Goal: Task Accomplishment & Management: Use online tool/utility

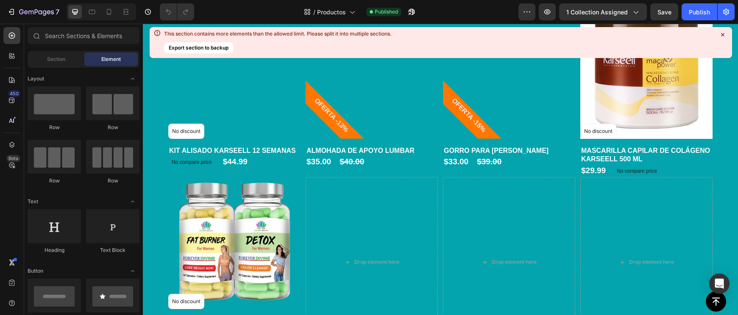
scroll to position [1889, 0]
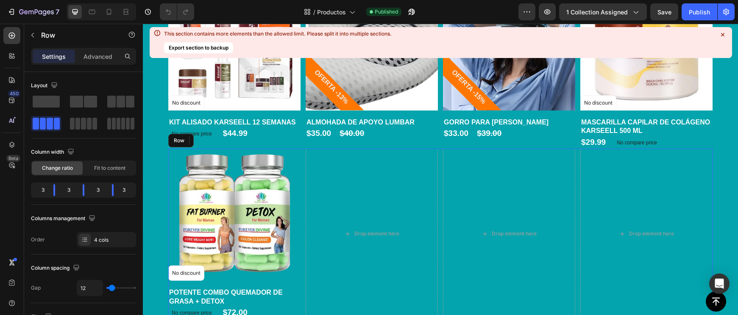
click at [301, 163] on div "Product Images No discount Not be displayed when published Product Badge Row PO…" at bounding box center [440, 234] width 544 height 170
click at [221, 138] on icon at bounding box center [220, 140] width 7 height 7
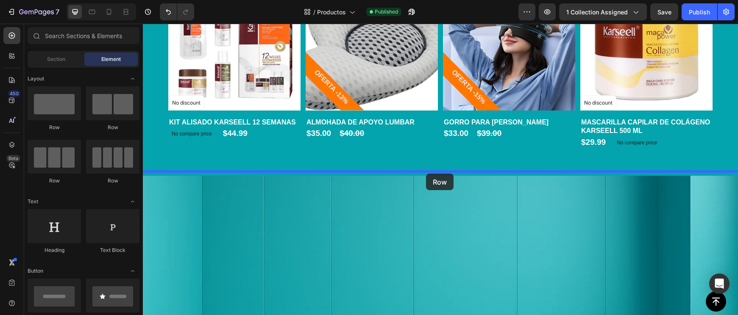
drag, startPoint x: 202, startPoint y: 136, endPoint x: 426, endPoint y: 173, distance: 227.1
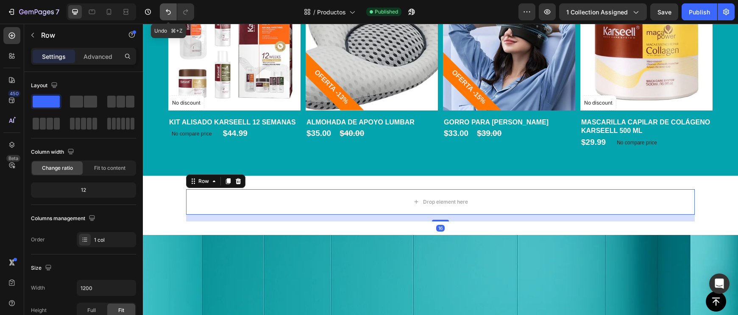
click at [166, 11] on icon "Undo/Redo" at bounding box center [168, 12] width 5 height 6
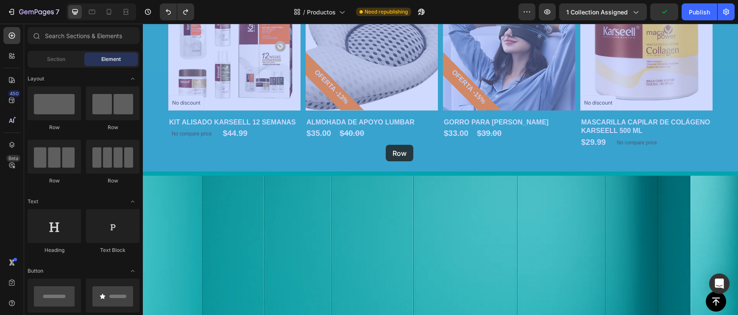
drag, startPoint x: 256, startPoint y: 137, endPoint x: 386, endPoint y: 144, distance: 129.8
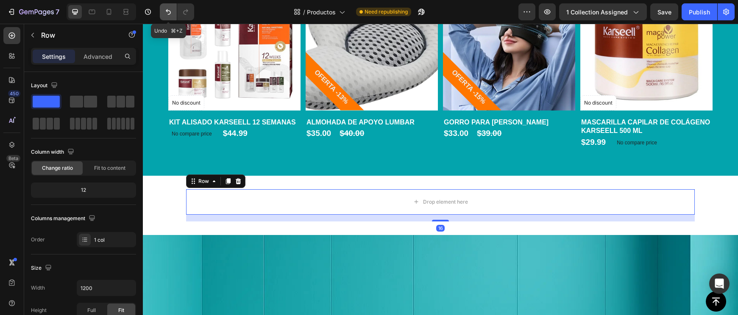
click at [165, 9] on button "Undo/Redo" at bounding box center [168, 11] width 17 height 17
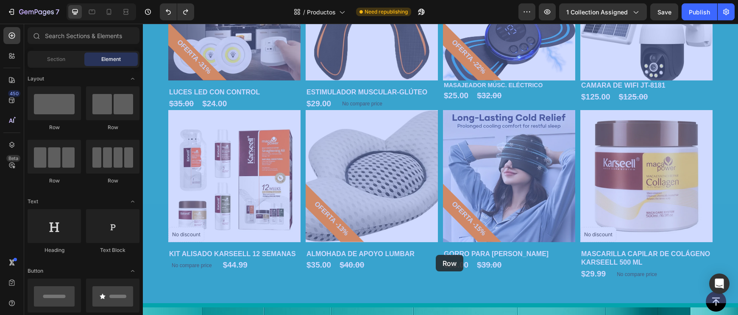
scroll to position [1755, 0]
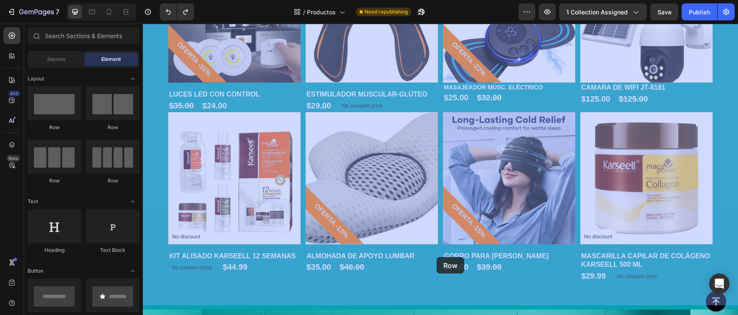
drag, startPoint x: 238, startPoint y: 146, endPoint x: 436, endPoint y: 256, distance: 227.2
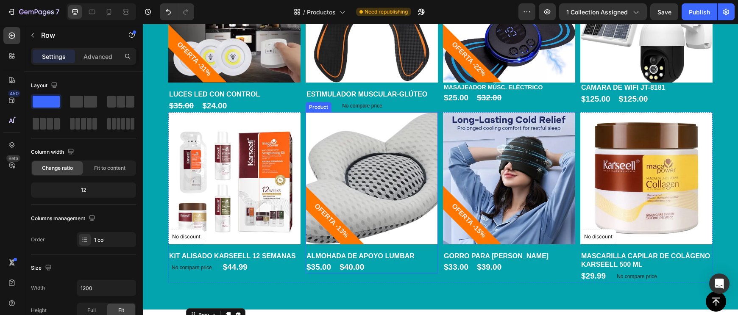
scroll to position [1830, 0]
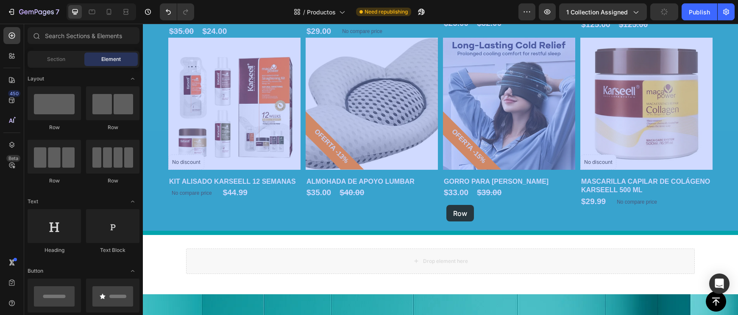
drag, startPoint x: 420, startPoint y: 262, endPoint x: 446, endPoint y: 205, distance: 62.9
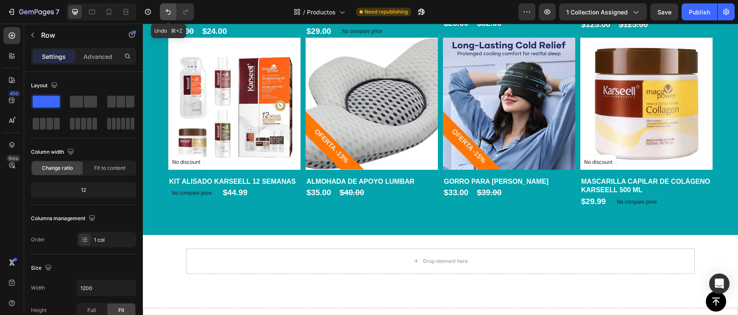
click at [166, 11] on icon "Undo/Redo" at bounding box center [168, 12] width 8 height 8
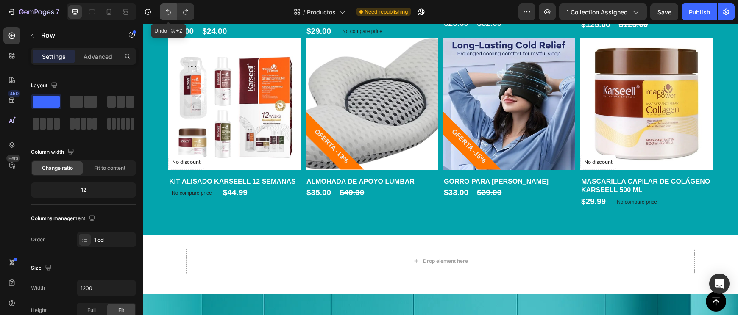
click at [166, 11] on icon "Undo/Redo" at bounding box center [168, 12] width 8 height 8
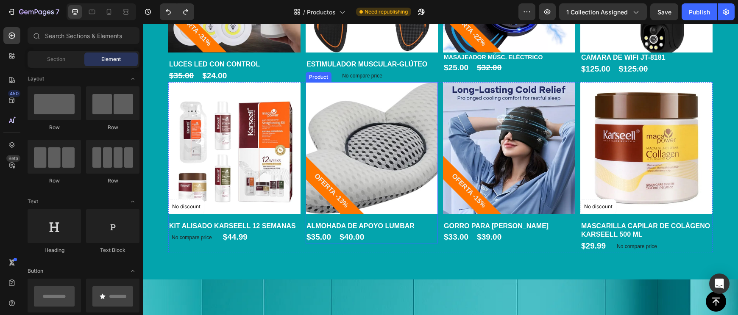
scroll to position [1808, 0]
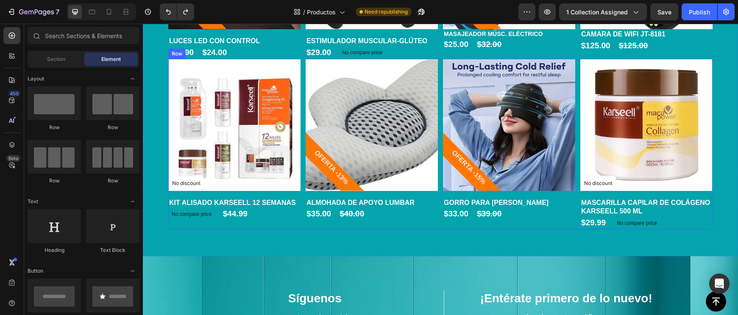
click at [439, 193] on div "Product Images No discount Not be displayed when published Product Badge Row KI…" at bounding box center [440, 144] width 544 height 170
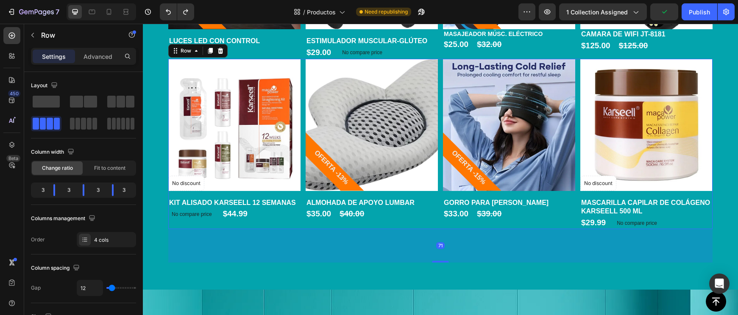
drag, startPoint x: 443, startPoint y: 225, endPoint x: 302, endPoint y: 256, distance: 144.5
click at [443, 261] on div at bounding box center [440, 262] width 17 height 2
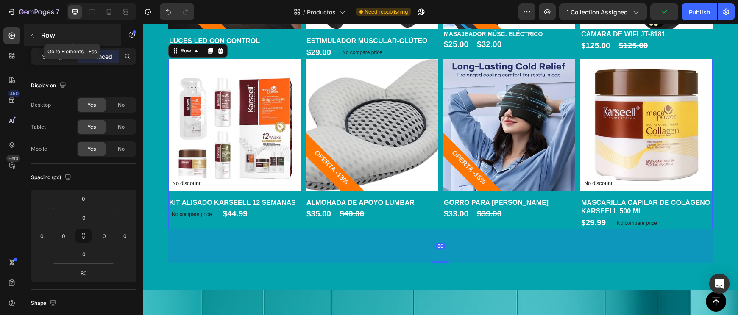
click at [33, 38] on icon "button" at bounding box center [32, 35] width 7 height 7
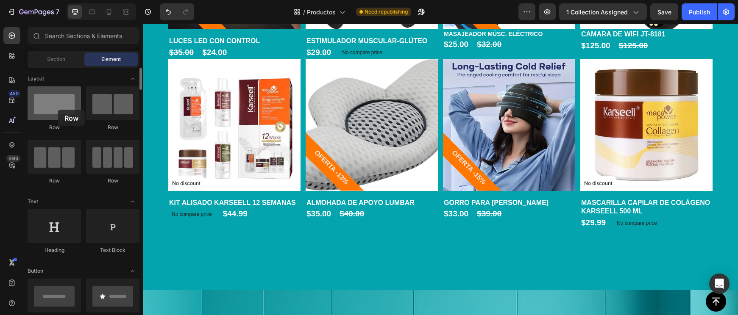
drag, startPoint x: 58, startPoint y: 110, endPoint x: 52, endPoint y: 98, distance: 13.7
click at [57, 103] on div at bounding box center [54, 103] width 53 height 34
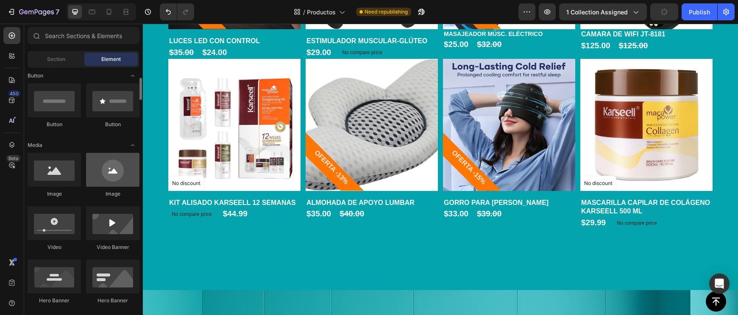
scroll to position [185, 0]
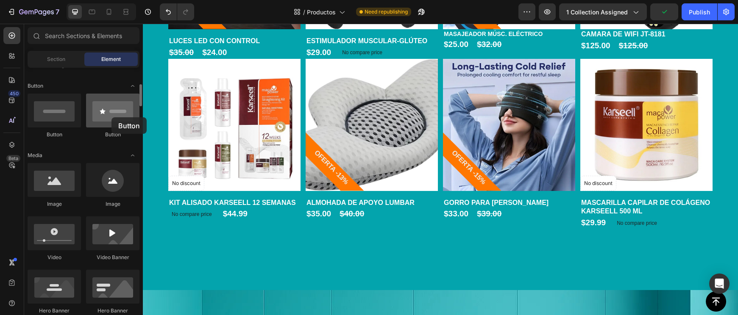
click at [111, 117] on div at bounding box center [112, 111] width 53 height 34
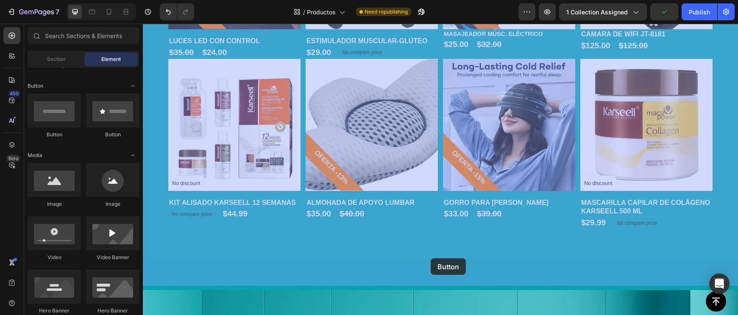
drag, startPoint x: 251, startPoint y: 144, endPoint x: 430, endPoint y: 258, distance: 212.8
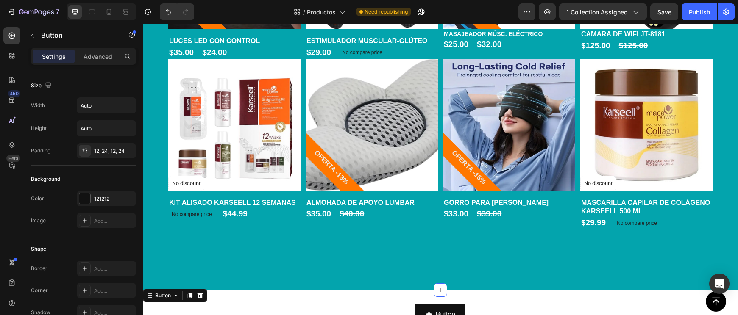
scroll to position [1869, 0]
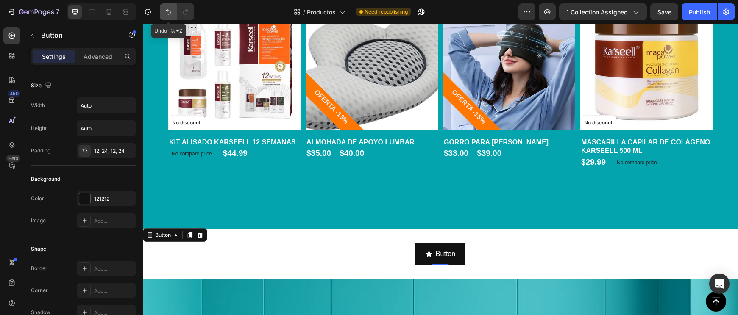
click at [164, 11] on button "Undo/Redo" at bounding box center [168, 11] width 17 height 17
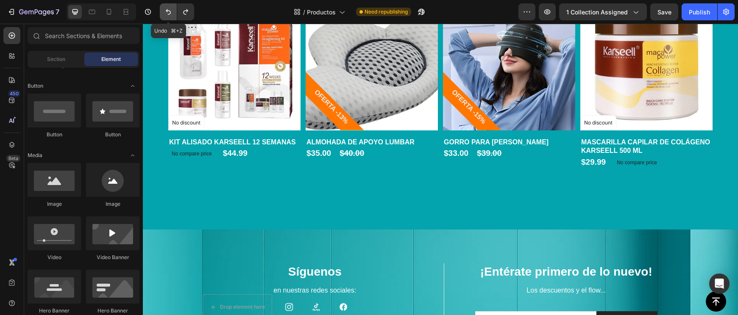
click at [164, 11] on button "Undo/Redo" at bounding box center [168, 11] width 17 height 17
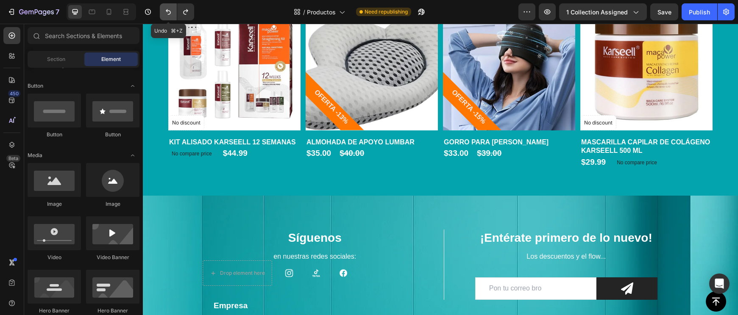
click at [164, 11] on button "Undo/Redo" at bounding box center [168, 11] width 17 height 17
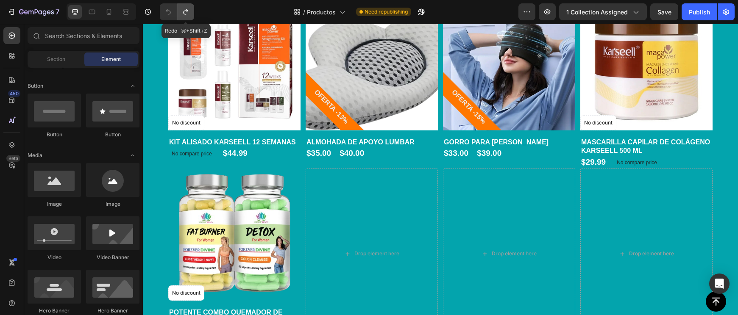
click at [183, 12] on icon "Undo/Redo" at bounding box center [185, 12] width 8 height 8
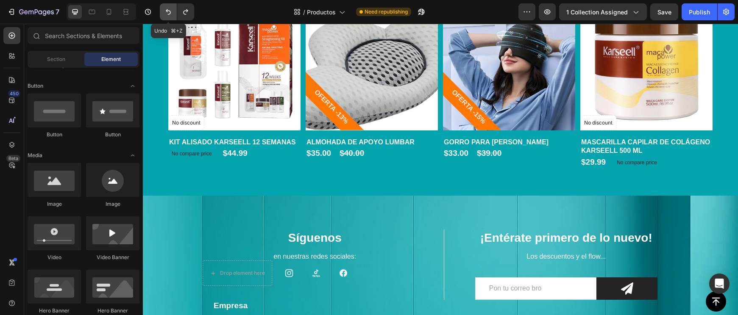
click at [173, 12] on button "Undo/Redo" at bounding box center [168, 11] width 17 height 17
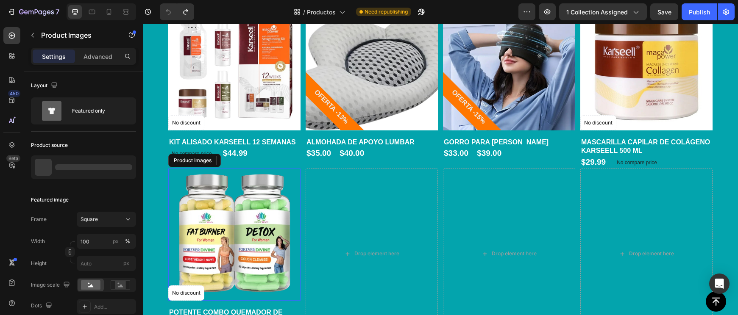
click at [298, 224] on img at bounding box center [234, 235] width 132 height 132
click at [244, 157] on icon at bounding box center [247, 160] width 7 height 7
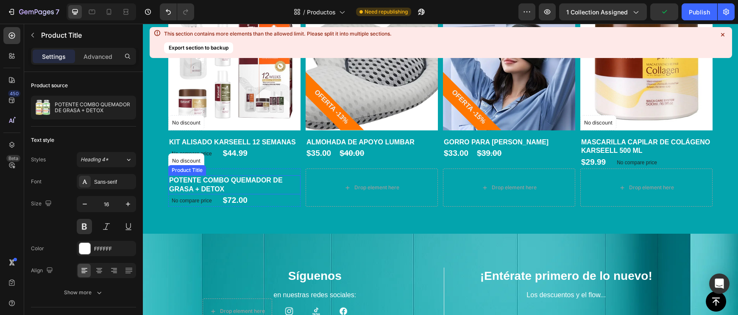
click at [271, 177] on h1 "POTENTE COMBO QUEMADOR DE GRASA + DETOX" at bounding box center [234, 184] width 132 height 19
click at [249, 164] on icon at bounding box center [251, 167] width 6 height 6
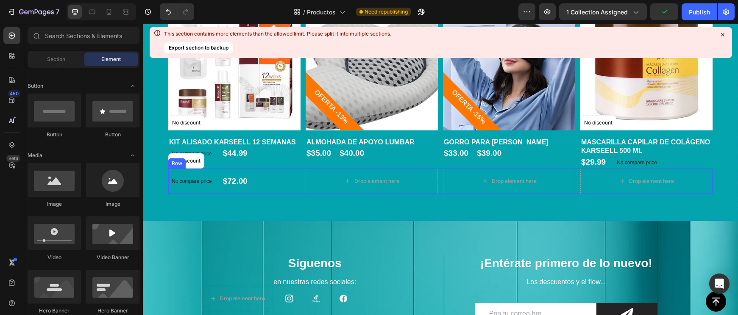
click at [243, 187] on div "No discount Not be displayed when published Product Badge Row No compare price …" at bounding box center [234, 181] width 132 height 25
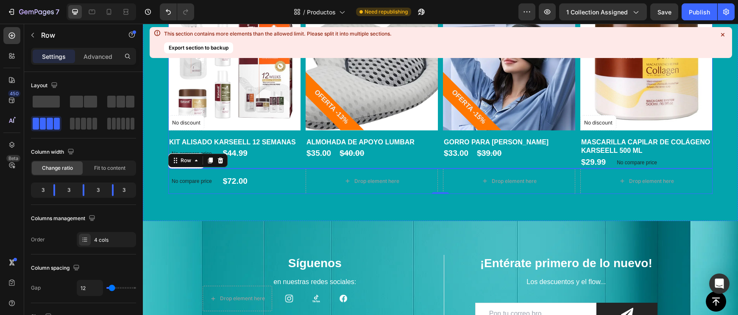
click at [211, 179] on p "No compare price" at bounding box center [192, 181] width 40 height 5
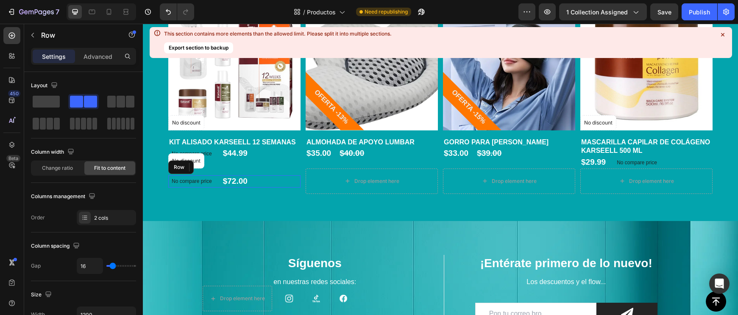
click at [218, 177] on div "No compare price Product Price Edit content in Shopify 0 $72.00 Product Price P…" at bounding box center [234, 181] width 132 height 12
click at [221, 164] on icon at bounding box center [220, 167] width 7 height 7
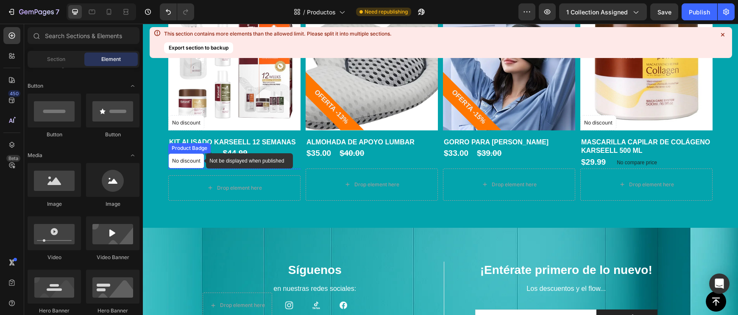
click at [202, 158] on div "No discount" at bounding box center [186, 161] width 35 height 14
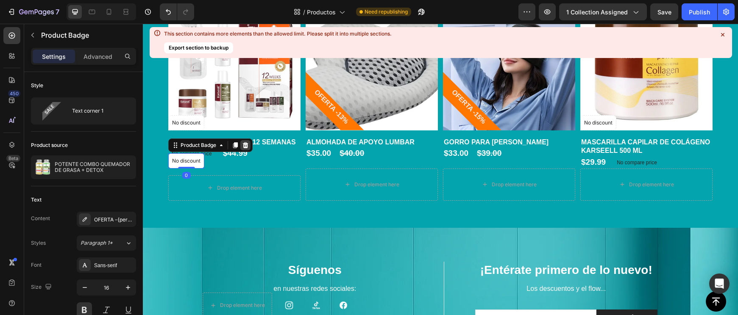
click at [244, 144] on icon at bounding box center [245, 145] width 7 height 7
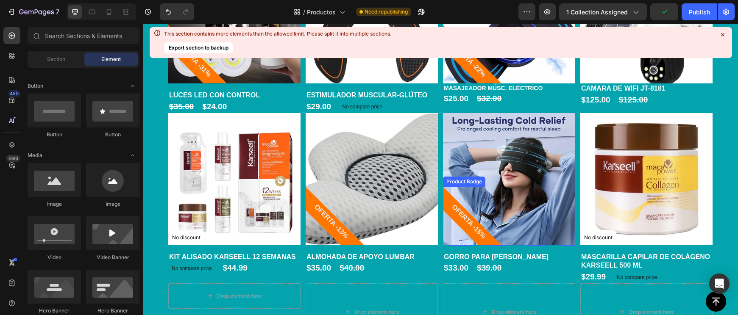
scroll to position [1758, 0]
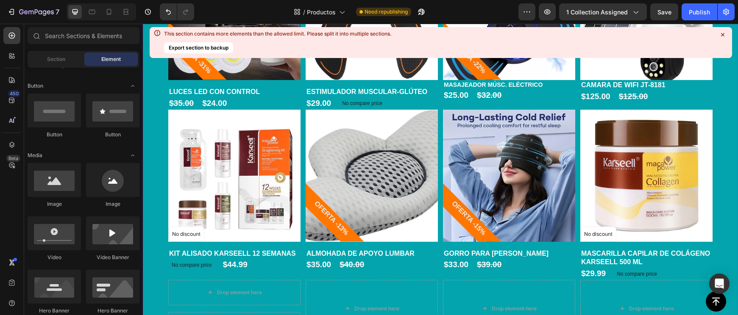
click at [723, 36] on icon at bounding box center [722, 34] width 3 height 3
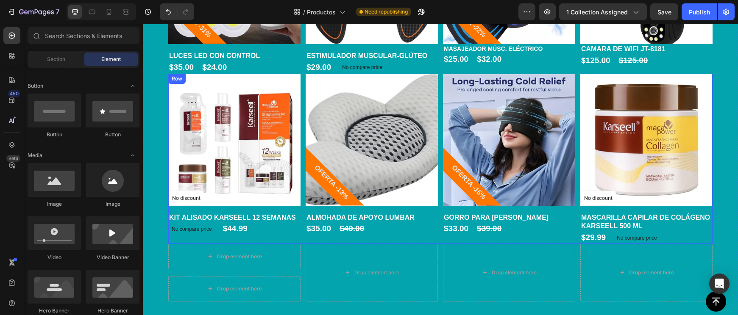
scroll to position [1839, 0]
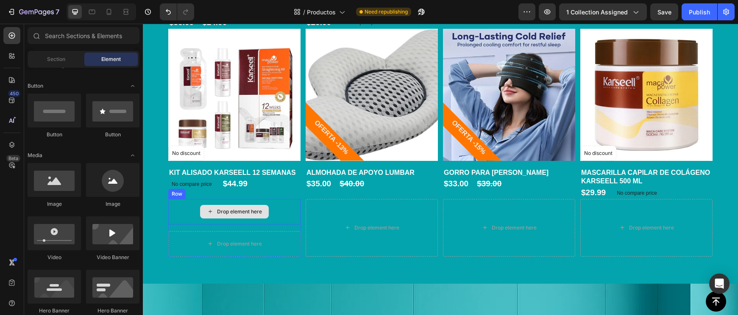
click at [251, 219] on div "Drop element here" at bounding box center [234, 211] width 132 height 25
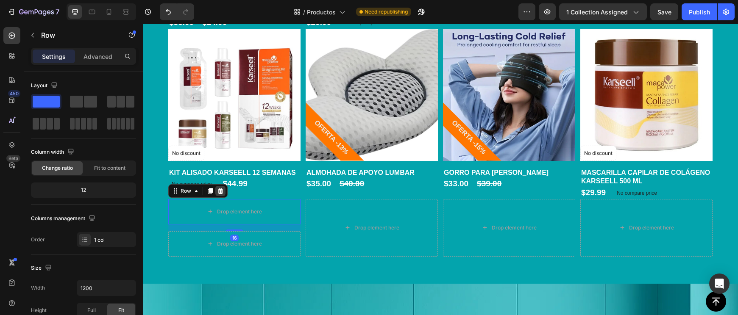
click at [221, 188] on icon at bounding box center [221, 191] width 6 height 6
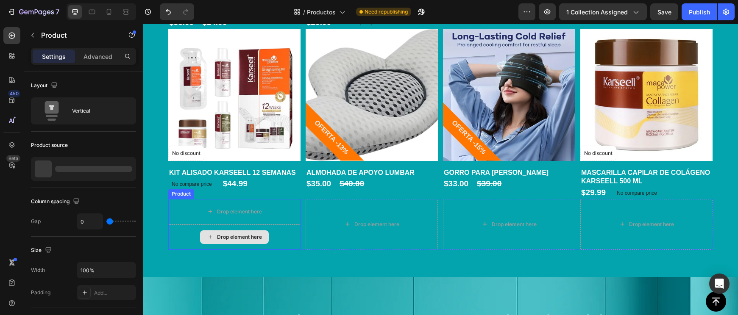
click at [265, 225] on div "Drop element here" at bounding box center [234, 237] width 132 height 25
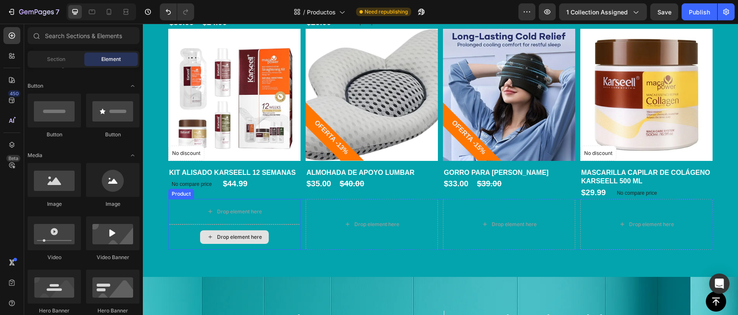
click at [268, 233] on div "Drop element here" at bounding box center [234, 237] width 69 height 14
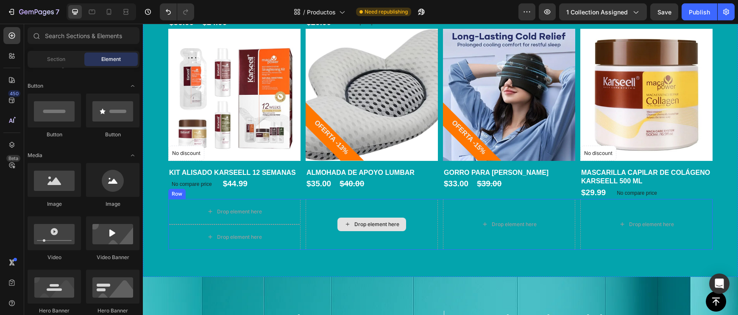
click at [357, 222] on div "Drop element here" at bounding box center [376, 224] width 45 height 7
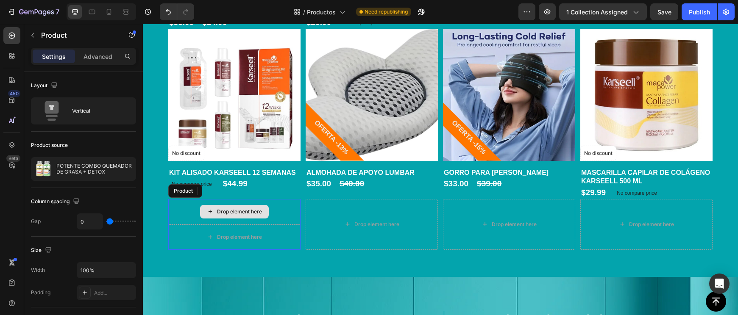
click at [260, 218] on div "Drop element here" at bounding box center [234, 211] width 132 height 25
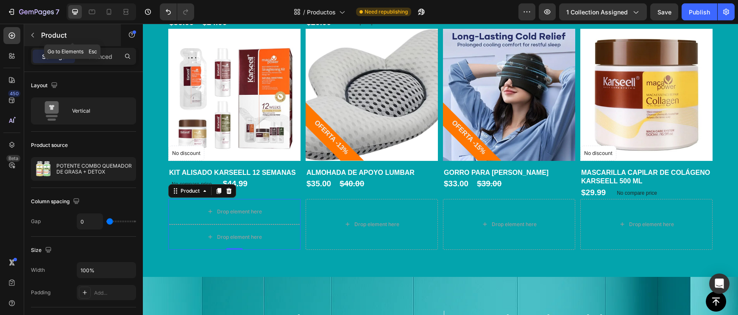
click at [32, 37] on icon "button" at bounding box center [32, 35] width 7 height 7
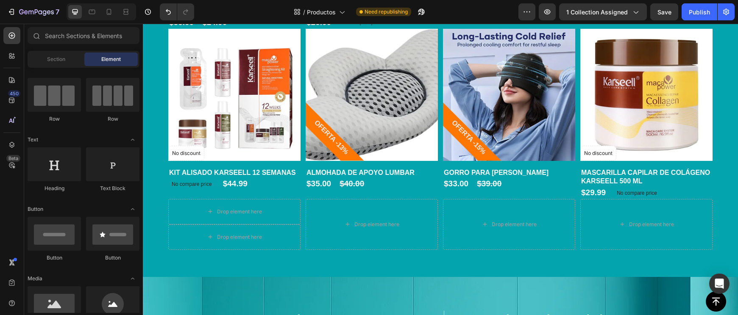
scroll to position [0, 0]
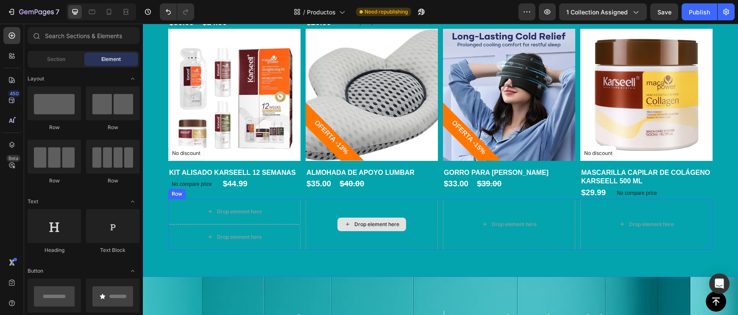
click at [405, 226] on div "Drop element here" at bounding box center [371, 224] width 132 height 51
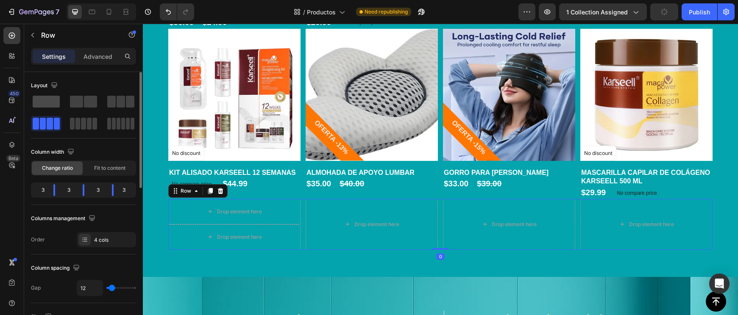
drag, startPoint x: 56, startPoint y: 99, endPoint x: 52, endPoint y: 99, distance: 4.7
click at [55, 99] on span at bounding box center [46, 102] width 27 height 12
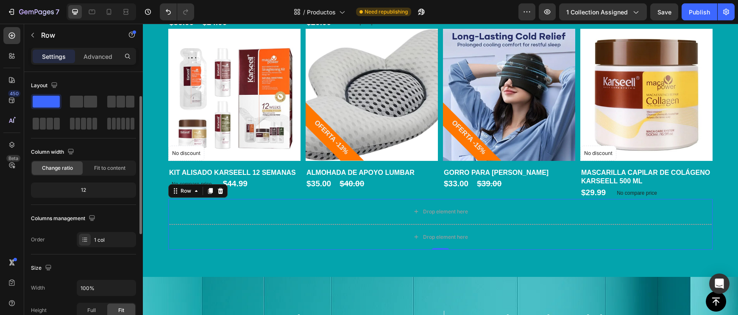
scroll to position [17, 0]
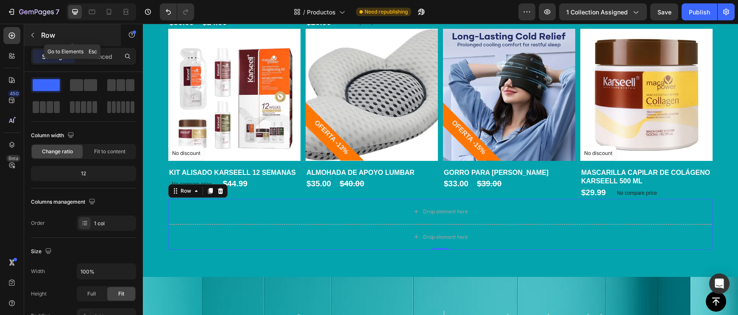
click at [30, 32] on icon "button" at bounding box center [32, 35] width 7 height 7
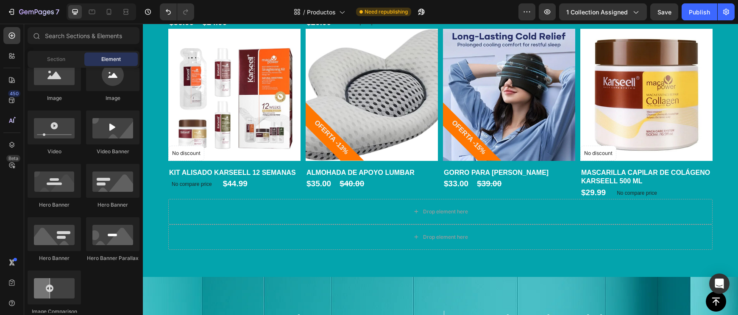
scroll to position [204, 0]
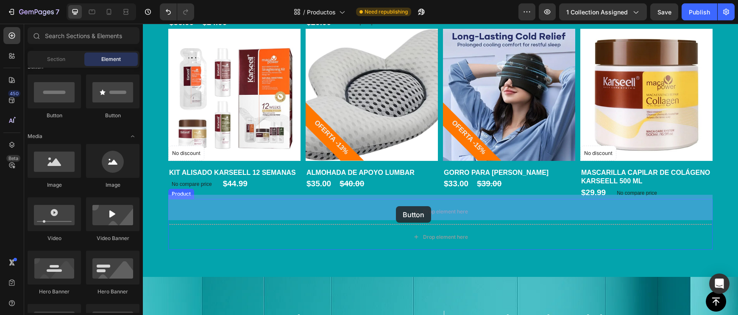
drag, startPoint x: 268, startPoint y: 127, endPoint x: 396, endPoint y: 206, distance: 150.5
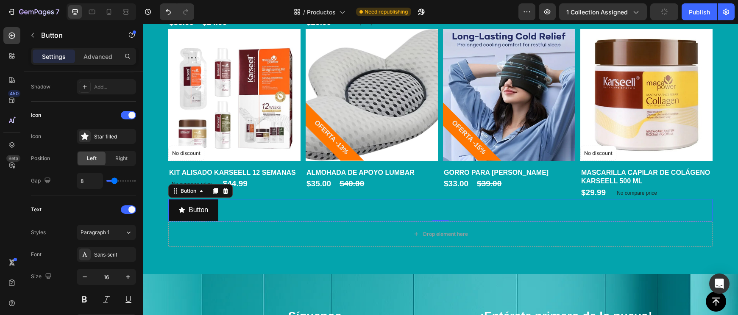
scroll to position [407, 0]
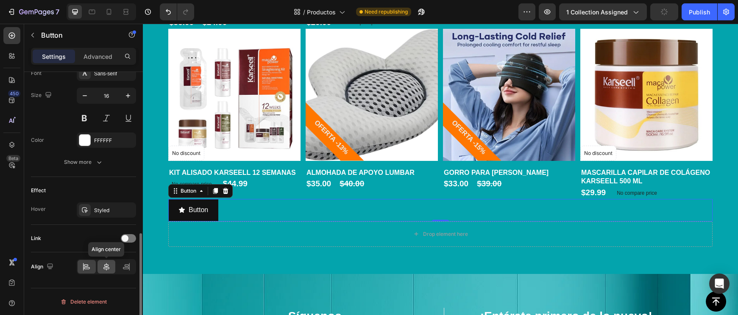
click at [108, 269] on icon at bounding box center [106, 267] width 6 height 8
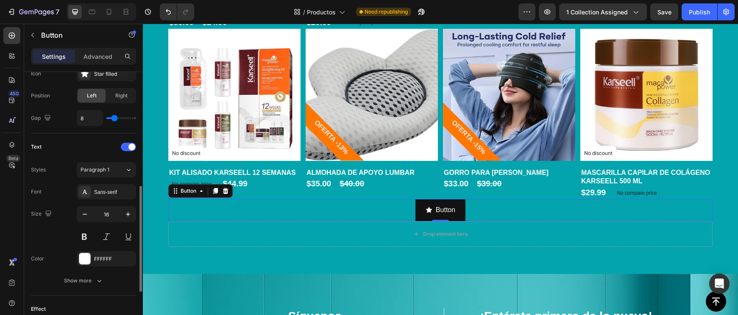
scroll to position [397, 0]
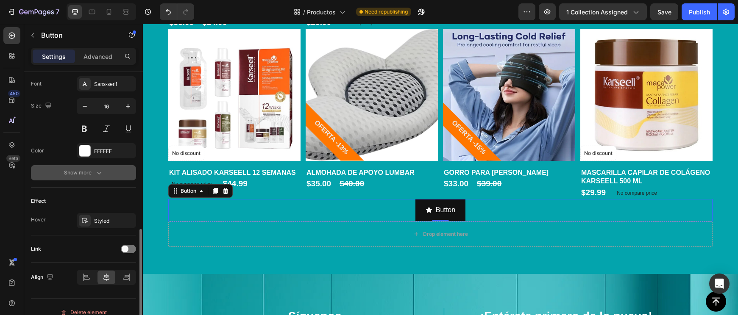
click at [100, 174] on icon "button" at bounding box center [99, 173] width 8 height 8
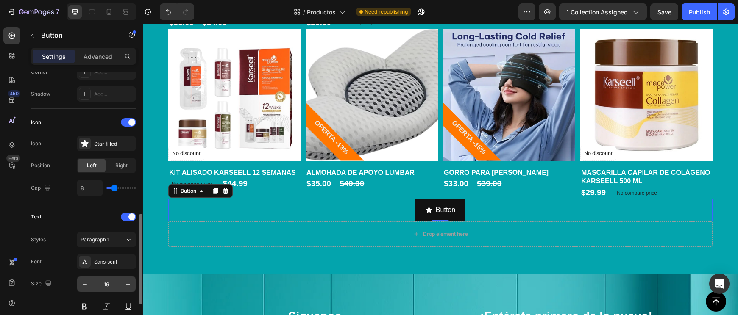
scroll to position [311, 0]
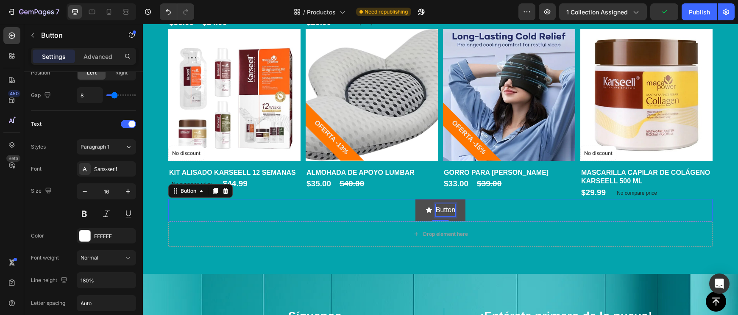
click at [440, 205] on p "Button" at bounding box center [444, 210] width 19 height 12
click at [439, 205] on p "Button" at bounding box center [444, 210] width 19 height 12
click at [440, 206] on button "VER" at bounding box center [440, 210] width 44 height 22
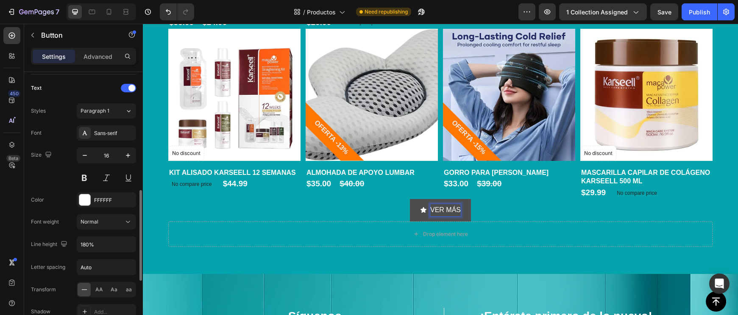
scroll to position [347, 0]
click at [79, 167] on div "16" at bounding box center [106, 166] width 59 height 38
click at [83, 177] on button at bounding box center [84, 177] width 15 height 15
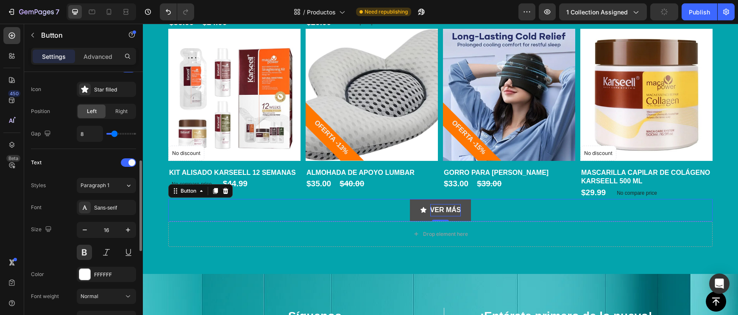
scroll to position [261, 0]
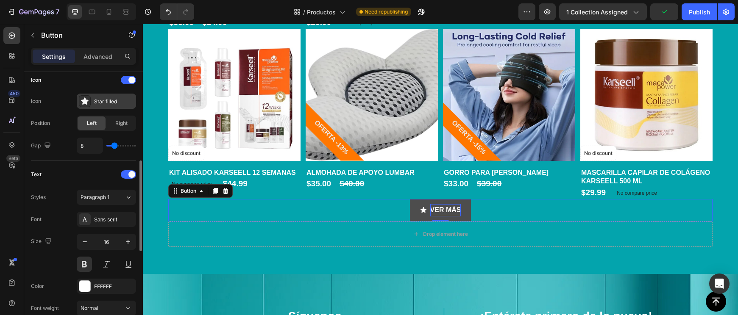
click at [95, 99] on div "Star filled" at bounding box center [114, 102] width 40 height 8
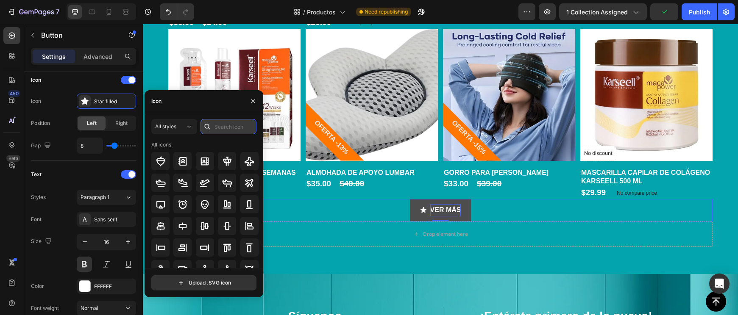
click at [219, 125] on input "text" at bounding box center [228, 126] width 56 height 15
type input "ARROW"
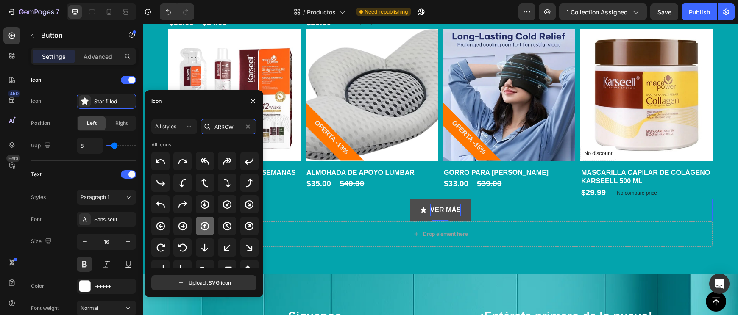
scroll to position [2, 0]
click at [208, 208] on div at bounding box center [205, 203] width 18 height 18
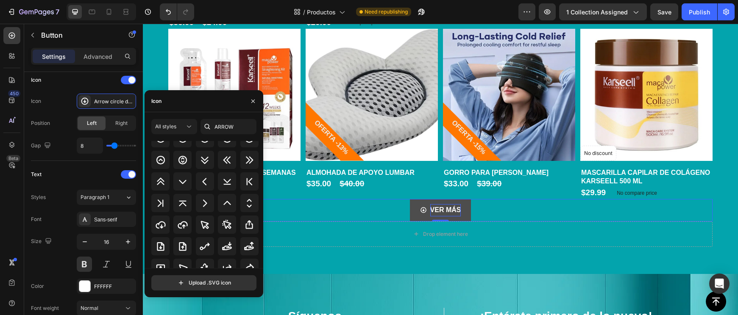
scroll to position [380, 0]
click at [207, 162] on icon at bounding box center [204, 159] width 8 height 8
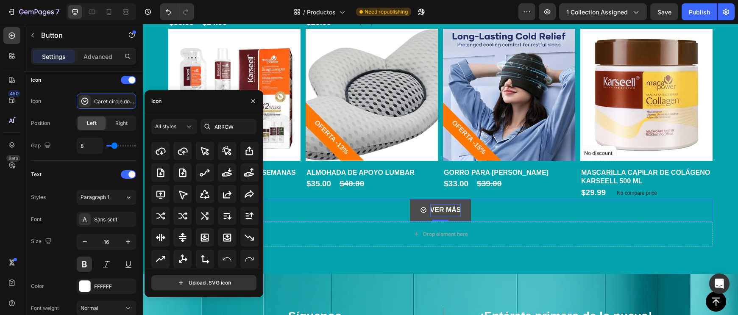
scroll to position [458, 0]
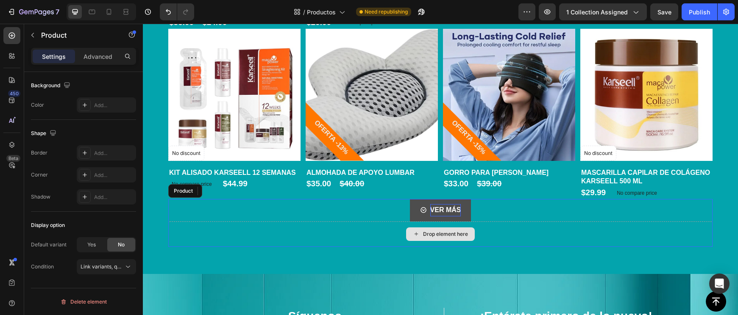
click at [313, 227] on div "Drop element here" at bounding box center [440, 234] width 544 height 25
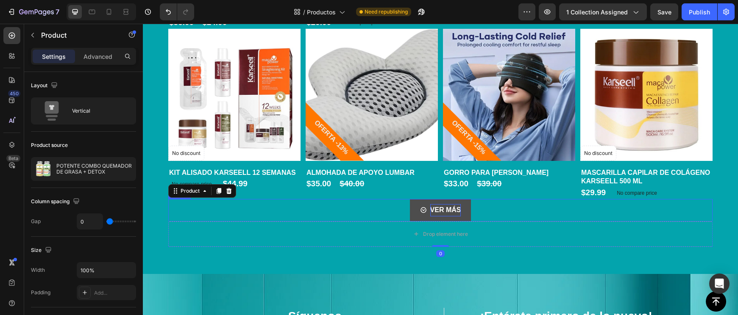
click at [457, 204] on p "VER MÁS" at bounding box center [445, 210] width 31 height 12
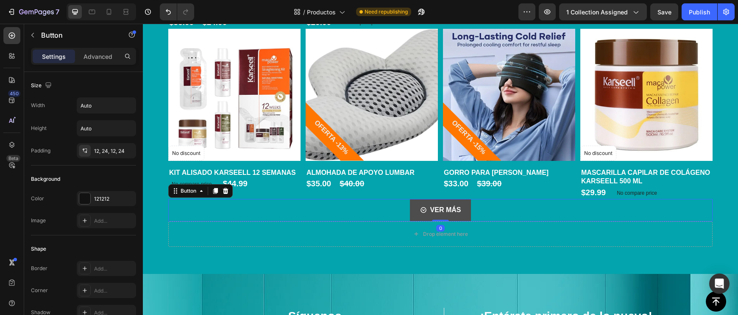
click at [469, 203] on button "VER MÁS" at bounding box center [440, 210] width 61 height 22
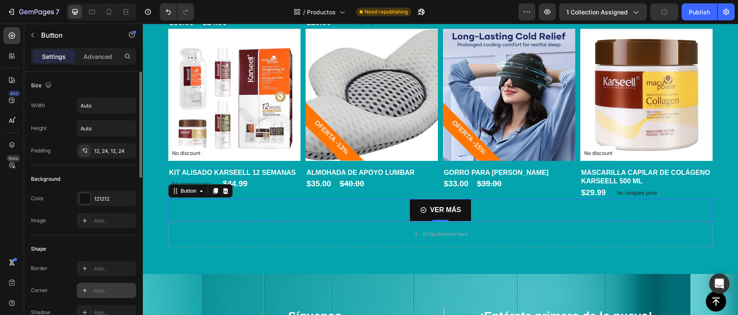
click at [112, 293] on div "Add..." at bounding box center [114, 291] width 40 height 8
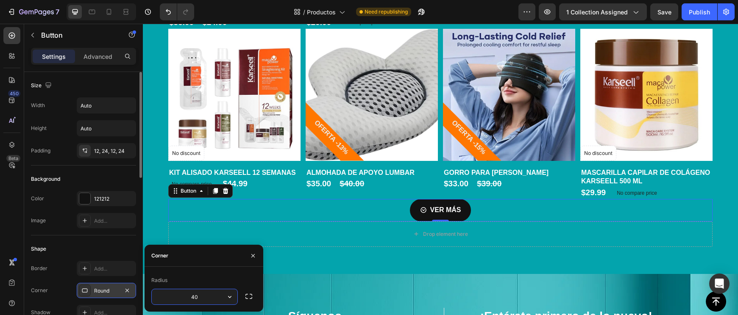
type input "40"
click at [253, 252] on button "button" at bounding box center [253, 256] width 14 height 14
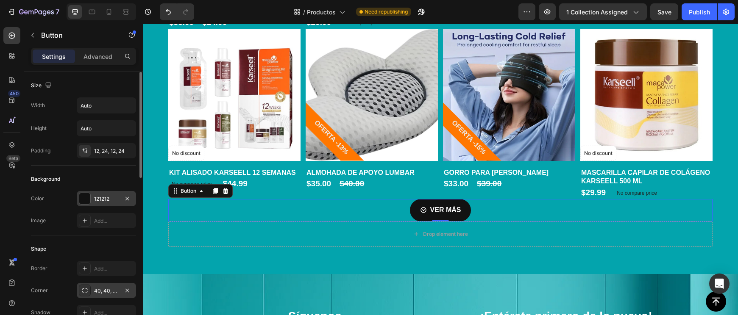
click at [100, 197] on div "121212" at bounding box center [106, 199] width 25 height 8
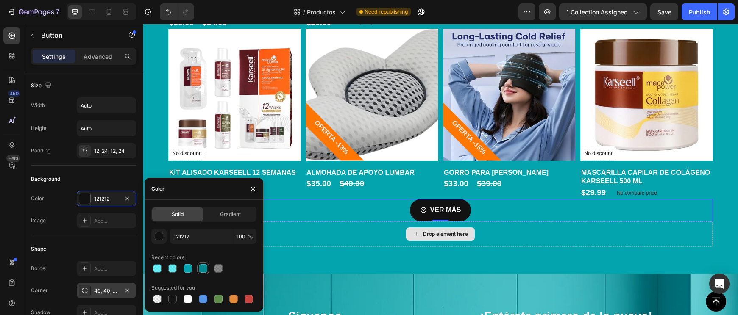
click at [200, 272] on div at bounding box center [203, 268] width 8 height 8
click at [188, 271] on div at bounding box center [187, 268] width 8 height 8
click at [235, 297] on div at bounding box center [233, 299] width 8 height 8
click at [170, 301] on div at bounding box center [172, 299] width 8 height 8
type input "151515"
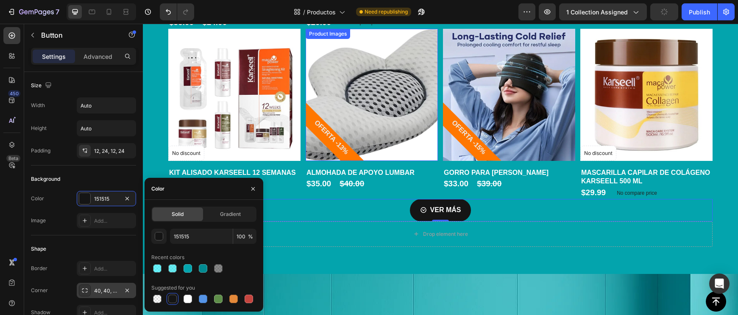
scroll to position [1512, 0]
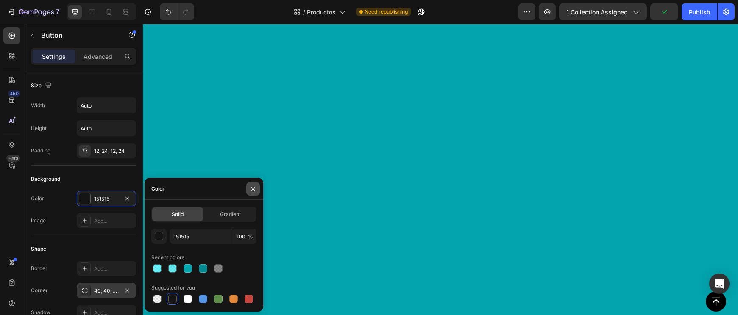
drag, startPoint x: 249, startPoint y: 190, endPoint x: 106, endPoint y: 166, distance: 144.7
click at [249, 190] on button "button" at bounding box center [253, 189] width 14 height 14
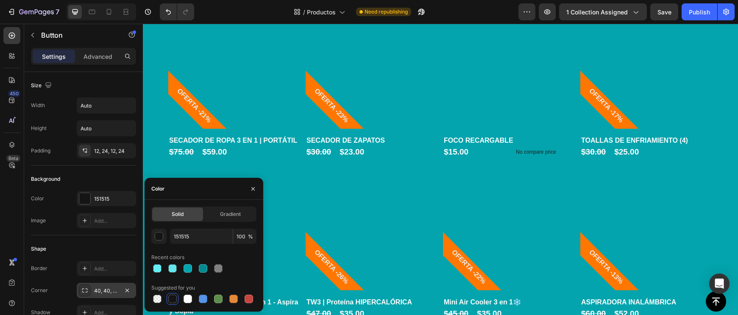
click at [254, 190] on img at bounding box center [234, 224] width 132 height 132
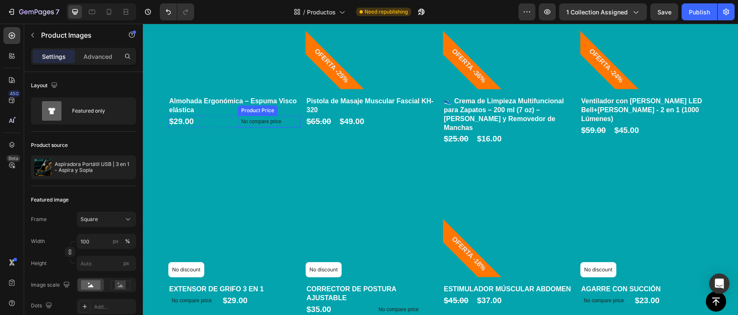
scroll to position [1156, 0]
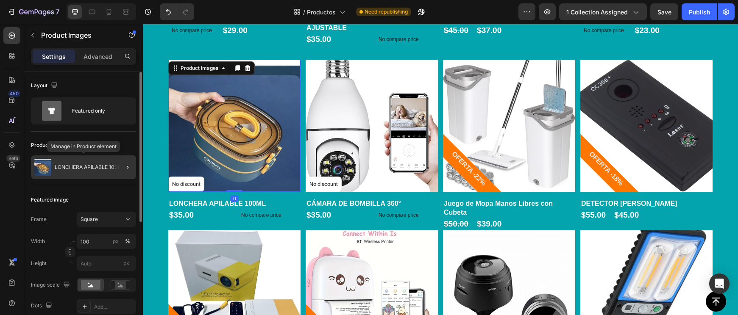
click at [80, 176] on div "LONCHERA APILABLE 100ML" at bounding box center [83, 167] width 105 height 24
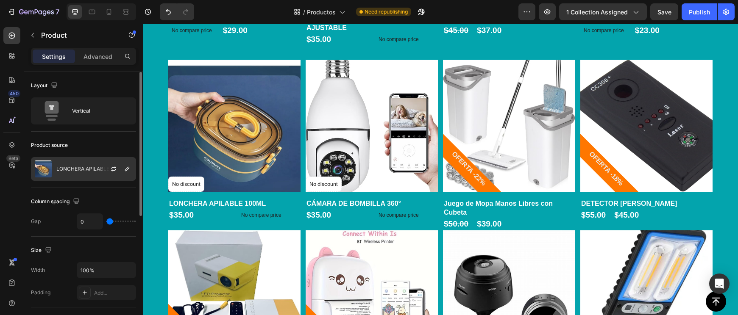
click at [92, 167] on p "LONCHERA APILABLE 100ML" at bounding box center [91, 169] width 71 height 6
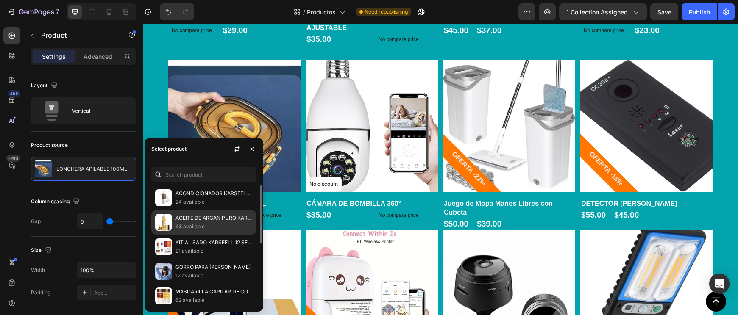
click at [200, 222] on p "ACEITE DE ARGAN PURO KARSELL CAPILAR" at bounding box center [213, 218] width 77 height 8
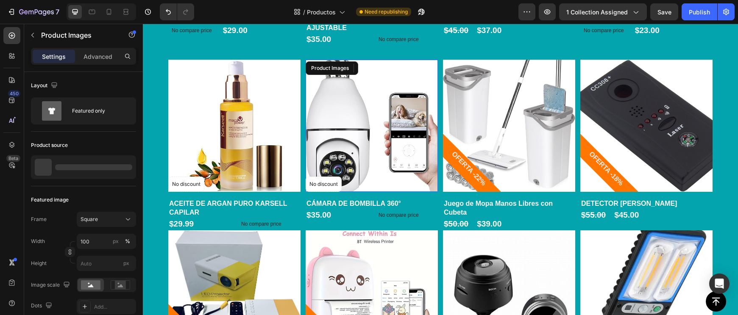
drag, startPoint x: 353, startPoint y: 147, endPoint x: 264, endPoint y: 191, distance: 99.7
click at [353, 147] on img at bounding box center [371, 126] width 132 height 132
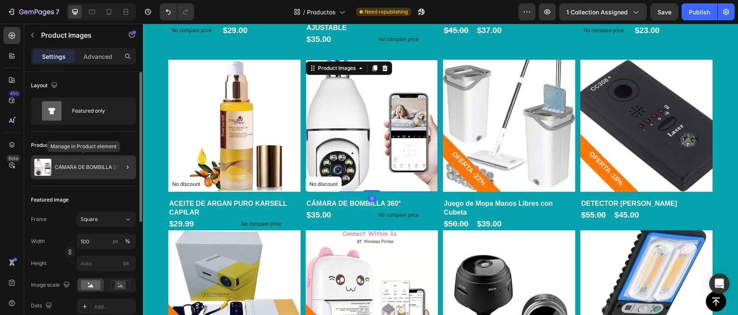
click at [92, 171] on div "CÁMARA DE BOMBILLA 360°" at bounding box center [83, 167] width 105 height 24
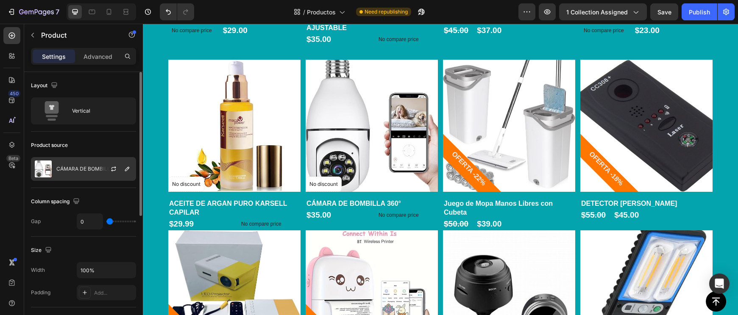
click at [87, 172] on div "CÁMARA DE BOMBILLA 360°" at bounding box center [83, 169] width 105 height 24
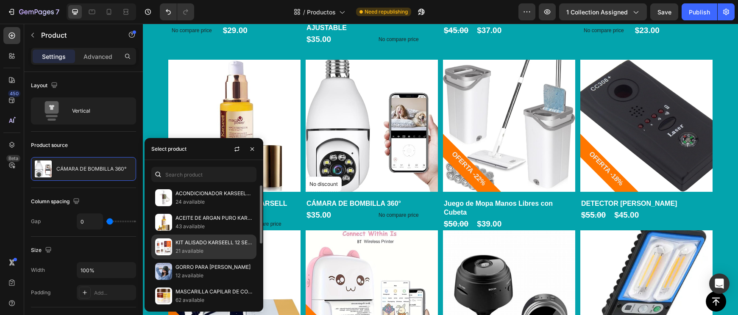
click at [189, 247] on p "KIT ALISADO KARSEELL 12 SEMANAS" at bounding box center [213, 242] width 77 height 8
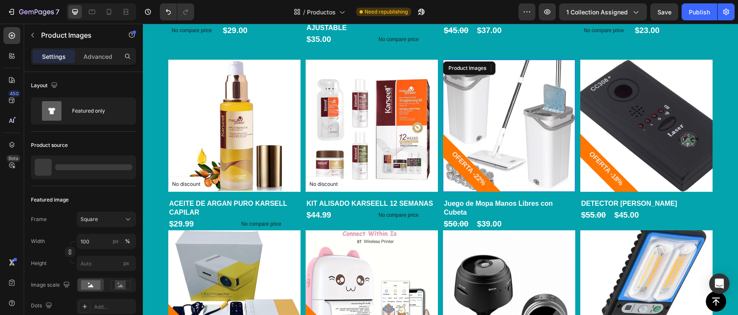
click at [518, 139] on img at bounding box center [509, 126] width 132 height 132
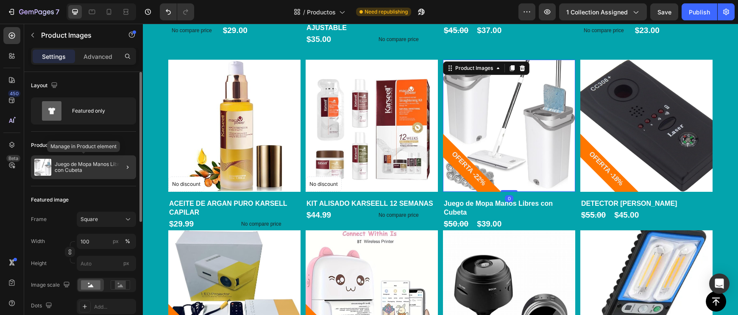
click at [79, 163] on p "Juego de Mopa Manos Libres con Cubeta" at bounding box center [94, 167] width 78 height 12
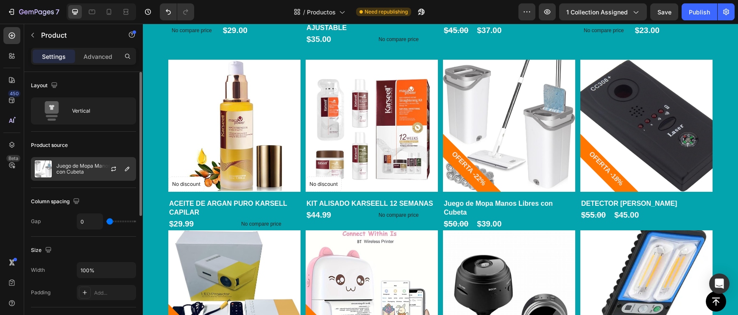
click at [89, 165] on p "Juego de Mopa Manos Libres con Cubeta" at bounding box center [94, 169] width 76 height 12
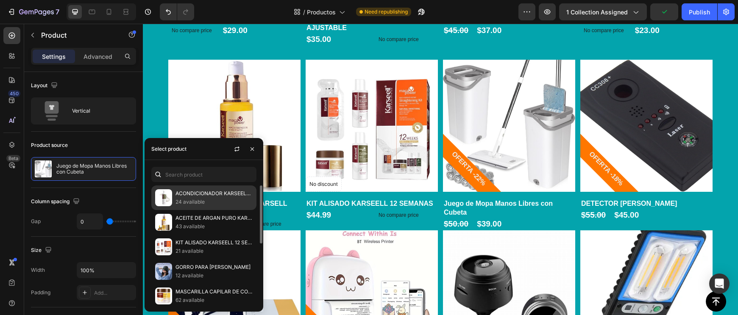
click at [197, 195] on p "ACONDICIONADOR KARSEELL 16FL" at bounding box center [213, 193] width 77 height 8
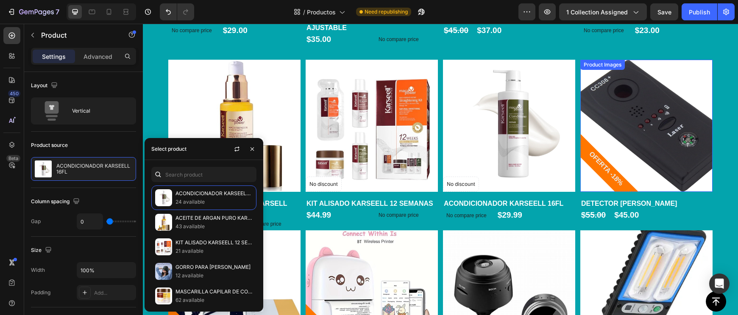
click at [661, 145] on img at bounding box center [646, 126] width 132 height 132
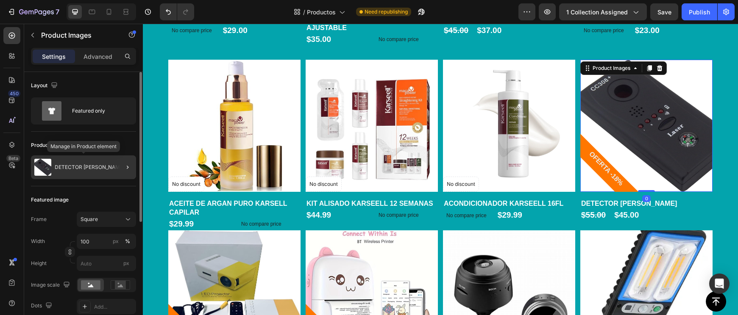
click at [70, 171] on div "DETECTOR DE CÁMARA" at bounding box center [83, 167] width 105 height 24
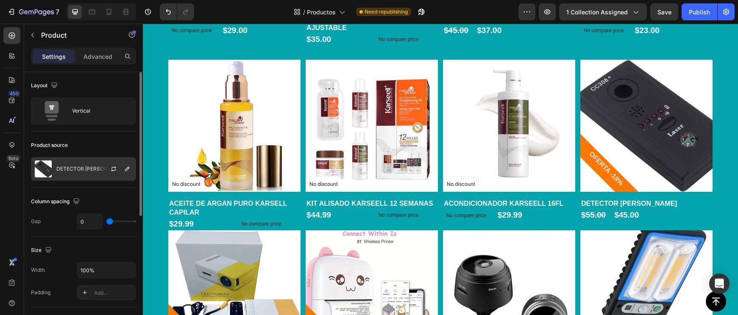
click at [64, 169] on p "DETECTOR DE CÁMARA" at bounding box center [91, 169] width 70 height 6
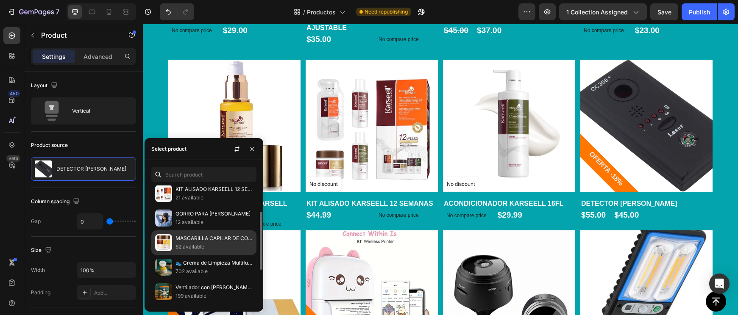
scroll to position [54, 0]
click at [182, 242] on p "MASCARILLA CAPILAR DE COLÁGENO KARSEELL 500 ML" at bounding box center [213, 238] width 77 height 8
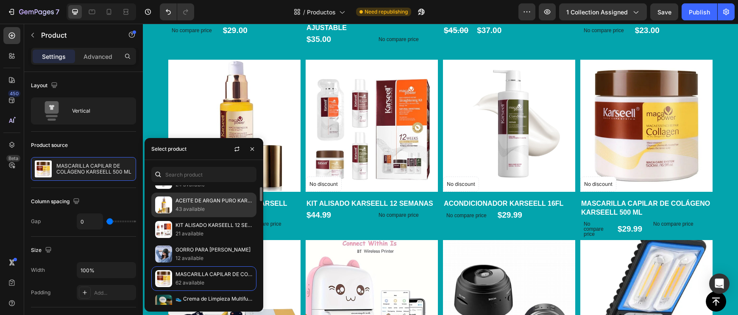
scroll to position [0, 0]
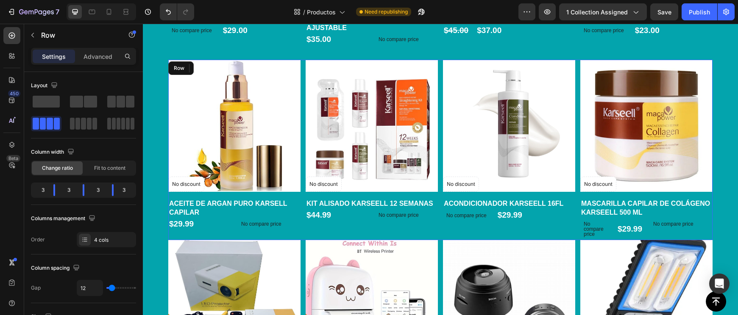
click at [312, 215] on div "Product Images No discount Not be displayed when published Product Badge Row KI…" at bounding box center [371, 150] width 132 height 180
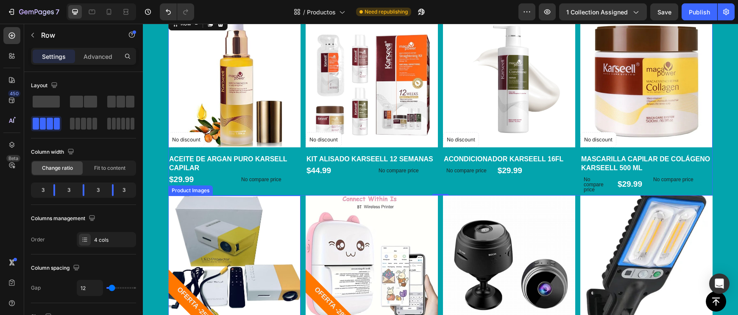
scroll to position [1253, 0]
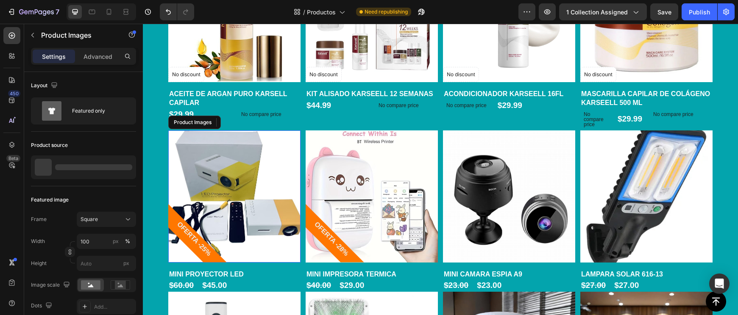
click at [260, 201] on img at bounding box center [234, 196] width 132 height 132
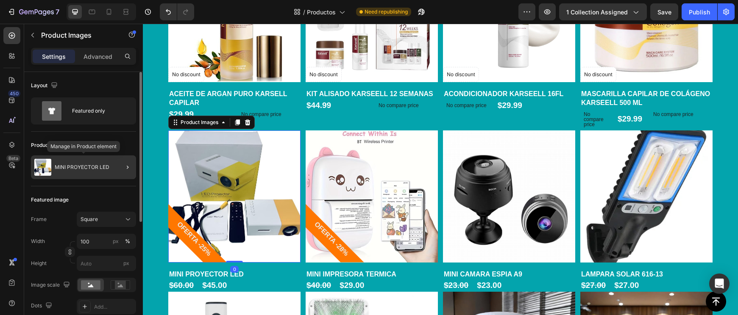
click at [75, 170] on div "MINI PROYECTOR LED" at bounding box center [83, 167] width 105 height 24
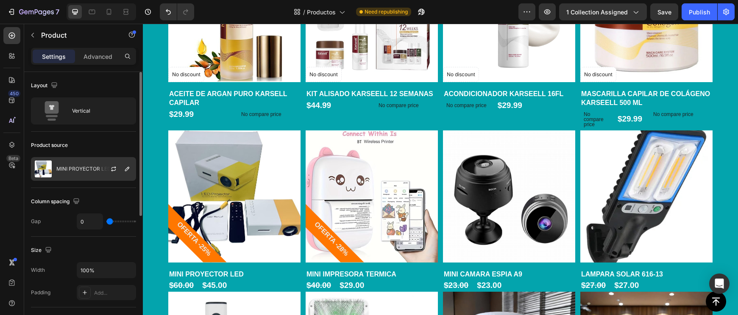
click at [78, 173] on div "MINI PROYECTOR LED" at bounding box center [83, 169] width 105 height 24
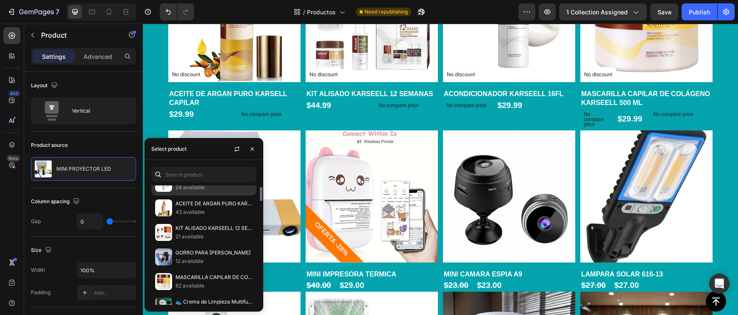
scroll to position [0, 0]
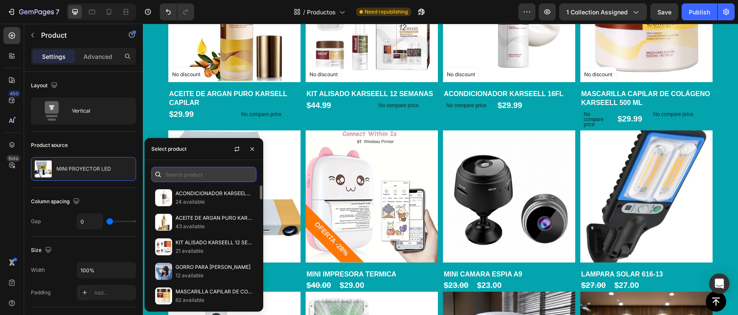
click at [191, 178] on input "text" at bounding box center [203, 174] width 105 height 15
type input "KIT"
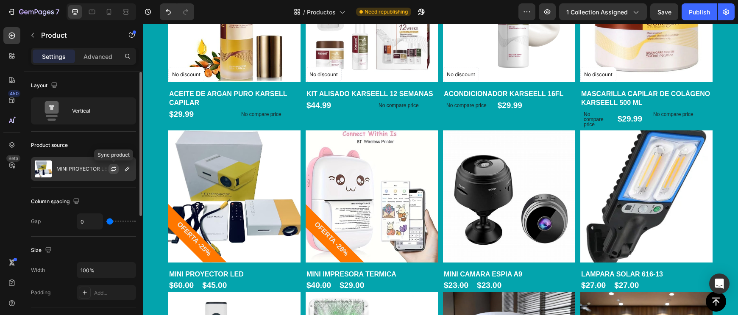
click at [116, 171] on icon "button" at bounding box center [113, 169] width 7 height 7
click at [124, 172] on icon "button" at bounding box center [127, 169] width 7 height 7
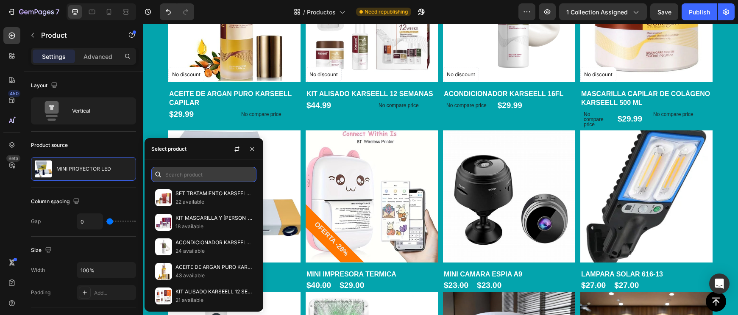
click at [173, 173] on input "text" at bounding box center [203, 174] width 105 height 15
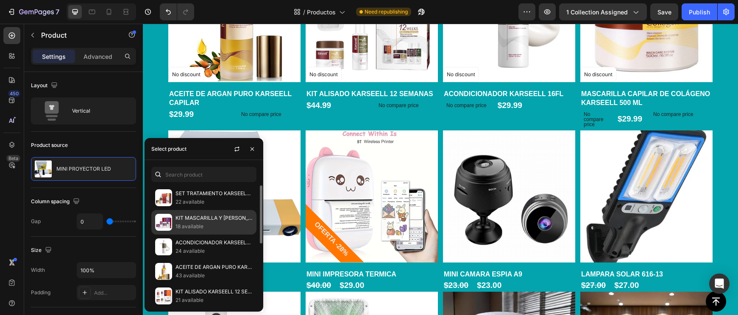
click at [192, 222] on p "KIT MASCARILLA Y SHAMPOO MORADO KARSEELL" at bounding box center [213, 218] width 77 height 8
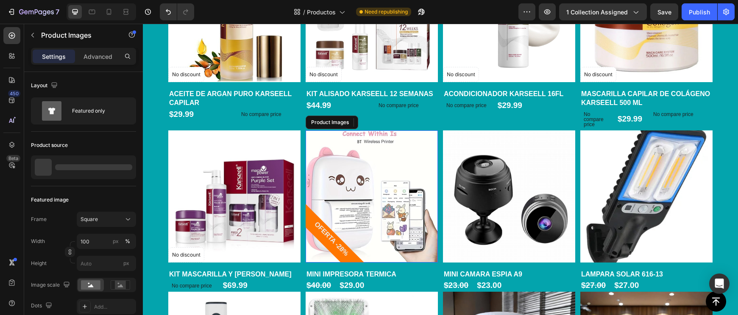
click at [346, 201] on img at bounding box center [371, 196] width 132 height 132
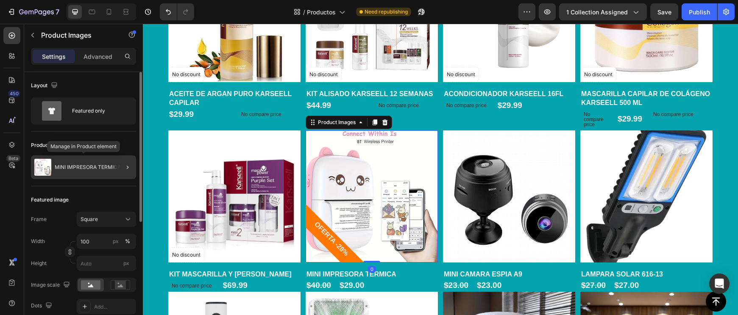
click at [72, 167] on p "MINI IMPRESORA TERMICA" at bounding box center [88, 167] width 66 height 6
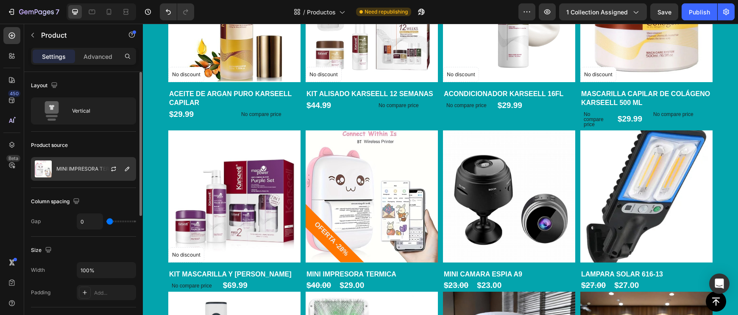
click at [78, 167] on p "MINI IMPRESORA TERMICA" at bounding box center [89, 169] width 66 height 6
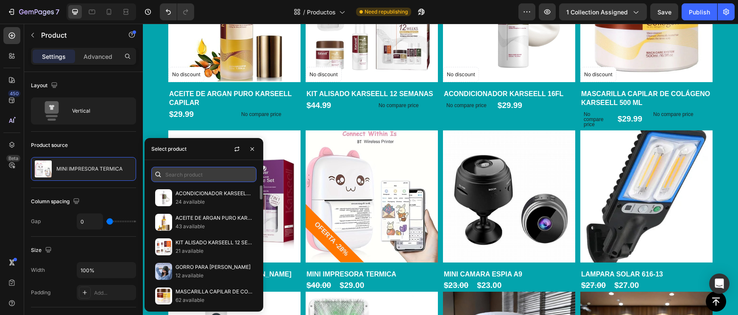
click at [195, 177] on input "text" at bounding box center [203, 174] width 105 height 15
type input "I"
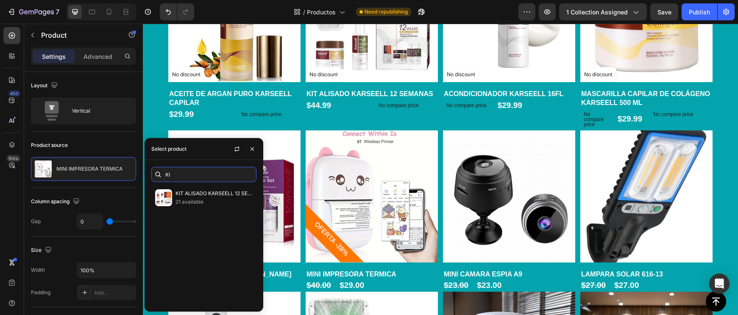
type input "K"
type input "S"
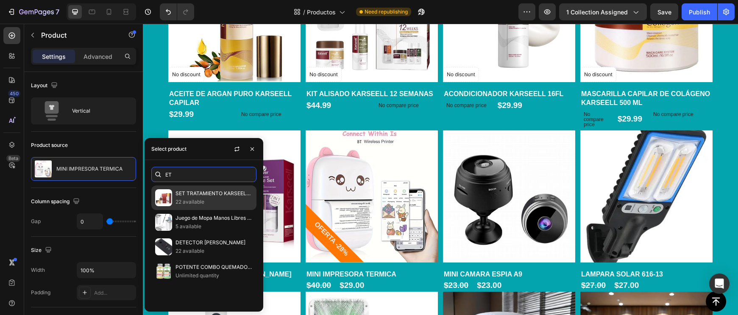
type input "ET"
click at [218, 210] on div "SET TRATAMIENTO KARSEELL 3 PRODUCTOS 22 available" at bounding box center [203, 222] width 105 height 25
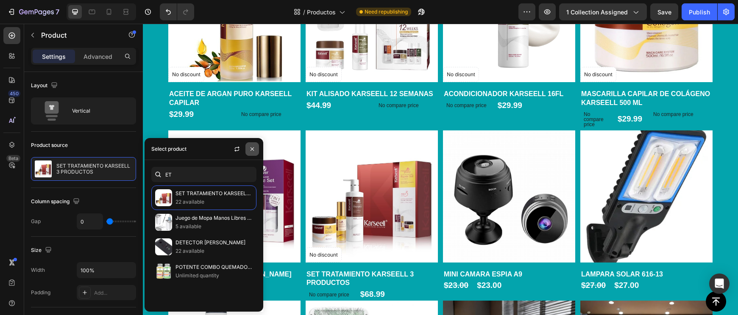
click at [252, 148] on icon "button" at bounding box center [252, 149] width 7 height 7
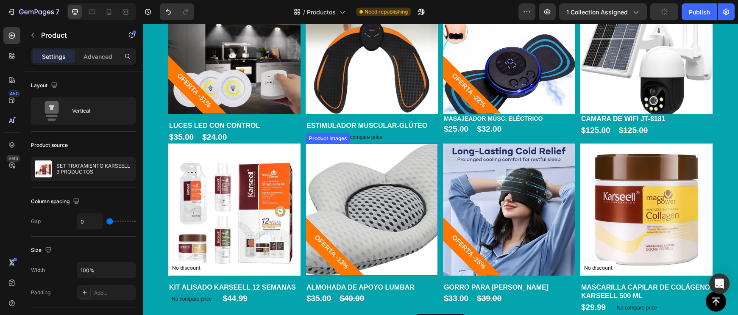
scroll to position [1772, 0]
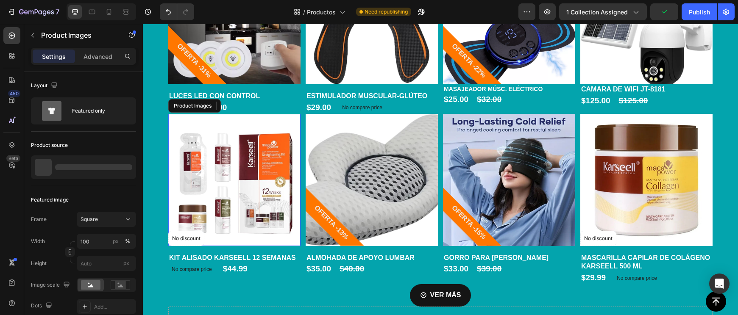
click at [264, 155] on img at bounding box center [234, 180] width 132 height 132
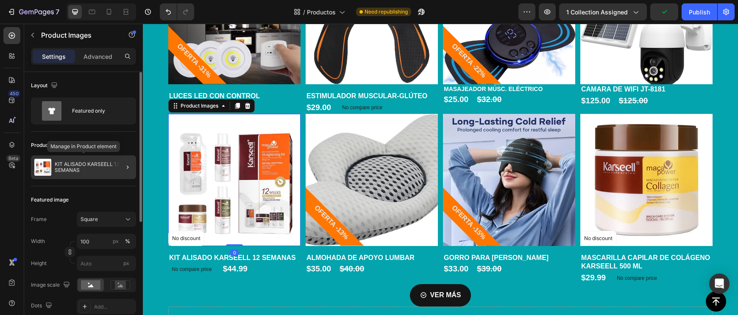
scroll to position [0, 0]
click at [77, 166] on p "KIT ALISADO KARSEELL 12 SEMANAS" at bounding box center [94, 167] width 78 height 12
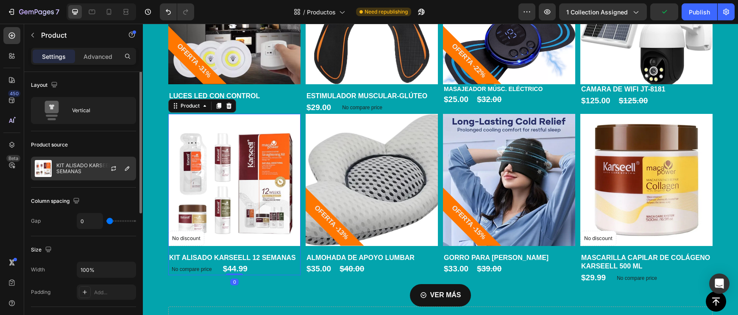
scroll to position [0, 0]
click at [80, 173] on p "KIT ALISADO KARSEELL 12 SEMANAS" at bounding box center [94, 169] width 76 height 12
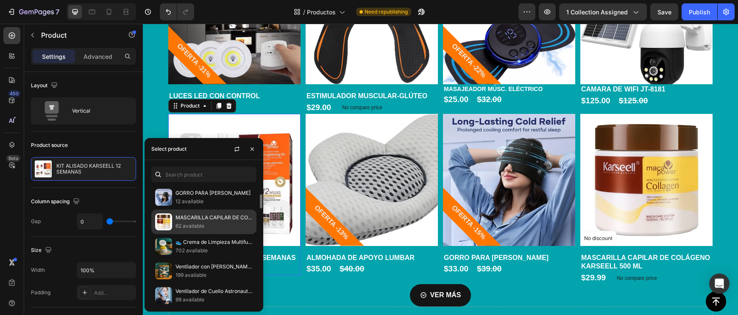
scroll to position [105, 0]
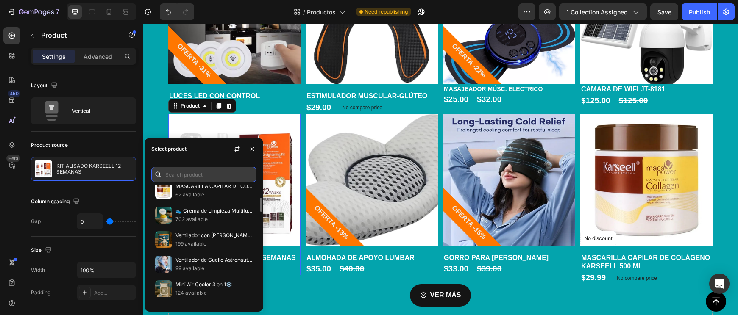
click at [185, 172] on input "text" at bounding box center [203, 174] width 105 height 15
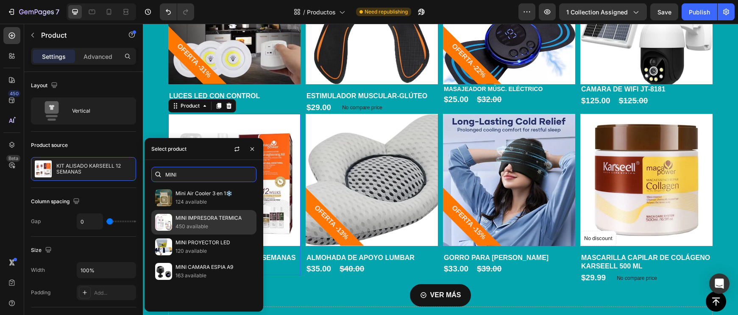
scroll to position [0, 0]
type input "MINI"
click at [183, 235] on div "MINI IMPRESORA TERMICA 450 available" at bounding box center [203, 247] width 105 height 25
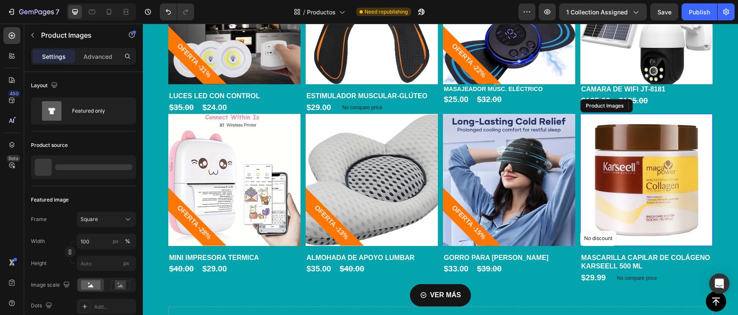
click at [690, 214] on img at bounding box center [646, 180] width 132 height 132
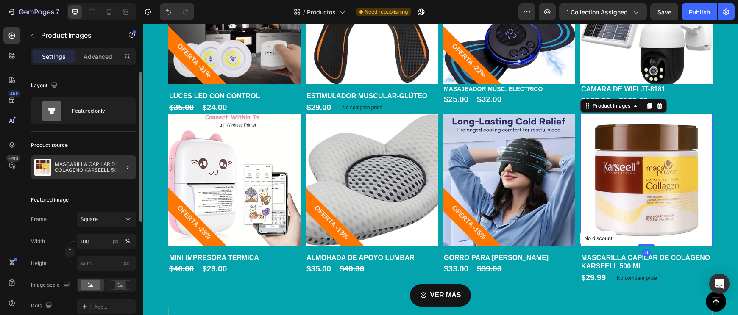
click at [68, 164] on p "MASCARILLA CAPILAR DE COLÁGENO KARSEELL 500 ML" at bounding box center [94, 167] width 78 height 12
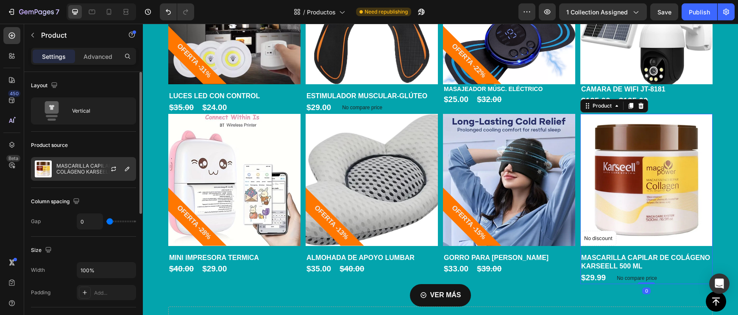
click at [62, 166] on p "MASCARILLA CAPILAR DE COLÁGENO KARSEELL 500 ML" at bounding box center [94, 169] width 76 height 12
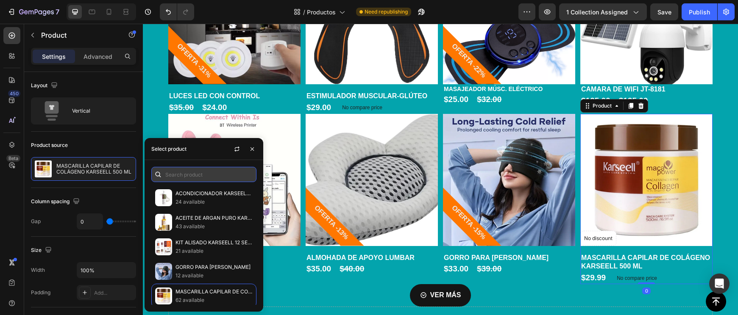
click at [183, 177] on input "text" at bounding box center [203, 174] width 105 height 15
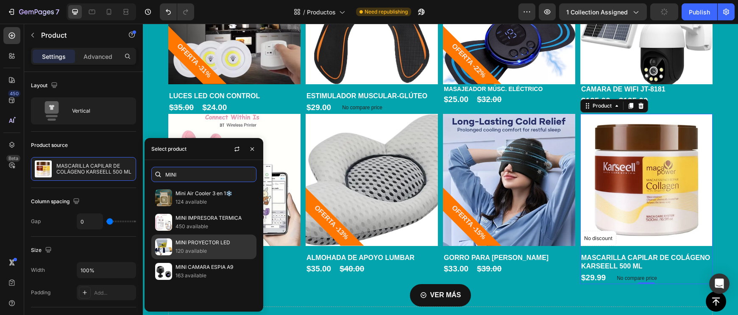
type input "MINI"
click at [188, 259] on div "MINI PROYECTOR LED 120 available" at bounding box center [203, 271] width 105 height 25
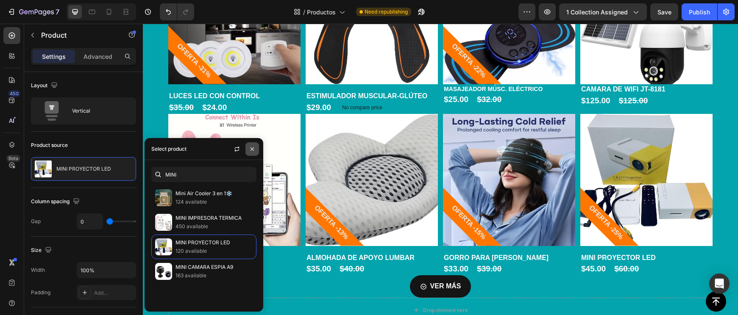
click at [255, 147] on button "button" at bounding box center [252, 149] width 14 height 14
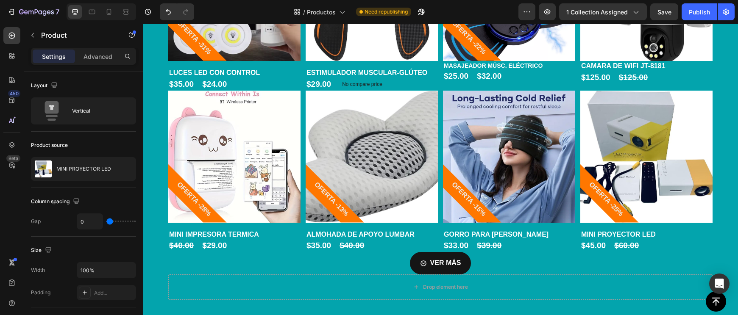
scroll to position [1818, 0]
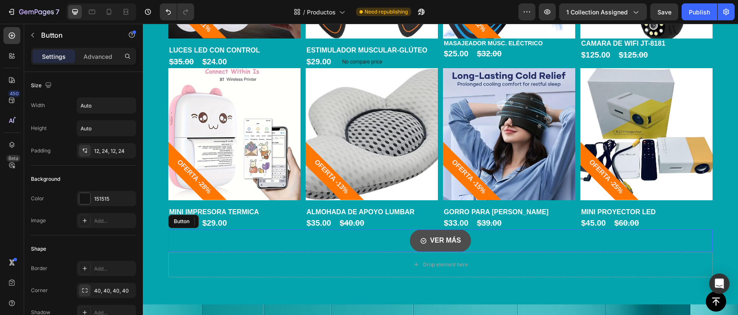
click at [429, 236] on div "VER MÁS" at bounding box center [440, 241] width 41 height 12
click at [105, 58] on p "Advanced" at bounding box center [97, 56] width 29 height 9
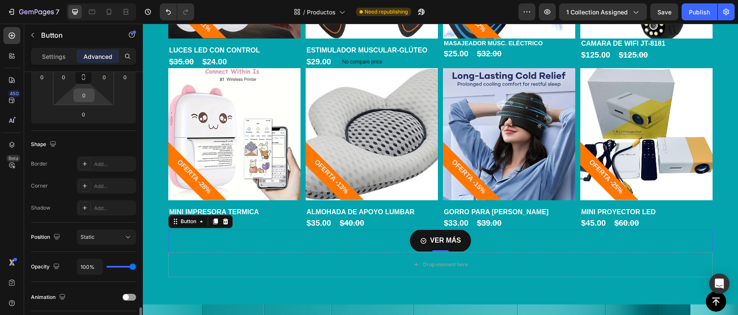
scroll to position [298, 0]
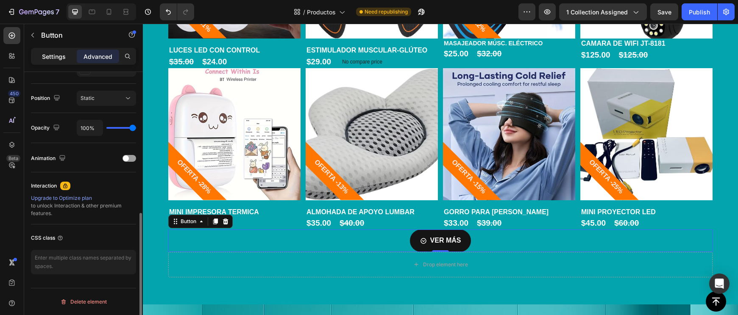
click at [49, 61] on div "Settings" at bounding box center [54, 57] width 42 height 14
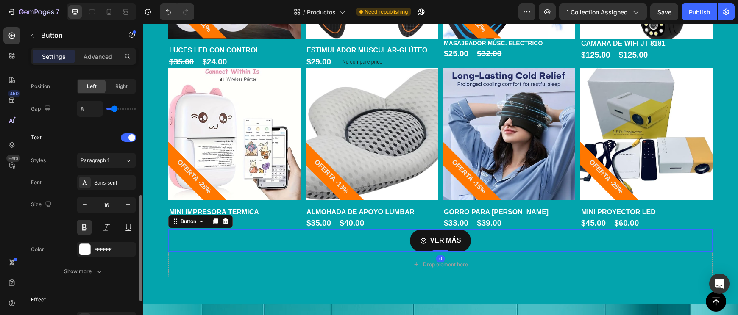
scroll to position [407, 0]
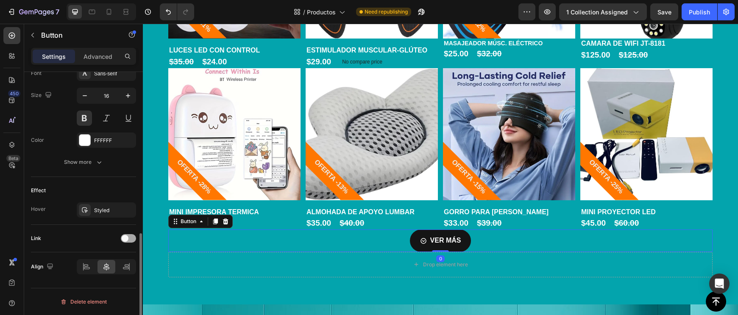
click at [134, 236] on div at bounding box center [128, 238] width 15 height 8
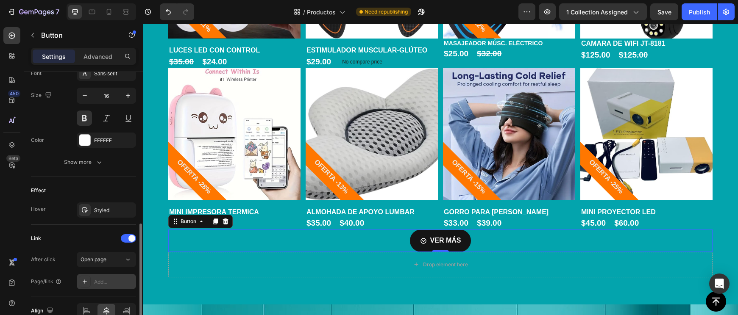
click at [107, 282] on div "Add..." at bounding box center [114, 282] width 40 height 8
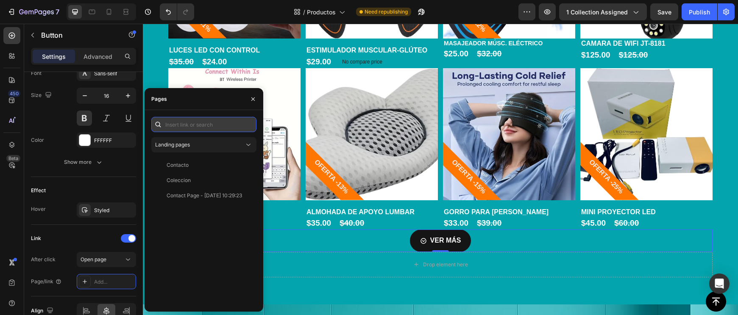
click at [189, 128] on input "text" at bounding box center [203, 124] width 105 height 15
paste input "https://yapayavolao.com/collections/productos-pagina-2?_ab=0&key=1756254648498"
type input "https://yapayavolao.com/collections/productos-pagina-2?_ab=0&key=1756254648498"
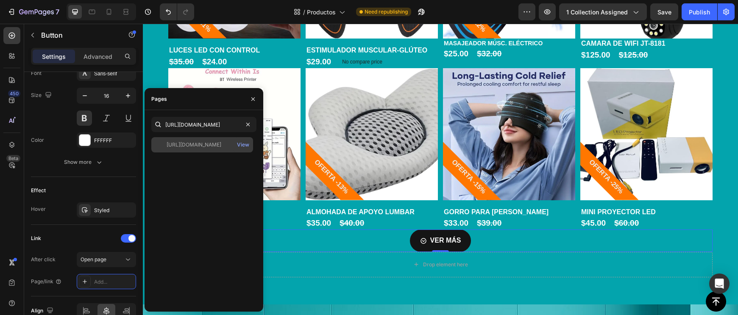
click at [183, 144] on div "https://yapayavolao.com/collections/productos-pagina-2?_ab=0&key=1756254648498" at bounding box center [193, 145] width 55 height 8
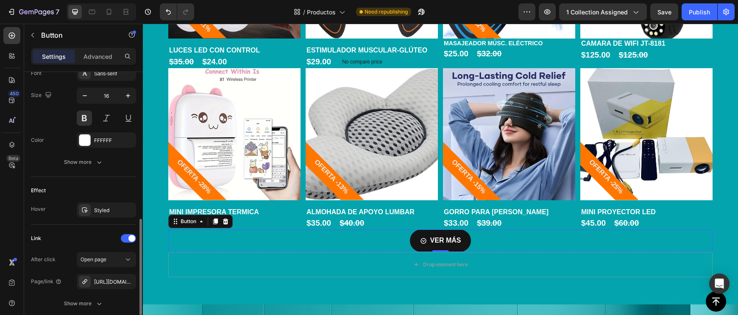
drag, startPoint x: 80, startPoint y: 263, endPoint x: 64, endPoint y: 261, distance: 16.6
click at [64, 261] on div "After click Open page" at bounding box center [83, 259] width 105 height 15
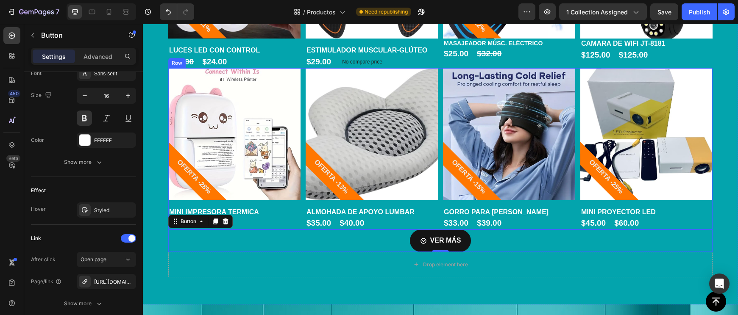
click at [441, 194] on div "Product Images OFERTA -28% Product Badge Row MINI IMPRESORA TERMICA Product Tit…" at bounding box center [440, 149] width 544 height 162
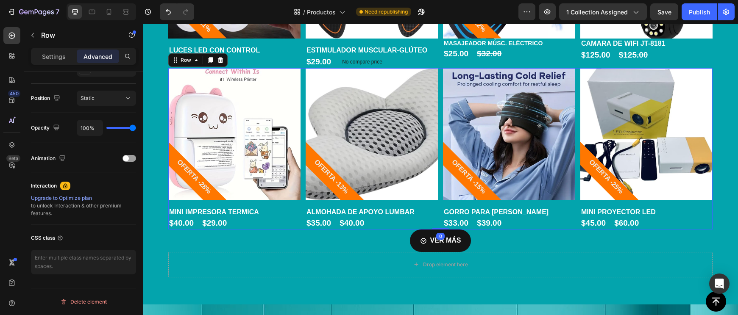
scroll to position [0, 0]
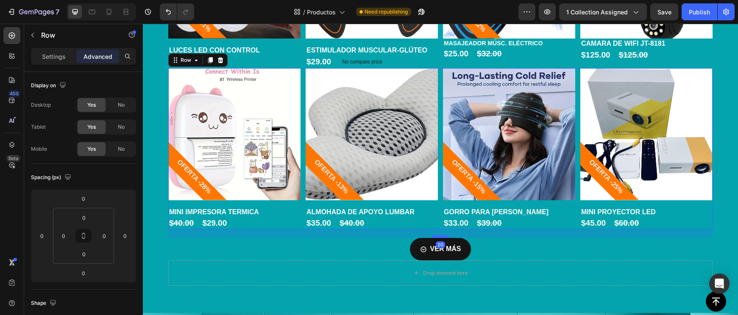
drag, startPoint x: 442, startPoint y: 225, endPoint x: 443, endPoint y: 233, distance: 8.6
click at [443, 236] on div at bounding box center [440, 237] width 17 height 3
type input "20"
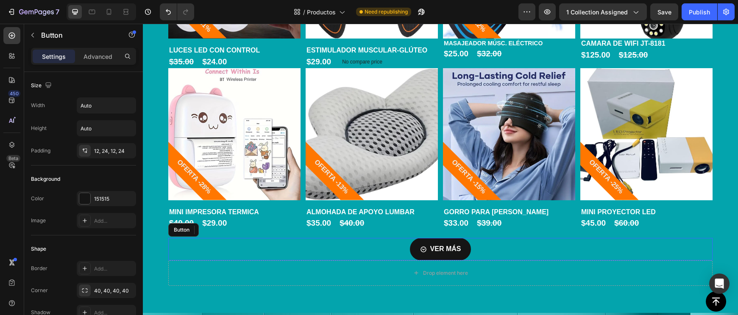
click at [528, 243] on div "VER MÁS Button" at bounding box center [440, 249] width 544 height 22
click at [460, 243] on p "VER MÁS" at bounding box center [445, 249] width 31 height 12
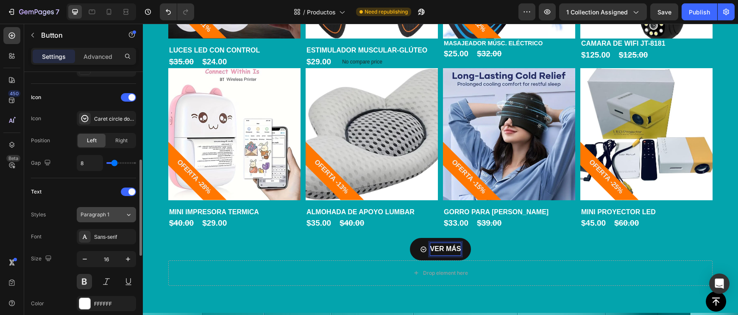
scroll to position [244, 0]
click at [127, 259] on icon "button" at bounding box center [128, 259] width 8 height 8
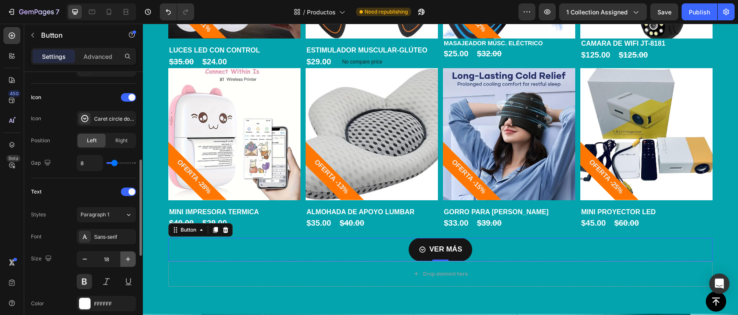
click at [127, 259] on icon "button" at bounding box center [128, 259] width 8 height 8
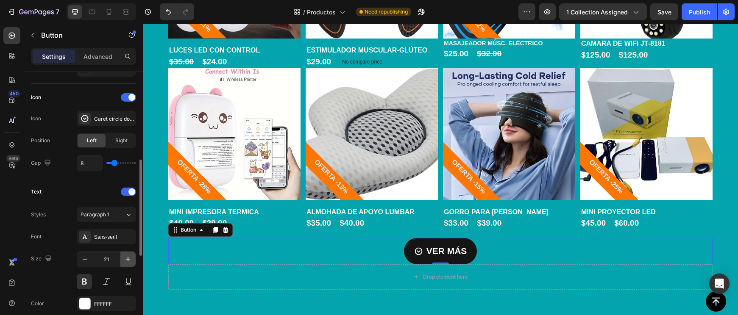
click at [127, 259] on icon "button" at bounding box center [128, 259] width 8 height 8
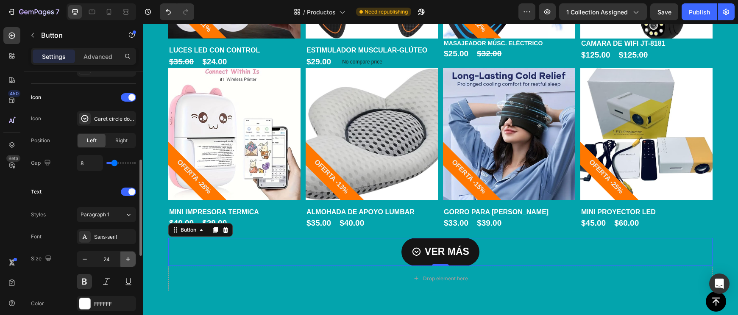
click at [127, 259] on icon "button" at bounding box center [128, 259] width 8 height 8
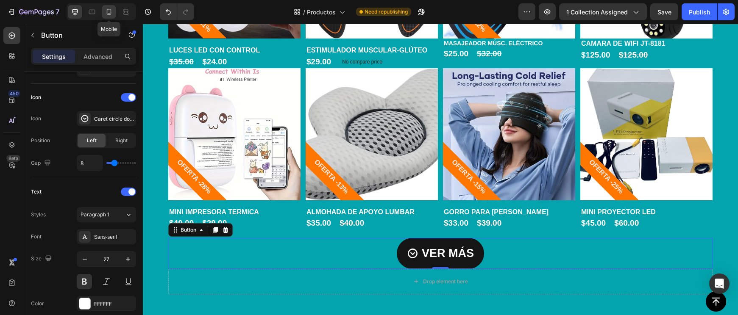
click at [107, 14] on icon at bounding box center [109, 12] width 8 height 8
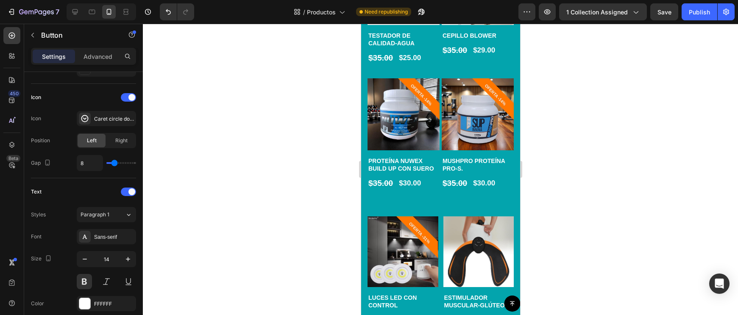
scroll to position [2467, 0]
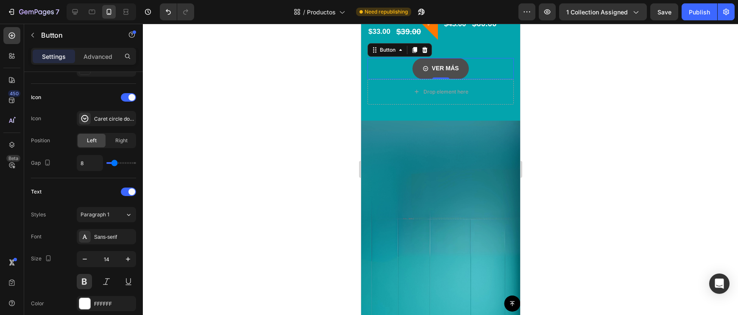
click at [456, 69] on link "VER MÁS" at bounding box center [440, 68] width 57 height 21
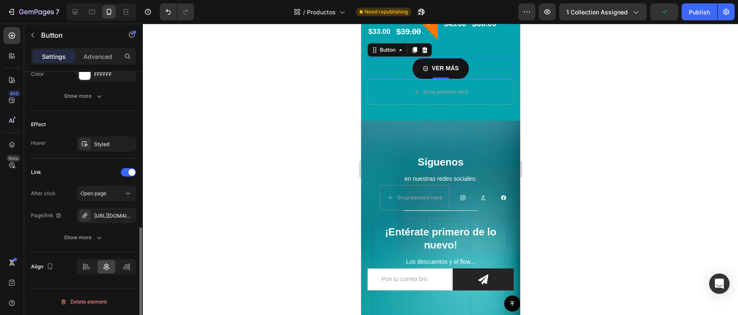
scroll to position [354, 0]
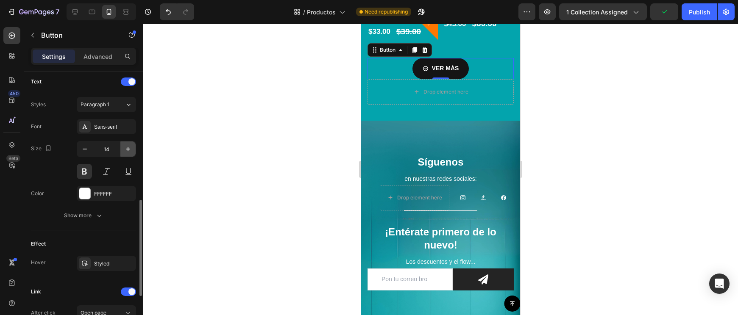
click at [128, 146] on icon "button" at bounding box center [128, 149] width 8 height 8
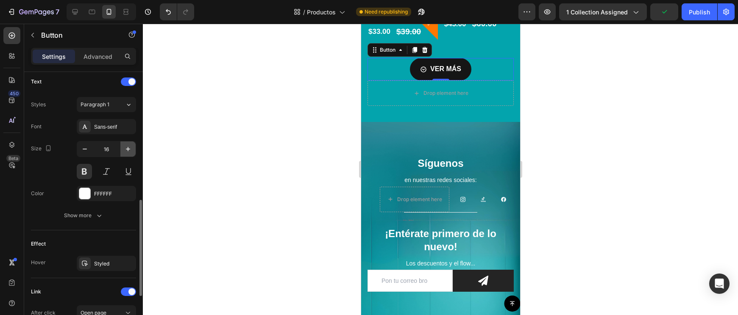
click at [128, 146] on icon "button" at bounding box center [128, 149] width 8 height 8
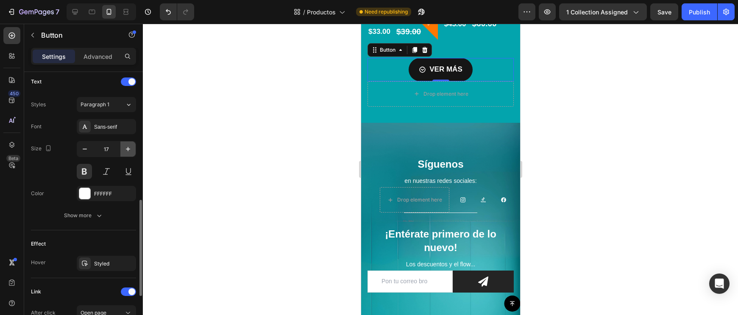
click at [128, 146] on icon "button" at bounding box center [128, 149] width 8 height 8
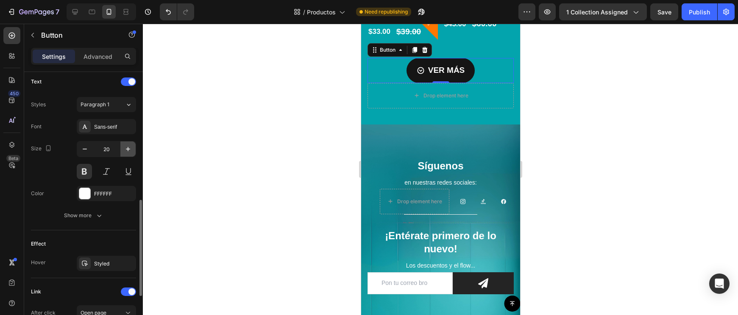
click at [128, 146] on icon "button" at bounding box center [128, 149] width 8 height 8
type input "21"
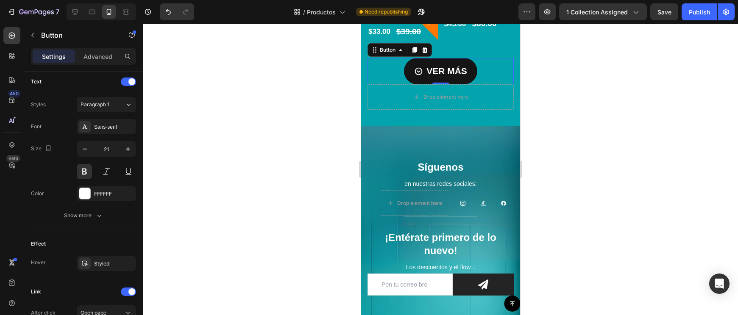
click at [688, 102] on div at bounding box center [440, 169] width 595 height 291
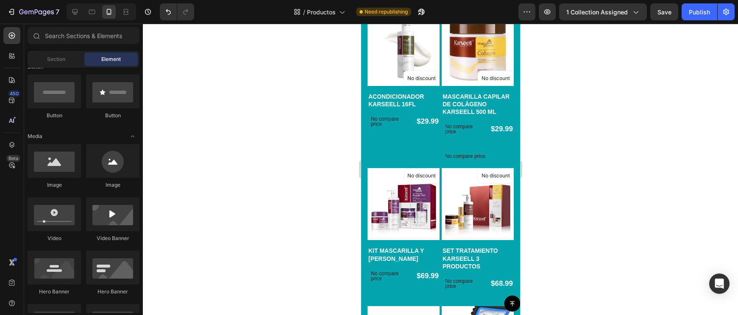
scroll to position [1203, 0]
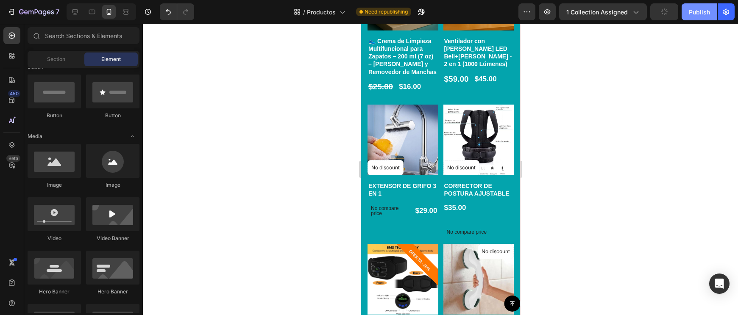
drag, startPoint x: 97, startPoint y: 144, endPoint x: 687, endPoint y: 14, distance: 604.3
click at [687, 14] on button "Publish" at bounding box center [699, 11] width 36 height 17
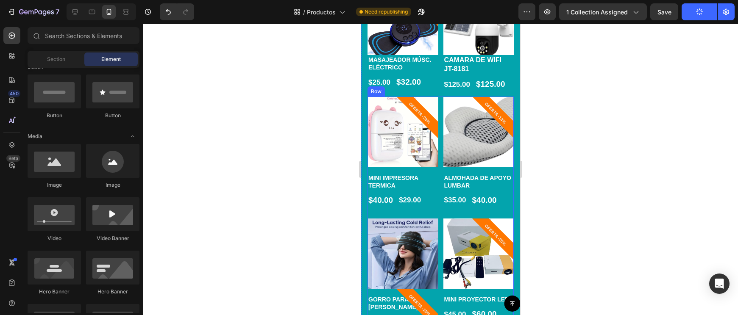
scroll to position [2623, 0]
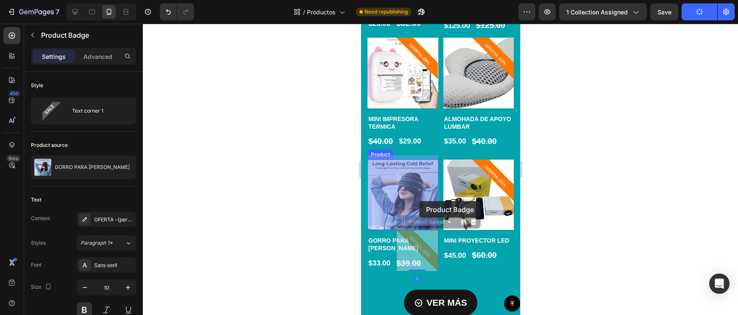
drag, startPoint x: 419, startPoint y: 244, endPoint x: 419, endPoint y: 201, distance: 43.2
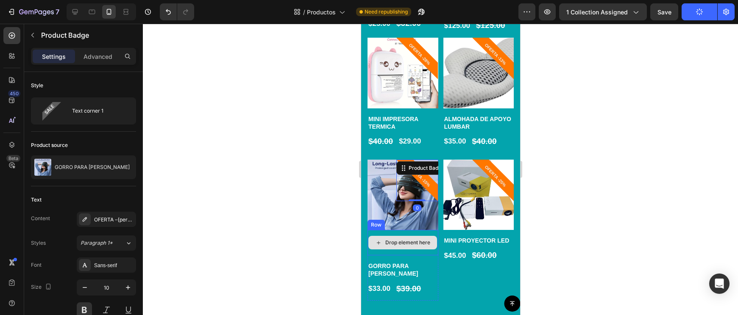
click at [418, 243] on div "Drop element here" at bounding box center [402, 243] width 69 height 14
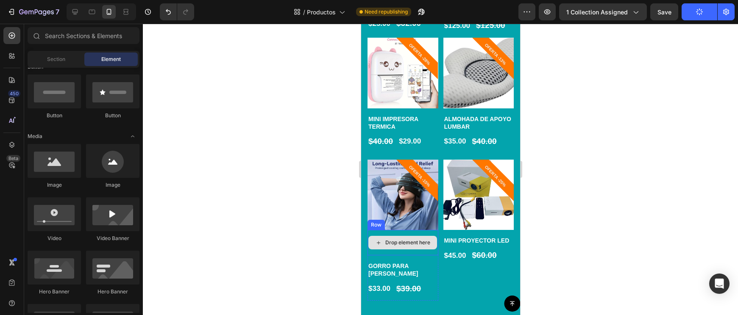
click at [408, 236] on div "Drop element here" at bounding box center [402, 243] width 69 height 14
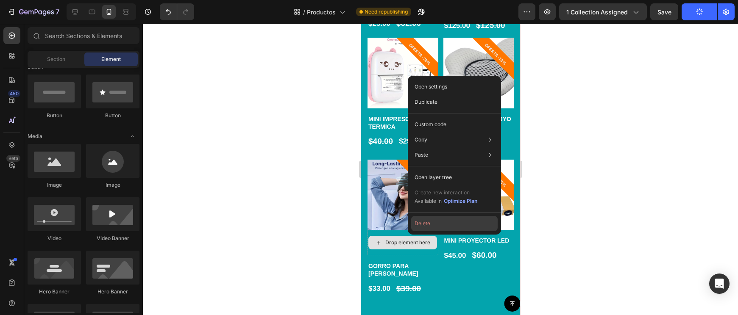
click at [425, 225] on button "Delete" at bounding box center [454, 223] width 86 height 15
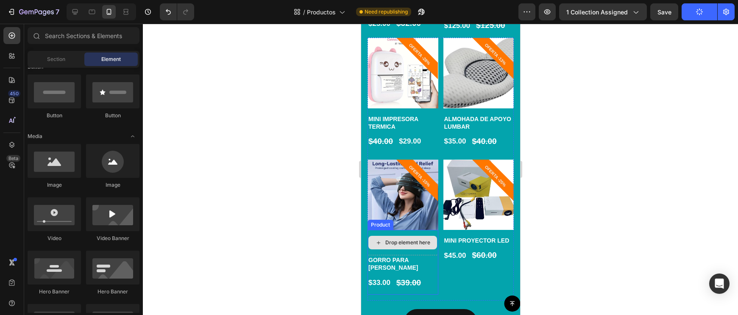
click at [417, 239] on div "Drop element here" at bounding box center [407, 242] width 45 height 7
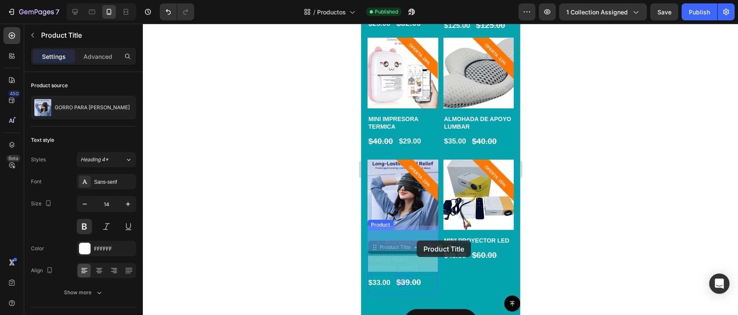
drag, startPoint x: 416, startPoint y: 264, endPoint x: 414, endPoint y: 239, distance: 25.5
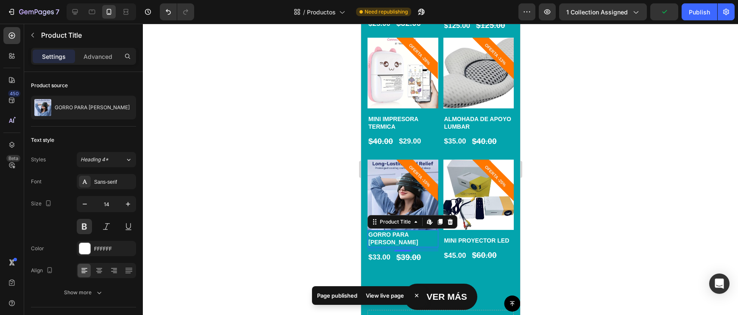
click at [546, 258] on div at bounding box center [440, 169] width 595 height 291
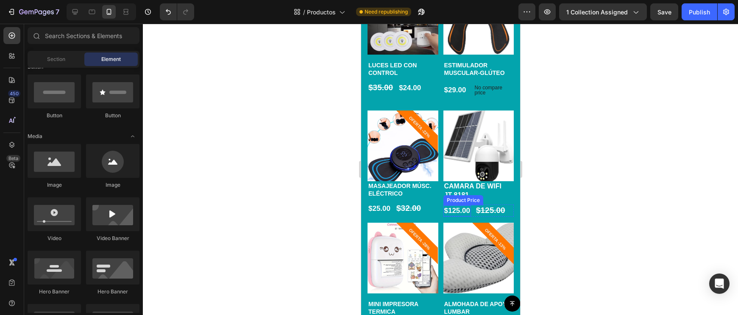
scroll to position [2429, 0]
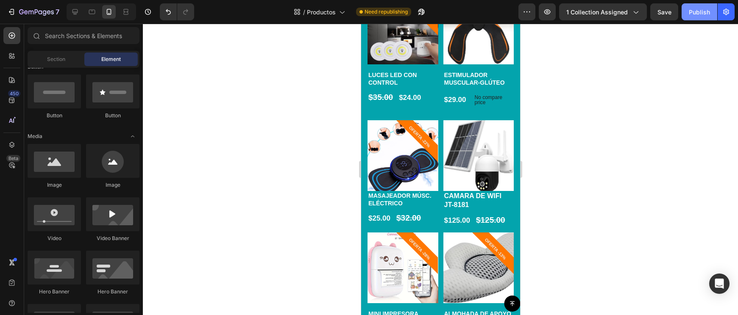
click at [690, 10] on div "Publish" at bounding box center [698, 12] width 21 height 9
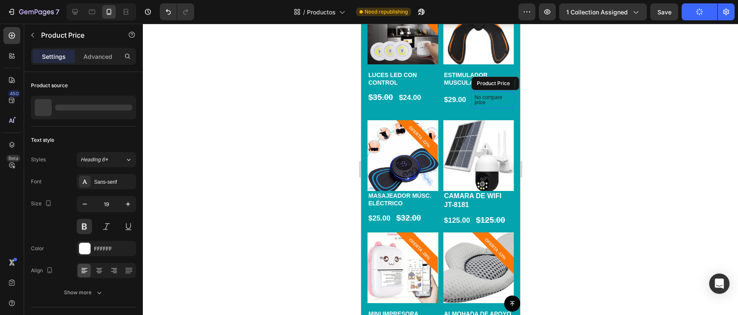
click at [472, 97] on div "No compare price" at bounding box center [492, 100] width 43 height 17
click at [507, 102] on p "No compare price" at bounding box center [492, 100] width 36 height 10
click at [474, 105] on div "No compare price" at bounding box center [492, 100] width 43 height 17
click at [471, 105] on div "No compare price" at bounding box center [492, 100] width 43 height 17
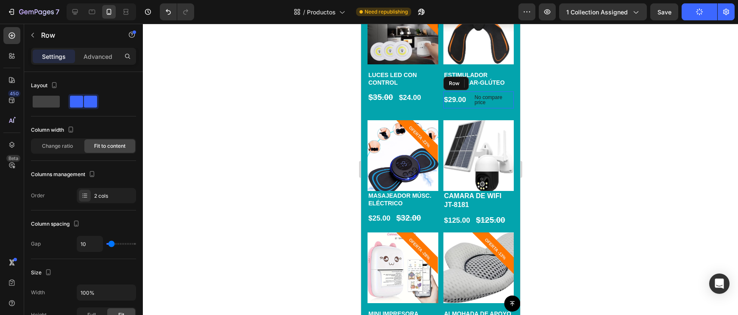
click at [470, 105] on div "$29.00 Product Price Product Price No compare price Product Price Edit content …" at bounding box center [478, 100] width 71 height 17
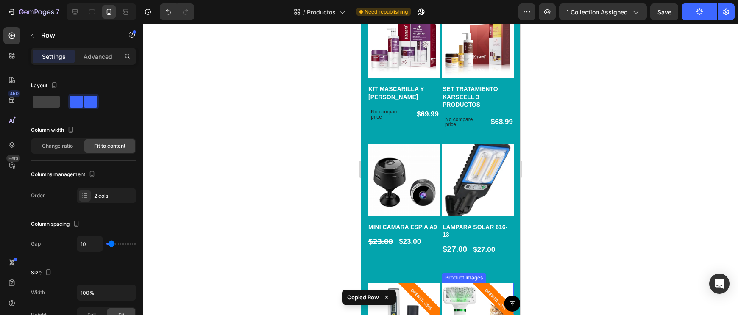
scroll to position [1869, 0]
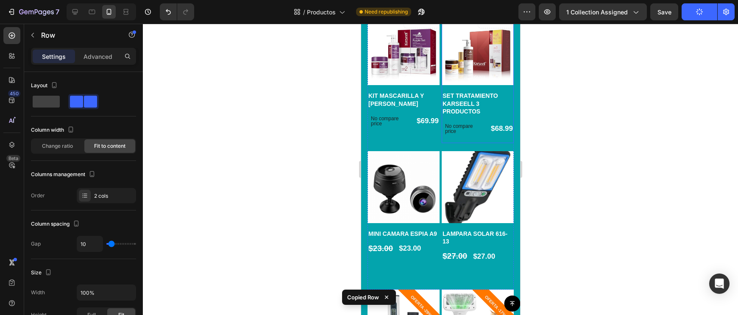
click at [467, 130] on p "No compare price" at bounding box center [462, 129] width 37 height 10
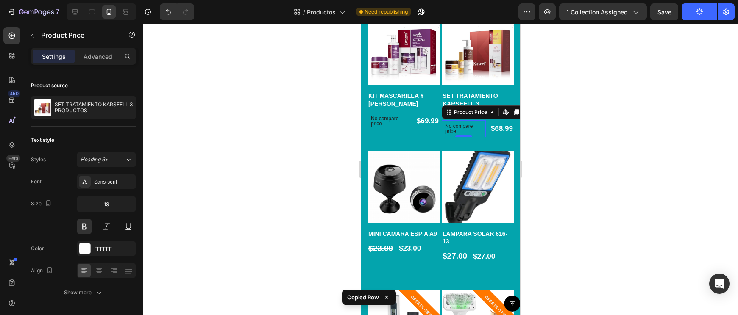
click at [487, 132] on div "No compare price Product Price Edit content in Shopify 0 $68.99 Product Price P…" at bounding box center [477, 128] width 72 height 17
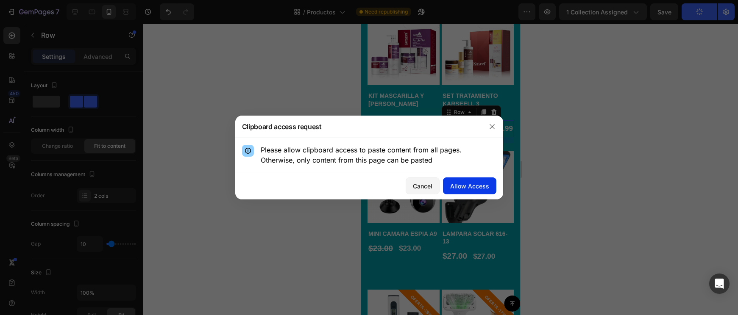
click at [468, 181] on button "Allow Access" at bounding box center [469, 185] width 53 height 17
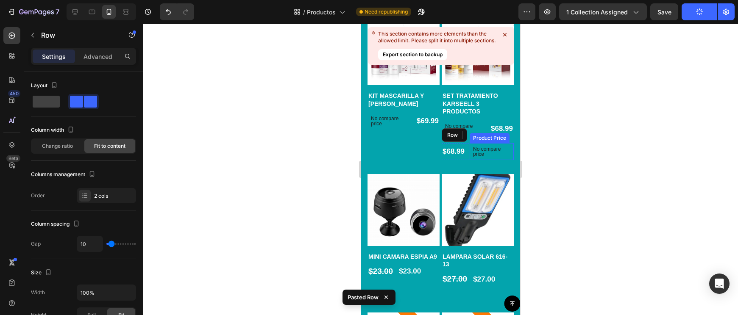
scroll to position [324, 0]
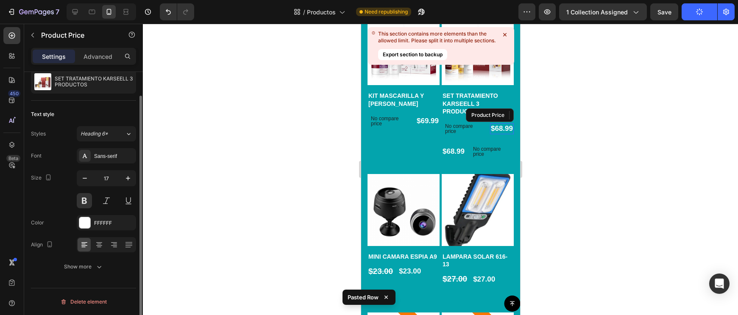
click at [490, 122] on div "$68.99 Product Price Product Price" at bounding box center [501, 128] width 24 height 17
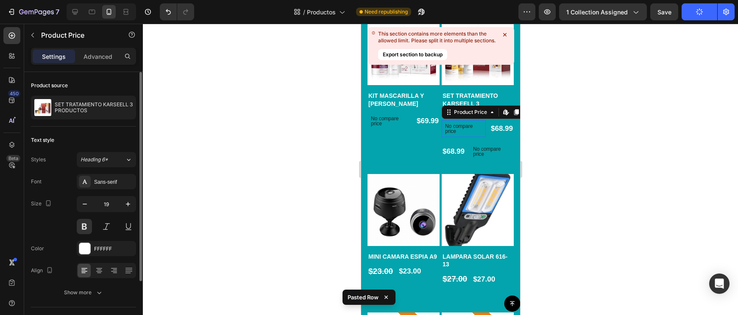
click at [484, 129] on div "No compare price" at bounding box center [463, 128] width 44 height 17
click at [487, 129] on div "No compare price Product Price Edit content in Shopify 0 $68.99 Product Price P…" at bounding box center [477, 128] width 72 height 17
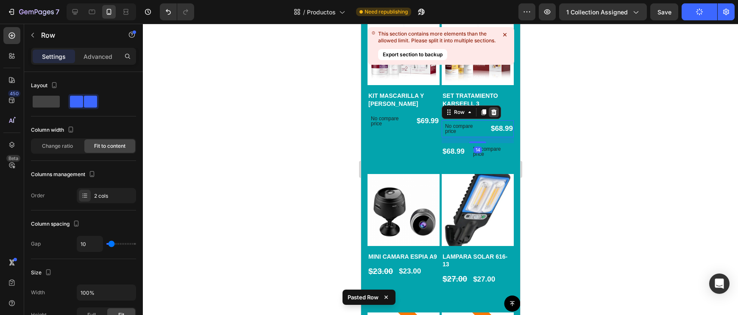
click at [494, 113] on icon at bounding box center [493, 112] width 7 height 7
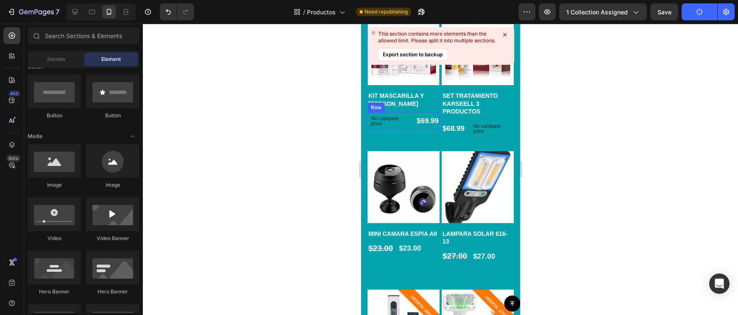
click at [413, 130] on div "No compare price Product Price $69.99 Product Price Product Price Row" at bounding box center [403, 121] width 72 height 17
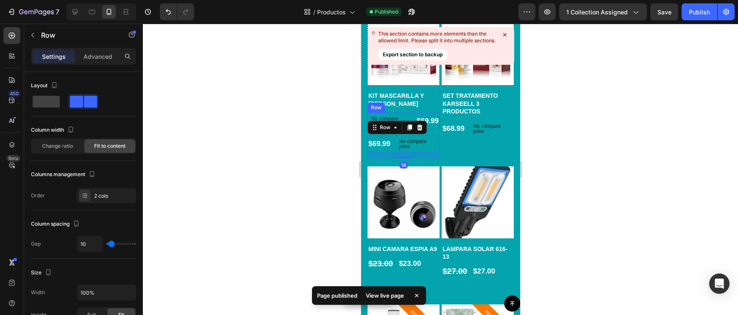
click at [413, 124] on div "No compare price Product Price $69.99 Product Price Product Price Row" at bounding box center [403, 121] width 72 height 17
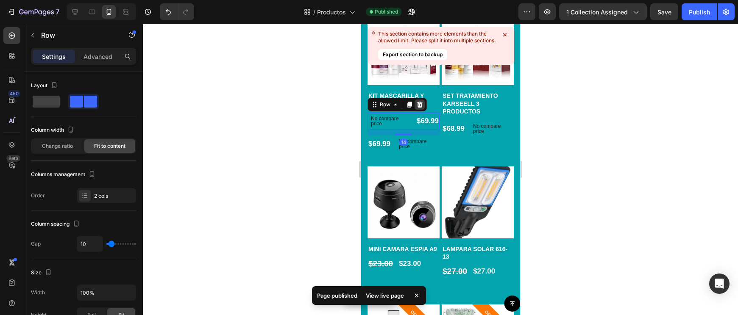
click at [424, 108] on div at bounding box center [419, 105] width 10 height 10
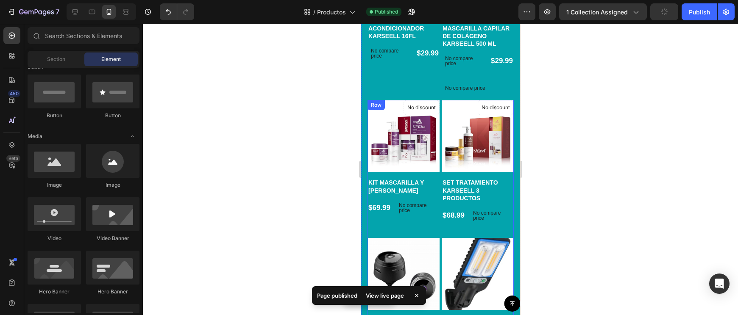
scroll to position [1728, 0]
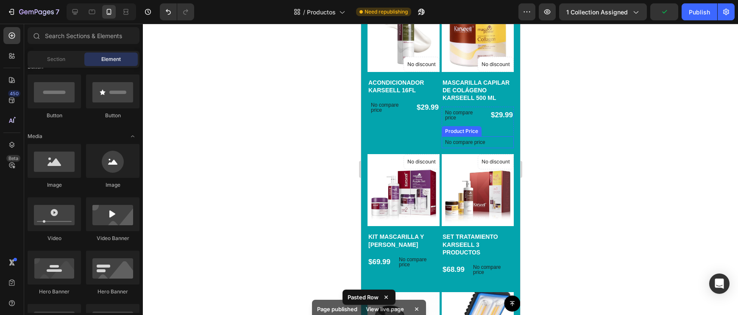
click at [485, 143] on p "No compare price" at bounding box center [476, 142] width 65 height 5
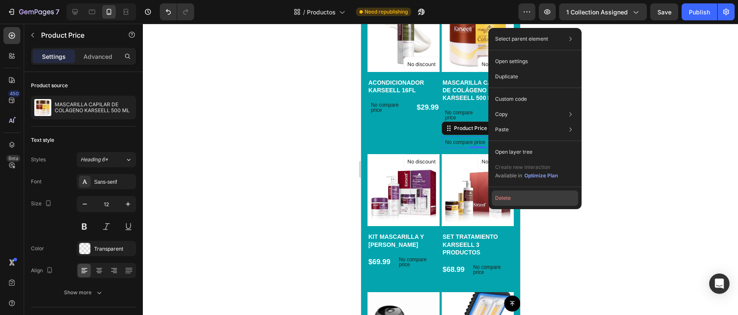
click at [498, 197] on button "Delete" at bounding box center [534, 198] width 86 height 15
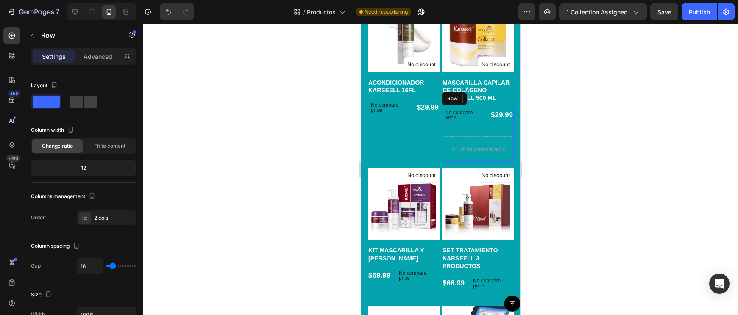
click at [483, 125] on div "No compare price Product Price $29.99 Product Price Product Price Row" at bounding box center [477, 118] width 72 height 23
click at [491, 100] on icon at bounding box center [494, 99] width 6 height 6
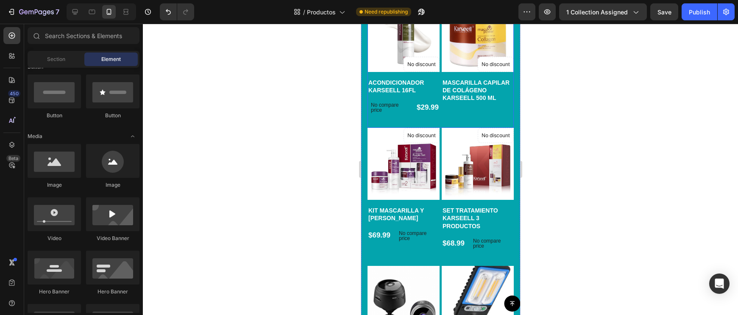
click at [479, 111] on div "Product Images No discount Not be displayed when published Product Badge Row MA…" at bounding box center [477, 64] width 72 height 128
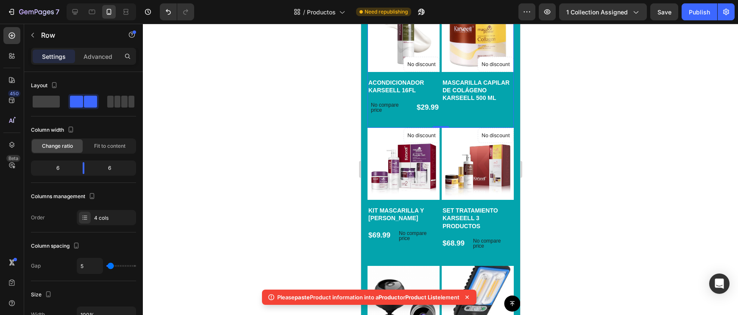
click at [480, 106] on div "Product Images No discount Not be displayed when published Product Badge Row MA…" at bounding box center [477, 64] width 72 height 128
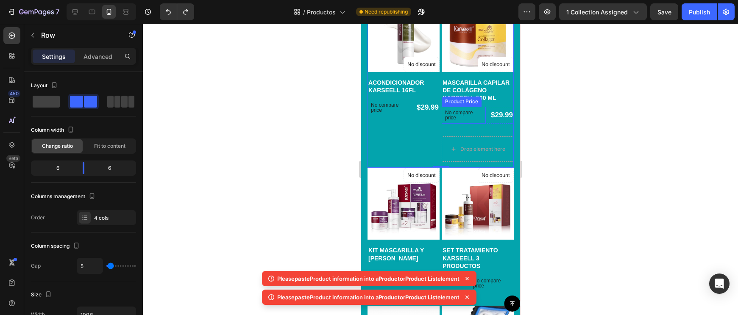
click at [477, 115] on p "No compare price" at bounding box center [462, 115] width 37 height 10
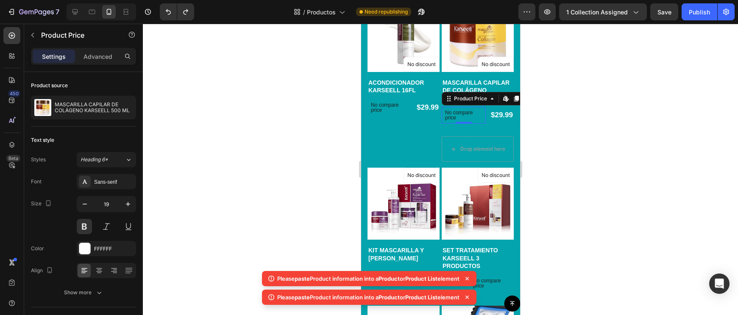
click at [480, 122] on div "No compare price" at bounding box center [463, 115] width 44 height 17
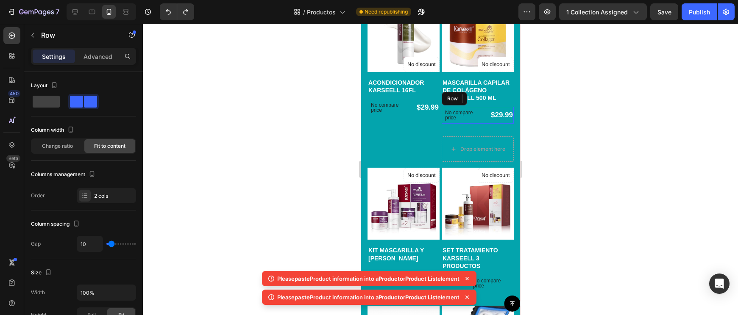
click at [487, 122] on div "No compare price Product Price Edit content in Shopify 0 $29.99 Product Price P…" at bounding box center [477, 115] width 72 height 17
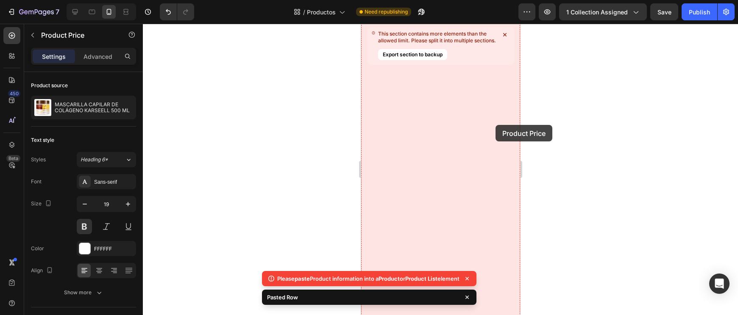
drag, startPoint x: 495, startPoint y: 141, endPoint x: 495, endPoint y: 125, distance: 15.7
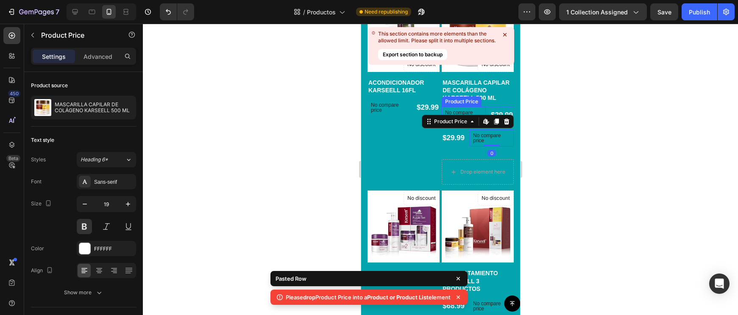
click at [483, 112] on div "No compare price" at bounding box center [463, 115] width 44 height 17
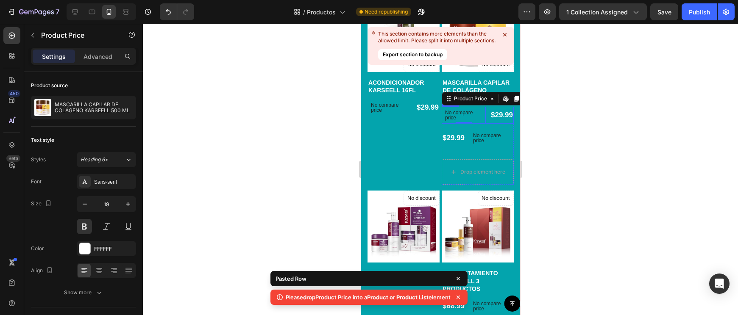
click at [488, 111] on div "No compare price Product Price Edit content in Shopify 0 $29.99 Product Price P…" at bounding box center [477, 115] width 72 height 17
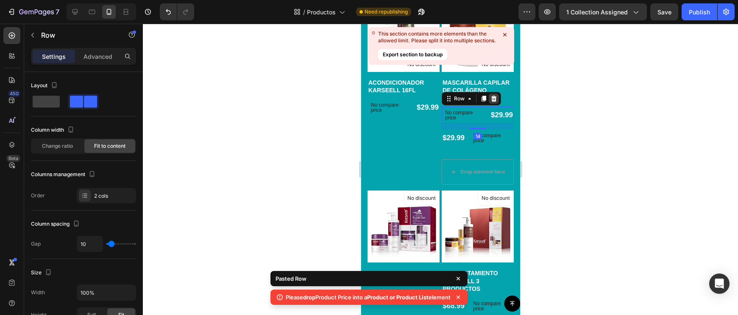
click at [491, 97] on icon at bounding box center [493, 98] width 7 height 7
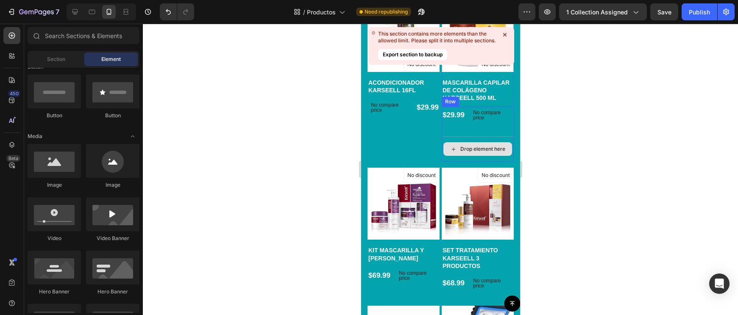
click at [484, 138] on div "Drop element here" at bounding box center [477, 148] width 72 height 25
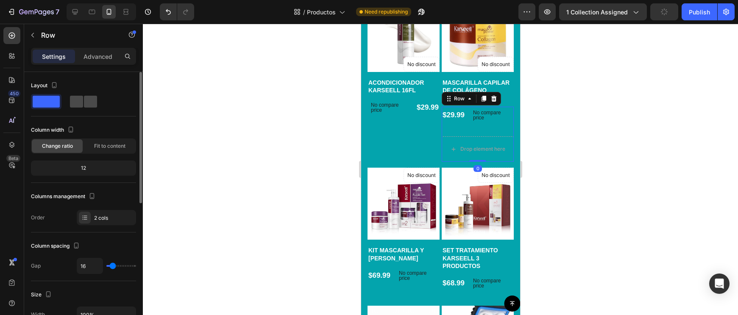
click at [89, 109] on div at bounding box center [83, 101] width 31 height 15
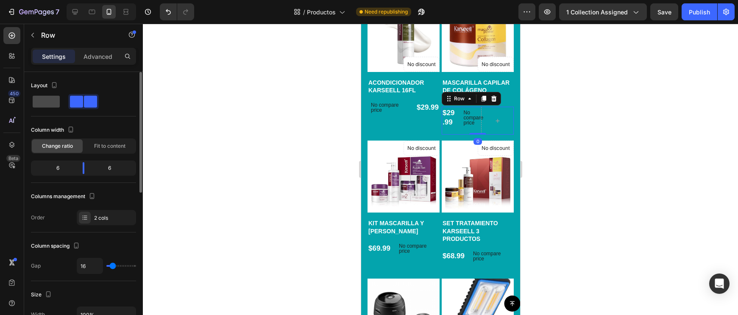
click at [55, 105] on span at bounding box center [46, 102] width 27 height 12
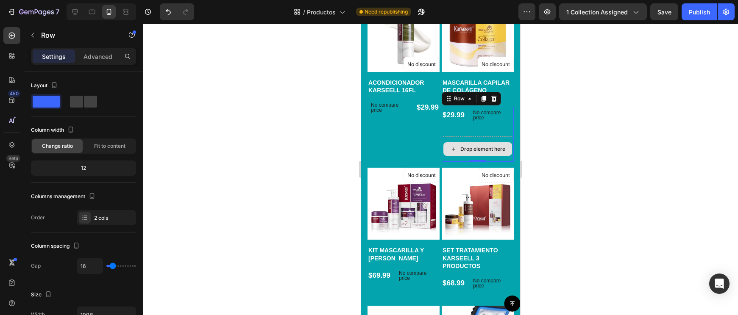
click at [469, 151] on div "Drop element here" at bounding box center [482, 149] width 45 height 7
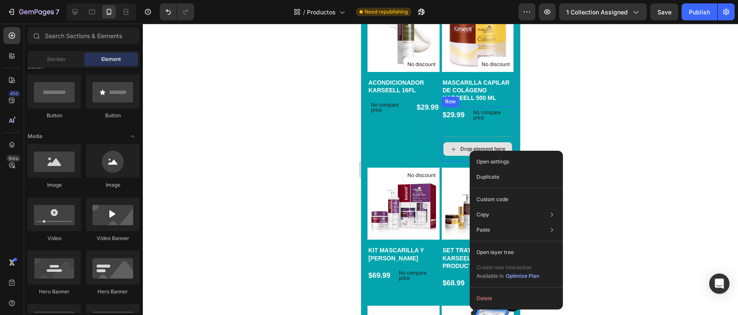
drag, startPoint x: 469, startPoint y: 151, endPoint x: 831, endPoint y: 175, distance: 362.2
click at [489, 295] on button "Delete" at bounding box center [516, 298] width 86 height 15
click at [488, 300] on div "Button" at bounding box center [440, 304] width 159 height 16
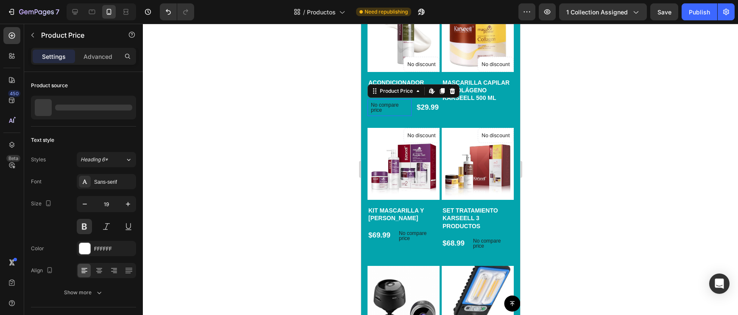
click at [408, 113] on div "No compare price" at bounding box center [389, 107] width 44 height 17
click at [410, 113] on div "No compare price" at bounding box center [389, 107] width 44 height 17
click at [412, 113] on div "No compare price Product Price Edit content in Shopify 0 $29.99 Product Price P…" at bounding box center [403, 107] width 72 height 17
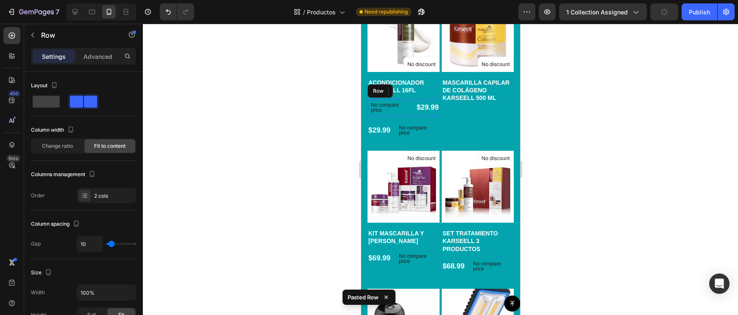
click at [412, 104] on div "No compare price Product Price $29.99 Product Price Product Price Row" at bounding box center [403, 107] width 72 height 17
click at [420, 93] on icon at bounding box center [419, 91] width 6 height 6
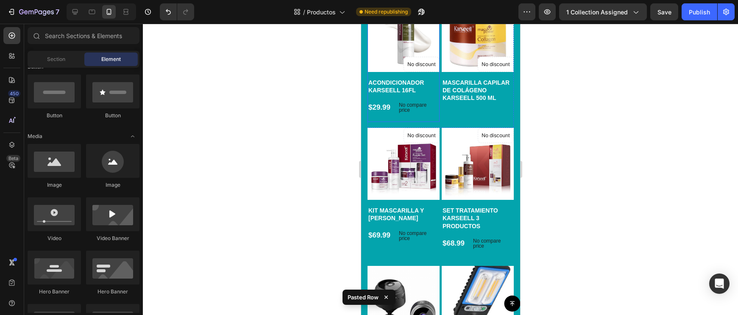
click at [436, 97] on div "ACONDICIONADOR KARSEELL 16FL Product Title $29.99 Product Price Product Price N…" at bounding box center [403, 100] width 72 height 44
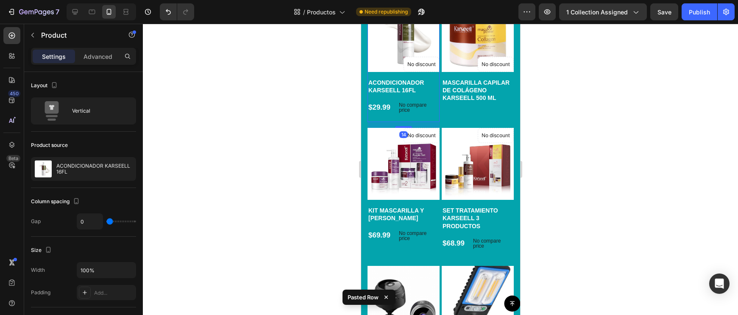
click at [429, 94] on div "ACONDICIONADOR KARSEELL 16FL Product Title $29.99 Product Price Product Price N…" at bounding box center [403, 100] width 72 height 44
click at [426, 92] on h1 "ACONDICIONADOR KARSEELL 16FL" at bounding box center [403, 86] width 72 height 17
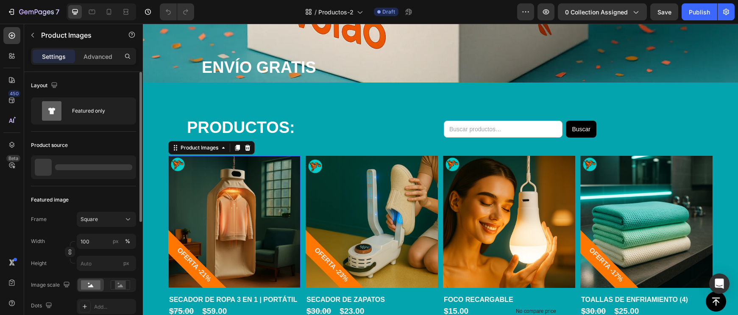
scroll to position [354, 0]
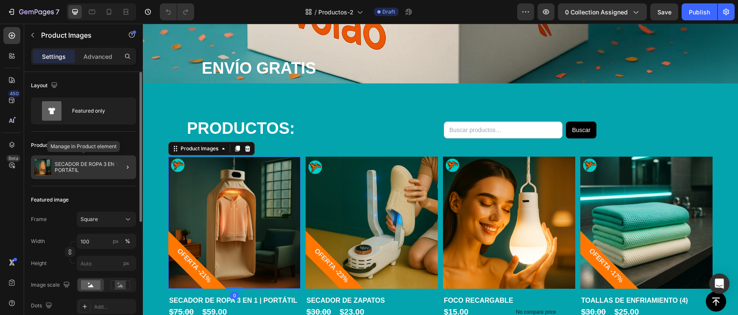
click at [81, 164] on p "SECADOR DE ROPA 3 EN 1 | PORTÁTIL" at bounding box center [94, 167] width 78 height 12
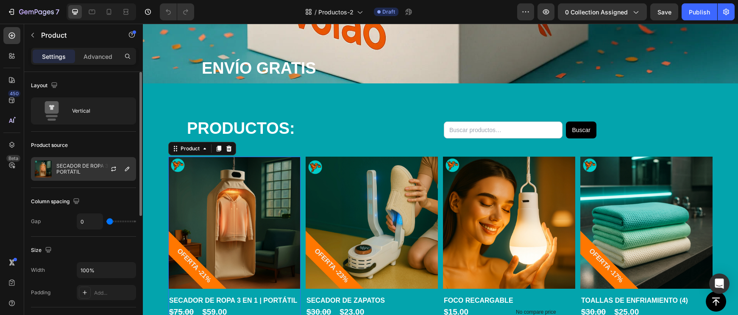
click at [100, 178] on div at bounding box center [116, 169] width 37 height 23
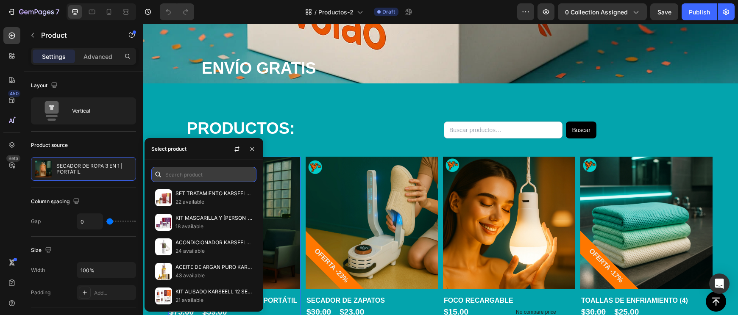
click at [194, 172] on input "text" at bounding box center [203, 174] width 105 height 15
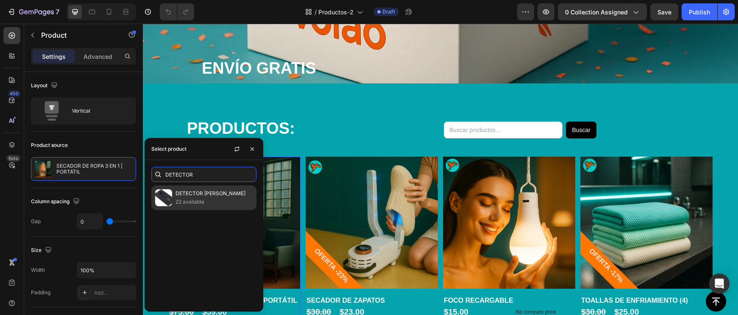
type input "DETECTOR"
click at [196, 208] on div "DETECTOR DE CÁMARA 22 available" at bounding box center [203, 198] width 105 height 25
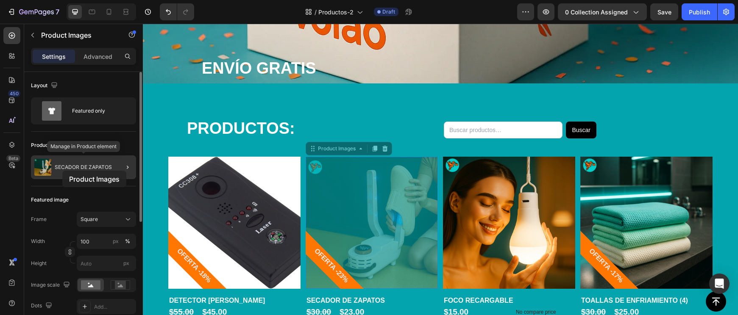
click at [62, 170] on div "SECADOR DE ZAPATOS" at bounding box center [83, 167] width 105 height 24
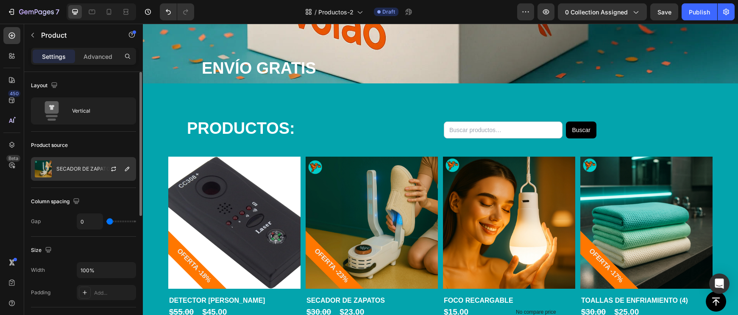
click at [85, 168] on p "SECADOR DE ZAPATOS" at bounding box center [84, 169] width 57 height 6
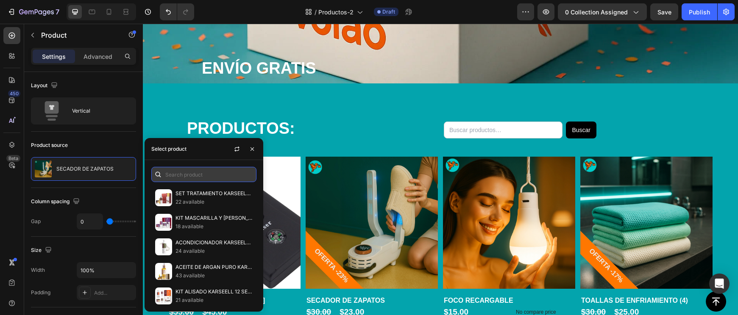
click at [206, 177] on input "text" at bounding box center [203, 174] width 105 height 15
type input "K"
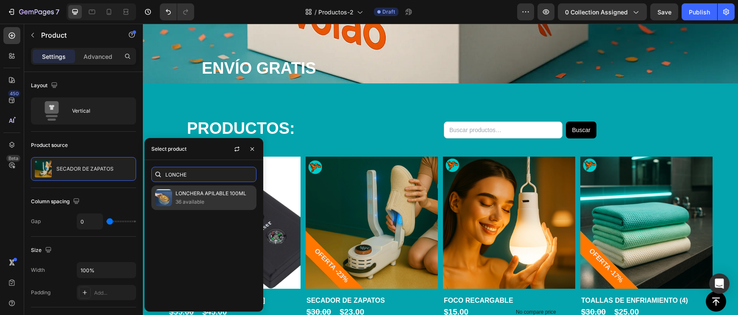
type input "LONCHE"
click at [218, 198] on p "LONCHERA APILABLE 100ML" at bounding box center [213, 193] width 77 height 8
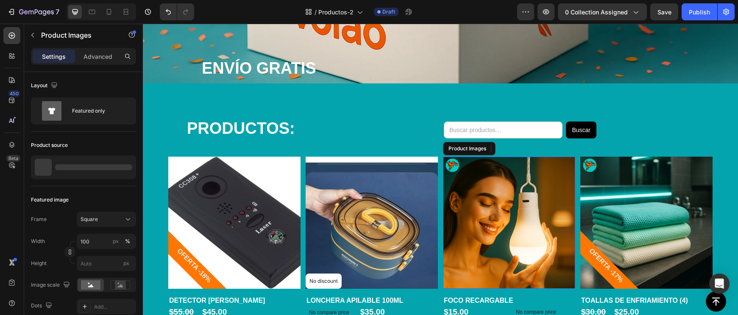
click at [489, 235] on img at bounding box center [509, 223] width 132 height 132
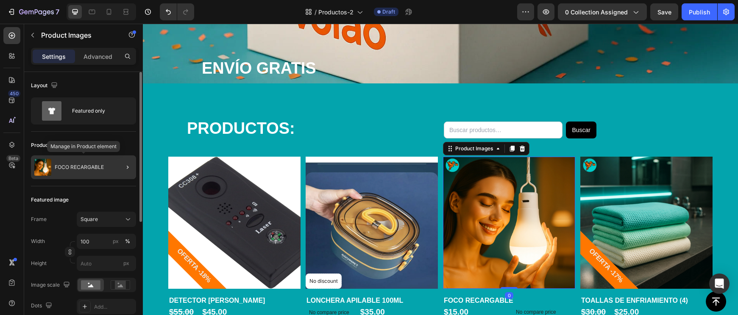
click at [91, 169] on p "FOCO RECARGABLE" at bounding box center [79, 167] width 49 height 6
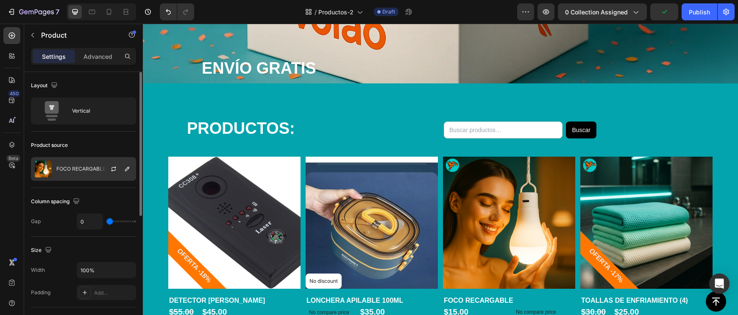
click at [90, 175] on div "FOCO RECARGABLE" at bounding box center [83, 169] width 105 height 24
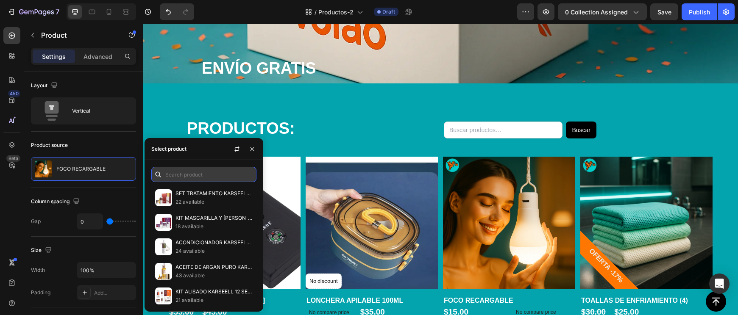
click at [192, 171] on input "text" at bounding box center [203, 174] width 105 height 15
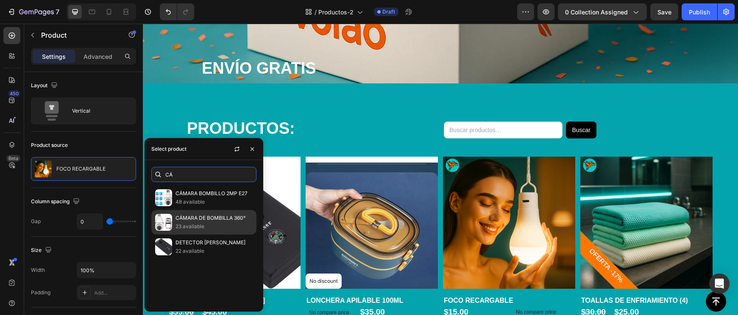
type input "CÁ"
click at [205, 222] on p "CÁMARA DE BOMBILLA 360°" at bounding box center [213, 218] width 77 height 8
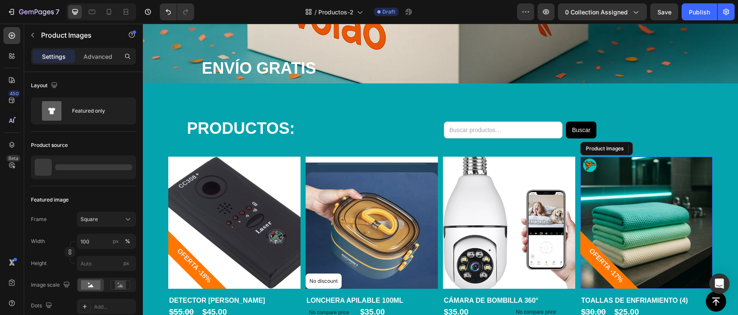
drag, startPoint x: 618, startPoint y: 203, endPoint x: 316, endPoint y: 203, distance: 302.5
click at [618, 203] on img at bounding box center [646, 223] width 132 height 132
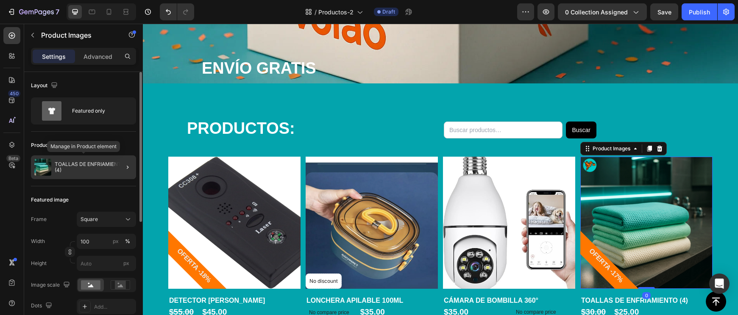
click at [95, 171] on p "TOALLAS DE ENFRIAMIENTO (4)" at bounding box center [94, 167] width 78 height 12
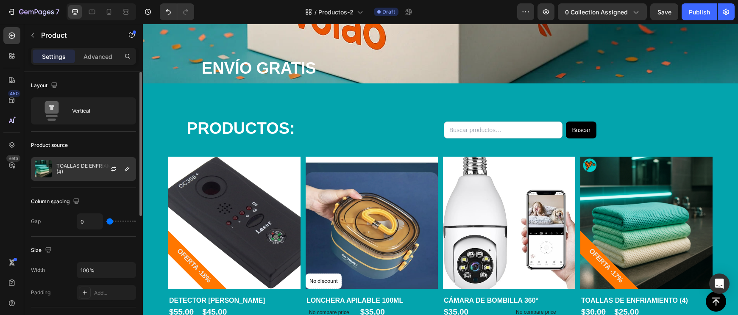
click at [88, 172] on p "TOALLAS DE ENFRIAMIENTO (4)" at bounding box center [94, 169] width 76 height 12
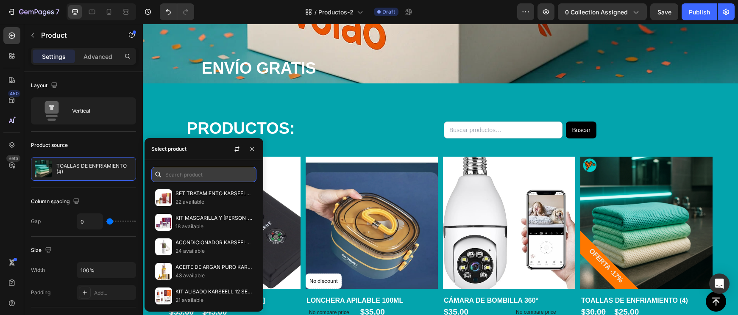
click at [174, 172] on input "text" at bounding box center [203, 174] width 105 height 15
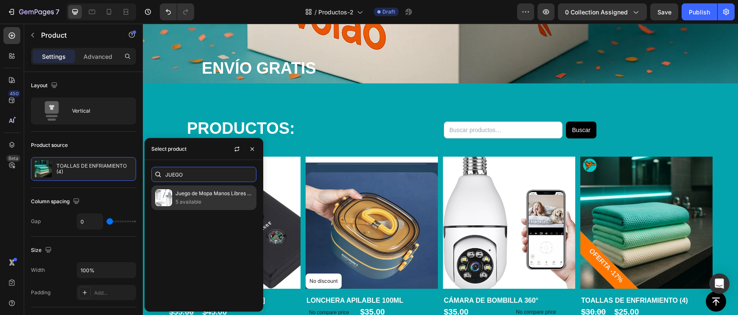
type input "JUEGO"
click at [181, 206] on div "Juego de Mopa Manos Libres con Cubeta 5 available" at bounding box center [203, 198] width 105 height 25
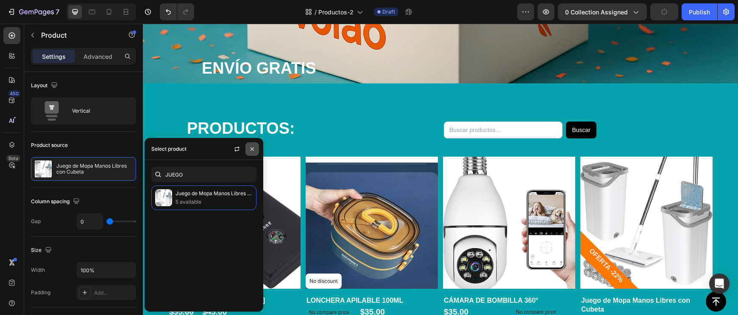
click at [252, 152] on icon "button" at bounding box center [252, 149] width 7 height 7
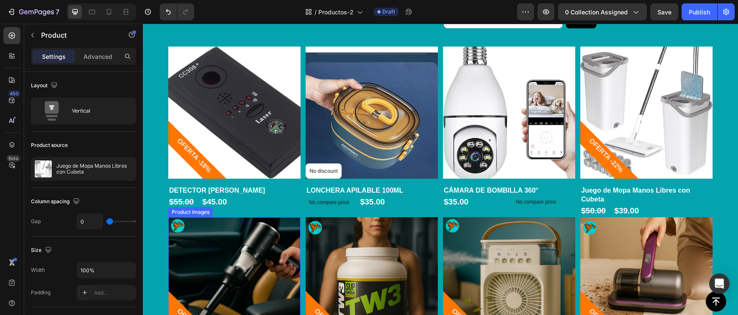
scroll to position [597, 0]
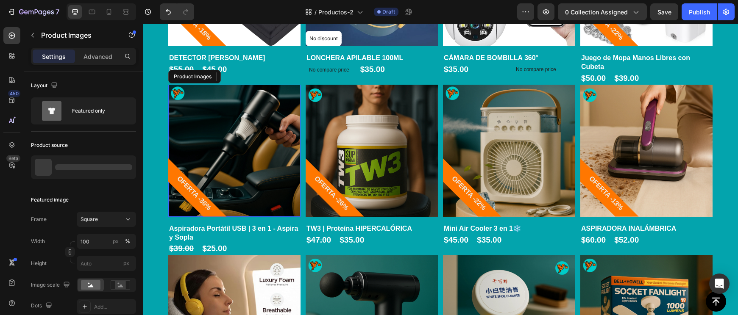
click at [237, 193] on img at bounding box center [234, 151] width 132 height 132
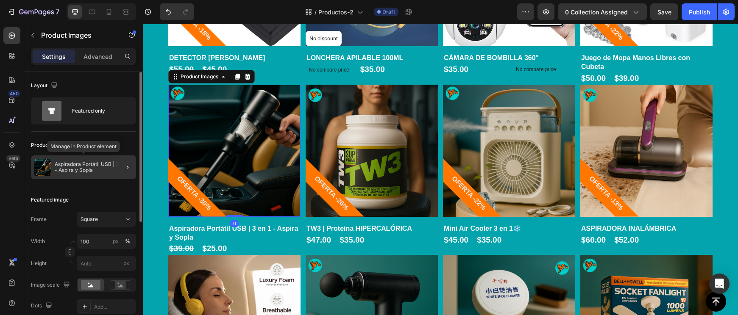
click at [70, 160] on div "Aspiradora Portátil USB | 3 en 1 - Aspira y Sopla" at bounding box center [83, 167] width 105 height 24
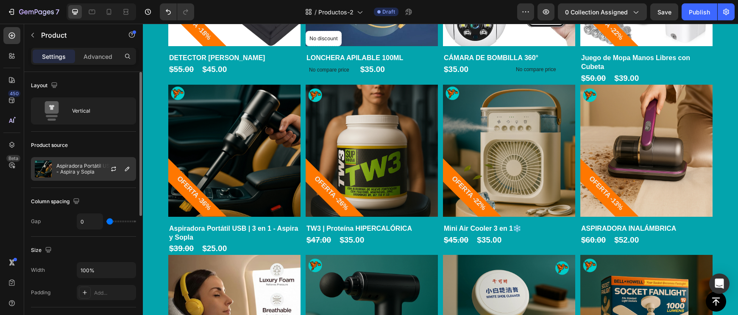
click at [82, 170] on p "Aspiradora Portátil USB | 3 en 1 - Aspira y Sopla" at bounding box center [94, 169] width 76 height 12
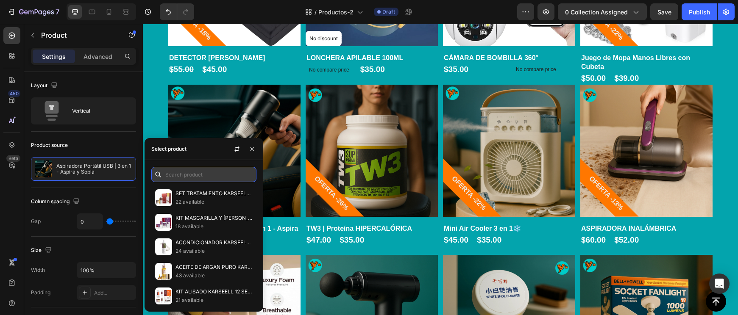
click at [179, 177] on input "text" at bounding box center [203, 174] width 105 height 15
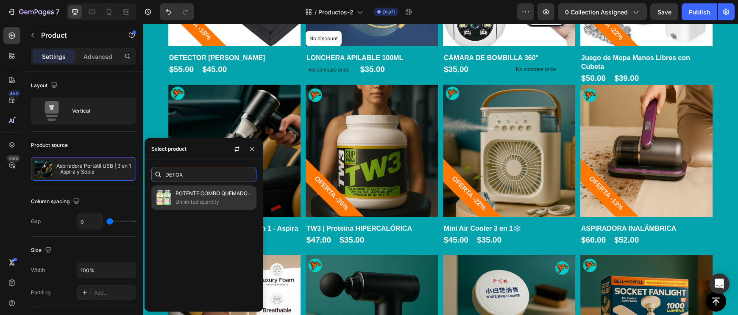
type input "DETOX"
click at [188, 197] on p "POTENTE COMBO QUEMADOR DE GRASA + DETOX" at bounding box center [213, 193] width 77 height 8
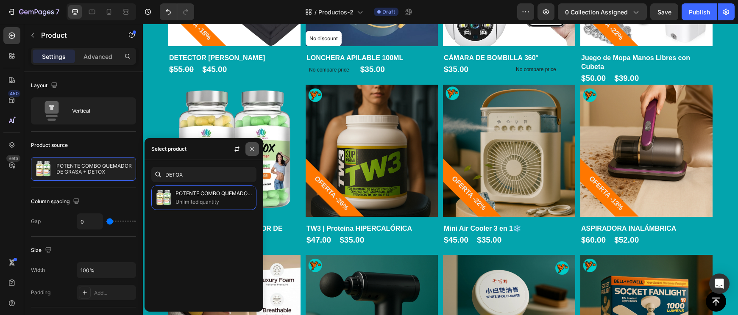
click at [255, 150] on icon "button" at bounding box center [252, 149] width 7 height 7
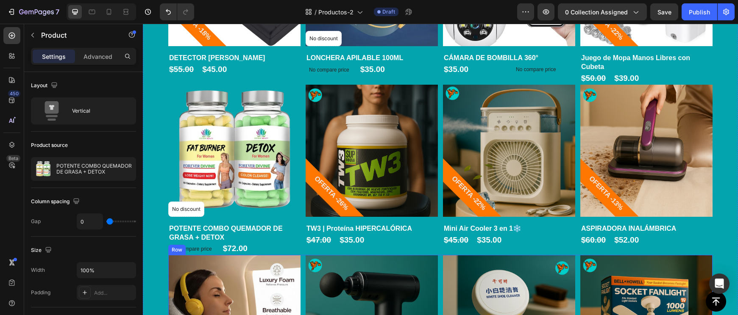
click at [300, 263] on img at bounding box center [234, 321] width 132 height 132
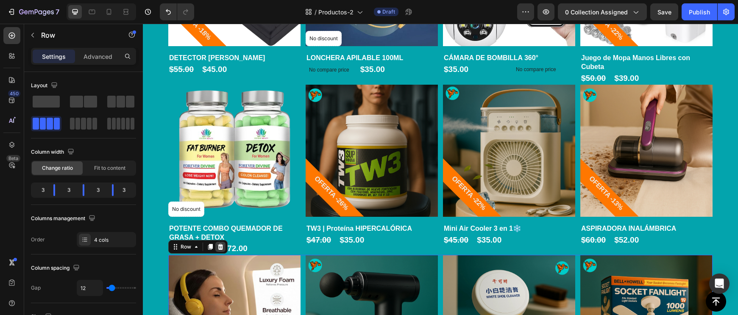
click at [219, 244] on icon at bounding box center [221, 247] width 6 height 6
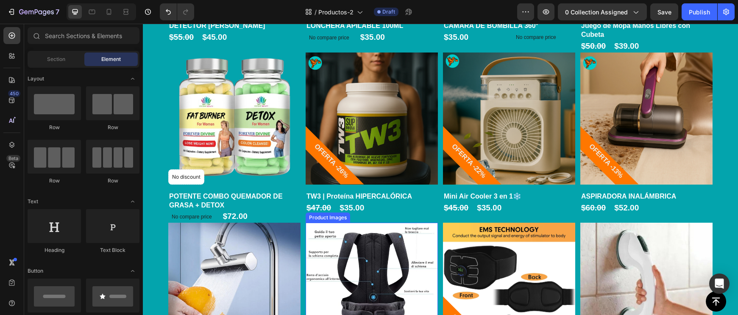
scroll to position [635, 0]
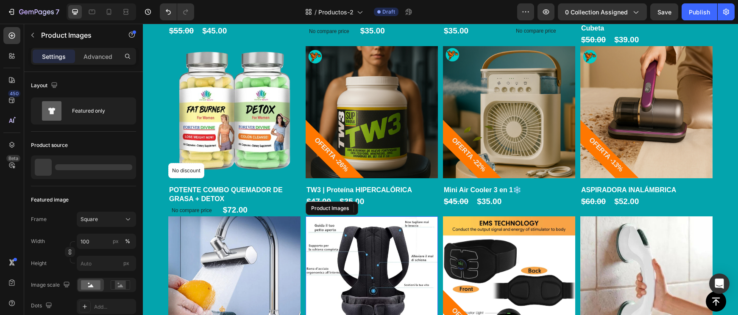
click at [306, 262] on img at bounding box center [371, 282] width 132 height 132
click at [302, 261] on div "Product Images No discount Not be displayed when published Product Badge Row EX…" at bounding box center [440, 301] width 544 height 170
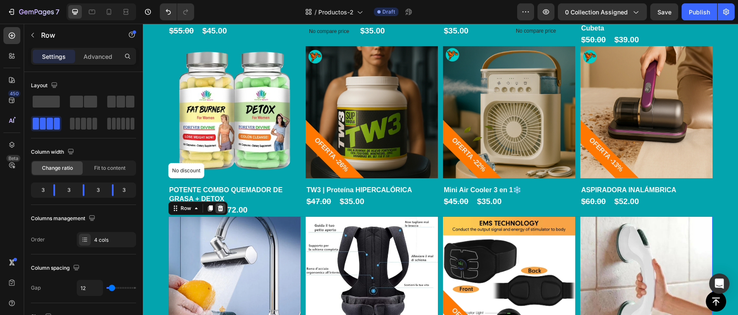
click at [220, 206] on icon at bounding box center [221, 208] width 6 height 6
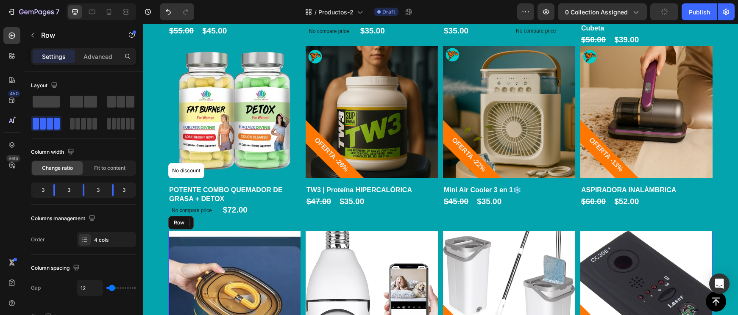
click at [302, 231] on div "No discount Not be displayed when published Product Badge Product Images Row LO…" at bounding box center [440, 316] width 544 height 170
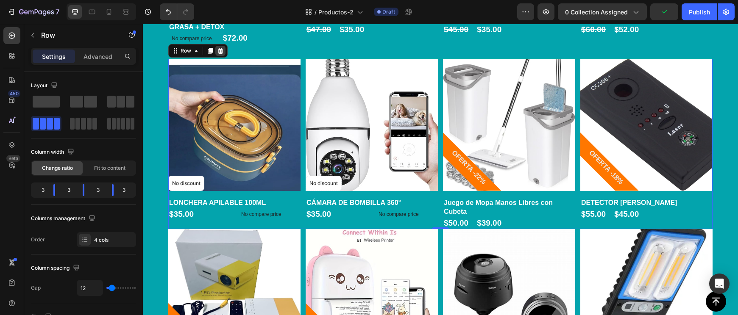
click at [217, 50] on icon at bounding box center [220, 50] width 7 height 7
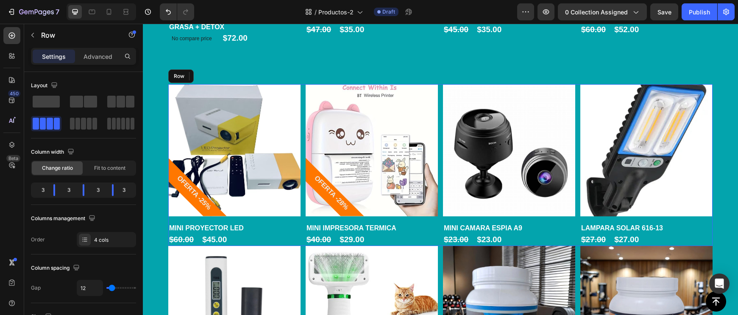
click at [303, 134] on div "Product Images OFERTA -25% Product Badge Row MINI PROYECTOR LED Product Title $…" at bounding box center [440, 165] width 544 height 162
click at [219, 69] on div "Row" at bounding box center [197, 76] width 59 height 14
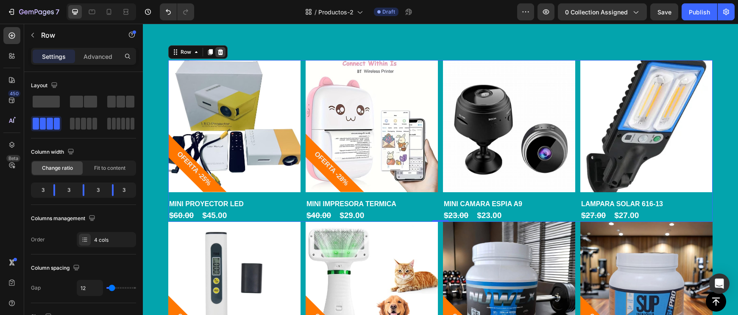
click at [220, 51] on icon at bounding box center [221, 52] width 6 height 6
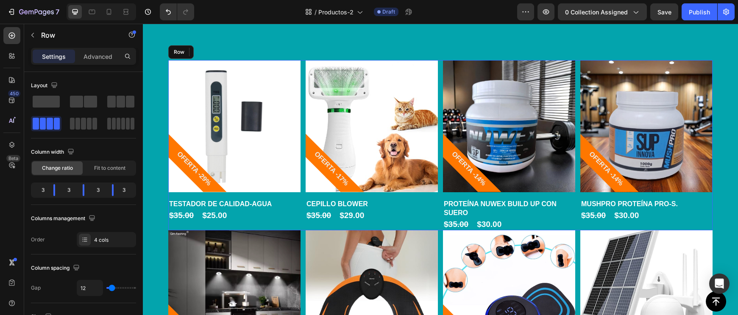
click at [304, 65] on div "Product Images OFERTA -29% Product Badge Row TESTADOR DE CALIDAD-AGUA Product T…" at bounding box center [440, 145] width 544 height 170
drag, startPoint x: 220, startPoint y: 51, endPoint x: 225, endPoint y: 54, distance: 5.9
click at [220, 50] on icon at bounding box center [221, 52] width 6 height 6
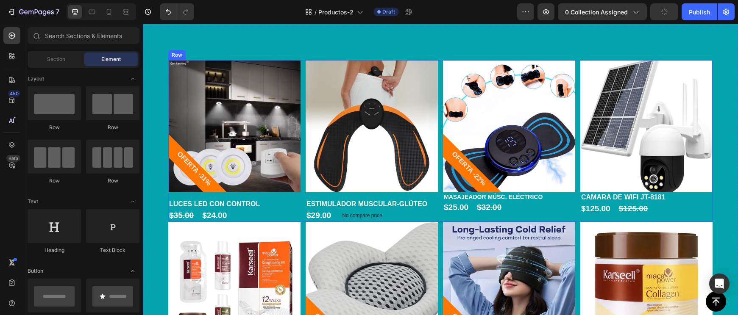
click at [303, 154] on div "Product Images OFERTA -31% Product Badge Row LUCES LED CON CONTROL Product Titl…" at bounding box center [440, 141] width 544 height 162
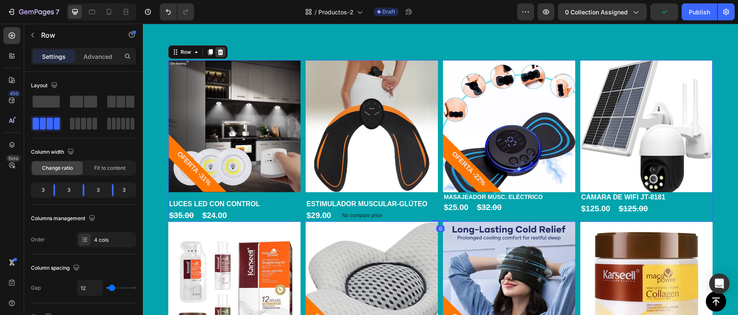
click at [224, 50] on div at bounding box center [220, 52] width 10 height 10
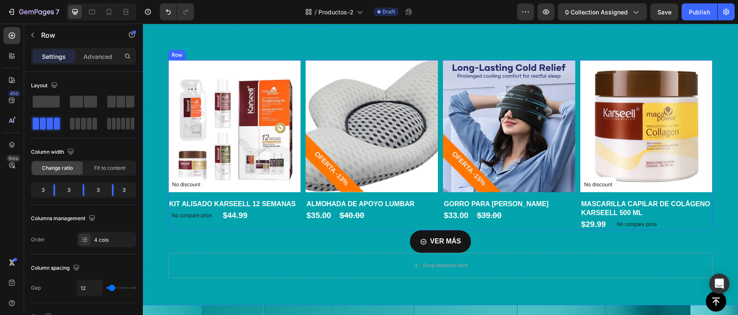
click at [304, 150] on div "Product Images No discount Not be displayed when published Product Badge Row KI…" at bounding box center [440, 145] width 544 height 170
click at [220, 49] on icon at bounding box center [221, 52] width 6 height 6
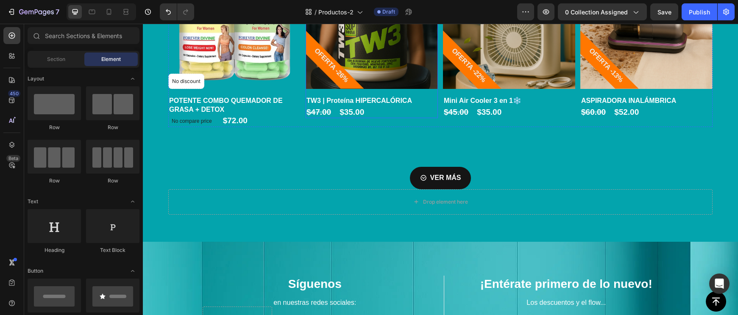
scroll to position [723, 0]
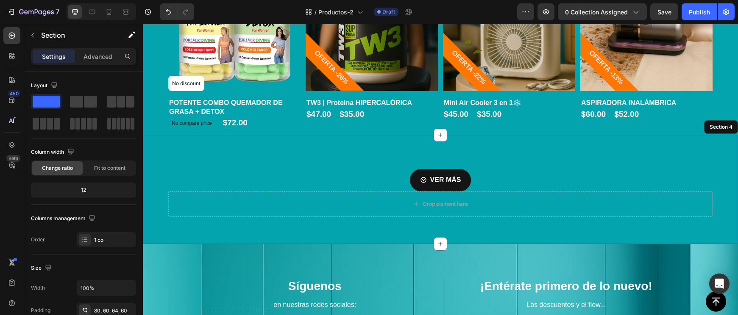
click at [384, 155] on div "VER MÁS Button Drop element here Product Row Section 4" at bounding box center [440, 189] width 595 height 109
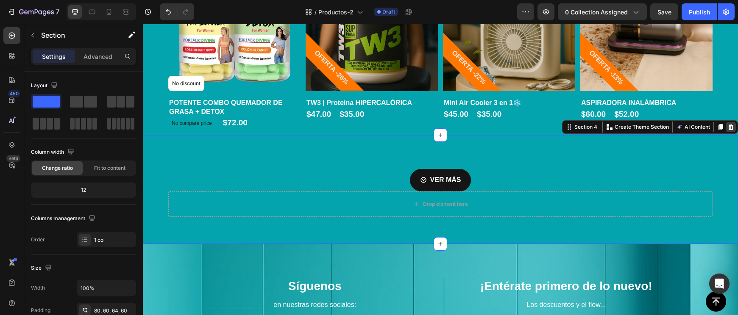
click at [730, 124] on icon at bounding box center [731, 127] width 6 height 6
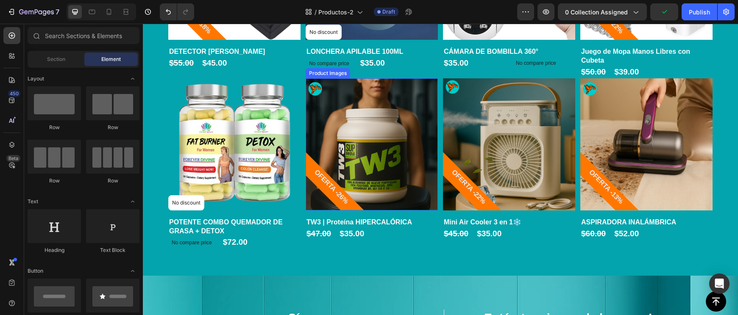
scroll to position [600, 0]
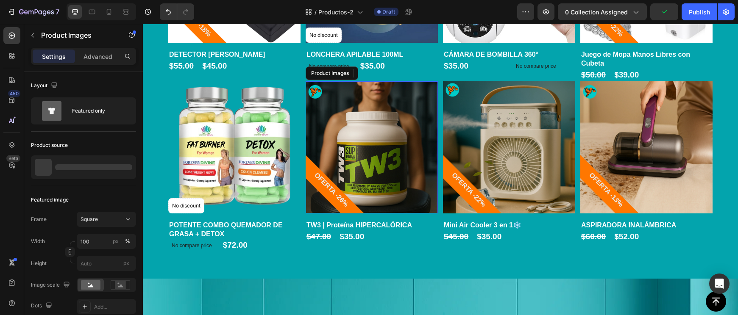
click at [382, 140] on img at bounding box center [371, 147] width 132 height 132
click at [428, 220] on h1 "TW3 | Proteína HIPERCALÓRICA" at bounding box center [371, 225] width 132 height 11
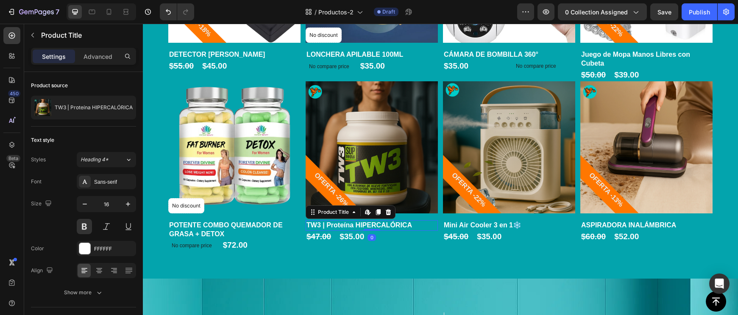
click at [435, 220] on h1 "TW3 | Proteína HIPERCALÓRICA" at bounding box center [371, 225] width 132 height 11
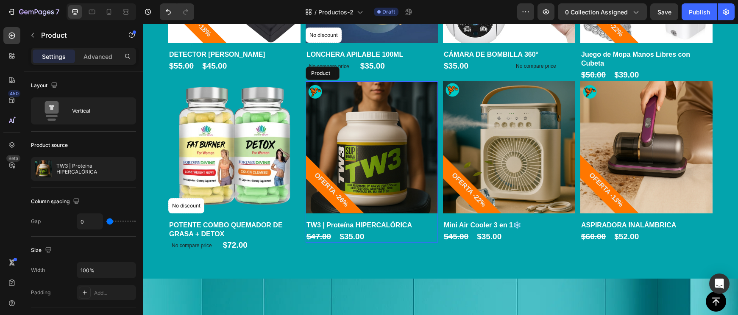
click at [438, 214] on div "Product Images No discount Not be displayed when published Product Badge Row PO…" at bounding box center [440, 166] width 544 height 170
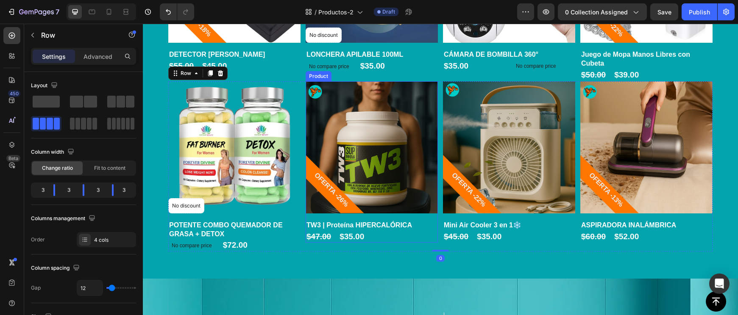
click at [436, 214] on div "Product Images OFERTA -26% Product Badge Row" at bounding box center [371, 150] width 132 height 139
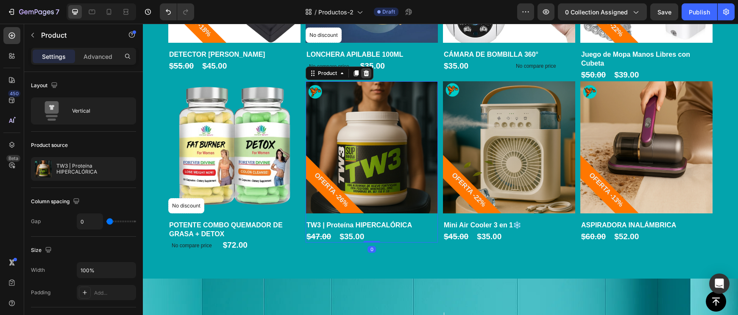
click at [366, 70] on icon at bounding box center [366, 73] width 7 height 7
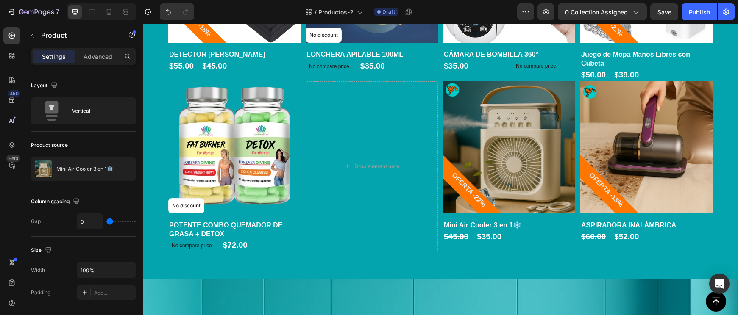
click at [573, 213] on div "Product Images OFERTA -22% Product Badge Row" at bounding box center [509, 150] width 132 height 139
click at [570, 214] on div "Product Images OFERTA -22% Product Badge Row" at bounding box center [509, 150] width 132 height 139
click at [563, 214] on div "Product Images OFERTA -22% Product Badge Row" at bounding box center [509, 150] width 132 height 139
click at [563, 211] on img at bounding box center [509, 147] width 132 height 132
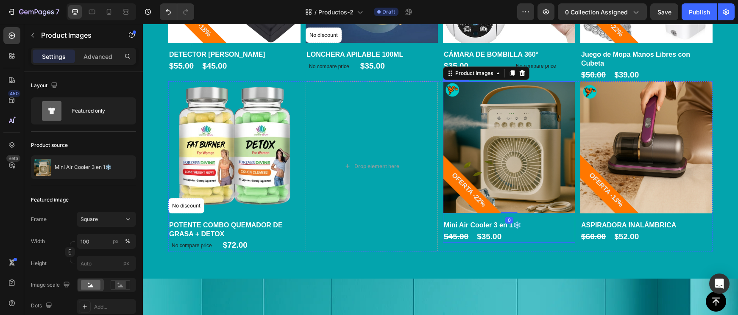
click at [571, 213] on div "Product Images 0 OFERTA -22% Product Badge Row" at bounding box center [509, 150] width 132 height 139
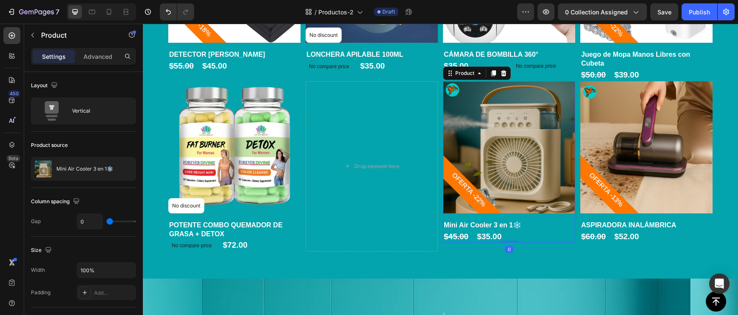
click at [572, 214] on div "Product Images OFERTA -22% Product Badge Row" at bounding box center [509, 150] width 132 height 139
click at [505, 72] on icon at bounding box center [504, 73] width 6 height 6
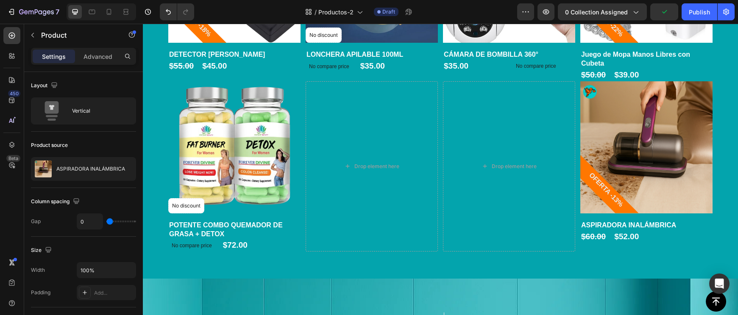
click at [685, 215] on div "Product Images OFERTA -13% Product Badge Row" at bounding box center [646, 150] width 132 height 139
drag, startPoint x: 699, startPoint y: 213, endPoint x: 706, endPoint y: 215, distance: 7.0
click at [700, 213] on div "Product Images OFERTA -13% Product Badge Row" at bounding box center [646, 150] width 132 height 139
click at [710, 208] on img at bounding box center [646, 147] width 132 height 132
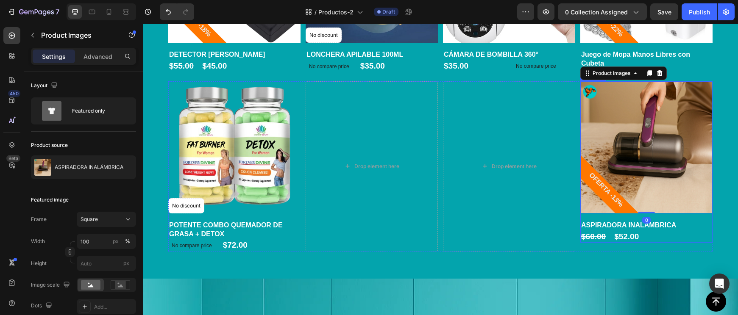
click at [707, 215] on div "Product Images 0 OFERTA -13% Product Badge Row" at bounding box center [646, 150] width 132 height 139
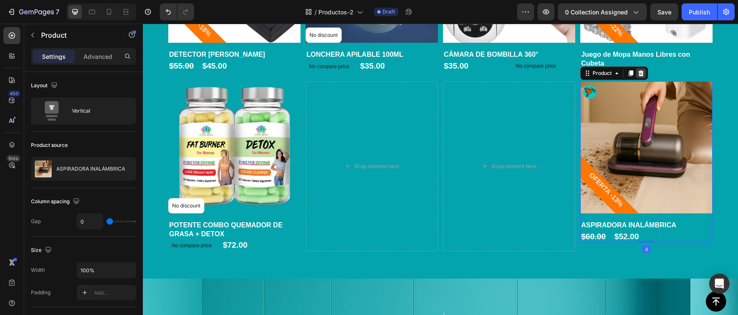
click at [640, 72] on icon at bounding box center [640, 73] width 7 height 7
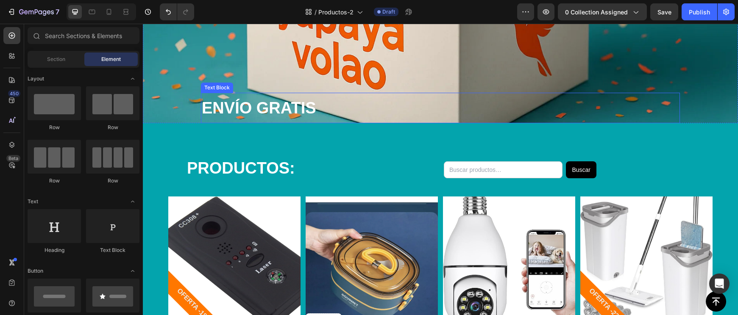
scroll to position [327, 0]
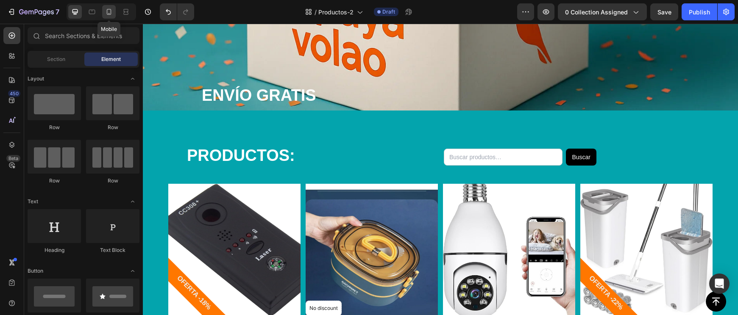
click at [105, 15] on icon at bounding box center [109, 12] width 8 height 8
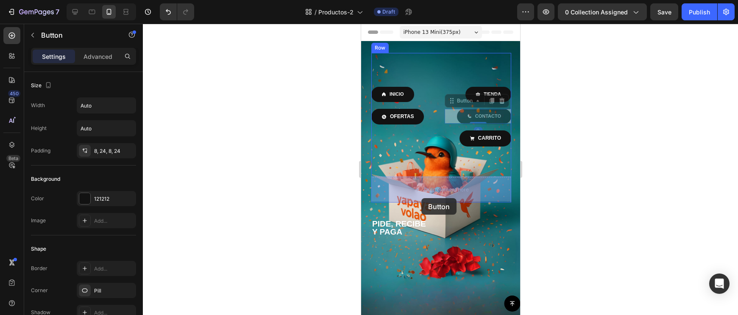
drag, startPoint x: 463, startPoint y: 118, endPoint x: 421, endPoint y: 198, distance: 90.6
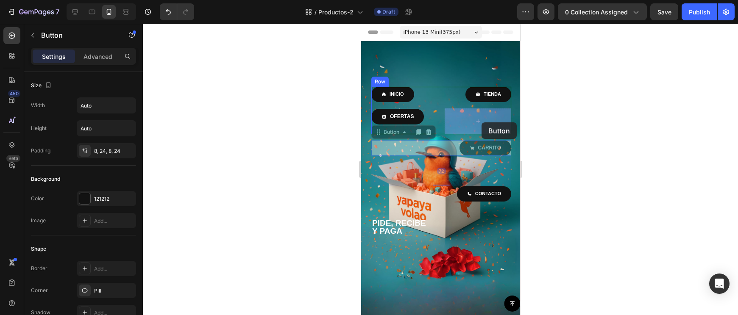
drag, startPoint x: 479, startPoint y: 152, endPoint x: 481, endPoint y: 122, distance: 29.7
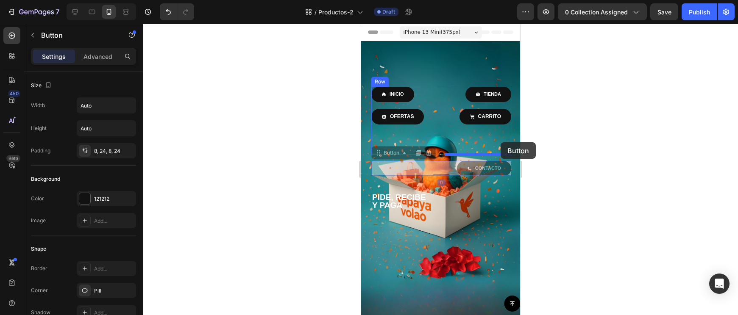
drag, startPoint x: 484, startPoint y: 167, endPoint x: 500, endPoint y: 142, distance: 29.5
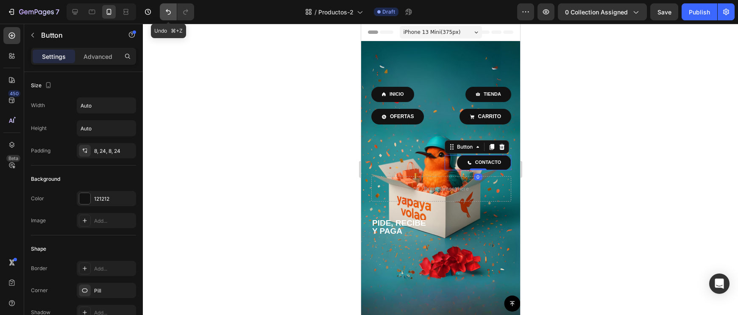
click at [167, 14] on icon "Undo/Redo" at bounding box center [168, 12] width 8 height 8
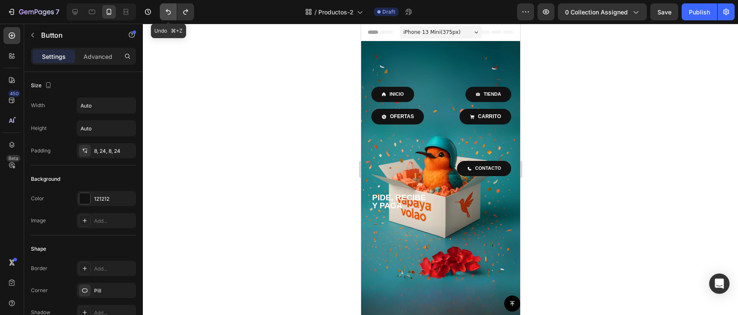
click at [167, 14] on icon "Undo/Redo" at bounding box center [168, 12] width 8 height 8
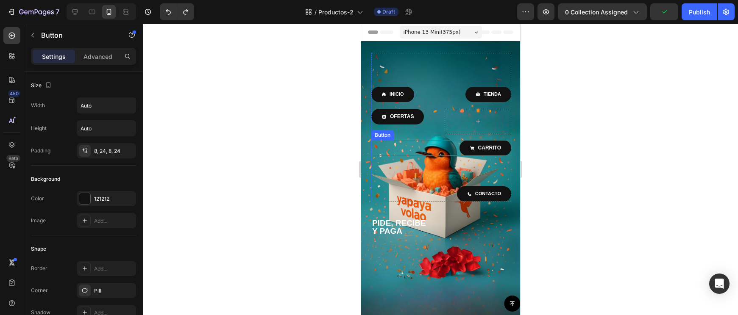
click at [453, 150] on div "CARRITO Button" at bounding box center [441, 148] width 140 height 16
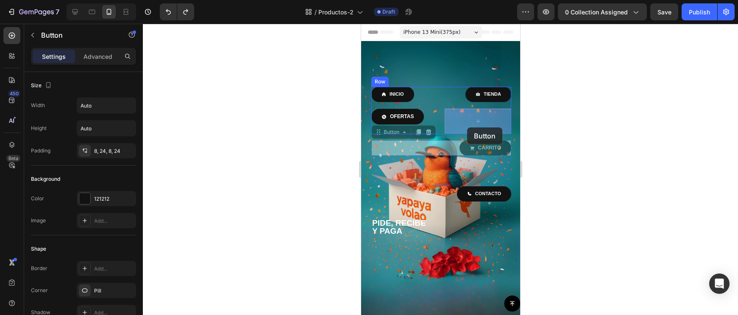
drag, startPoint x: 464, startPoint y: 144, endPoint x: 466, endPoint y: 128, distance: 16.7
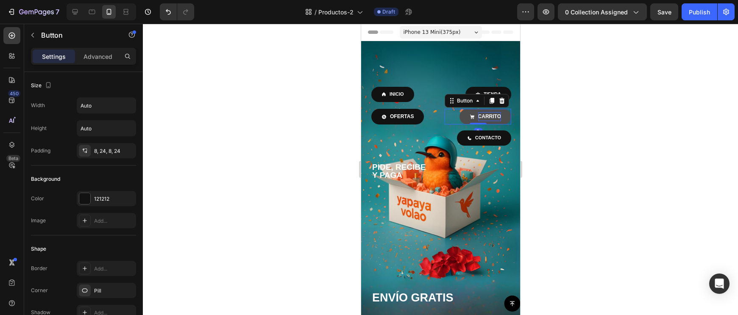
drag, startPoint x: 473, startPoint y: 153, endPoint x: 480, endPoint y: 119, distance: 34.1
click at [480, 119] on div "CARRITO Button 0" at bounding box center [477, 117] width 67 height 16
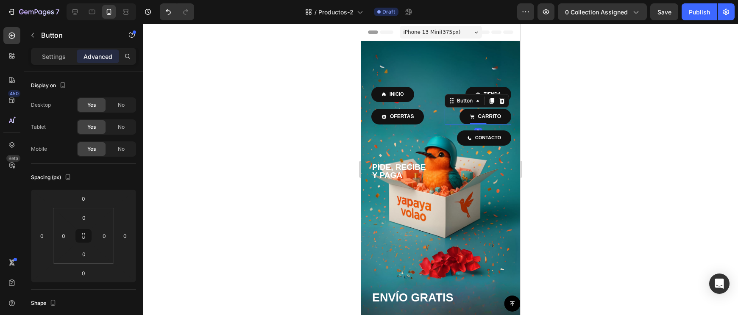
click at [571, 141] on div at bounding box center [440, 169] width 595 height 291
drag, startPoint x: 495, startPoint y: 123, endPoint x: 488, endPoint y: 125, distance: 8.0
click at [495, 123] on link "CARRITO" at bounding box center [485, 117] width 52 height 16
click at [479, 123] on div "CARRITO Button" at bounding box center [477, 117] width 67 height 16
drag, startPoint x: 479, startPoint y: 124, endPoint x: 486, endPoint y: 126, distance: 7.9
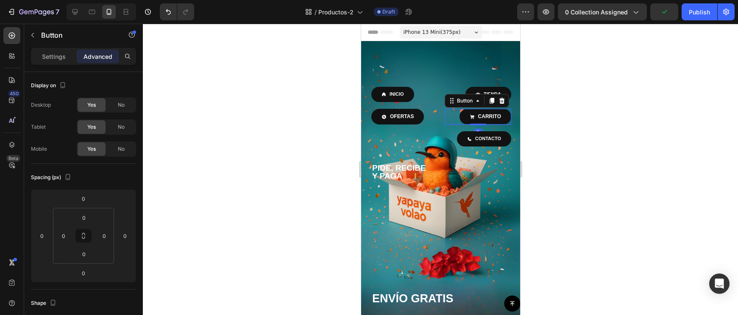
click at [479, 125] on div at bounding box center [477, 125] width 17 height 2
type input "2"
click at [528, 128] on div at bounding box center [440, 169] width 595 height 291
click at [469, 113] on span at bounding box center [471, 116] width 5 height 9
click at [480, 124] on div at bounding box center [477, 125] width 17 height 3
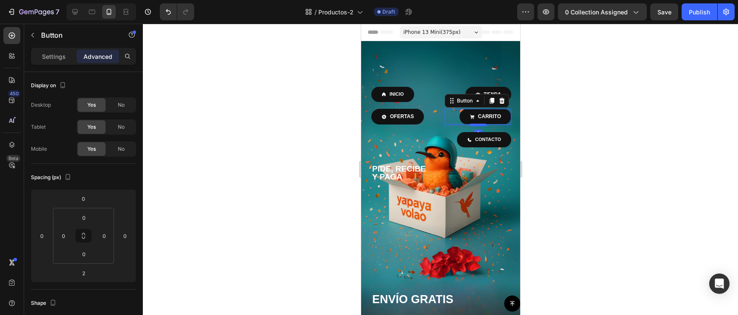
type input "4"
click at [535, 134] on div at bounding box center [440, 169] width 595 height 291
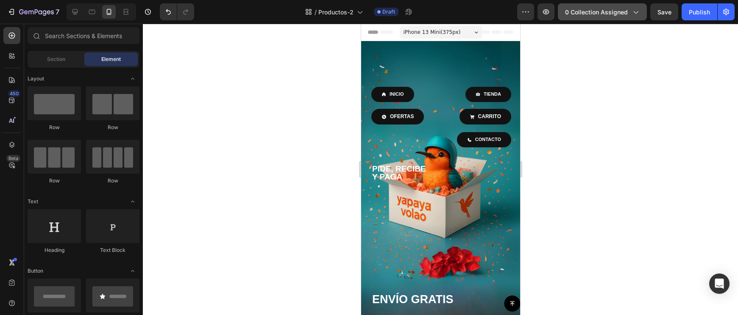
click at [614, 9] on span "0 collection assigned" at bounding box center [596, 12] width 63 height 9
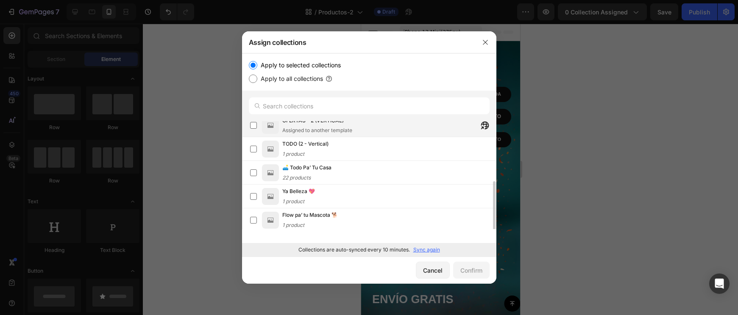
scroll to position [130, 0]
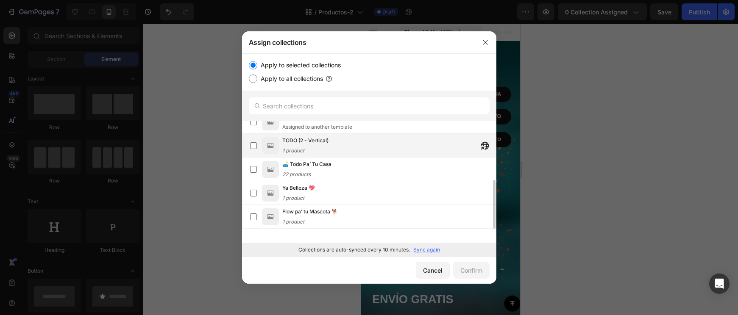
click at [318, 144] on span "TODO (2 - Vertical)" at bounding box center [305, 140] width 46 height 8
click at [252, 144] on label at bounding box center [253, 145] width 7 height 7
click at [308, 149] on div "TODO (2 - Vertical) 1 product" at bounding box center [305, 145] width 46 height 19
click at [475, 272] on div "Confirm" at bounding box center [471, 270] width 22 height 9
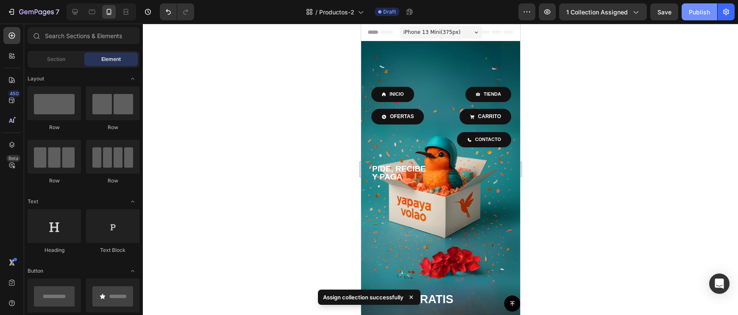
click at [689, 19] on button "Publish" at bounding box center [699, 11] width 36 height 17
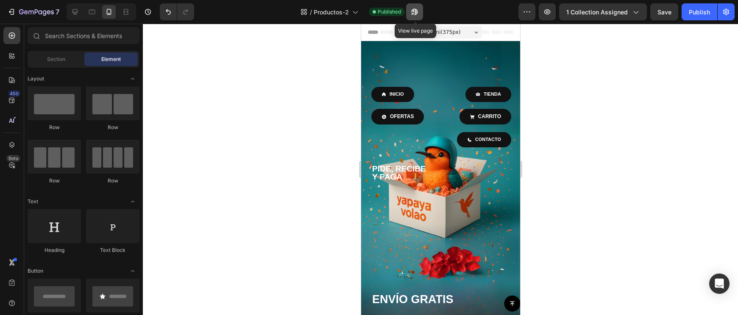
click at [413, 14] on icon "button" at bounding box center [412, 14] width 2 height 2
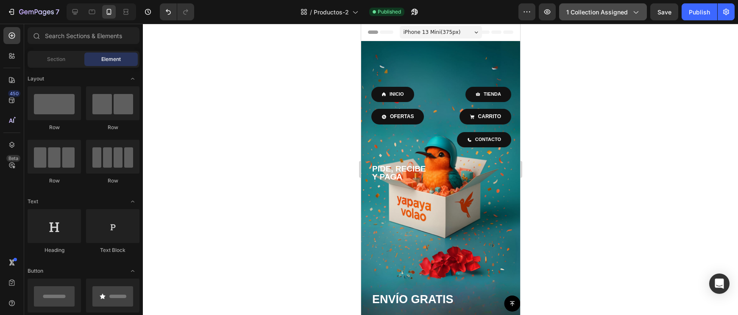
click at [591, 4] on button "1 collection assigned" at bounding box center [603, 11] width 88 height 17
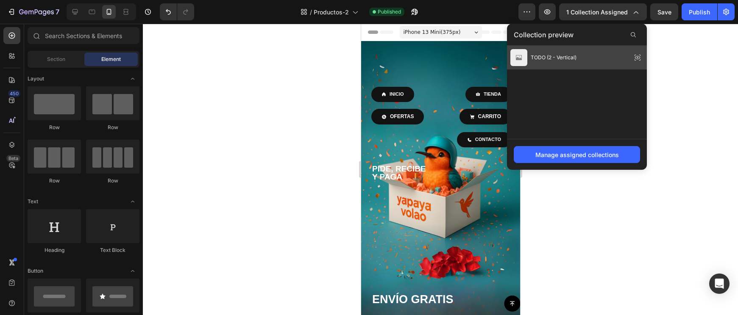
click at [610, 62] on div "TODO (2 - Vertical)" at bounding box center [577, 58] width 140 height 24
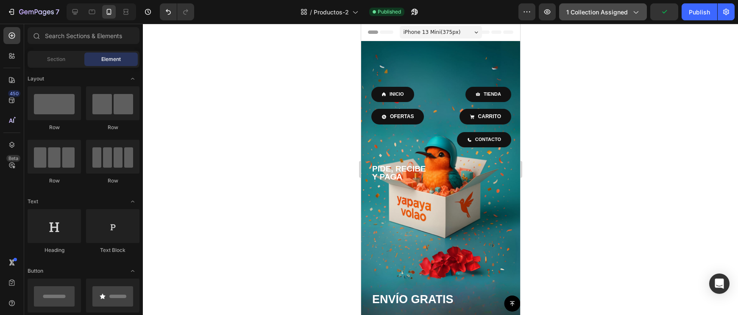
click at [633, 11] on icon "button" at bounding box center [635, 12] width 8 height 8
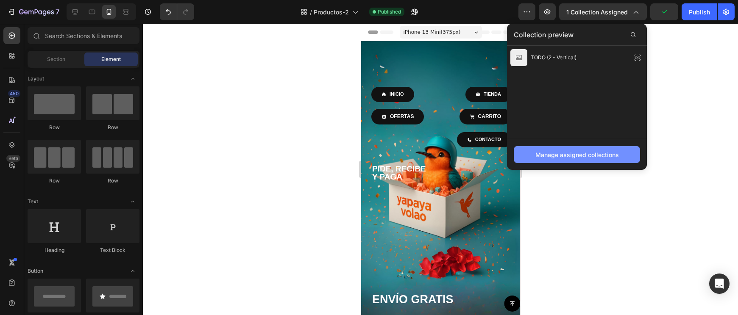
click at [581, 155] on div "Manage assigned collections" at bounding box center [576, 154] width 83 height 9
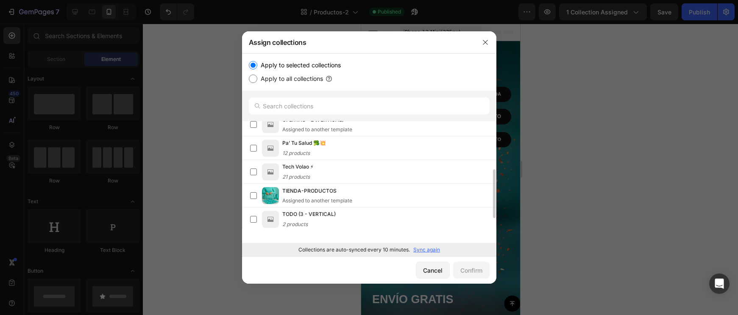
scroll to position [69, 0]
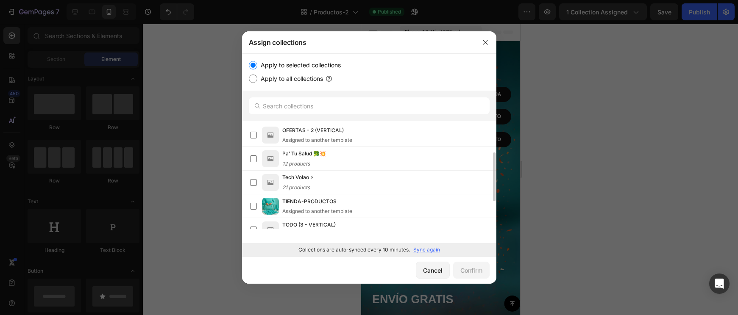
click at [429, 251] on p "Sync again" at bounding box center [426, 250] width 27 height 8
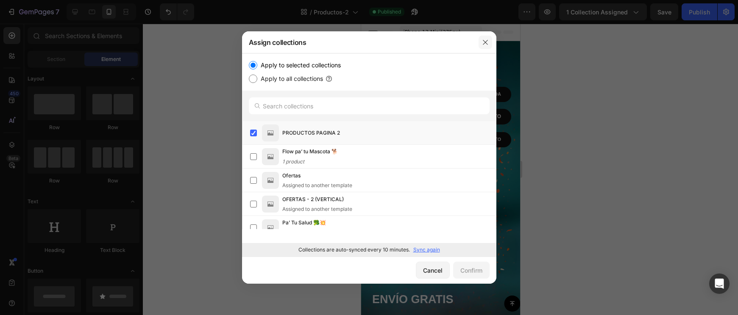
click at [486, 40] on icon "button" at bounding box center [485, 42] width 7 height 7
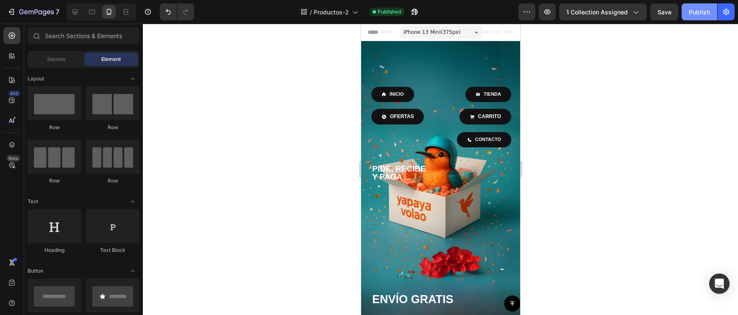
click at [699, 16] on div "Publish" at bounding box center [698, 12] width 21 height 9
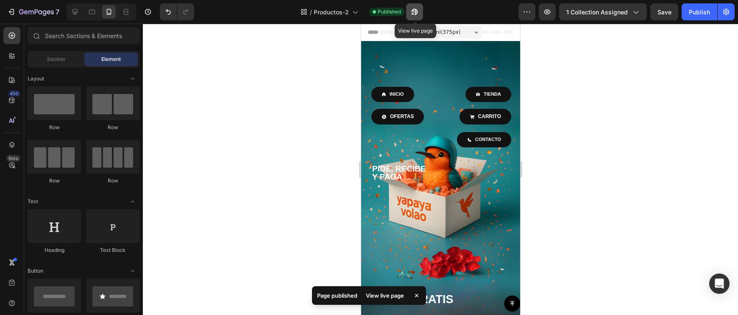
click at [413, 8] on icon "button" at bounding box center [414, 12] width 8 height 8
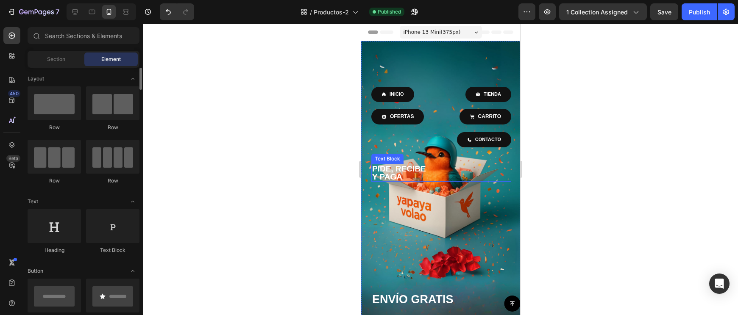
scroll to position [78, 0]
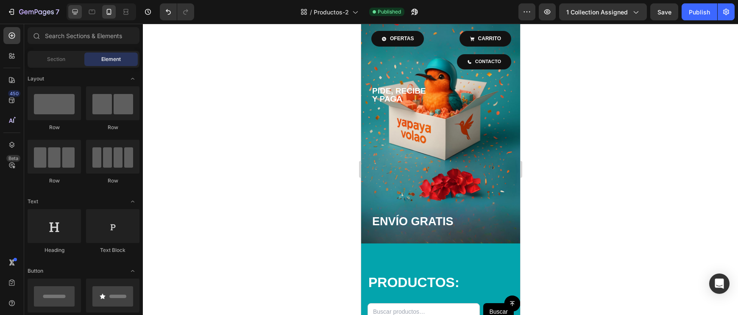
click at [73, 17] on div at bounding box center [75, 12] width 14 height 14
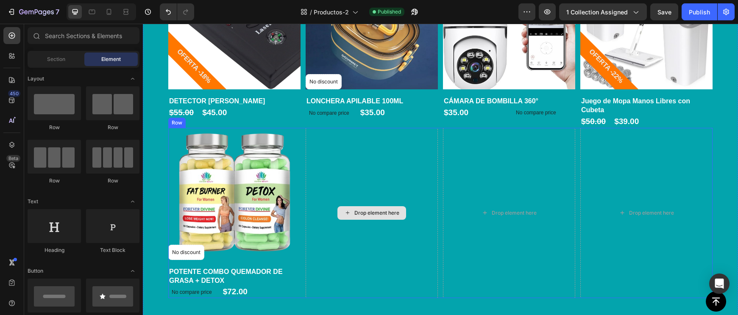
scroll to position [207, 0]
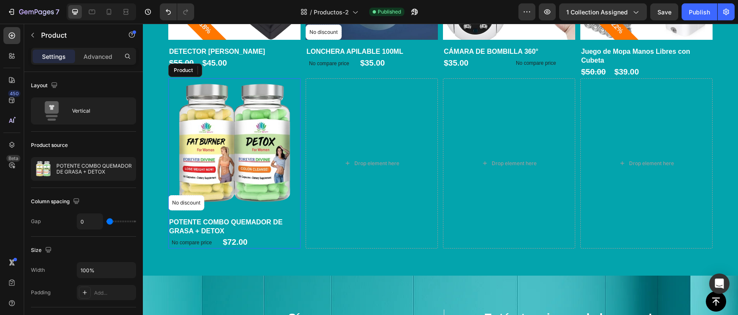
click at [300, 212] on div "Product Images No discount Not be displayed when published Product Badge Row" at bounding box center [234, 147] width 132 height 139
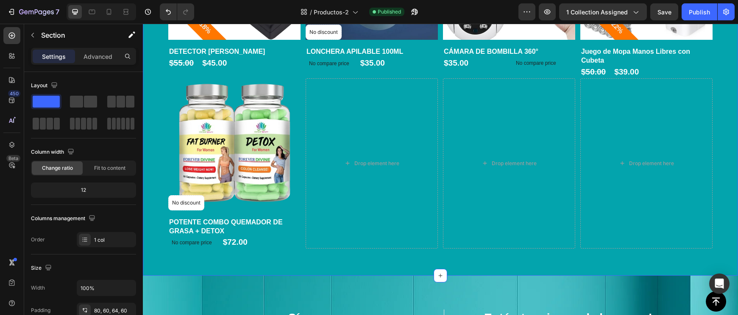
click at [268, 254] on div "PRODUCTOS: Heading Buscar Custom Code Row Product Images OFERTA -18% Product Ba…" at bounding box center [440, 54] width 595 height 441
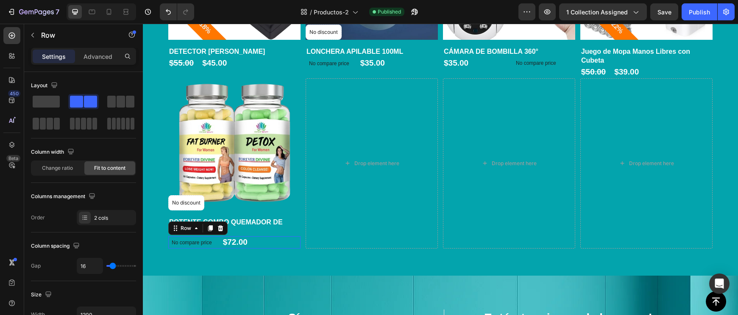
click at [265, 245] on div "No compare price Product Price $72.00 Product Price Product Price Row 0" at bounding box center [234, 242] width 132 height 12
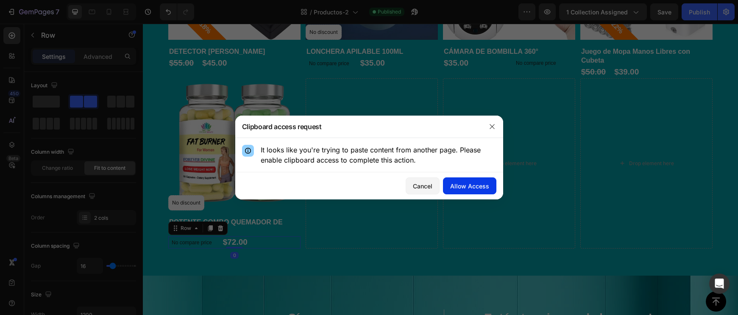
click at [463, 186] on div "Allow Access" at bounding box center [469, 186] width 39 height 9
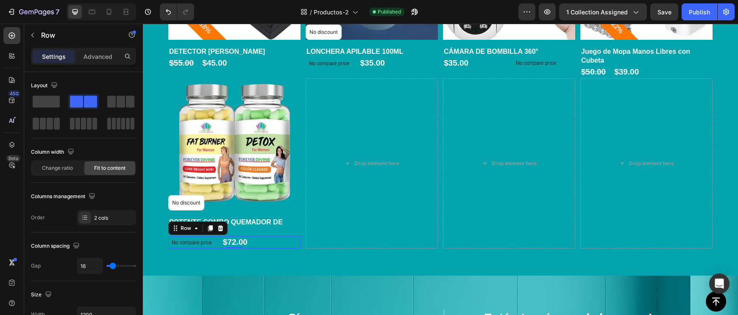
click at [262, 237] on div "No compare price Product Price $72.00 Product Price Product Price Row 0" at bounding box center [234, 242] width 132 height 12
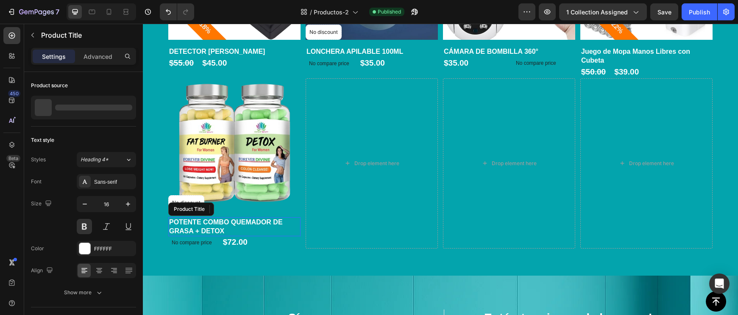
click at [258, 230] on h1 "POTENTE COMBO QUEMADOR DE GRASA + DETOX" at bounding box center [234, 226] width 132 height 19
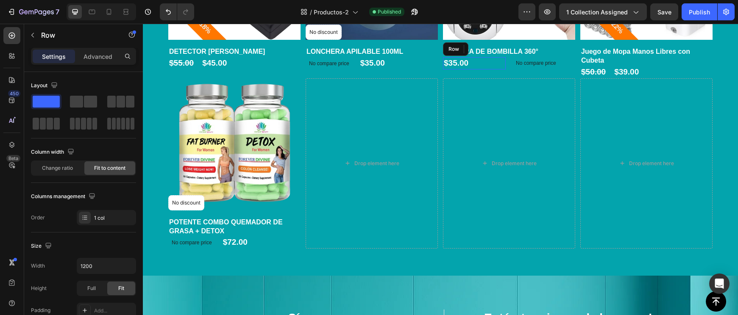
click at [503, 60] on div "$35.00 Product Price Product Price Row" at bounding box center [474, 63] width 63 height 12
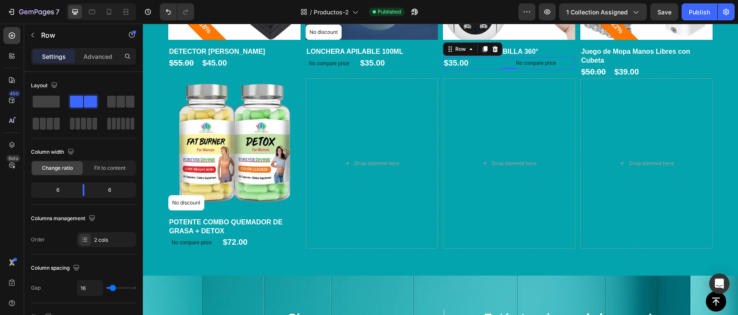
click at [511, 61] on div "$35.00 Product Price Product Price Row No compare price Product Price Row 0" at bounding box center [509, 63] width 132 height 12
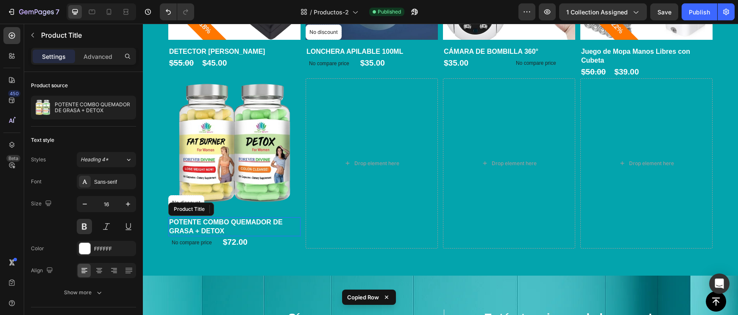
click at [255, 233] on h1 "POTENTE COMBO QUEMADOR DE GRASA + DETOX" at bounding box center [234, 226] width 132 height 19
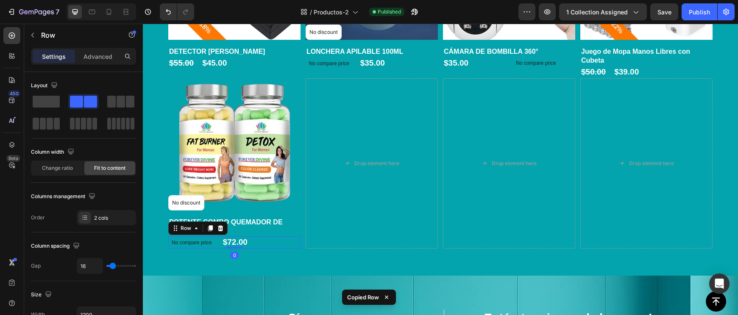
click at [259, 238] on div "No compare price Product Price $72.00 Product Price Product Price Row 0" at bounding box center [234, 242] width 132 height 12
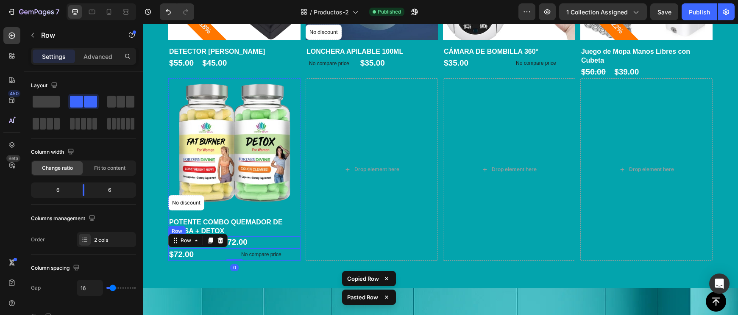
click at [263, 239] on div "No compare price Product Price $72.00 Product Price Product Price Row" at bounding box center [234, 242] width 132 height 12
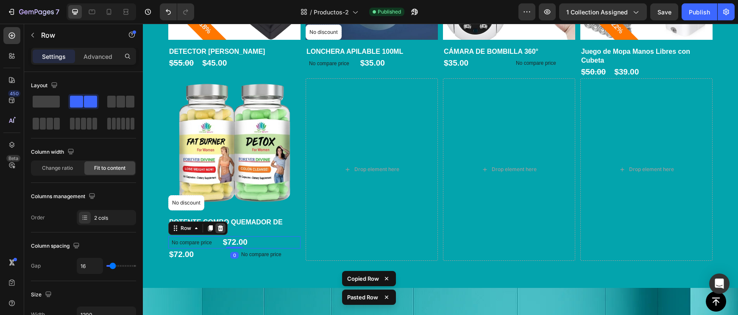
click at [218, 226] on icon at bounding box center [220, 228] width 7 height 7
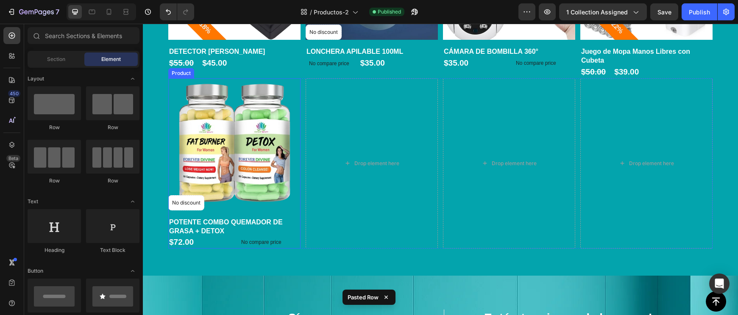
click at [295, 213] on div "Product Images No discount Not be displayed when published Product Badge Row" at bounding box center [234, 147] width 132 height 139
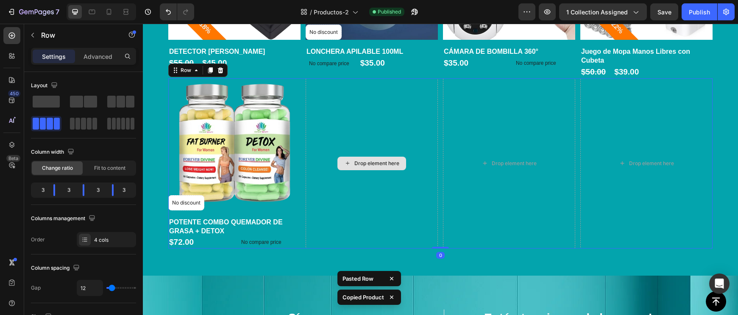
click at [334, 194] on div "Drop element here" at bounding box center [371, 163] width 132 height 170
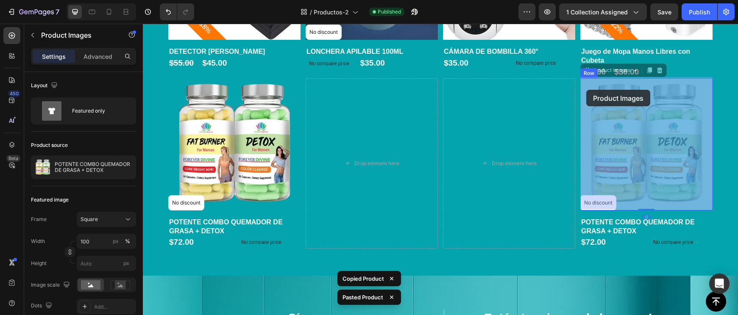
drag, startPoint x: 616, startPoint y: 98, endPoint x: 586, endPoint y: 90, distance: 31.1
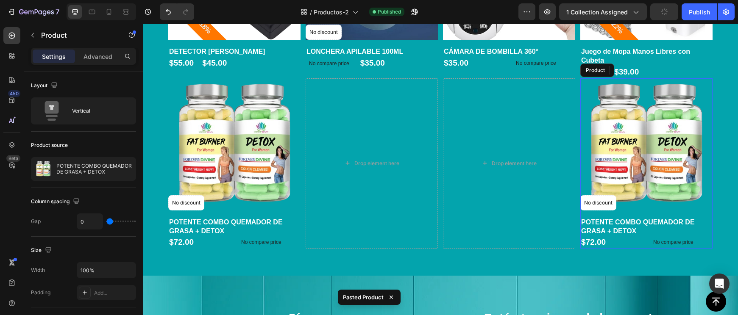
click at [711, 212] on div "Product Images 0 No discount Not be displayed when published Product Badge Row" at bounding box center [646, 147] width 132 height 139
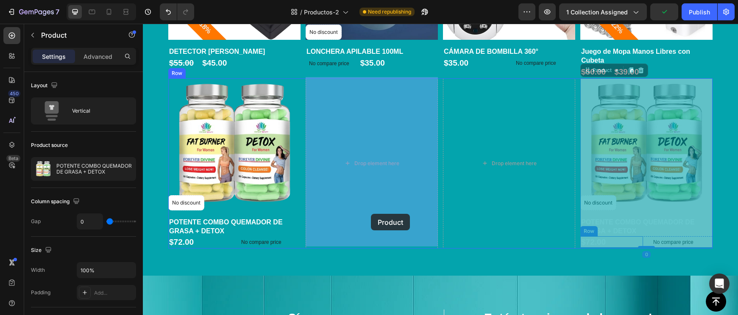
drag, startPoint x: 711, startPoint y: 212, endPoint x: 371, endPoint y: 214, distance: 339.7
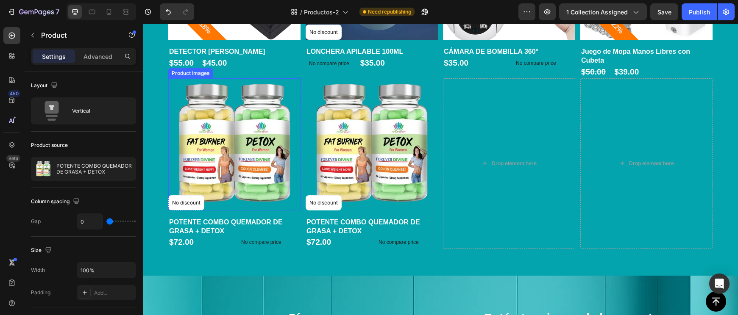
click at [262, 174] on img at bounding box center [234, 144] width 132 height 132
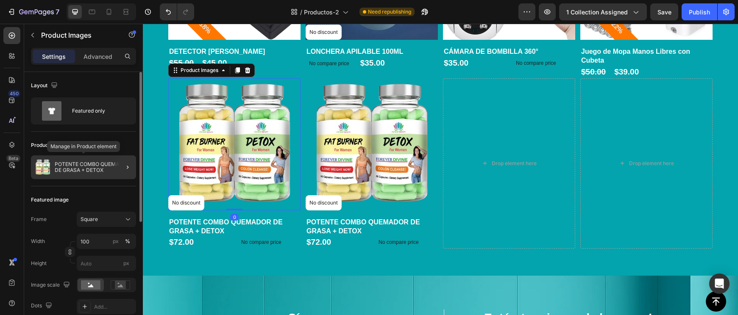
click at [99, 170] on p "POTENTE COMBO QUEMADOR DE GRASA + DETOX" at bounding box center [94, 167] width 78 height 12
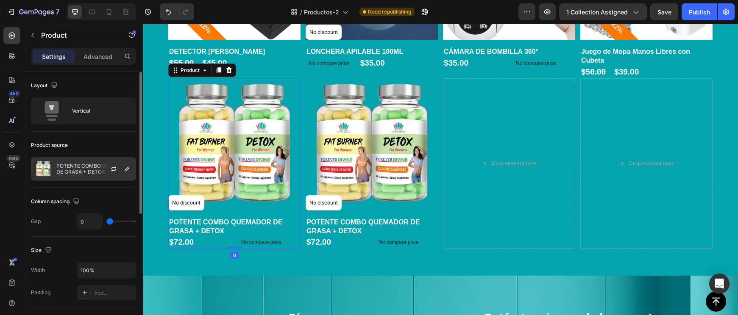
click at [70, 178] on div "POTENTE COMBO QUEMADOR DE GRASA + DETOX" at bounding box center [83, 169] width 105 height 24
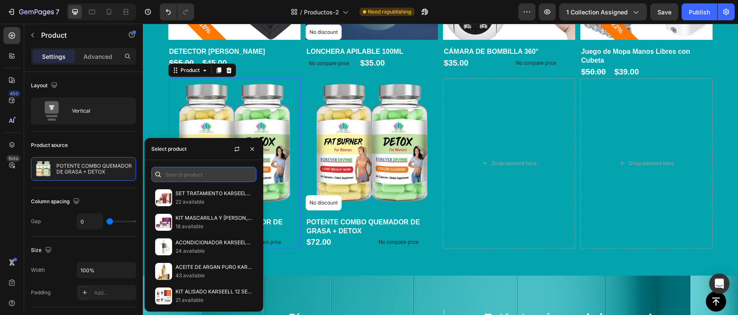
click at [171, 170] on input "text" at bounding box center [203, 174] width 105 height 15
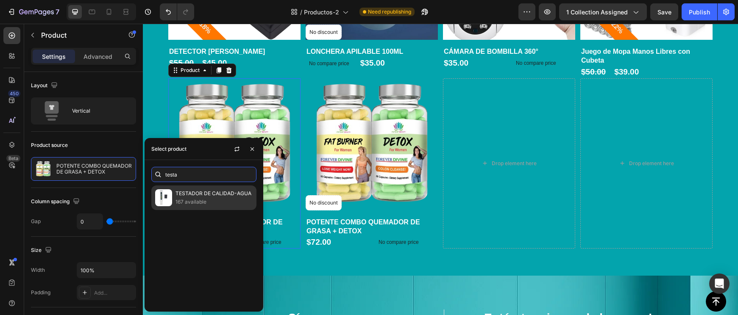
type input "testa"
click at [191, 195] on p "TESTADOR DE CALIDAD-AGUA" at bounding box center [213, 193] width 77 height 8
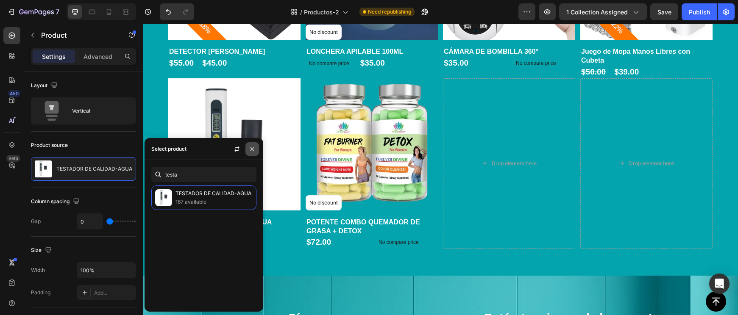
click at [250, 150] on icon "button" at bounding box center [252, 149] width 7 height 7
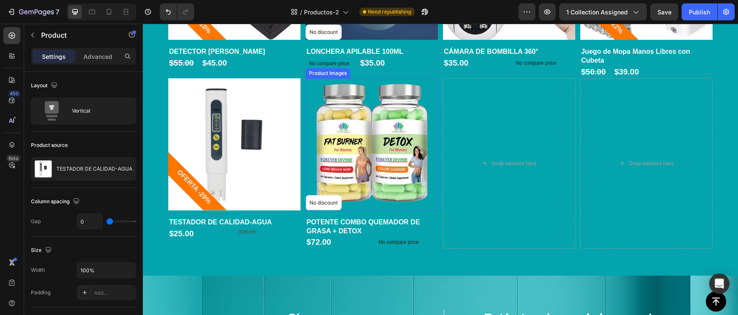
scroll to position [199, 0]
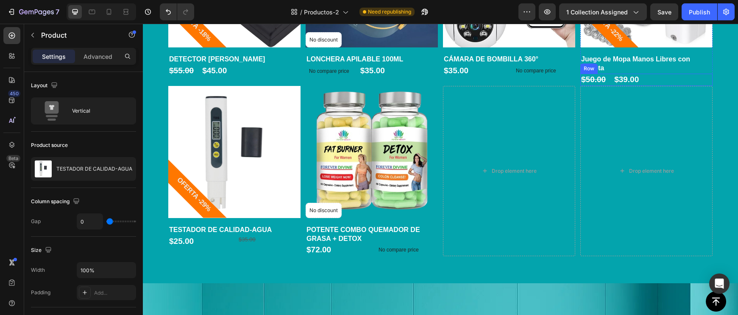
click at [613, 80] on div "$50.00 Product Price Product Price $39.00 Product Price Product Price Row" at bounding box center [646, 80] width 132 height 12
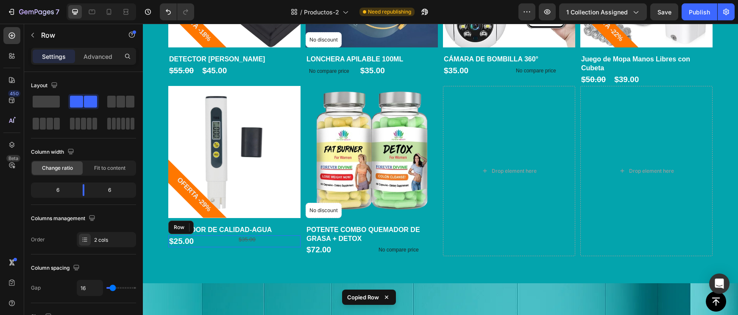
click at [231, 243] on div "$25.00 Product Price Product Price Row $35.00 Product Price Product Price Row" at bounding box center [234, 242] width 132 height 12
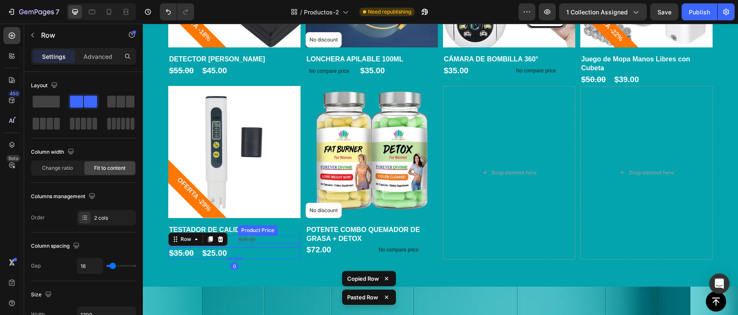
click at [269, 236] on div "$35.00" at bounding box center [269, 240] width 63 height 9
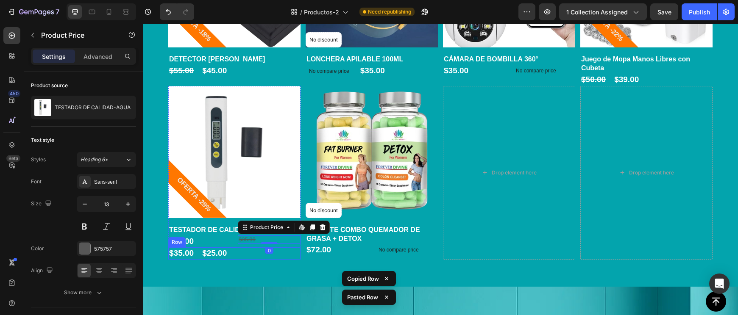
click at [294, 250] on div "$35.00 Product Price Product Price $25.00 Product Price Product Price Row" at bounding box center [234, 253] width 132 height 12
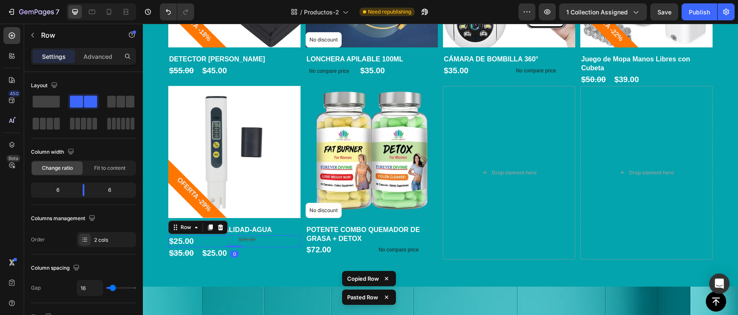
click at [295, 245] on div "$35.00 Product Price Product Price" at bounding box center [269, 242] width 63 height 12
click at [221, 230] on div at bounding box center [220, 227] width 10 height 10
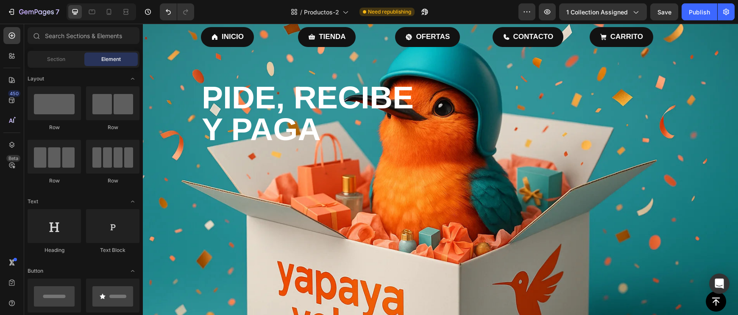
scroll to position [0, 0]
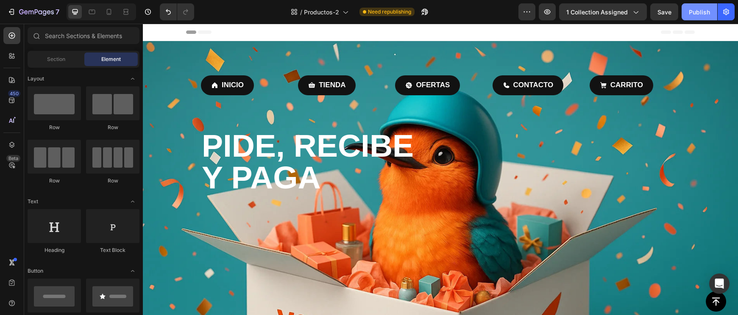
click at [700, 14] on div "Publish" at bounding box center [698, 12] width 21 height 9
click at [94, 11] on icon at bounding box center [92, 12] width 8 height 8
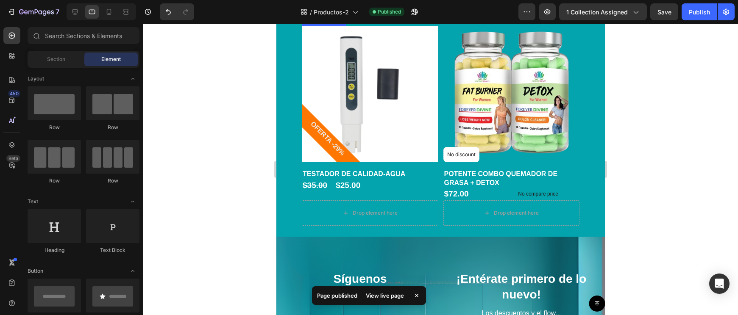
scroll to position [637, 0]
click at [106, 14] on icon at bounding box center [109, 12] width 8 height 8
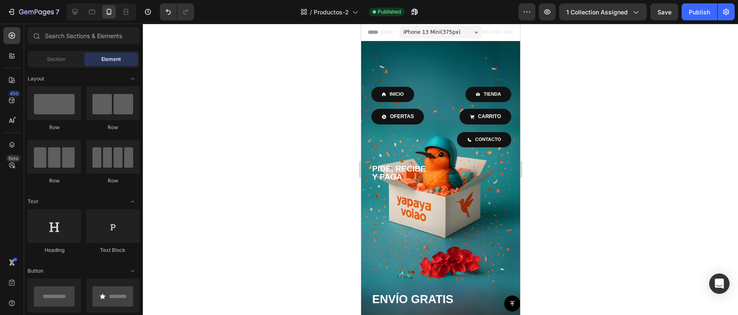
click at [61, 51] on div "Section Element" at bounding box center [84, 59] width 112 height 17
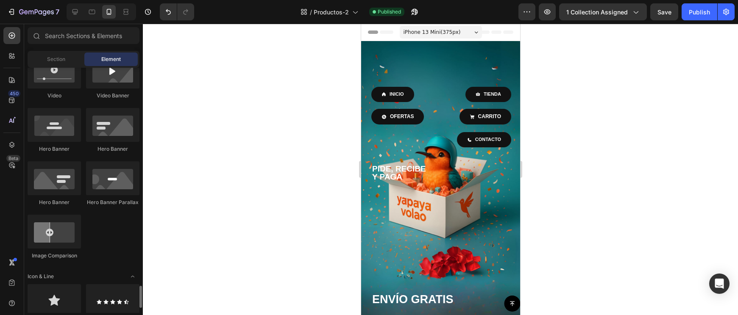
scroll to position [518, 0]
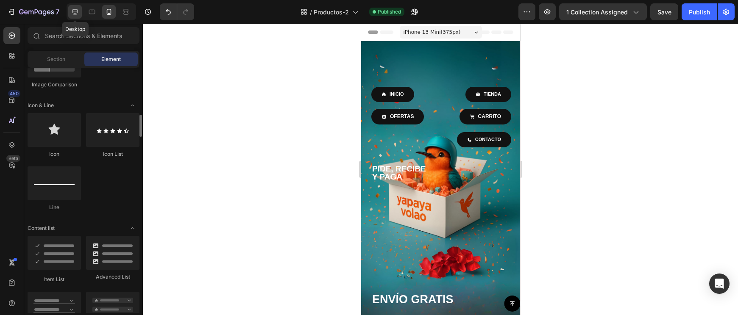
click at [78, 15] on icon at bounding box center [75, 12] width 8 height 8
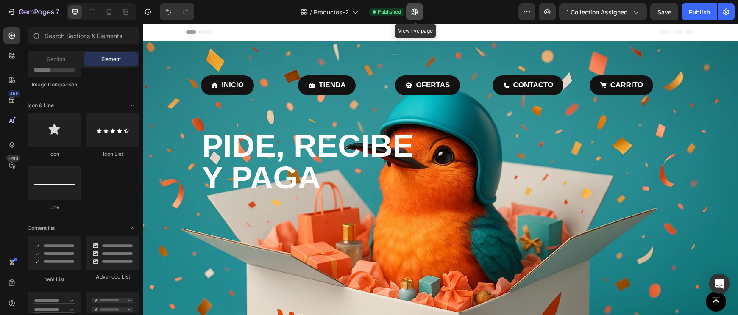
click at [410, 8] on button "button" at bounding box center [414, 11] width 17 height 17
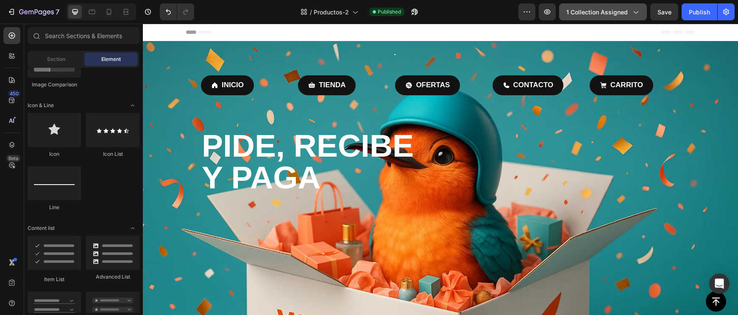
click at [618, 17] on button "1 collection assigned" at bounding box center [603, 11] width 88 height 17
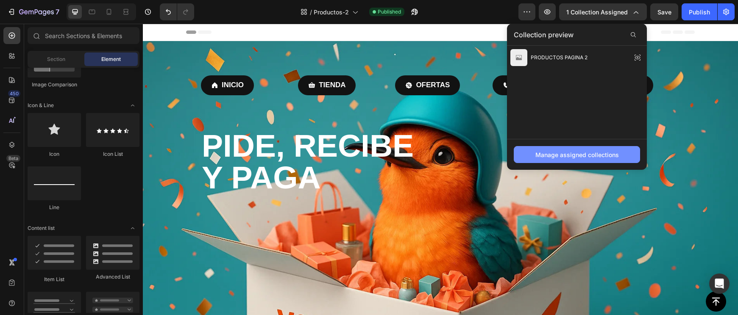
click at [570, 158] on div "Manage assigned collections" at bounding box center [576, 154] width 83 height 9
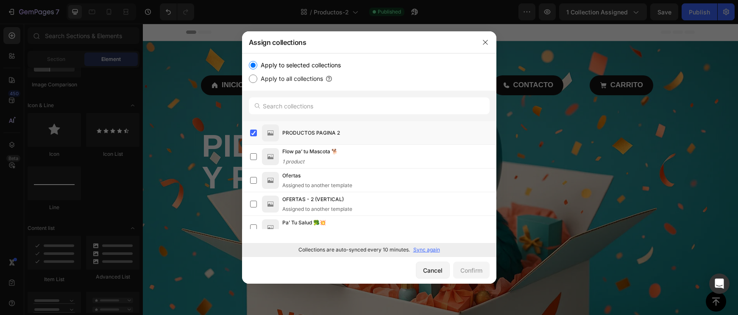
click at [426, 251] on p "Sync again" at bounding box center [426, 250] width 27 height 8
click at [485, 40] on icon "button" at bounding box center [485, 42] width 7 height 7
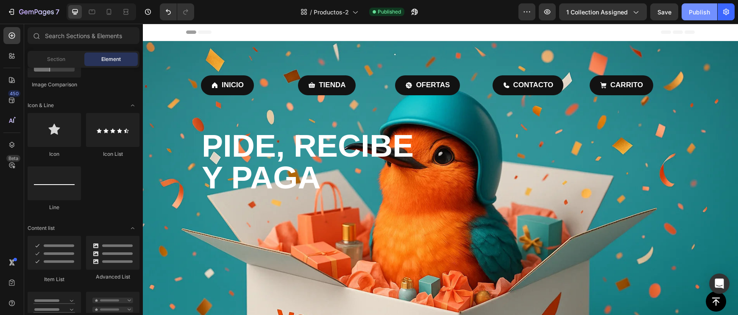
click at [692, 10] on div "Publish" at bounding box center [698, 12] width 21 height 9
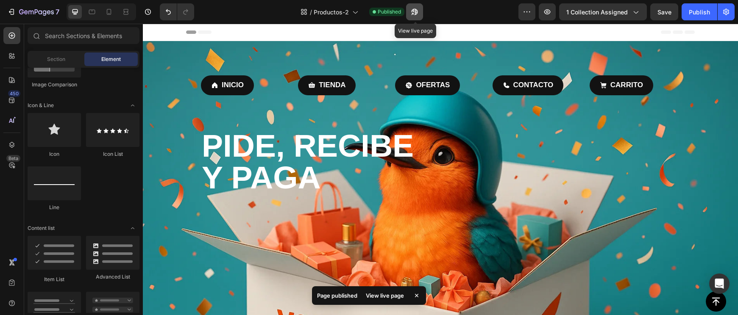
click at [413, 14] on icon "button" at bounding box center [412, 14] width 2 height 2
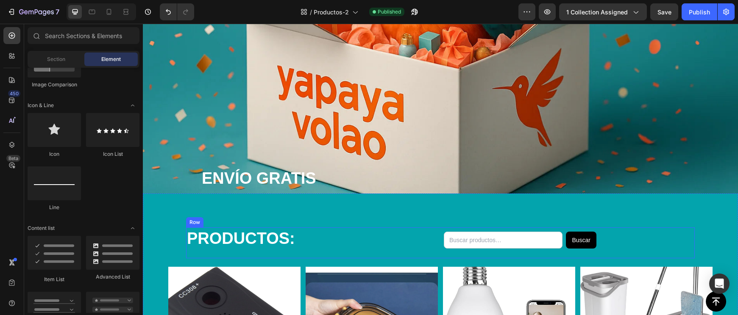
scroll to position [332, 0]
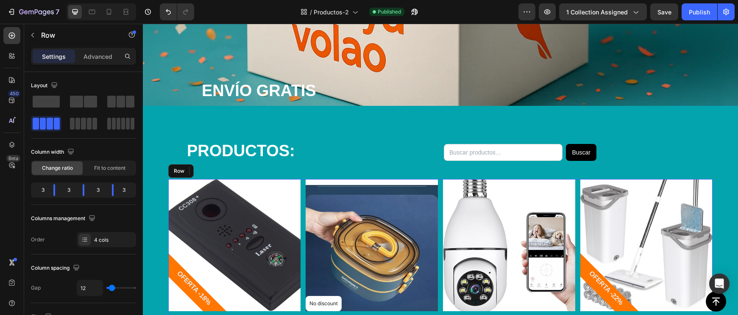
click at [304, 239] on div "Product Images OFERTA -18% Product Badge Row DETECTOR DE CÁMARA Product Title $…" at bounding box center [440, 264] width 544 height 170
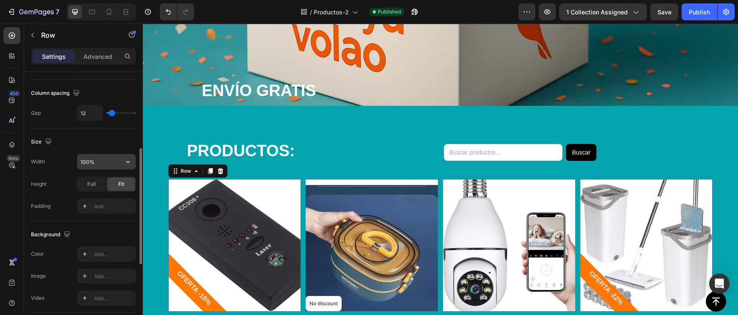
click at [97, 163] on input "100%" at bounding box center [106, 161] width 58 height 15
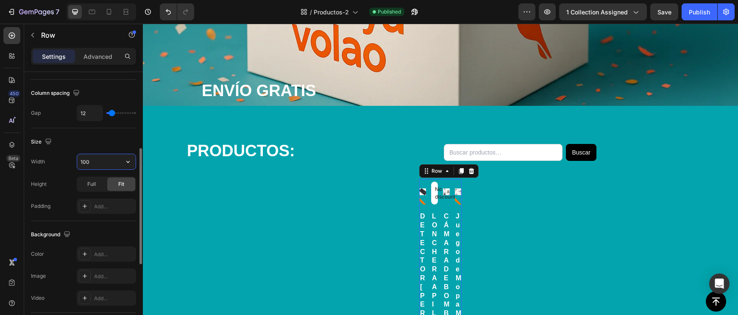
type input "1000"
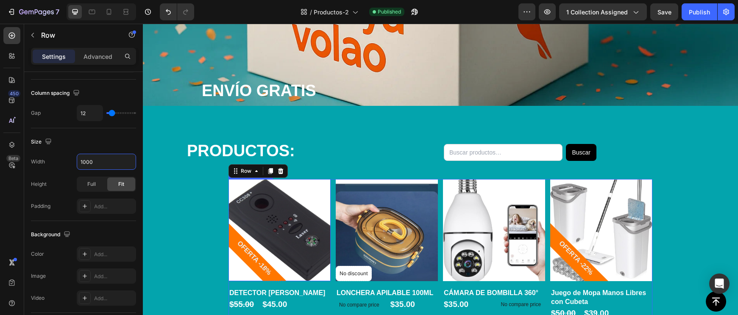
scroll to position [492, 0]
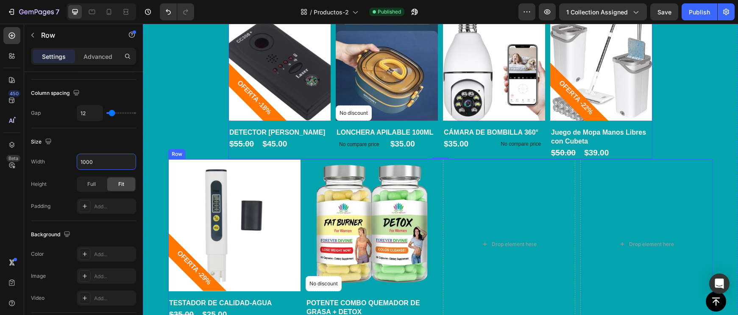
click at [304, 216] on div "Product Images OFERTA -29% Product Badge Row TESTADOR DE CALIDAD-AGUA Product T…" at bounding box center [440, 244] width 544 height 170
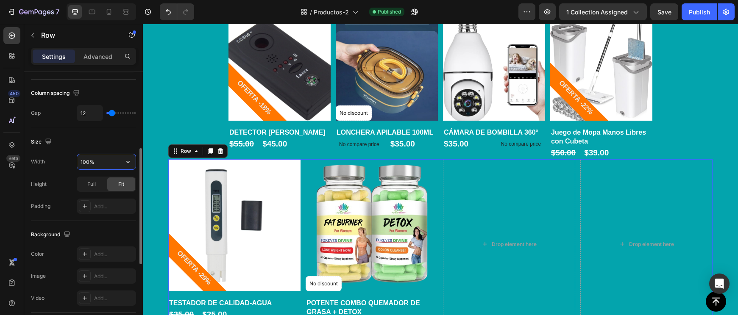
click at [103, 161] on input "100%" at bounding box center [106, 161] width 58 height 15
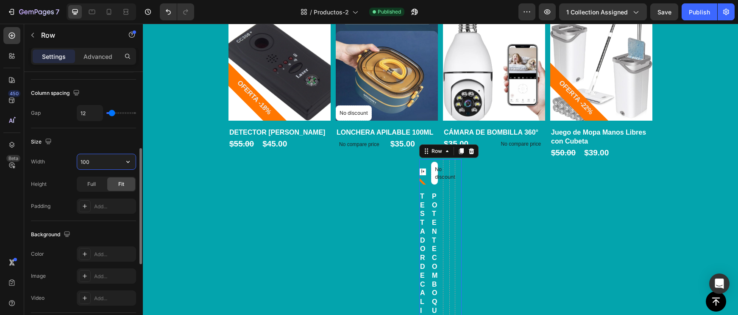
type input "1000"
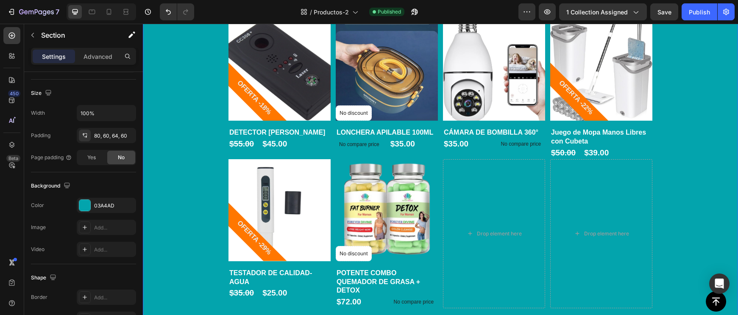
click at [201, 193] on div "PRODUCTOS: Heading Buscar Custom Code Row Product Images OFERTA -18% Product Ba…" at bounding box center [440, 143] width 544 height 329
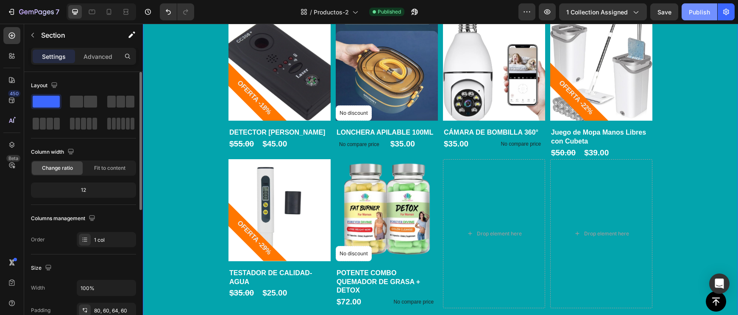
click at [682, 15] on button "Publish" at bounding box center [699, 11] width 36 height 17
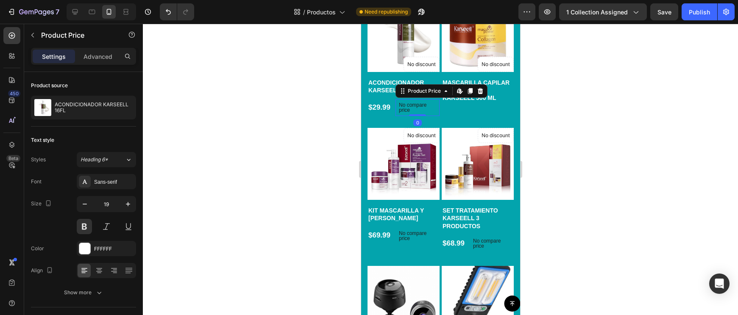
click at [394, 111] on div "$29.99 Product Price Product Price No compare price Product Price Edit content …" at bounding box center [403, 107] width 72 height 17
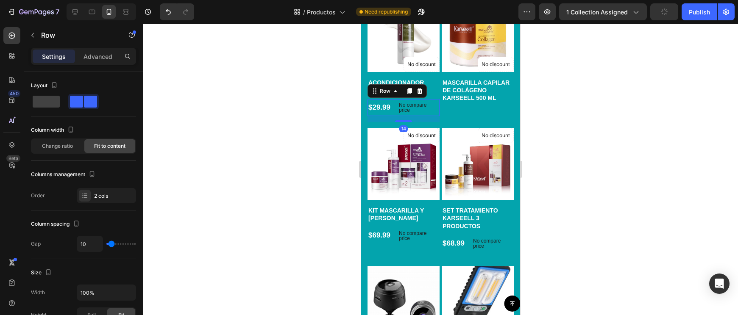
click at [392, 111] on div "$29.99 Product Price Product Price No compare price Product Price Row 14" at bounding box center [403, 107] width 72 height 17
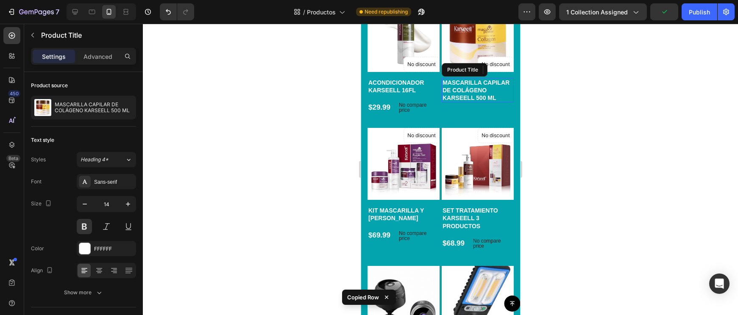
click at [472, 100] on h1 "MASCARILLA CAPILAR DE COLÁGENO KARSEELL 500 ML" at bounding box center [477, 90] width 72 height 25
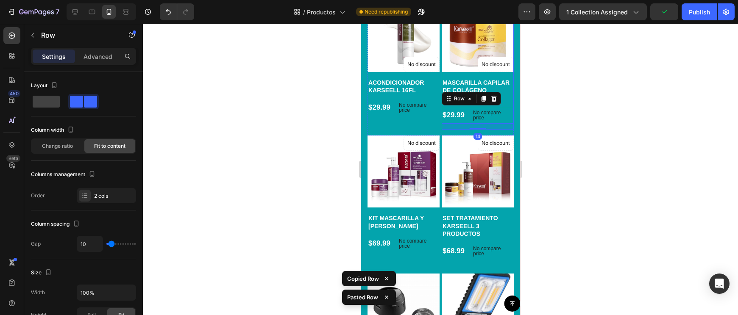
click at [575, 119] on div at bounding box center [440, 169] width 595 height 291
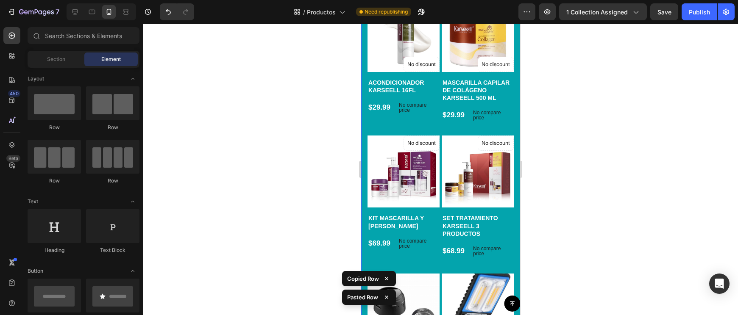
click at [536, 115] on div at bounding box center [440, 169] width 595 height 291
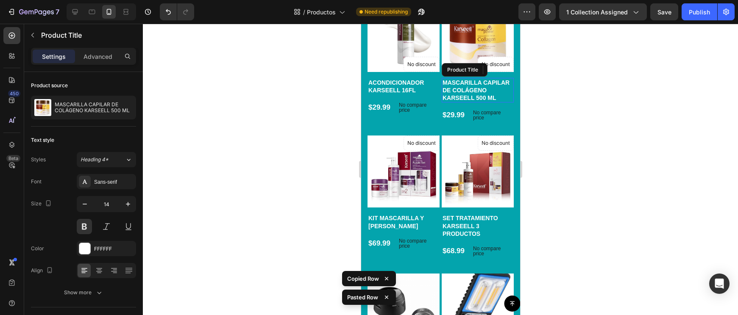
click at [503, 91] on h1 "MASCARILLA CAPILAR DE COLÁGENO KARSEELL 500 ML" at bounding box center [477, 90] width 72 height 25
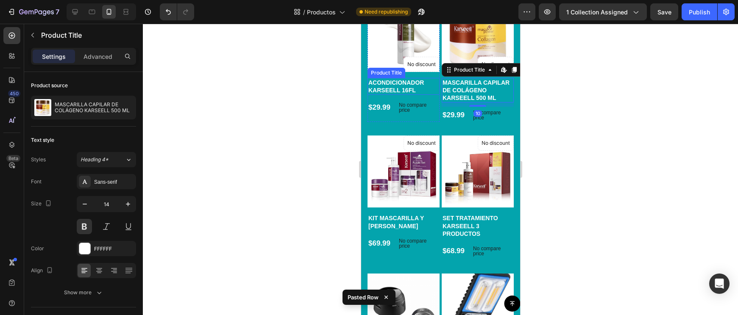
click at [386, 94] on h1 "ACONDICIONADOR KARSEELL 16FL" at bounding box center [403, 86] width 72 height 17
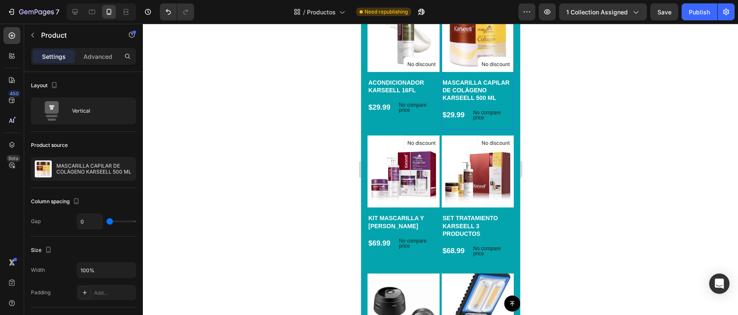
click at [461, 105] on div "MASCARILLA CAPILAR DE COLÁGENO KARSEELL 500 ML Product Title $29.99 Product Pri…" at bounding box center [477, 104] width 72 height 52
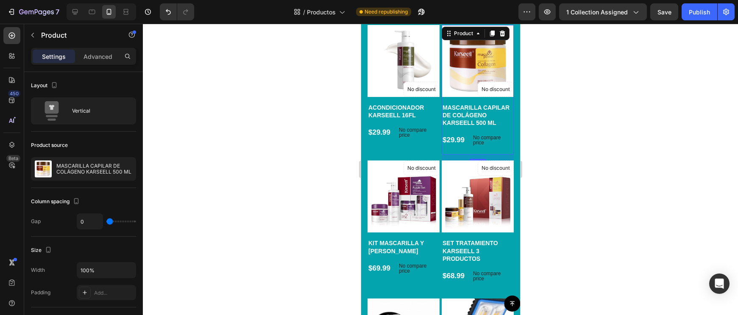
click at [579, 126] on div at bounding box center [440, 169] width 595 height 291
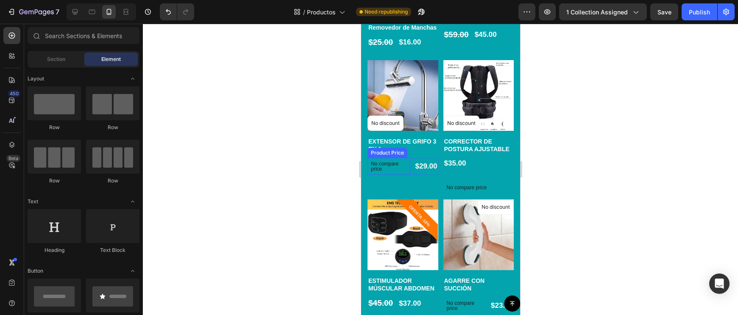
scroll to position [1298, 0]
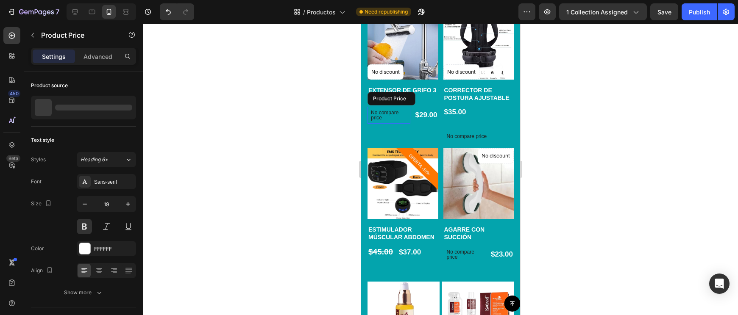
click at [408, 116] on div "No compare price" at bounding box center [388, 115] width 43 height 17
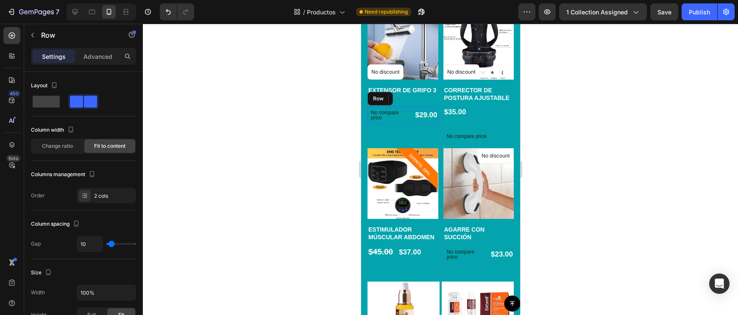
click at [412, 116] on div "No compare price Product Price Edit content in Shopify 0 $29.00 Product Price P…" at bounding box center [402, 115] width 71 height 17
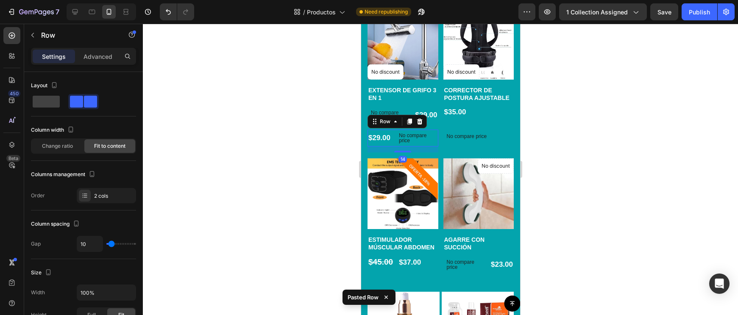
click at [412, 118] on icon at bounding box center [408, 121] width 7 height 7
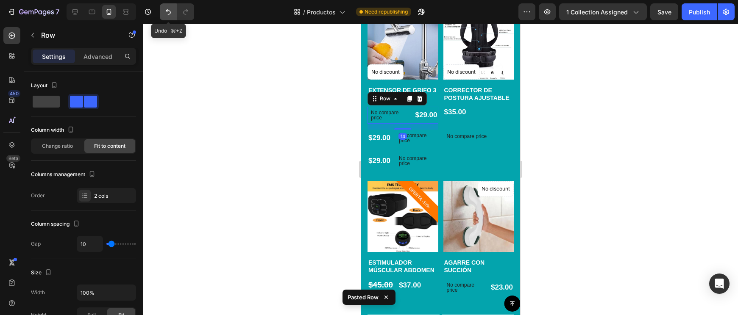
click at [172, 11] on icon "Undo/Redo" at bounding box center [168, 12] width 8 height 8
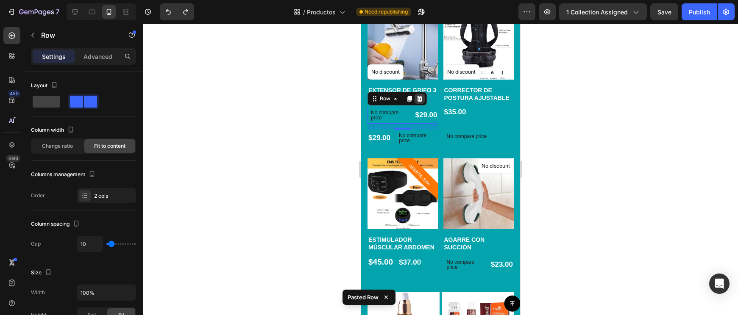
click at [418, 98] on icon at bounding box center [419, 99] width 6 height 6
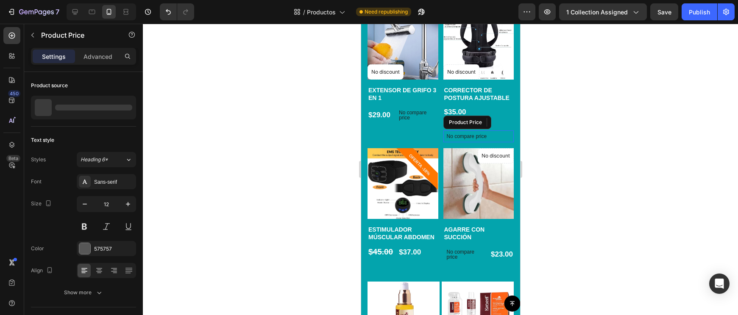
click at [494, 134] on p "No compare price" at bounding box center [478, 136] width 64 height 5
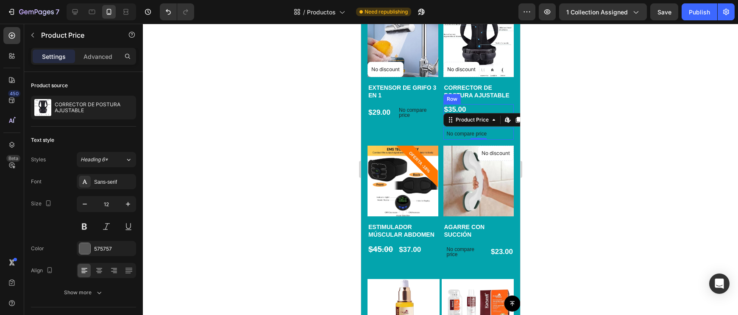
click at [491, 106] on div "$35.00 Product Price Product Price Row" at bounding box center [478, 109] width 71 height 11
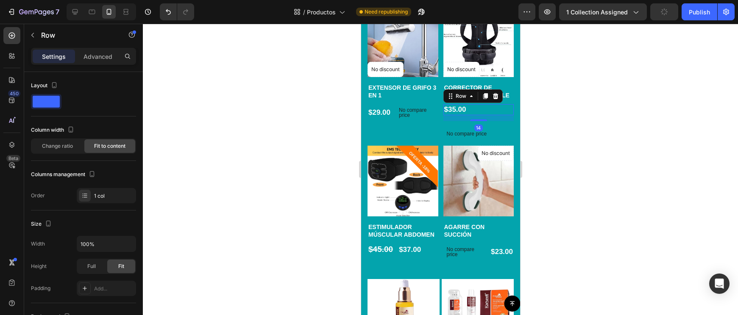
click at [483, 115] on div "14" at bounding box center [478, 118] width 71 height 6
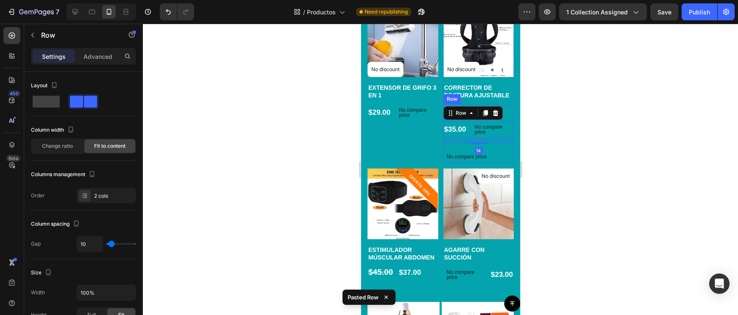
click at [492, 142] on div "$35.00 Product Price Product Price Row $35.00 Product Price Product Price No co…" at bounding box center [478, 133] width 71 height 58
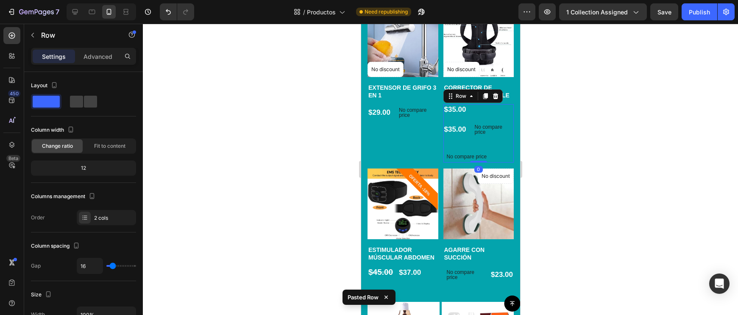
click at [492, 144] on div "$35.00 Product Price Product Price Row $35.00 Product Price Product Price No co…" at bounding box center [478, 133] width 71 height 58
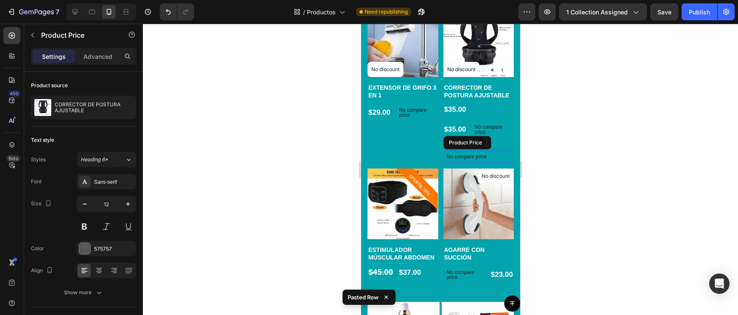
click at [491, 154] on p "No compare price" at bounding box center [478, 156] width 64 height 5
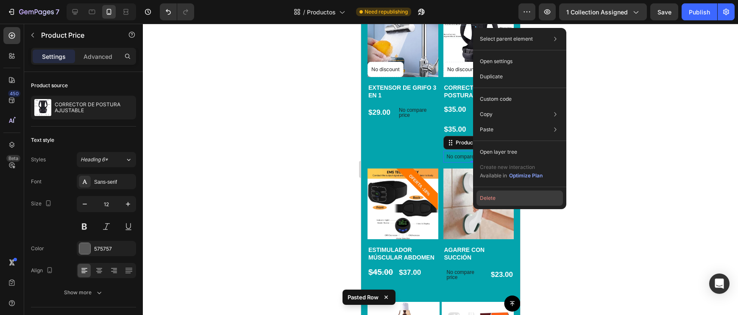
click at [488, 204] on button "Delete" at bounding box center [519, 198] width 86 height 15
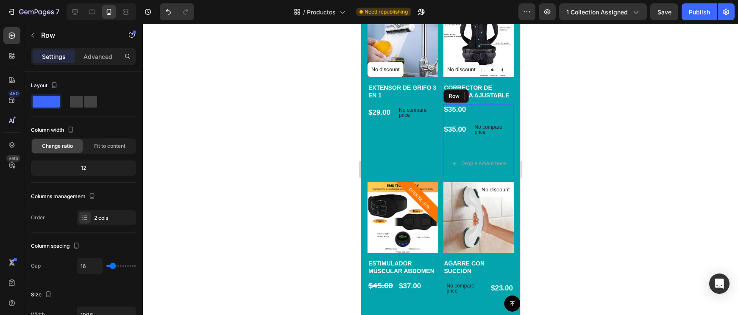
click at [477, 117] on div "$35.00 Product Price Product Price Row $35.00 Product Price Product Price No co…" at bounding box center [478, 124] width 71 height 40
click at [491, 95] on icon at bounding box center [494, 96] width 7 height 7
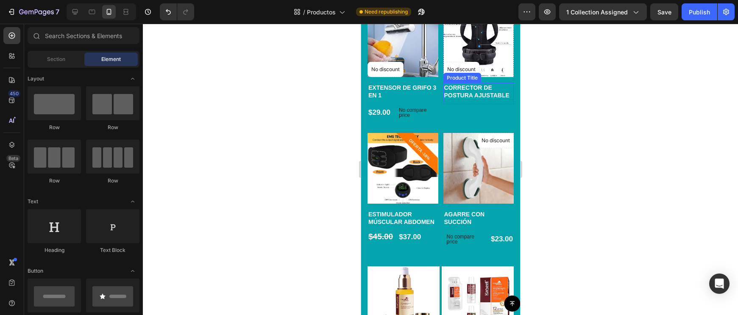
click at [508, 92] on h1 "CORRECTOR DE POSTURA AJUSTABLE" at bounding box center [478, 91] width 71 height 17
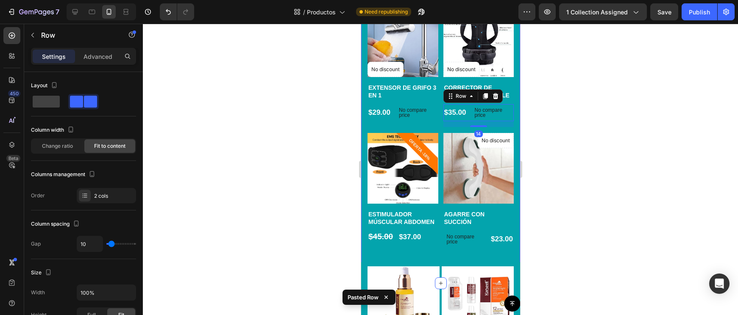
click at [547, 120] on div at bounding box center [440, 169] width 595 height 291
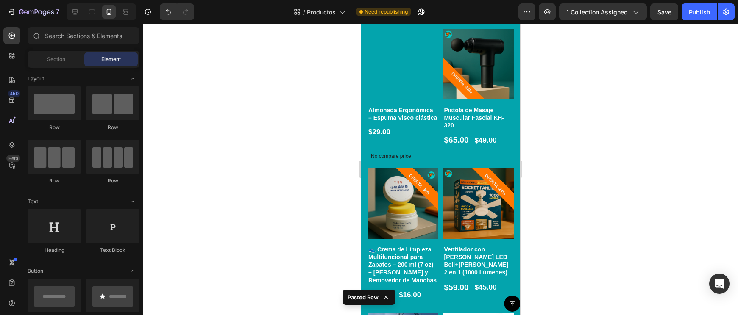
scroll to position [987, 0]
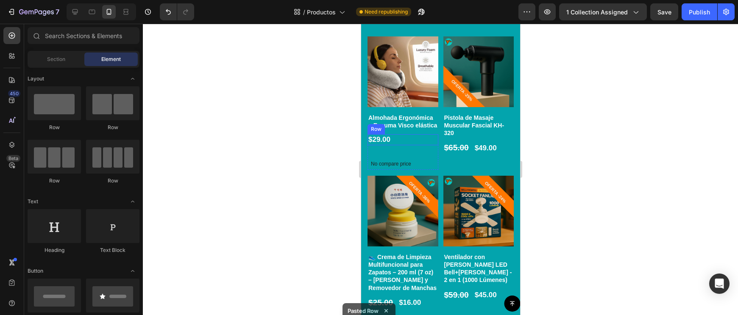
click at [405, 137] on div "$29.00 Product Price Product Price Row" at bounding box center [402, 139] width 71 height 11
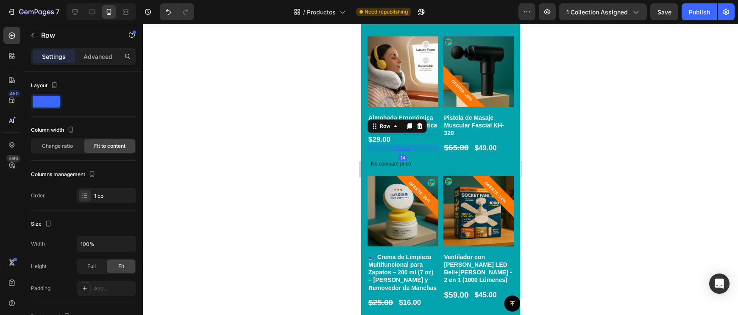
click at [407, 145] on div "14" at bounding box center [402, 148] width 71 height 6
click at [416, 147] on div "14" at bounding box center [402, 148] width 71 height 6
click at [432, 126] on h1 "Almohada Ergonómica – Espuma Visco elástica" at bounding box center [402, 121] width 71 height 17
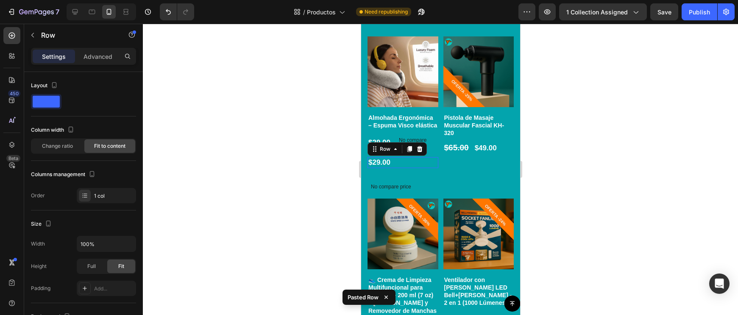
click at [427, 165] on div "$29.00 Product Price Product Price Row 0" at bounding box center [402, 162] width 71 height 11
click at [428, 174] on div "$29.00 Product Price Product Price Row 14 No compare price Product Price Row" at bounding box center [402, 175] width 71 height 36
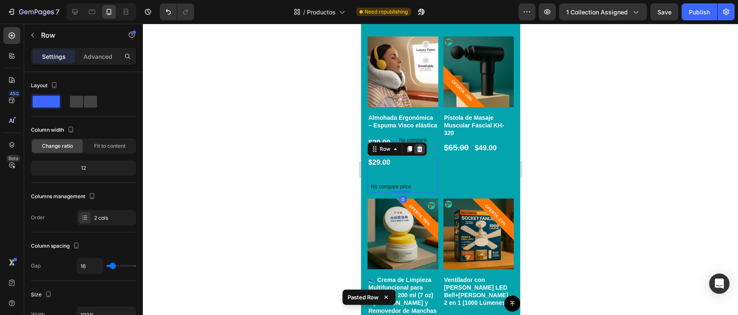
click at [416, 146] on icon at bounding box center [419, 149] width 7 height 7
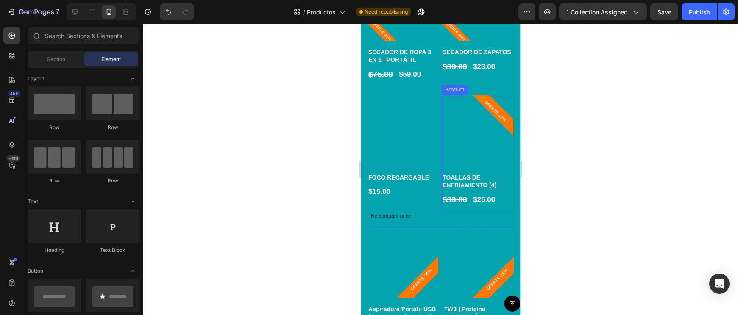
scroll to position [541, 0]
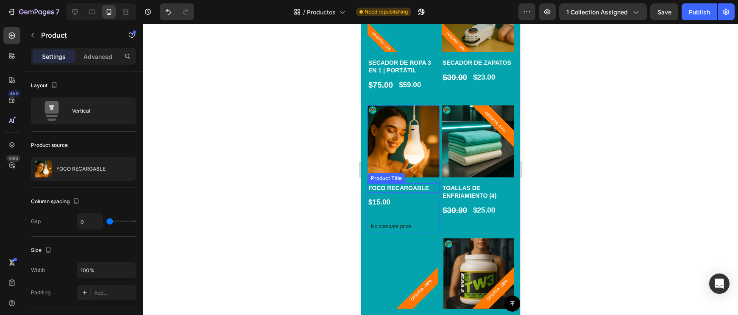
click at [430, 191] on h1 "FOCO RECARGABLE" at bounding box center [403, 187] width 72 height 9
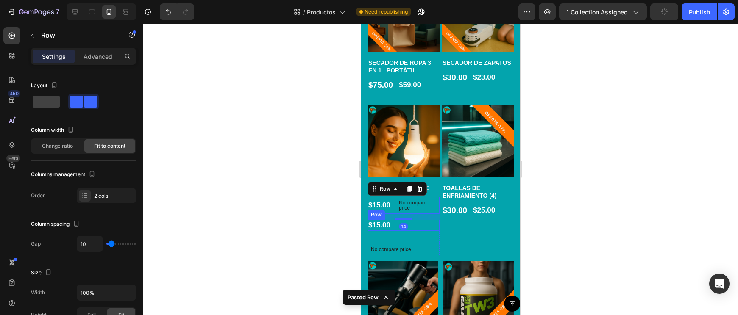
click at [425, 220] on div "$15.00 Product Price Product Price Row" at bounding box center [403, 225] width 72 height 11
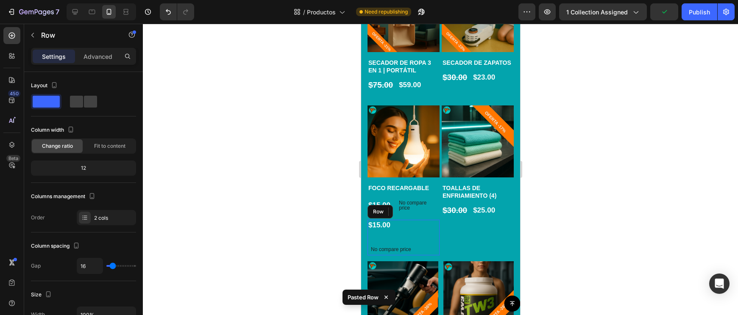
click at [424, 238] on div "$15.00 Product Price Product Price Row 14 No compare price Product Price Row" at bounding box center [403, 238] width 72 height 36
click at [421, 212] on icon at bounding box center [419, 212] width 6 height 6
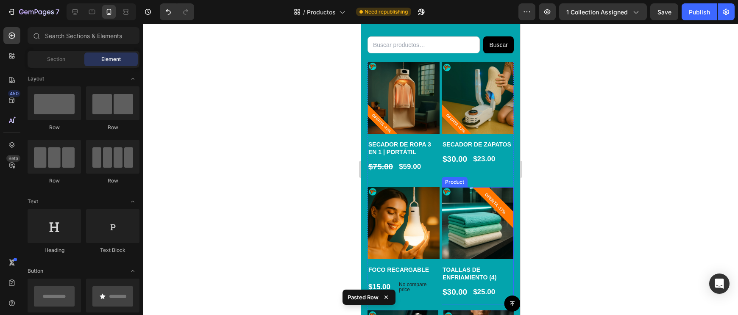
scroll to position [458, 0]
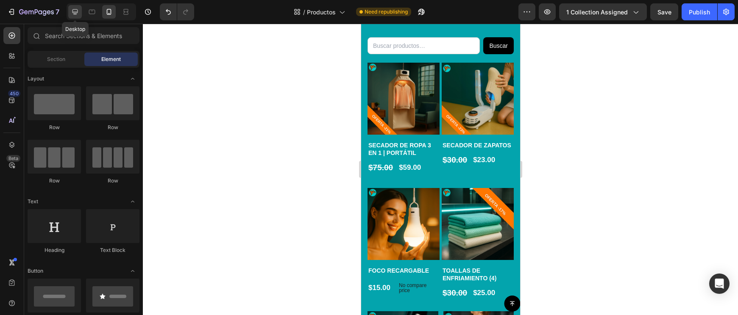
click at [72, 12] on icon at bounding box center [75, 12] width 8 height 8
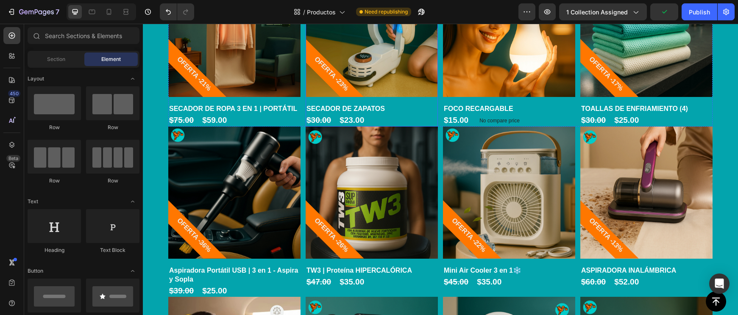
scroll to position [642, 0]
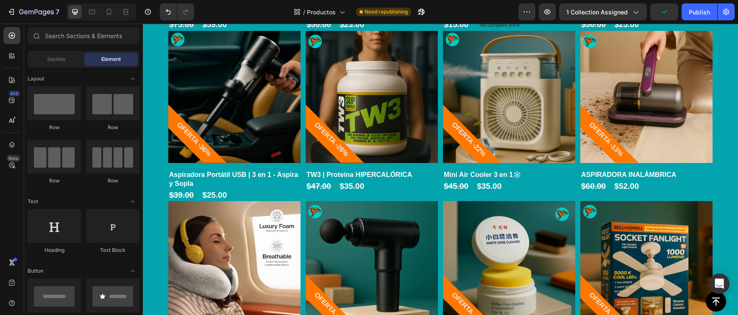
click at [688, 23] on div "7 Version history / Productos Need republishing Preview 1 collection assigned P…" at bounding box center [369, 12] width 738 height 24
click at [691, 17] on button "Publish" at bounding box center [699, 11] width 36 height 17
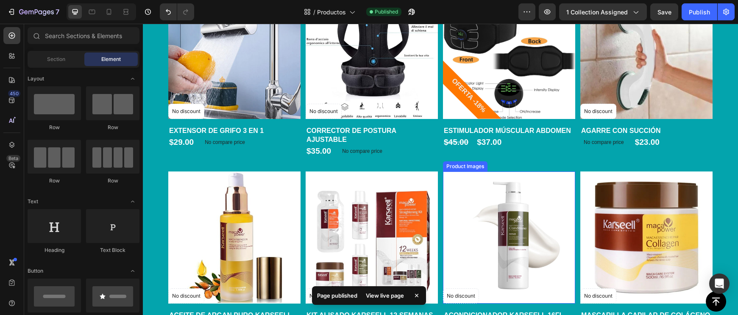
scroll to position [1040, 0]
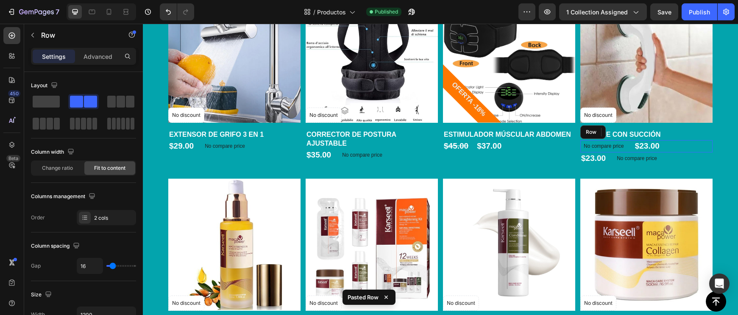
click at [670, 140] on div "No compare price Product Price $23.00 Product Price Product Price Row" at bounding box center [646, 146] width 132 height 12
click at [632, 129] on icon at bounding box center [633, 132] width 6 height 6
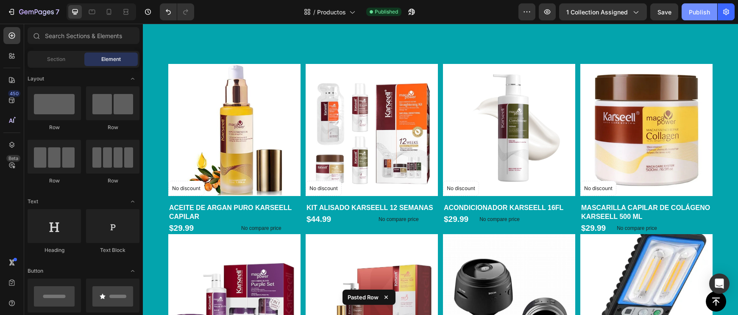
scroll to position [1592, 0]
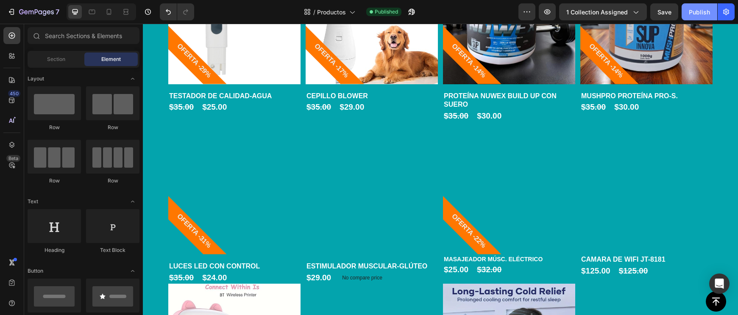
click at [706, 13] on div "Publish" at bounding box center [698, 12] width 21 height 9
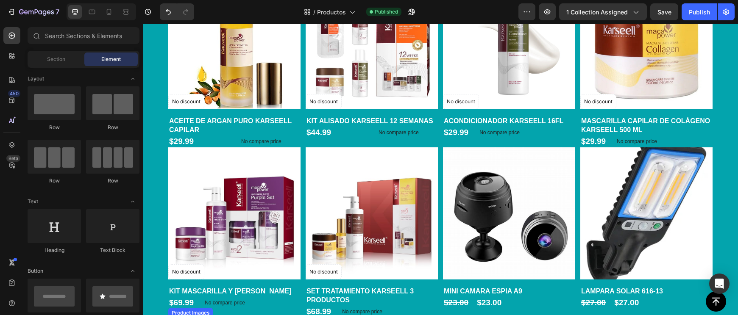
scroll to position [1200, 0]
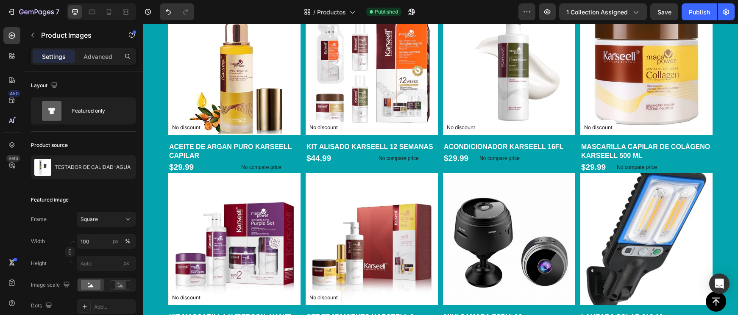
scroll to position [1429, 0]
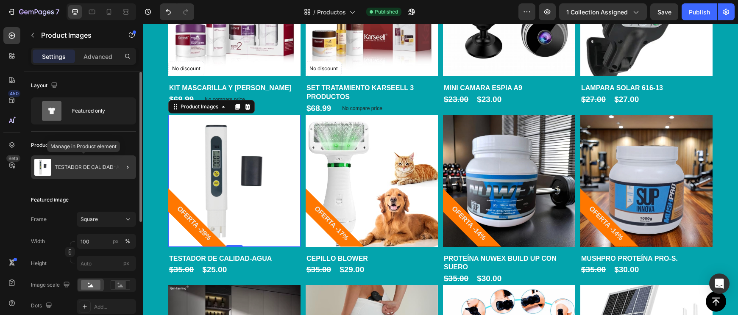
click at [105, 176] on div "TESTADOR DE CALIDAD-AGUA" at bounding box center [83, 167] width 105 height 24
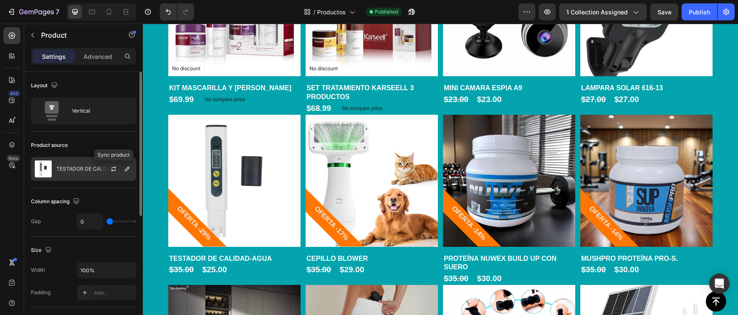
click at [93, 172] on div "TESTADOR DE CALIDAD-AGUA" at bounding box center [83, 169] width 105 height 24
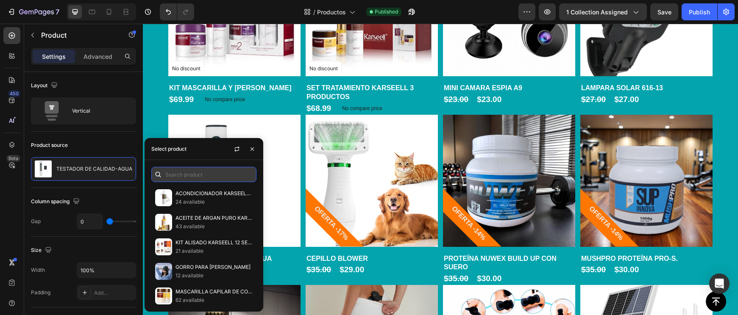
click at [194, 174] on input "text" at bounding box center [203, 174] width 105 height 15
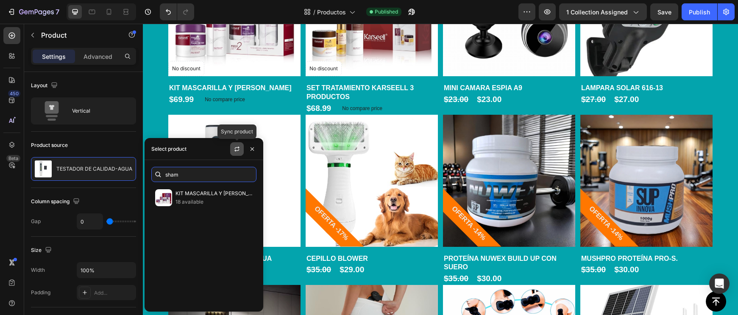
type input "sham"
click at [240, 146] on icon "button" at bounding box center [236, 149] width 7 height 7
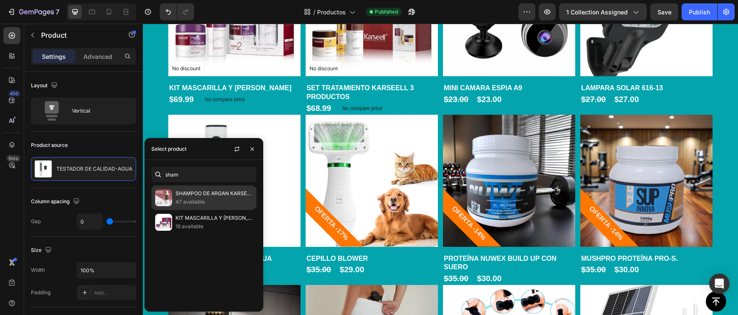
click at [216, 210] on div "SHAMPOO DE ARGAN KARSEELL 16FL 47 available" at bounding box center [203, 222] width 105 height 25
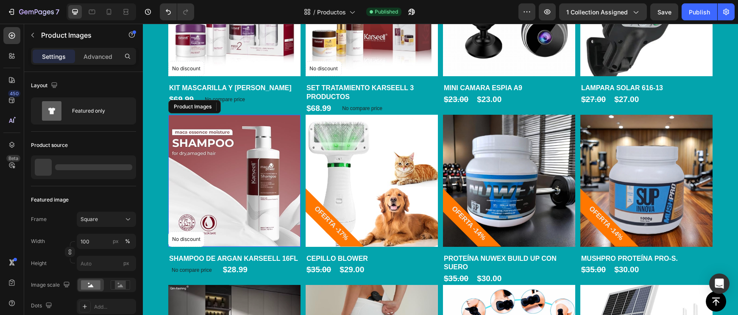
click at [278, 181] on img at bounding box center [234, 181] width 132 height 132
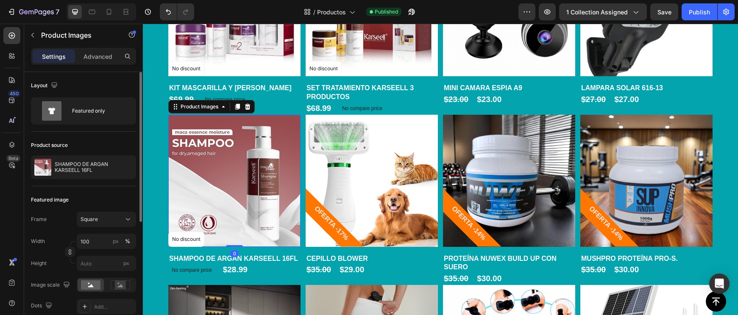
click at [73, 180] on div "Product source SHAMPOO DE ARGAN KARSEELL 16FL" at bounding box center [83, 159] width 105 height 55
click at [76, 175] on div "SHAMPOO DE ARGAN KARSEELL 16FL" at bounding box center [83, 167] width 105 height 24
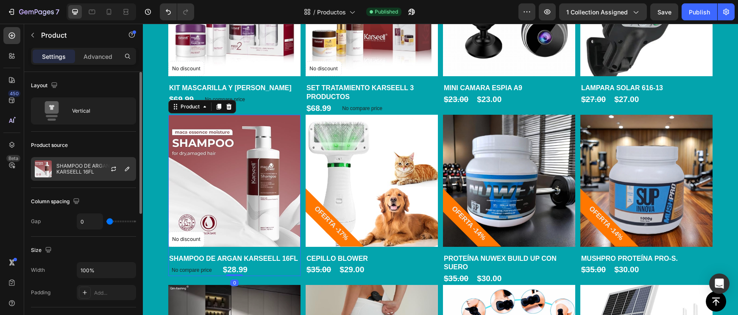
click at [58, 177] on div "SHAMPOO DE ARGAN KARSEELL 16FL" at bounding box center [83, 169] width 105 height 24
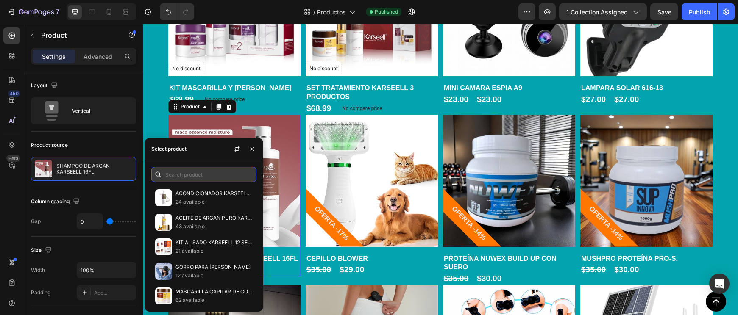
click at [175, 172] on input "text" at bounding box center [203, 174] width 105 height 15
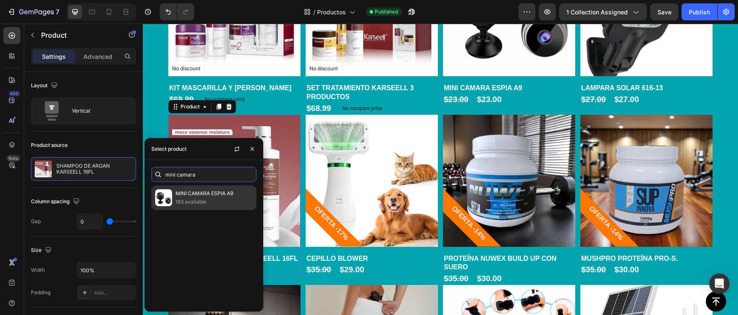
type input "mini camara"
click at [185, 205] on div "MINI CAMARA ESPIA A9 163 available" at bounding box center [203, 198] width 105 height 25
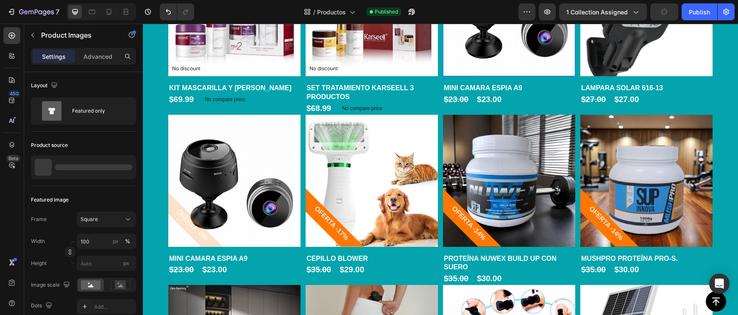
drag, startPoint x: 496, startPoint y: 37, endPoint x: 469, endPoint y: 58, distance: 34.5
click at [496, 37] on img at bounding box center [509, 10] width 132 height 132
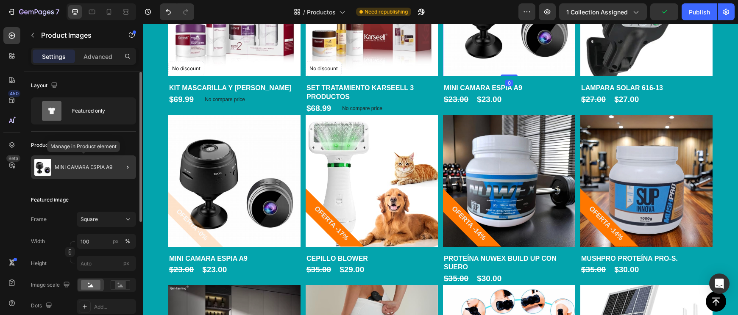
click at [61, 169] on p "MINI CAMARA ESPIA A9" at bounding box center [84, 167] width 58 height 6
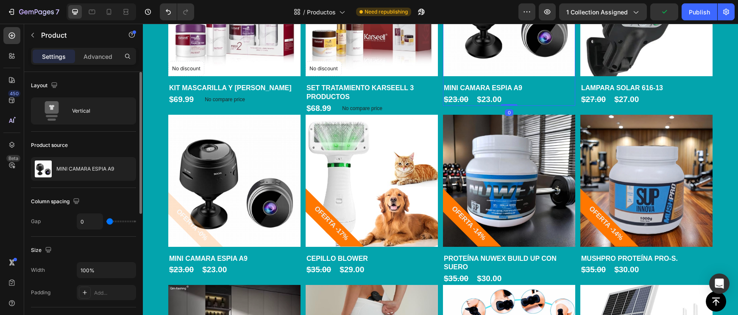
click at [80, 176] on div "MINI CAMARA ESPIA A9" at bounding box center [83, 169] width 105 height 24
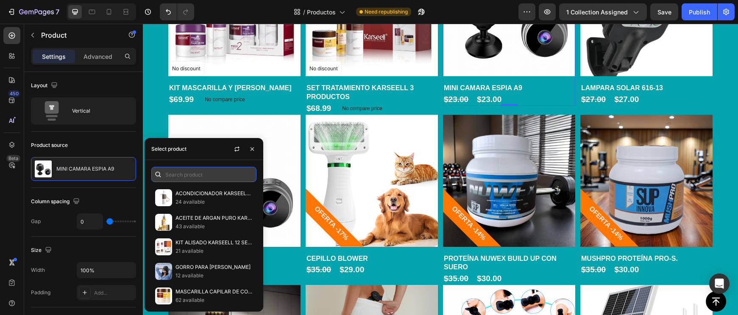
click at [196, 175] on input "text" at bounding box center [203, 174] width 105 height 15
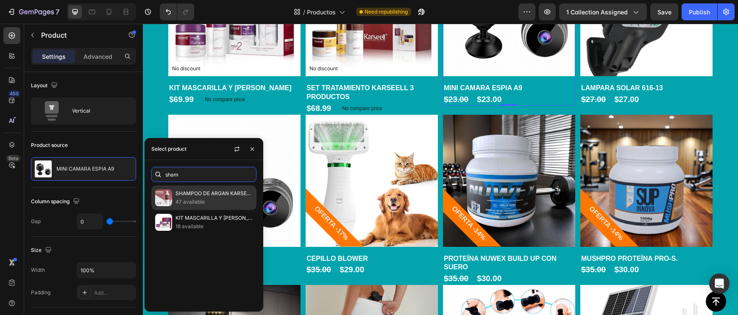
type input "sham"
click at [205, 210] on div "SHAMPOO DE ARGAN KARSEELL 16FL 47 available" at bounding box center [203, 222] width 105 height 25
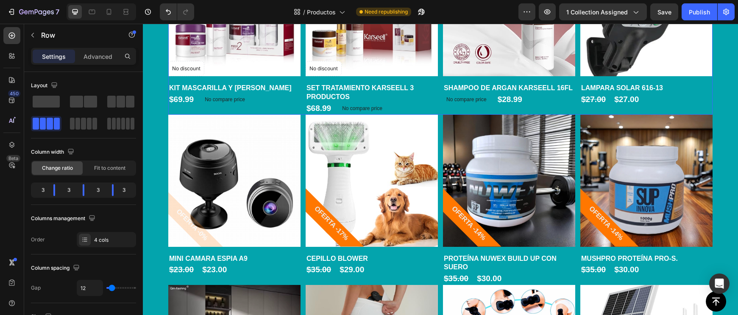
click at [304, 105] on div "Product Images No discount Not be displayed when published Product Badge Row KI…" at bounding box center [440, 29] width 544 height 170
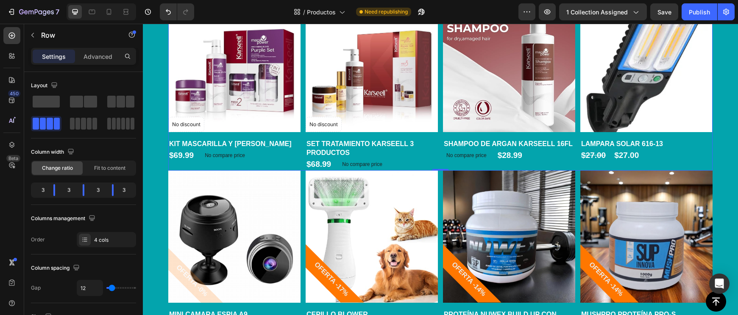
scroll to position [1350, 0]
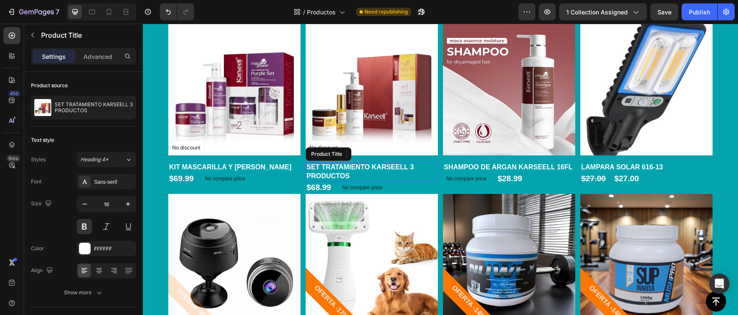
click at [407, 172] on h1 "SET TRATAMIENTO KARSEELL 3 PRODUCTOS" at bounding box center [371, 171] width 132 height 19
click at [405, 187] on div "$68.99 Product Price Product Price No compare price Product Price Row" at bounding box center [371, 188] width 132 height 12
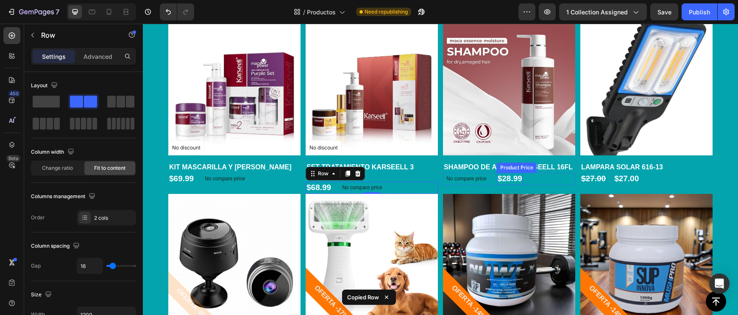
click at [496, 177] on div "$28.99" at bounding box center [509, 179] width 26 height 12
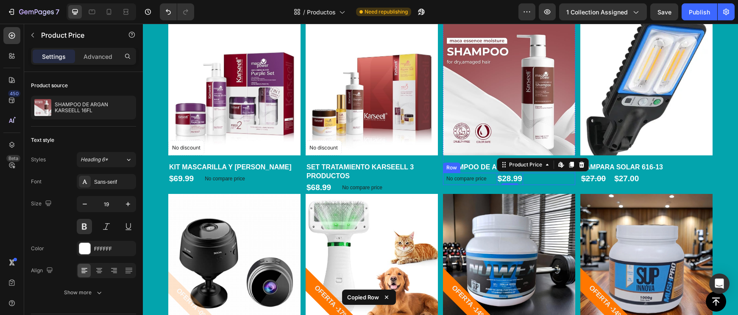
click at [496, 177] on div "No compare price Product Price $28.99 Product Price Edit content in Shopify 0 P…" at bounding box center [509, 179] width 132 height 12
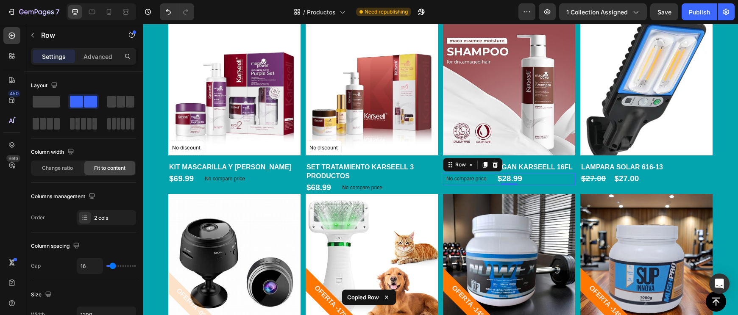
click at [494, 180] on div "No compare price Product Price $28.99 Product Price Product Price Row 0" at bounding box center [509, 179] width 132 height 12
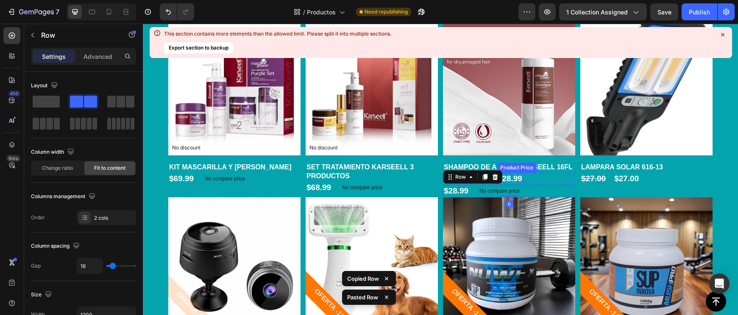
click at [524, 174] on div "No compare price Product Price $28.99 Product Price Product Price Row" at bounding box center [509, 179] width 132 height 12
click at [491, 166] on icon at bounding box center [494, 164] width 7 height 7
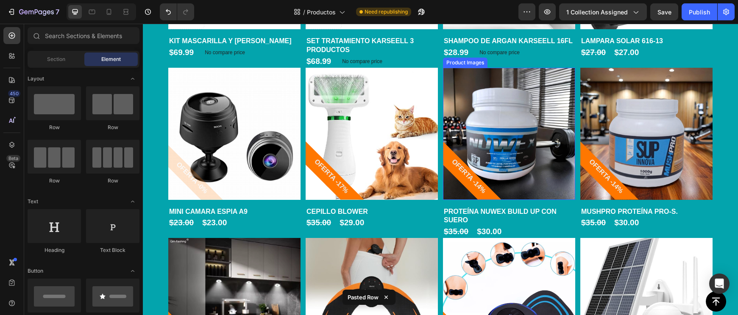
scroll to position [1505, 0]
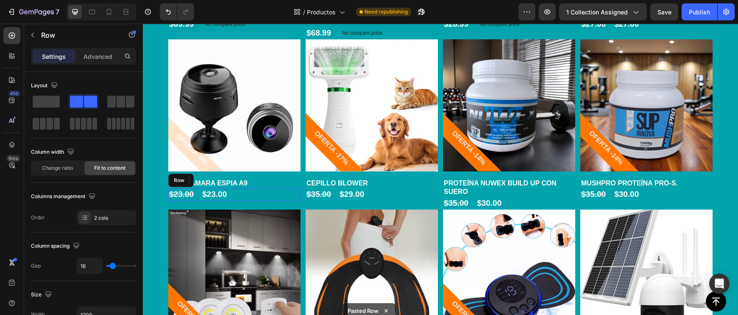
click at [237, 193] on div "$23.00 Product Price Product Price $23.00 Product Price Product Price Row" at bounding box center [234, 195] width 132 height 12
click at [222, 182] on div at bounding box center [220, 180] width 10 height 10
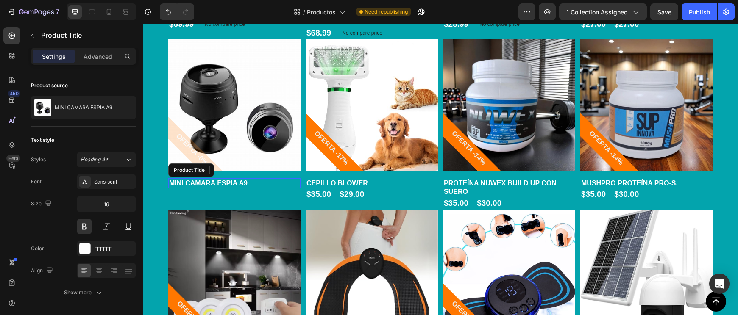
click at [252, 182] on h1 "MINI CAMARA ESPIA A9" at bounding box center [234, 183] width 132 height 11
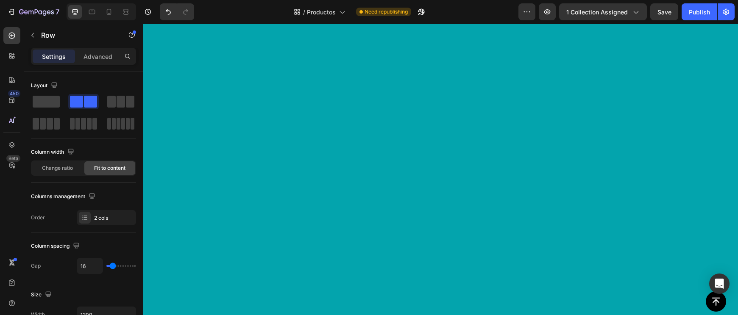
scroll to position [0, 0]
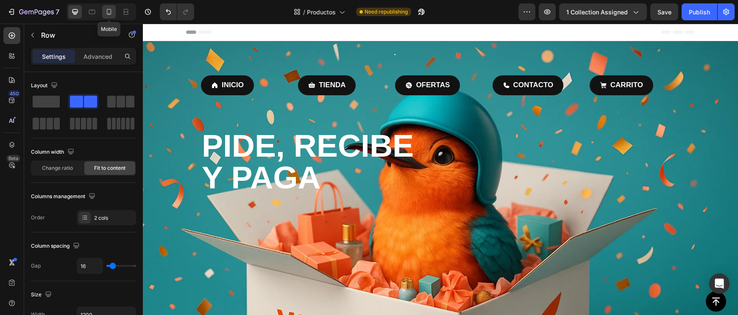
click at [107, 8] on icon at bounding box center [109, 12] width 8 height 8
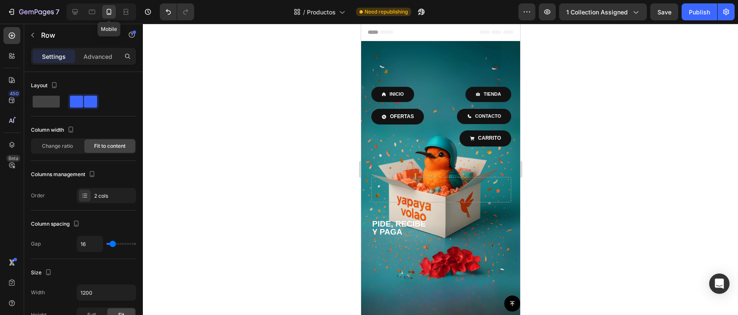
type input "10"
type input "100%"
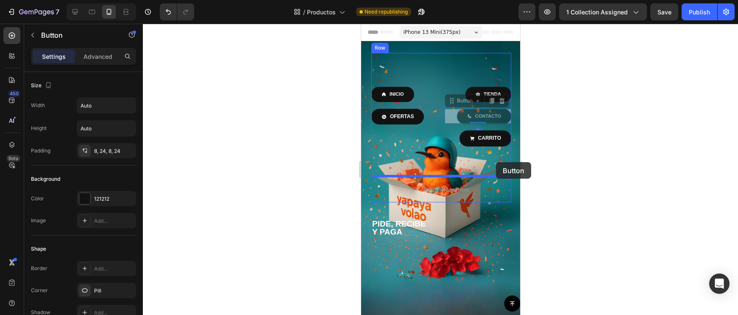
drag, startPoint x: 460, startPoint y: 119, endPoint x: 492, endPoint y: 163, distance: 54.6
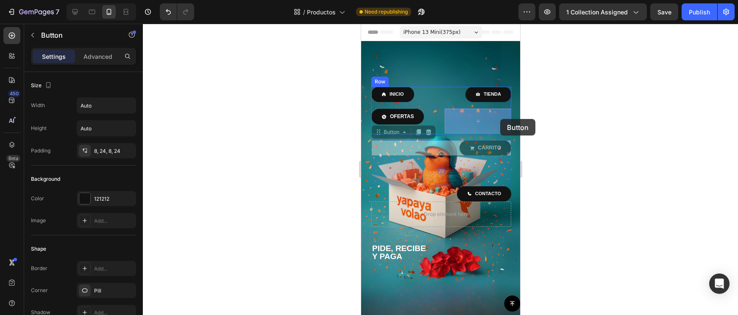
drag, startPoint x: 501, startPoint y: 150, endPoint x: 499, endPoint y: 119, distance: 30.5
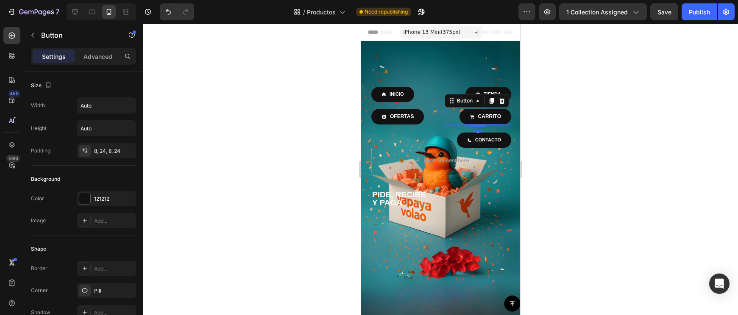
drag, startPoint x: 477, startPoint y: 155, endPoint x: 489, endPoint y: 126, distance: 30.8
click at [489, 126] on div "INICIO Button TIENDA Button OFERTAS Button CARRITO Button 5 Row CONTACTO Button" at bounding box center [441, 100] width 140 height 95
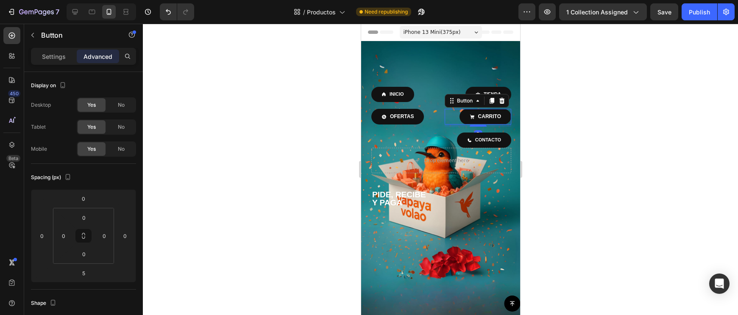
click at [587, 122] on div at bounding box center [440, 169] width 595 height 291
click at [507, 123] on div "CARRITO Button" at bounding box center [477, 117] width 67 height 16
click at [481, 122] on div at bounding box center [477, 123] width 17 height 3
type input "0"
click at [578, 127] on div at bounding box center [440, 169] width 595 height 291
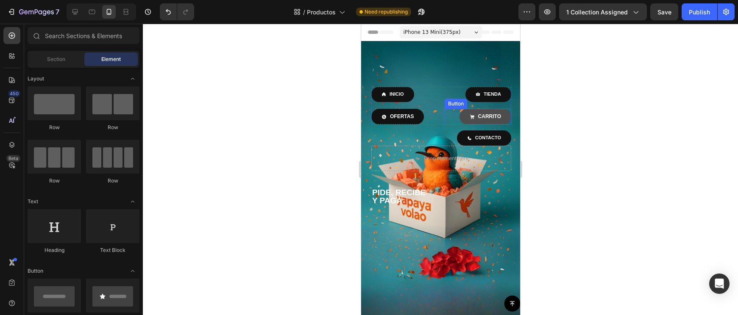
click at [504, 122] on link "CARRITO" at bounding box center [485, 117] width 52 height 16
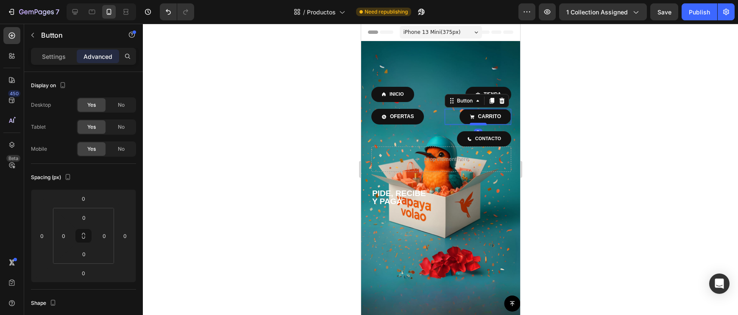
type input "2"
click at [483, 124] on div at bounding box center [477, 124] width 17 height 3
click at [569, 118] on div at bounding box center [440, 169] width 595 height 291
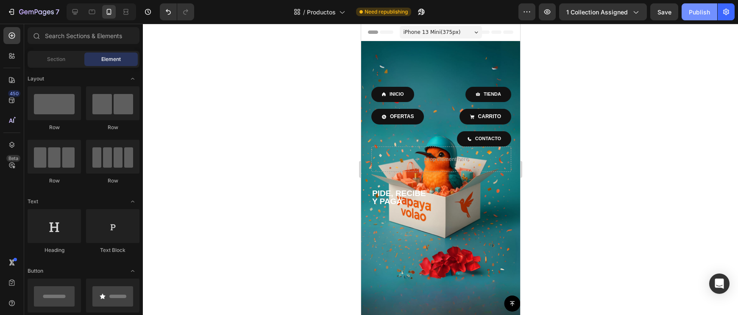
click at [702, 19] on button "Publish" at bounding box center [699, 11] width 36 height 17
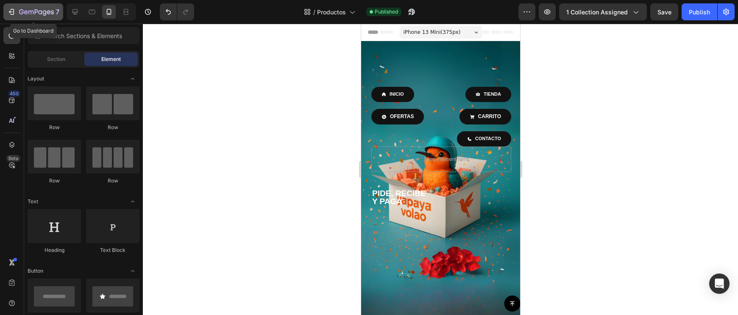
click at [59, 13] on p "7" at bounding box center [57, 12] width 4 height 10
click at [78, 11] on icon at bounding box center [75, 12] width 8 height 8
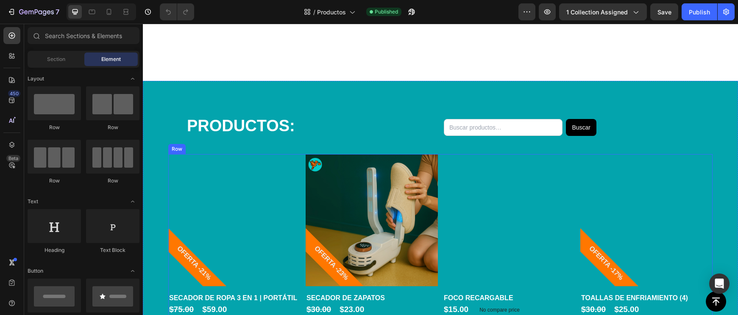
scroll to position [425, 0]
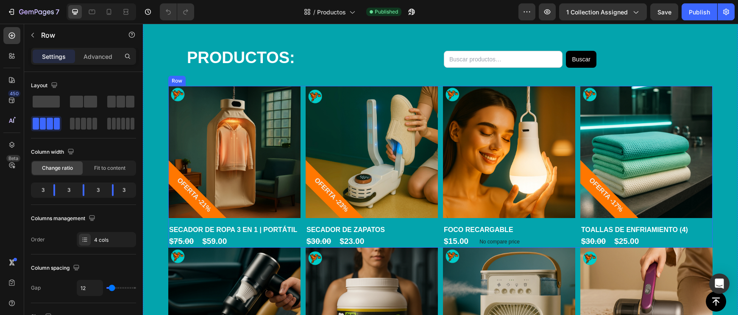
click at [302, 170] on div "Product Images OFERTA -21% Product Badge Row SECADOR DE ROPA 3 EN 1 | PORTÁTIL …" at bounding box center [440, 167] width 544 height 162
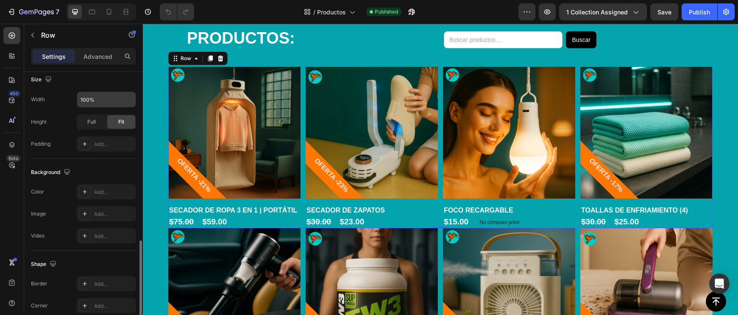
scroll to position [164, 0]
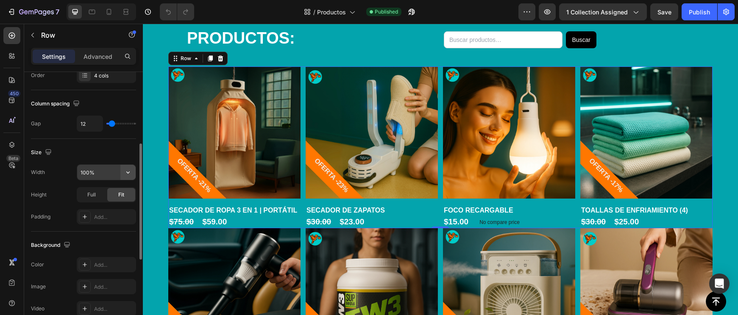
click at [128, 167] on button "button" at bounding box center [127, 172] width 15 height 15
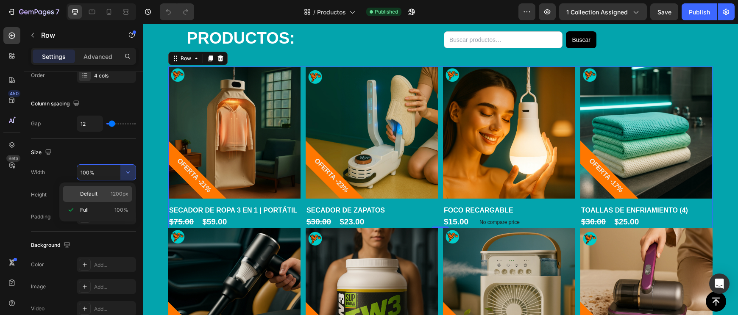
click at [98, 188] on div "Default 1200px" at bounding box center [97, 194] width 69 height 16
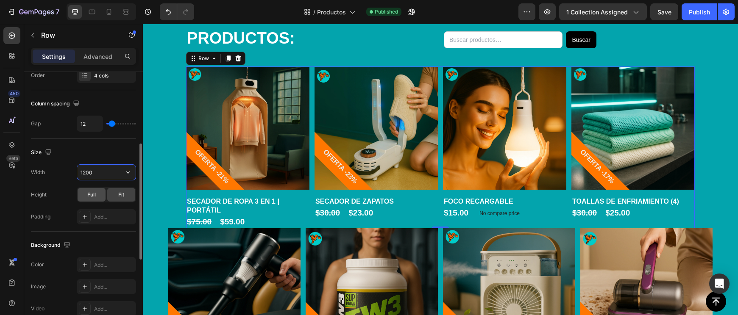
drag, startPoint x: 87, startPoint y: 173, endPoint x: 95, endPoint y: 191, distance: 20.3
click at [87, 173] on input "1200" at bounding box center [106, 172] width 58 height 15
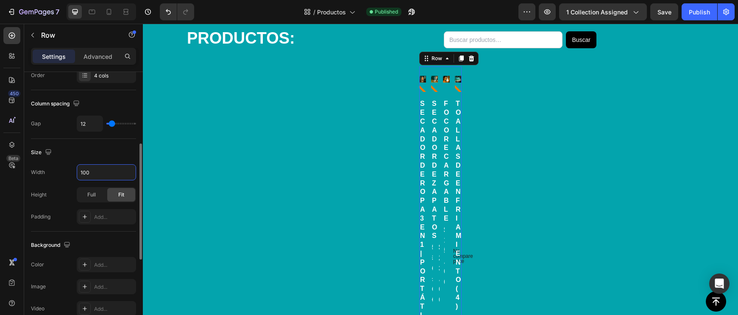
type input "1000"
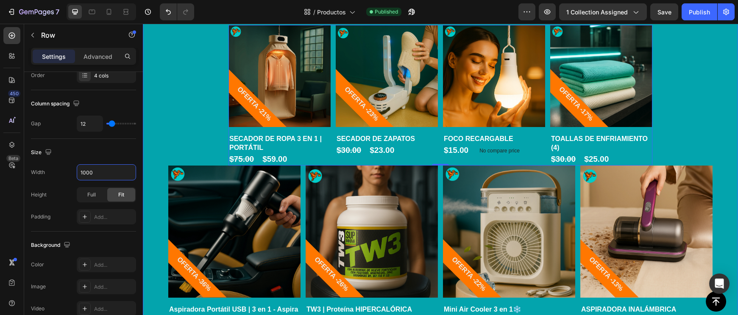
scroll to position [492, 0]
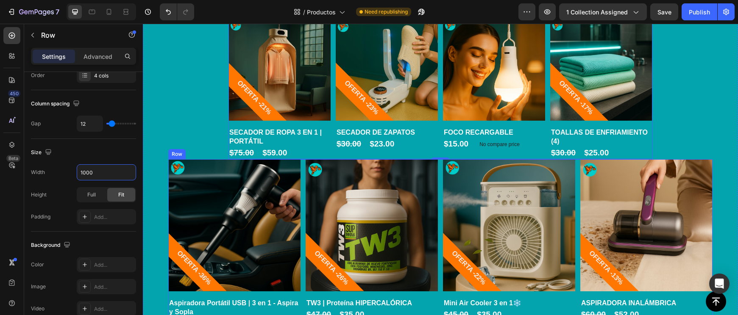
click at [302, 207] on div "Product Images OFERTA -36% Product Badge Row Aspiradora Portátil USB | 3 en 1 -…" at bounding box center [440, 244] width 544 height 170
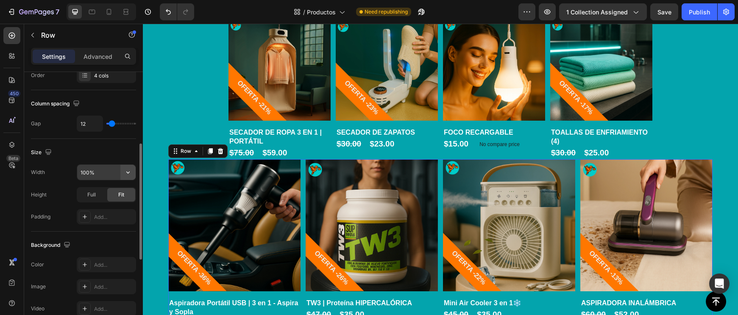
click at [125, 174] on icon "button" at bounding box center [128, 172] width 8 height 8
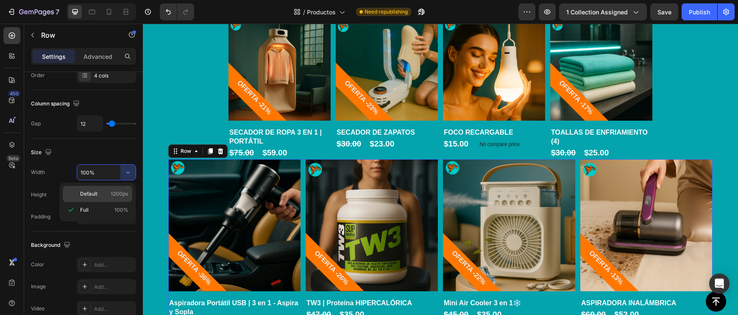
click at [89, 191] on span "Default" at bounding box center [88, 194] width 17 height 8
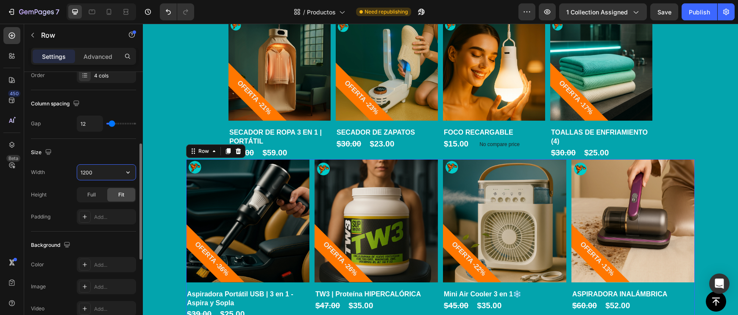
click at [86, 172] on input "1200" at bounding box center [106, 172] width 58 height 15
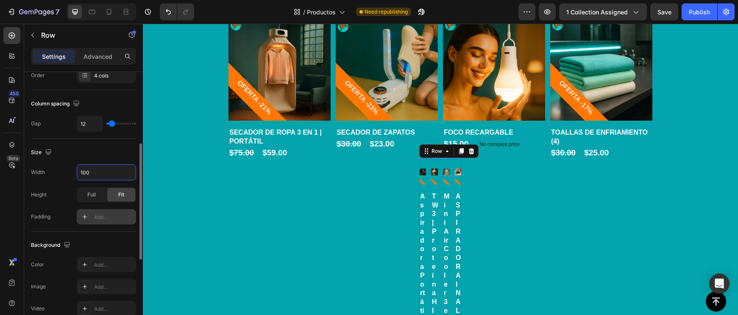
type input "1000"
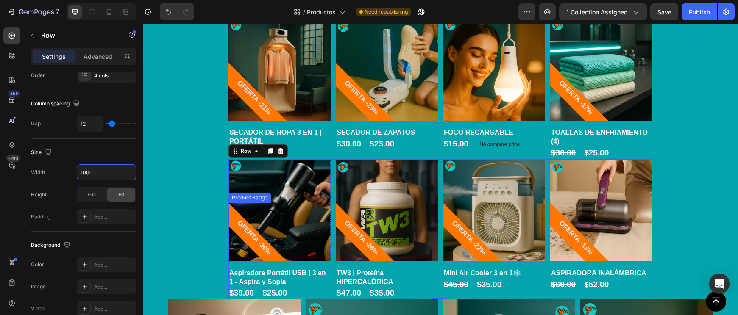
scroll to position [599, 0]
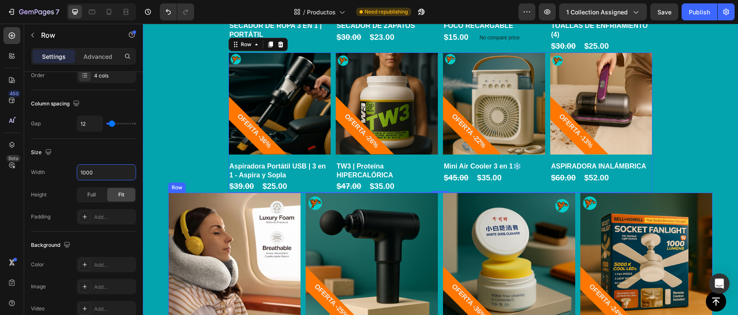
click at [302, 245] on div "Product Images Row Almohada Ergonómica – Espuma Visco elástica Product Title $2…" at bounding box center [440, 287] width 544 height 188
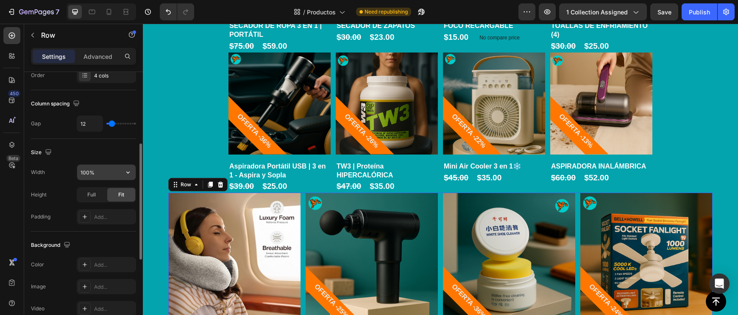
click at [89, 176] on input "100%" at bounding box center [106, 172] width 58 height 15
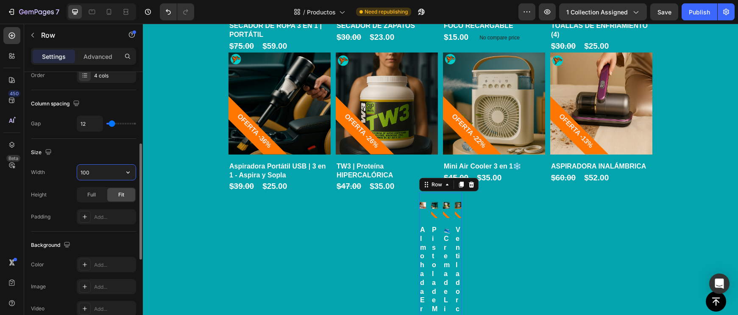
type input "1000"
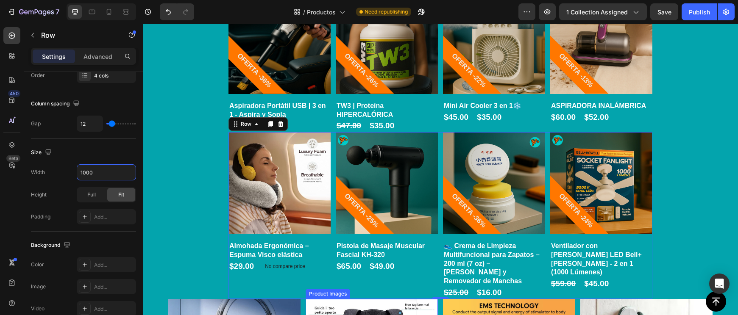
scroll to position [705, 0]
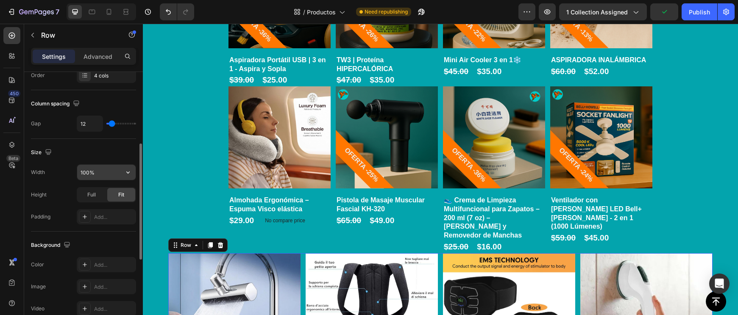
click at [95, 172] on input "100%" at bounding box center [106, 172] width 58 height 15
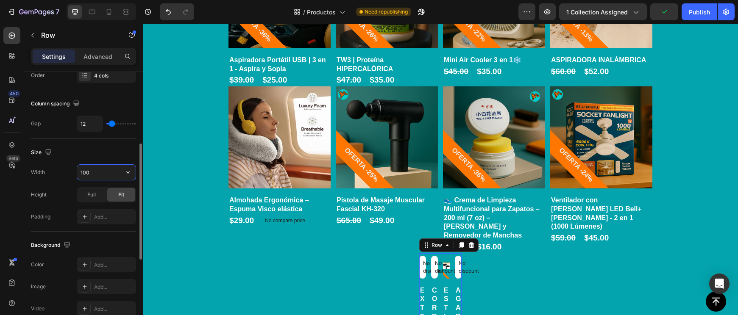
type input "1000"
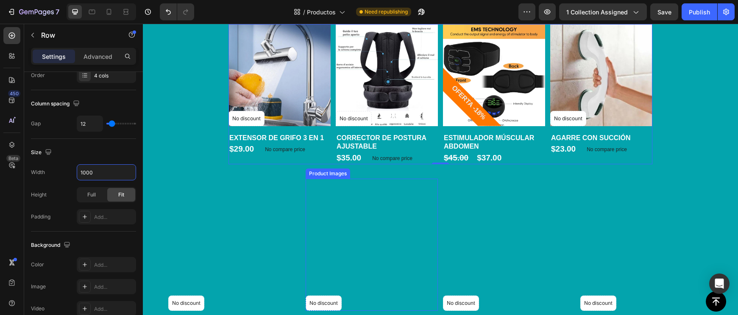
scroll to position [943, 0]
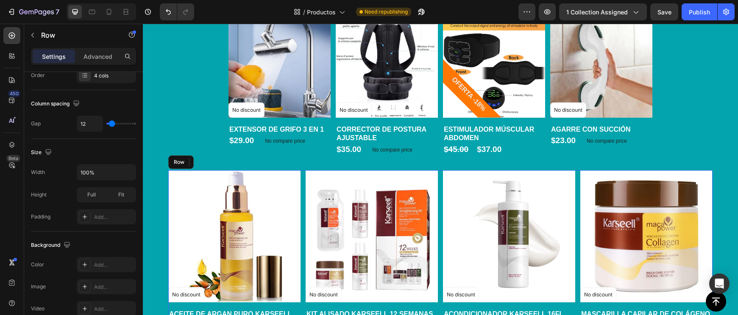
click at [301, 213] on div "No discount Not be displayed when published Product Badge Product Images Row AC…" at bounding box center [440, 255] width 544 height 170
click at [92, 173] on input "100%" at bounding box center [106, 172] width 58 height 15
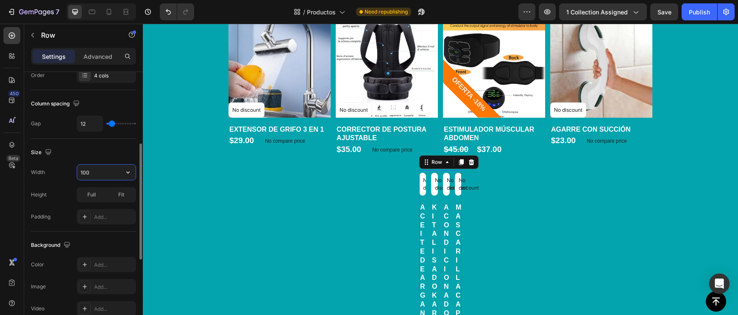
type input "1000"
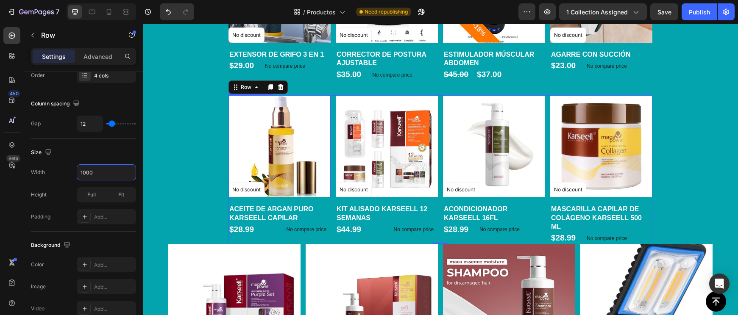
scroll to position [1044, 0]
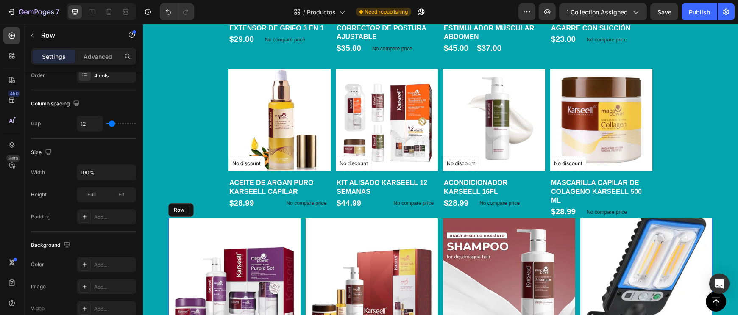
click at [303, 240] on div "Product Images No discount Not be displayed when published Product Badge Row KI…" at bounding box center [440, 303] width 544 height 170
click at [115, 174] on input "100%" at bounding box center [106, 172] width 58 height 15
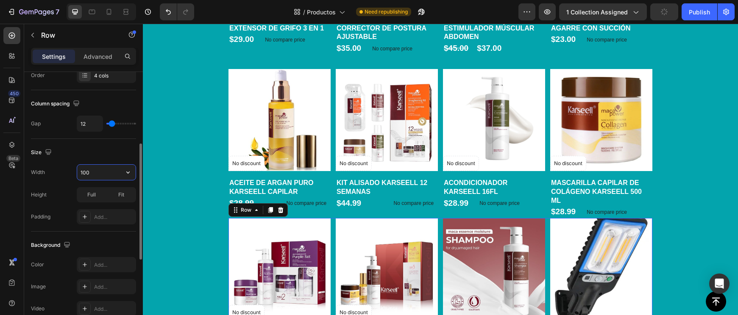
type input "1000"
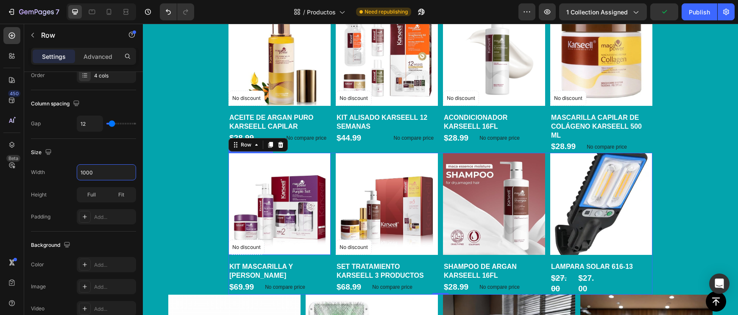
scroll to position [1215, 0]
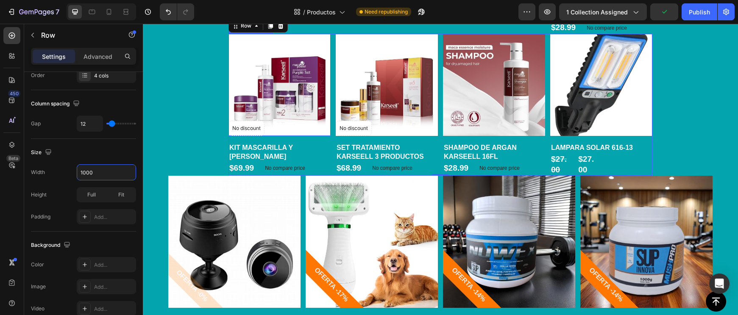
click at [302, 241] on div "Product Images OFERTA -0% Product Badge Row MINI CAMARA ESPIA A9 Product Title …" at bounding box center [440, 261] width 544 height 170
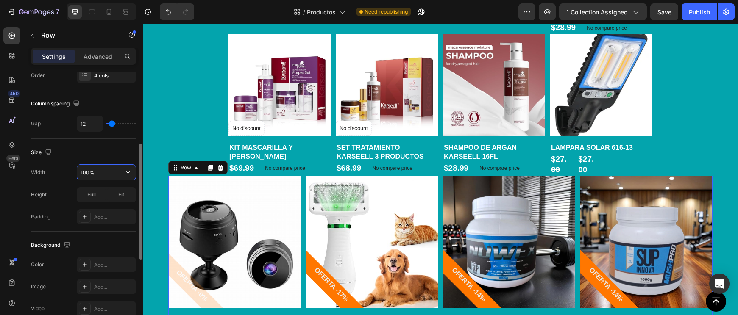
click at [95, 176] on input "100%" at bounding box center [106, 172] width 58 height 15
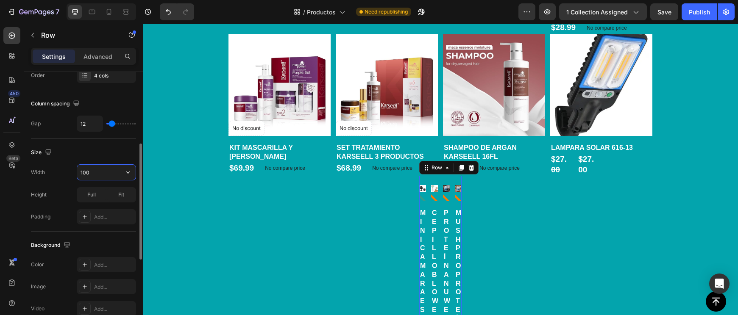
type input "1000"
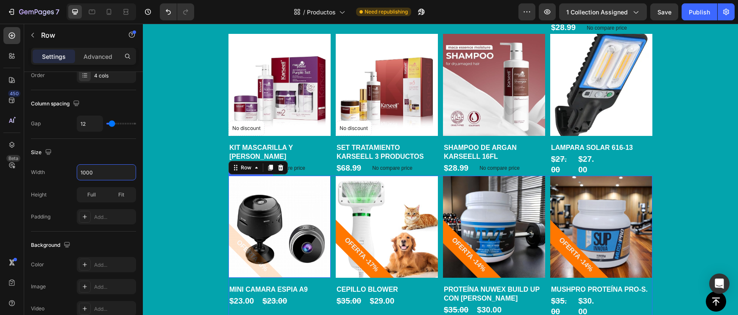
scroll to position [1359, 0]
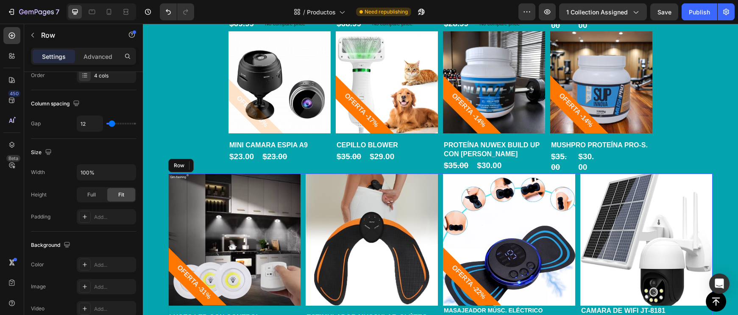
drag, startPoint x: 302, startPoint y: 205, endPoint x: 296, endPoint y: 205, distance: 5.9
click at [302, 205] on div "Product Images OFERTA -31% Product Badge Row LUCES LED CON CONTROL Product Titl…" at bounding box center [440, 255] width 544 height 162
click at [98, 175] on input "100%" at bounding box center [106, 172] width 58 height 15
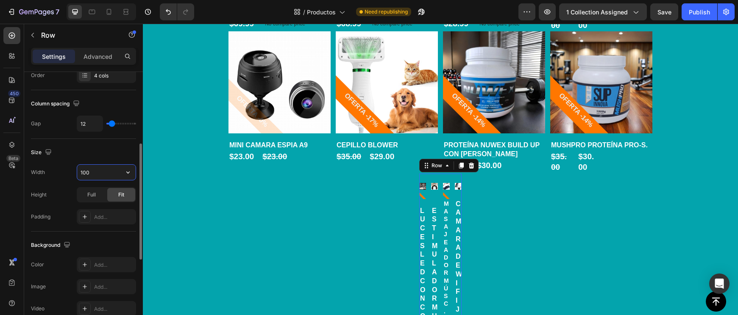
type input "1000"
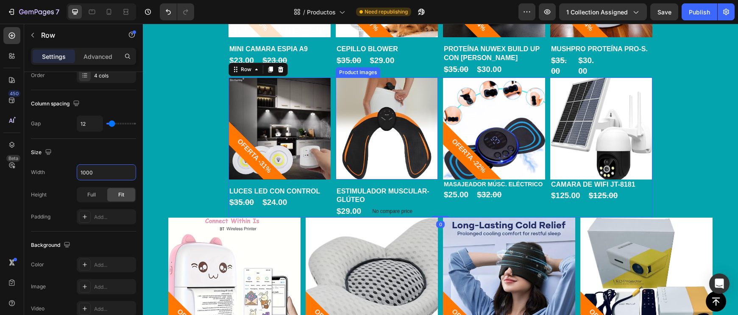
scroll to position [1482, 0]
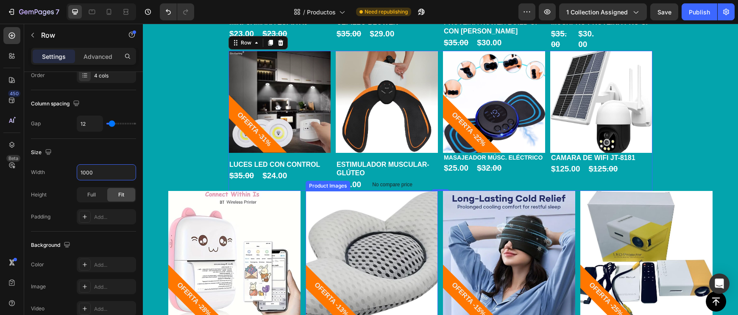
click at [306, 213] on img at bounding box center [371, 257] width 132 height 132
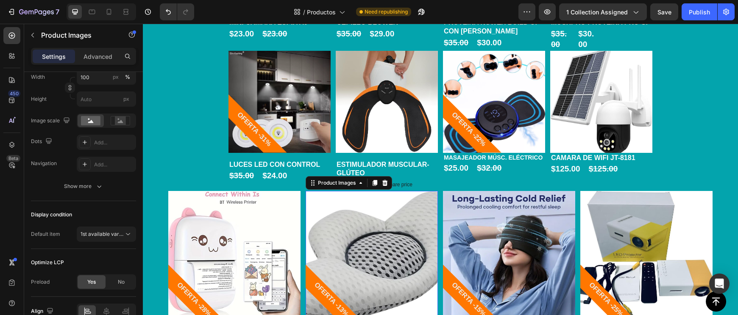
scroll to position [0, 0]
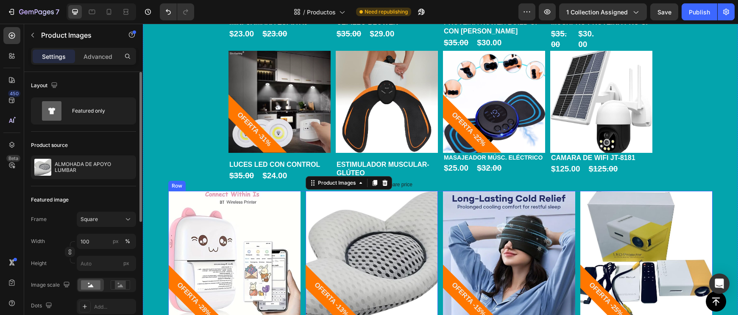
click at [304, 216] on div "Product Images OFERTA -28% Product Badge Row MINI IMPRESORA TERMICA Product Tit…" at bounding box center [440, 272] width 544 height 162
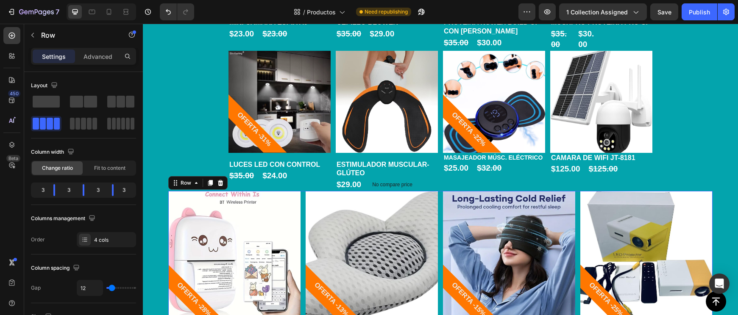
click at [301, 216] on div "Product Images OFERTA -28% Product Badge Row MINI IMPRESORA TERMICA Product Tit…" at bounding box center [440, 272] width 544 height 162
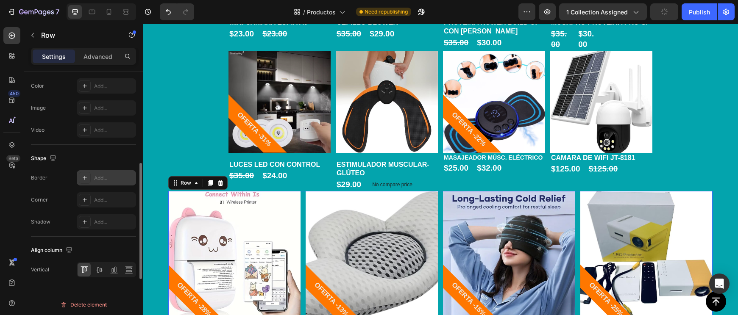
scroll to position [233, 0]
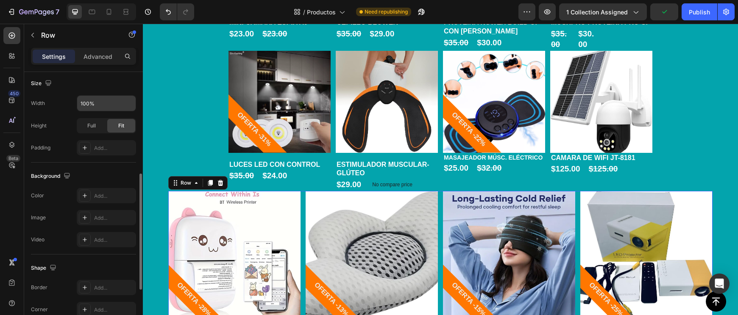
click at [100, 105] on input "100%" at bounding box center [106, 103] width 58 height 15
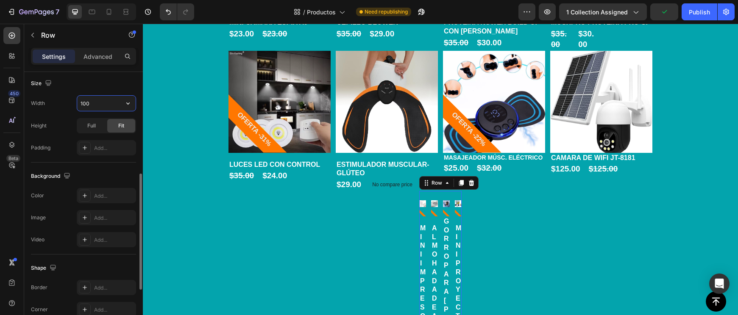
type input "1000"
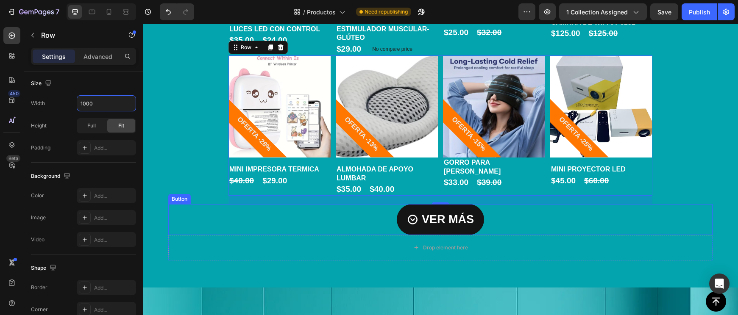
scroll to position [1561, 0]
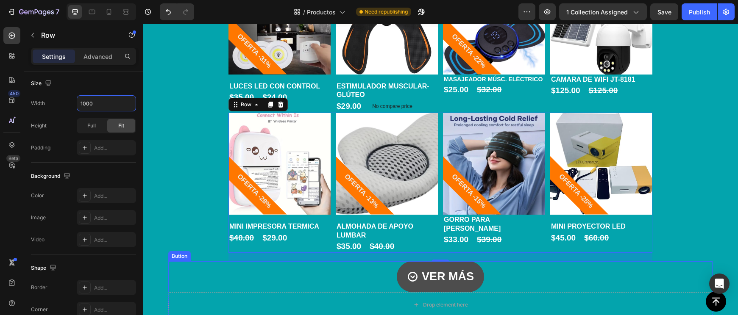
click at [480, 282] on link "VER MÁS" at bounding box center [440, 276] width 87 height 31
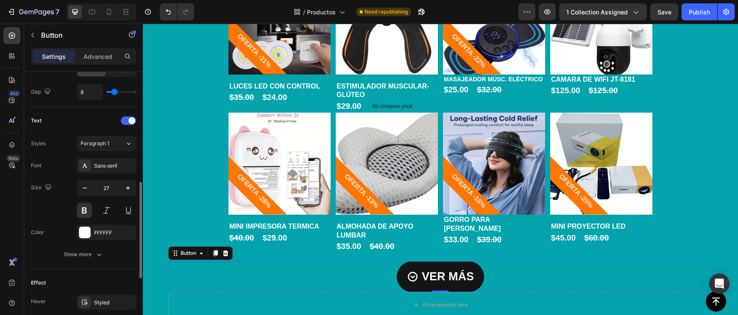
scroll to position [315, 0]
click at [81, 188] on icon "button" at bounding box center [84, 188] width 8 height 8
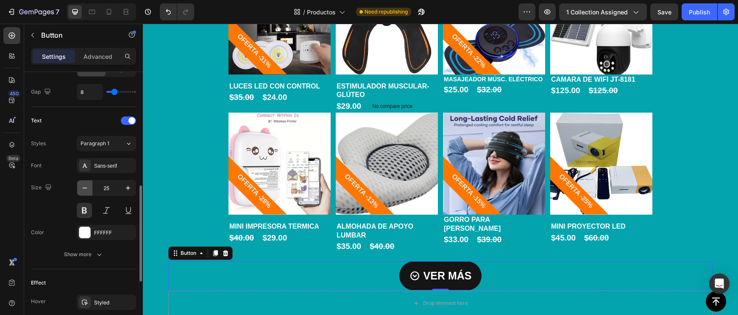
click at [81, 188] on icon "button" at bounding box center [84, 188] width 8 height 8
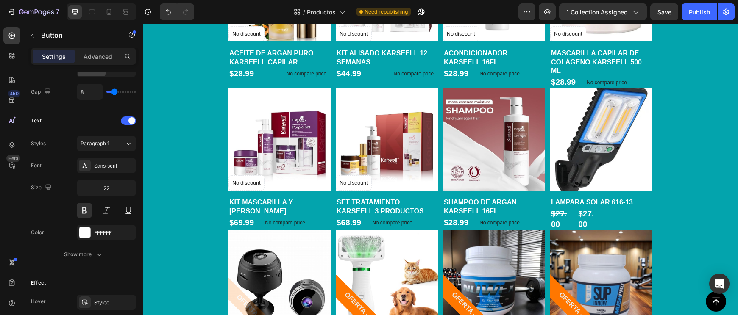
scroll to position [1108, 0]
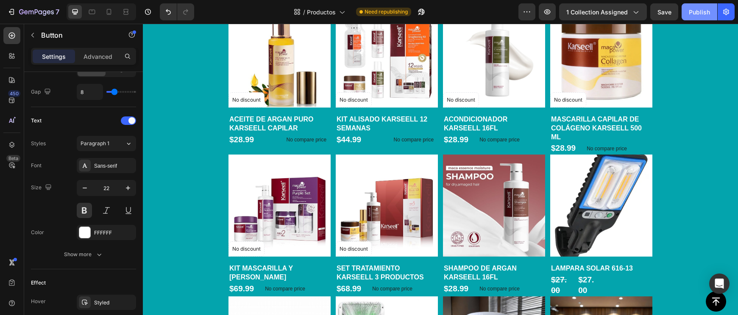
click at [706, 14] on div "Publish" at bounding box center [698, 12] width 21 height 9
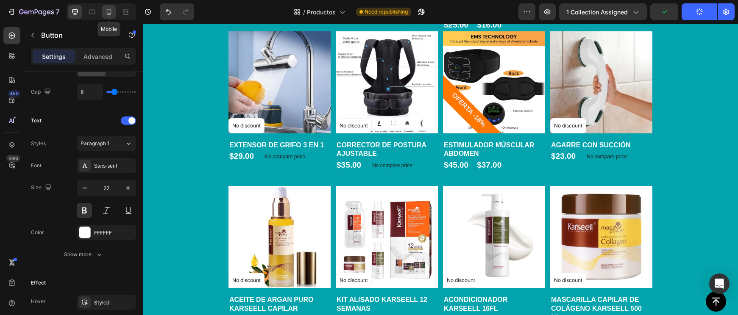
click at [112, 7] on div at bounding box center [109, 12] width 14 height 14
type input "21"
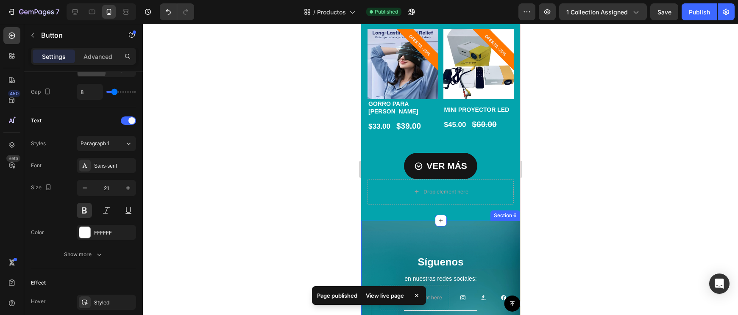
scroll to position [2632, 0]
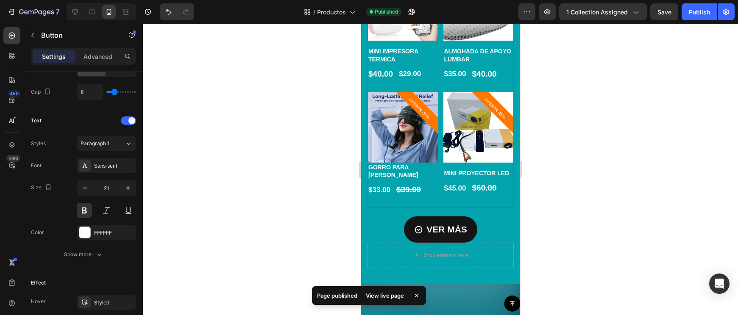
click at [441, 146] on div "Product Images OFERTA -28% Product Badge Row MINI IMPRESORA TERMICA Product Tit…" at bounding box center [440, 89] width 146 height 238
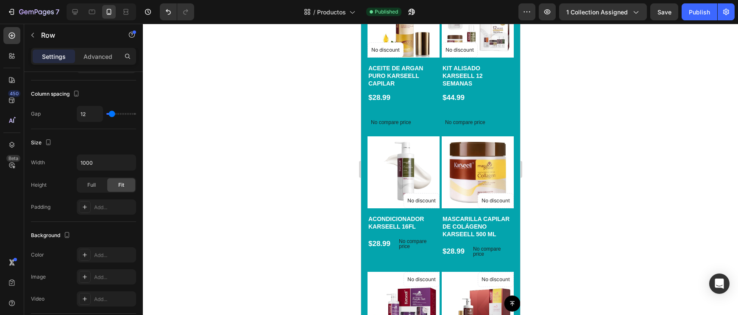
scroll to position [1126, 0]
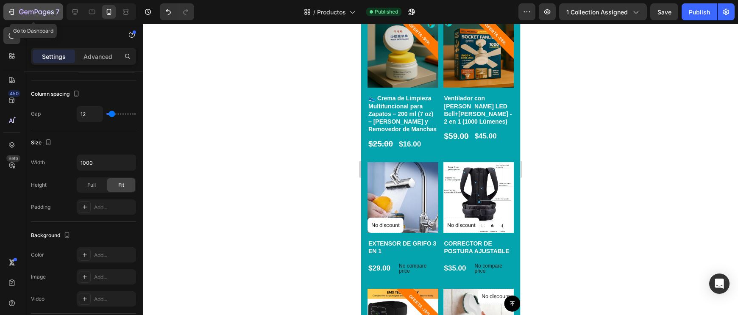
click at [37, 11] on icon "button" at bounding box center [36, 12] width 35 height 7
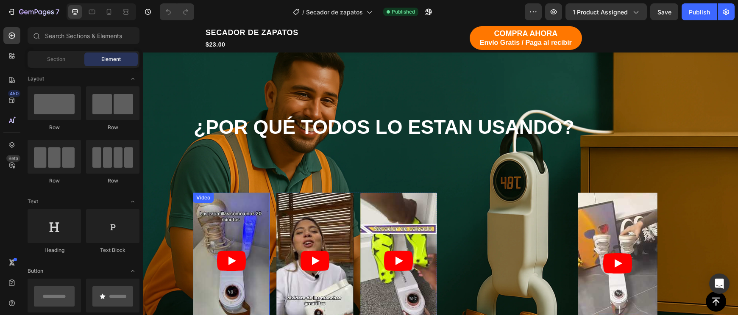
scroll to position [958, 0]
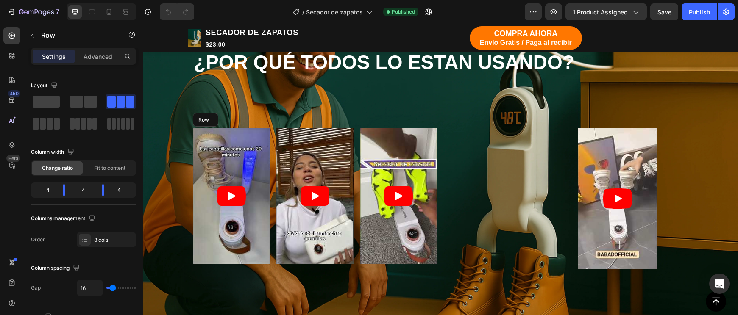
click at [275, 188] on div "Video Video Video Row" at bounding box center [315, 202] width 244 height 148
click at [247, 118] on icon at bounding box center [245, 120] width 6 height 6
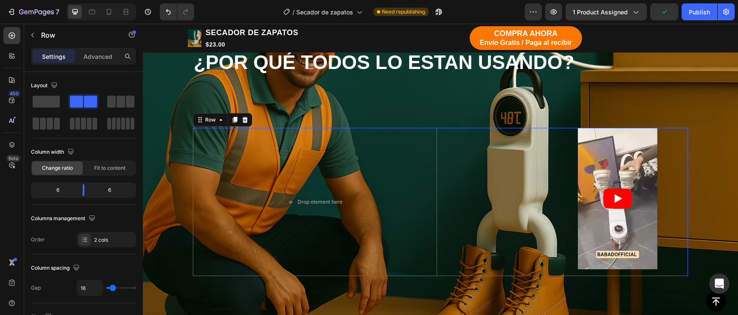
click at [548, 231] on div "Video Row" at bounding box center [566, 202] width 244 height 148
click at [245, 119] on icon at bounding box center [245, 120] width 6 height 6
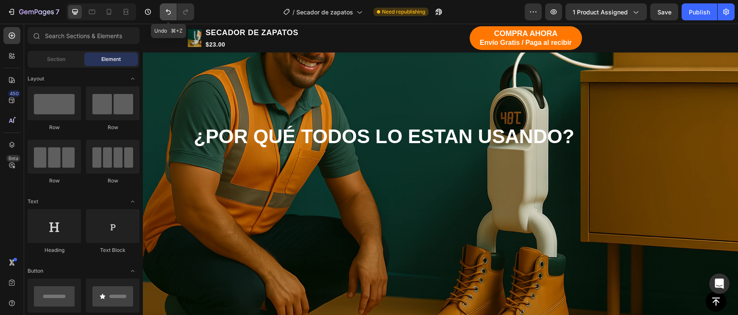
click at [170, 9] on icon "Undo/Redo" at bounding box center [168, 12] width 8 height 8
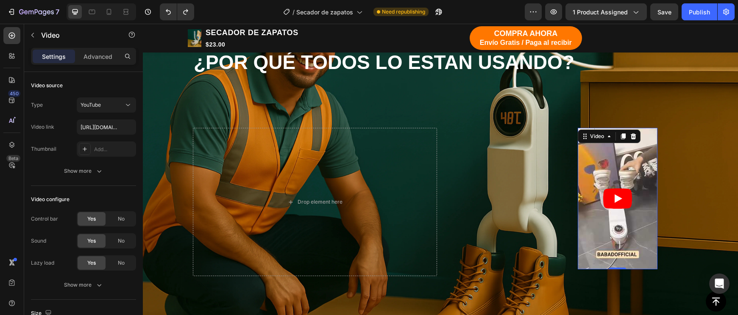
click at [581, 196] on article at bounding box center [617, 198] width 80 height 141
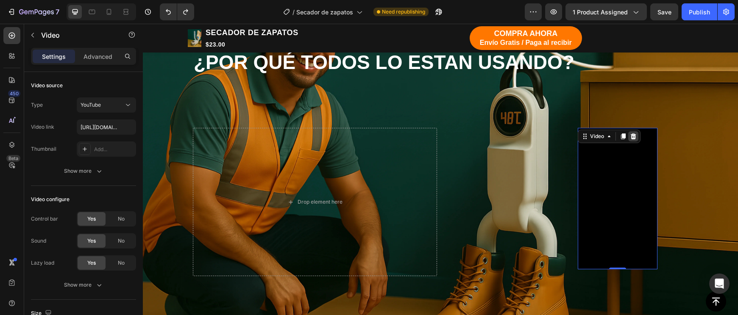
click at [632, 140] on div at bounding box center [633, 136] width 10 height 10
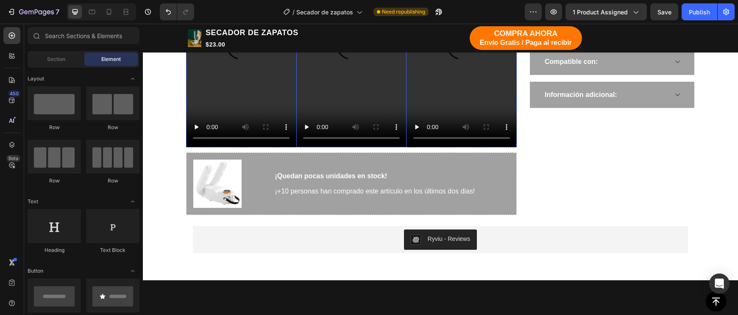
scroll to position [537, 0]
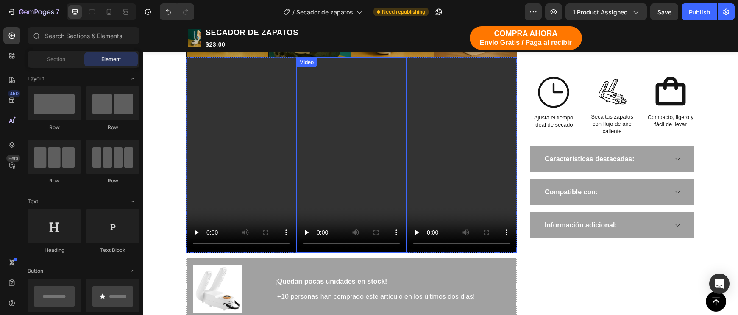
click at [330, 177] on video at bounding box center [351, 155] width 110 height 196
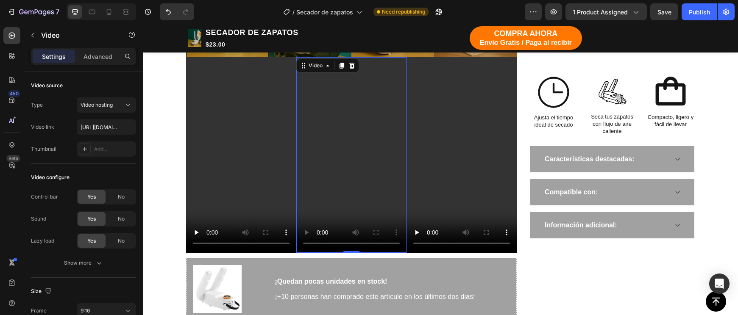
click at [358, 164] on video at bounding box center [351, 155] width 110 height 196
drag, startPoint x: 120, startPoint y: 126, endPoint x: 129, endPoint y: 125, distance: 8.9
click at [120, 126] on input "[URL][DOMAIN_NAME]" at bounding box center [106, 126] width 59 height 15
type input "[URL][DOMAIN_NAME]"
drag, startPoint x: 549, startPoint y: 286, endPoint x: 477, endPoint y: 255, distance: 78.4
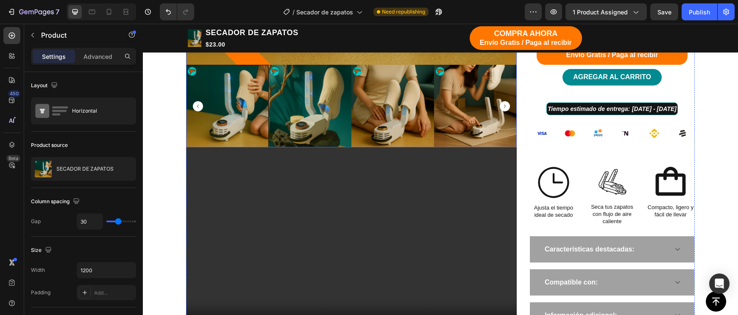
scroll to position [441, 0]
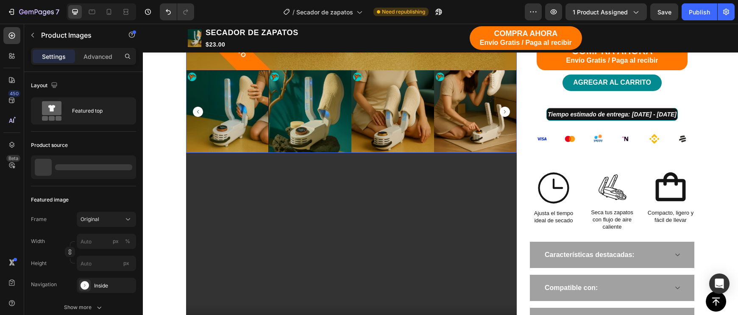
click at [352, 142] on img at bounding box center [392, 111] width 83 height 83
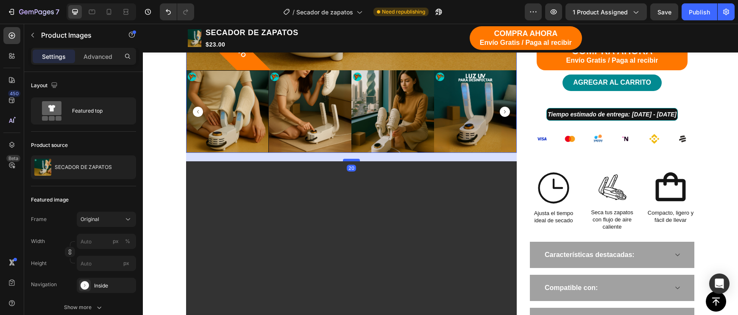
drag, startPoint x: 351, startPoint y: 152, endPoint x: 352, endPoint y: 161, distance: 8.6
click at [352, 161] on div at bounding box center [351, 160] width 17 height 3
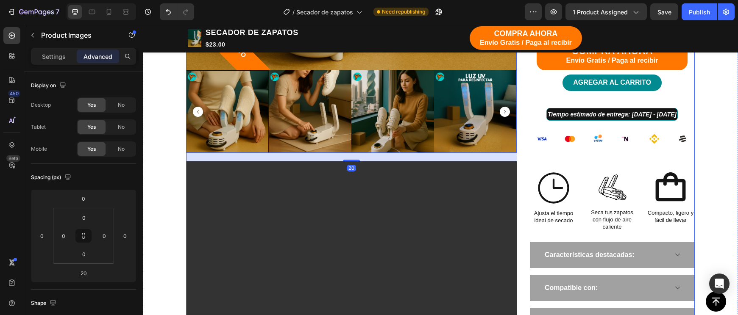
click at [530, 184] on div "Icon" at bounding box center [553, 188] width 48 height 39
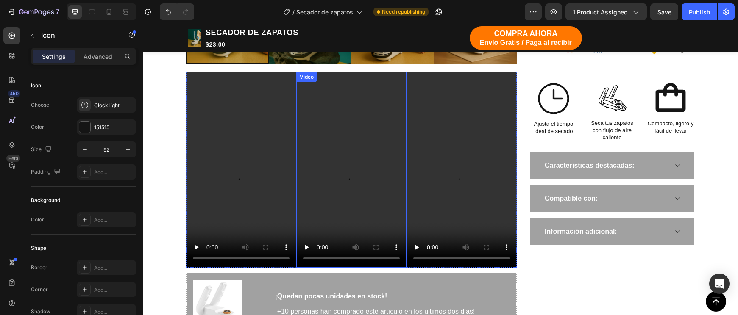
scroll to position [531, 0]
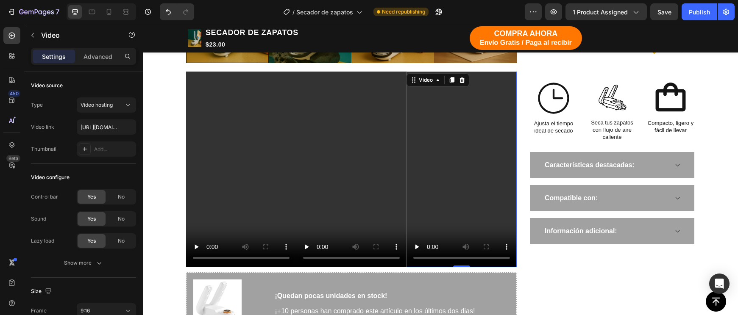
click at [406, 72] on div "Video 0" at bounding box center [461, 170] width 110 height 196
click at [405, 72] on video at bounding box center [351, 170] width 110 height 196
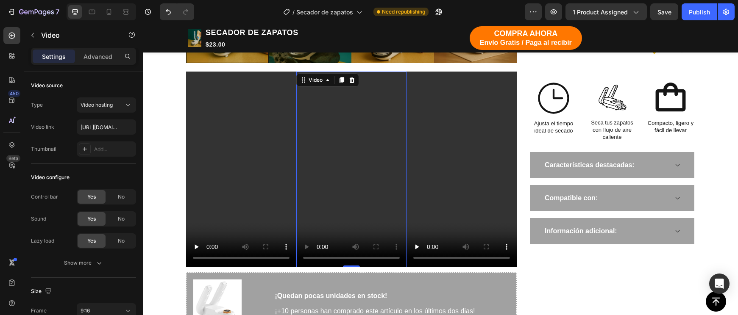
click at [406, 72] on video at bounding box center [351, 170] width 110 height 196
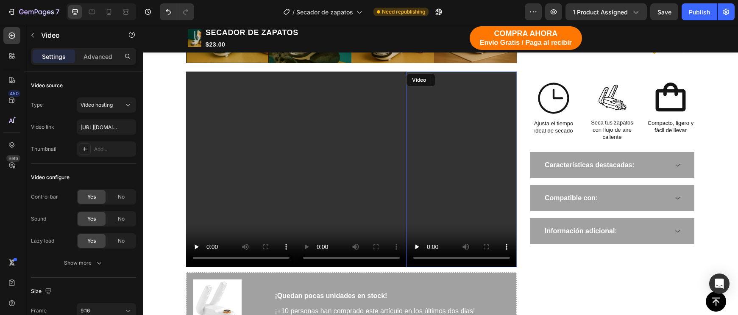
click at [407, 72] on div "Video" at bounding box center [461, 170] width 110 height 196
click at [406, 72] on video at bounding box center [351, 170] width 110 height 196
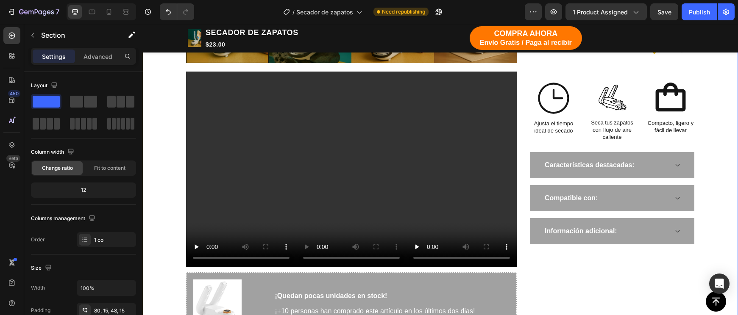
scroll to position [528, 0]
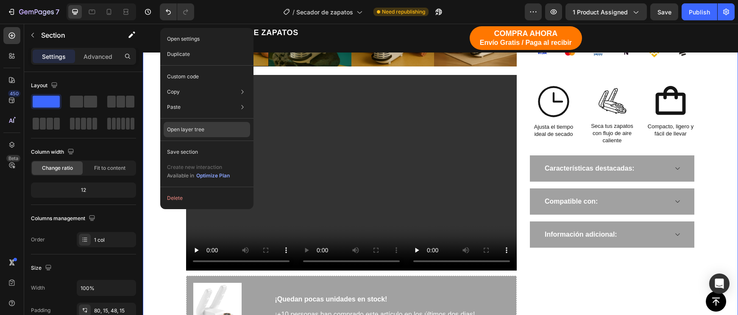
click at [193, 160] on div "Open layer tree" at bounding box center [207, 172] width 86 height 24
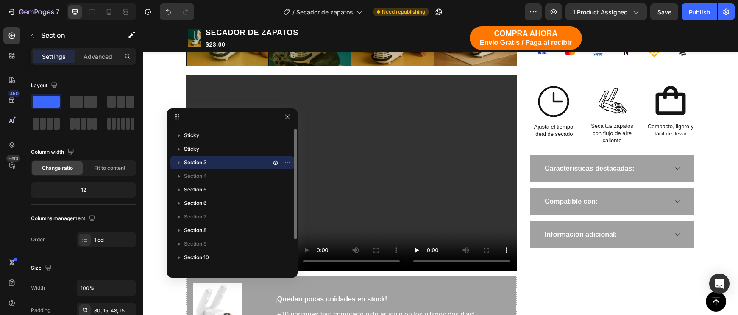
click at [181, 163] on icon "button" at bounding box center [179, 162] width 8 height 8
click at [208, 216] on span "Row 1 col" at bounding box center [212, 217] width 22 height 8
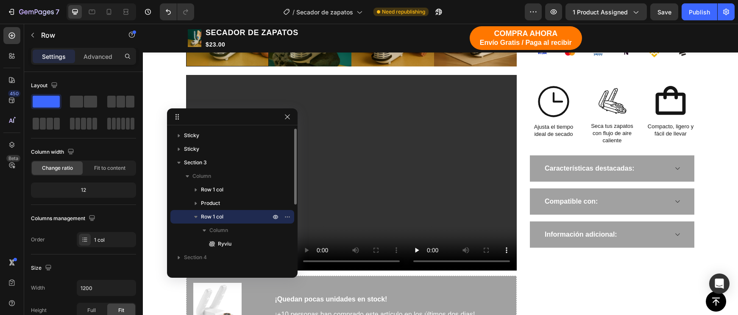
scroll to position [817, 0]
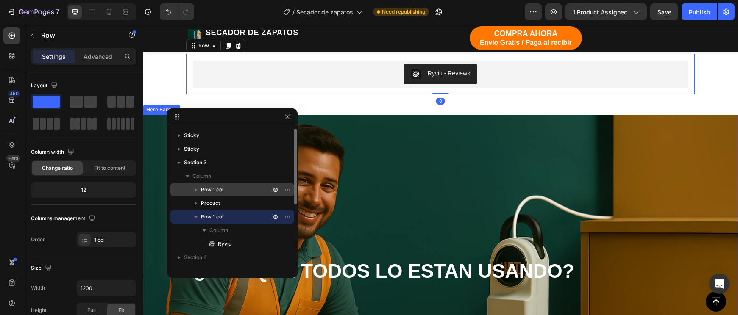
click at [211, 185] on div "Row 1 col" at bounding box center [232, 190] width 117 height 14
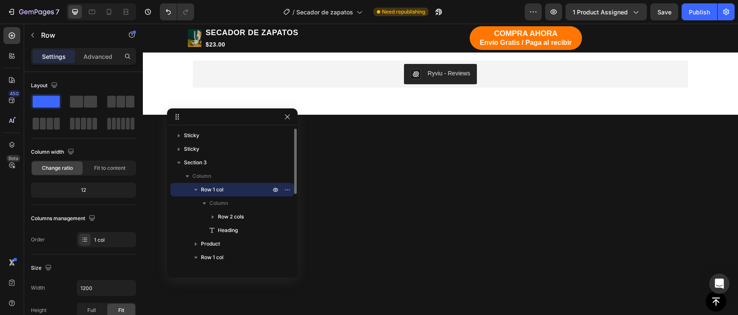
scroll to position [50, 0]
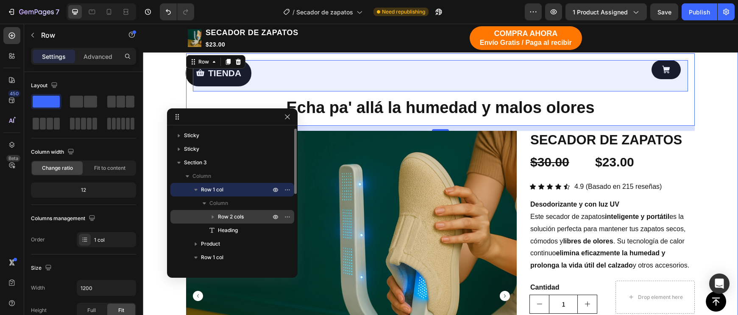
click at [221, 216] on span "Row 2 cols" at bounding box center [231, 217] width 26 height 8
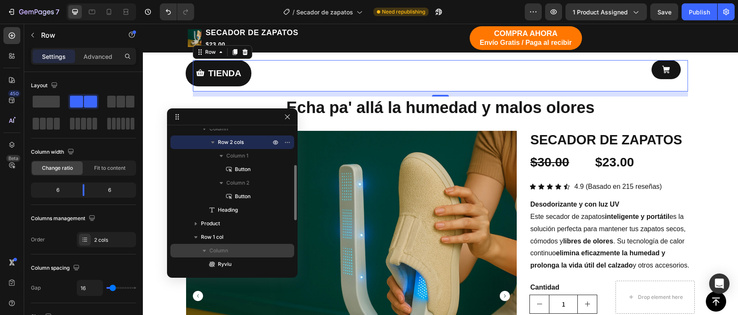
scroll to position [80, 0]
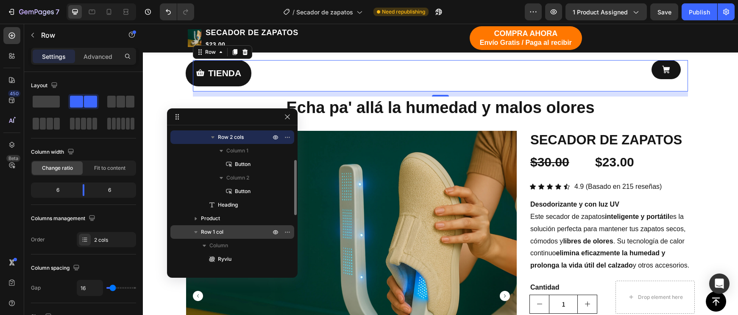
click at [224, 233] on p "Row 1 col" at bounding box center [236, 232] width 71 height 8
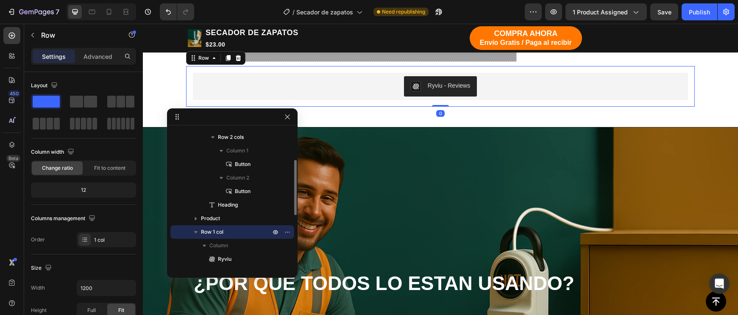
scroll to position [817, 0]
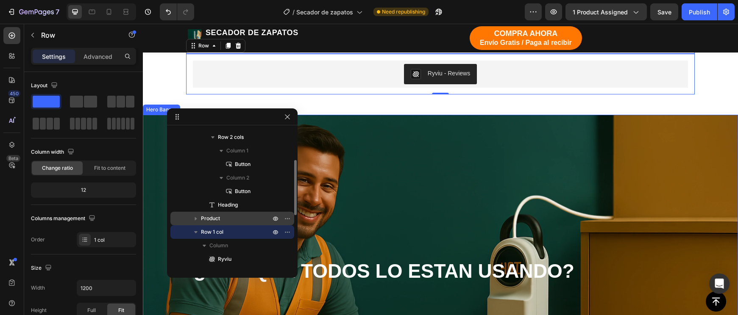
click at [221, 219] on p "Product" at bounding box center [236, 218] width 71 height 8
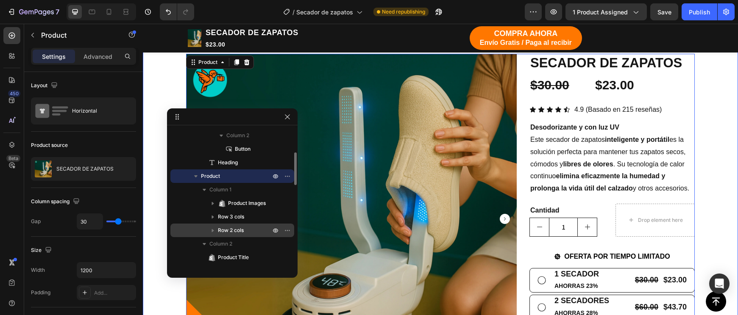
scroll to position [125, 0]
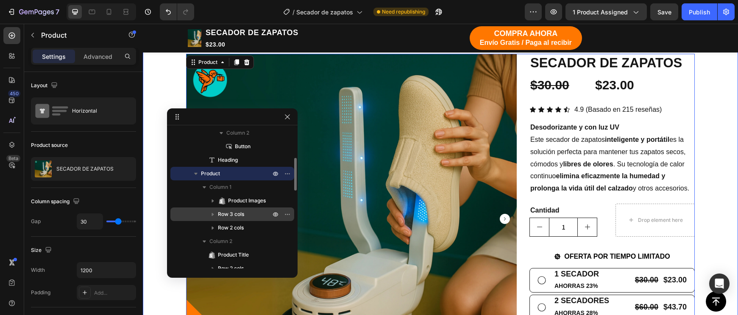
click at [225, 218] on span "Row 3 cols" at bounding box center [231, 214] width 26 height 8
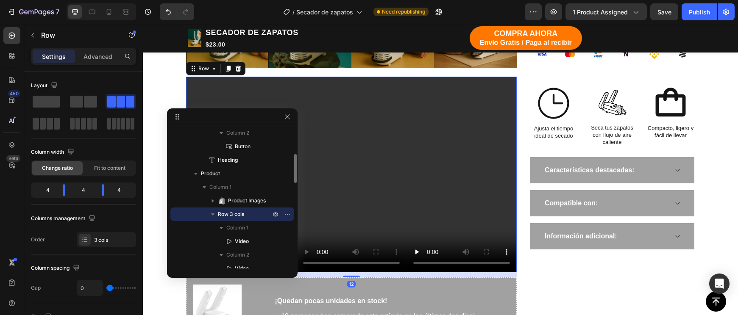
scroll to position [549, 0]
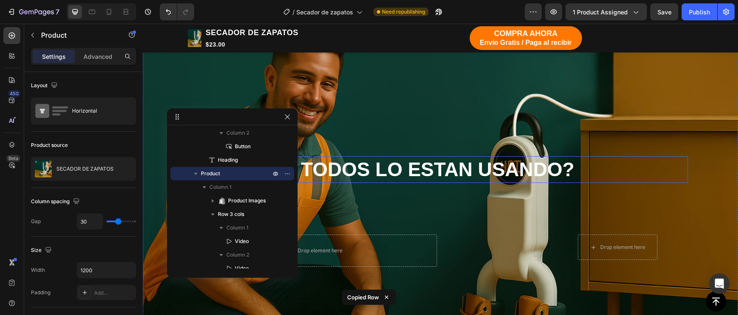
scroll to position [949, 0]
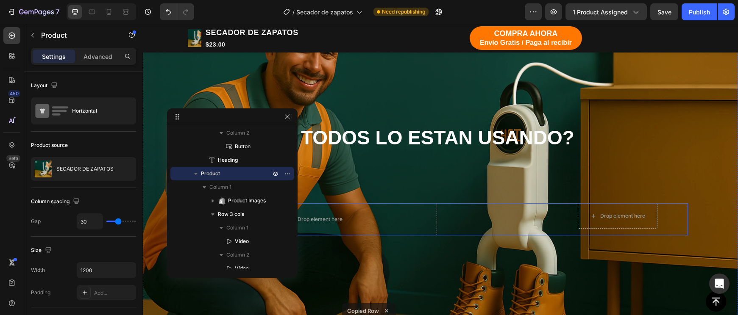
click at [450, 216] on div "Drop element here Row" at bounding box center [566, 219] width 244 height 32
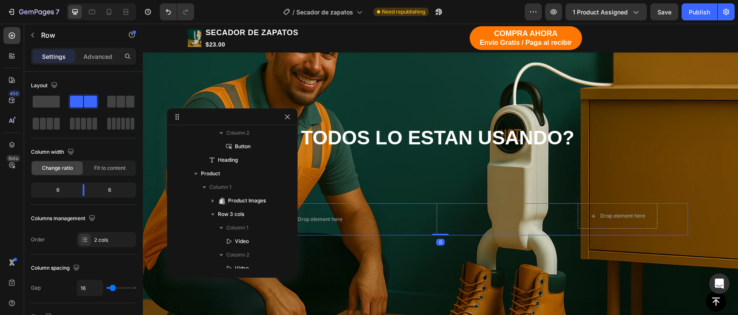
scroll to position [567, 0]
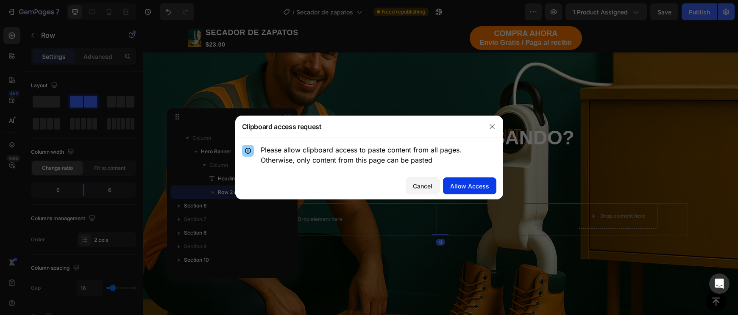
click at [468, 186] on div "Allow Access" at bounding box center [469, 186] width 39 height 9
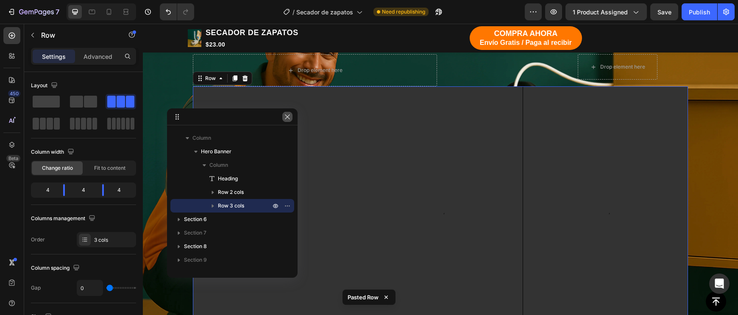
click at [286, 116] on icon "button" at bounding box center [287, 117] width 7 height 7
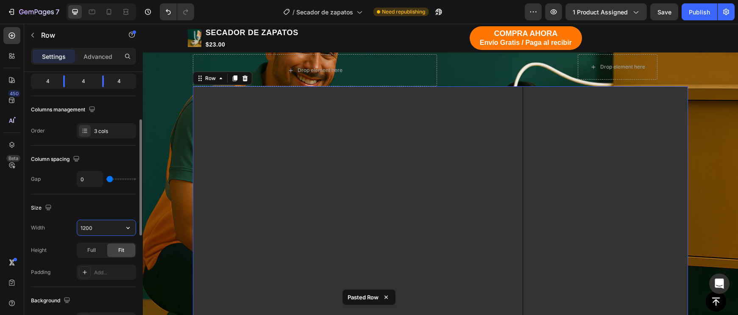
click at [97, 225] on input "1200" at bounding box center [106, 227] width 58 height 15
click at [96, 228] on input "1200" at bounding box center [106, 226] width 58 height 15
click at [96, 228] on input "1200" at bounding box center [106, 227] width 58 height 15
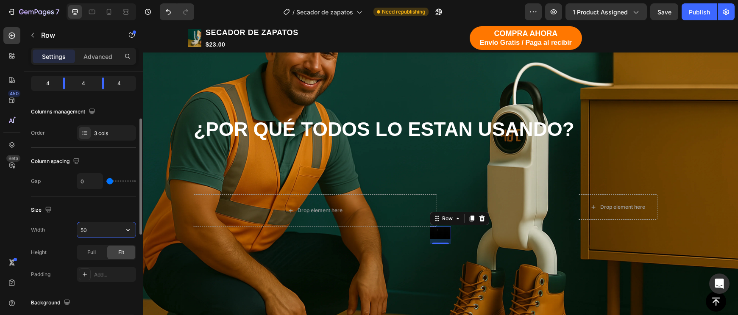
type input "5"
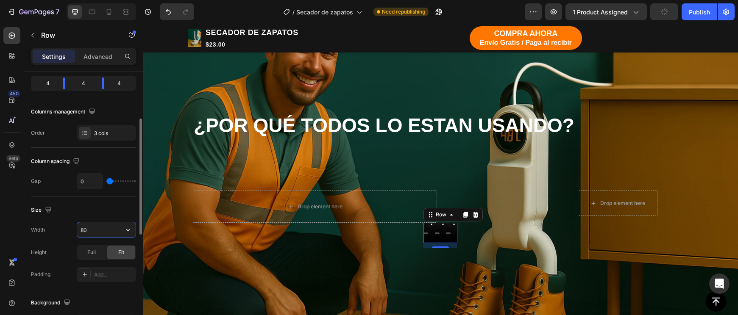
type input "8"
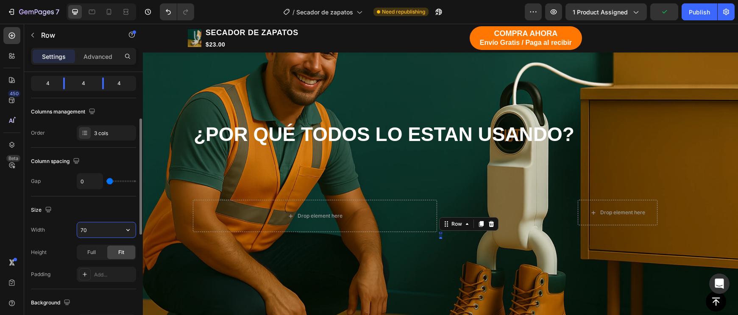
type input "700"
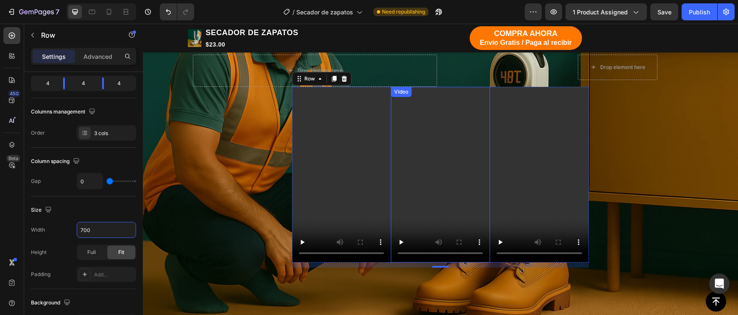
scroll to position [1023, 0]
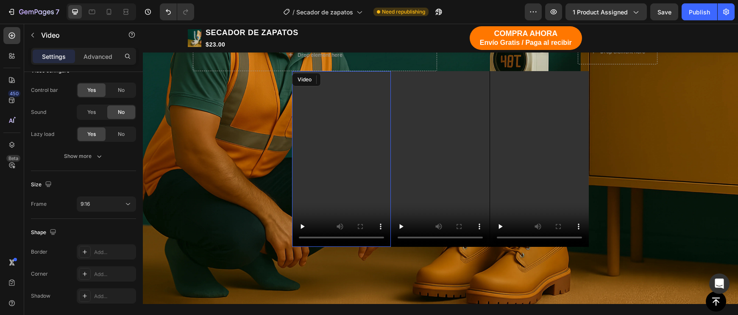
click at [350, 220] on video at bounding box center [341, 159] width 99 height 176
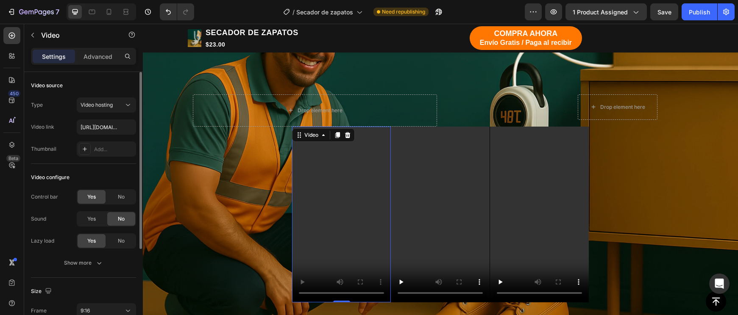
scroll to position [961, 0]
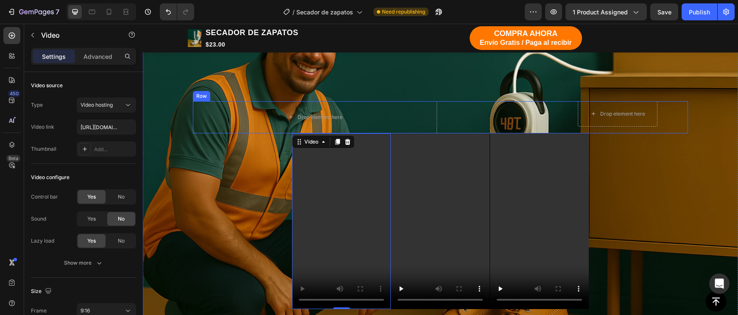
click at [454, 101] on div "Drop element here Row" at bounding box center [566, 117] width 244 height 32
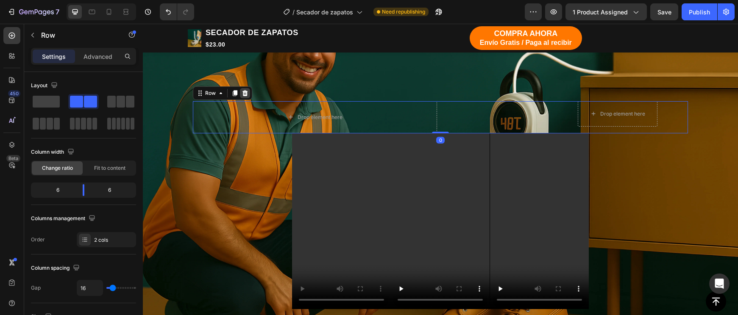
click at [241, 93] on icon at bounding box center [244, 93] width 7 height 7
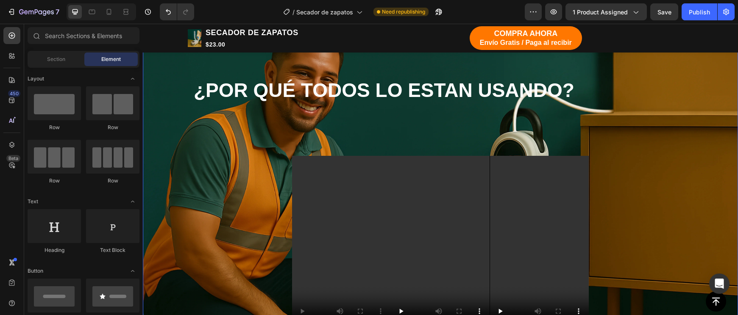
scroll to position [956, 0]
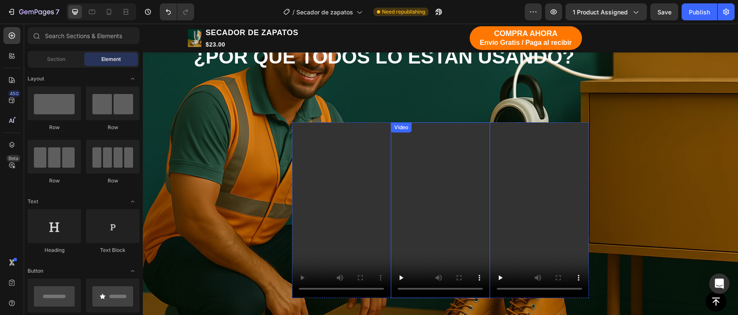
click at [436, 164] on video at bounding box center [440, 210] width 99 height 176
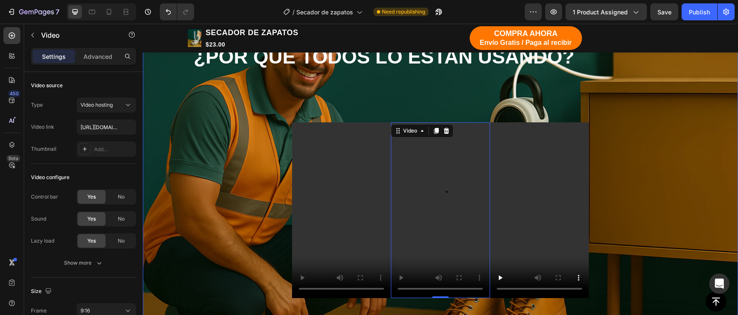
click at [592, 183] on div "¿POR QUÉ TODOS LO ESTAN USANDO? Heading Video Video 0 Video Row" at bounding box center [440, 174] width 495 height 260
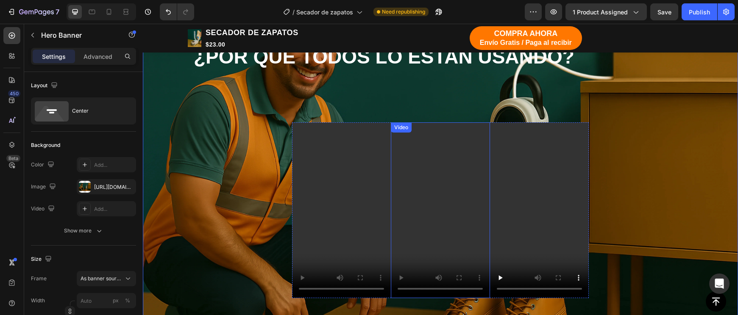
click at [488, 125] on video at bounding box center [440, 210] width 99 height 176
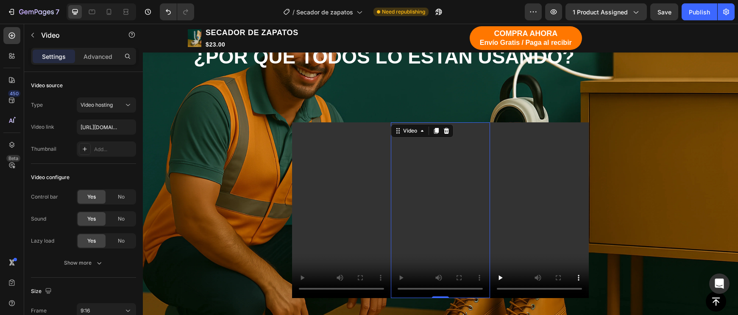
click at [490, 122] on div "Video" at bounding box center [539, 210] width 99 height 176
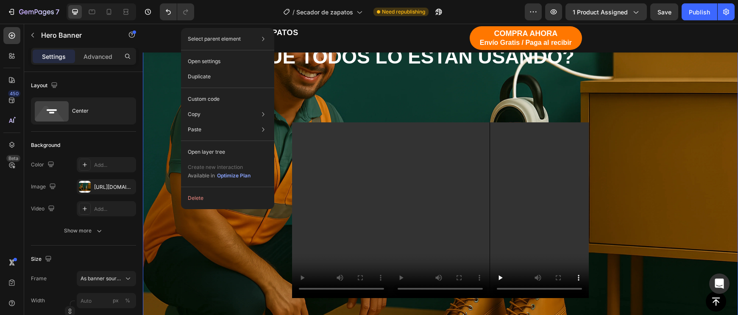
drag, startPoint x: 181, startPoint y: 169, endPoint x: 326, endPoint y: 194, distance: 147.1
click at [212, 144] on div "Select parent element Section Hero Banner Open settings Duplicate Custom code C…" at bounding box center [227, 118] width 93 height 181
click at [212, 148] on div "Open layer tree" at bounding box center [227, 151] width 86 height 15
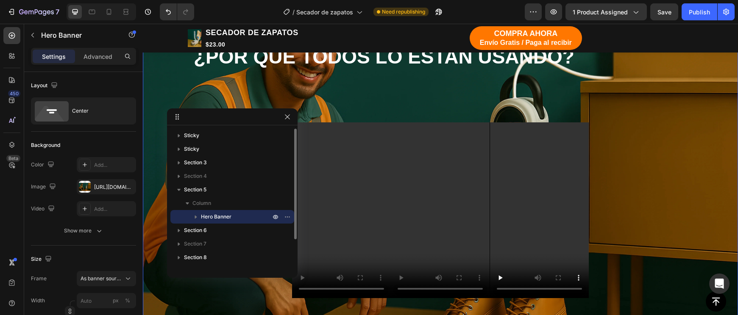
click at [195, 216] on icon "button" at bounding box center [196, 217] width 2 height 3
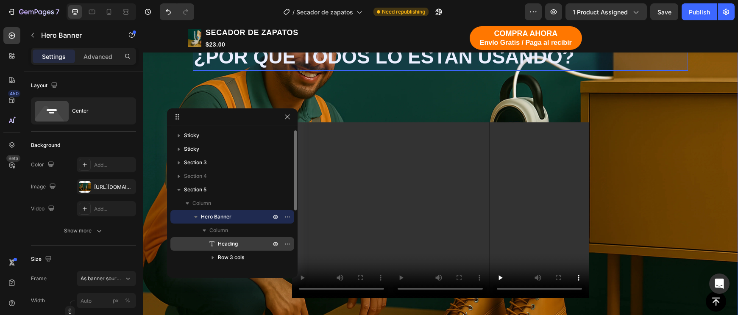
scroll to position [23, 0]
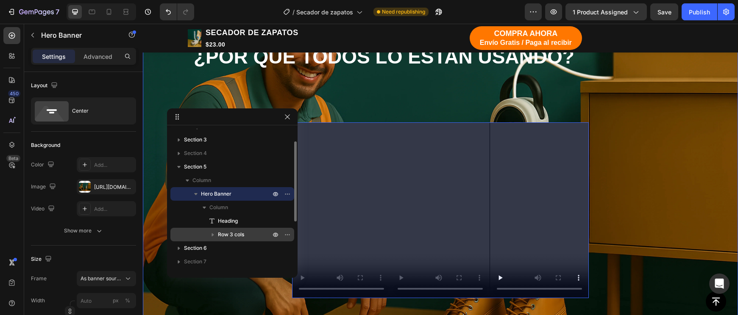
click at [225, 234] on span "Row 3 cols" at bounding box center [231, 234] width 26 height 8
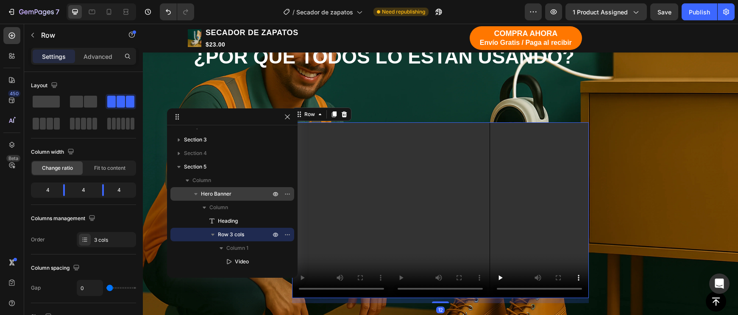
click at [24, 125] on div "450 Beta" at bounding box center [12, 169] width 24 height 291
click at [47, 125] on span at bounding box center [50, 124] width 6 height 12
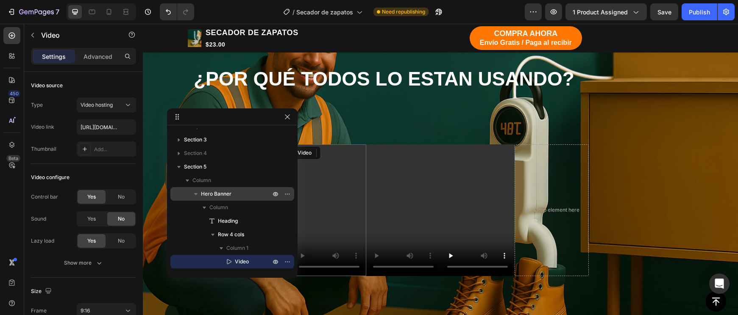
click at [322, 216] on video at bounding box center [329, 210] width 74 height 132
click at [111, 126] on input "text" at bounding box center [106, 126] width 59 height 15
type input "https://cdn.shopify.com/videos/c/o/v/b131bbe8c1c84f9994f4e18f45ff5e6b.mp4"
click at [289, 117] on icon "button" at bounding box center [287, 117] width 7 height 7
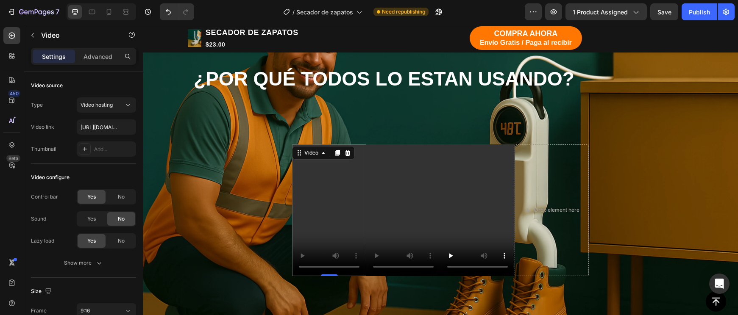
click at [340, 233] on video at bounding box center [329, 210] width 74 height 132
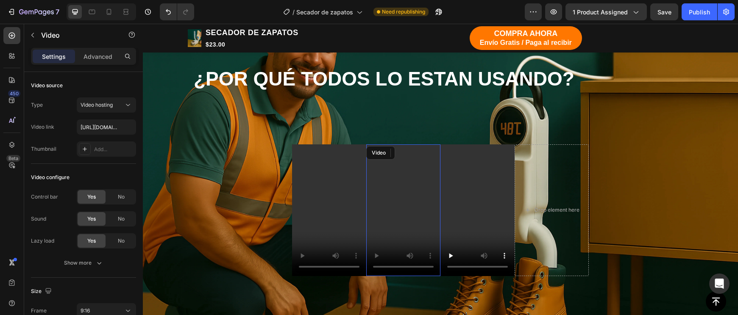
click at [390, 234] on video at bounding box center [403, 210] width 74 height 132
click at [113, 128] on input "text" at bounding box center [106, 126] width 59 height 15
type input "https://cdn.shopify.com/videos/c/o/v/b0222ca10021452fb90aa71976d74d8d.mp4"
click at [413, 229] on video at bounding box center [403, 210] width 74 height 132
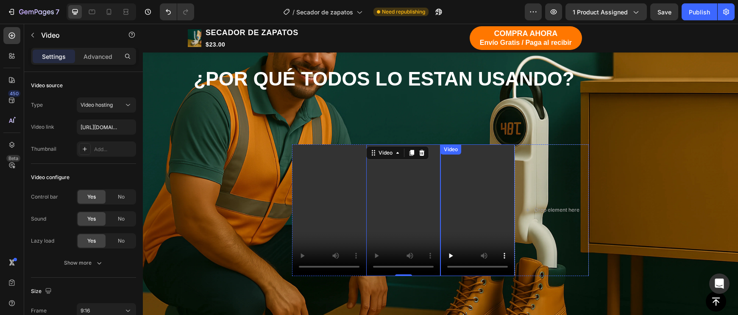
click at [460, 243] on video at bounding box center [477, 210] width 74 height 132
click at [418, 240] on video at bounding box center [403, 210] width 74 height 132
click at [431, 153] on video at bounding box center [403, 210] width 74 height 132
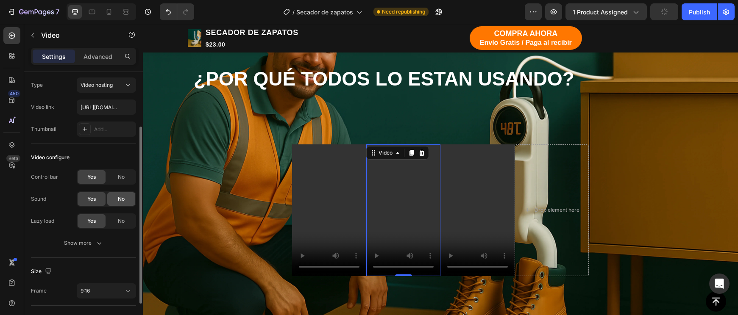
scroll to position [49, 0]
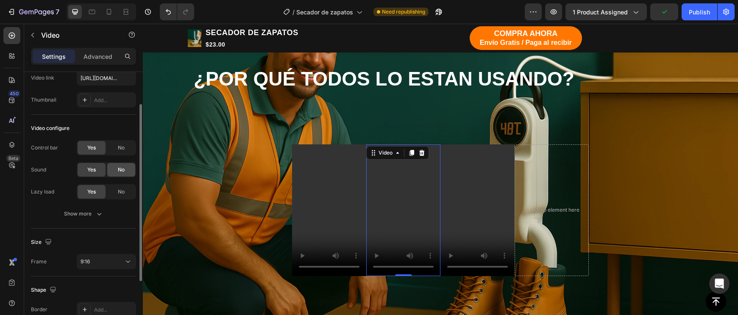
click at [120, 165] on div "No" at bounding box center [121, 170] width 28 height 14
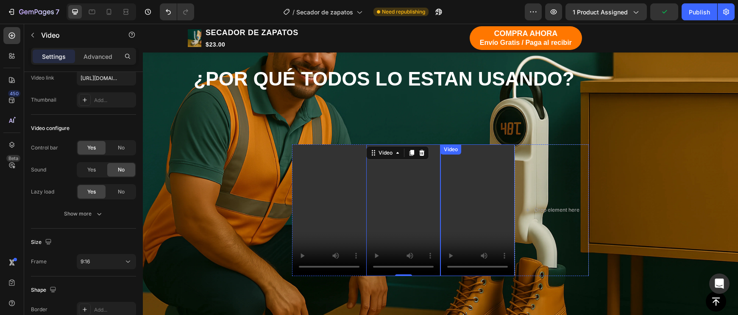
click at [439, 222] on video at bounding box center [403, 210] width 74 height 132
click at [455, 228] on video at bounding box center [477, 210] width 74 height 132
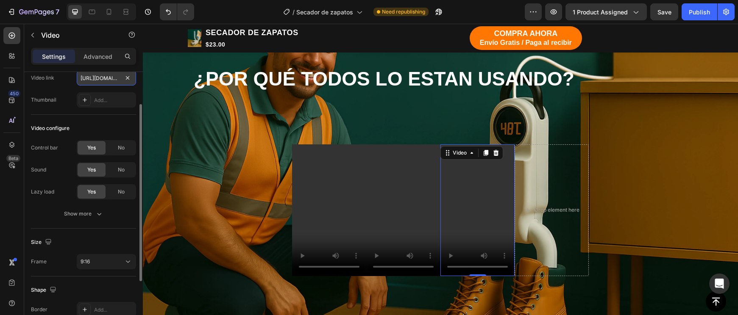
click at [118, 77] on input "https://cdn.shopify.com/videos/c/o/v/4e8256e81a8d48d7a7e91145d0eb9b16.mov" at bounding box center [106, 77] width 59 height 15
type input "https://cdn.shopify.com/videos/c/o/v/55dec43d7e524b1d8a7e2f37264e95d9.mp4"
click at [468, 209] on video at bounding box center [477, 210] width 74 height 132
click at [458, 208] on video at bounding box center [477, 210] width 74 height 132
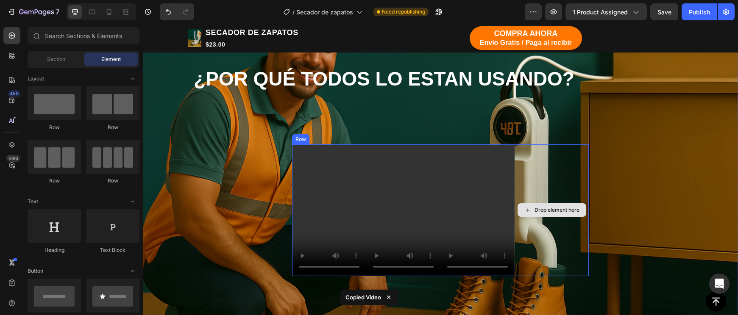
click at [550, 210] on div "Drop element here" at bounding box center [556, 210] width 45 height 7
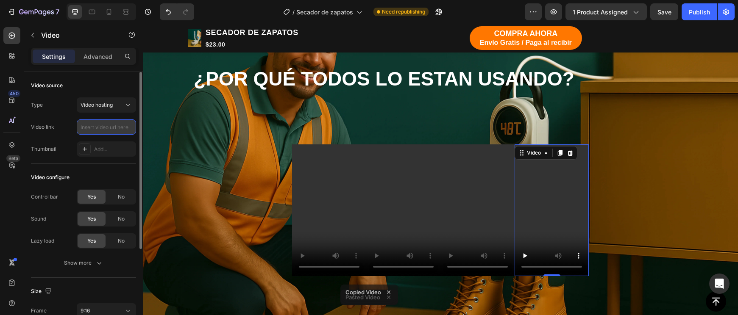
paste input "https://cdn.shopify.com/videos/c/o/v/214dcfdeea254696bccfccdfd1de79f9.mp4"
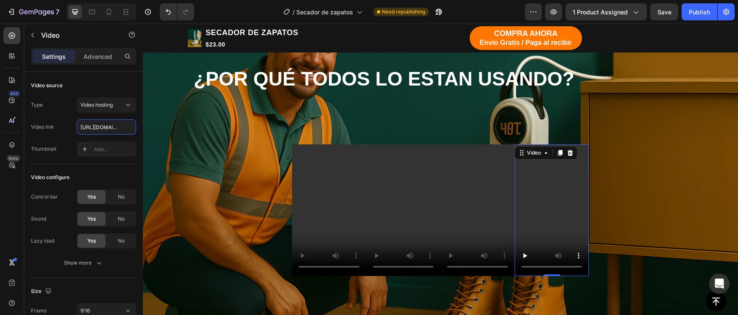
type input "https://cdn.shopify.com/videos/c/o/v/214dcfdeea254696bccfccdfd1de79f9.mp4"
click at [545, 201] on video at bounding box center [551, 210] width 74 height 132
click at [548, 205] on video at bounding box center [551, 210] width 74 height 132
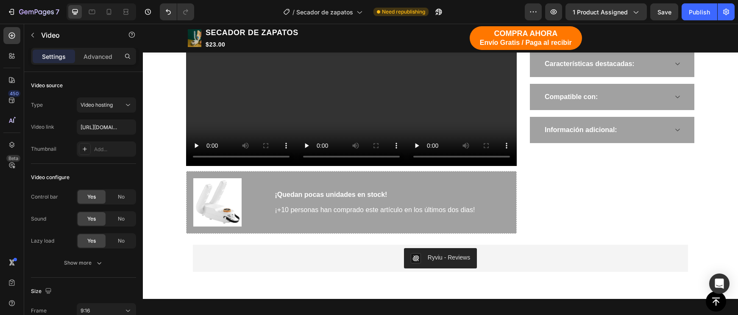
scroll to position [591, 0]
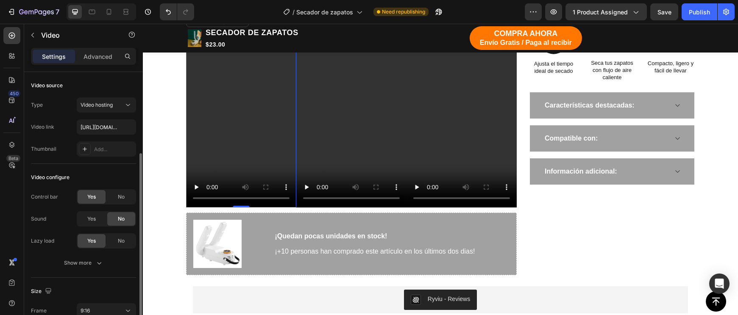
click at [231, 141] on video at bounding box center [241, 110] width 110 height 196
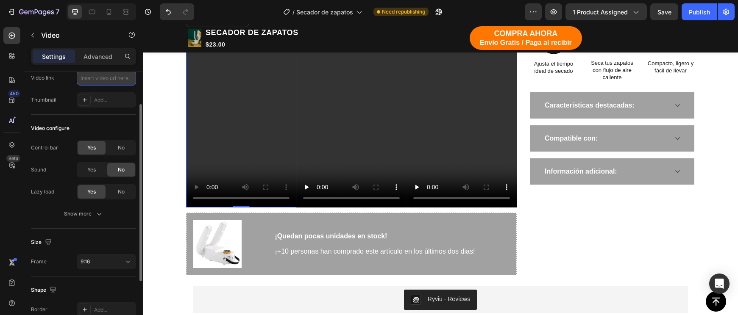
type input "https://cdn.shopify.com/videos/c/o/v/55dec43d7e524b1d8a7e2f37264e95d9.mp4"
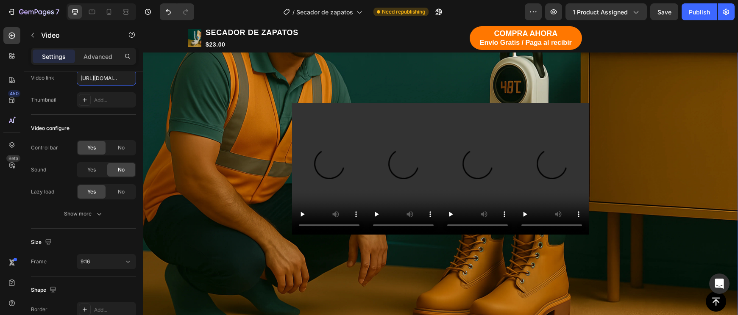
scroll to position [1014, 0]
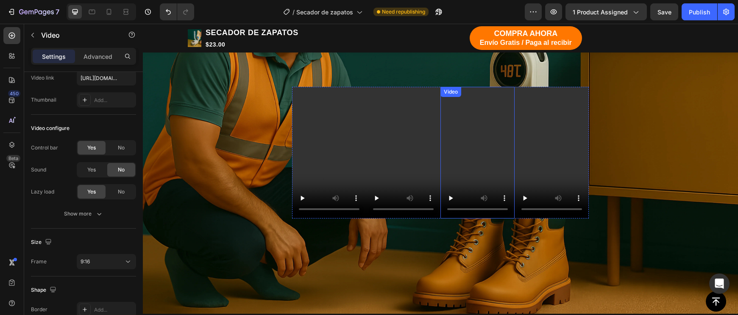
click at [466, 183] on video at bounding box center [477, 153] width 74 height 132
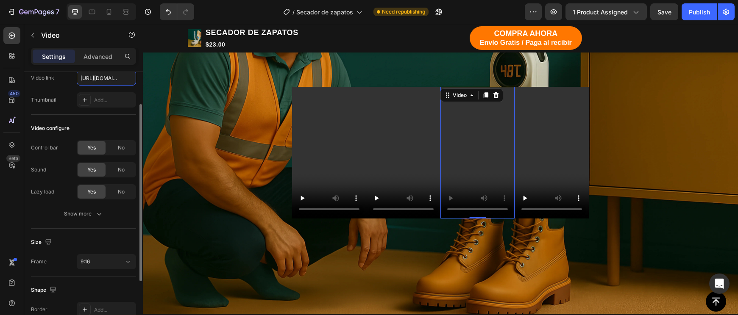
type input "https://cdn.shopify.com/videos/c/o/v/4f5968648221431a9b0b8c500039c9c5.webm"
click at [458, 211] on video at bounding box center [477, 153] width 74 height 132
click at [454, 211] on video at bounding box center [477, 153] width 74 height 132
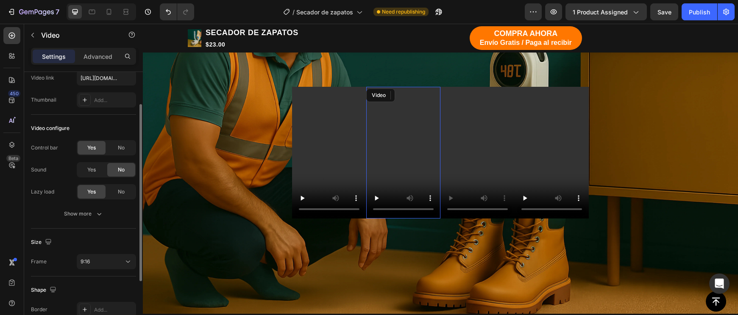
click at [419, 191] on video at bounding box center [403, 153] width 74 height 132
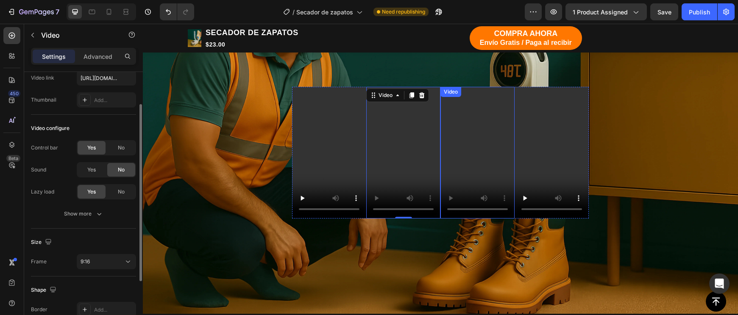
click at [481, 181] on video at bounding box center [477, 153] width 74 height 132
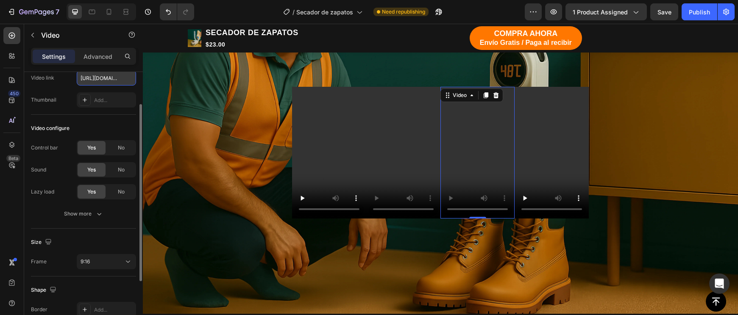
click at [113, 82] on input "https://cdn.shopify.com/videos/c/o/v/4f5968648221431a9b0b8c500039c9c5.webm" at bounding box center [106, 77] width 59 height 15
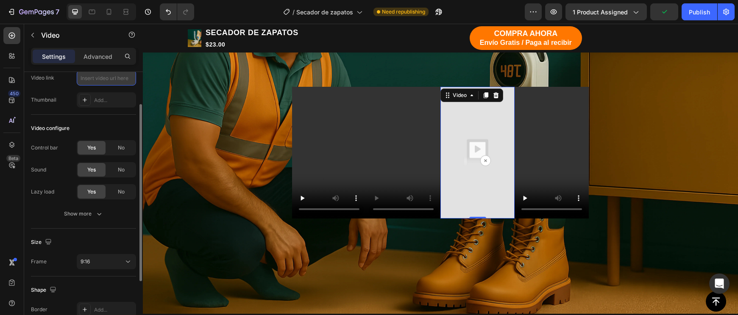
click at [109, 76] on input "text" at bounding box center [106, 77] width 59 height 15
paste input "https://cdn.shopify.com/videos/c/o/v/593eb1cedb0c455d9979274e2e3b3dc3.mp4"
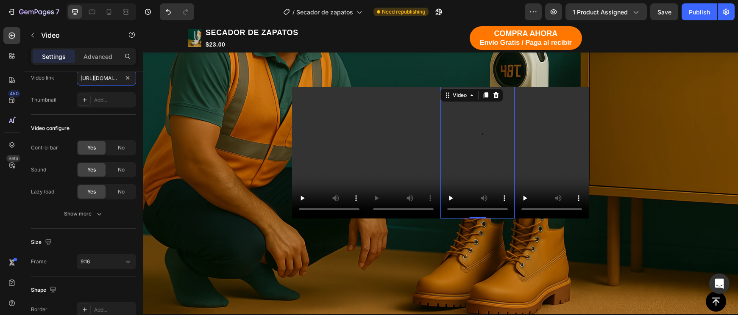
type input "https://cdn.shopify.com/videos/c/o/v/593eb1cedb0c455d9979274e2e3b3dc3.mp4"
click at [494, 162] on video at bounding box center [477, 153] width 74 height 132
click at [483, 157] on video at bounding box center [477, 153] width 74 height 132
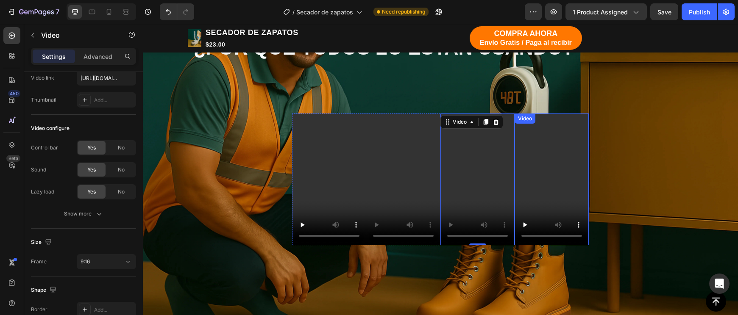
scroll to position [979, 0]
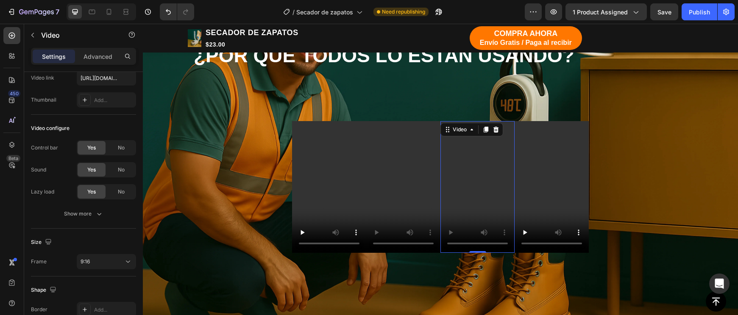
click at [482, 214] on video at bounding box center [477, 187] width 74 height 132
click at [485, 217] on video at bounding box center [477, 187] width 74 height 132
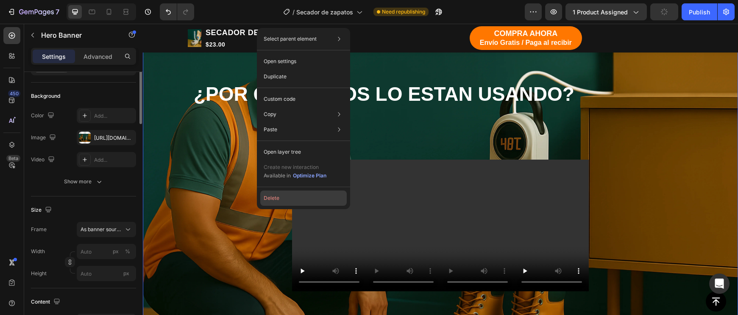
scroll to position [0, 0]
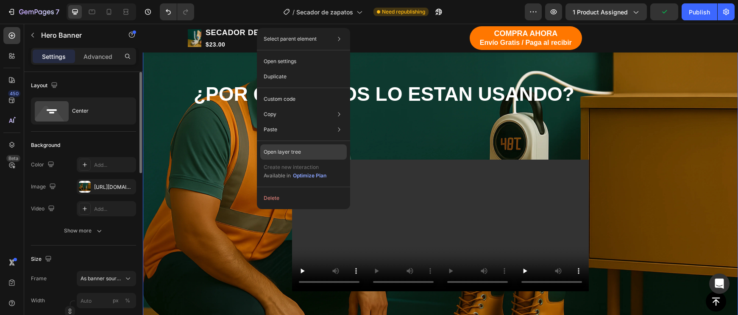
click at [298, 150] on p "Open layer tree" at bounding box center [281, 152] width 37 height 8
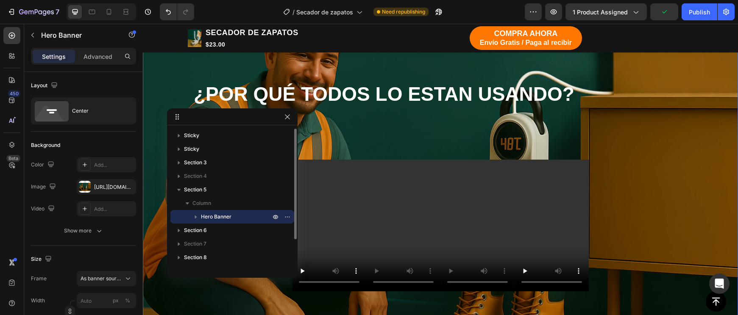
click at [194, 216] on icon "button" at bounding box center [195, 217] width 8 height 8
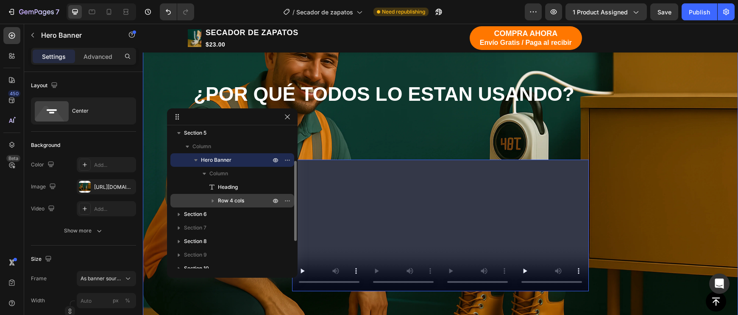
click at [227, 200] on span "Row 4 cols" at bounding box center [231, 201] width 26 height 8
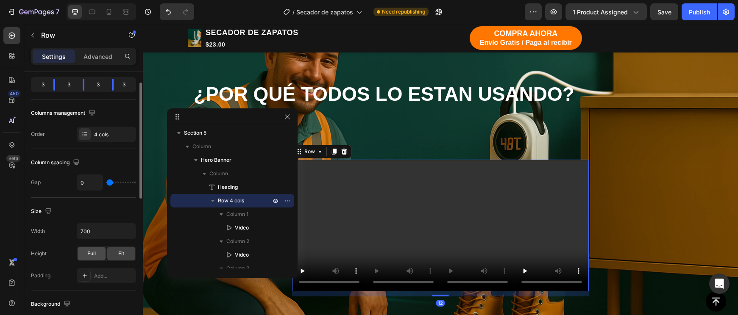
scroll to position [105, 0]
click at [89, 225] on input "700" at bounding box center [106, 231] width 58 height 15
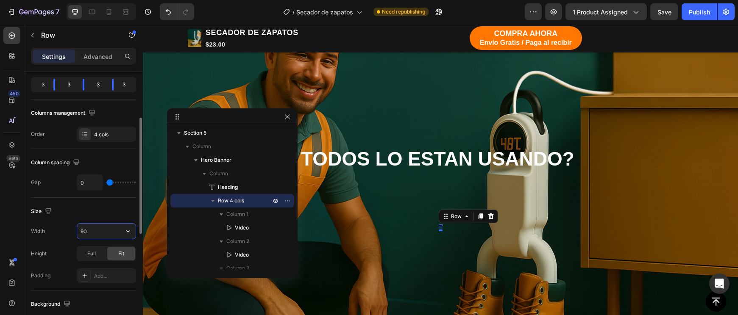
type input "900"
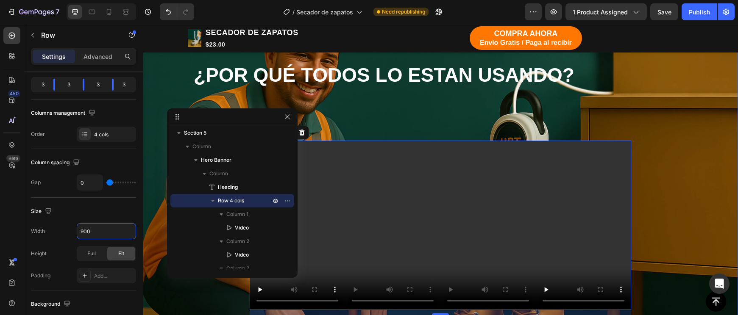
click at [693, 214] on div "¿POR QUÉ TODOS LO ESTAN USANDO? Heading Video Video Video Video Row 12" at bounding box center [440, 188] width 508 height 257
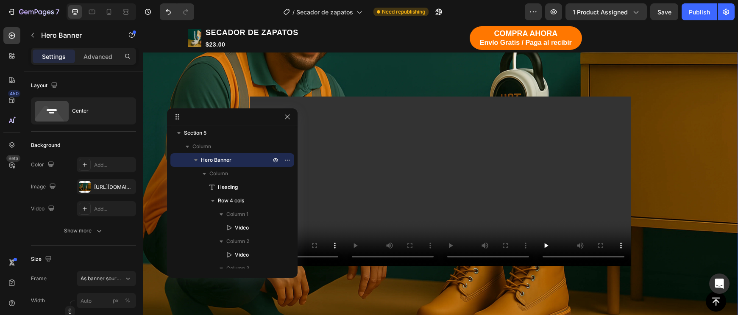
scroll to position [976, 0]
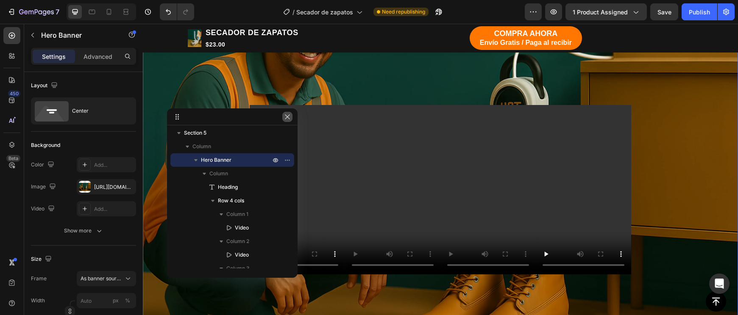
click at [291, 113] on button "button" at bounding box center [287, 117] width 10 height 10
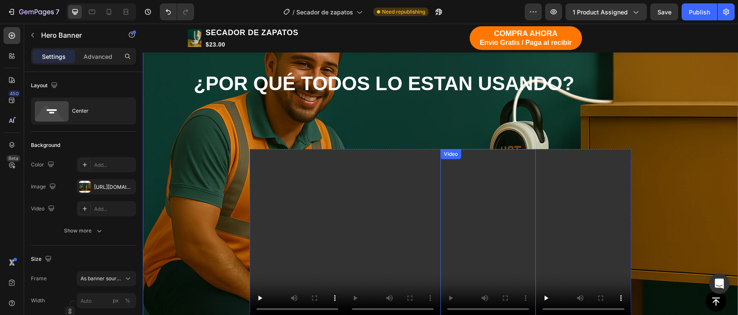
scroll to position [951, 0]
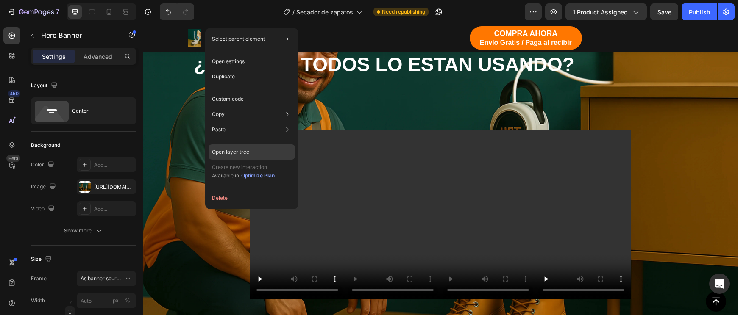
click at [233, 146] on div "Open layer tree" at bounding box center [251, 151] width 86 height 15
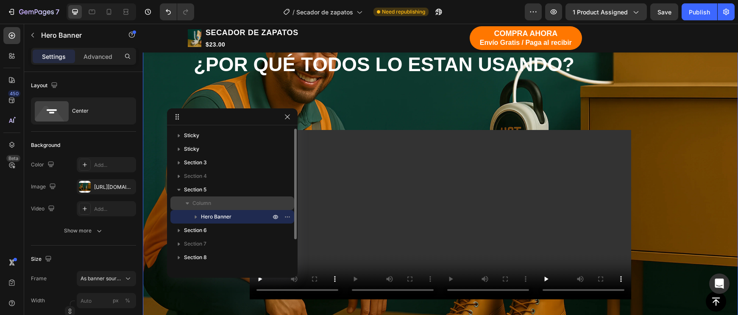
click at [198, 210] on div "Column" at bounding box center [232, 204] width 117 height 14
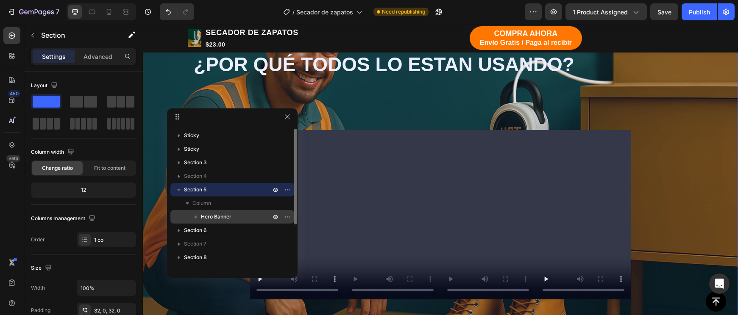
click at [196, 215] on icon "button" at bounding box center [195, 217] width 8 height 8
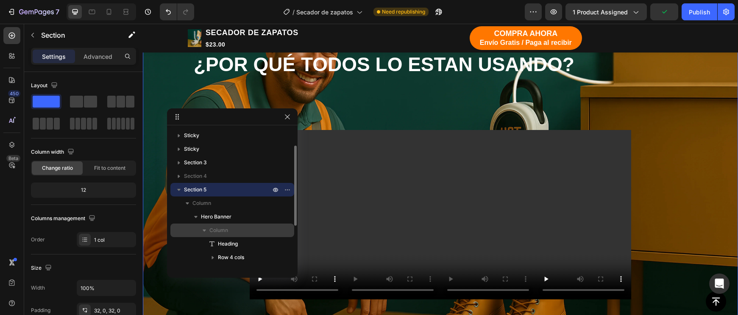
scroll to position [76, 0]
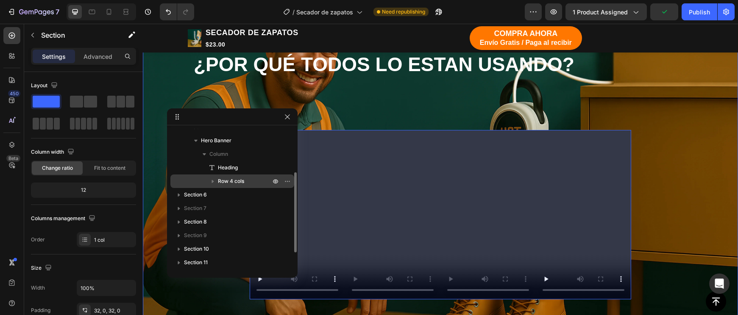
click at [246, 181] on p "Row 4 cols" at bounding box center [245, 181] width 54 height 8
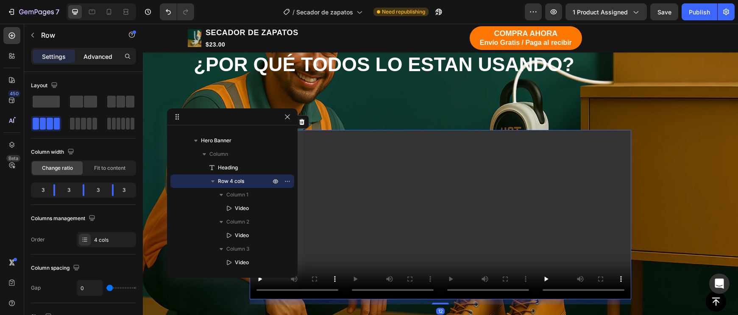
click at [100, 58] on p "Advanced" at bounding box center [97, 56] width 29 height 9
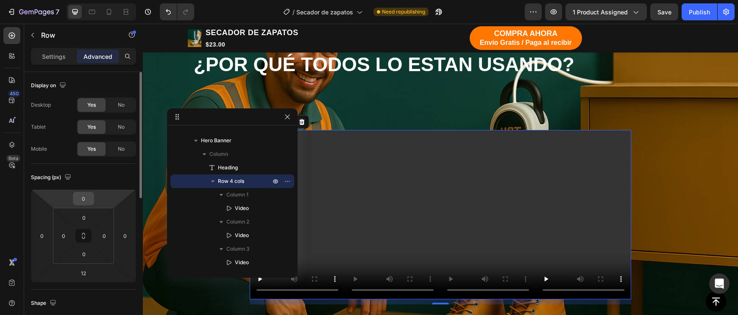
click at [87, 202] on input "0" at bounding box center [83, 198] width 17 height 13
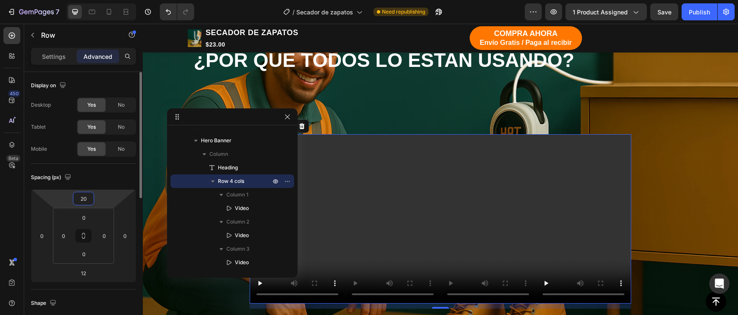
type input "2"
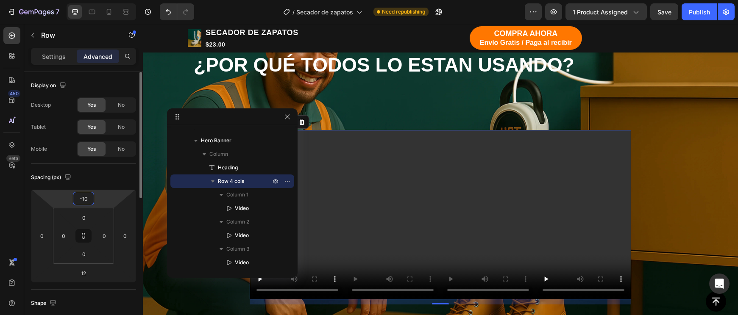
type input "-100"
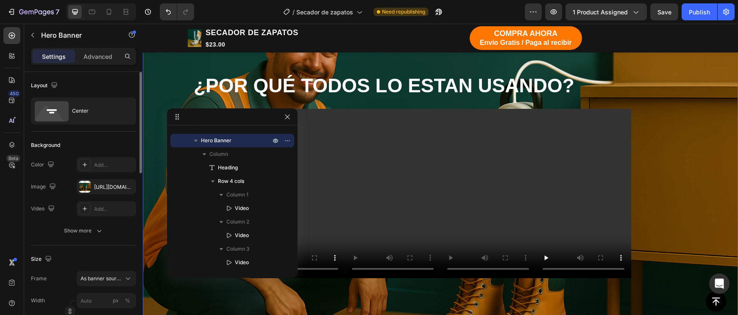
click at [682, 121] on div "¿POR QUÉ TODOS LO ESTAN USANDO? Heading Video Video Video Video Row" at bounding box center [440, 177] width 495 height 211
click at [291, 114] on button "button" at bounding box center [287, 117] width 10 height 10
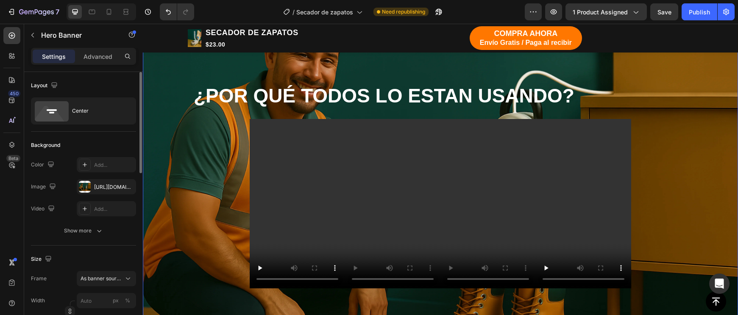
scroll to position [943, 0]
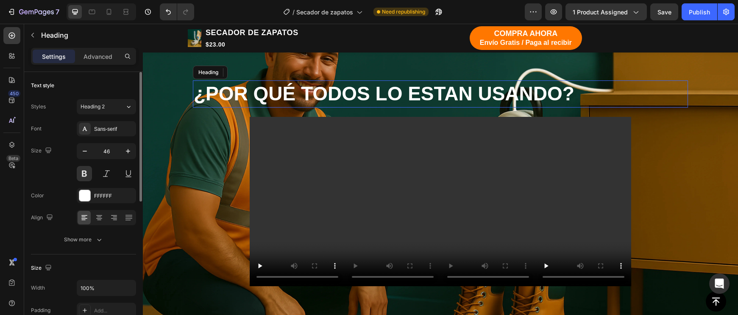
click at [401, 98] on h2 "¿POR QUÉ TODOS LO ESTAN USANDO?" at bounding box center [440, 93] width 495 height 27
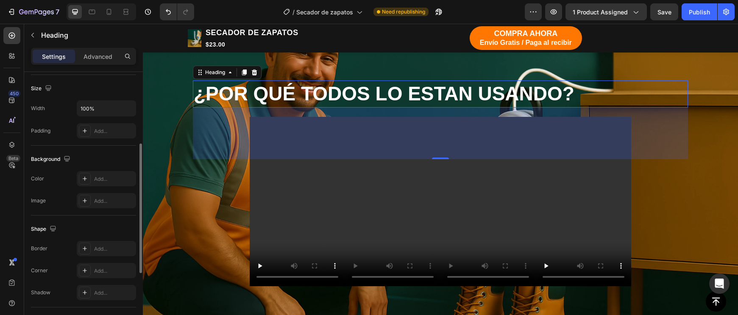
scroll to position [110, 0]
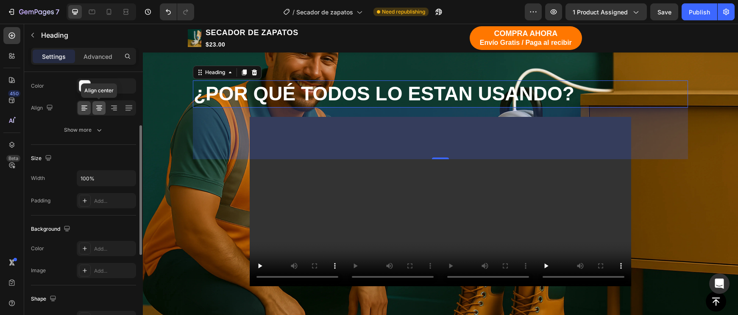
click at [100, 109] on icon at bounding box center [99, 108] width 8 height 8
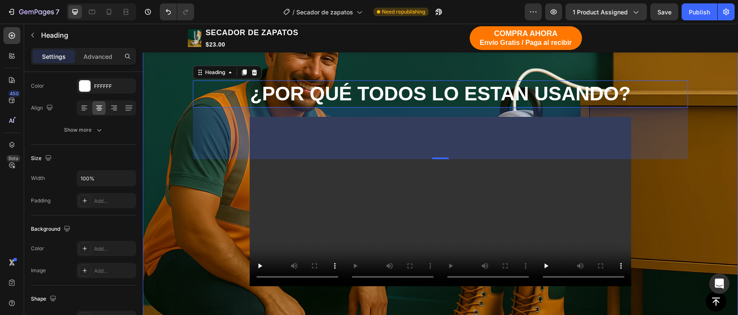
click at [698, 275] on div "Background Image" at bounding box center [440, 186] width 595 height 397
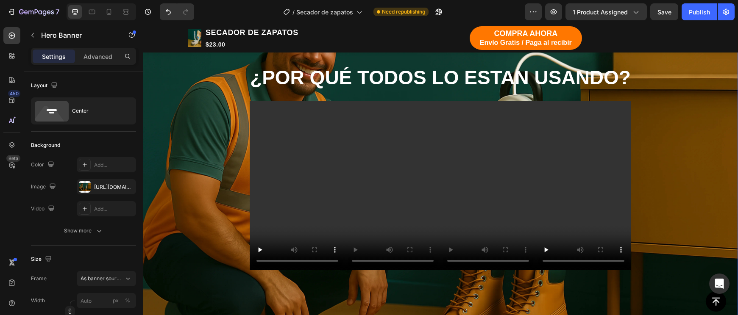
scroll to position [961, 0]
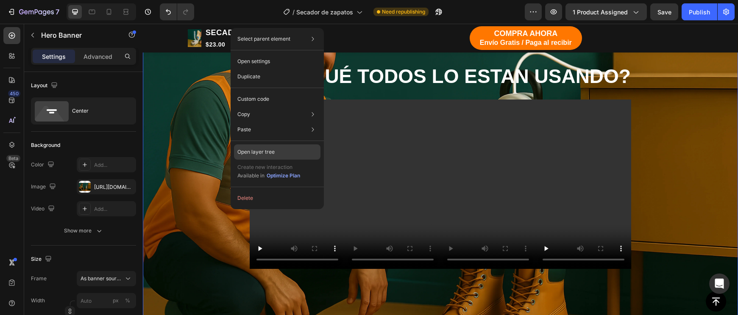
click at [256, 153] on p "Open layer tree" at bounding box center [255, 152] width 37 height 8
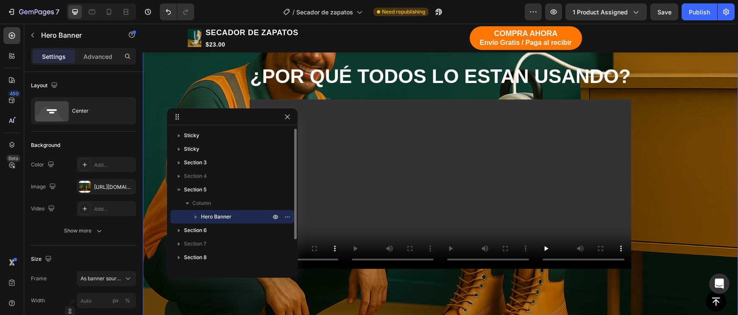
click at [197, 216] on icon "button" at bounding box center [195, 217] width 8 height 8
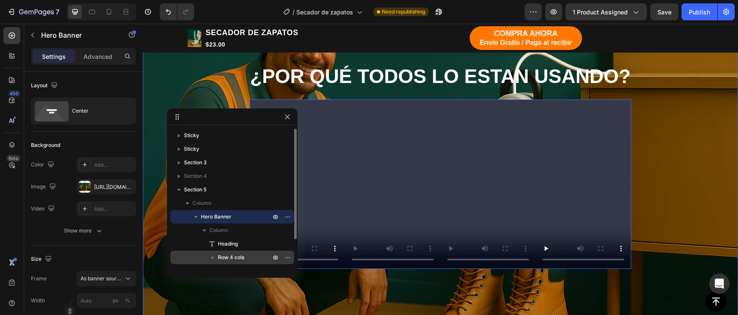
click at [236, 255] on span "Row 4 cols" at bounding box center [231, 257] width 26 height 8
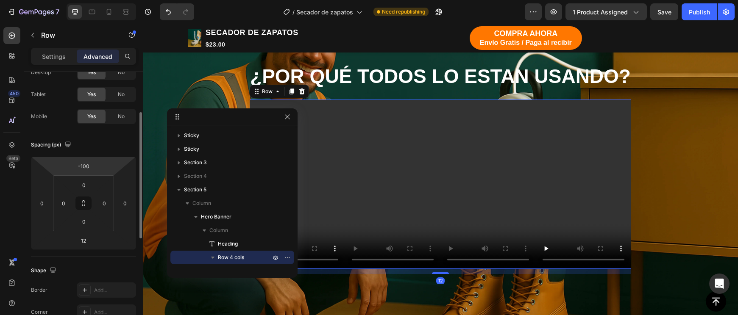
scroll to position [50, 0]
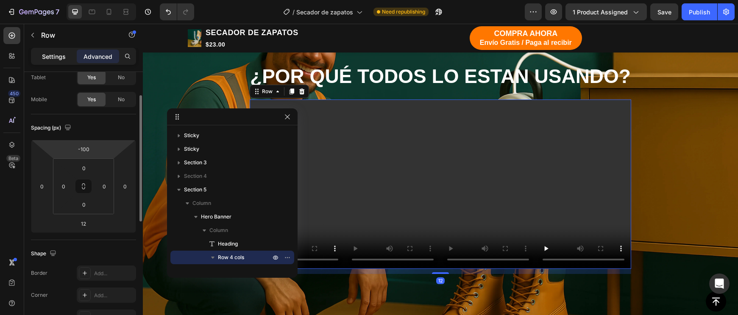
click at [56, 58] on p "Settings" at bounding box center [54, 56] width 24 height 9
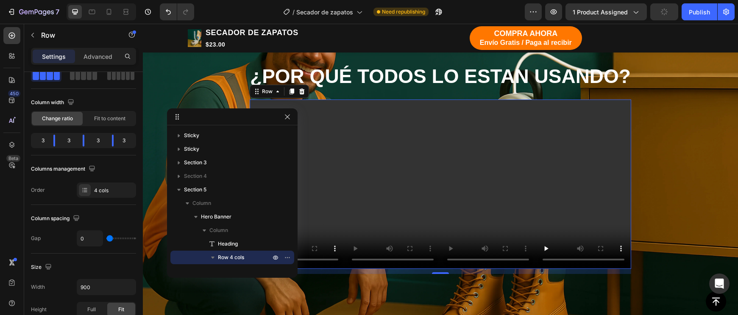
click at [111, 243] on div "0" at bounding box center [106, 238] width 59 height 16
click at [116, 243] on div "0" at bounding box center [106, 238] width 59 height 16
type input "3"
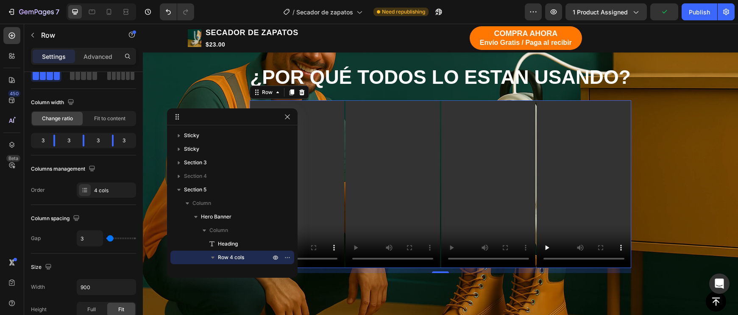
type input "5"
type input "7"
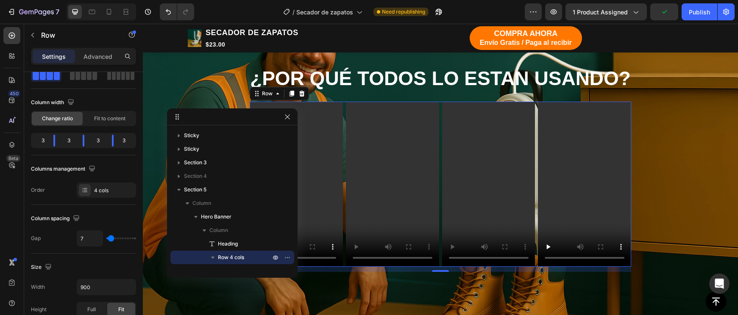
type input "5"
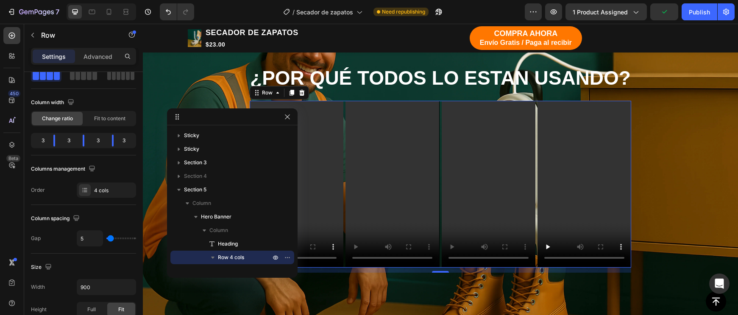
type input "3"
type input "5"
click at [109, 238] on input "range" at bounding box center [121, 239] width 30 height 2
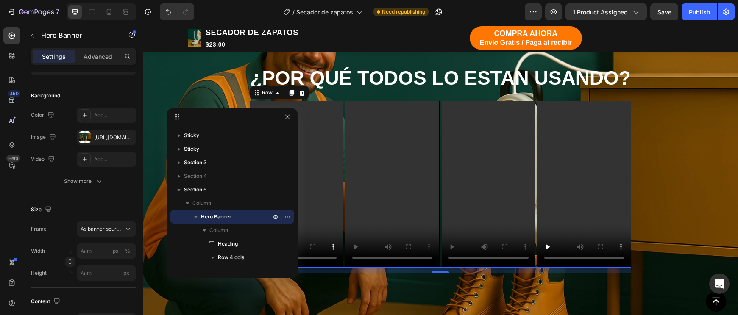
click at [661, 211] on div "¿POR QUÉ TODOS LO ESTAN USANDO? Heading Video Video Video Video Row 12" at bounding box center [440, 169] width 495 height 208
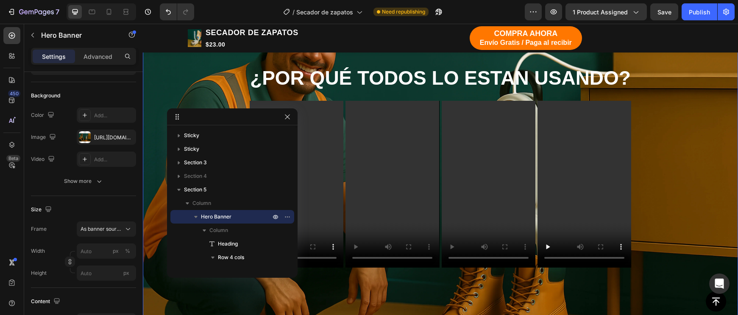
scroll to position [0, 0]
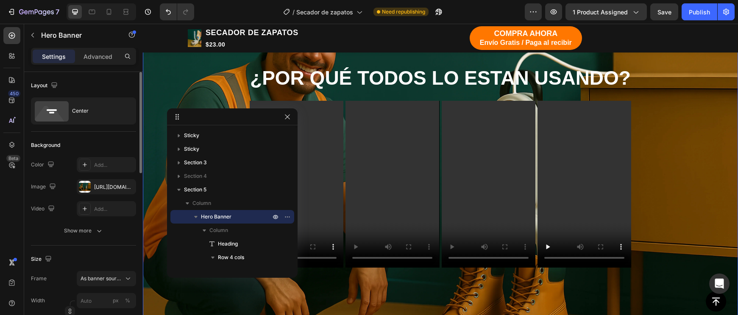
click at [661, 211] on div "¿POR QUÉ TODOS LO ESTAN USANDO? Heading Video Video Video Video Row" at bounding box center [440, 169] width 495 height 208
click at [288, 119] on icon "button" at bounding box center [287, 117] width 7 height 7
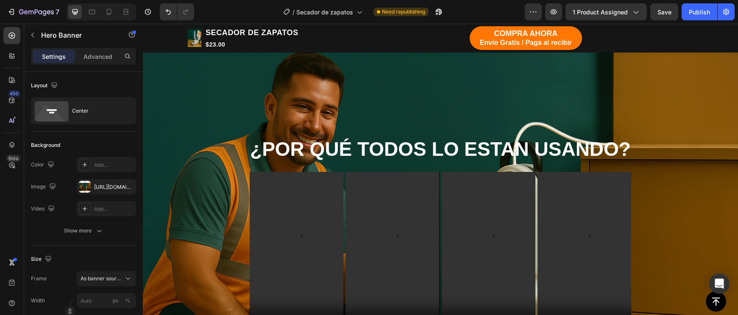
scroll to position [966, 0]
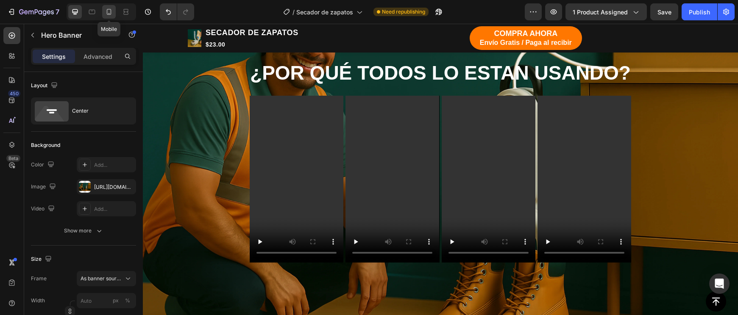
click at [110, 13] on icon at bounding box center [109, 12] width 8 height 8
type input "100"
type input "600"
type input "100%"
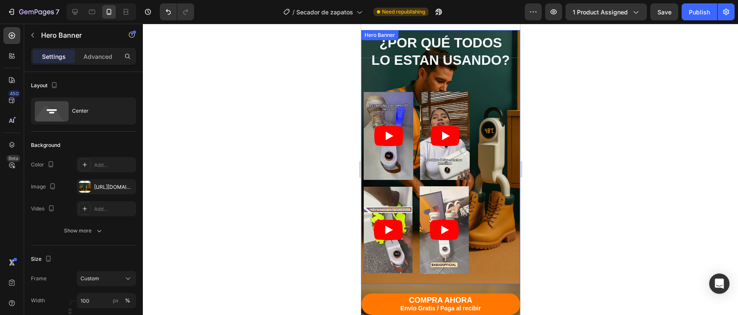
scroll to position [877, 0]
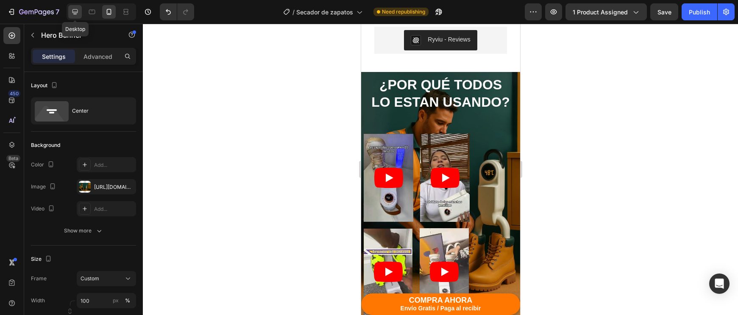
click at [69, 15] on div at bounding box center [75, 12] width 14 height 14
type input "1200"
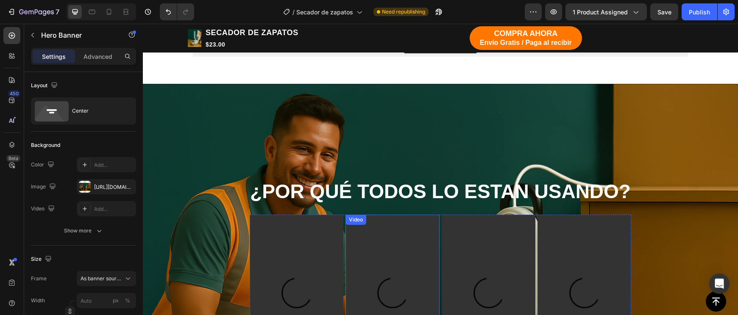
scroll to position [963, 0]
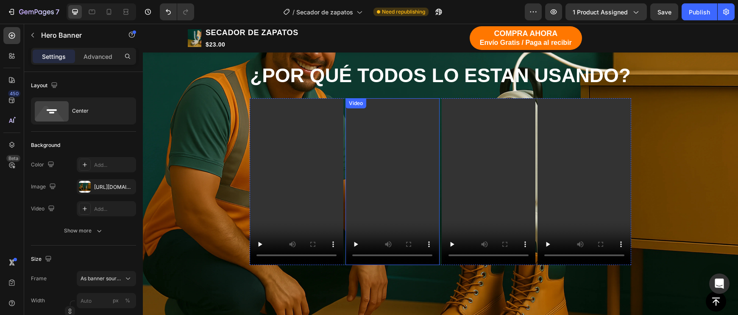
click at [439, 167] on video at bounding box center [392, 181] width 94 height 166
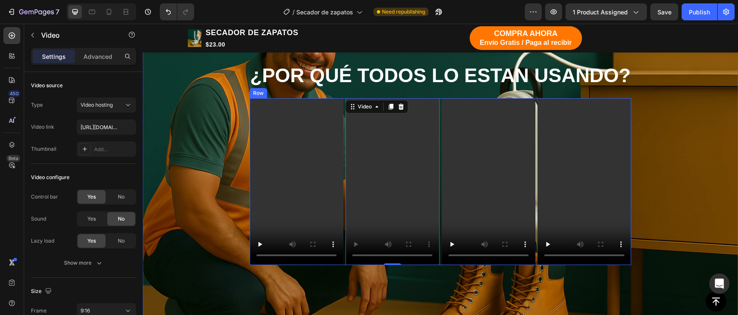
click at [440, 166] on div "Video Video 0 Video Video Row" at bounding box center [440, 181] width 381 height 166
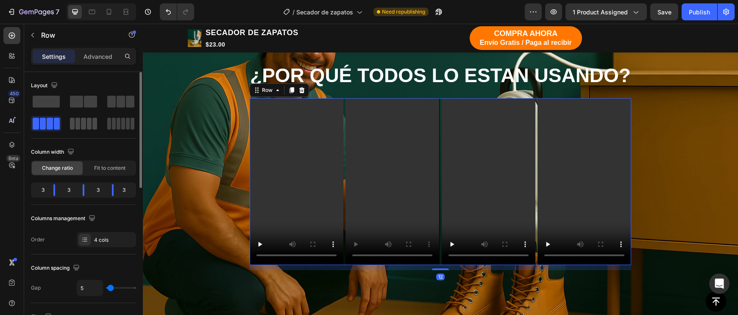
click at [87, 127] on span at bounding box center [89, 124] width 5 height 12
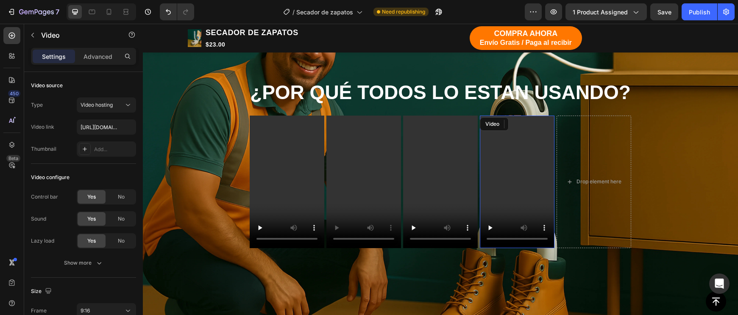
click at [524, 184] on video at bounding box center [517, 182] width 75 height 133
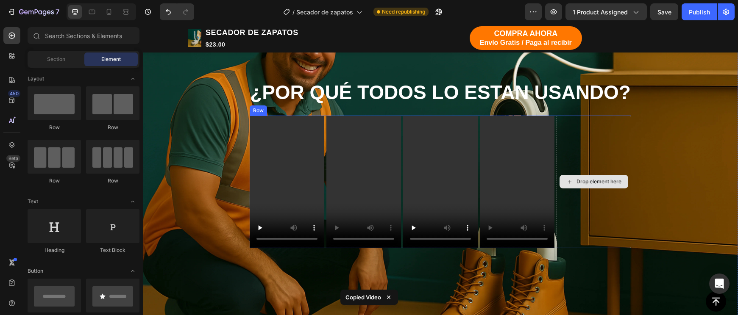
click at [592, 185] on div "Drop element here" at bounding box center [593, 182] width 69 height 14
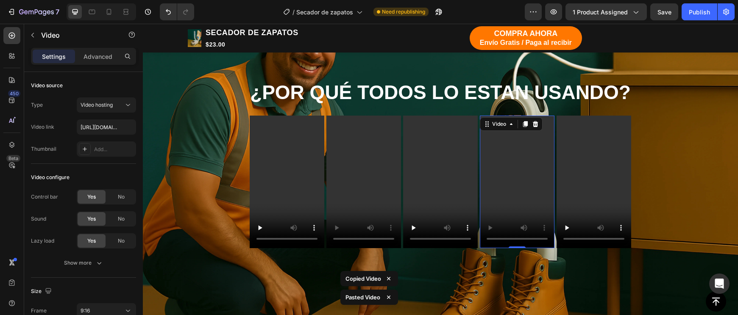
click at [505, 182] on video at bounding box center [517, 182] width 75 height 133
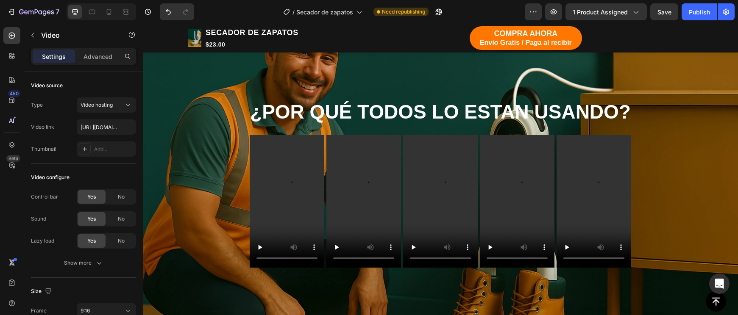
scroll to position [945, 0]
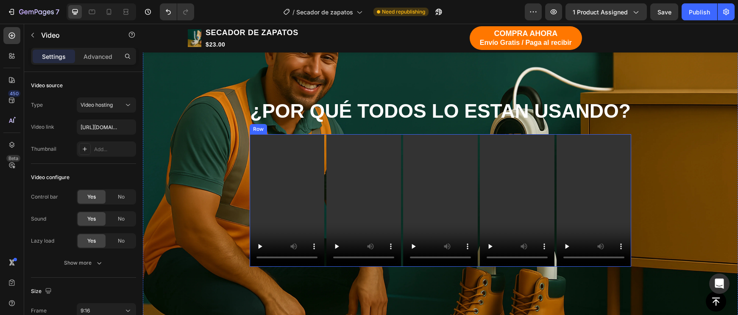
click at [402, 199] on div "Video Video Video Video Video Row" at bounding box center [440, 200] width 381 height 133
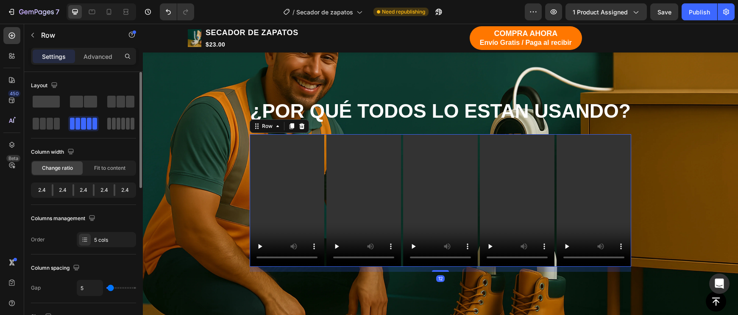
click at [126, 123] on span at bounding box center [128, 124] width 4 height 12
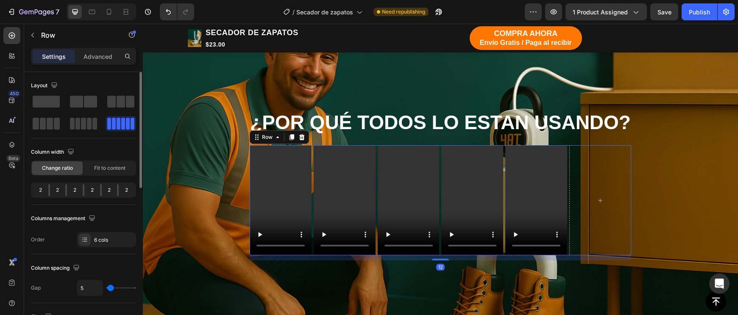
scroll to position [946, 0]
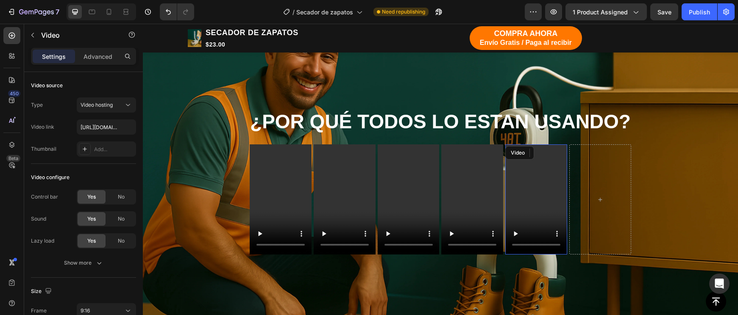
click at [554, 219] on video at bounding box center [536, 199] width 62 height 110
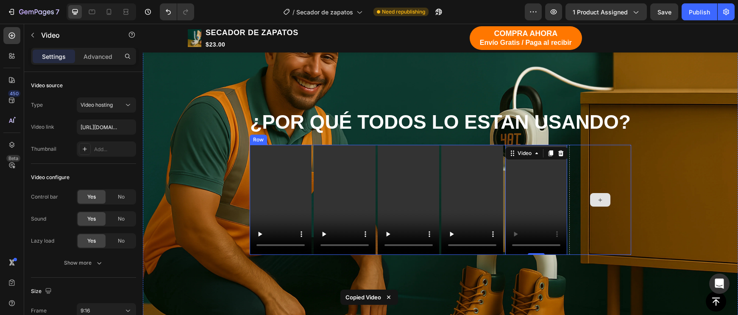
click at [594, 217] on div at bounding box center [600, 200] width 62 height 110
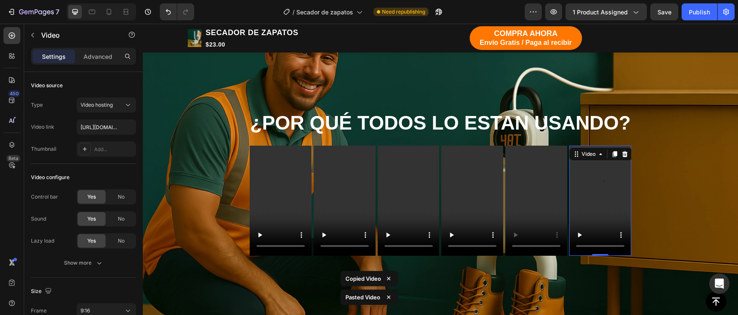
scroll to position [945, 0]
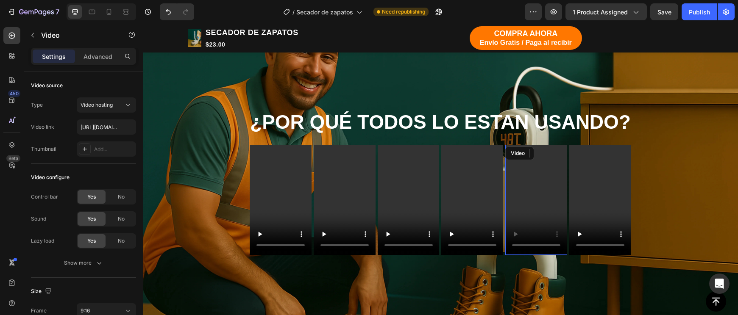
click at [532, 203] on video at bounding box center [536, 200] width 62 height 110
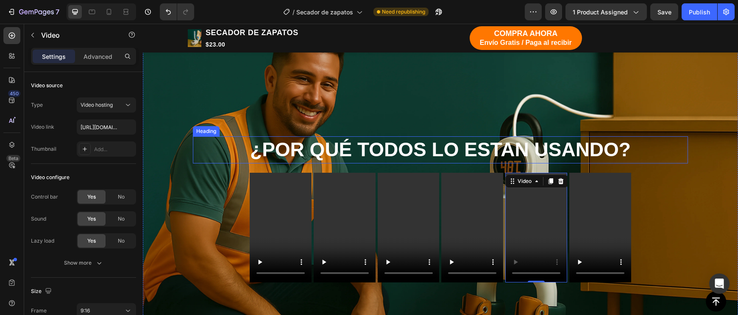
scroll to position [941, 0]
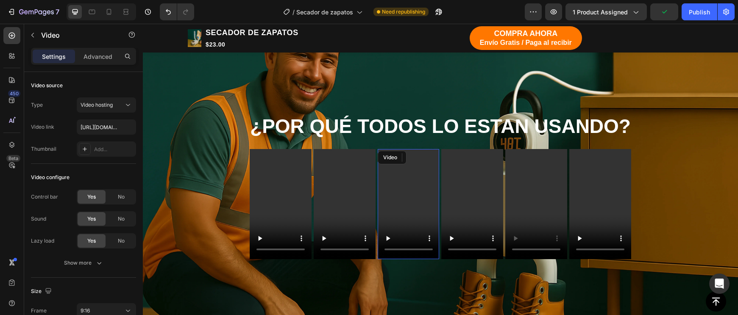
click at [378, 190] on video at bounding box center [408, 204] width 62 height 110
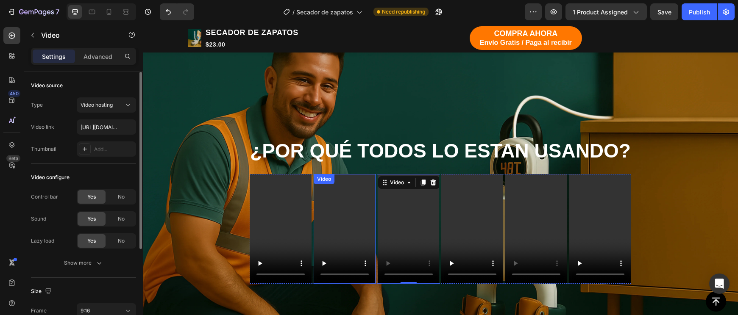
scroll to position [887, 0]
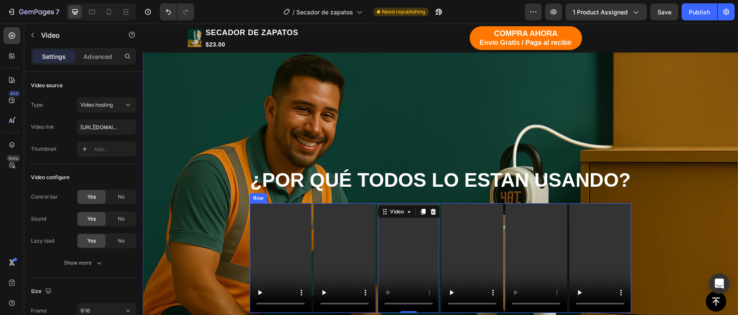
click at [312, 215] on div "Video Video Video 0 Video Video Video Row" at bounding box center [440, 258] width 381 height 110
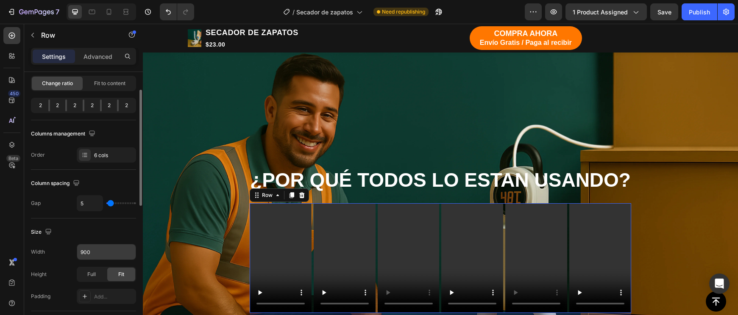
scroll to position [98, 0]
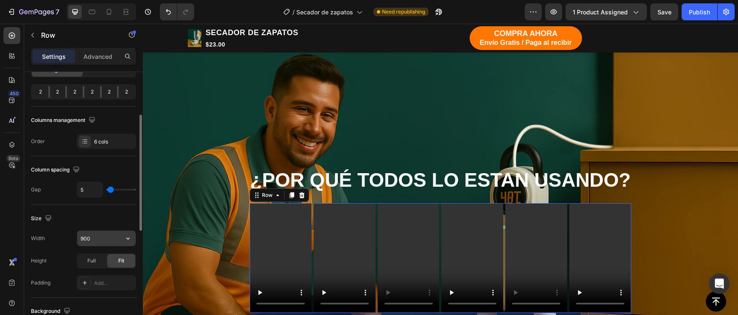
click at [92, 237] on input "900" at bounding box center [106, 238] width 58 height 15
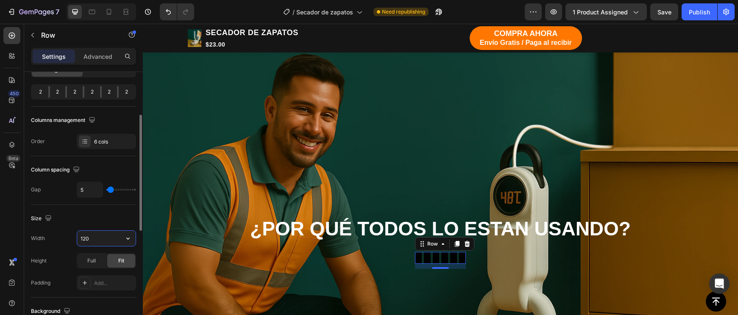
type input "1200"
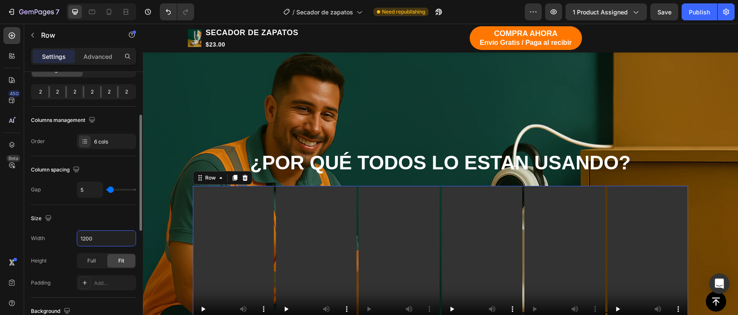
scroll to position [949, 0]
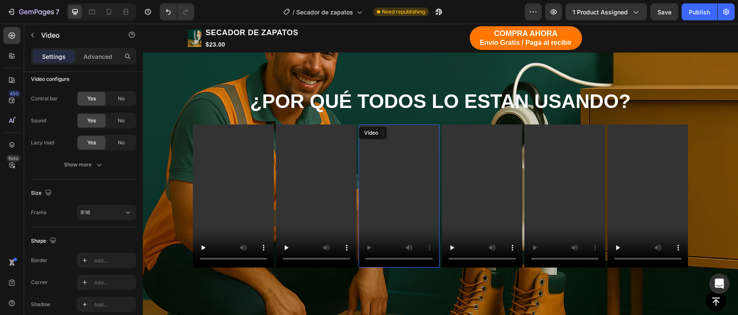
click at [401, 220] on video at bounding box center [398, 197] width 81 height 144
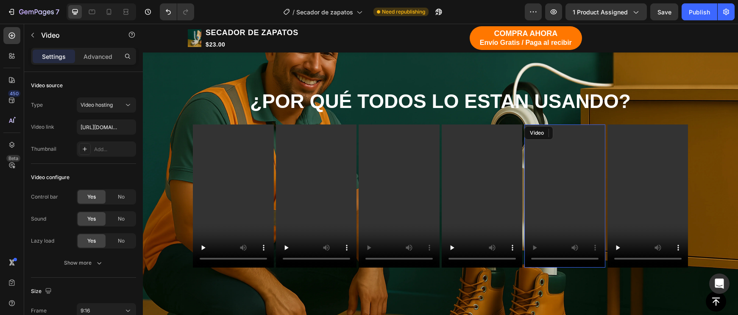
click at [551, 223] on video at bounding box center [564, 197] width 81 height 144
click at [630, 246] on video at bounding box center [647, 197] width 81 height 144
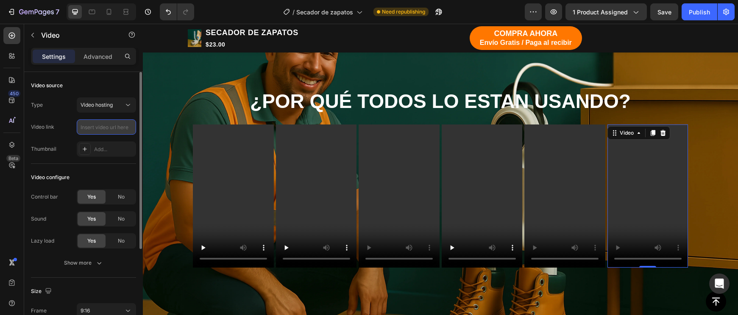
type input "https://cdn.shopify.com/videos/c/o/v/9e75be4f434c4a2280906f74543343b0.mp4"
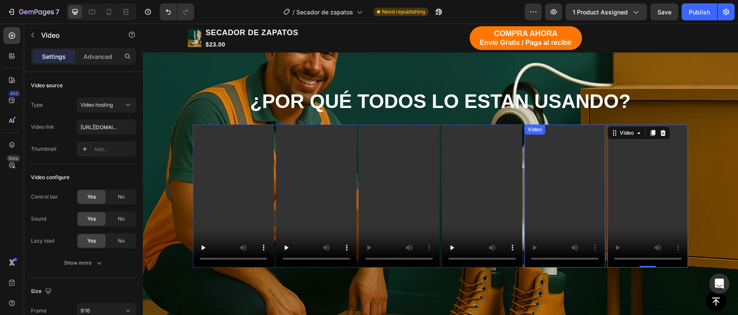
click at [584, 198] on video at bounding box center [564, 197] width 81 height 144
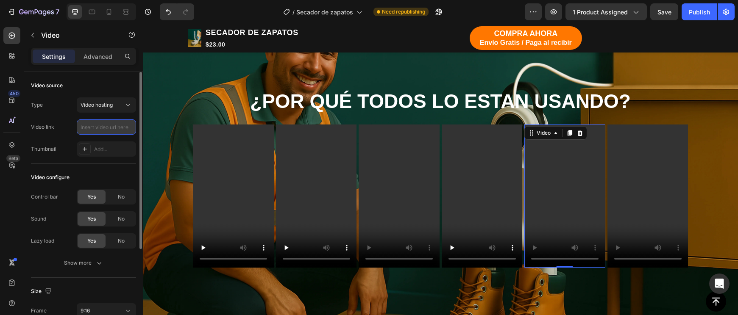
paste input "https://cdn.shopify.com/videos/c/o/v/aaeaab9656f346c0b14ac7e43c33c3c6.mp4"
type input "https://cdn.shopify.com/videos/c/o/v/aaeaab9656f346c0b14ac7e43c33c3c6.mp4"
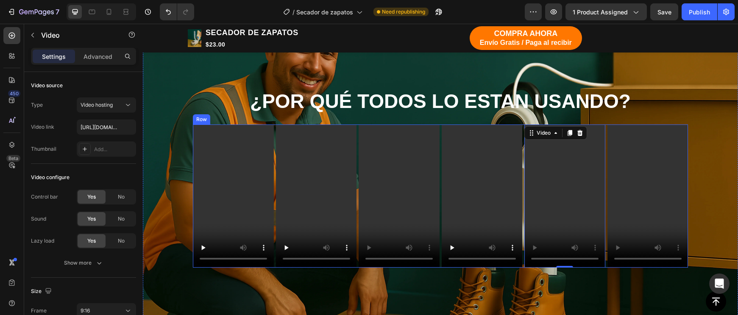
click at [523, 154] on div "Video Video Video Video Video 0 Video Row" at bounding box center [440, 197] width 495 height 144
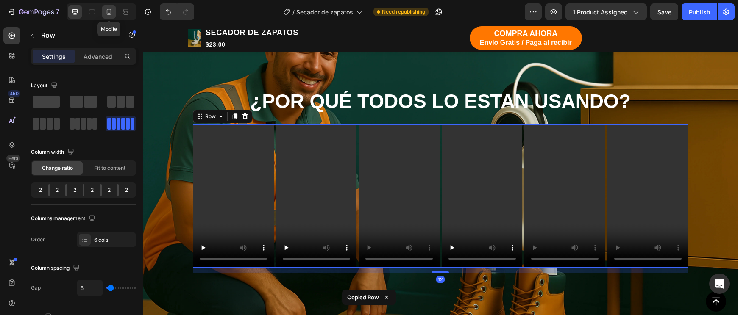
click at [112, 15] on icon at bounding box center [109, 12] width 8 height 8
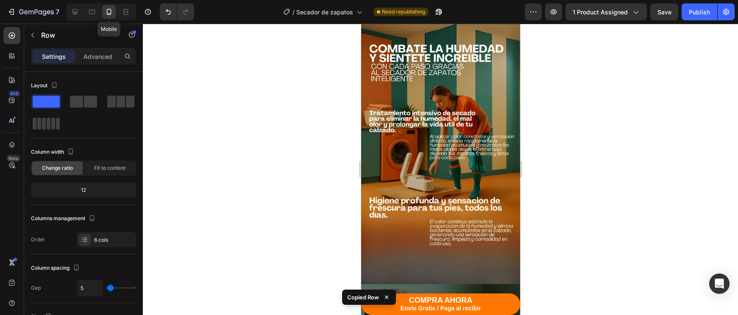
type input "16"
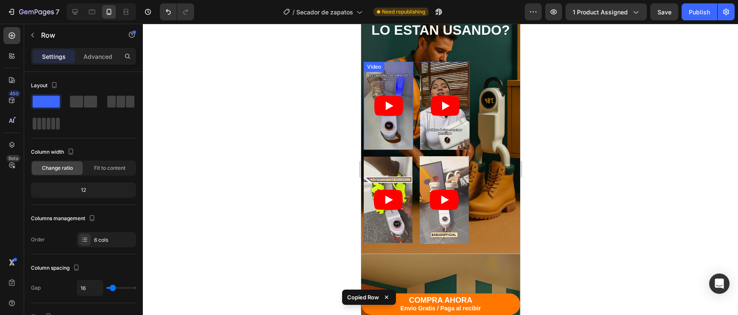
scroll to position [874, 0]
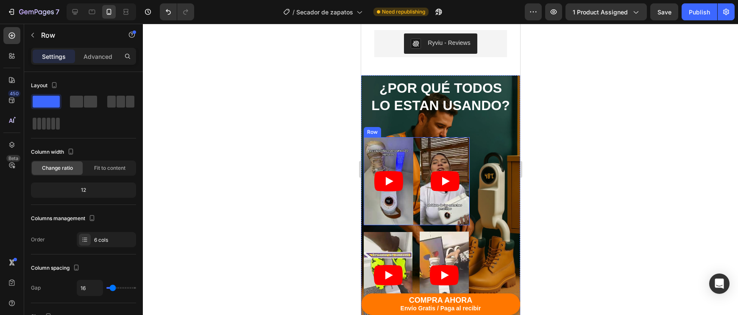
click at [417, 206] on div "Video Video Row" at bounding box center [416, 181] width 106 height 88
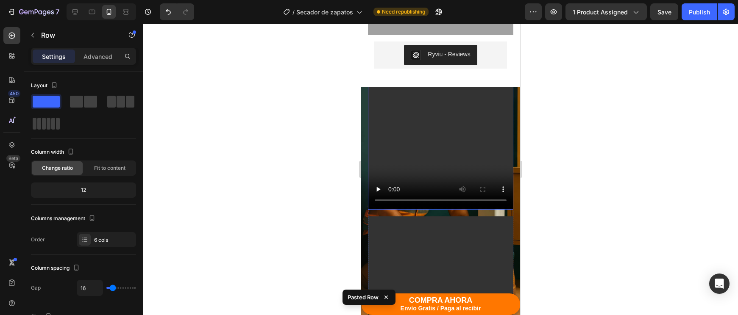
scroll to position [930, 0]
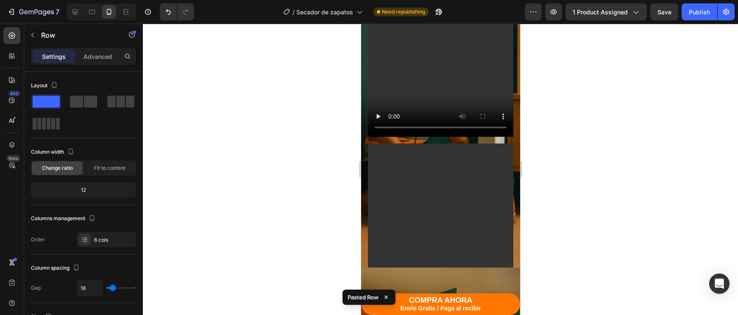
click at [424, 140] on div "Video Video Video Video Video Video Row" at bounding box center [439, 140] width 145 height 1584
click at [78, 102] on span at bounding box center [76, 102] width 13 height 12
type input "5"
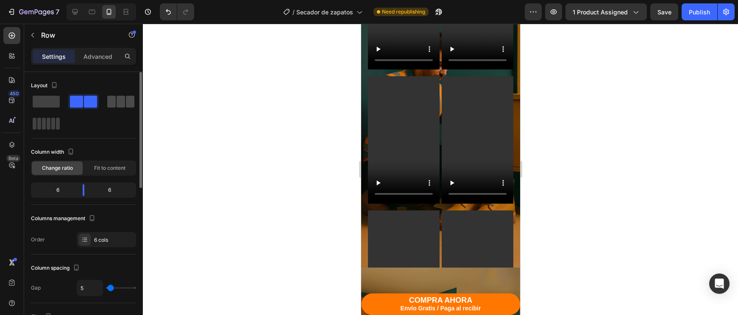
click at [112, 102] on span at bounding box center [111, 102] width 8 height 12
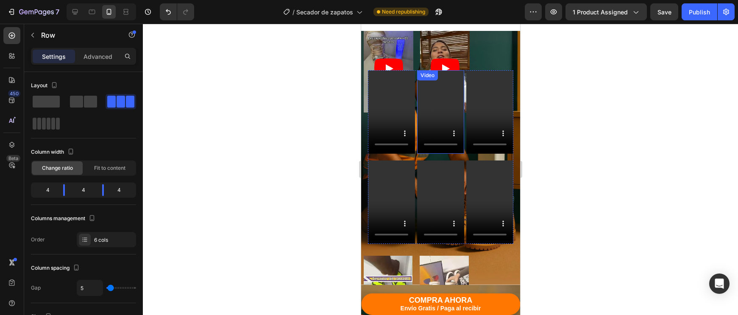
scroll to position [884, 0]
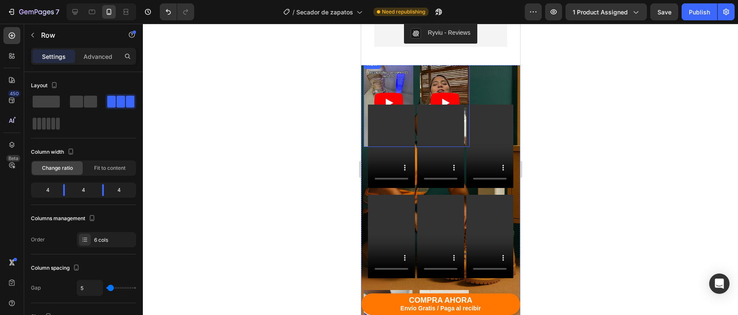
click at [416, 76] on div "Video Video Row" at bounding box center [416, 103] width 106 height 88
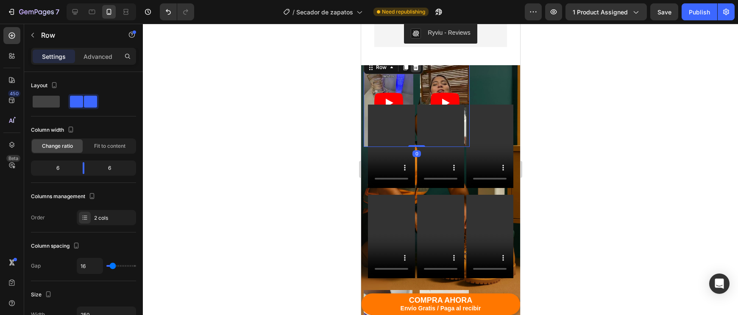
click at [416, 64] on icon at bounding box center [416, 67] width 6 height 6
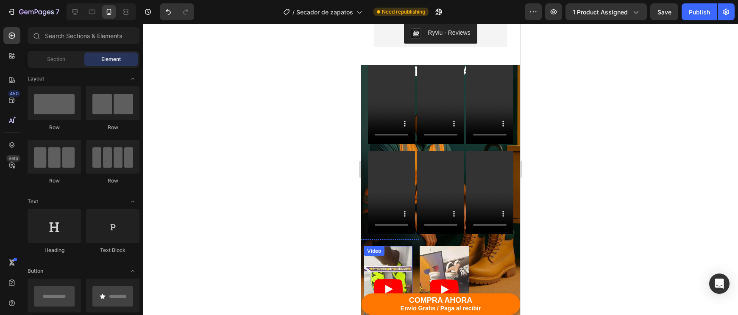
click at [412, 261] on div "Video Row" at bounding box center [443, 289] width 63 height 101
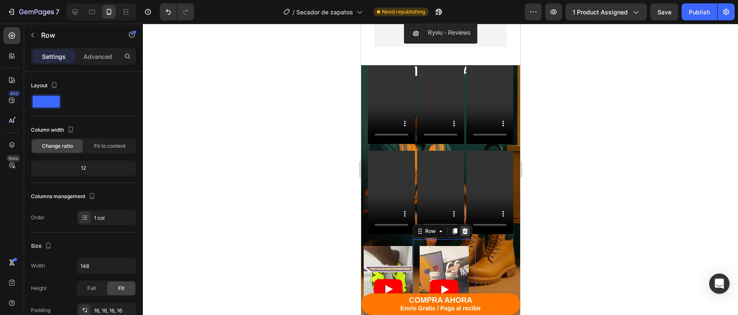
click at [465, 228] on icon at bounding box center [464, 231] width 7 height 7
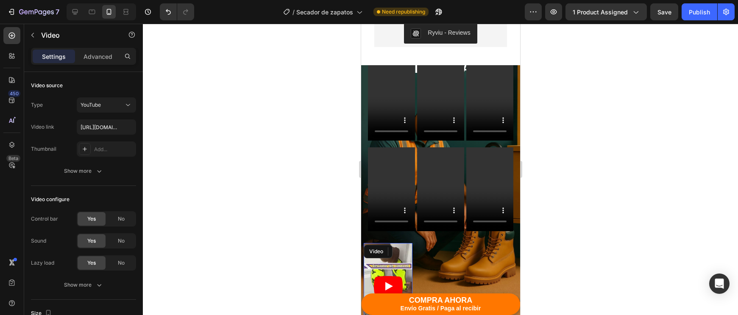
click at [409, 262] on article at bounding box center [387, 286] width 49 height 86
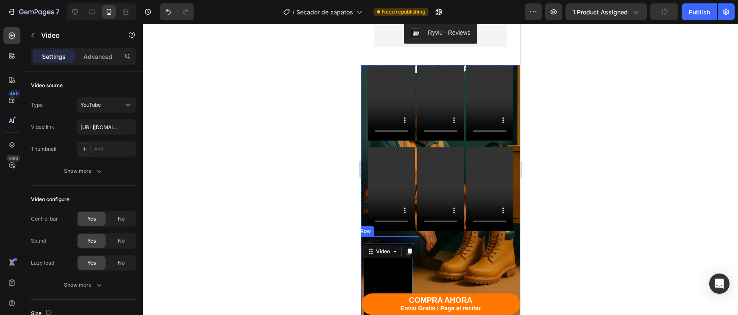
click at [416, 269] on div "Video 0 Row" at bounding box center [387, 286] width 62 height 100
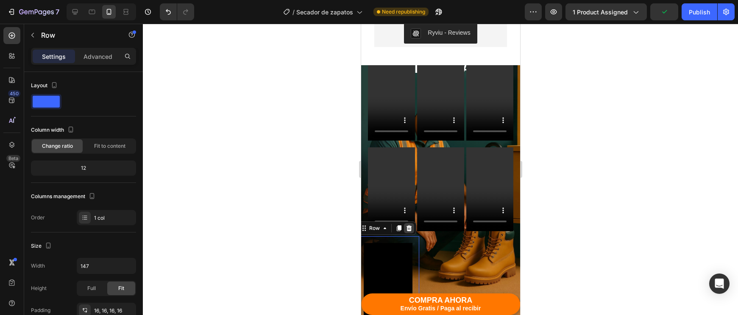
click at [413, 226] on div at bounding box center [408, 228] width 10 height 10
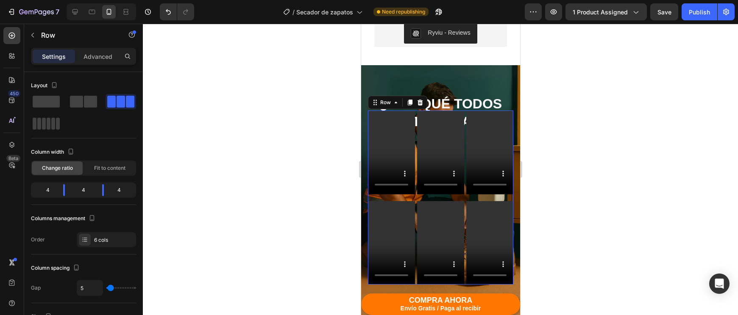
click at [417, 194] on div "Video Video Video Video Video Video Row 0" at bounding box center [439, 198] width 145 height 174
click at [50, 126] on div at bounding box center [46, 124] width 27 height 12
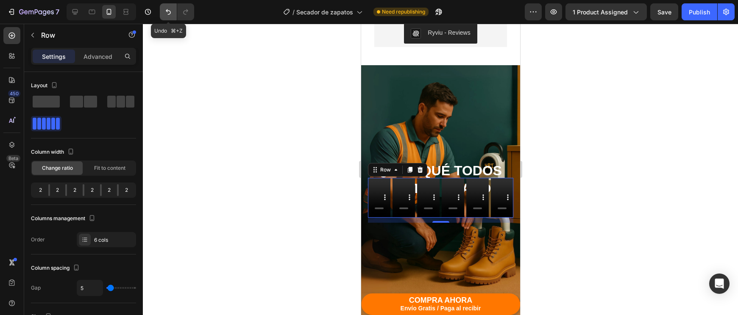
click at [174, 14] on button "Undo/Redo" at bounding box center [168, 11] width 17 height 17
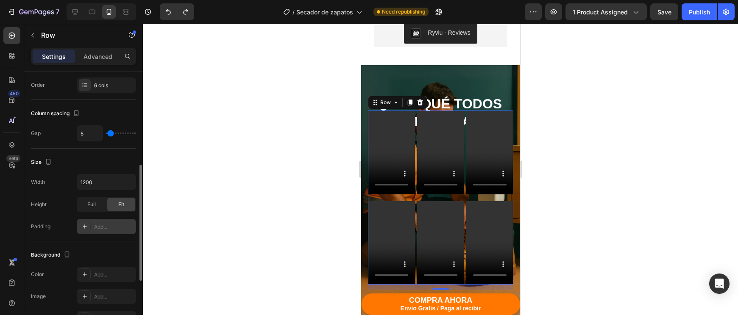
scroll to position [172, 0]
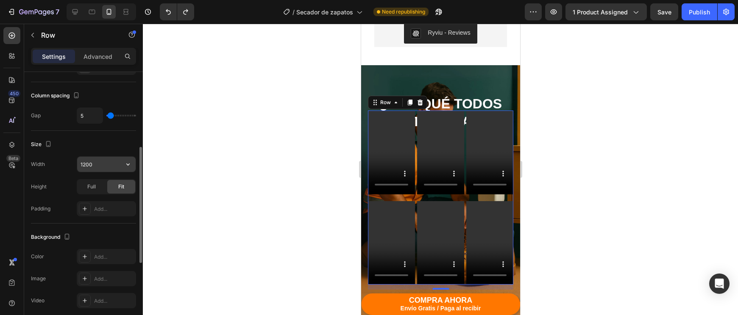
click at [86, 162] on input "1200" at bounding box center [106, 164] width 58 height 15
type input "800"
click at [602, 221] on div at bounding box center [440, 169] width 595 height 291
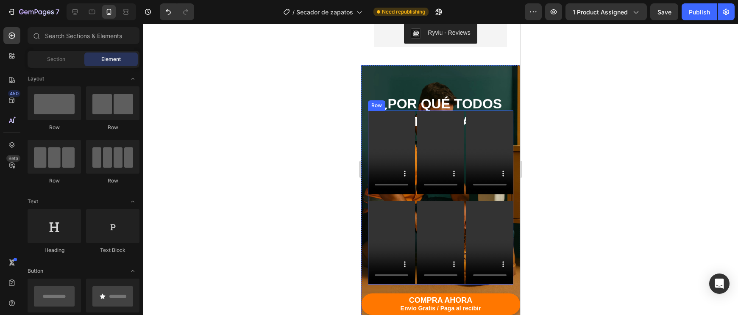
click at [416, 191] on div "Video Video Video Video Video Video Row" at bounding box center [439, 198] width 145 height 174
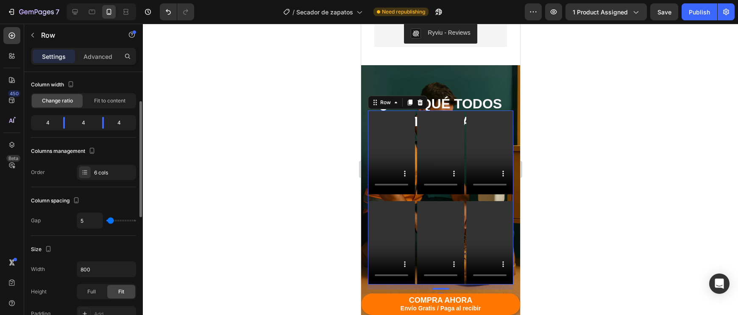
scroll to position [88, 0]
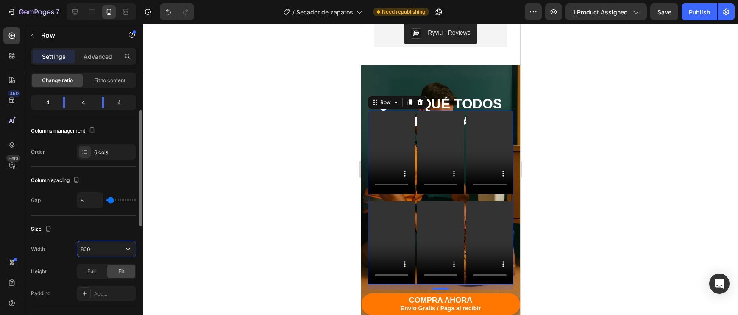
click at [100, 254] on input "800" at bounding box center [106, 248] width 58 height 15
type input "500"
click at [90, 267] on div "Full" at bounding box center [92, 272] width 28 height 14
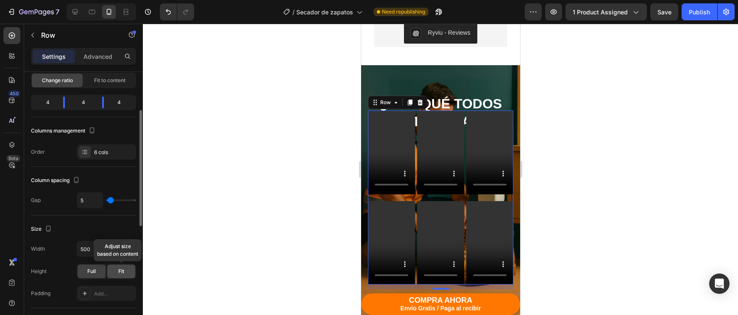
click at [122, 268] on span "Fit" at bounding box center [121, 272] width 6 height 8
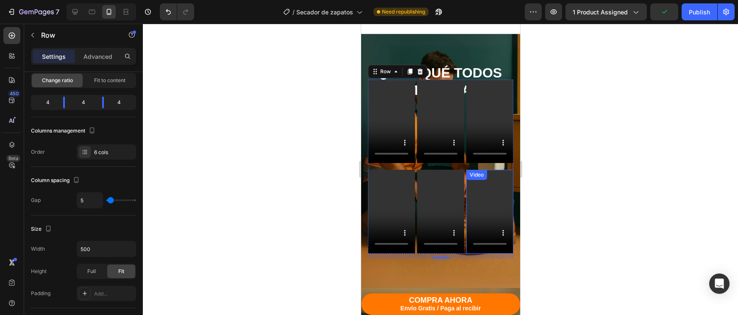
scroll to position [973, 0]
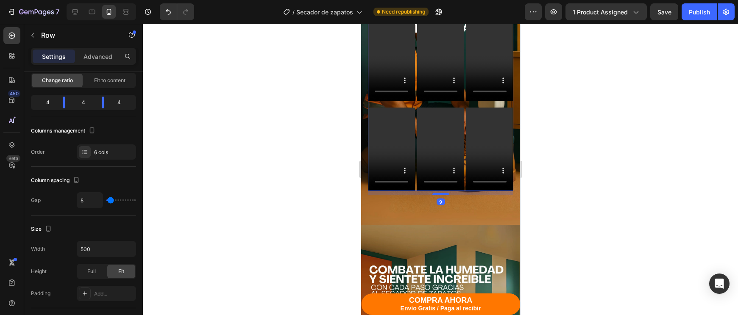
drag, startPoint x: 447, startPoint y: 195, endPoint x: 447, endPoint y: 167, distance: 27.5
click at [447, 166] on div "Video Video Video Video Video Video Row 9" at bounding box center [439, 104] width 145 height 174
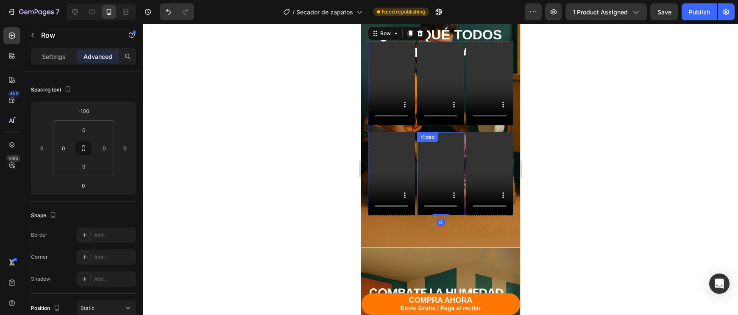
scroll to position [752, 0]
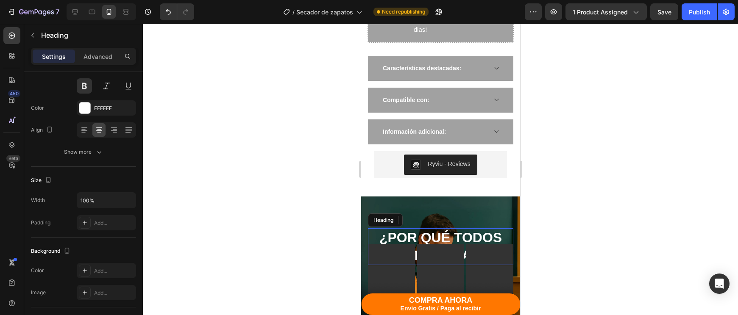
click at [455, 232] on h2 "¿POR QUÉ TODOS LO ESTAN USANDO?" at bounding box center [439, 246] width 145 height 37
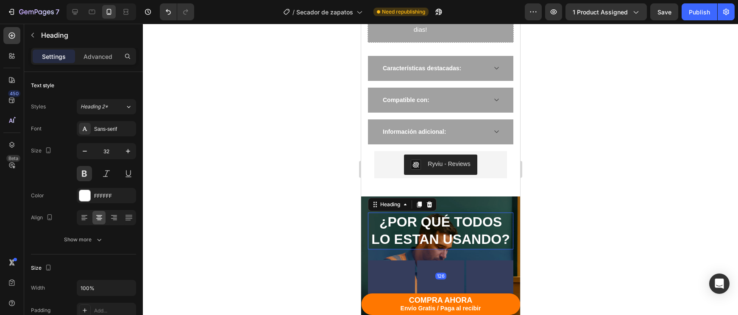
drag, startPoint x: 442, startPoint y: 280, endPoint x: 434, endPoint y: 312, distance: 33.3
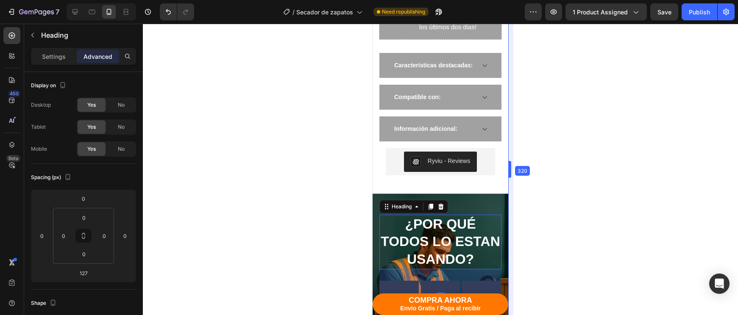
drag, startPoint x: 522, startPoint y: 171, endPoint x: 378, endPoint y: 178, distance: 144.2
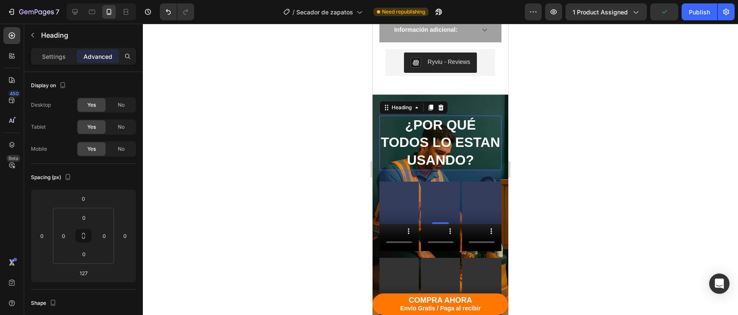
scroll to position [869, 0]
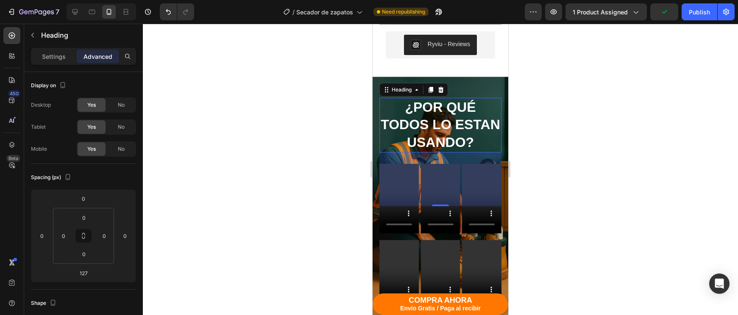
click at [548, 201] on div at bounding box center [440, 169] width 595 height 291
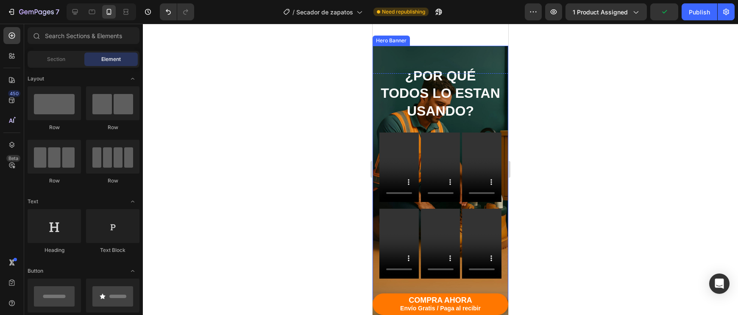
scroll to position [943, 0]
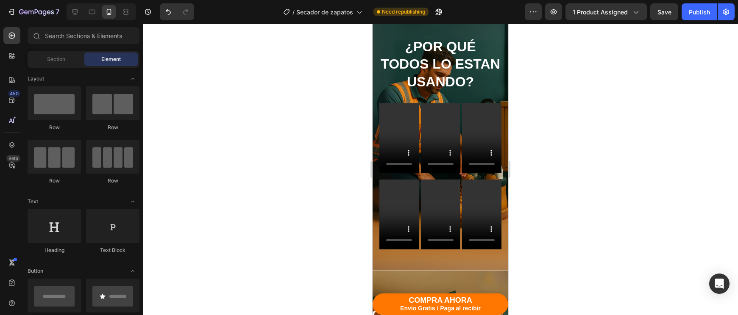
click at [357, 247] on div at bounding box center [440, 169] width 595 height 291
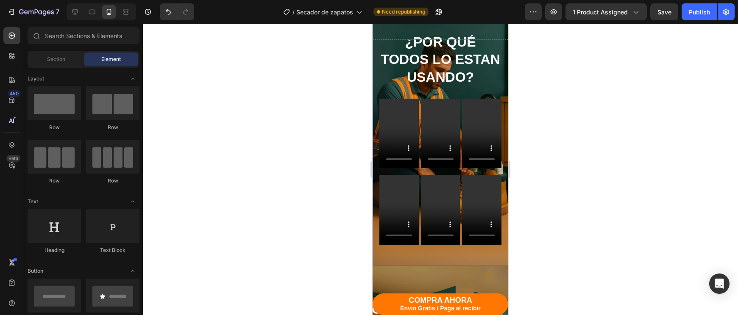
scroll to position [970, 0]
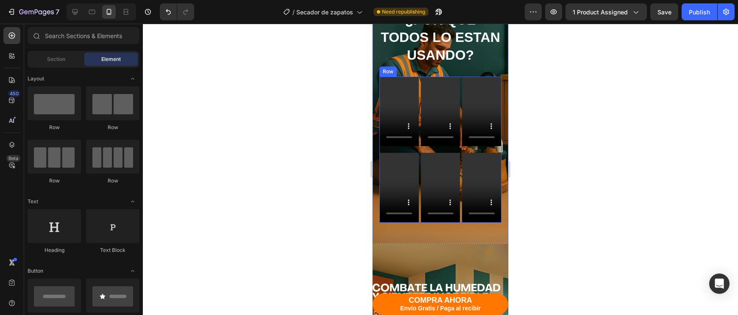
click at [460, 218] on div "Video Video Video Video Video Video Row" at bounding box center [440, 150] width 122 height 147
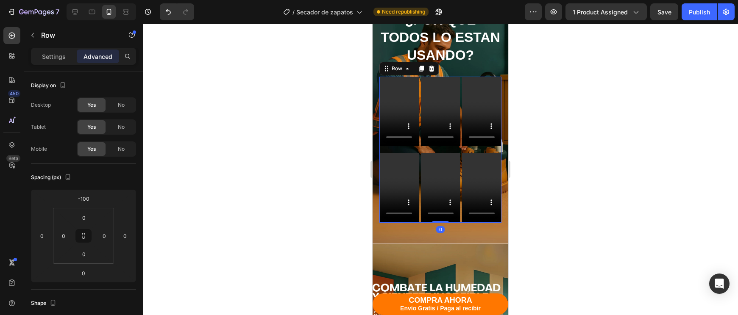
drag, startPoint x: 438, startPoint y: 222, endPoint x: 439, endPoint y: 204, distance: 18.2
click at [439, 204] on div "Video Video Video Video Video Video Row 0" at bounding box center [440, 150] width 122 height 147
click at [570, 153] on div at bounding box center [440, 169] width 595 height 291
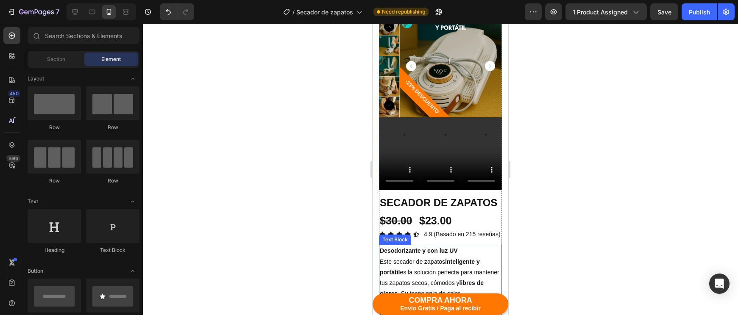
scroll to position [129, 0]
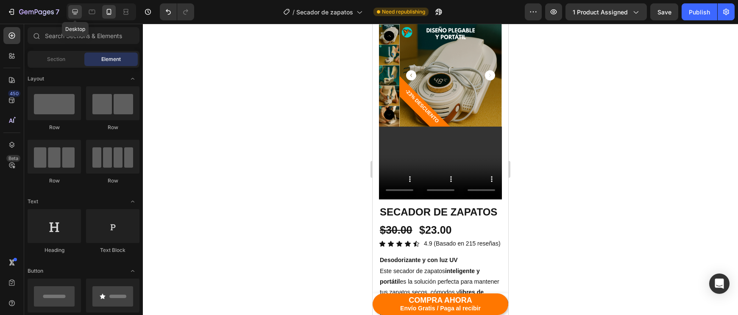
click at [78, 15] on icon at bounding box center [75, 12] width 8 height 8
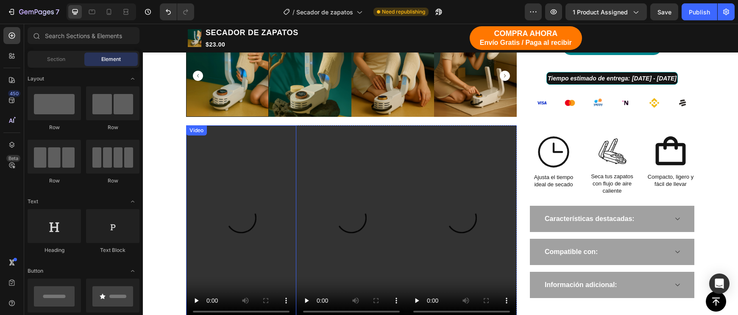
scroll to position [511, 0]
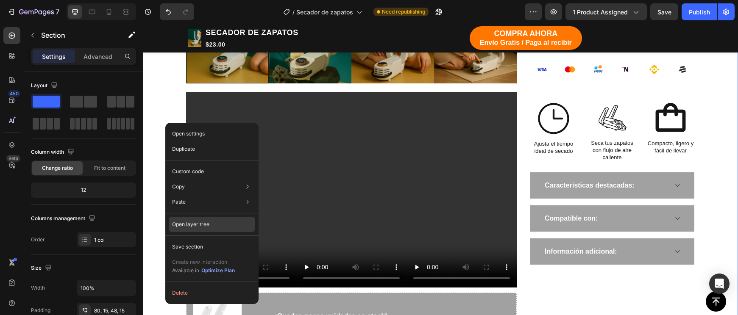
click at [186, 225] on p "Open layer tree" at bounding box center [190, 225] width 37 height 8
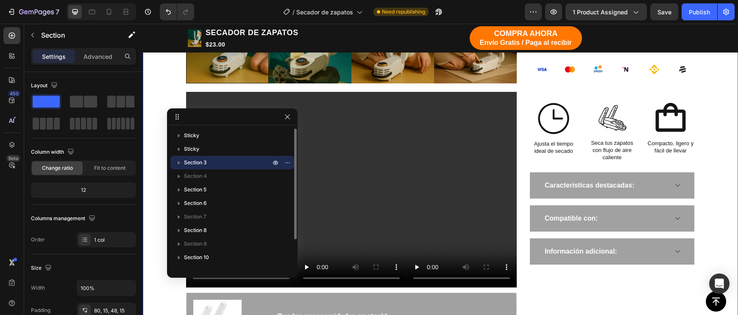
click at [177, 162] on icon "button" at bounding box center [179, 162] width 8 height 8
click at [197, 189] on icon "button" at bounding box center [195, 190] width 8 height 8
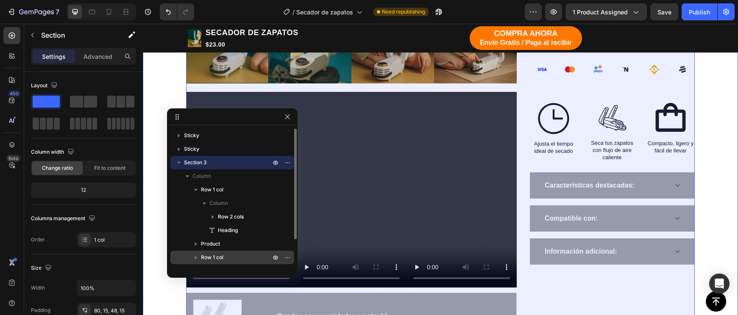
click at [195, 255] on icon "button" at bounding box center [195, 257] width 8 height 8
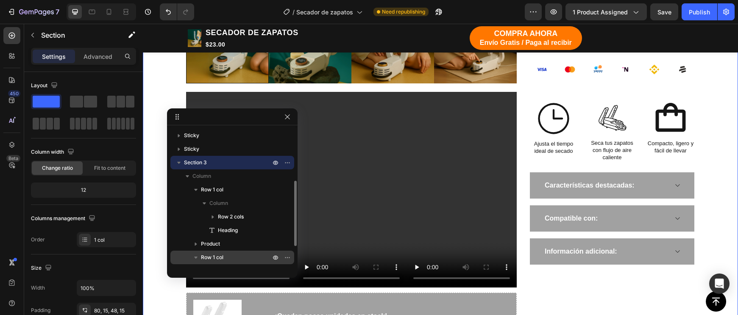
scroll to position [61, 0]
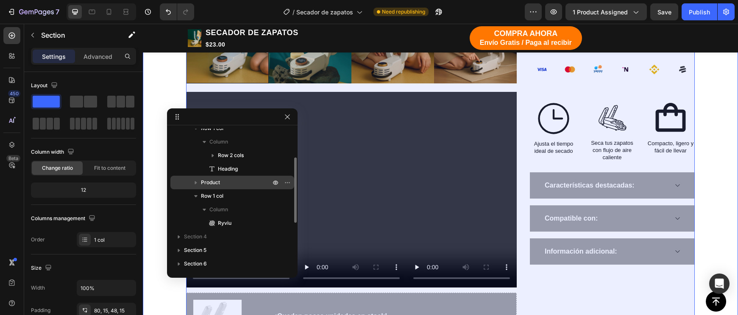
click at [197, 183] on icon "button" at bounding box center [195, 182] width 8 height 8
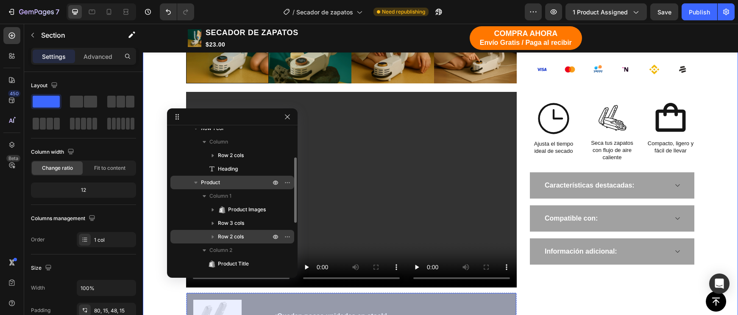
click at [220, 238] on span "Row 2 cols" at bounding box center [231, 237] width 26 height 8
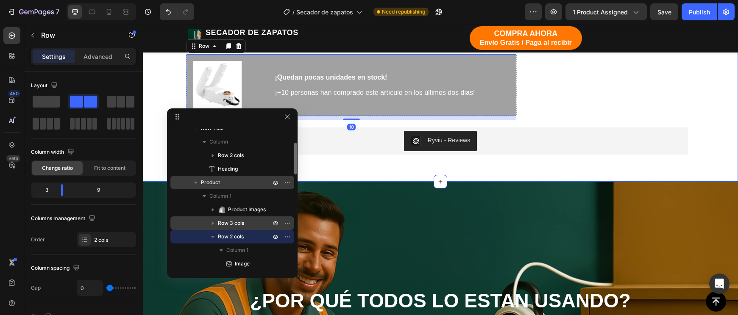
click at [227, 224] on span "Row 3 cols" at bounding box center [231, 223] width 26 height 8
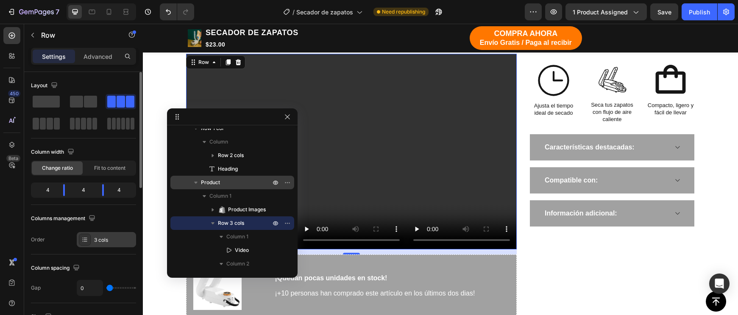
scroll to position [37, 0]
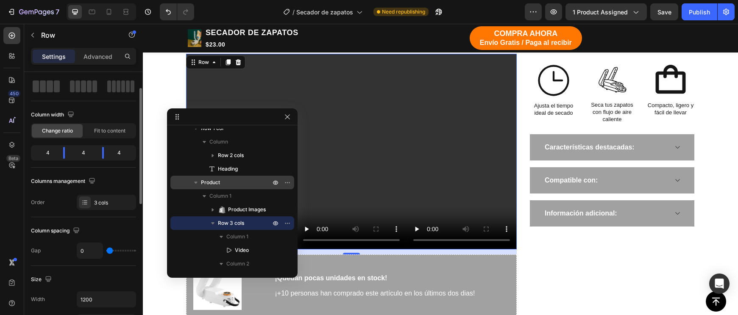
type input "1"
click at [108, 252] on input "range" at bounding box center [121, 251] width 30 height 2
type input "3"
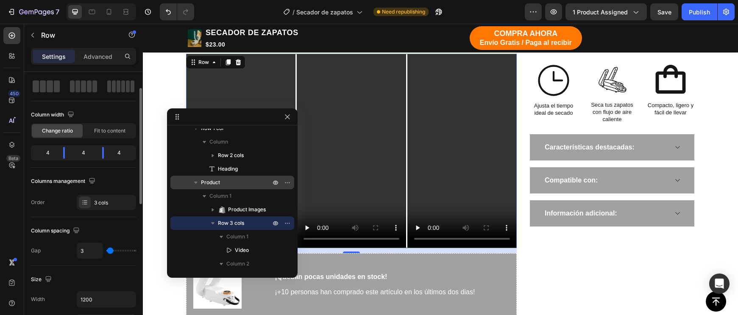
type input "5"
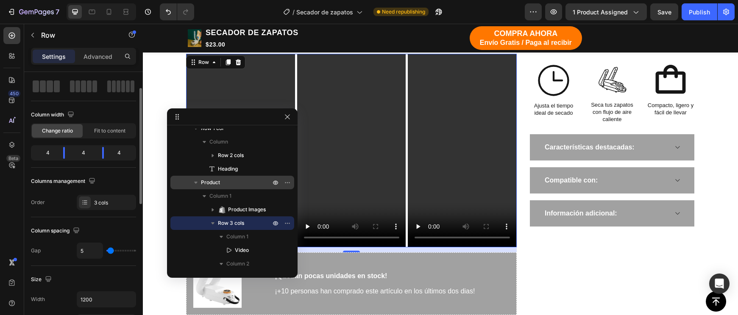
type input "7"
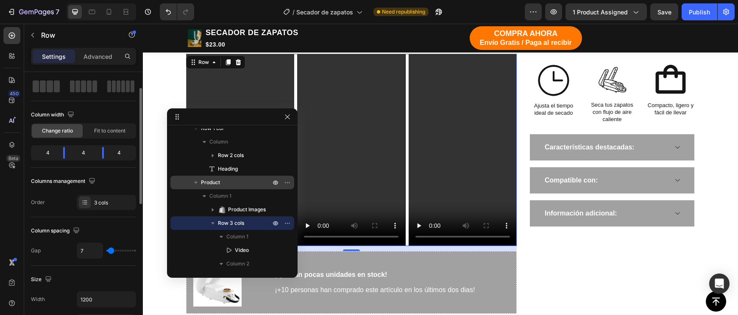
type input "5"
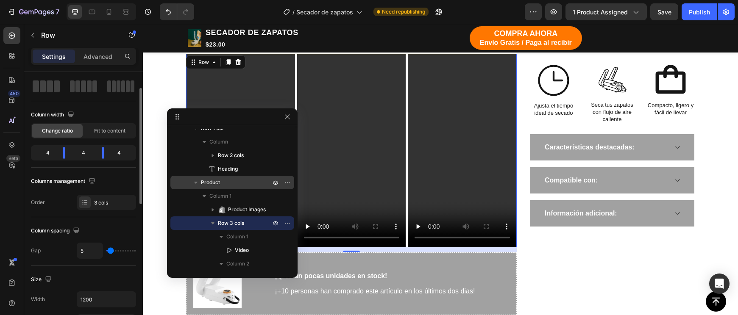
type input "3"
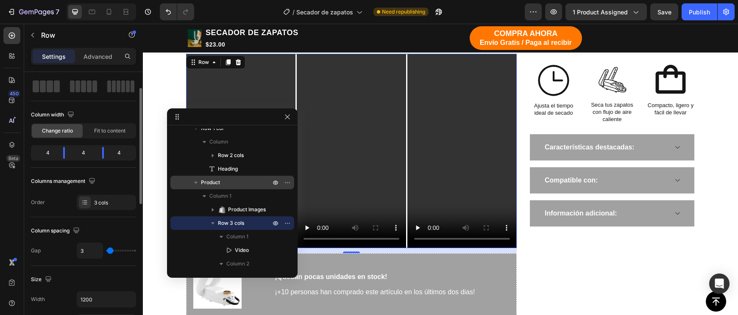
type input "3"
click at [109, 252] on input "range" at bounding box center [121, 251] width 30 height 2
click at [106, 14] on icon at bounding box center [109, 12] width 8 height 8
type input "16"
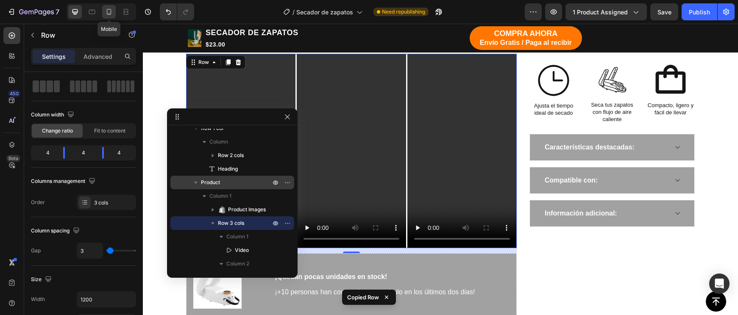
type input "100%"
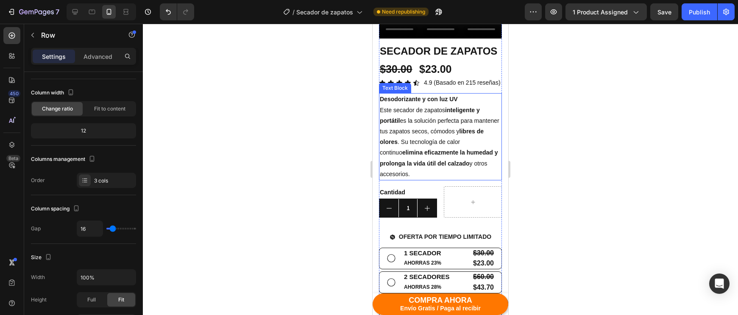
scroll to position [213, 0]
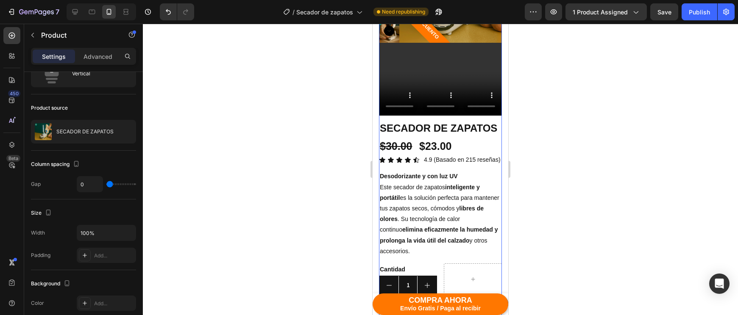
click at [500, 116] on div "-23% DESCUENTO Product Badge Product Images Video Video Video Row" at bounding box center [440, 30] width 123 height 180
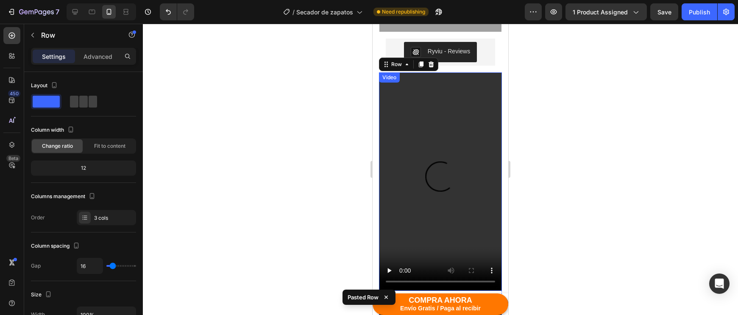
scroll to position [858, 0]
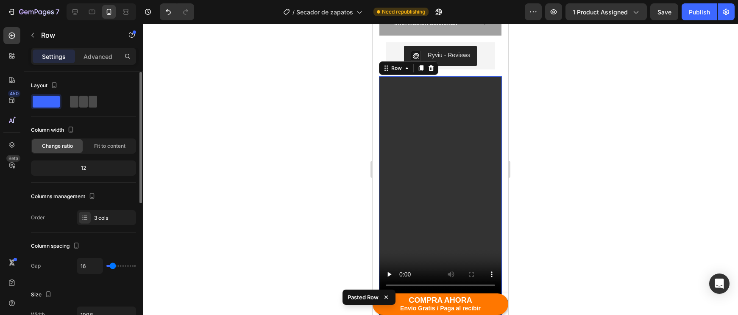
click at [89, 103] on span at bounding box center [93, 102] width 8 height 12
type input "3"
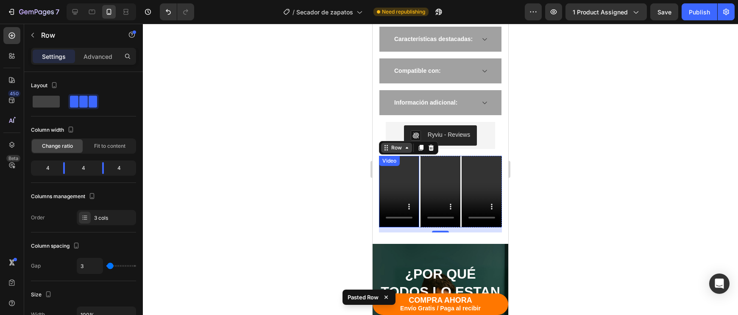
scroll to position [720, 0]
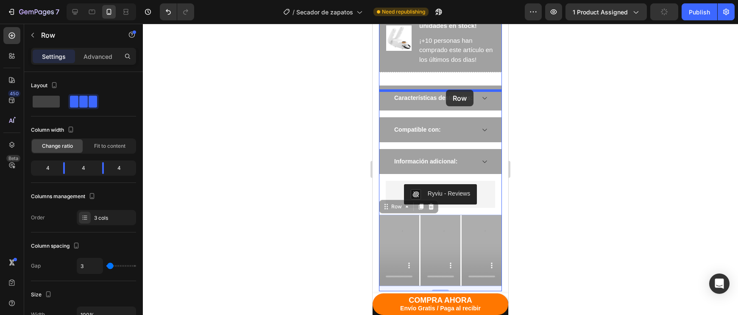
drag, startPoint x: 461, startPoint y: 260, endPoint x: 446, endPoint y: 90, distance: 170.6
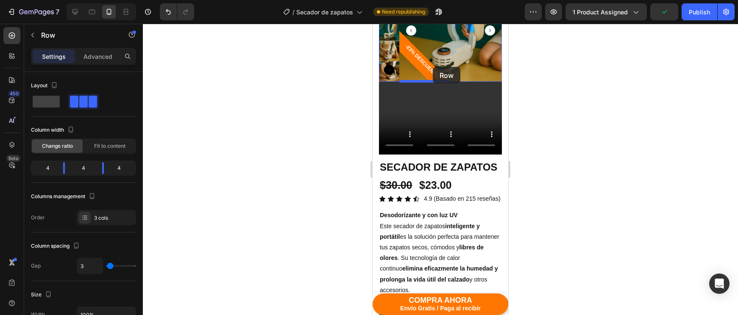
scroll to position [169, 0]
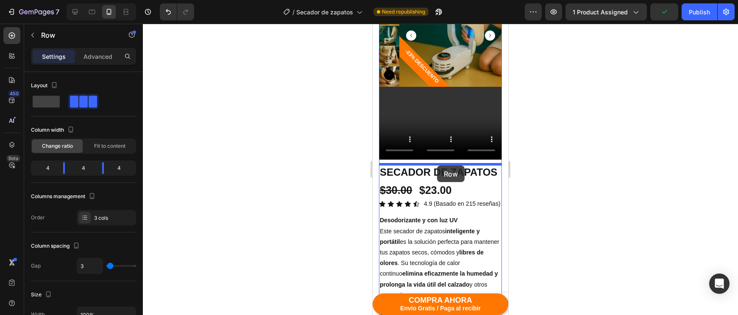
drag, startPoint x: 460, startPoint y: 177, endPoint x: 437, endPoint y: 166, distance: 26.3
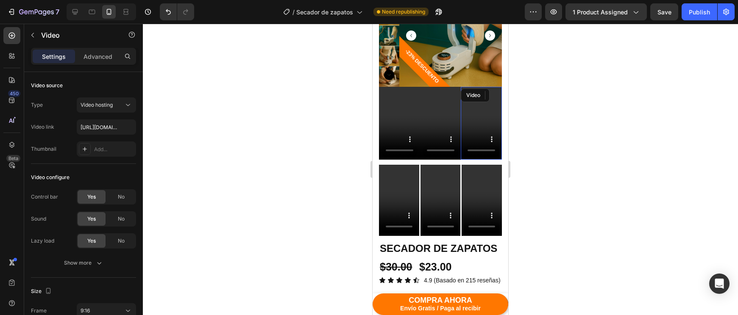
click at [461, 150] on video at bounding box center [480, 123] width 41 height 73
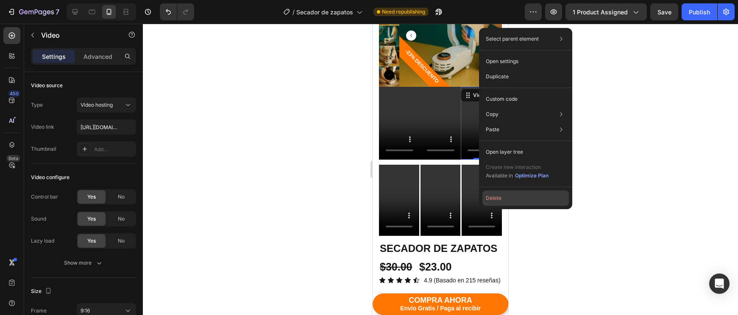
click at [495, 197] on button "Delete" at bounding box center [525, 198] width 86 height 15
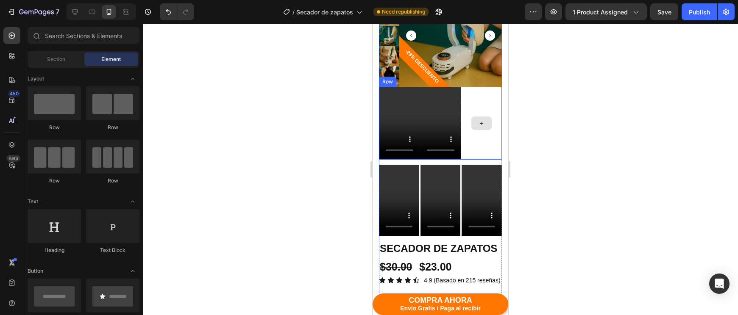
click at [483, 136] on div at bounding box center [480, 123] width 41 height 73
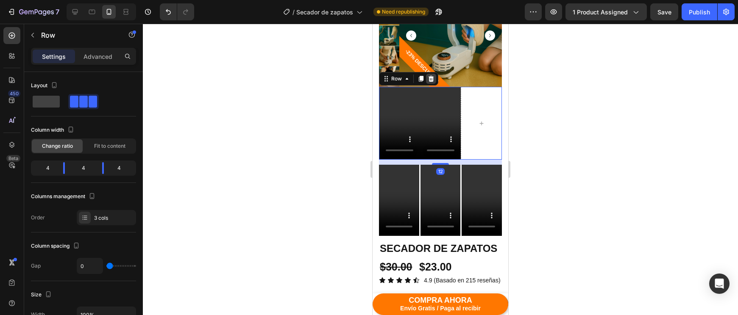
click at [431, 77] on icon at bounding box center [431, 79] width 6 height 6
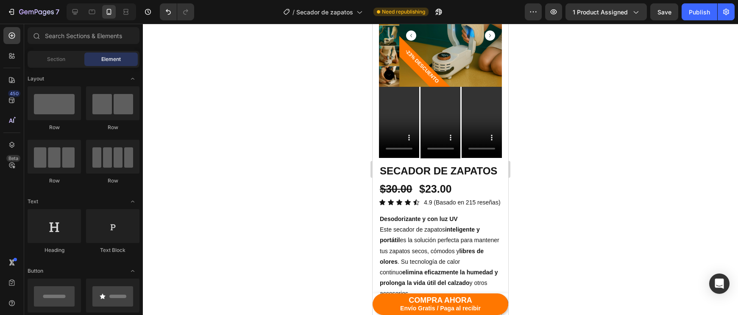
click at [555, 163] on div at bounding box center [440, 169] width 595 height 291
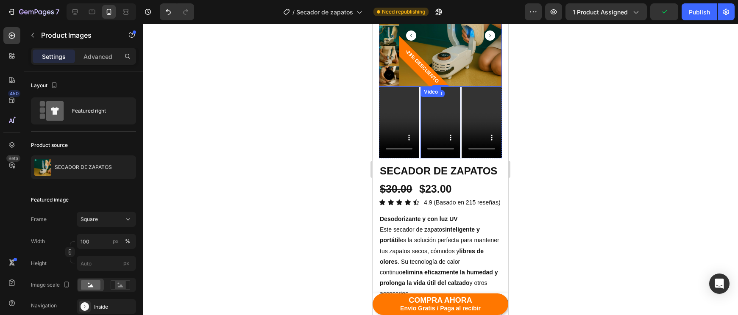
click at [440, 87] on div "Video" at bounding box center [440, 122] width 40 height 71
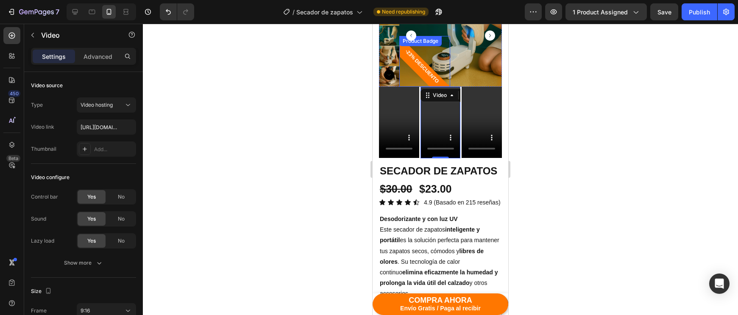
click at [444, 80] on div "-23% DESCUENTO" at bounding box center [424, 61] width 51 height 51
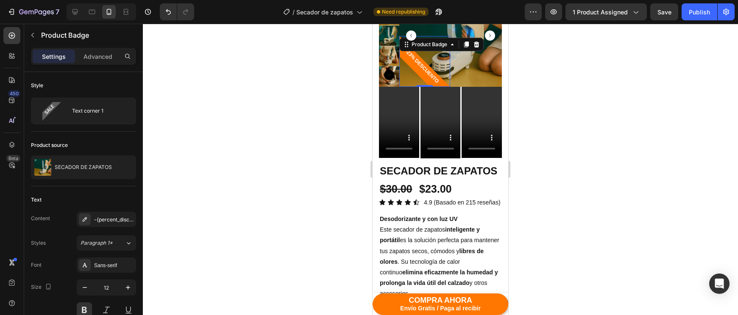
click at [456, 81] on img at bounding box center [450, 35] width 103 height 103
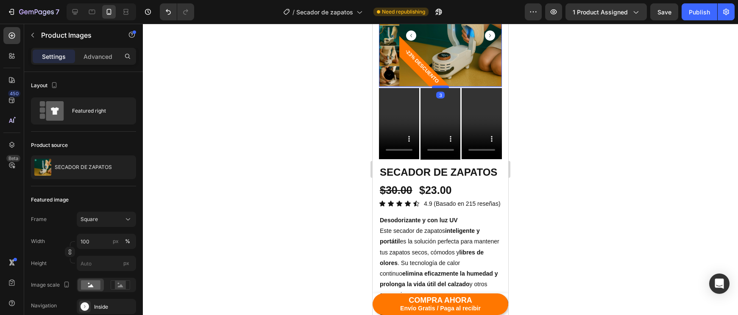
click at [440, 86] on div at bounding box center [440, 87] width 17 height 3
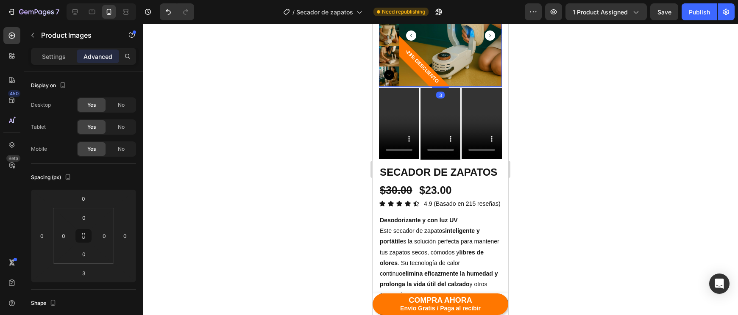
click at [614, 77] on div at bounding box center [440, 169] width 595 height 291
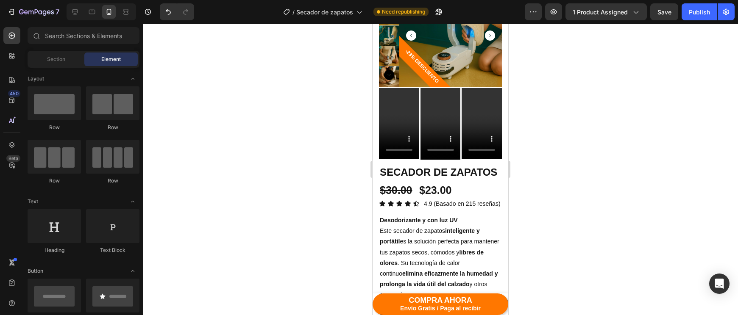
click at [605, 80] on div at bounding box center [440, 169] width 595 height 291
click at [697, 17] on button "Publish" at bounding box center [699, 11] width 36 height 17
click at [76, 13] on icon at bounding box center [75, 12] width 6 height 6
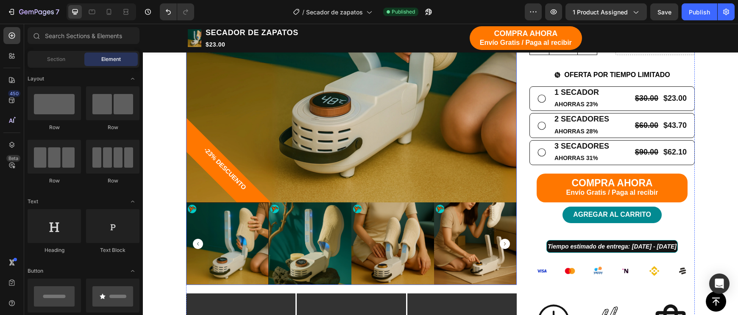
scroll to position [357, 0]
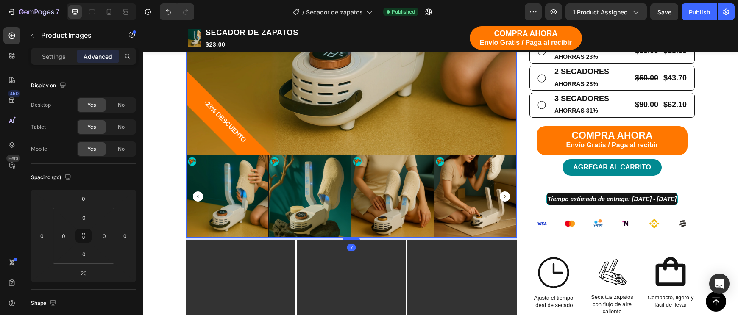
drag, startPoint x: 352, startPoint y: 245, endPoint x: 352, endPoint y: 239, distance: 5.5
click at [352, 239] on div at bounding box center [351, 239] width 17 height 3
type input "7"
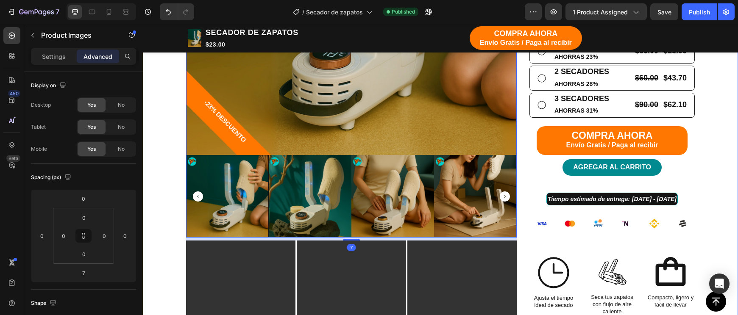
click at [718, 208] on div "TIENDA Button Button Row Echa pa' allá la humedad y malos olores Heading Row -2…" at bounding box center [440, 147] width 582 height 801
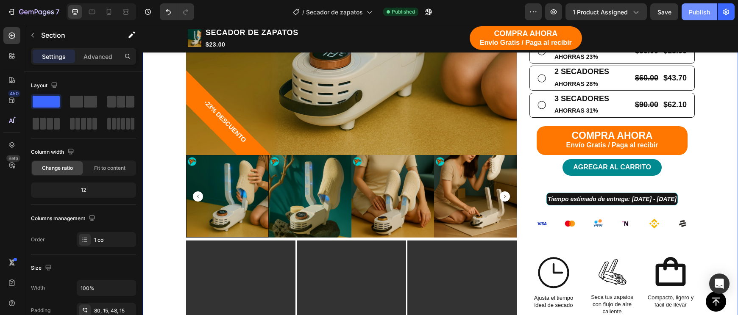
click at [701, 13] on div "Publish" at bounding box center [698, 12] width 21 height 9
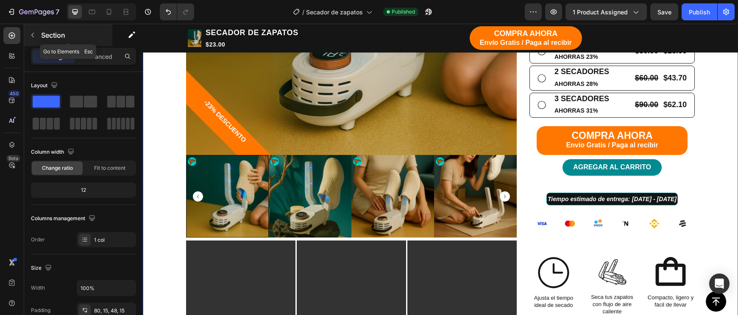
click at [31, 35] on icon "button" at bounding box center [32, 35] width 7 height 7
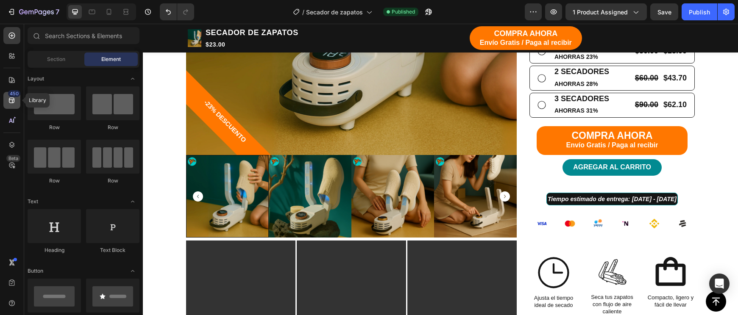
click at [11, 104] on icon at bounding box center [12, 100] width 8 height 8
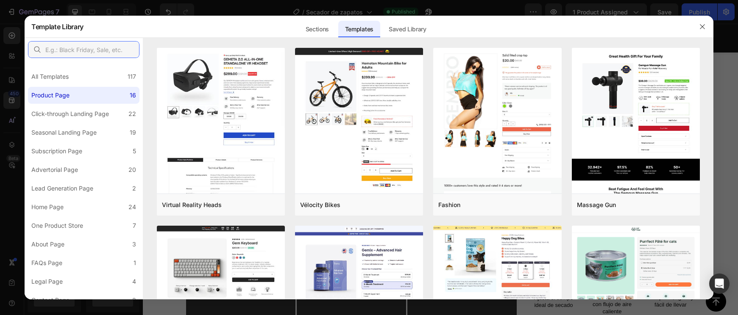
click at [86, 53] on input "text" at bounding box center [83, 49] width 111 height 17
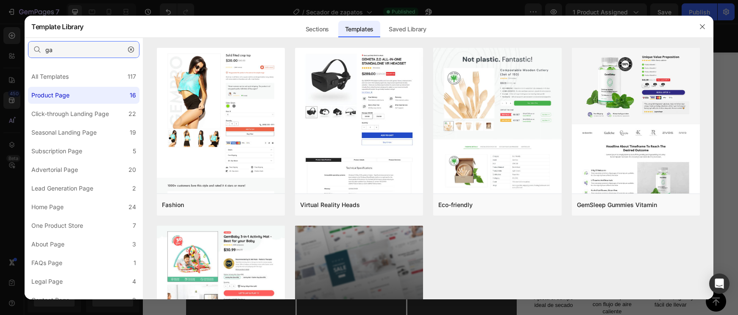
type input "g"
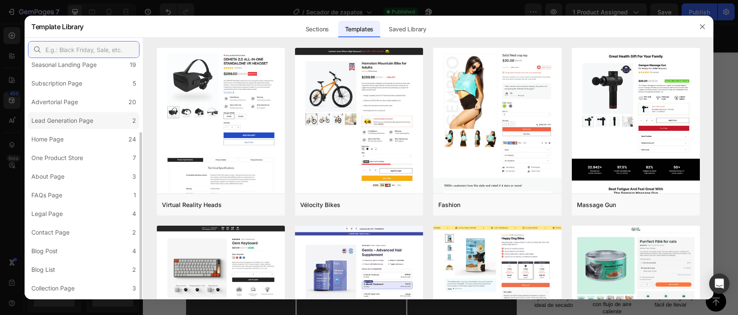
scroll to position [80, 0]
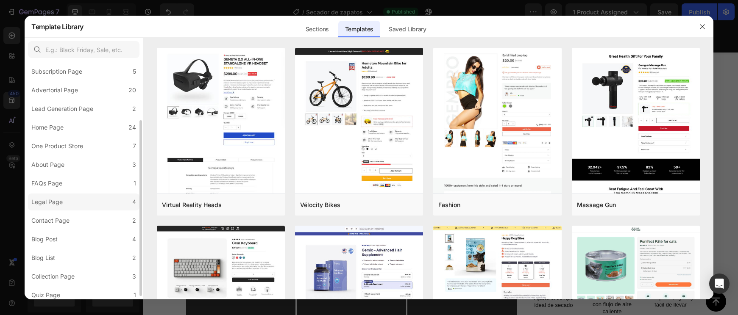
click at [65, 198] on div "Legal Page" at bounding box center [48, 202] width 35 height 10
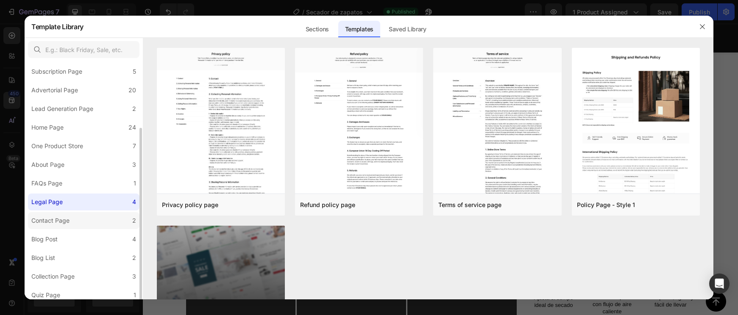
scroll to position [84, 0]
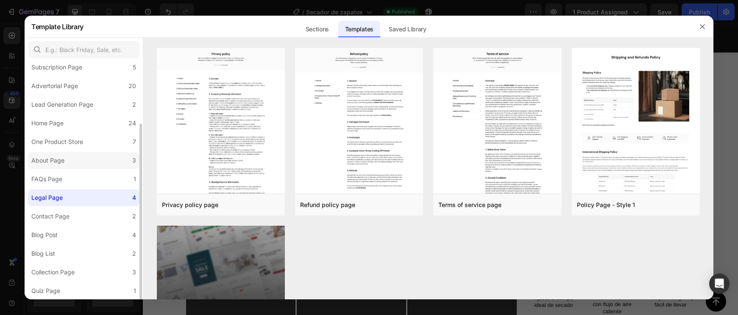
click at [65, 163] on div "About Page" at bounding box center [49, 160] width 36 height 10
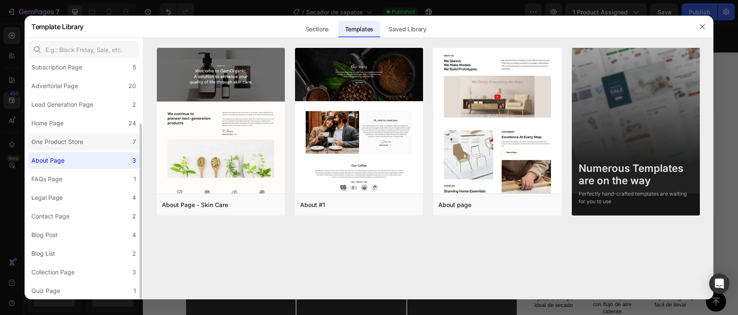
click at [73, 144] on div "One Product Store" at bounding box center [57, 142] width 52 height 10
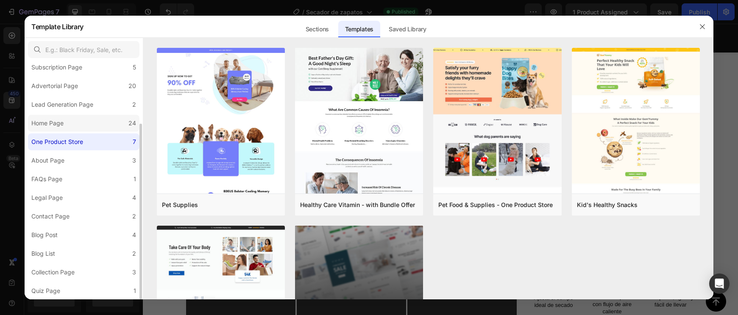
click at [69, 125] on label "Home Page 24" at bounding box center [83, 123] width 111 height 17
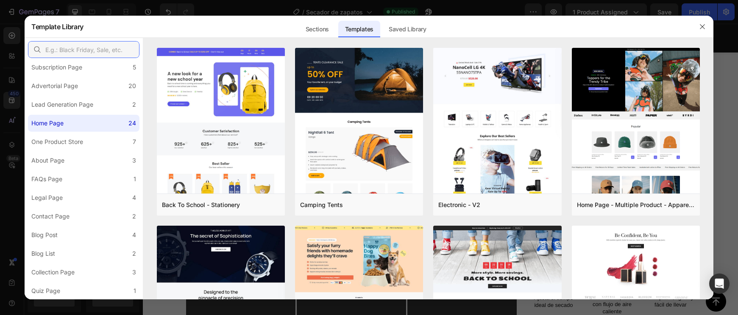
click at [87, 50] on input "text" at bounding box center [83, 49] width 111 height 17
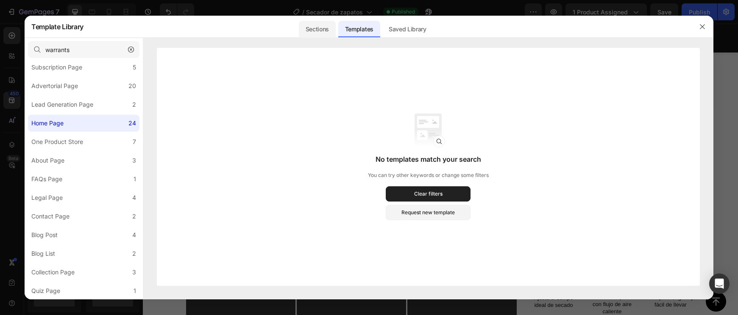
drag, startPoint x: 87, startPoint y: 50, endPoint x: 324, endPoint y: 34, distance: 238.2
click at [324, 34] on div "Sections" at bounding box center [317, 29] width 37 height 17
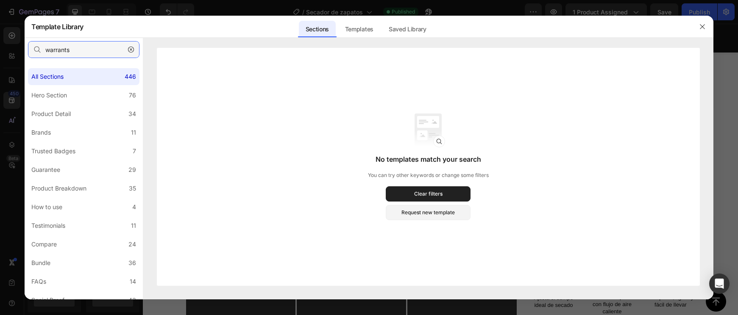
click at [88, 56] on input "warrants" at bounding box center [83, 49] width 111 height 17
type input "warranty"
click at [69, 172] on label "Guarantee 29" at bounding box center [83, 169] width 111 height 17
click at [131, 53] on button "button" at bounding box center [131, 50] width 14 height 14
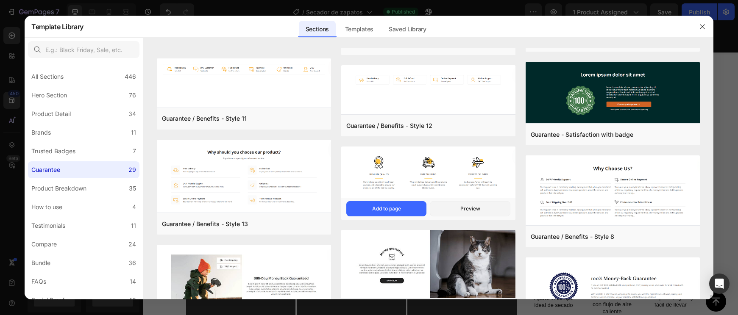
scroll to position [660, 0]
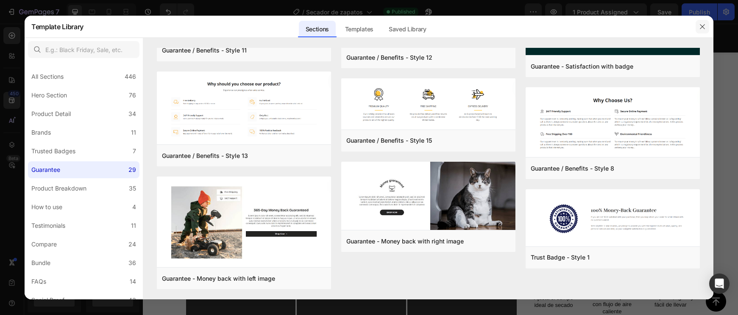
click at [701, 28] on icon "button" at bounding box center [702, 26] width 7 height 7
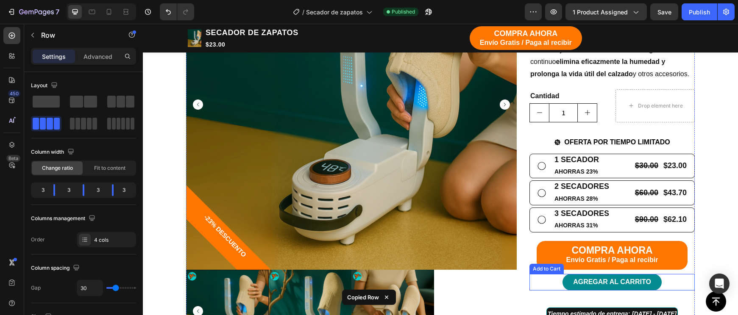
scroll to position [320, 0]
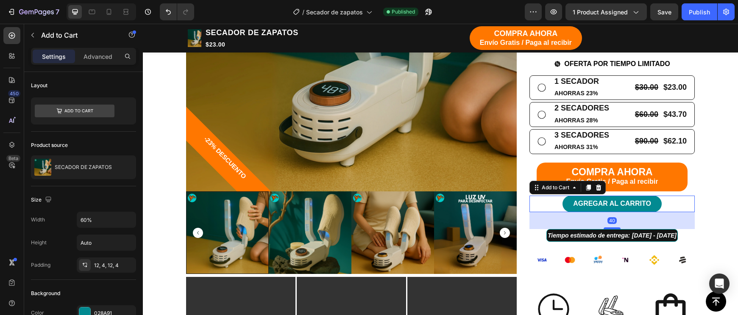
click at [667, 203] on div "AGREGAR AL CARRITO Add to Cart 40" at bounding box center [611, 204] width 165 height 16
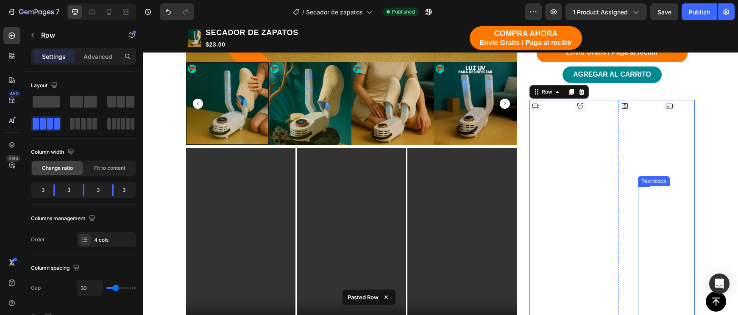
scroll to position [446, 0]
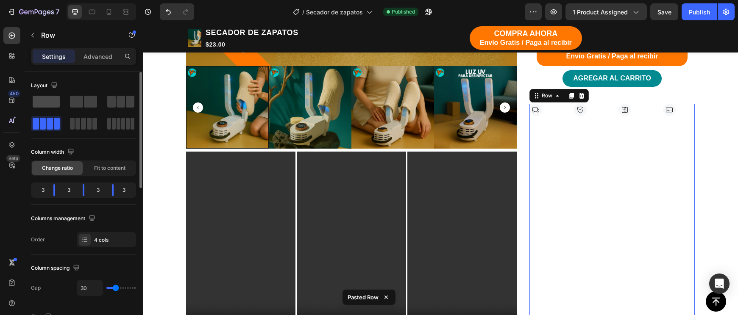
click at [34, 103] on span at bounding box center [46, 102] width 27 height 12
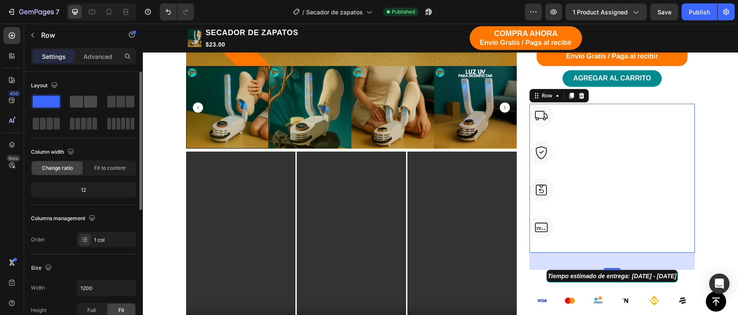
click at [90, 105] on span at bounding box center [90, 102] width 13 height 12
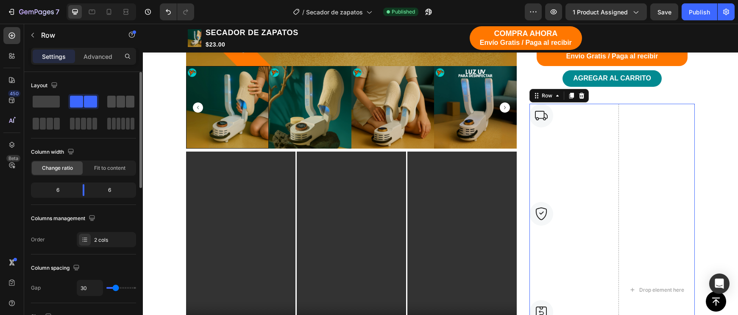
click at [122, 105] on span at bounding box center [120, 102] width 8 height 12
click at [89, 120] on span at bounding box center [89, 124] width 5 height 12
click at [111, 127] on span at bounding box center [109, 124] width 4 height 12
click at [68, 117] on div at bounding box center [83, 123] width 31 height 15
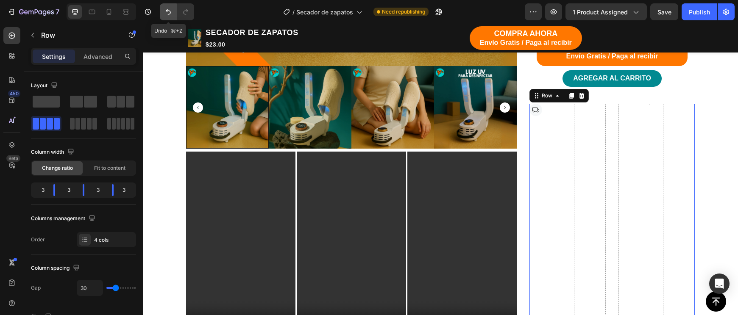
click at [160, 19] on button "Undo/Redo" at bounding box center [168, 11] width 17 height 17
click at [164, 16] on button "Undo/Redo" at bounding box center [168, 11] width 17 height 17
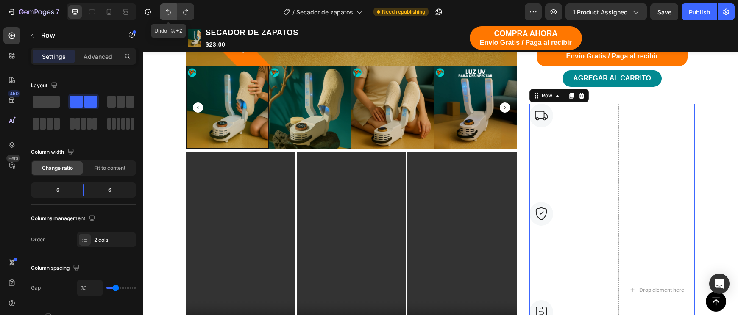
click at [164, 16] on button "Undo/Redo" at bounding box center [168, 11] width 17 height 17
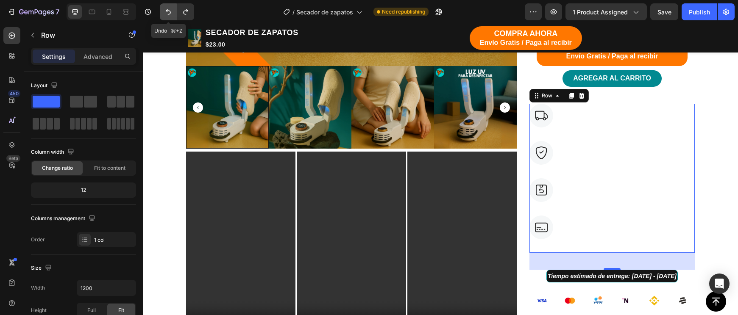
click at [164, 16] on button "Undo/Redo" at bounding box center [168, 11] width 17 height 17
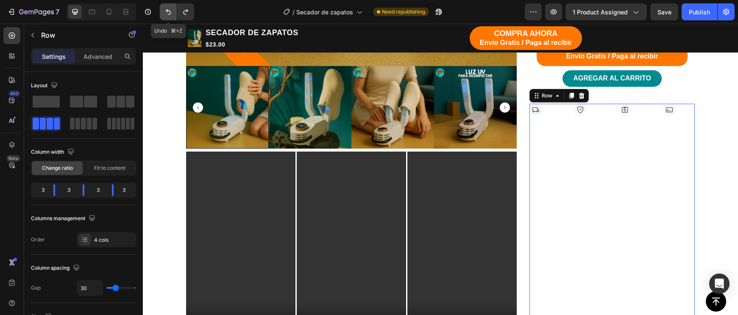
click at [167, 14] on icon "Undo/Redo" at bounding box center [168, 12] width 8 height 8
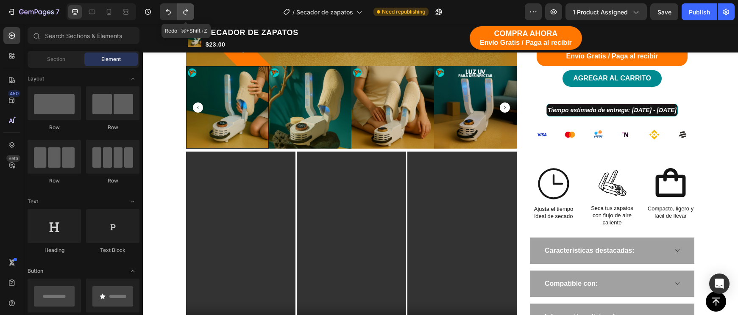
click at [182, 13] on icon "Undo/Redo" at bounding box center [185, 12] width 8 height 8
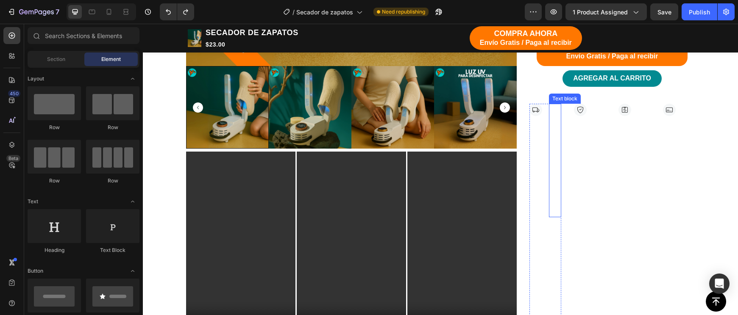
click at [552, 160] on p "Entrega gratuita - Paga al recibir" at bounding box center [554, 161] width 11 height 112
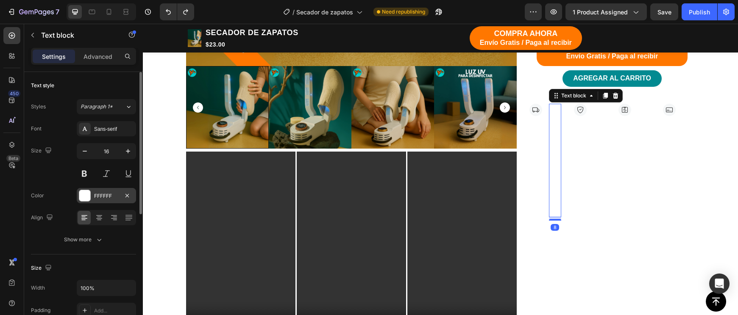
click at [92, 194] on div "FFFFFF" at bounding box center [106, 195] width 59 height 15
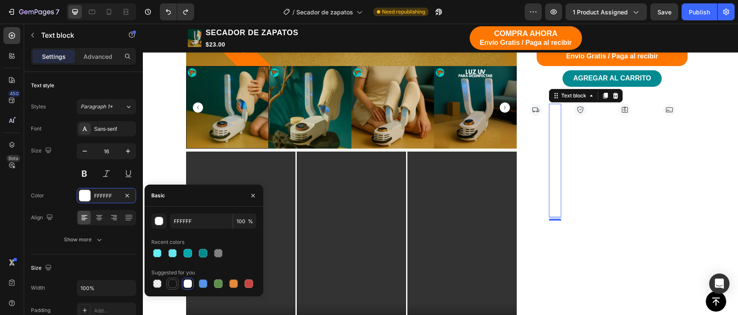
click at [169, 283] on div at bounding box center [172, 284] width 8 height 8
type input "151515"
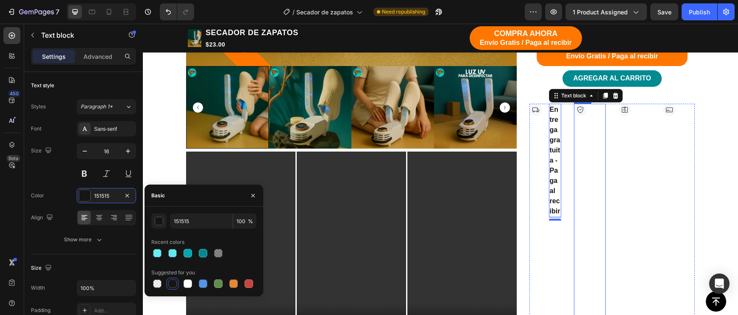
click at [592, 106] on div "Image Pagas al Recibir Text block ¡Compra con total confianza! Paga solo cuando…" at bounding box center [590, 275] width 32 height 342
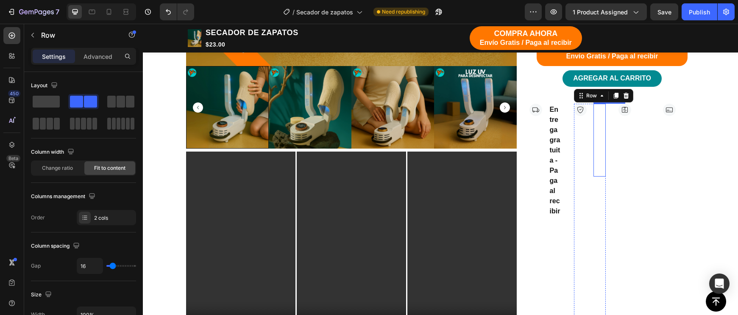
click at [600, 116] on p "Pagas al Recibir" at bounding box center [599, 140] width 11 height 71
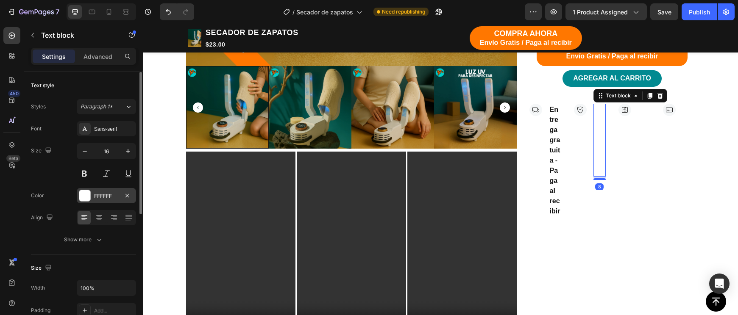
click at [89, 201] on div "FFFFFF" at bounding box center [106, 195] width 59 height 15
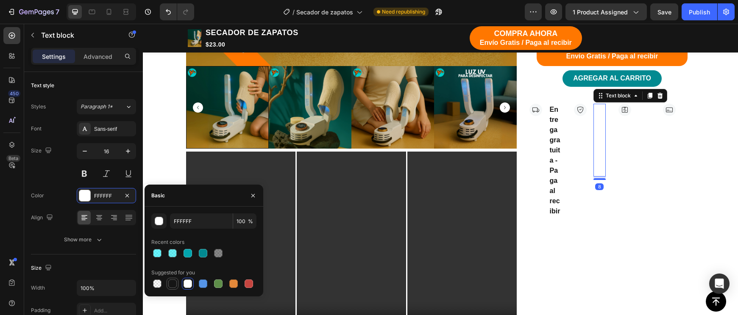
click at [171, 282] on div at bounding box center [172, 284] width 8 height 8
type input "151515"
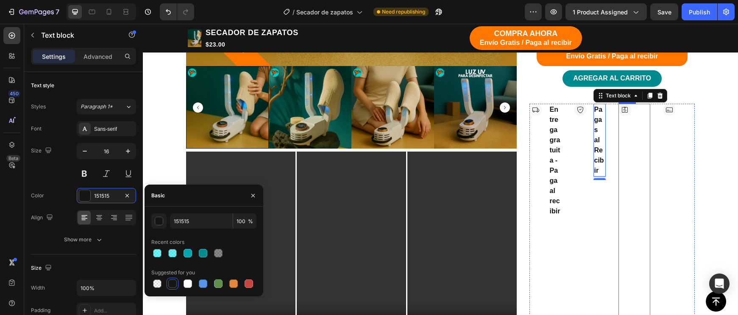
click at [630, 153] on div "Image" at bounding box center [624, 285] width 13 height 363
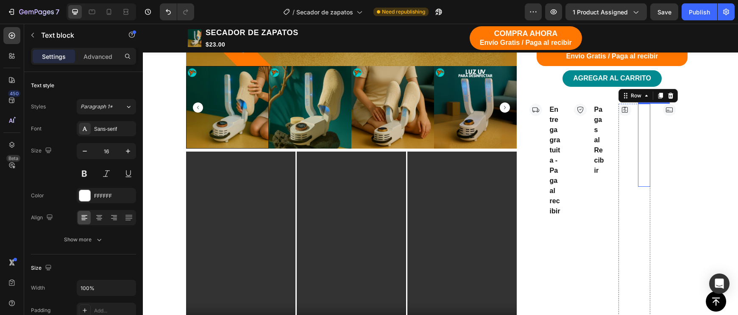
click at [645, 147] on p "Garantia de devolucion" at bounding box center [643, 145] width 11 height 81
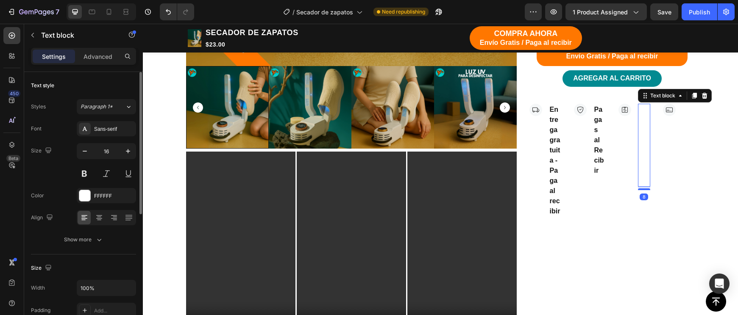
click at [106, 206] on div "Font Sans-serif Size 16 Color FFFFFF Align Show more" at bounding box center [83, 184] width 105 height 126
click at [104, 201] on div "FFFFFF" at bounding box center [106, 195] width 59 height 15
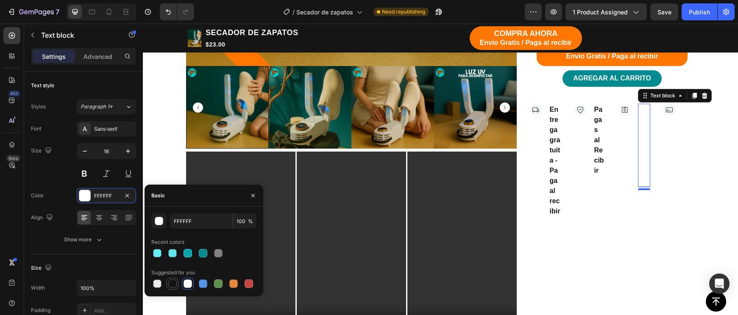
click at [174, 286] on div at bounding box center [172, 284] width 8 height 8
type input "151515"
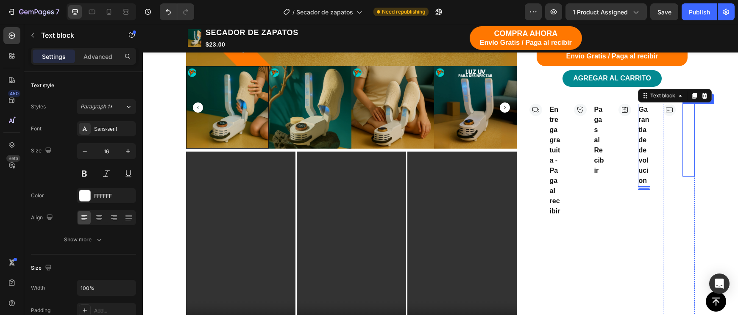
click at [687, 160] on p "Metodos de Pagos" at bounding box center [688, 140] width 11 height 71
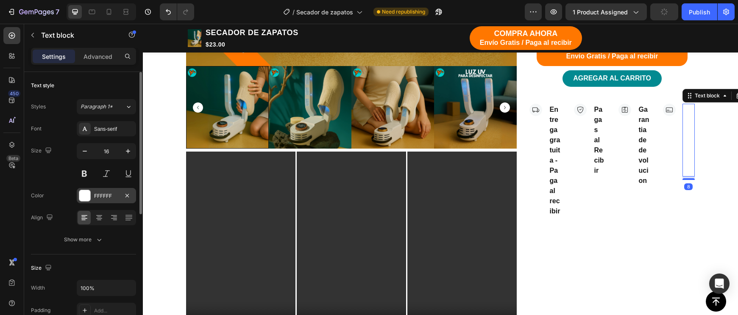
click at [102, 191] on div "FFFFFF" at bounding box center [106, 195] width 59 height 15
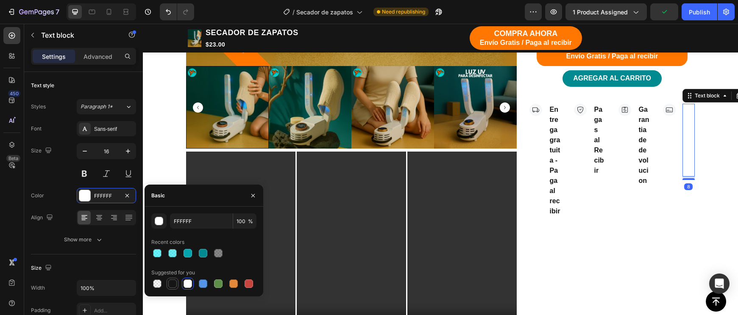
click at [170, 284] on div at bounding box center [172, 284] width 8 height 8
type input "151515"
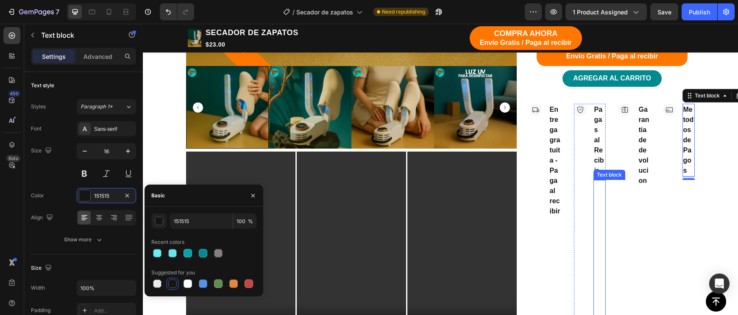
click at [593, 189] on div "¡Compra con total confianza! Paga solo cuando recibas tu producto." at bounding box center [599, 313] width 13 height 266
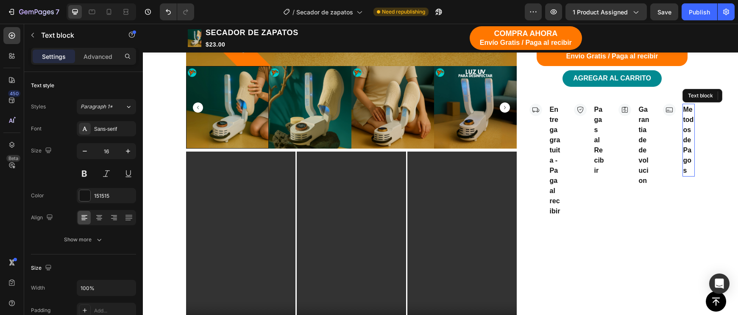
click at [684, 168] on p "Metodos de Pagos" at bounding box center [688, 140] width 11 height 71
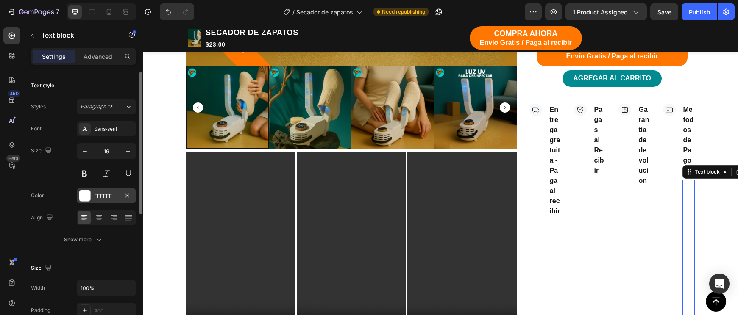
click at [91, 190] on div "FFFFFF" at bounding box center [106, 195] width 59 height 15
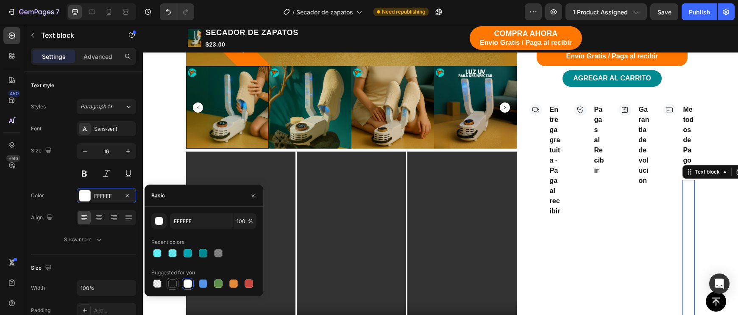
click at [168, 280] on div at bounding box center [172, 284] width 10 height 10
type input "151515"
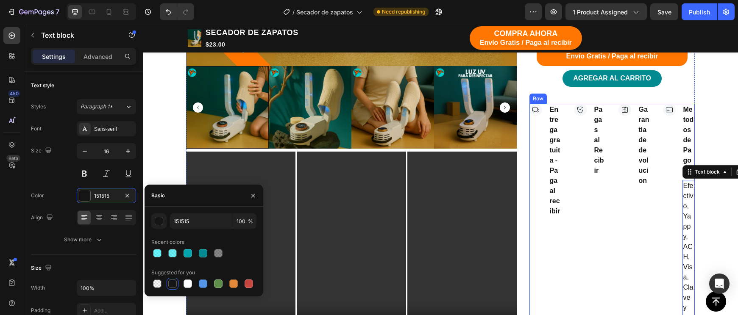
click at [562, 237] on div "Image Entrega gratuita - Paga al recibir Text block Cumplimos todos sus pedidos…" at bounding box center [611, 285] width 165 height 363
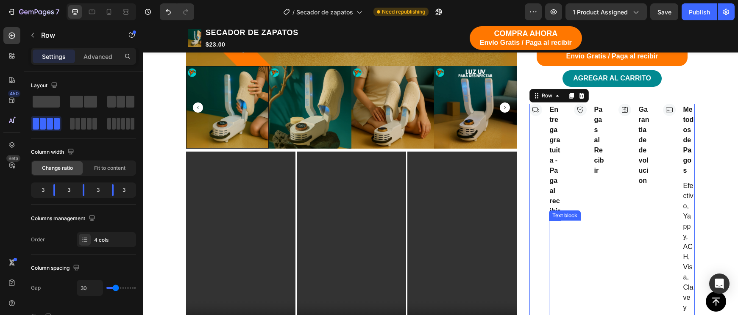
click at [553, 238] on p "Cumplimos todos sus pedidos lo más rápido posible." at bounding box center [554, 313] width 11 height 183
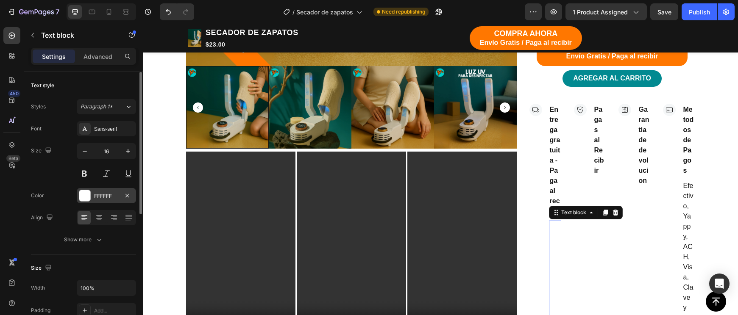
click at [115, 195] on div "FFFFFF" at bounding box center [106, 196] width 25 height 8
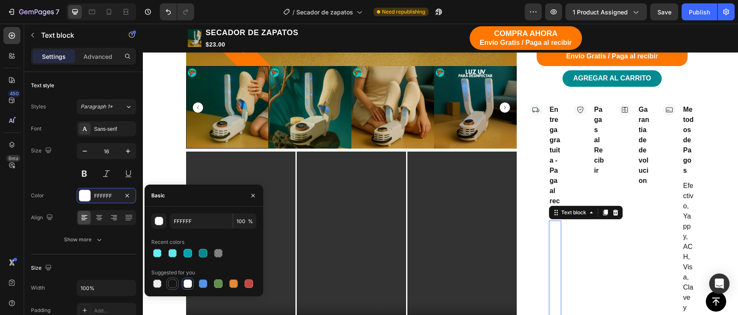
click at [173, 283] on div at bounding box center [172, 284] width 8 height 8
type input "151515"
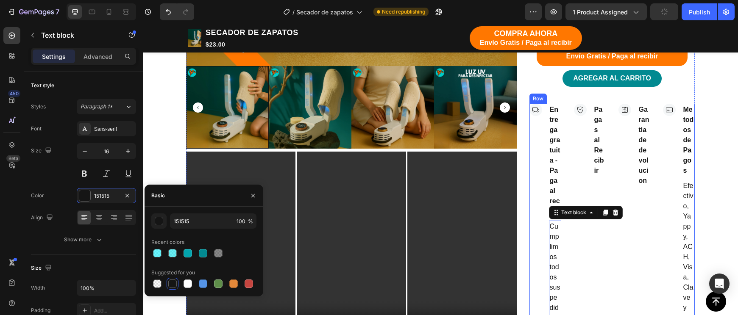
click at [608, 193] on div "Image Entrega gratuita - Paga al recibir Text block Cumplimos todos sus pedidos…" at bounding box center [611, 285] width 165 height 363
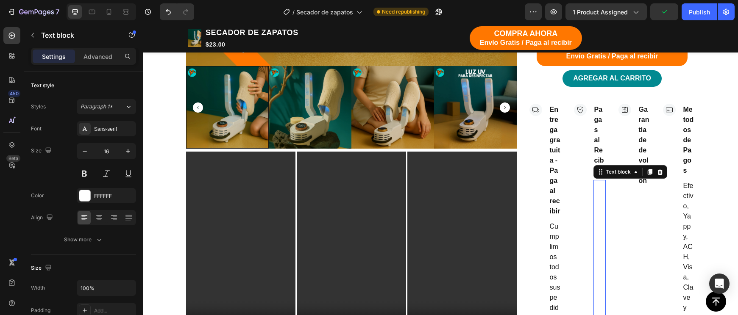
click at [594, 192] on p "¡Compra con total confianza! Paga solo cuando recibas tu producto." at bounding box center [599, 313] width 11 height 264
click at [88, 185] on div "Font Sans-serif Size 16 Color FFFFFF Align Show more" at bounding box center [83, 184] width 105 height 126
click at [88, 190] on div at bounding box center [85, 196] width 12 height 12
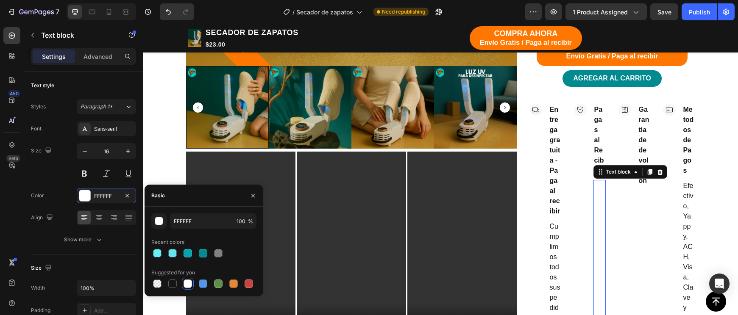
click at [170, 276] on div "Suggested for you" at bounding box center [173, 273] width 44 height 8
click at [170, 282] on div at bounding box center [172, 284] width 8 height 8
type input "151515"
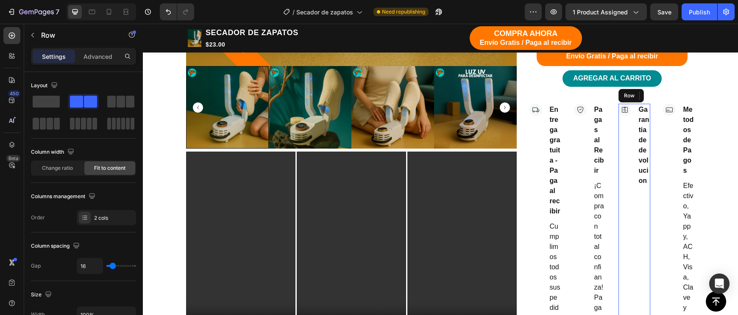
click at [632, 247] on div "Image Garantia de devolucion Text block Devolución gratuita en los primeros 7 d…" at bounding box center [634, 285] width 32 height 363
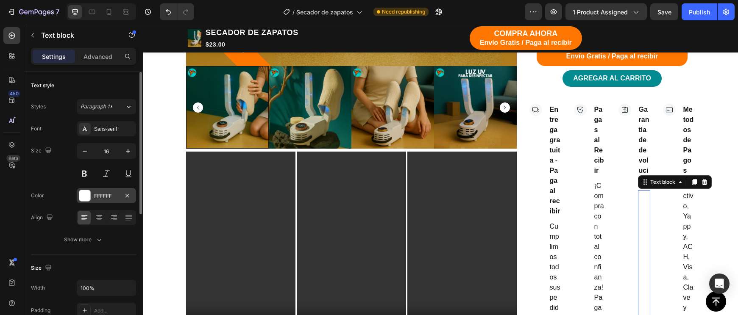
click at [97, 198] on div "FFFFFF" at bounding box center [106, 196] width 25 height 8
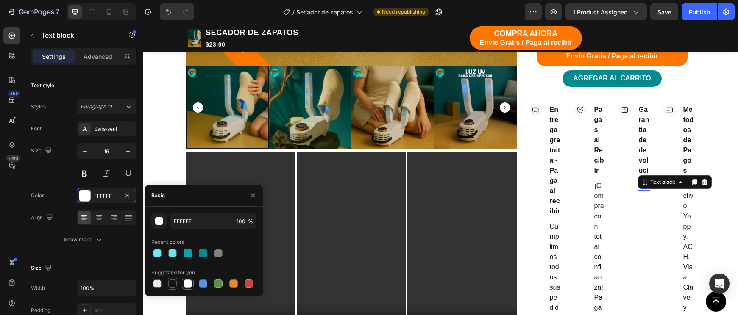
click at [172, 280] on div at bounding box center [172, 284] width 8 height 8
type input "151515"
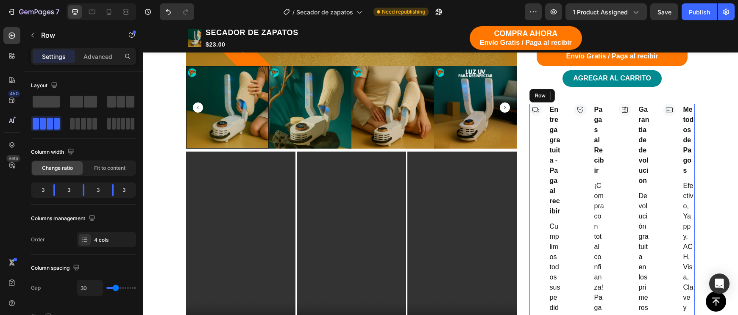
click at [609, 215] on div "Image Entrega gratuita - Paga al recibir Text block Cumplimos todos sus pedidos…" at bounding box center [611, 285] width 165 height 363
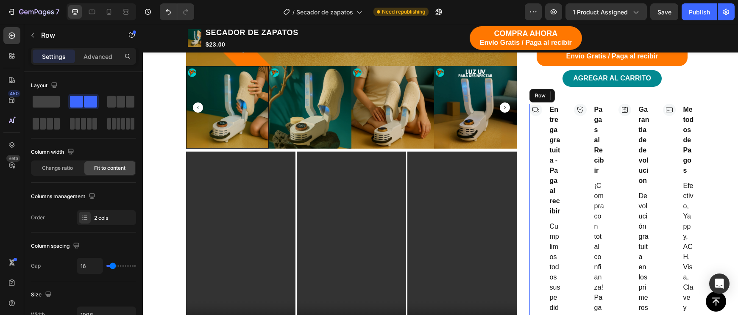
click at [544, 220] on div "Image Entrega gratuita - Paga al recibir Text block Cumplimos todos sus pedidos…" at bounding box center [545, 255] width 32 height 302
click at [50, 100] on span at bounding box center [46, 102] width 27 height 12
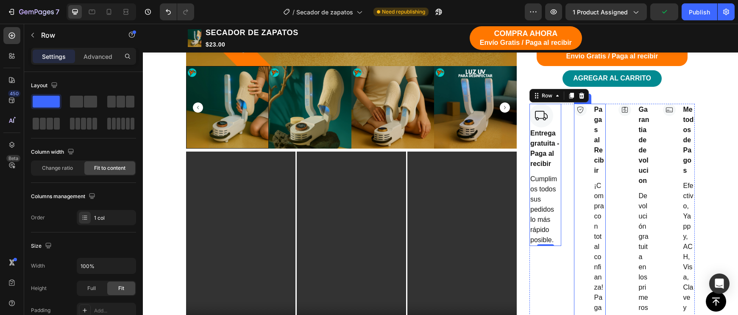
click at [585, 147] on div "Image" at bounding box center [580, 275] width 13 height 342
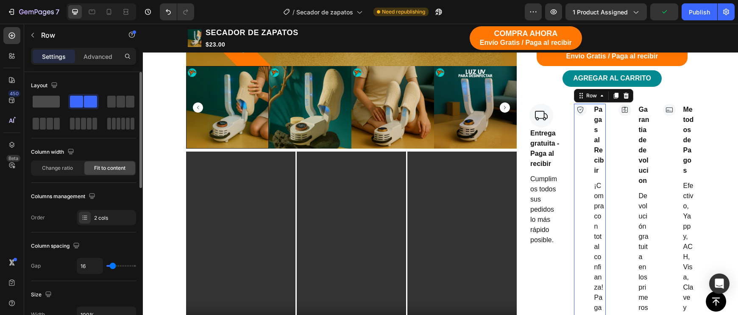
click at [41, 101] on span at bounding box center [46, 102] width 27 height 12
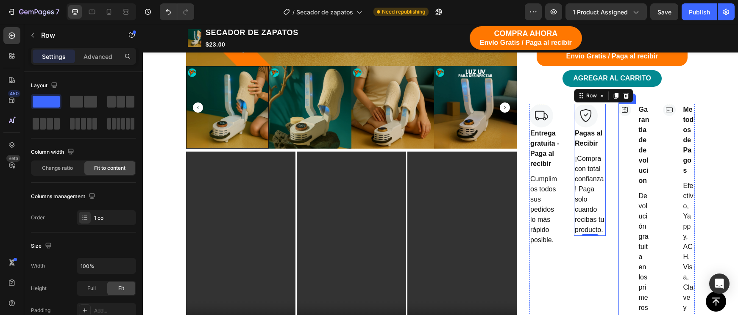
click at [627, 173] on div "Image" at bounding box center [624, 285] width 13 height 363
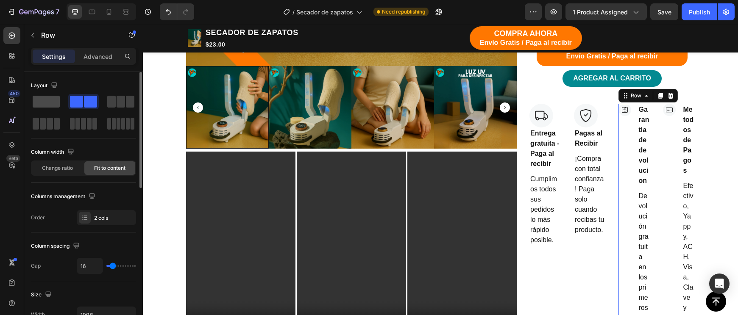
click at [40, 104] on span at bounding box center [46, 102] width 27 height 12
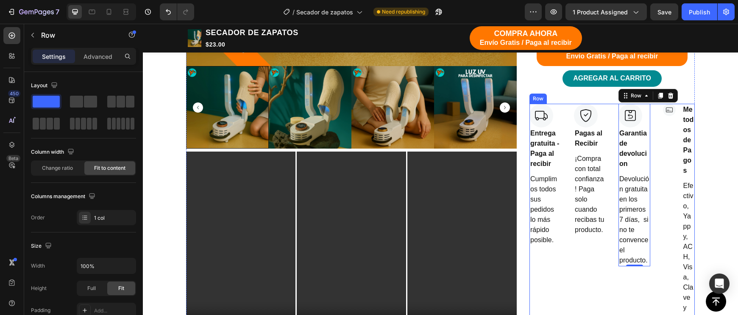
click at [661, 206] on div "Image Entrega gratuita - Paga al recibir Text block Cumplimos todos sus pedidos…" at bounding box center [611, 285] width 165 height 363
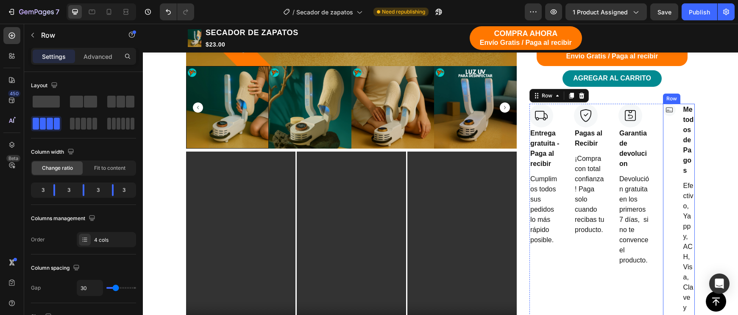
click at [675, 206] on div "Image" at bounding box center [669, 285] width 13 height 363
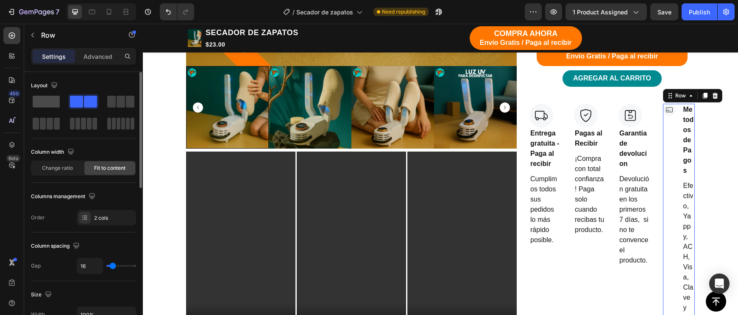
click at [48, 107] on span at bounding box center [46, 102] width 27 height 12
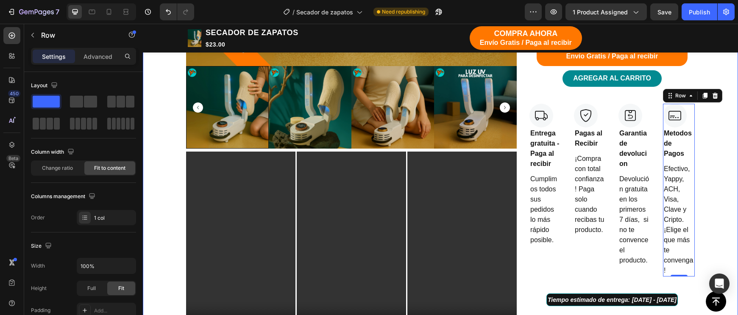
click at [713, 152] on div "TIENDA Button Button Row Echa pa' allá la humedad y malos olores Heading Row -2…" at bounding box center [440, 109] width 582 height 902
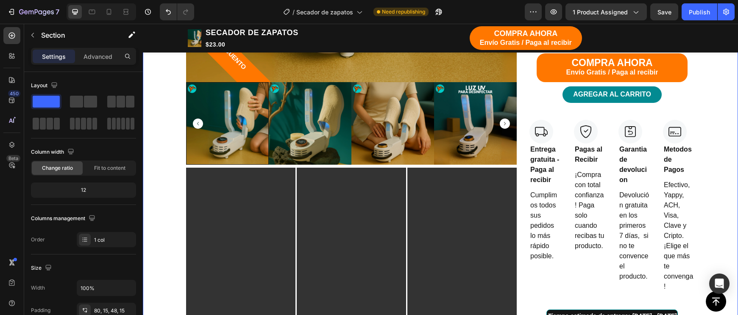
scroll to position [474, 0]
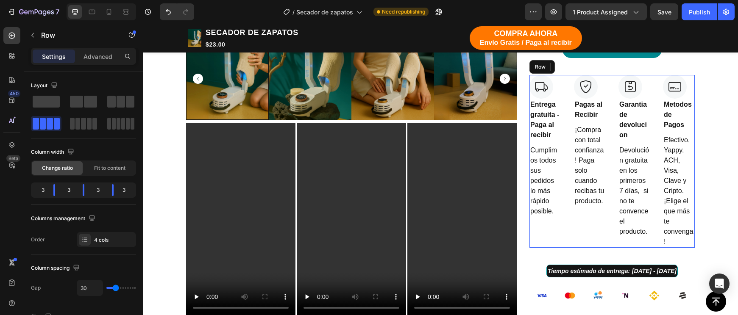
click at [570, 119] on div "Image Entrega gratuita - Paga al recibir Text block Cumplimos todos sus pedidos…" at bounding box center [611, 161] width 165 height 173
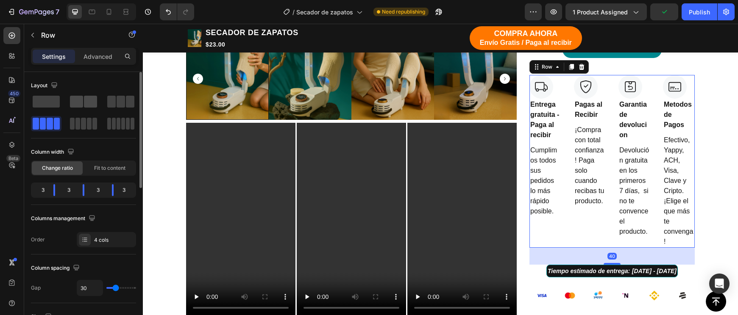
click at [76, 101] on span at bounding box center [76, 102] width 13 height 12
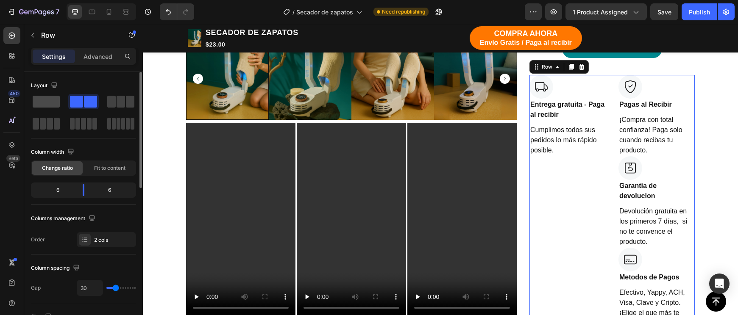
click at [42, 102] on span at bounding box center [46, 102] width 27 height 12
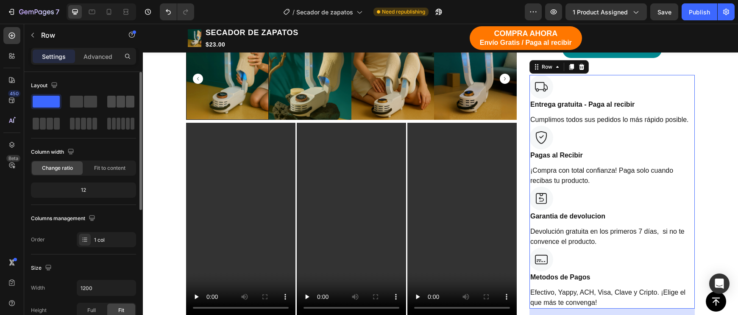
click at [122, 105] on span at bounding box center [120, 102] width 8 height 12
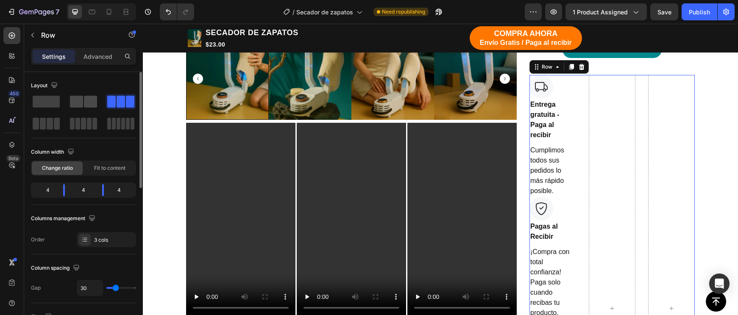
click at [75, 102] on span at bounding box center [76, 102] width 13 height 12
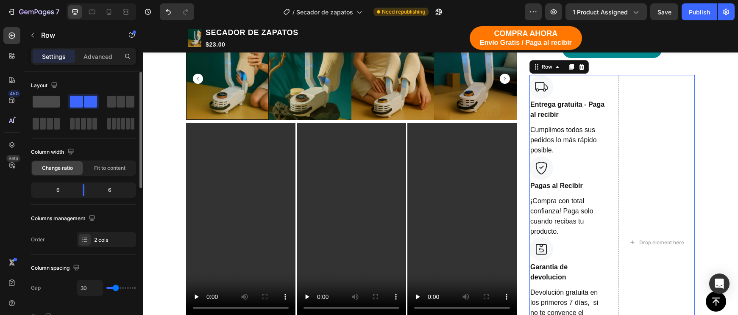
click at [48, 101] on span at bounding box center [46, 102] width 27 height 12
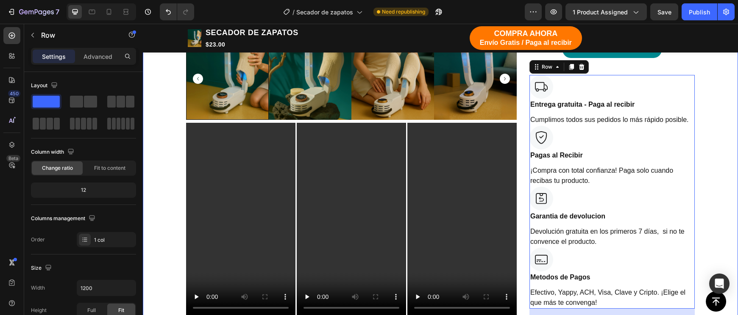
click at [713, 233] on div "TIENDA Button Button Row Echa pa' allá la humedad y malos olores Heading Row -2…" at bounding box center [440, 110] width 582 height 963
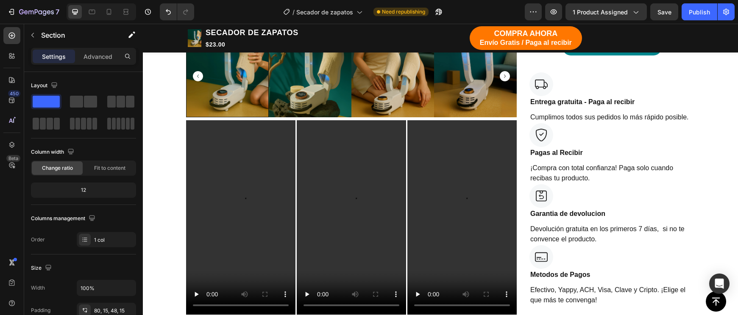
scroll to position [478, 0]
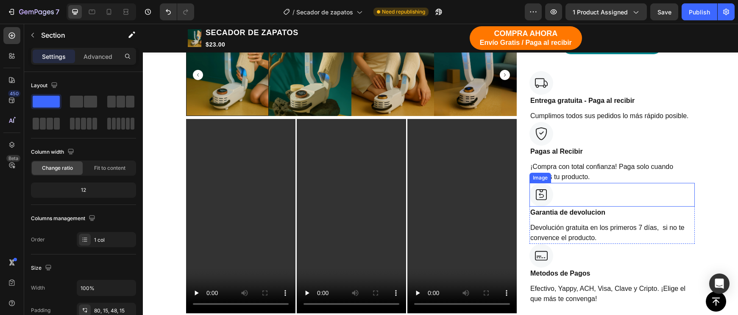
click at [570, 184] on div at bounding box center [611, 195] width 165 height 24
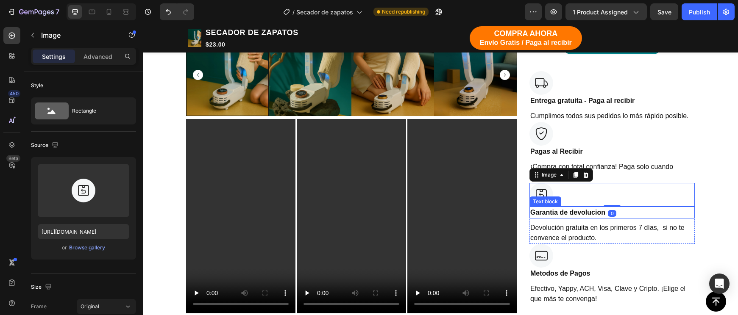
scroll to position [511, 0]
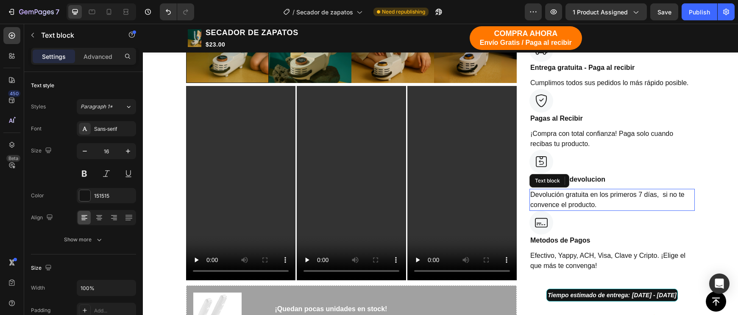
click at [591, 205] on div "Devolución gratuita en los primeros 7 días, si no te convence el producto." at bounding box center [611, 200] width 165 height 22
click at [628, 179] on p "Garantia de devolucion" at bounding box center [612, 180] width 164 height 10
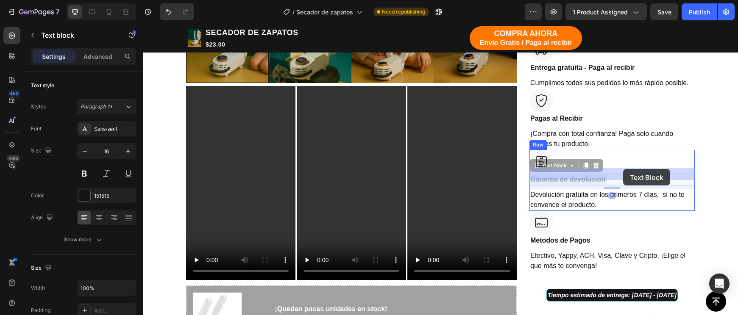
drag, startPoint x: 621, startPoint y: 177, endPoint x: 623, endPoint y: 169, distance: 7.5
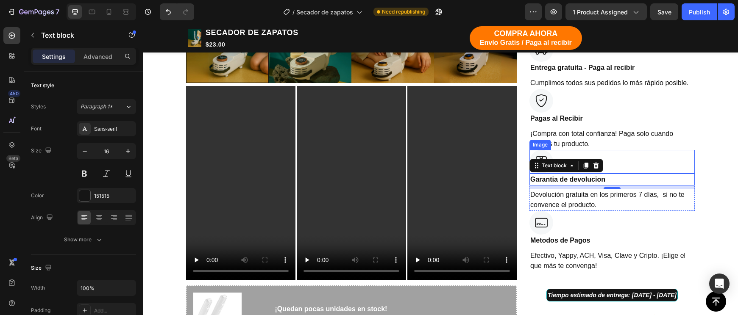
click at [627, 159] on div at bounding box center [611, 162] width 165 height 24
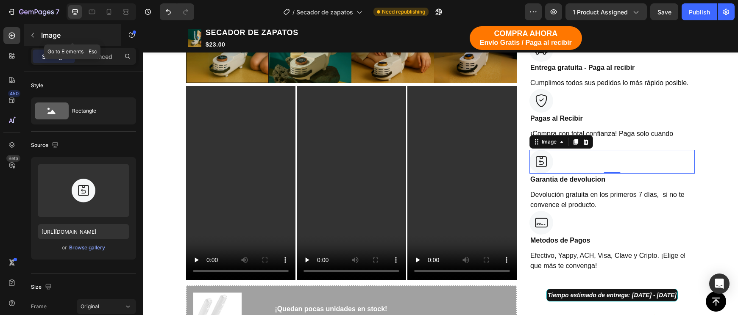
click at [37, 37] on button "button" at bounding box center [33, 35] width 14 height 14
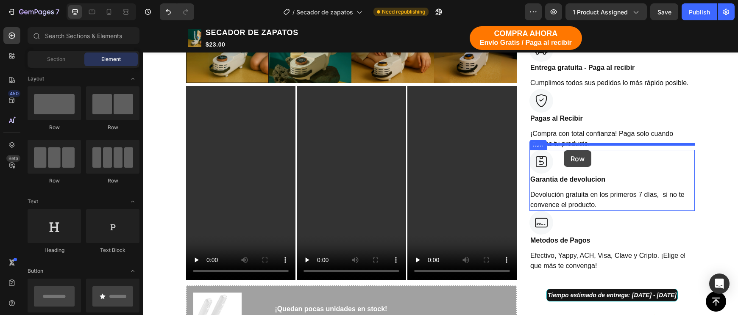
drag, startPoint x: 253, startPoint y: 135, endPoint x: 563, endPoint y: 150, distance: 310.9
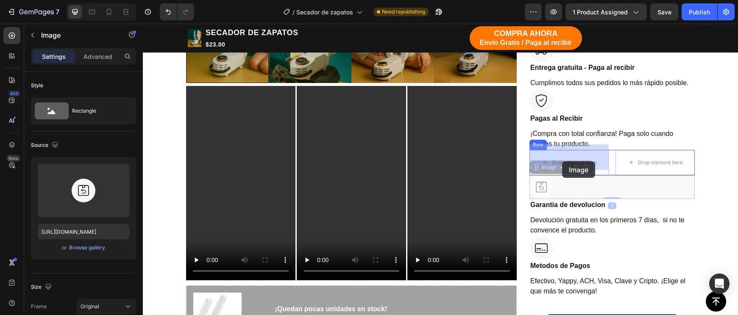
drag, startPoint x: 545, startPoint y: 186, endPoint x: 562, endPoint y: 161, distance: 29.8
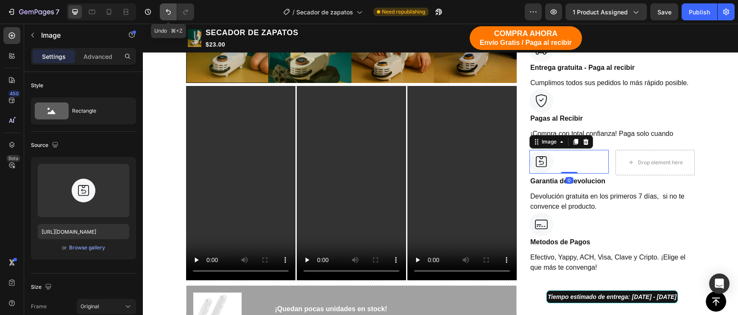
click at [172, 14] on icon "Undo/Redo" at bounding box center [168, 12] width 8 height 8
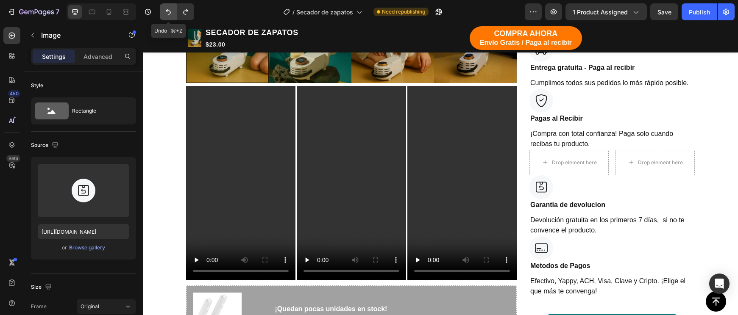
click at [172, 14] on icon "Undo/Redo" at bounding box center [168, 12] width 8 height 8
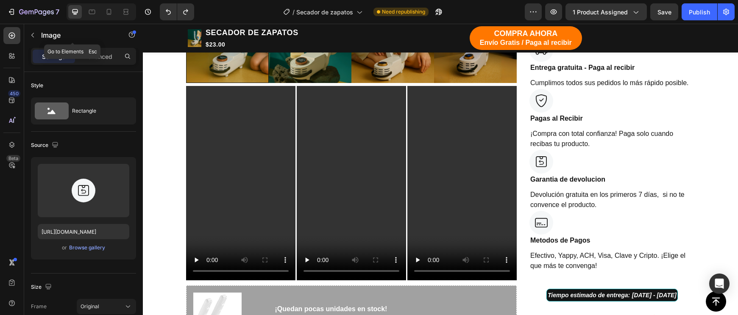
click at [37, 35] on button "button" at bounding box center [33, 35] width 14 height 14
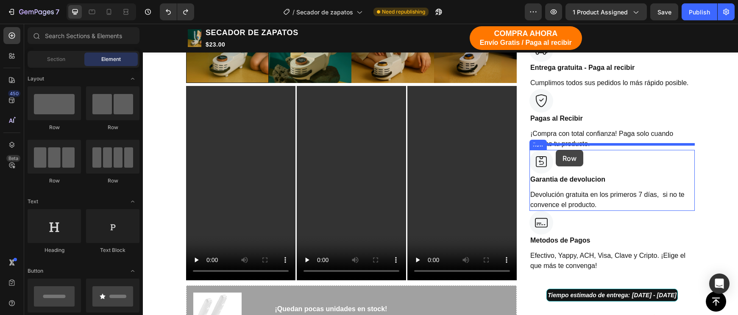
drag, startPoint x: 186, startPoint y: 187, endPoint x: 555, endPoint y: 150, distance: 370.8
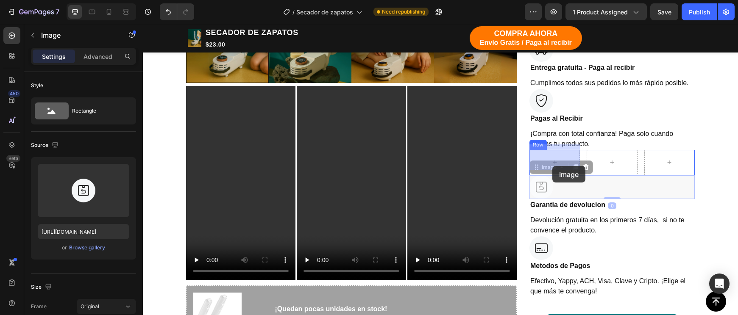
drag, startPoint x: 551, startPoint y: 182, endPoint x: 552, endPoint y: 166, distance: 16.1
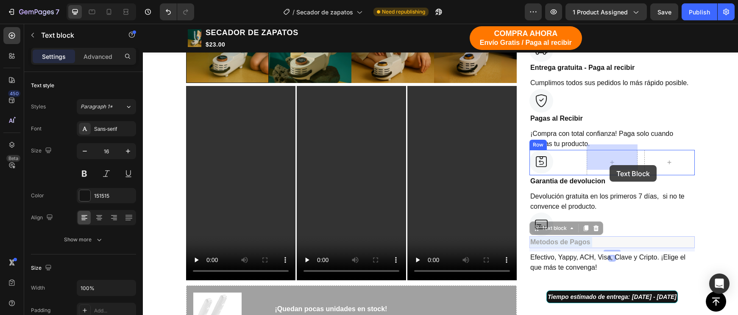
drag, startPoint x: 557, startPoint y: 233, endPoint x: 613, endPoint y: 169, distance: 84.7
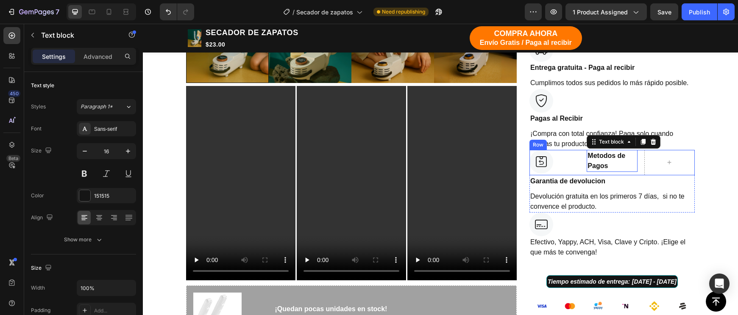
scroll to position [511, 0]
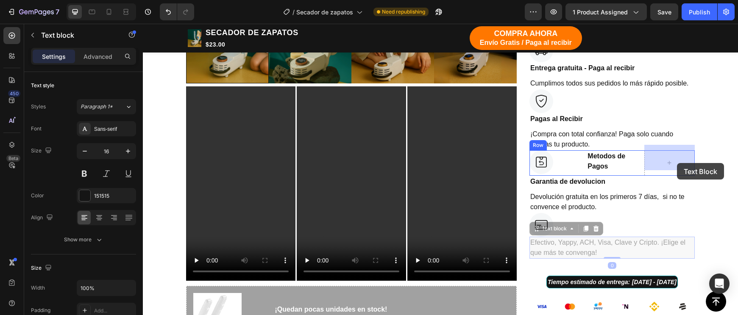
drag, startPoint x: 588, startPoint y: 241, endPoint x: 677, endPoint y: 163, distance: 117.6
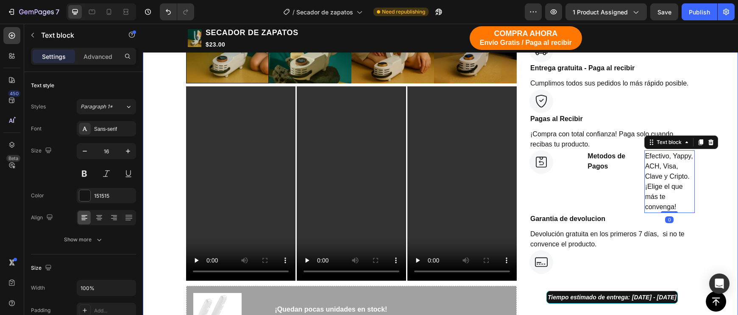
click at [706, 183] on div "TIENDA Button Button Row Echa pa' allá la humedad y malos olores Heading Row -2…" at bounding box center [440, 75] width 582 height 965
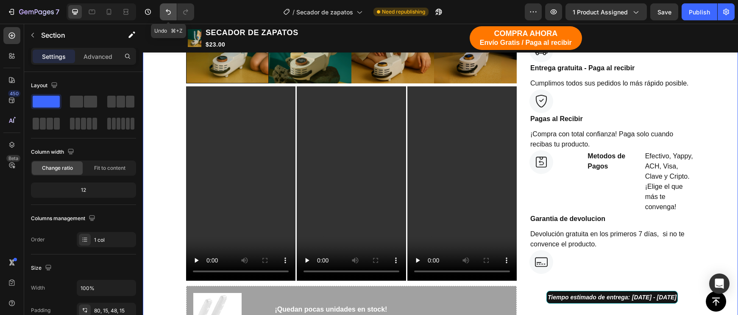
click at [170, 11] on icon "Undo/Redo" at bounding box center [168, 12] width 5 height 6
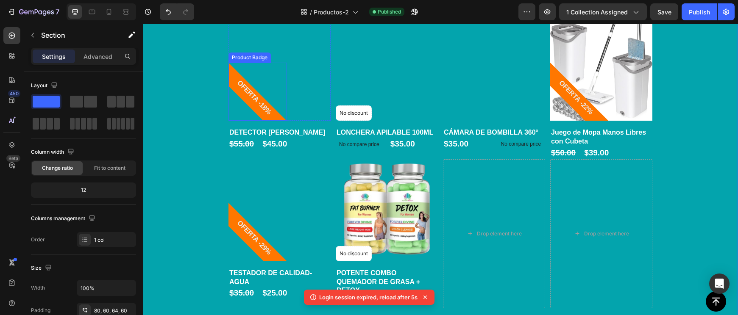
scroll to position [492, 0]
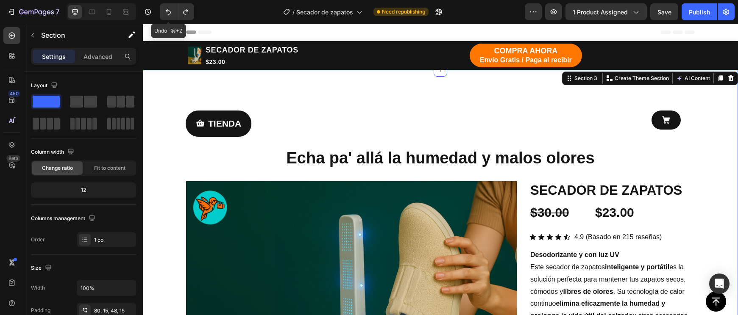
click at [170, 11] on icon "Undo/Redo" at bounding box center [168, 12] width 5 height 6
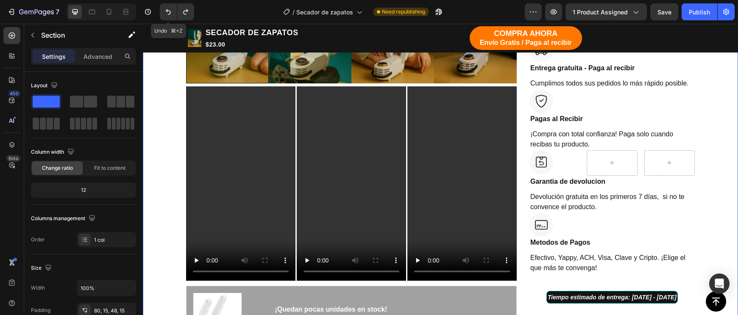
scroll to position [511, 0]
click at [170, 11] on icon "Undo/Redo" at bounding box center [168, 12] width 5 height 6
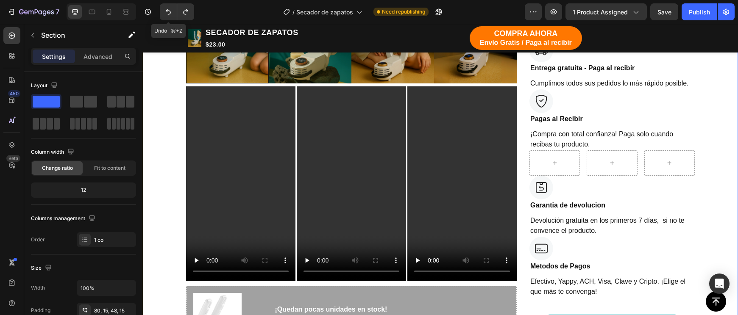
click at [170, 11] on icon "Undo/Redo" at bounding box center [168, 12] width 5 height 6
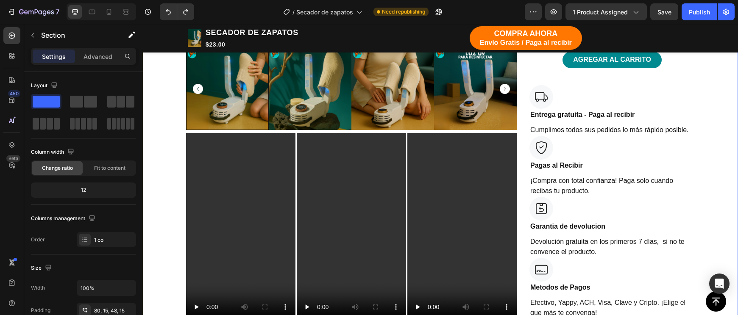
scroll to position [471, 0]
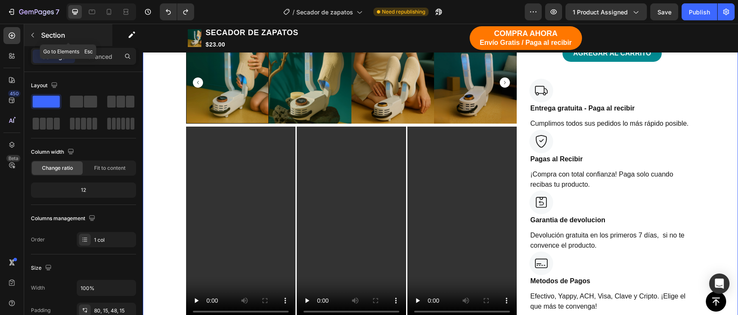
click at [38, 33] on button "button" at bounding box center [33, 35] width 14 height 14
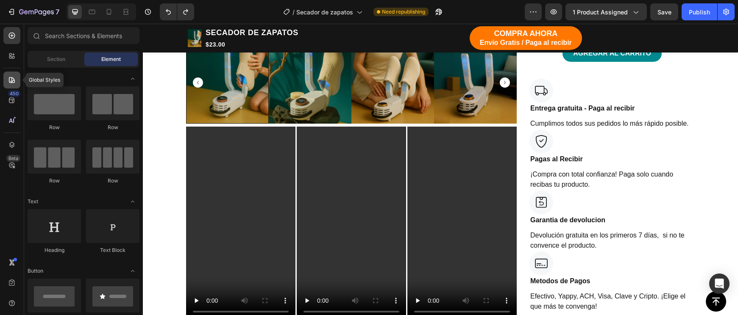
click at [14, 78] on icon at bounding box center [12, 80] width 8 height 8
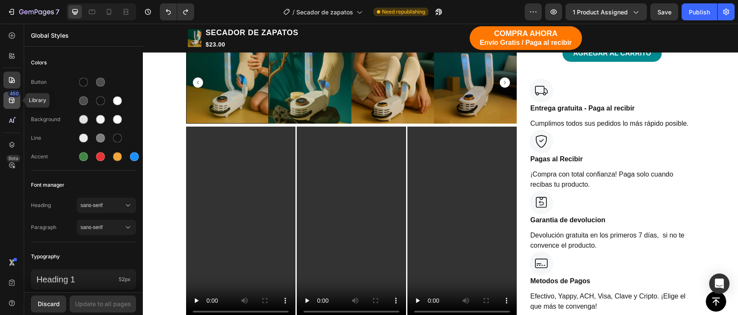
click at [10, 101] on icon at bounding box center [12, 100] width 8 height 8
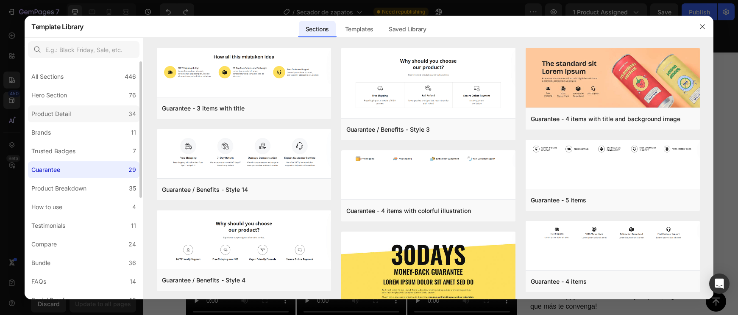
click at [105, 121] on label "Product Detail 34" at bounding box center [83, 113] width 111 height 17
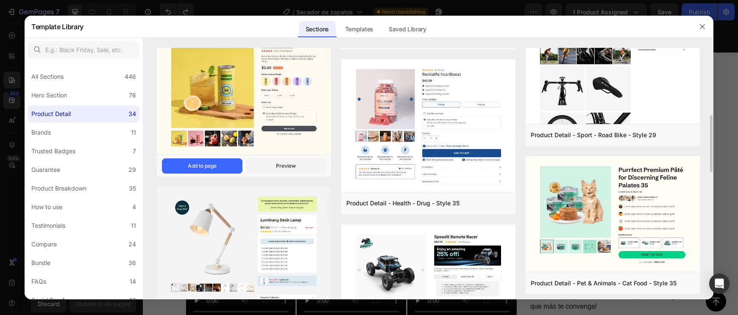
scroll to position [291, 0]
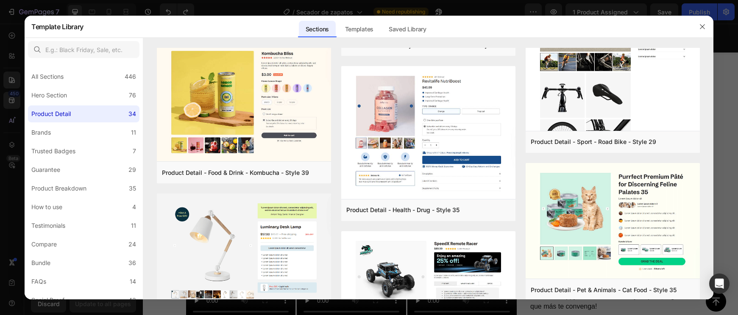
click at [147, 10] on div at bounding box center [369, 157] width 738 height 315
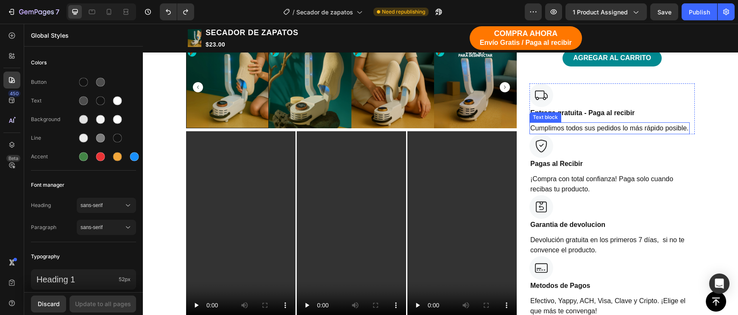
scroll to position [443, 0]
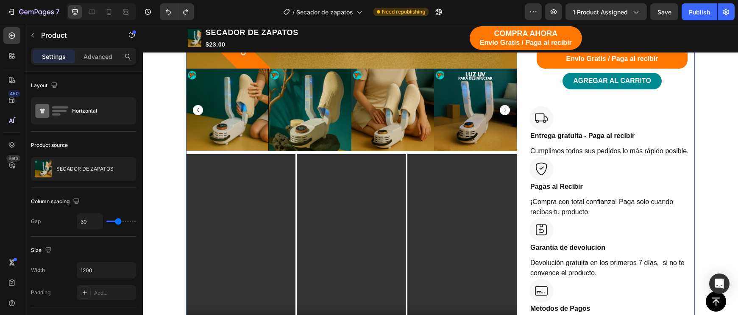
click at [577, 107] on div at bounding box center [609, 118] width 160 height 24
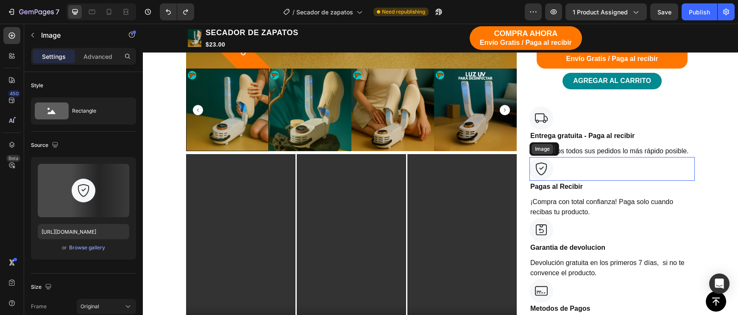
click at [532, 150] on div "Image" at bounding box center [544, 149] width 30 height 14
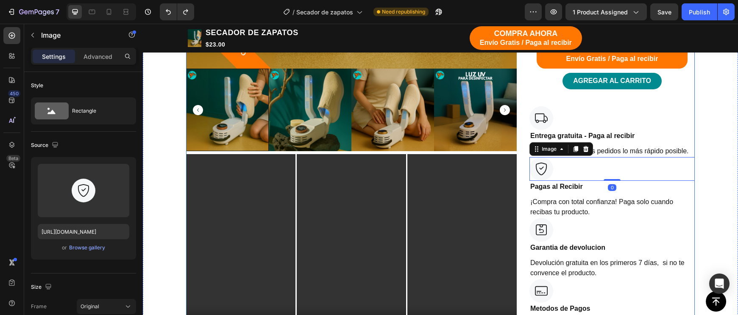
click at [528, 149] on div "-23% DESCUENTO Product Badge Product Images Video Video Video Row Image ¡Quedan…" at bounding box center [440, 160] width 508 height 845
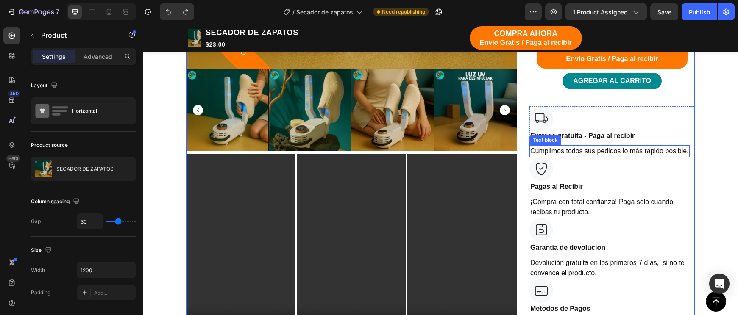
click at [533, 149] on p "Cumplimos todos sus pedidos lo más rápido posible." at bounding box center [609, 151] width 158 height 10
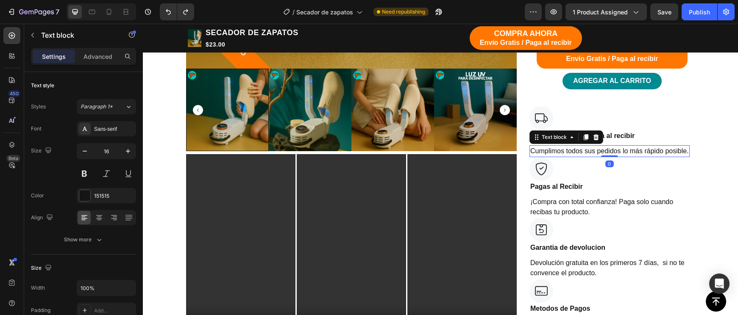
click at [528, 150] on div "-23% DESCUENTO Product Badge Product Images Video Video Video Row Image ¡Quedan…" at bounding box center [440, 160] width 508 height 845
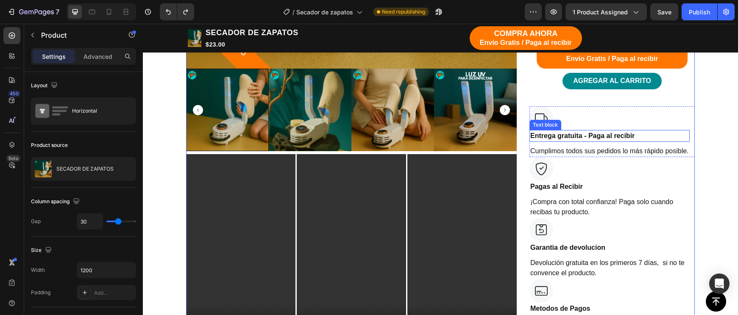
click at [686, 133] on p "Entrega gratuita - Paga al recibir" at bounding box center [609, 136] width 158 height 10
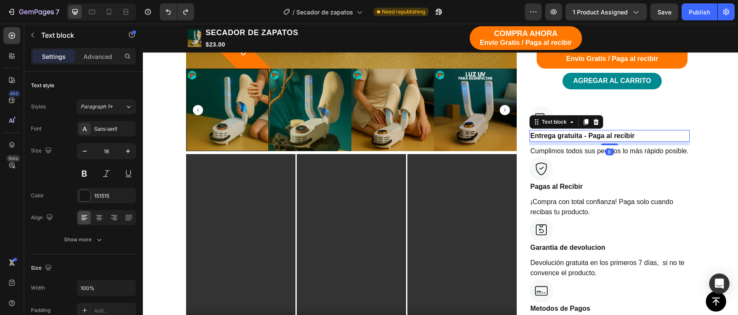
click at [689, 137] on div "Entrega gratuita - Paga al recibir Text block 8" at bounding box center [609, 136] width 160 height 12
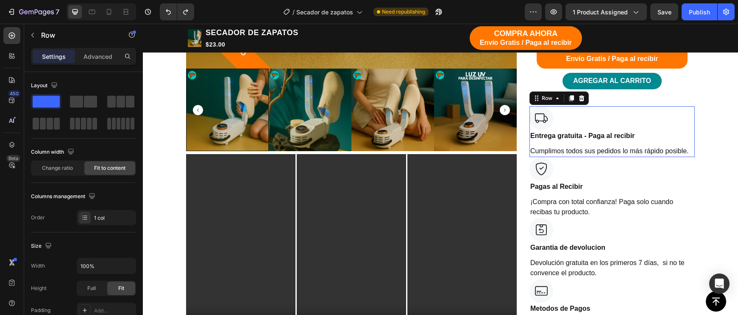
click at [690, 137] on div "Image Entrega gratuita - Paga al recibir Text block Cumplimos todos sus pedidos…" at bounding box center [611, 131] width 165 height 51
click at [694, 160] on div at bounding box center [611, 169] width 165 height 24
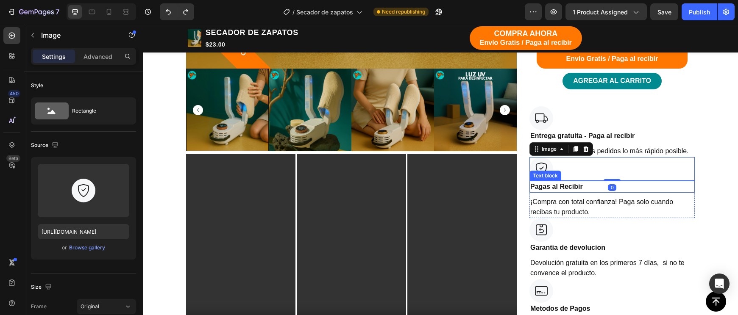
click at [689, 189] on div "Image 0 Pagas al Recibir Text block ¡Compra con total confianza! Paga solo cuan…" at bounding box center [611, 187] width 165 height 61
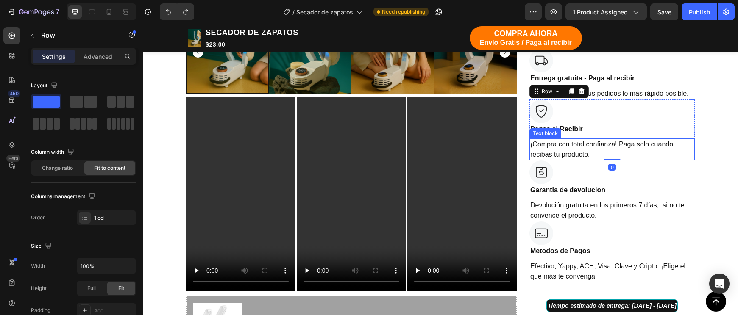
click at [689, 191] on div "Image Garantia de devolucion Text block Devolución gratuita en los primeros 7 d…" at bounding box center [611, 191] width 165 height 61
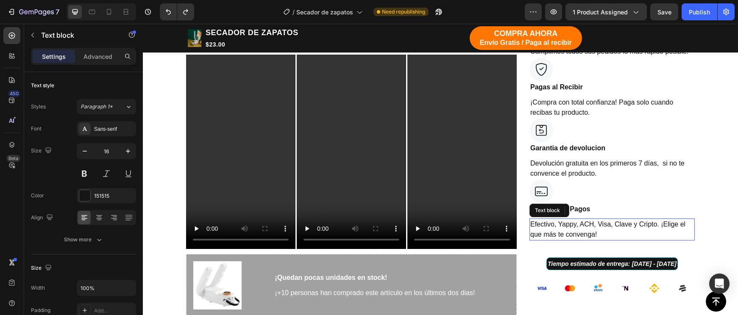
click at [686, 219] on p "Efectivo, Yappy, ACH, Visa, Clave y Cripto. ¡Elige el que más te convenga!" at bounding box center [612, 229] width 164 height 20
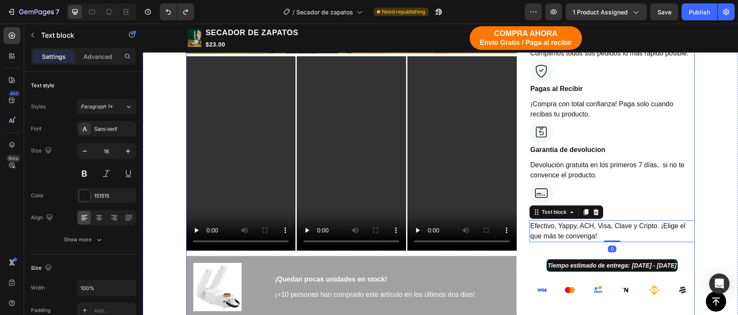
click at [682, 249] on div "SECADOR DE ZAPATOS Product Title $30.00 Compare Price Compare Price $23.00 Prod…" at bounding box center [611, 62] width 165 height 845
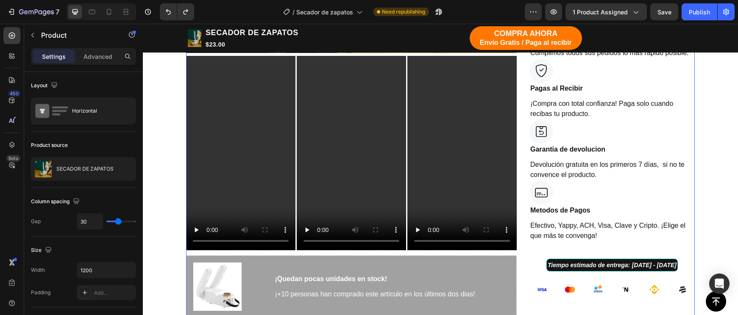
drag, startPoint x: 672, startPoint y: 246, endPoint x: 652, endPoint y: 243, distance: 20.5
click at [672, 245] on div "SECADOR DE ZAPATOS Product Title $30.00 Compare Price Compare Price $23.00 Prod…" at bounding box center [611, 62] width 165 height 845
click at [641, 241] on div "SECADOR DE ZAPATOS Product Title $30.00 Compare Price Compare Price $23.00 Prod…" at bounding box center [611, 62] width 165 height 845
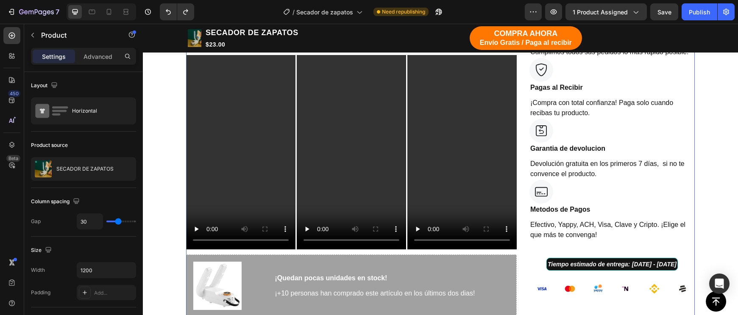
click at [637, 238] on div "SECADOR DE ZAPATOS Product Title $30.00 Compare Price Compare Price $23.00 Prod…" at bounding box center [611, 61] width 165 height 845
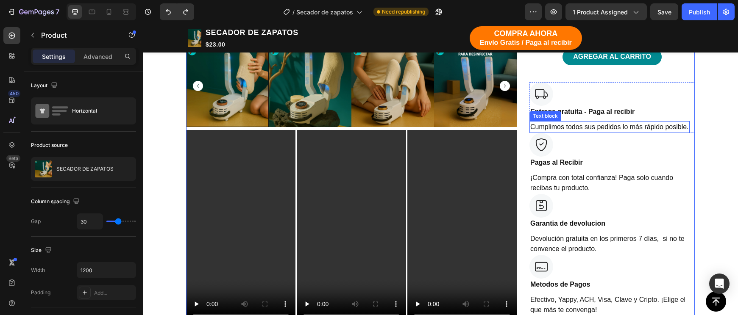
scroll to position [465, 0]
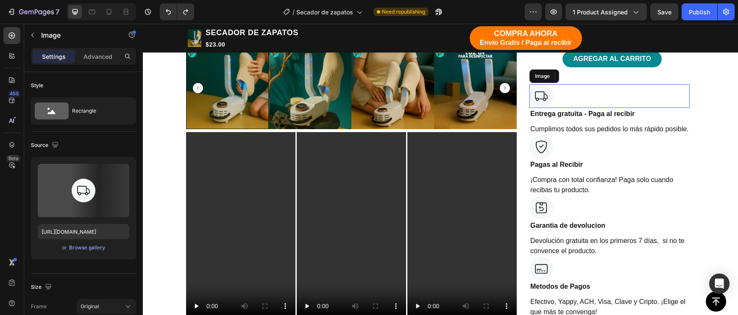
click at [688, 84] on div at bounding box center [609, 96] width 160 height 24
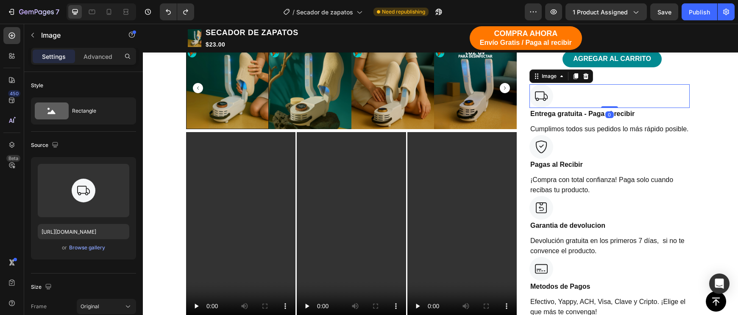
click at [691, 106] on div "Image 0 Entrega gratuita - Paga al recibir Text block Cumplimos todos sus pedid…" at bounding box center [611, 109] width 165 height 51
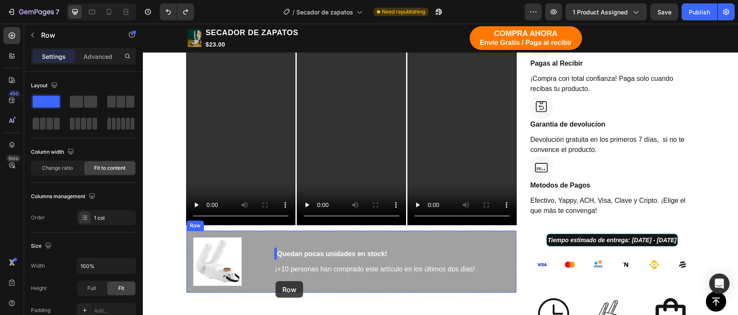
scroll to position [569, 0]
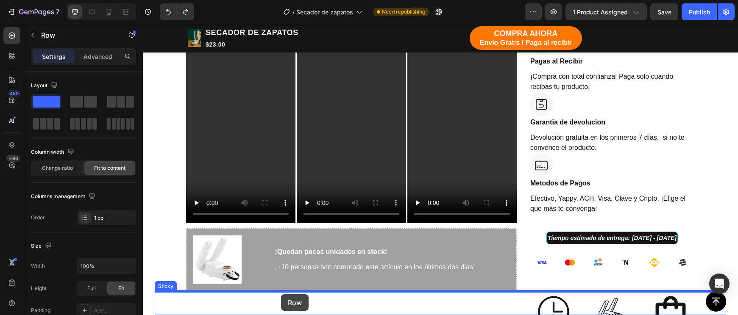
drag, startPoint x: 690, startPoint y: 104, endPoint x: 281, endPoint y: 294, distance: 451.4
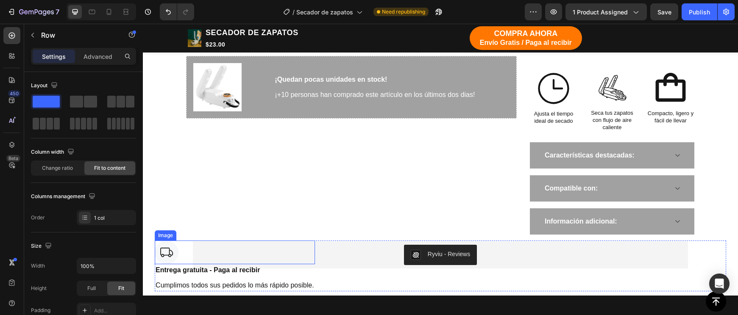
scroll to position [702, 0]
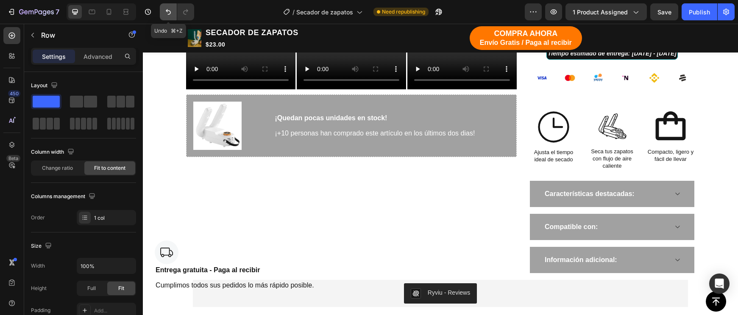
click at [163, 11] on button "Undo/Redo" at bounding box center [168, 11] width 17 height 17
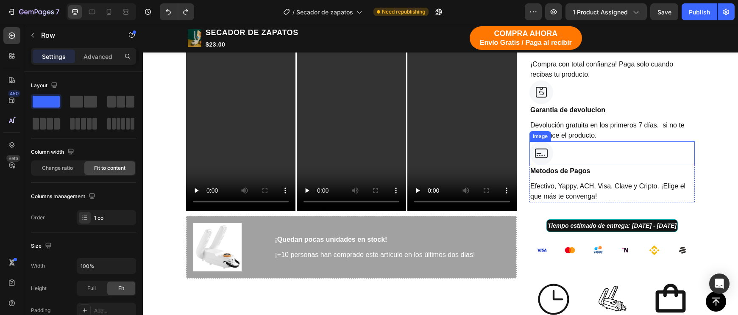
scroll to position [582, 0]
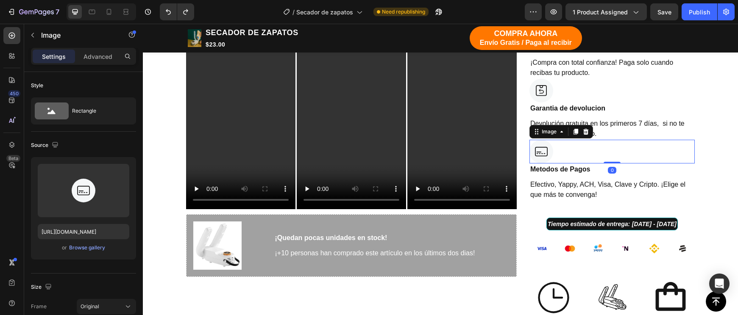
click at [691, 164] on div "Metodos de Pagos" at bounding box center [611, 170] width 165 height 12
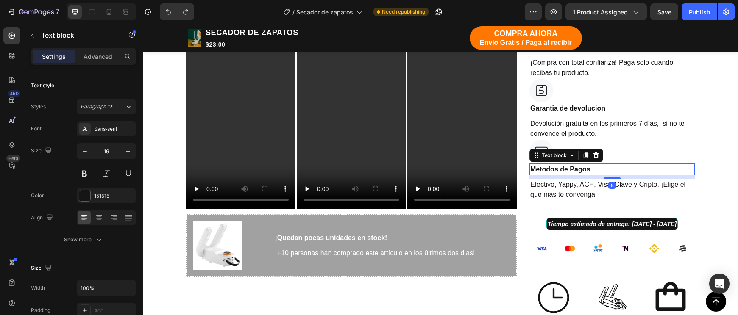
click at [692, 164] on p "Metodos de Pagos" at bounding box center [612, 169] width 164 height 10
click at [693, 157] on div at bounding box center [611, 152] width 165 height 24
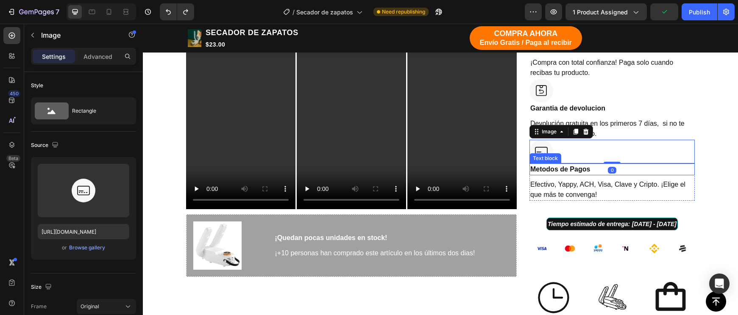
click at [694, 164] on div "Metodos de Pagos" at bounding box center [611, 170] width 165 height 12
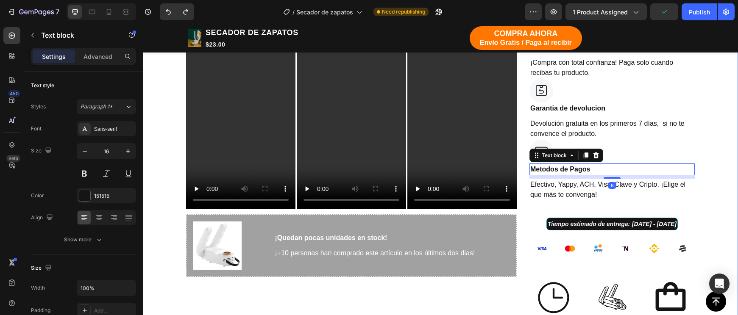
click at [694, 158] on div "TIENDA Button Button Row Echa pa' allá la humedad y malos olores Heading Row -2…" at bounding box center [440, 2] width 582 height 963
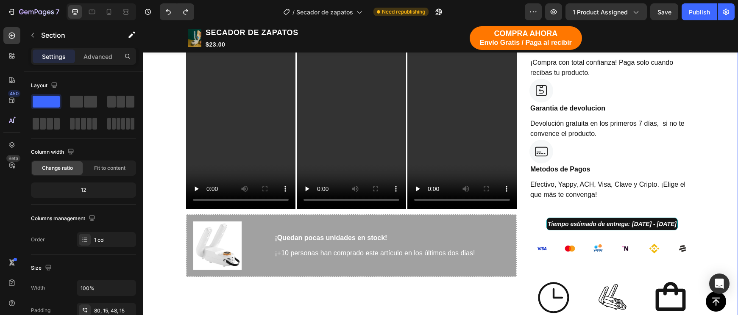
click at [695, 157] on div "TIENDA Button Button Row Echa pa' allá la humedad y malos olores Heading Row -2…" at bounding box center [440, 2] width 582 height 963
click at [694, 157] on div at bounding box center [611, 152] width 165 height 24
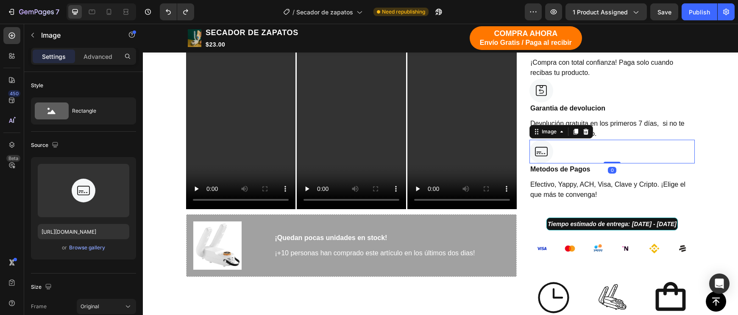
click at [692, 158] on div at bounding box center [611, 152] width 165 height 24
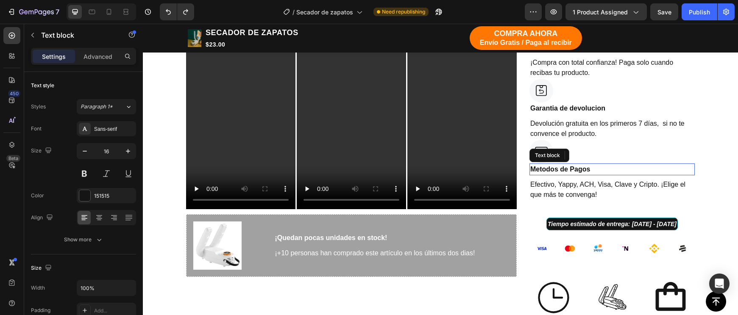
drag, startPoint x: 692, startPoint y: 161, endPoint x: 693, endPoint y: 174, distance: 13.2
click at [692, 164] on p "Metodos de Pagos" at bounding box center [612, 169] width 164 height 10
click at [692, 180] on p "Efectivo, Yappy, ACH, Visa, Clave y Cripto. ¡Elige el que más te convenga!" at bounding box center [612, 190] width 164 height 20
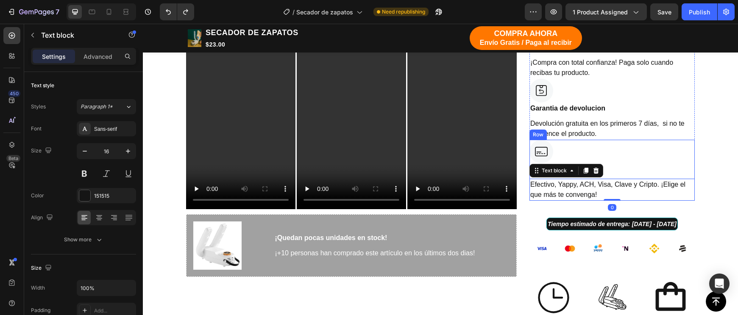
drag, startPoint x: 686, startPoint y: 167, endPoint x: 608, endPoint y: 168, distance: 78.4
click at [682, 166] on p "Metodos de Pagos" at bounding box center [612, 169] width 164 height 10
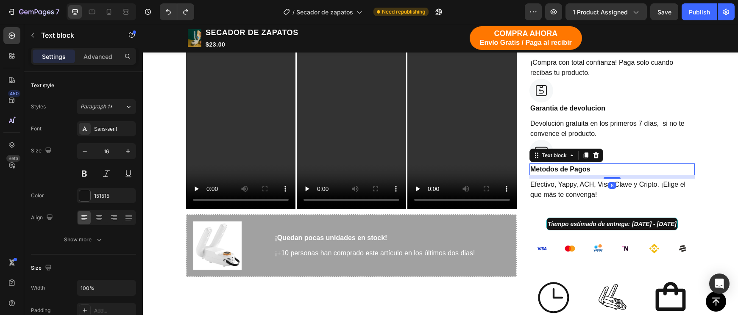
click at [618, 153] on div at bounding box center [611, 152] width 165 height 24
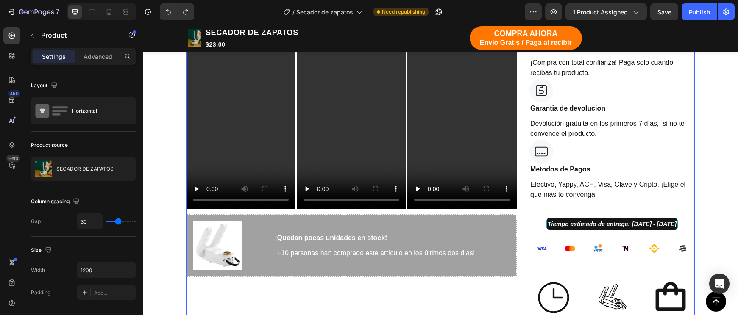
click at [527, 145] on div "-23% DESCUENTO Product Badge Product Images Video Video Video Row Image ¡Quedan…" at bounding box center [440, 21] width 508 height 845
click at [529, 154] on div "-23% DESCUENTO Product Badge Product Images Video Video Video Row Image ¡Quedan…" at bounding box center [440, 21] width 508 height 845
click at [532, 164] on div "Metodos de Pagos" at bounding box center [611, 170] width 165 height 12
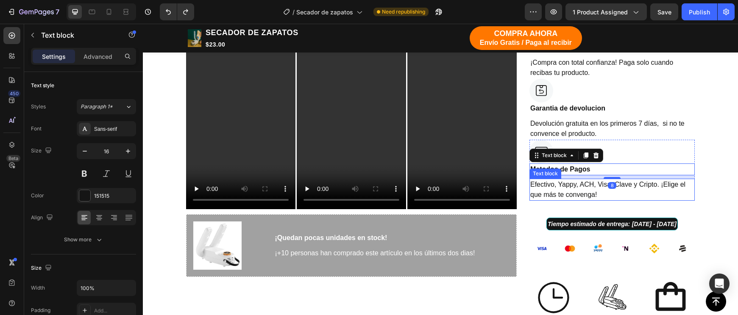
click at [535, 180] on p "Efectivo, Yappy, ACH, Visa, Clave y Cripto. ¡Elige el que más te convenga!" at bounding box center [612, 190] width 164 height 20
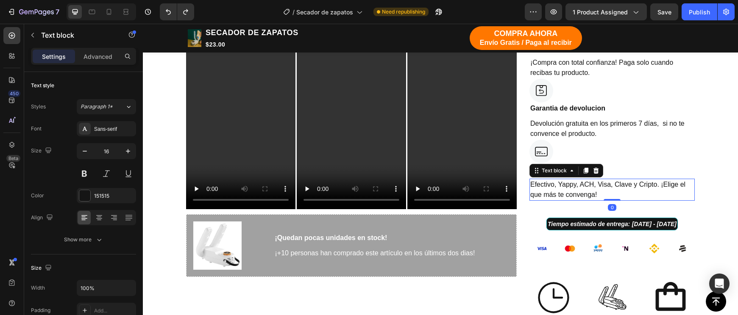
drag, startPoint x: 582, startPoint y: 194, endPoint x: 592, endPoint y: 195, distance: 10.2
click at [582, 194] on div "Efectivo, Yappy, ACH, Visa, Clave y Cripto. ¡Elige el que más te convenga!" at bounding box center [611, 190] width 165 height 22
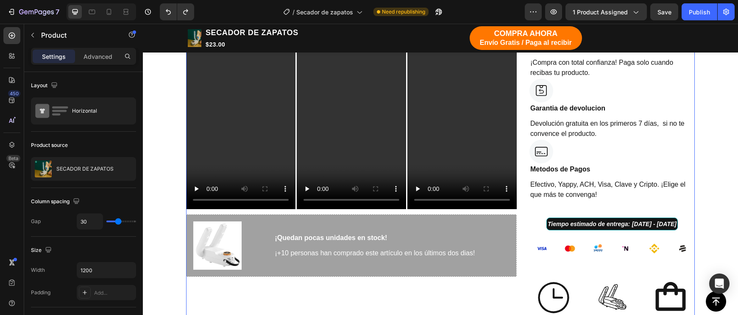
drag, startPoint x: 631, startPoint y: 196, endPoint x: 641, endPoint y: 195, distance: 9.8
click at [637, 195] on div "SECADOR DE ZAPATOS Product Title $30.00 Compare Price Compare Price $23.00 Prod…" at bounding box center [611, 21] width 165 height 845
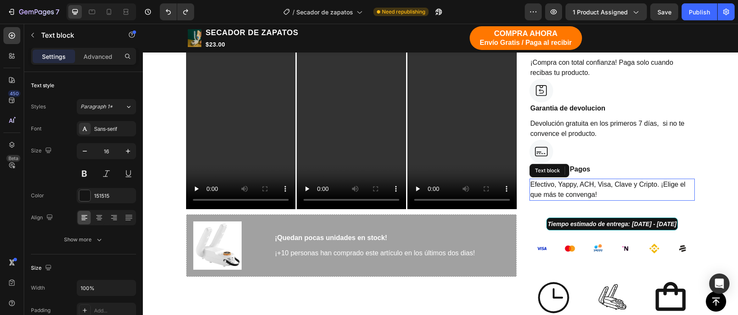
drag, startPoint x: 682, startPoint y: 190, endPoint x: 688, endPoint y: 180, distance: 11.6
click at [685, 187] on p "Efectivo, Yappy, ACH, Visa, Clave y Cripto. ¡Elige el que más te convenga!" at bounding box center [612, 190] width 164 height 20
click at [693, 164] on div "Metodos de Pagos" at bounding box center [611, 170] width 165 height 12
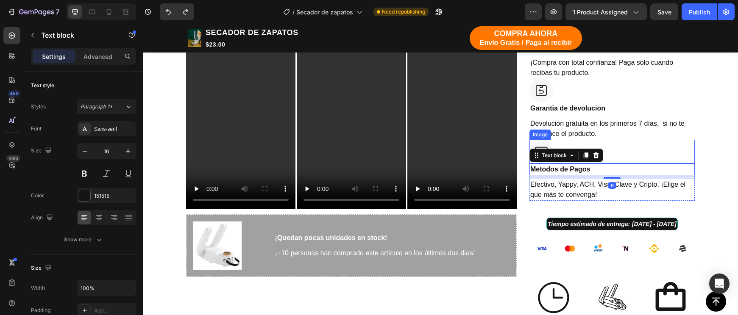
drag, startPoint x: 689, startPoint y: 151, endPoint x: 691, endPoint y: 141, distance: 9.9
click at [690, 148] on div at bounding box center [611, 152] width 165 height 24
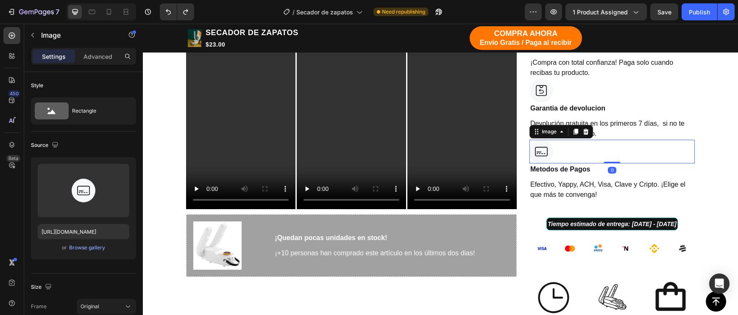
click at [691, 141] on div at bounding box center [611, 152] width 165 height 24
click at [692, 130] on p "Devolución gratuita en los primeros 7 días, si no te convence el producto." at bounding box center [612, 129] width 164 height 20
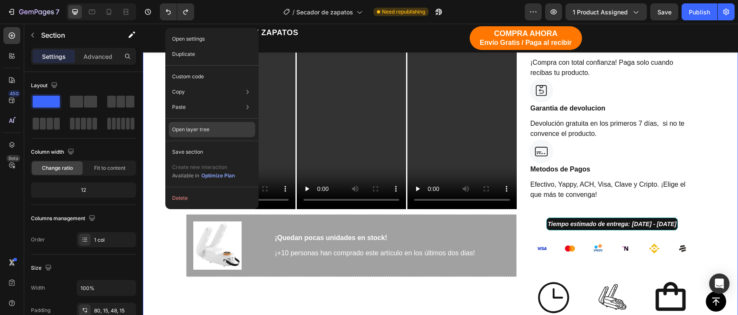
click at [200, 131] on p "Open layer tree" at bounding box center [190, 130] width 37 height 8
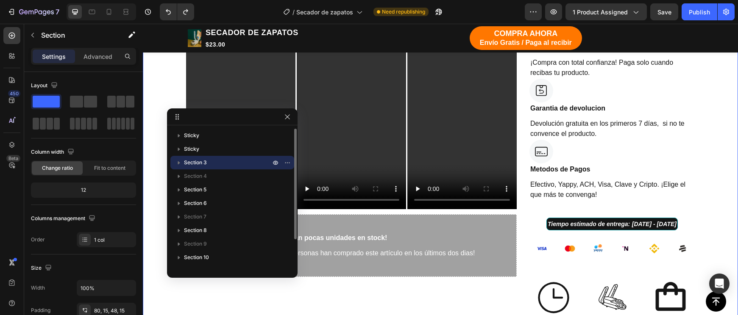
click at [176, 163] on icon "button" at bounding box center [179, 162] width 8 height 8
click at [195, 189] on icon "button" at bounding box center [196, 190] width 2 height 3
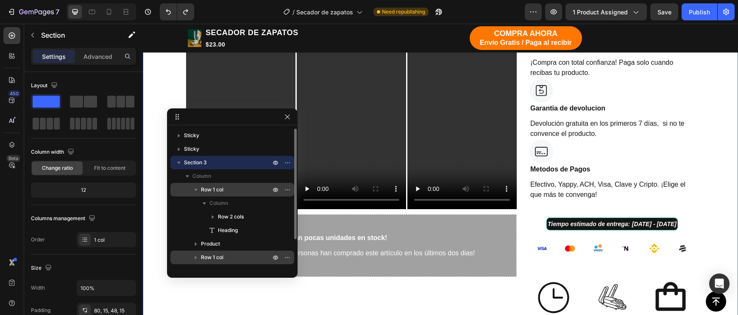
click at [208, 256] on span "Row 1 col" at bounding box center [212, 257] width 22 height 8
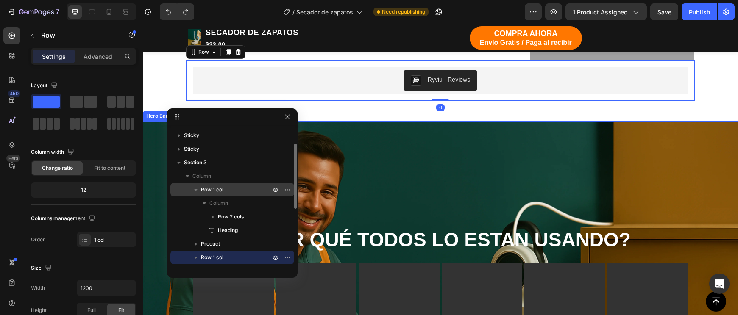
scroll to position [10, 0]
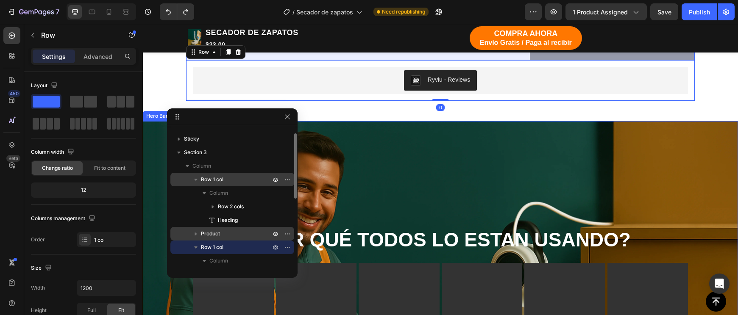
click at [198, 233] on icon "button" at bounding box center [195, 234] width 8 height 8
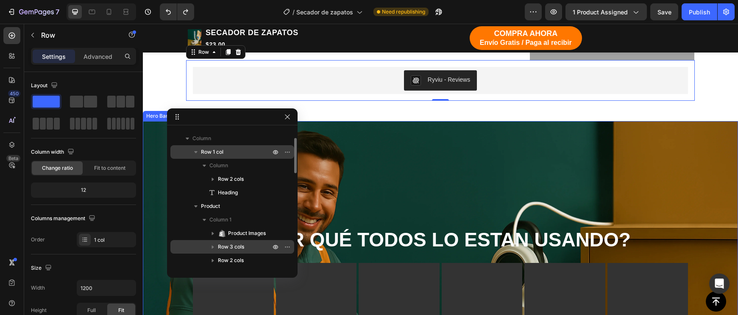
click at [214, 246] on icon "button" at bounding box center [212, 247] width 8 height 8
click at [233, 249] on span "Row 3 cols" at bounding box center [231, 247] width 26 height 8
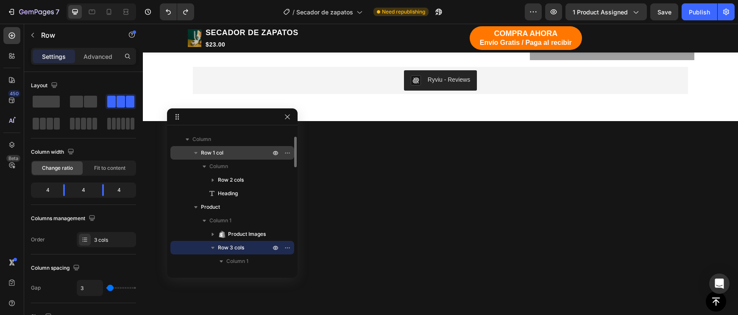
scroll to position [544, 0]
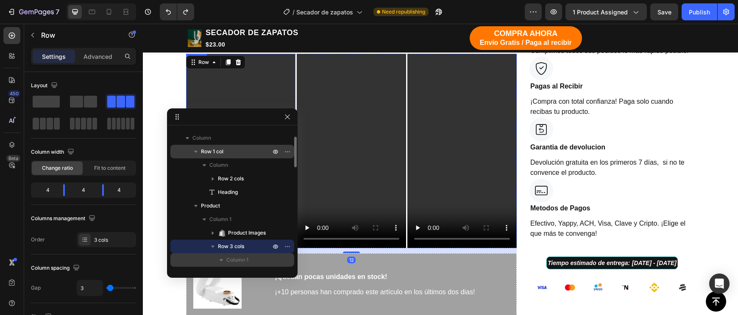
click at [235, 260] on span "Column 1" at bounding box center [237, 260] width 22 height 8
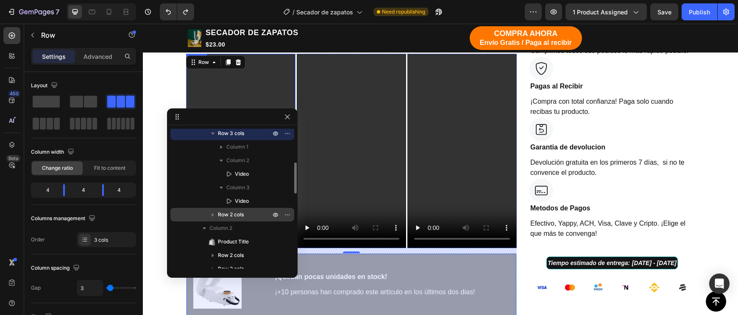
click at [227, 210] on div "Row 2 cols" at bounding box center [232, 215] width 117 height 14
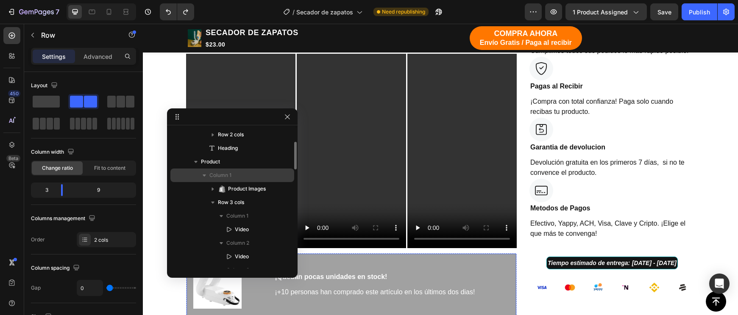
scroll to position [80, 0]
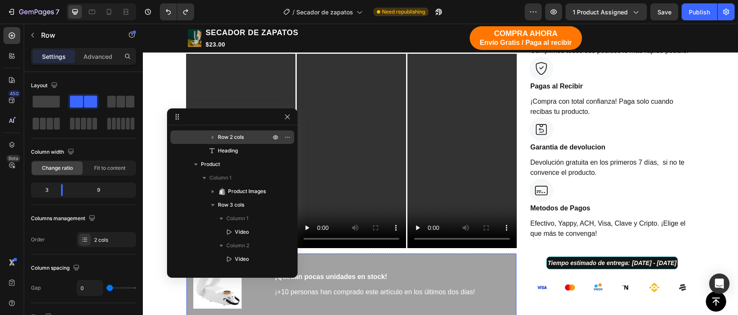
click at [237, 140] on span "Row 2 cols" at bounding box center [231, 137] width 26 height 8
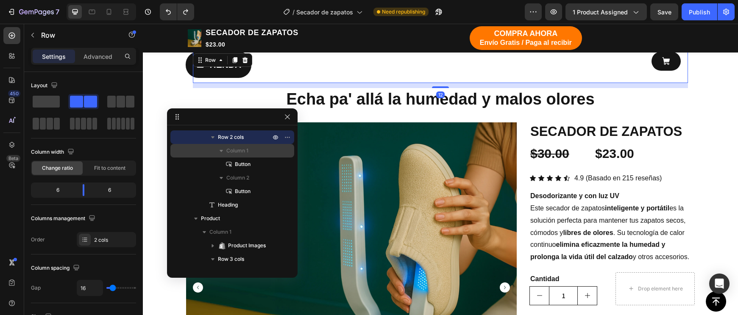
scroll to position [57, 0]
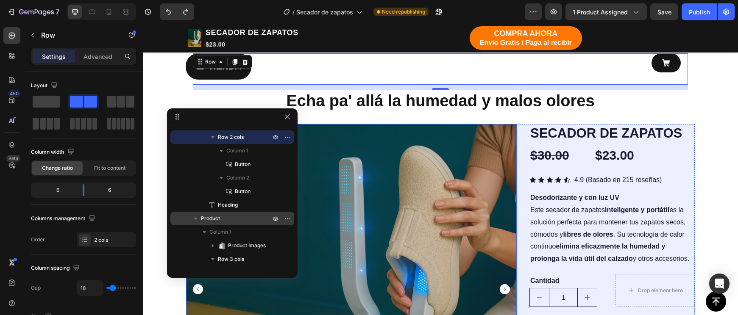
click at [216, 217] on span "Product" at bounding box center [210, 218] width 19 height 8
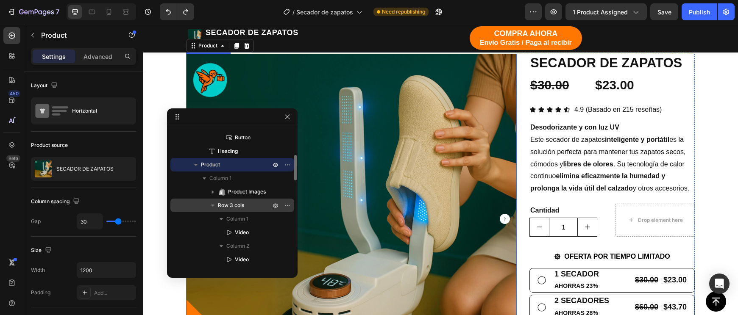
scroll to position [135, 0]
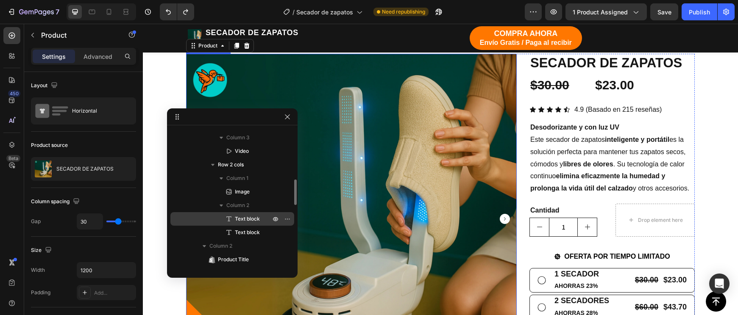
click at [242, 222] on div "Text block" at bounding box center [232, 219] width 117 height 14
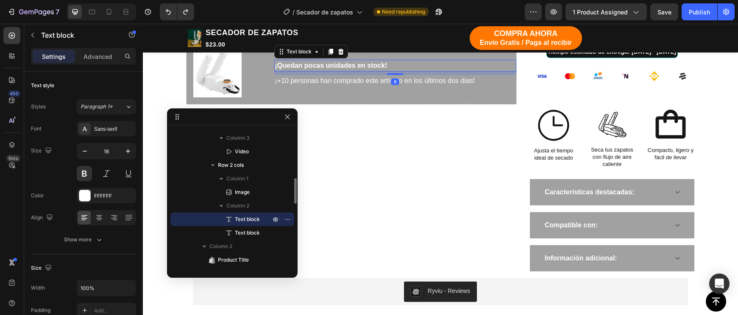
scroll to position [760, 0]
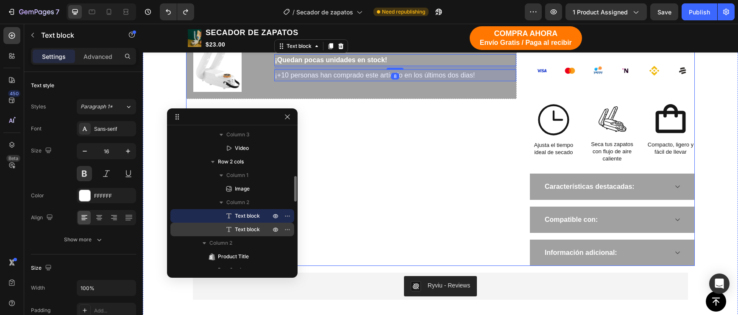
click at [241, 233] on span "Text block" at bounding box center [247, 229] width 25 height 8
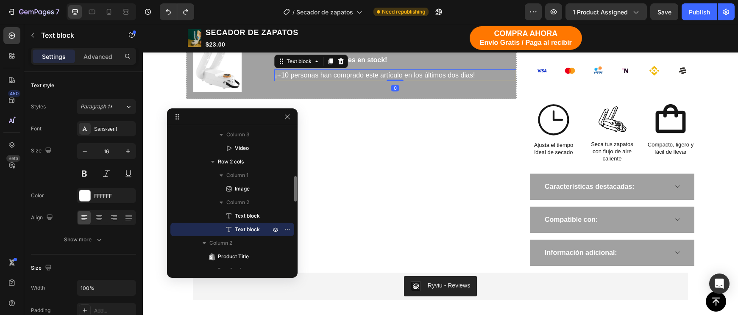
scroll to position [270, 0]
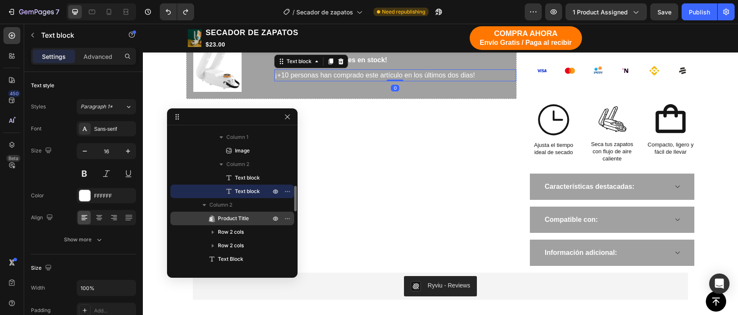
click at [235, 221] on span "Product Title" at bounding box center [233, 218] width 31 height 8
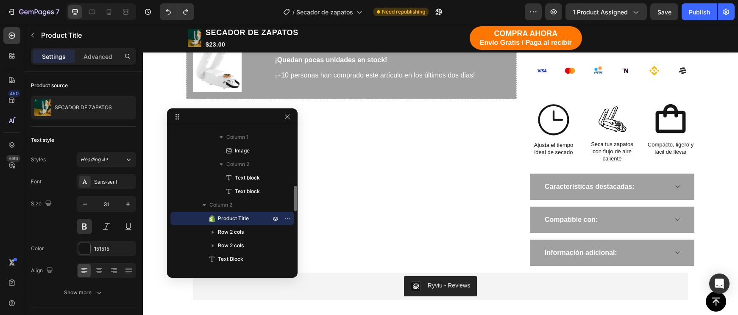
scroll to position [170, 0]
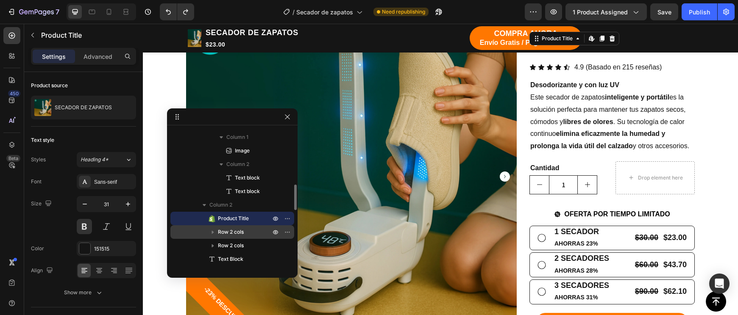
click at [238, 232] on span "Row 2 cols" at bounding box center [231, 232] width 26 height 8
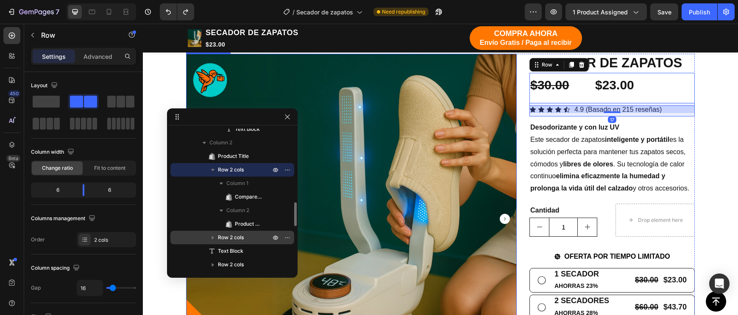
scroll to position [381, 0]
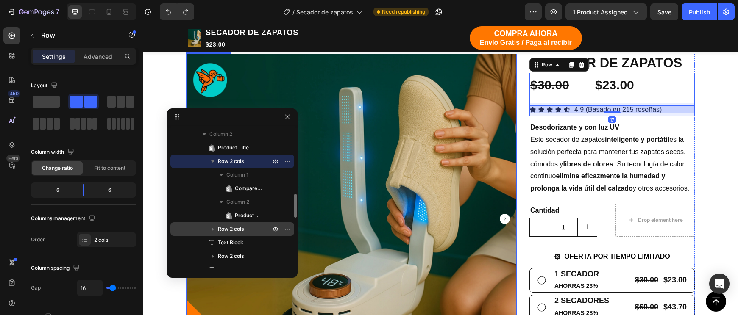
click at [237, 228] on span "Row 2 cols" at bounding box center [231, 229] width 26 height 8
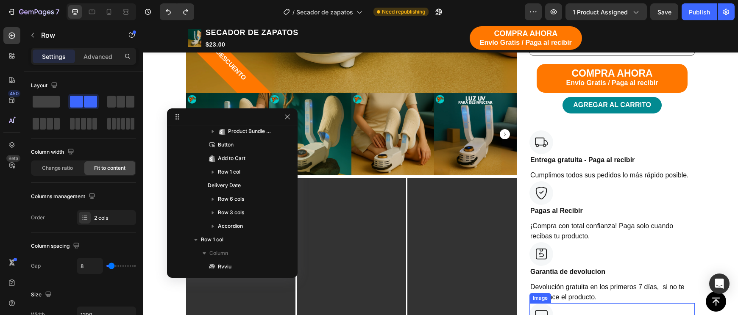
scroll to position [498, 0]
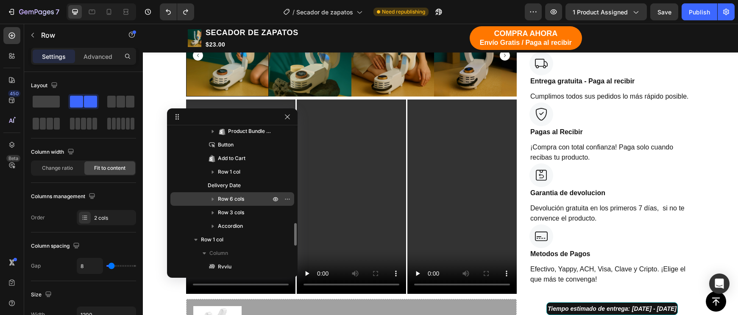
click at [231, 200] on span "Row 6 cols" at bounding box center [231, 199] width 26 height 8
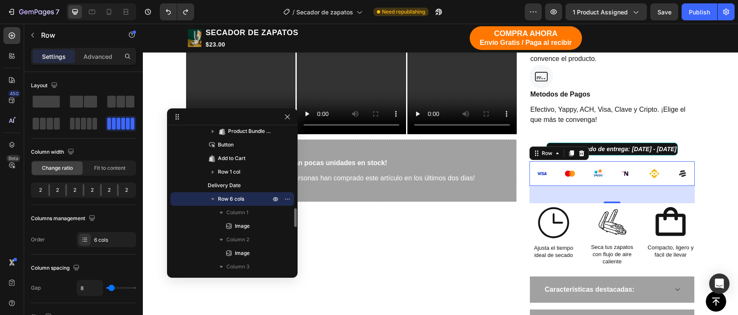
scroll to position [760, 0]
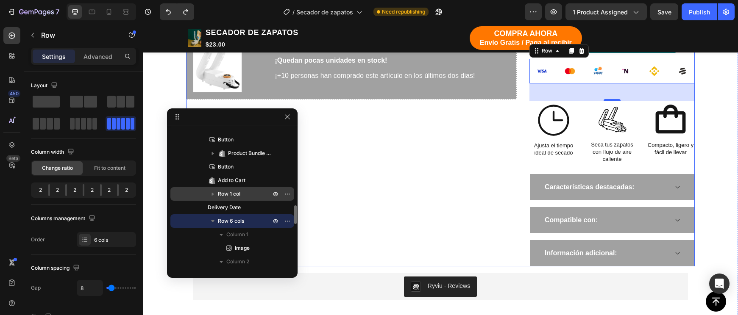
click at [230, 189] on div "Row 1 col" at bounding box center [232, 194] width 117 height 14
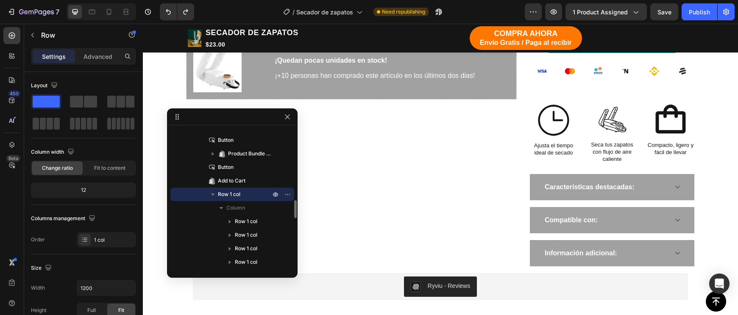
scroll to position [491, 0]
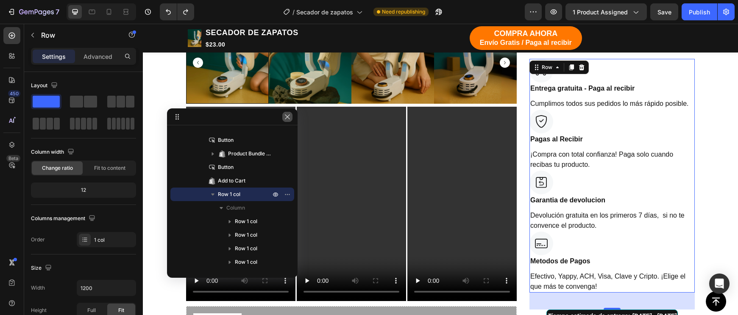
click at [290, 120] on icon "button" at bounding box center [287, 117] width 7 height 7
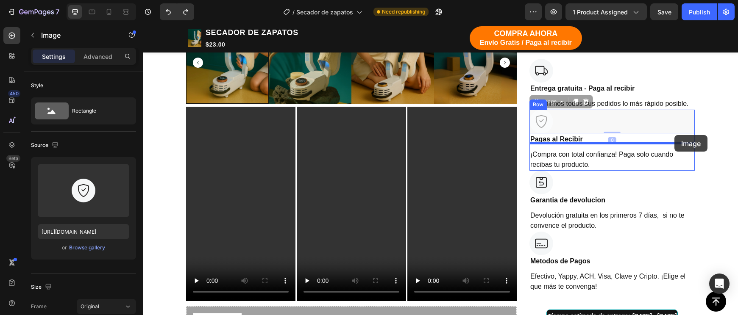
drag, startPoint x: 693, startPoint y: 128, endPoint x: 679, endPoint y: 130, distance: 14.2
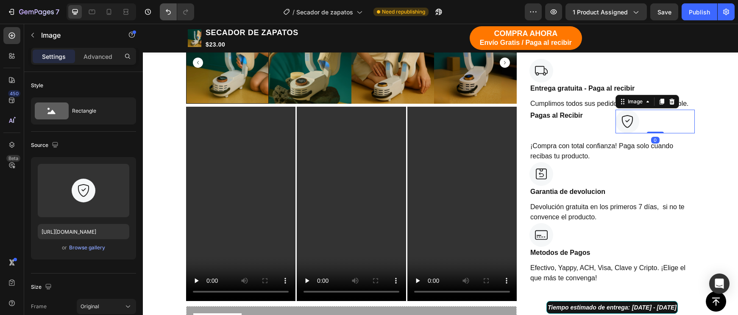
click at [170, 14] on icon "Undo/Redo" at bounding box center [168, 12] width 5 height 6
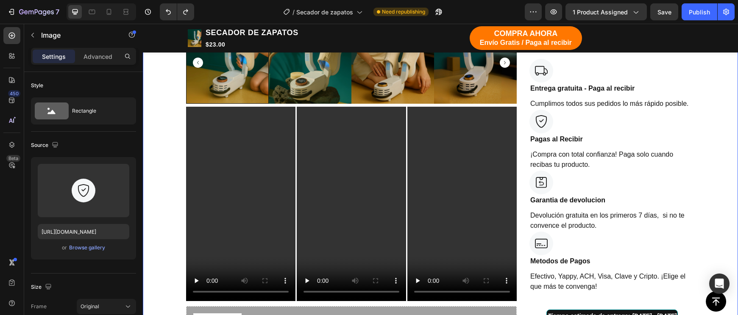
click at [698, 112] on div "TIENDA Button Button Row Echa pa' allá la humedad y malos olores Heading Row -2…" at bounding box center [440, 94] width 582 height 963
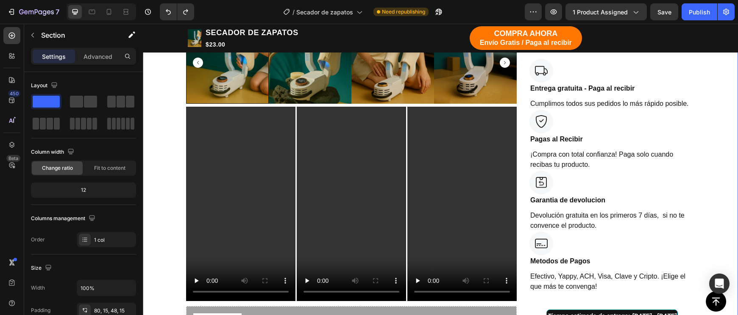
click at [695, 113] on div "TIENDA Button Button Row Echa pa' allá la humedad y malos olores Heading Row -2…" at bounding box center [440, 94] width 582 height 963
click at [691, 114] on div at bounding box center [611, 122] width 165 height 24
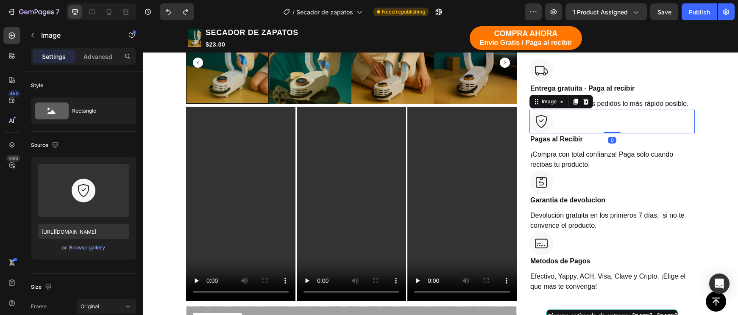
click at [683, 117] on div at bounding box center [611, 122] width 165 height 24
click at [693, 127] on div at bounding box center [611, 122] width 165 height 24
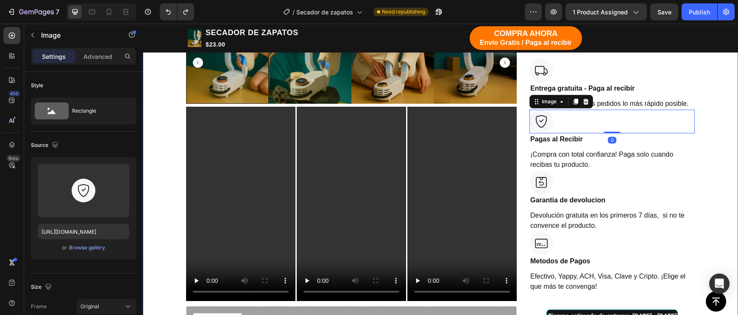
click at [695, 126] on div "TIENDA Button Button Row Echa pa' allá la humedad y malos olores Heading Row -2…" at bounding box center [440, 94] width 582 height 963
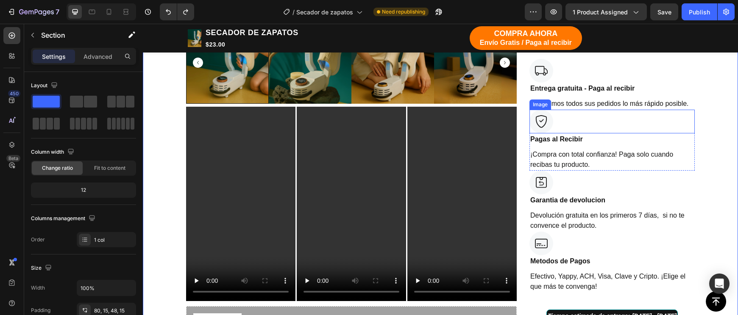
click at [693, 133] on div "Pagas al Recibir" at bounding box center [611, 139] width 165 height 12
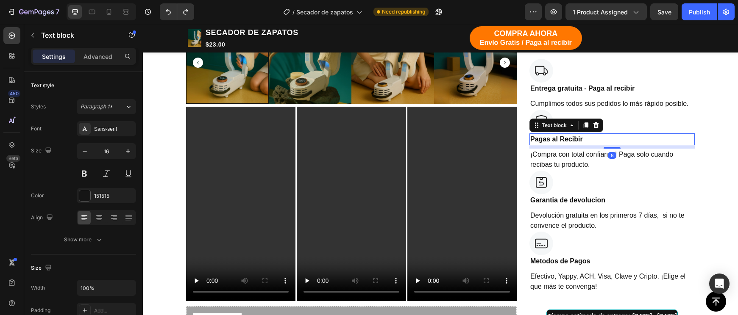
click at [694, 133] on div "Pagas al Recibir" at bounding box center [611, 139] width 165 height 12
drag, startPoint x: 694, startPoint y: 131, endPoint x: 695, endPoint y: 135, distance: 4.3
click at [695, 132] on div "TIENDA Button Button Row Echa pa' allá la humedad y malos olores Heading Row -2…" at bounding box center [440, 94] width 582 height 963
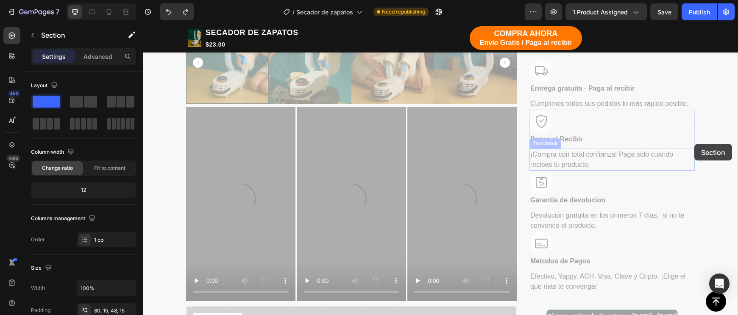
drag, startPoint x: 695, startPoint y: 135, endPoint x: 693, endPoint y: 147, distance: 12.0
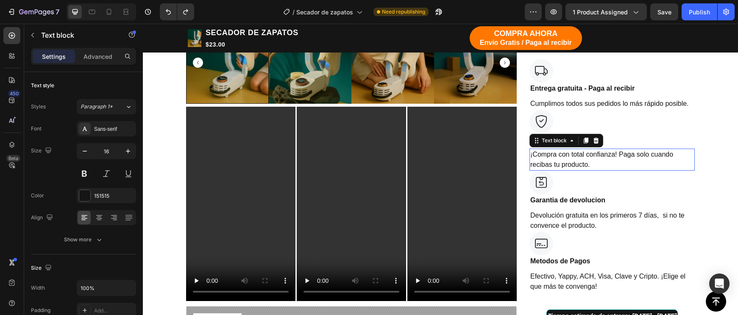
click at [693, 150] on p "¡Compra con total confianza! Paga solo cuando recibas tu producto." at bounding box center [612, 160] width 164 height 20
click at [694, 153] on div "¡Compra con total confianza! Paga solo cuando recibas tu producto." at bounding box center [611, 160] width 165 height 22
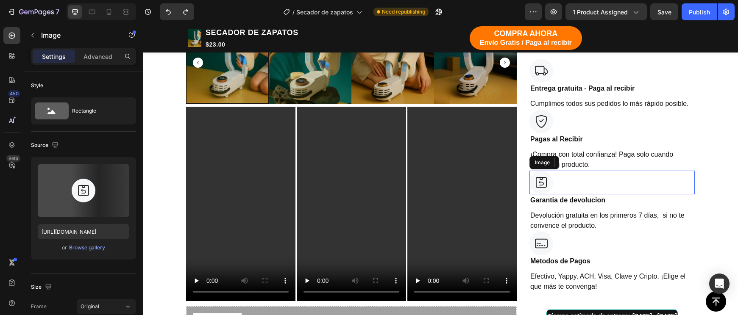
click at [682, 171] on div at bounding box center [611, 183] width 165 height 24
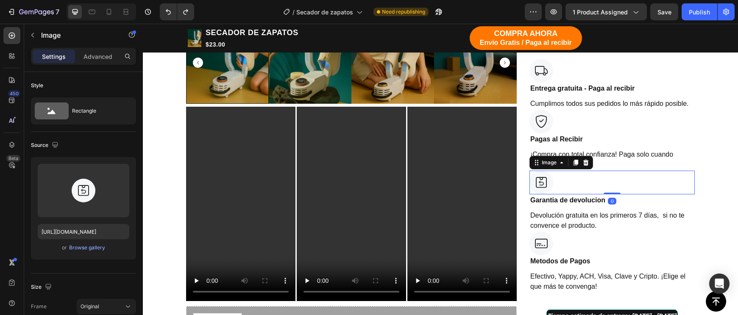
click at [688, 160] on p "¡Compra con total confianza! Paga solo cuando recibas tu producto." at bounding box center [612, 160] width 164 height 20
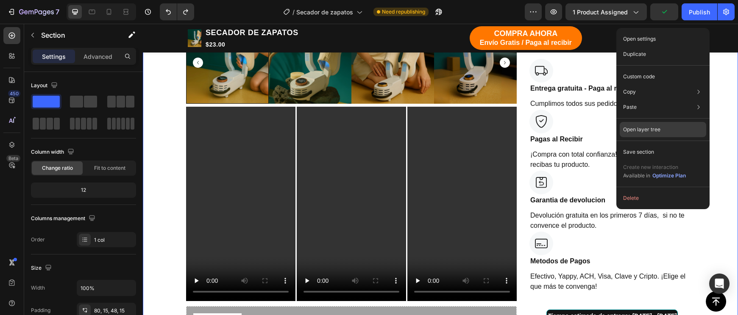
click at [662, 160] on div "Open layer tree" at bounding box center [662, 172] width 86 height 24
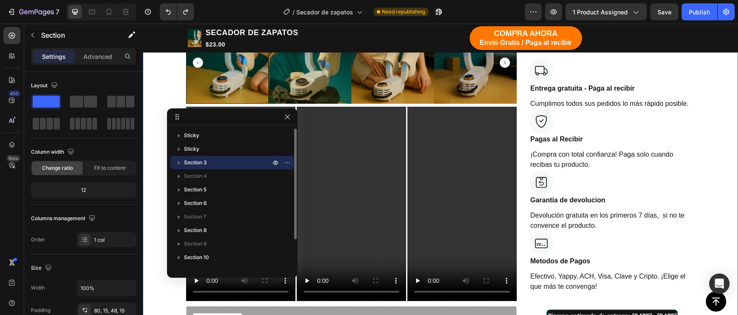
click at [178, 167] on button "button" at bounding box center [179, 163] width 10 height 10
click at [197, 217] on icon "button" at bounding box center [196, 217] width 2 height 3
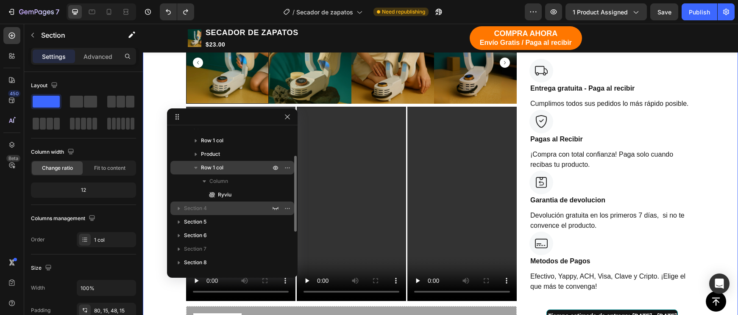
scroll to position [50, 0]
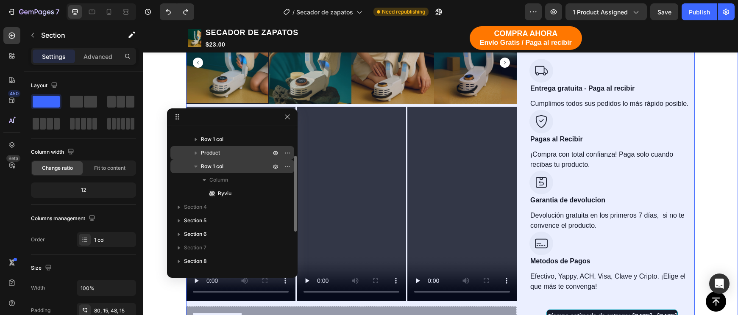
click at [197, 153] on icon "button" at bounding box center [195, 153] width 8 height 8
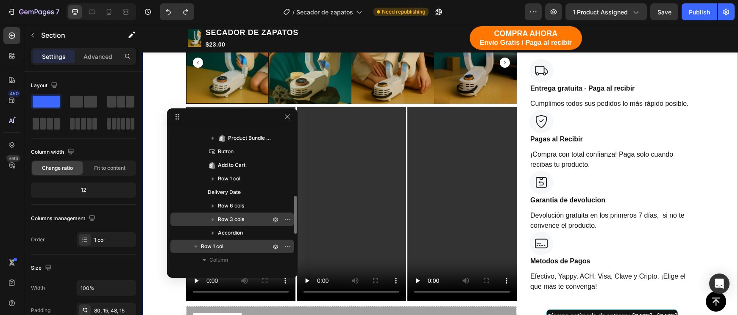
click at [222, 216] on span "Row 3 cols" at bounding box center [231, 219] width 26 height 8
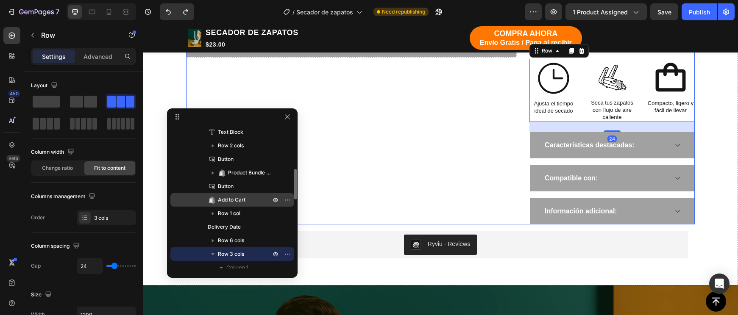
scroll to position [191, 0]
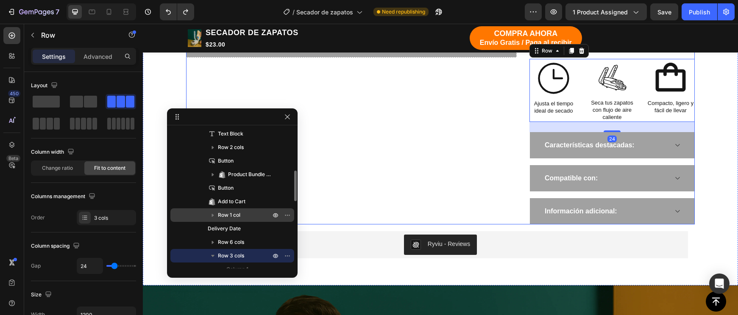
click at [225, 212] on span "Row 1 col" at bounding box center [229, 215] width 22 height 8
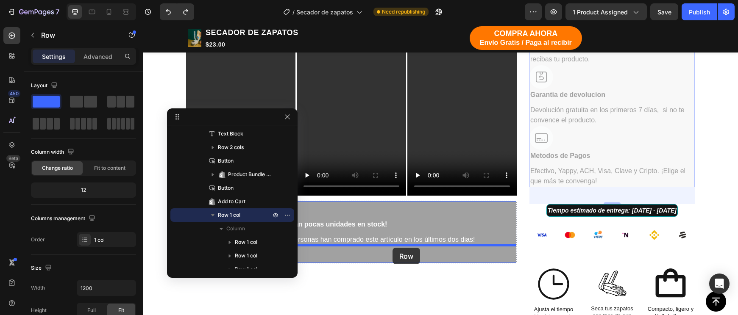
scroll to position [599, 0]
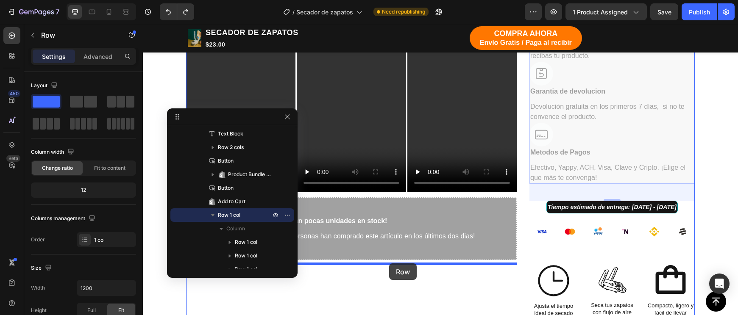
drag, startPoint x: 532, startPoint y: 64, endPoint x: 395, endPoint y: 260, distance: 238.6
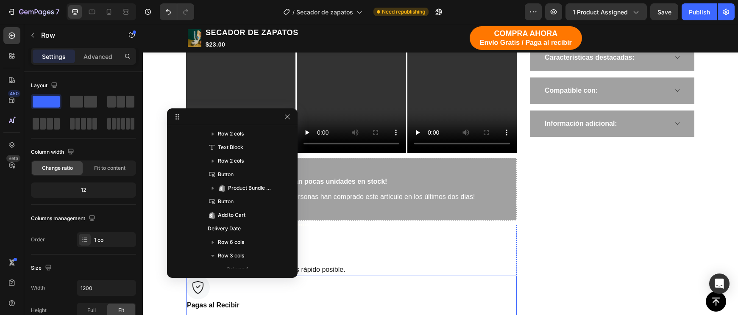
scroll to position [659, 0]
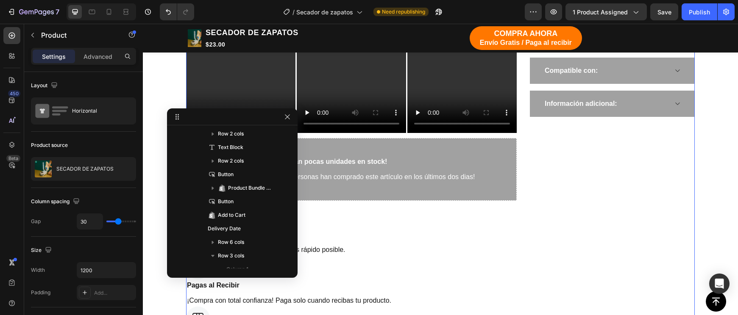
scroll to position [11, 0]
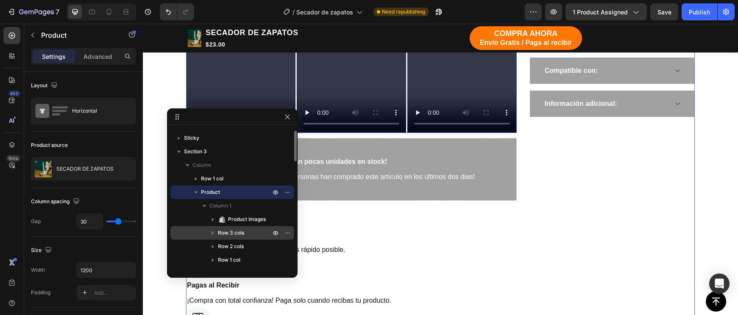
click at [239, 237] on span "Row 3 cols" at bounding box center [231, 233] width 26 height 8
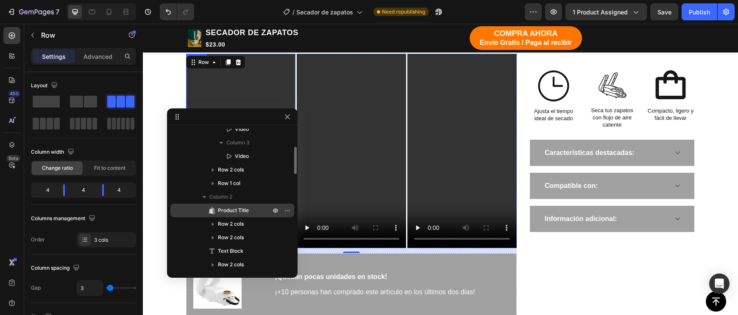
scroll to position [181, 0]
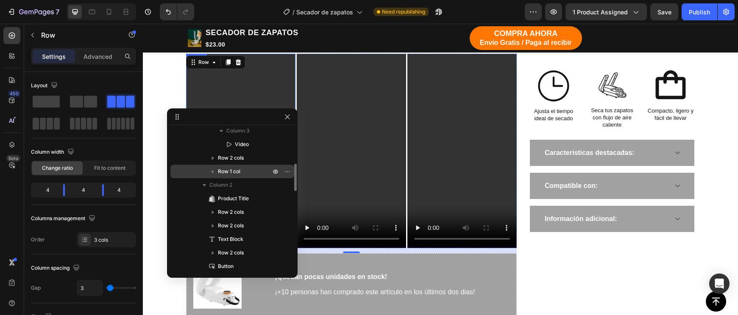
click at [230, 174] on span "Row 1 col" at bounding box center [229, 171] width 22 height 8
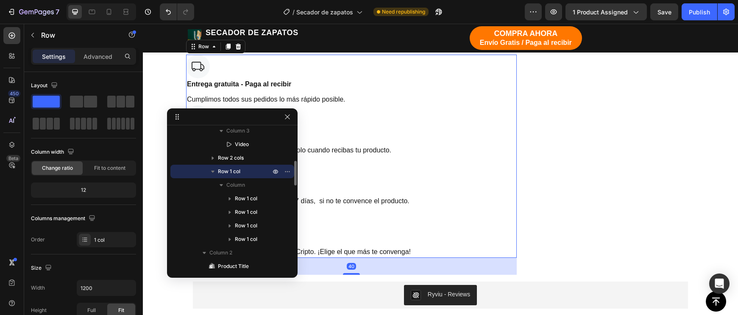
scroll to position [810, 0]
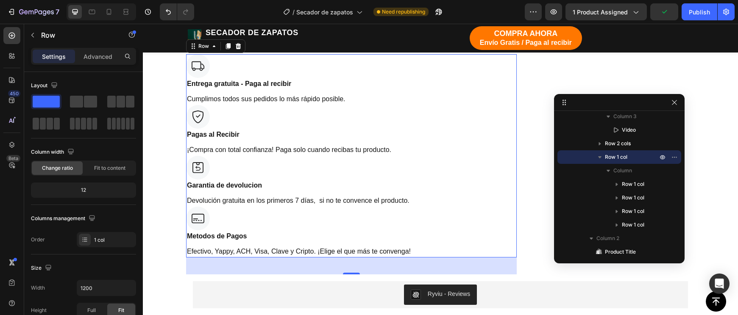
drag, startPoint x: 261, startPoint y: 117, endPoint x: 647, endPoint y: 103, distance: 386.2
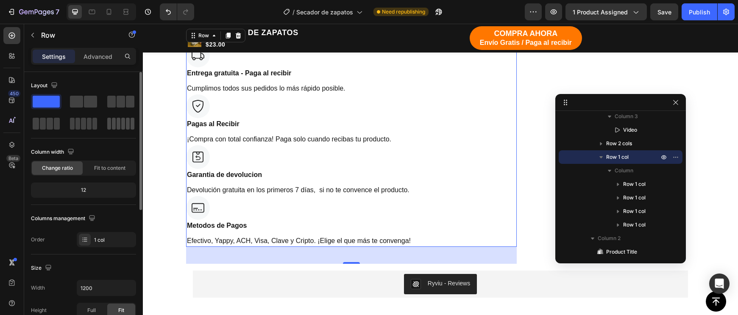
scroll to position [821, 0]
click at [84, 100] on span at bounding box center [90, 102] width 13 height 12
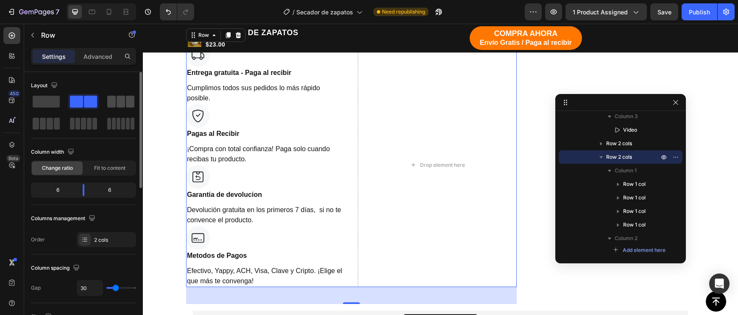
click at [116, 102] on div at bounding box center [120, 102] width 27 height 12
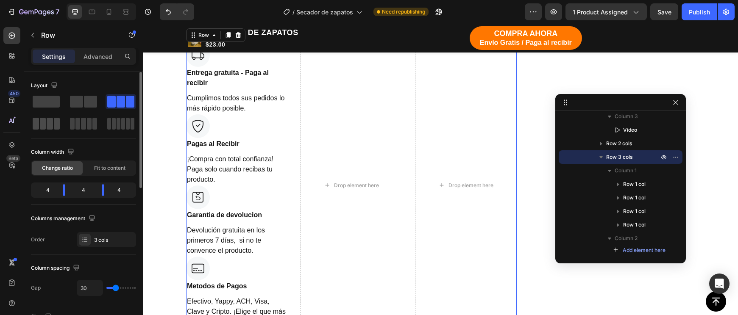
click at [42, 125] on span at bounding box center [43, 124] width 6 height 12
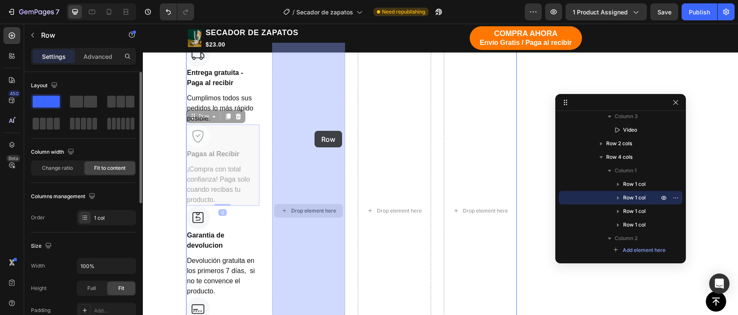
drag, startPoint x: 257, startPoint y: 161, endPoint x: 314, endPoint y: 131, distance: 65.0
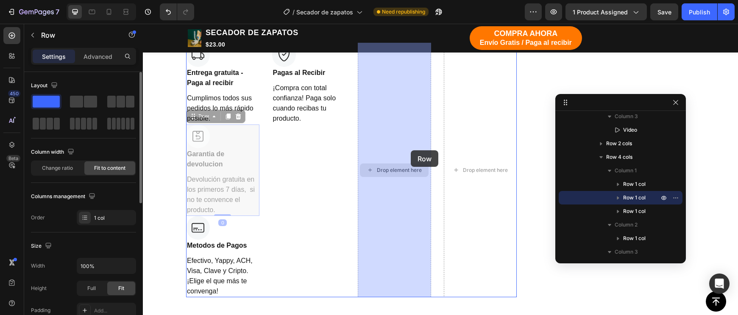
drag, startPoint x: 258, startPoint y: 172, endPoint x: 410, endPoint y: 150, distance: 154.0
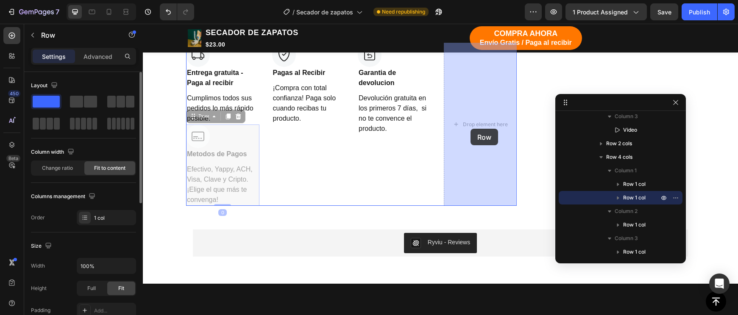
drag, startPoint x: 258, startPoint y: 161, endPoint x: 470, endPoint y: 129, distance: 214.7
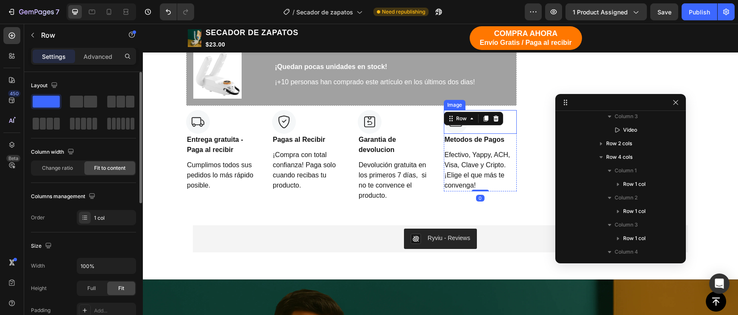
scroll to position [724, 0]
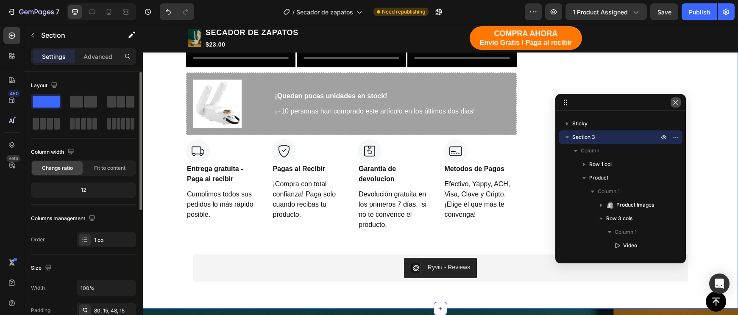
click at [673, 101] on icon "button" at bounding box center [675, 102] width 7 height 7
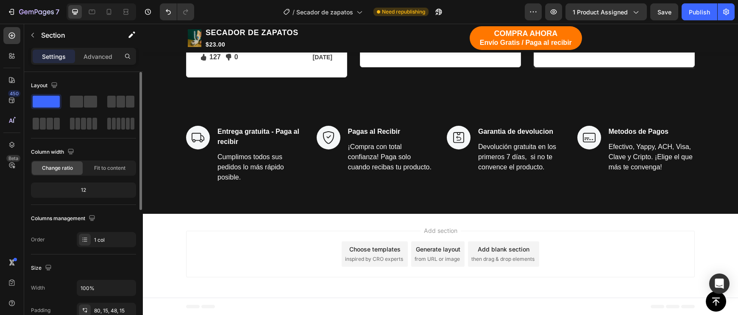
scroll to position [2062, 0]
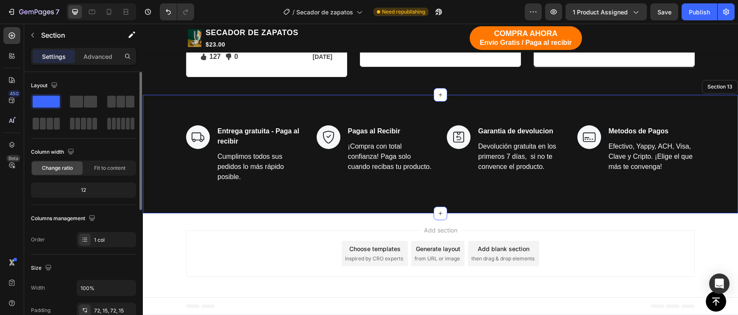
click at [431, 98] on div "Image Entrega gratuita - Paga al recibir Text block Cumplimos todos sus pedidos…" at bounding box center [440, 154] width 595 height 119
click at [727, 87] on icon at bounding box center [730, 86] width 7 height 7
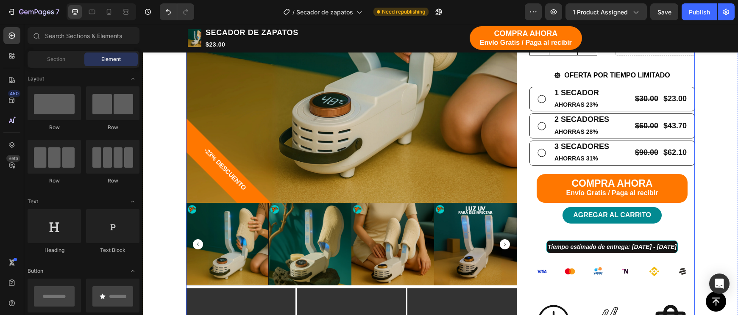
scroll to position [304, 0]
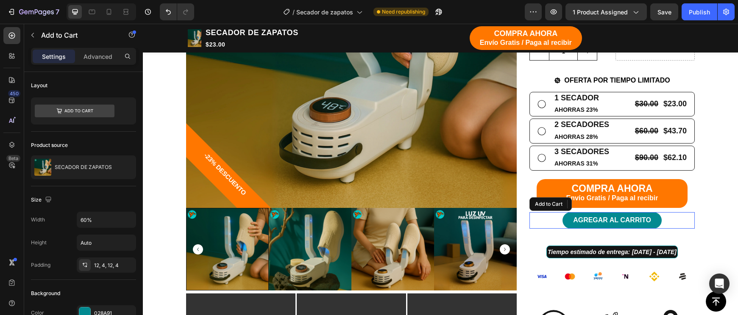
click at [667, 215] on div "AGREGAR AL CARRITO Add to Cart" at bounding box center [611, 220] width 165 height 16
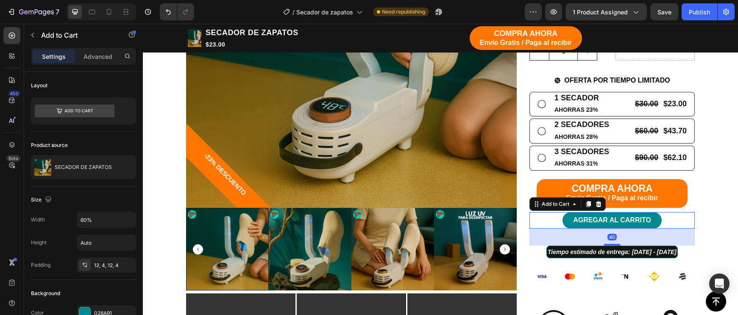
click at [610, 238] on div "40" at bounding box center [611, 237] width 165 height 17
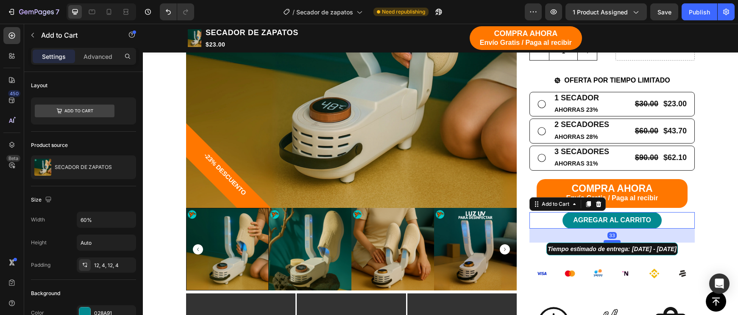
click at [610, 240] on div at bounding box center [611, 241] width 17 height 3
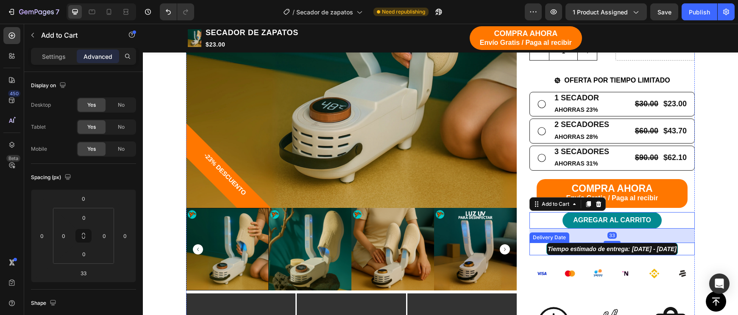
click at [595, 247] on span "Tiempo estimado de entrega:" at bounding box center [588, 249] width 82 height 7
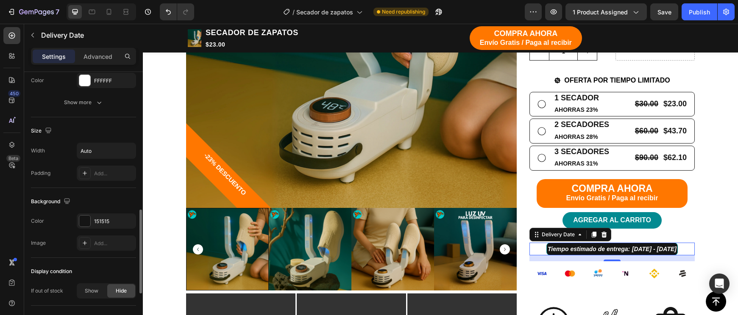
scroll to position [508, 0]
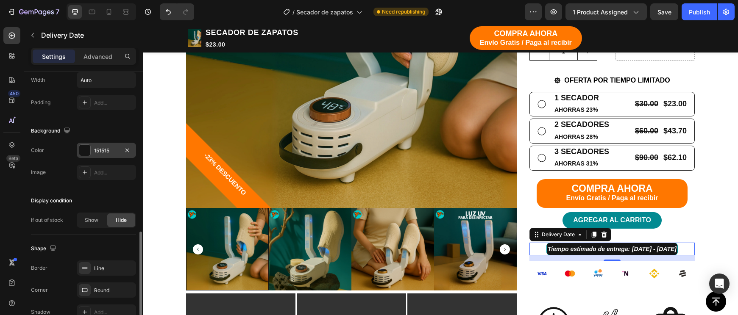
click at [104, 145] on div "151515" at bounding box center [106, 150] width 59 height 15
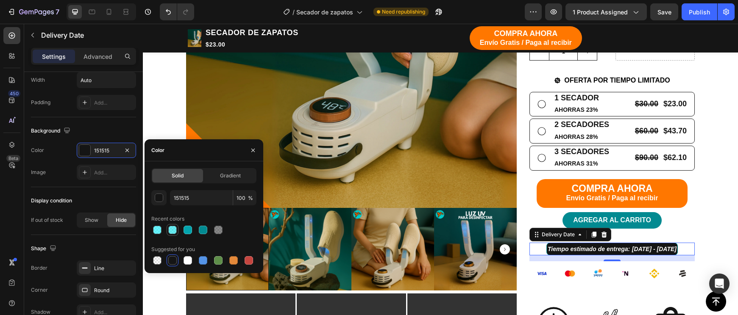
click at [174, 233] on div at bounding box center [172, 230] width 8 height 8
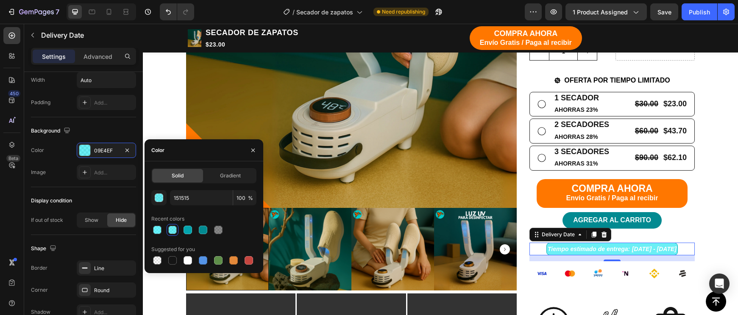
type input "09E4EF"
type input "60"
click at [153, 232] on div at bounding box center [157, 230] width 8 height 8
click at [200, 232] on div at bounding box center [203, 230] width 8 height 8
type input "028A91"
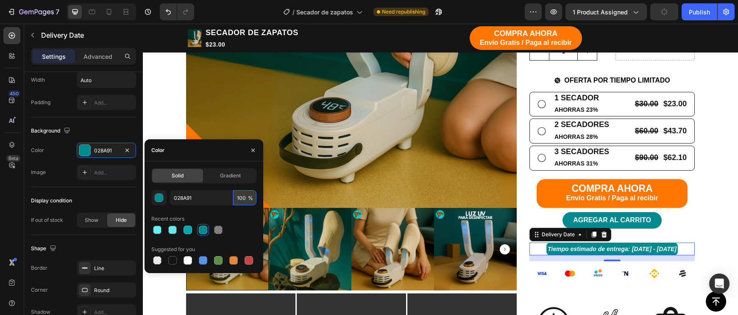
click at [240, 197] on input "100" at bounding box center [244, 197] width 23 height 15
click at [240, 198] on input "100" at bounding box center [244, 197] width 23 height 15
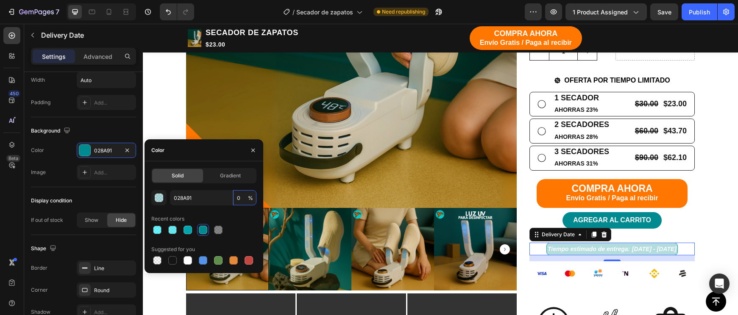
type input "20"
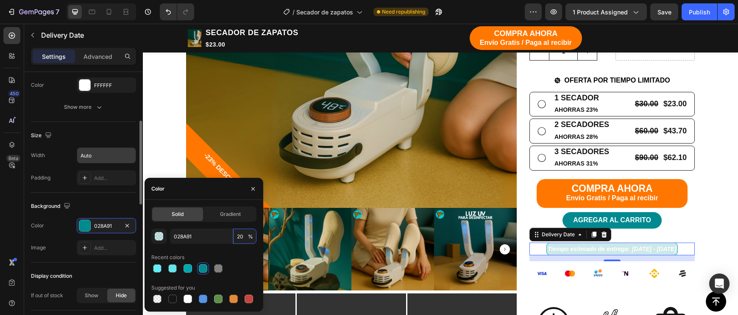
scroll to position [366, 0]
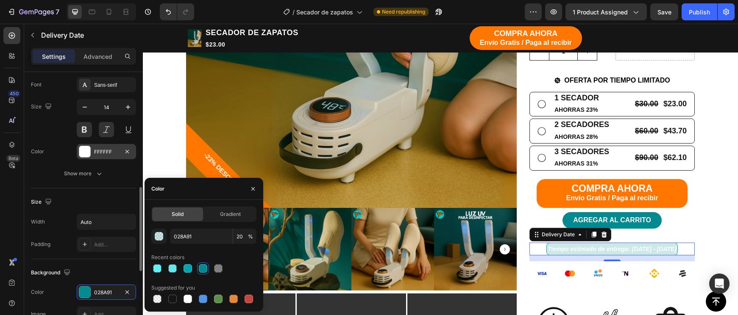
click at [84, 150] on div at bounding box center [84, 151] width 11 height 11
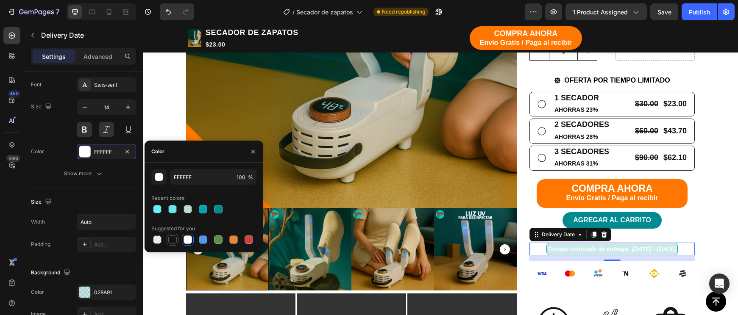
click at [175, 241] on div at bounding box center [172, 240] width 8 height 8
type input "151515"
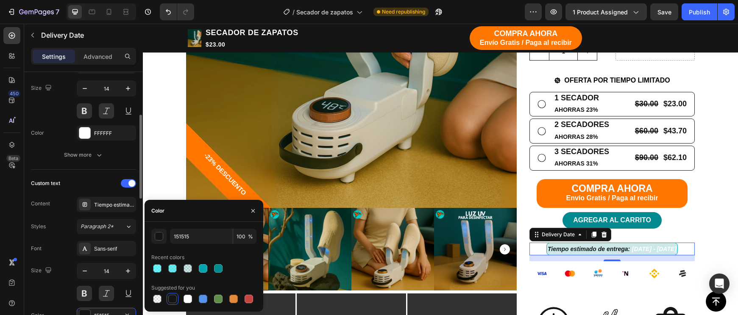
scroll to position [187, 0]
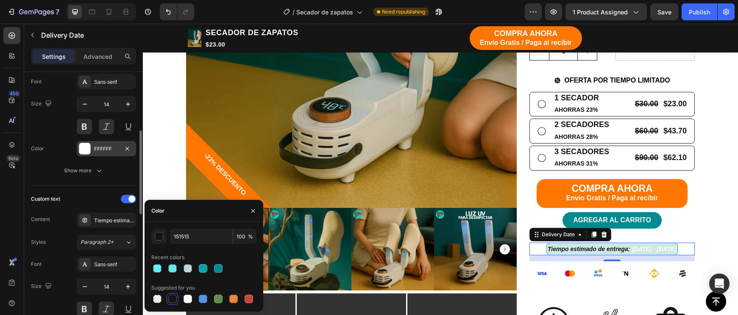
click at [94, 150] on div "FFFFFF" at bounding box center [106, 149] width 25 height 8
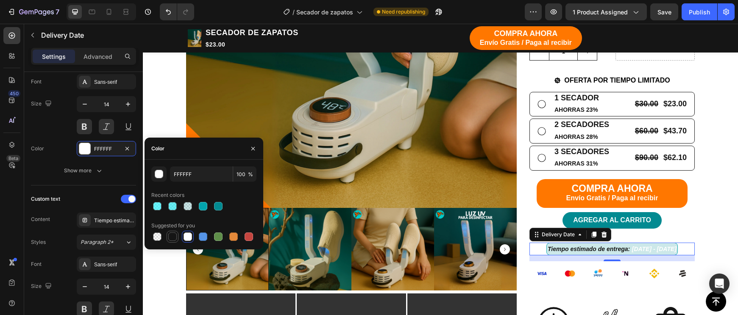
click at [177, 242] on div at bounding box center [172, 237] width 12 height 12
type input "151515"
click at [691, 202] on div "COMPRA AHORA Envío Gratis / Paga al recibir Button" at bounding box center [611, 193] width 165 height 29
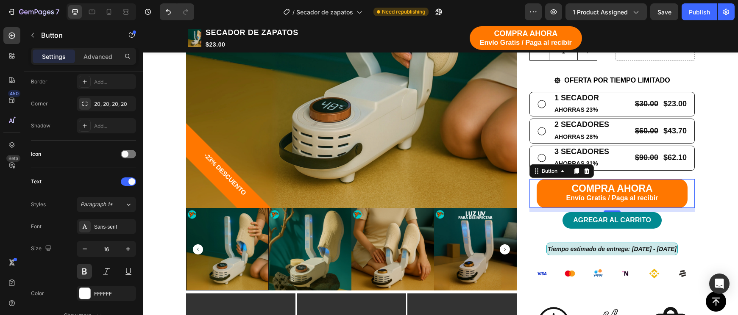
scroll to position [0, 0]
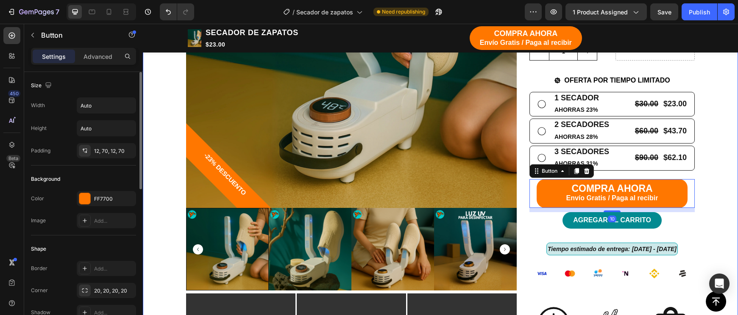
click at [712, 209] on div "TIENDA Button Button Row Echa pa' allá la humedad y malos olores Heading Row -2…" at bounding box center [440, 254] width 582 height 909
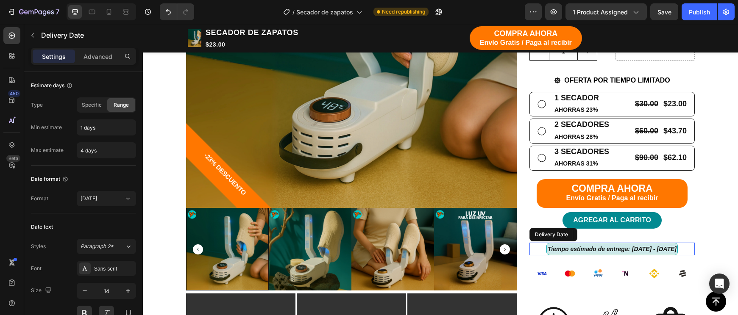
click at [677, 243] on div "Tiempo estimado de entrega: [DATE] - [DATE]" at bounding box center [611, 249] width 131 height 13
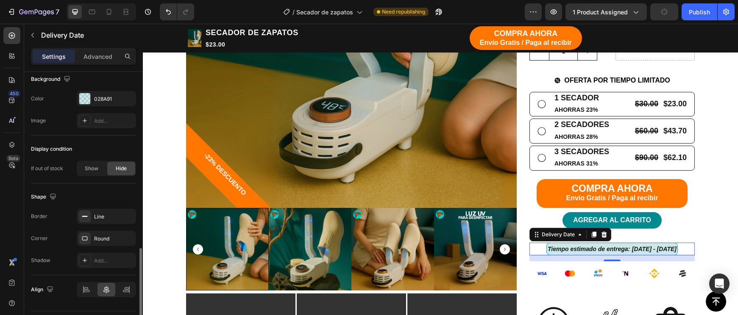
scroll to position [583, 0]
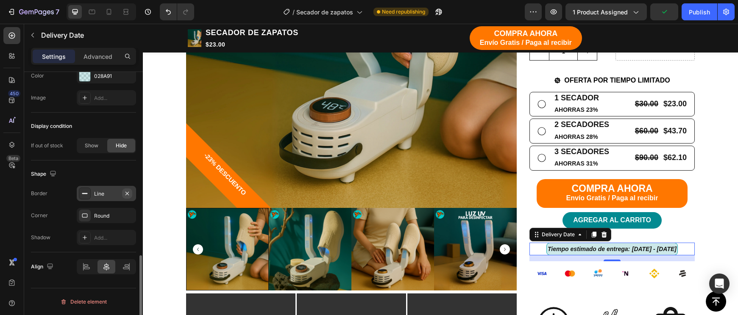
click at [126, 191] on icon "button" at bounding box center [127, 193] width 7 height 7
click at [166, 13] on icon "Undo/Redo" at bounding box center [168, 12] width 8 height 8
click at [99, 196] on div "Line" at bounding box center [106, 194] width 25 height 8
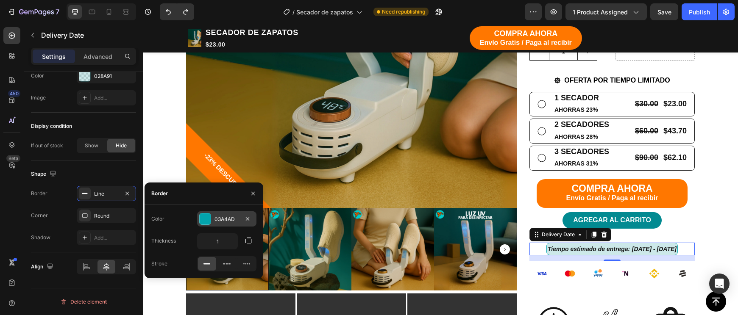
click at [211, 215] on div at bounding box center [205, 219] width 12 height 12
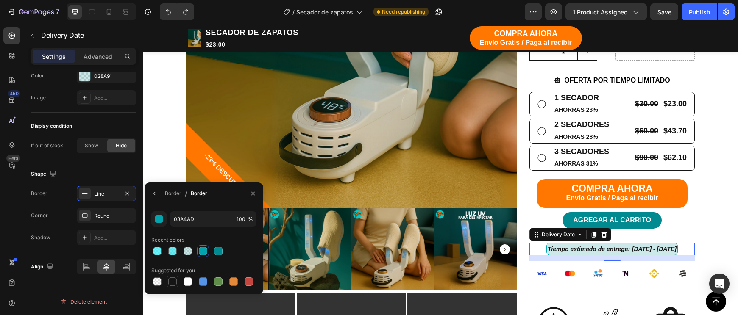
click at [176, 283] on div at bounding box center [172, 281] width 8 height 8
click at [189, 283] on div at bounding box center [187, 281] width 8 height 8
click at [187, 251] on div at bounding box center [187, 251] width 8 height 8
type input "028A91"
type input "20"
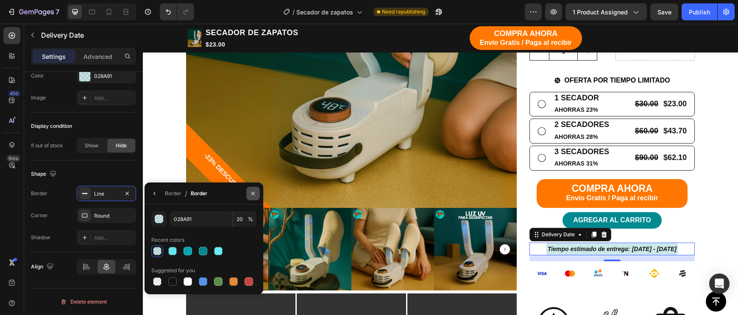
click at [254, 194] on icon "button" at bounding box center [253, 193] width 7 height 7
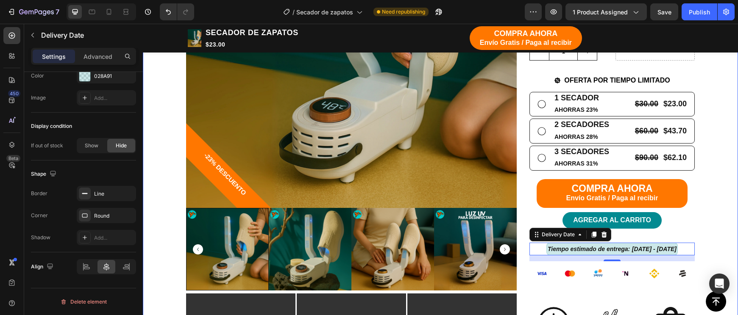
click at [721, 194] on div "TIENDA Button Button Row Echa pa' allá la humedad y malos olores Heading Row -2…" at bounding box center [440, 254] width 582 height 909
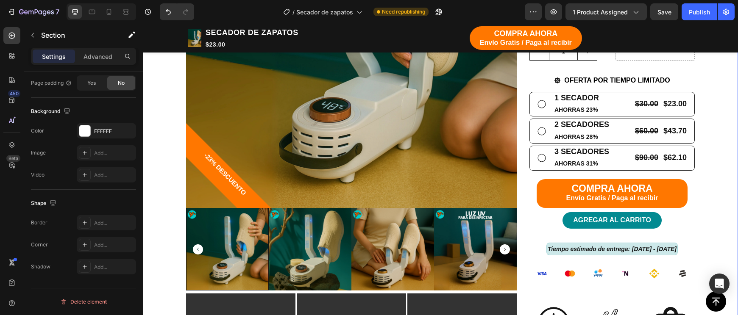
scroll to position [0, 0]
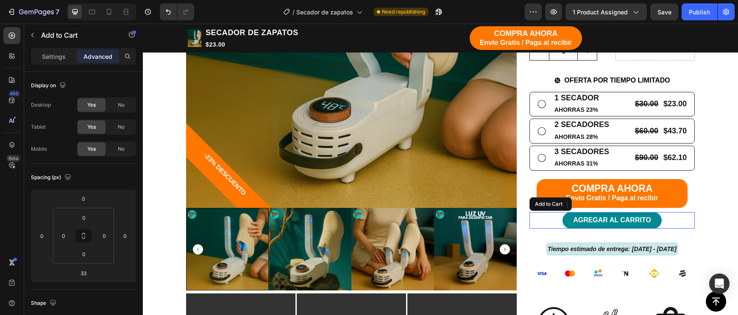
click at [683, 212] on div "AGREGAR AL CARRITO Add to Cart" at bounding box center [611, 220] width 165 height 16
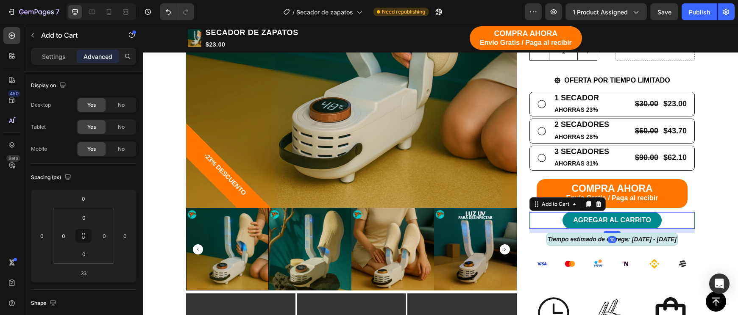
drag, startPoint x: 616, startPoint y: 236, endPoint x: 621, endPoint y: 226, distance: 10.6
type input "10"
click at [621, 229] on div "10" at bounding box center [611, 229] width 165 height 0
click at [634, 202] on button "COMPRA AHORA Envío Gratis / Paga al recibir" at bounding box center [611, 193] width 151 height 29
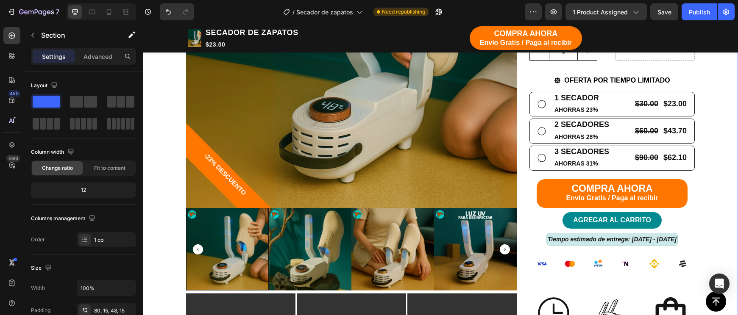
click at [724, 217] on div "TIENDA Button Button Row Echa pa' allá la humedad y malos olores Heading Row -2…" at bounding box center [440, 254] width 582 height 909
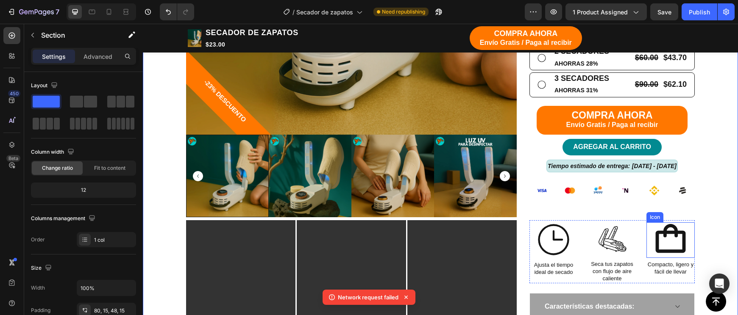
scroll to position [377, 0]
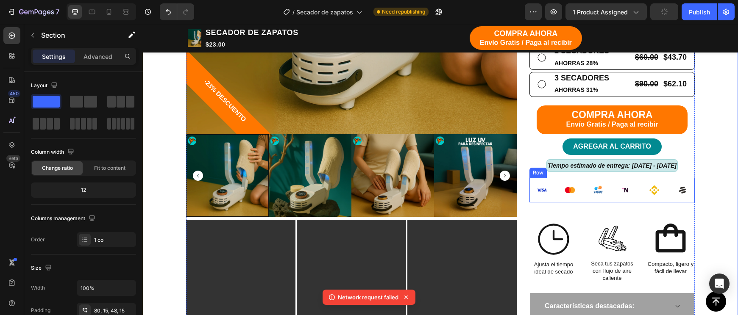
click at [640, 191] on div "Image Image Image Image Image Image Row" at bounding box center [611, 190] width 165 height 25
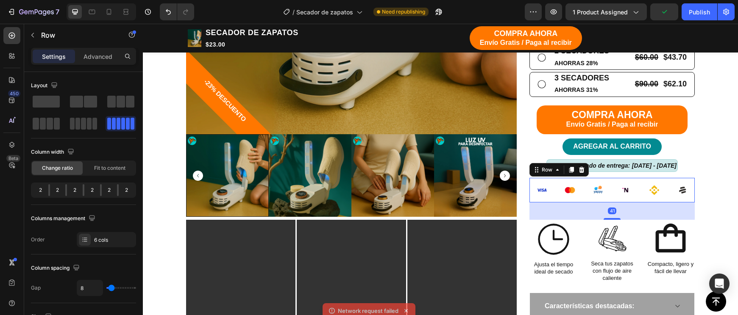
click at [617, 213] on div "41" at bounding box center [611, 210] width 165 height 17
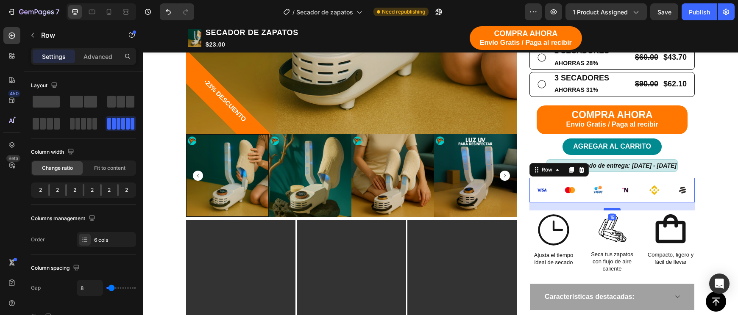
drag, startPoint x: 616, startPoint y: 214, endPoint x: 618, endPoint y: 205, distance: 9.4
click at [618, 208] on div at bounding box center [611, 209] width 17 height 3
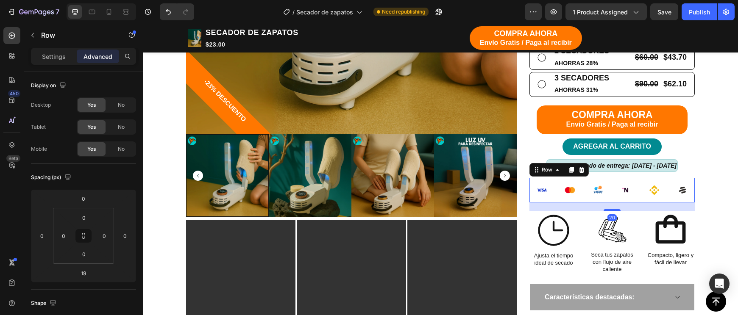
click at [618, 209] on div at bounding box center [611, 210] width 17 height 2
type input "20"
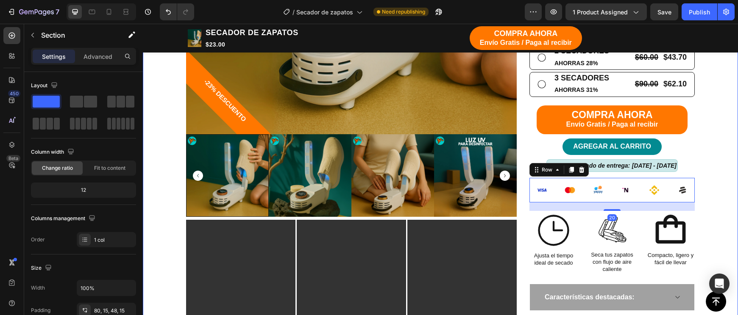
click at [714, 197] on div "TIENDA Button Button Row Echa pa' allá la humedad y malos olores Heading Row -2…" at bounding box center [440, 180] width 582 height 909
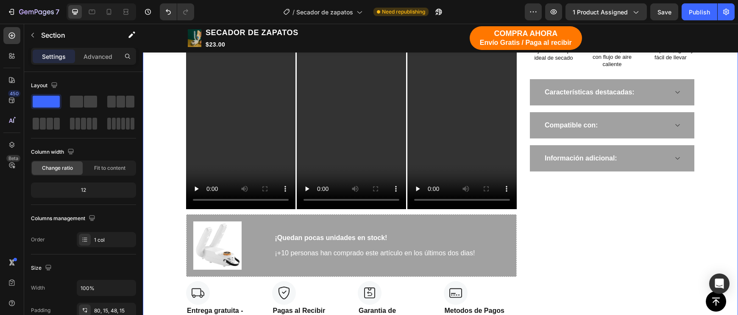
scroll to position [574, 0]
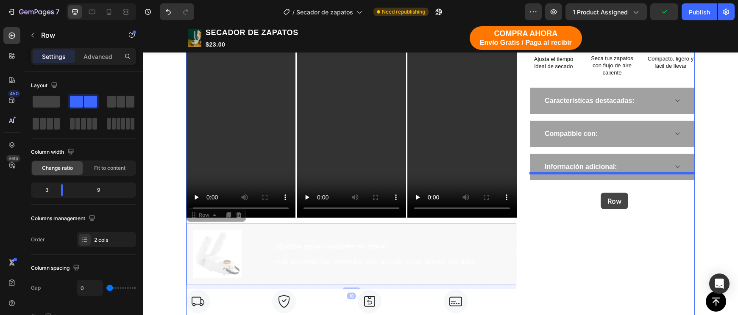
drag, startPoint x: 514, startPoint y: 230, endPoint x: 600, endPoint y: 193, distance: 93.7
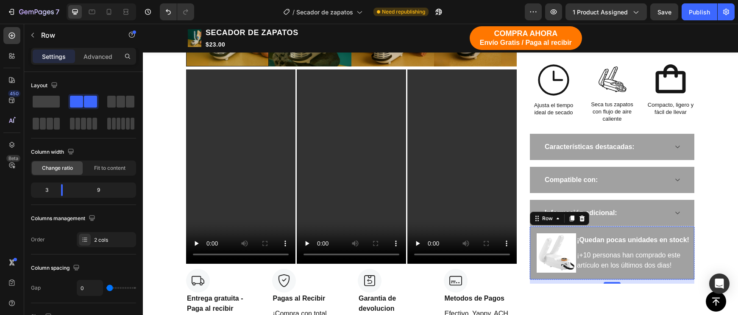
scroll to position [521, 0]
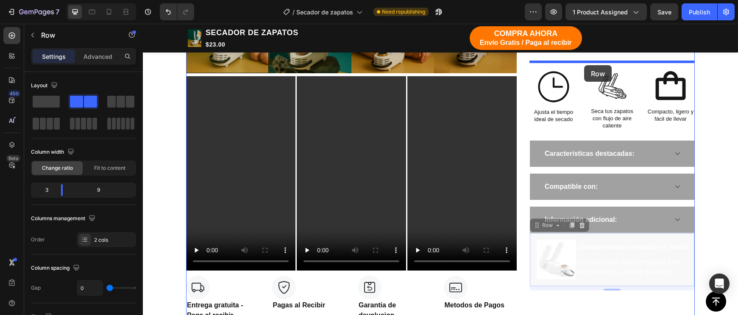
drag, startPoint x: 689, startPoint y: 230, endPoint x: 584, endPoint y: 65, distance: 195.4
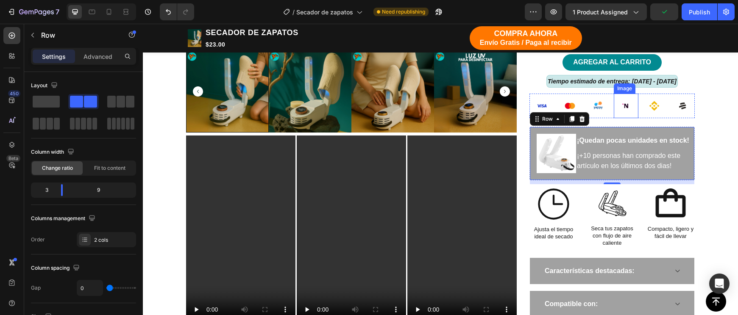
scroll to position [452, 0]
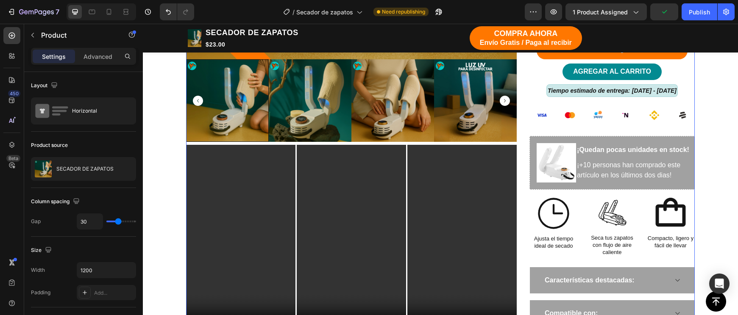
click at [690, 130] on div "SECADOR DE ZAPATOS Product Title $30.00 Compare Price Compare Price $23.00 Prod…" at bounding box center [611, 91] width 165 height 724
click at [707, 136] on div "TIENDA Button Button Row Echa pa' allá la humedad y malos olores Heading Row -2…" at bounding box center [440, 72] width 582 height 842
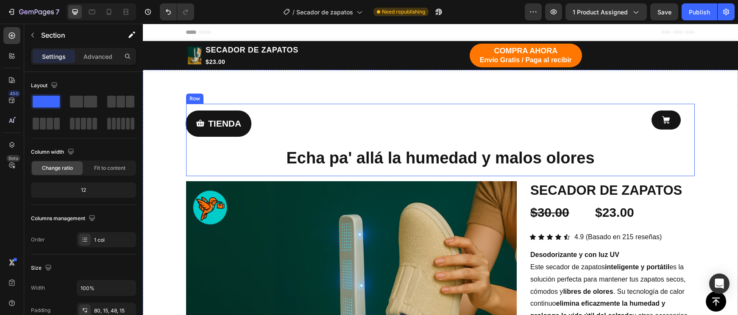
scroll to position [0, 0]
click at [323, 107] on div "TIENDA Button Button Row Echa pa' allá la humedad y malos olores Heading Row" at bounding box center [440, 140] width 508 height 72
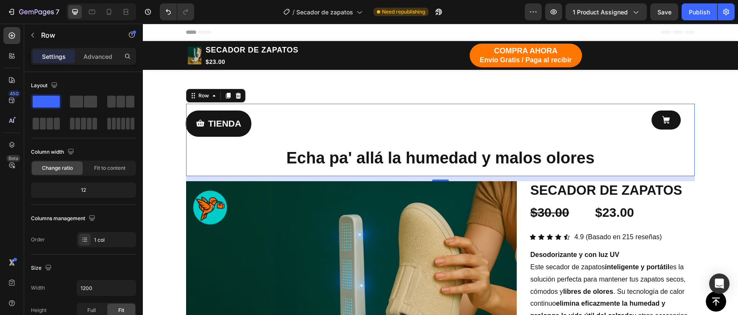
click at [108, 64] on div "Settings Advanced" at bounding box center [83, 56] width 105 height 17
click at [103, 61] on p "Advanced" at bounding box center [97, 56] width 29 height 9
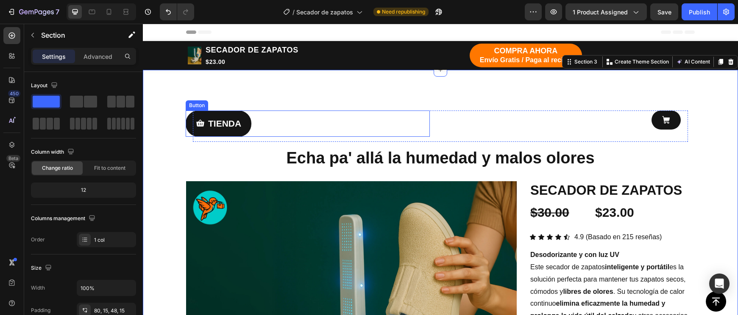
click at [358, 122] on div "TIENDA Button" at bounding box center [308, 124] width 244 height 26
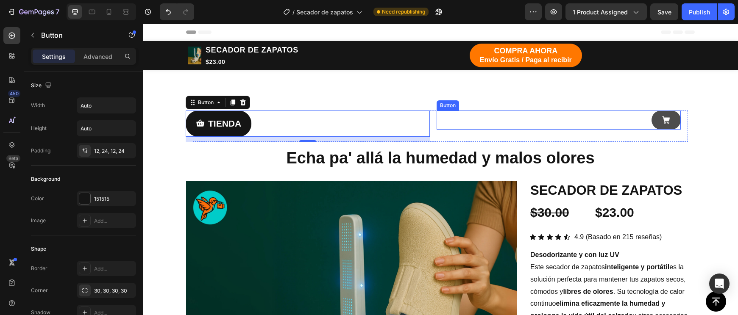
click at [658, 120] on link at bounding box center [665, 120] width 29 height 19
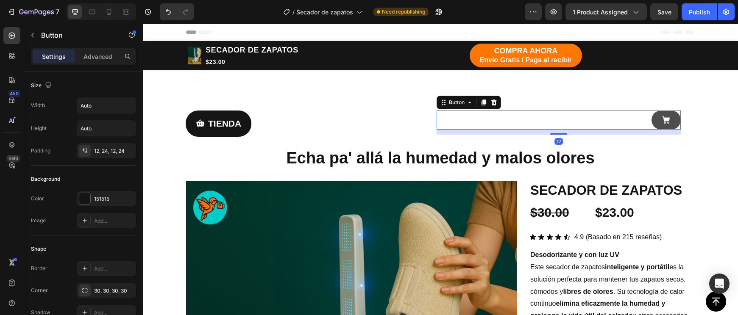
click at [668, 121] on icon at bounding box center [666, 120] width 8 height 8
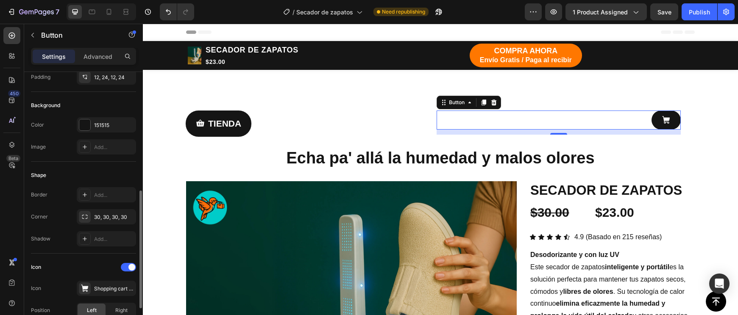
scroll to position [133, 0]
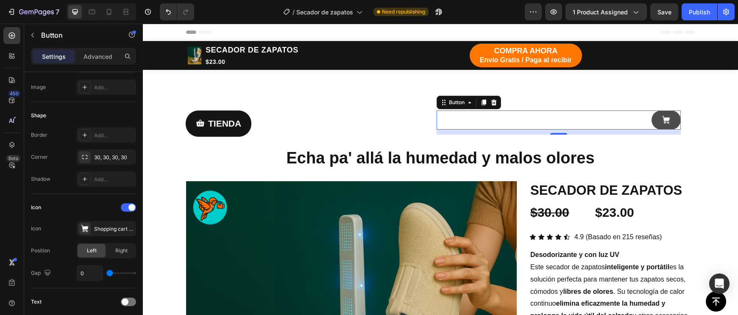
click at [672, 120] on link at bounding box center [665, 120] width 29 height 19
type input "1"
type input "2"
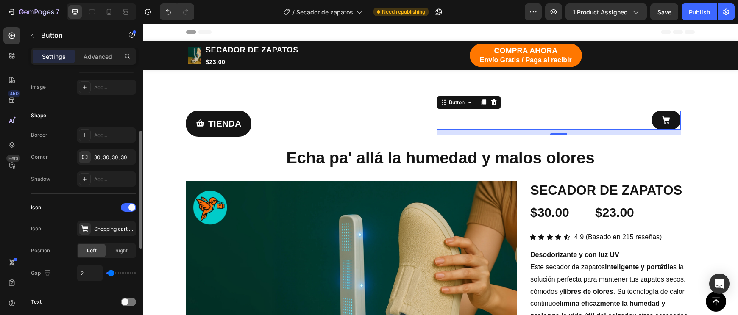
type input "3"
type input "4"
type input "5"
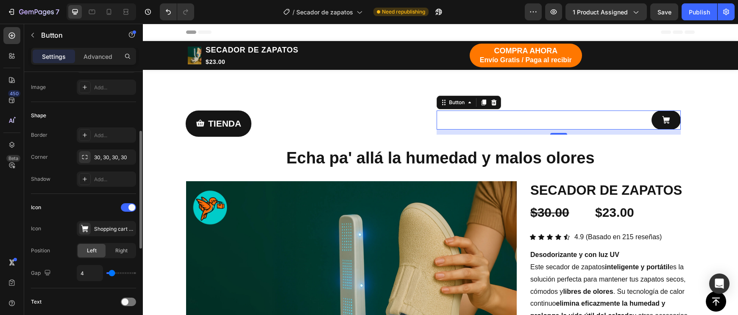
type input "5"
type input "6"
type input "7"
drag, startPoint x: 107, startPoint y: 275, endPoint x: 112, endPoint y: 275, distance: 5.1
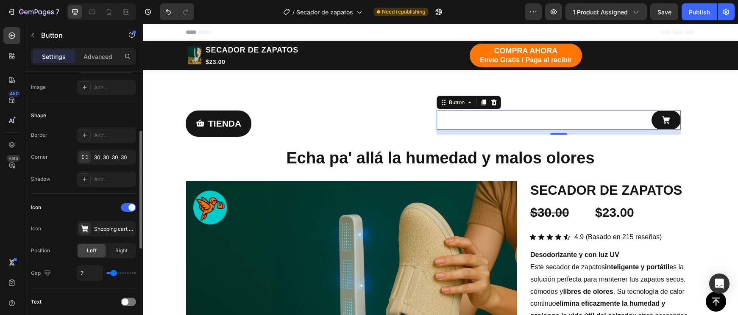
type input "7"
click at [112, 274] on input "range" at bounding box center [121, 273] width 30 height 2
click at [670, 118] on link at bounding box center [665, 120] width 29 height 19
click at [673, 119] on link at bounding box center [665, 120] width 29 height 19
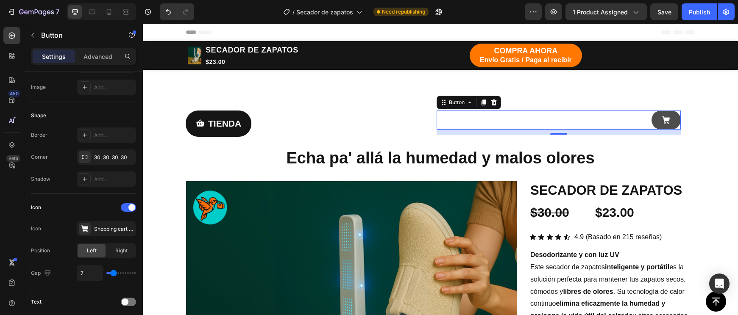
click at [677, 125] on link at bounding box center [665, 120] width 29 height 19
click at [675, 120] on link at bounding box center [665, 120] width 29 height 19
click at [674, 119] on link at bounding box center [665, 120] width 29 height 19
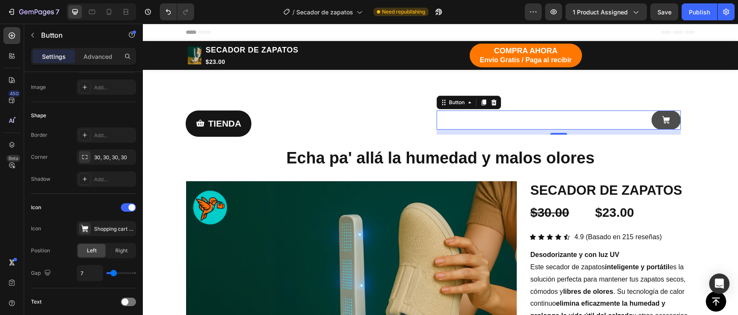
click at [674, 119] on link at bounding box center [665, 120] width 29 height 19
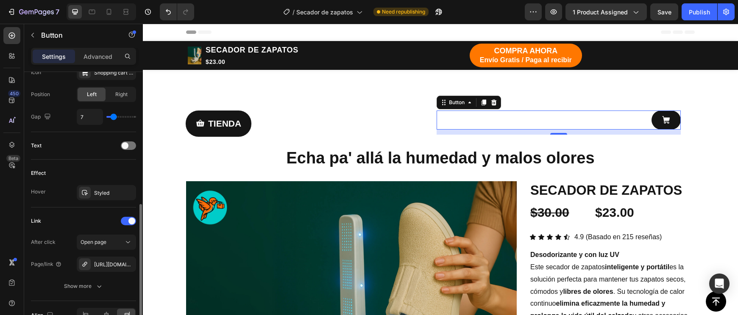
scroll to position [293, 0]
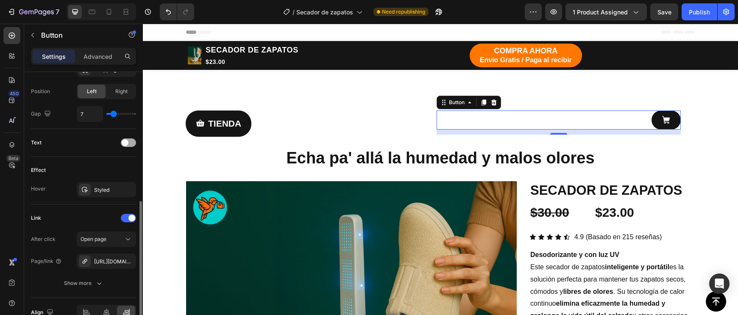
click at [133, 144] on div at bounding box center [128, 143] width 15 height 8
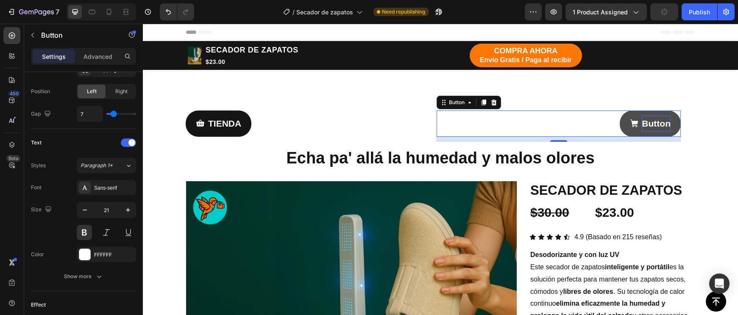
click at [665, 128] on p "Button" at bounding box center [655, 124] width 29 height 16
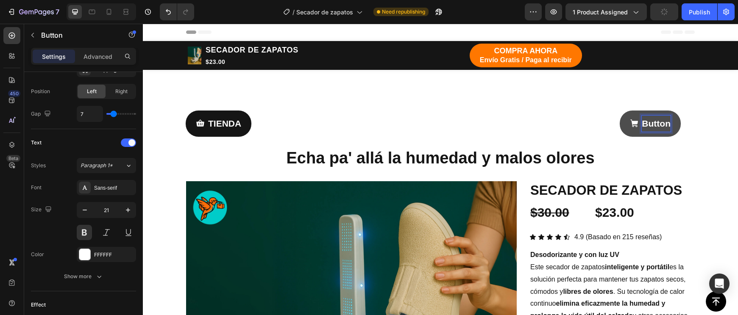
click at [665, 127] on p "Button" at bounding box center [655, 124] width 29 height 16
click at [673, 116] on link at bounding box center [665, 120] width 29 height 19
click at [673, 119] on link at bounding box center [665, 120] width 29 height 19
click at [166, 14] on icon "Undo/Redo" at bounding box center [168, 12] width 8 height 8
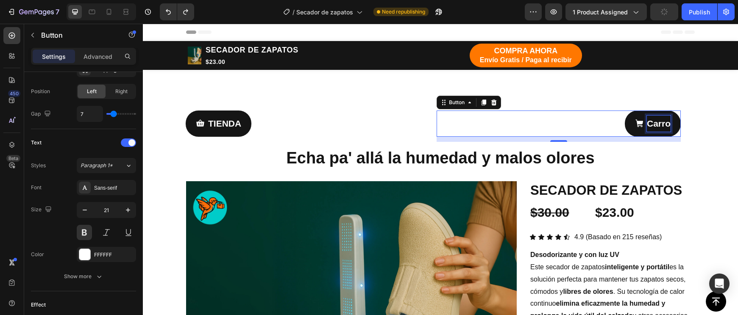
click at [663, 124] on p "Carro" at bounding box center [658, 124] width 24 height 16
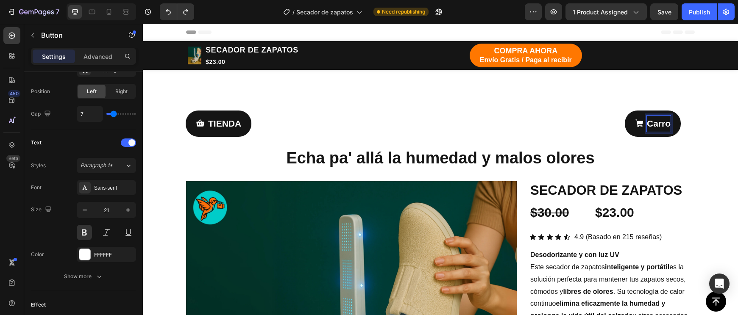
click at [668, 124] on p "Carro" at bounding box center [658, 124] width 24 height 16
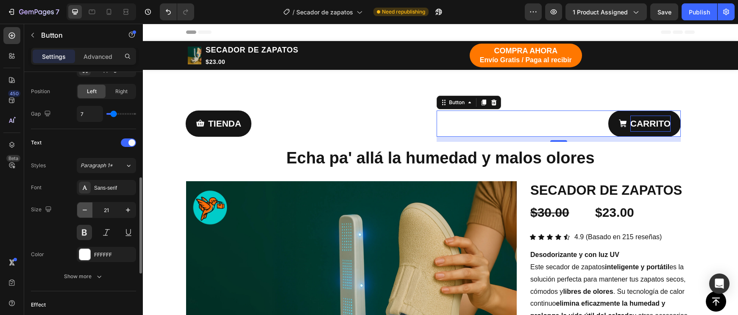
click at [82, 209] on icon "button" at bounding box center [84, 210] width 8 height 8
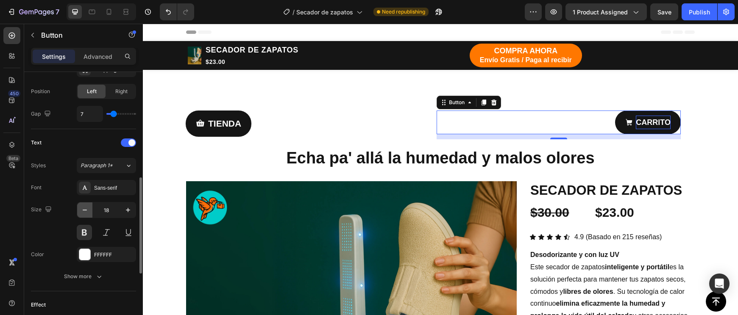
click at [82, 209] on icon "button" at bounding box center [84, 210] width 8 height 8
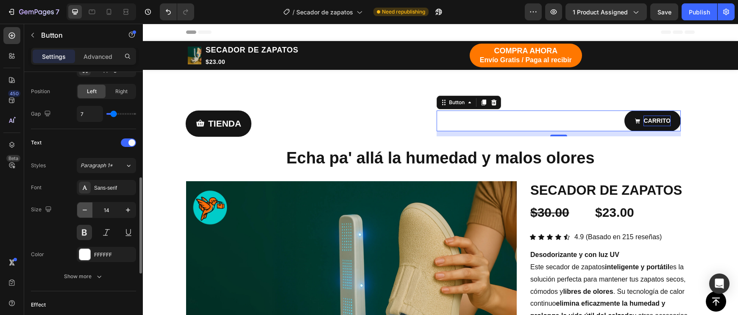
type input "13"
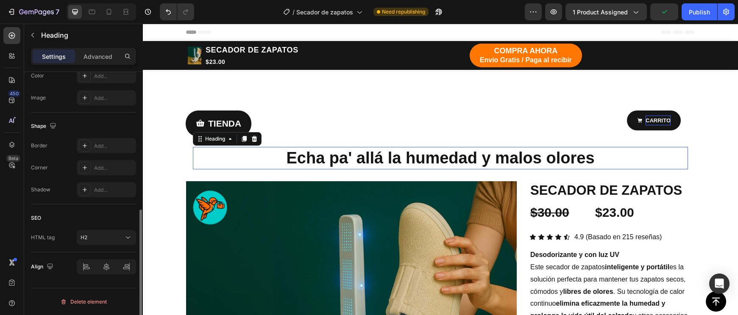
click at [669, 149] on h2 "Echa pa' allá la humedad y malos olores" at bounding box center [440, 158] width 495 height 22
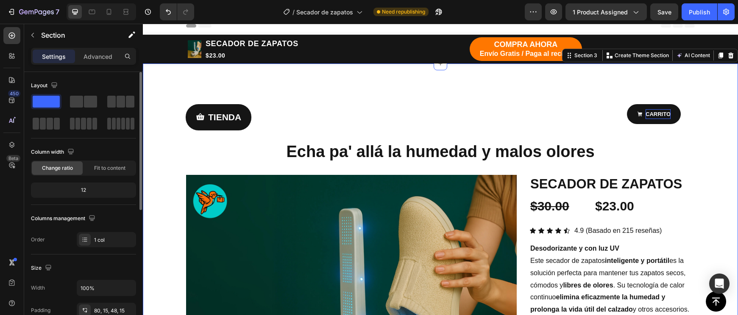
scroll to position [6, 0]
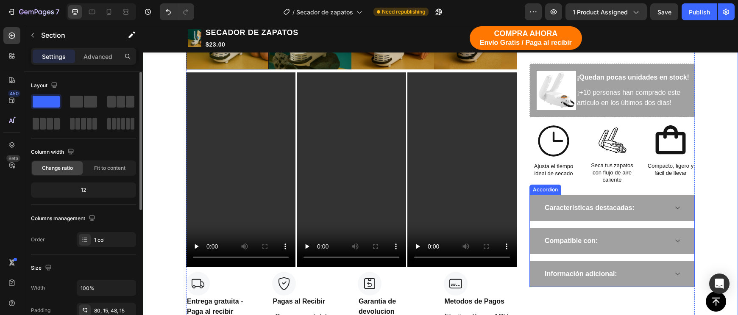
scroll to position [613, 0]
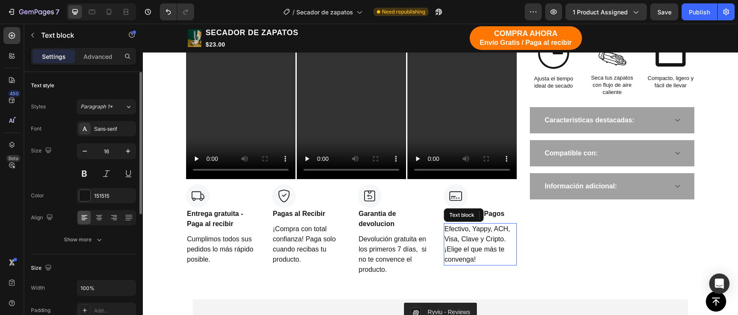
click at [488, 236] on p "Efectivo, Yappy, ACH, Visa, Clave y Cripto. ¡Elige el que más te convenga!" at bounding box center [480, 244] width 72 height 41
click at [509, 217] on icon at bounding box center [510, 215] width 6 height 6
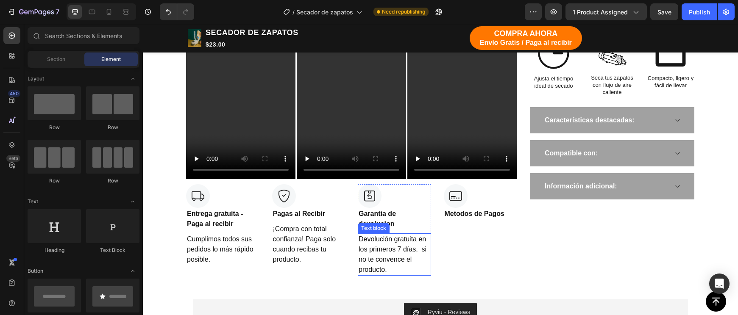
click at [416, 244] on p "Devolución gratuita en los primeros 7 días, si no te convence el producto." at bounding box center [394, 254] width 72 height 41
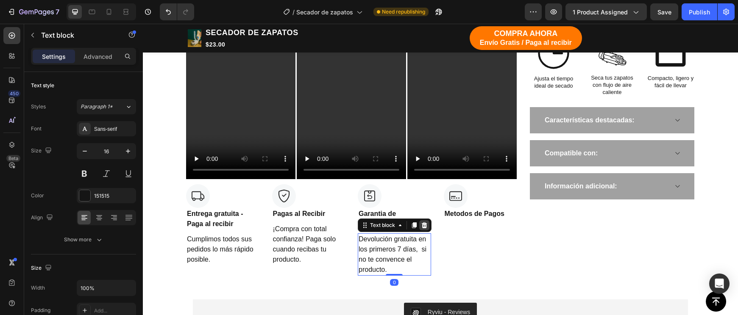
click at [422, 224] on icon at bounding box center [425, 225] width 6 height 6
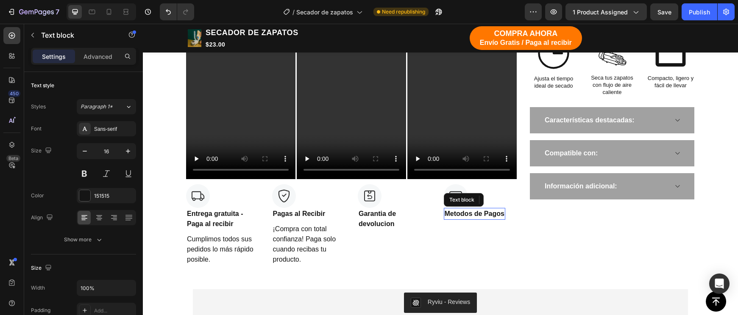
click at [466, 214] on p "Metodos de Pagos" at bounding box center [474, 214] width 60 height 10
click at [462, 214] on p "Metodos de Pagos" at bounding box center [474, 214] width 60 height 10
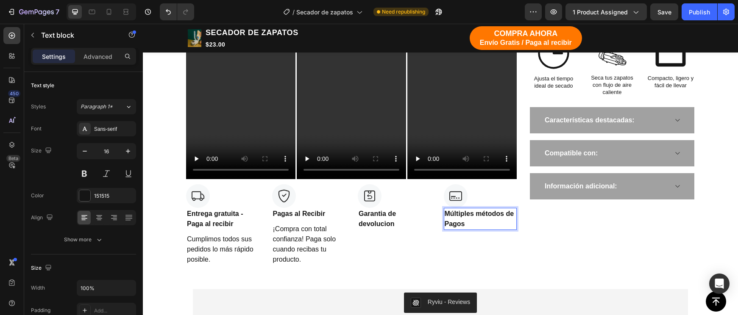
click at [462, 214] on p "Múltiples métodos de Pagos" at bounding box center [480, 219] width 72 height 20
click at [467, 212] on p "Diferente métodos de Pagos" at bounding box center [480, 219] width 72 height 20
click at [515, 251] on div "Image Muchos métodos de Pagos Text block 8 Row" at bounding box center [480, 224] width 73 height 81
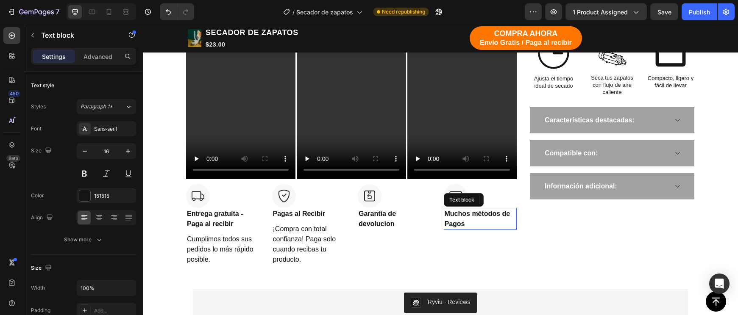
click at [499, 215] on p "Muchos métodos de Pagos" at bounding box center [480, 219] width 72 height 20
click at [507, 214] on p "Muchos métodos de Pagos" at bounding box center [480, 219] width 72 height 20
click at [503, 214] on p "Muchos métodos de Pagos" at bounding box center [480, 219] width 72 height 20
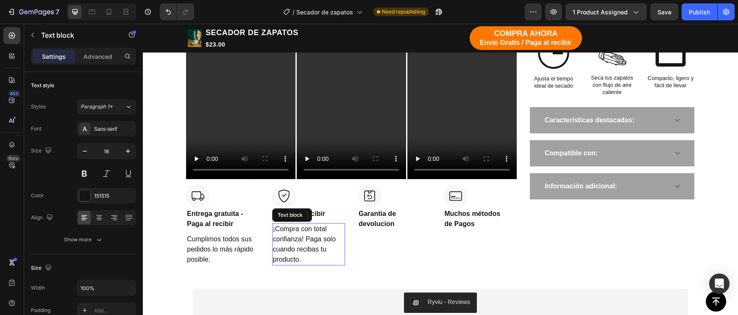
click at [313, 237] on p "¡Compra con total confianza! Paga solo cuando recibas tu producto." at bounding box center [309, 244] width 72 height 41
click at [336, 216] on icon at bounding box center [338, 215] width 7 height 7
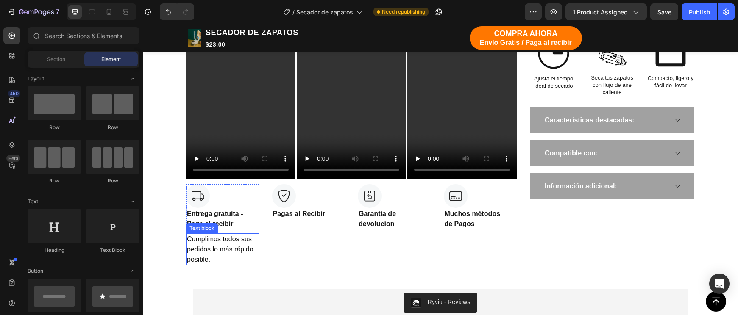
click at [245, 247] on p "Cumplimos todos sus pedidos lo más rápido posible." at bounding box center [223, 249] width 72 height 31
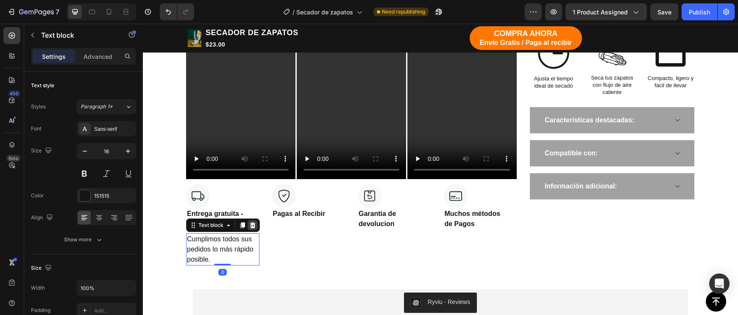
click at [254, 226] on icon at bounding box center [253, 225] width 6 height 6
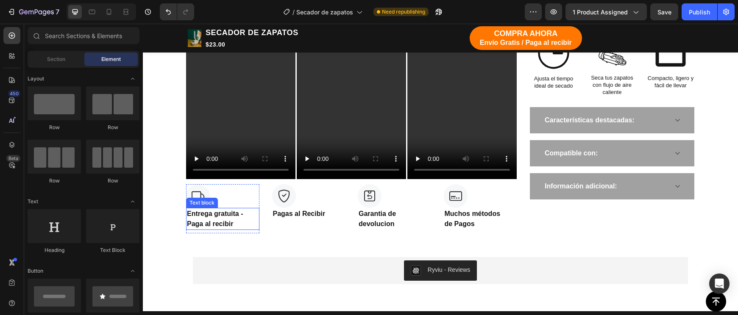
click at [216, 225] on p "Entrega gratuita - Paga al recibir" at bounding box center [223, 219] width 72 height 20
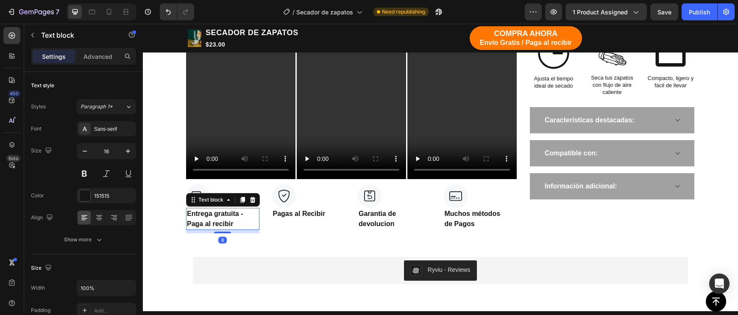
click at [216, 225] on p "Entrega gratuita - Paga al recibir" at bounding box center [223, 219] width 72 height 20
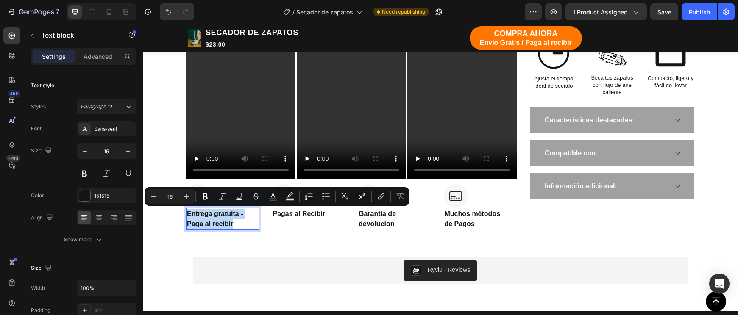
click at [216, 225] on p "Entrega gratuita - Paga al recibir" at bounding box center [223, 219] width 72 height 20
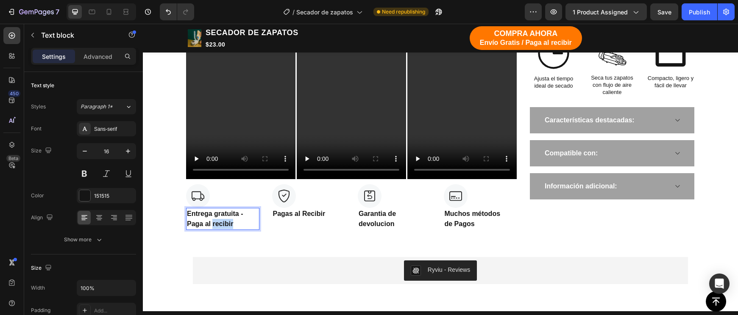
click at [216, 225] on p "Entrega gratuita - Paga al recibir" at bounding box center [223, 219] width 72 height 20
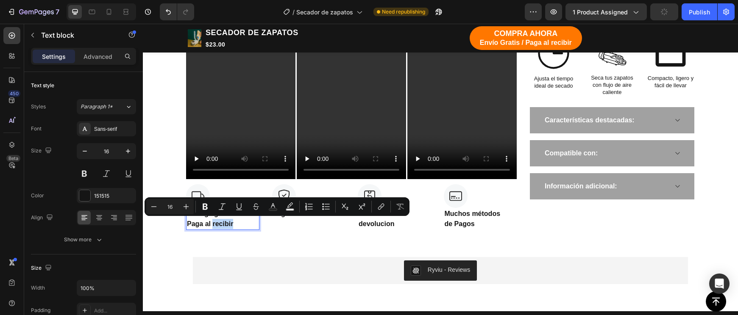
click at [216, 225] on p "Entrega gratuita - Paga al recibir" at bounding box center [223, 219] width 72 height 20
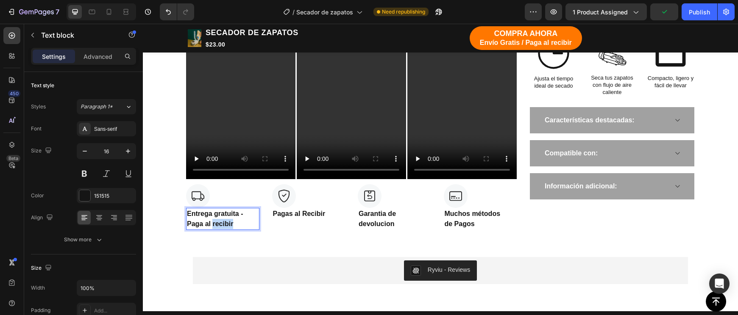
click at [216, 225] on p "Entrega gratuita - Paga al recibir" at bounding box center [223, 219] width 72 height 20
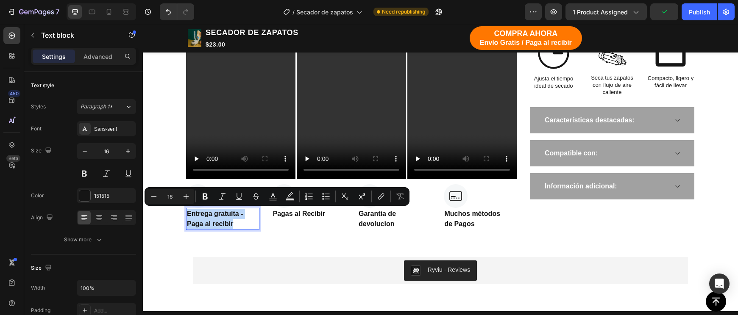
click at [225, 227] on p "Entrega gratuita - Paga al recibir" at bounding box center [223, 219] width 72 height 20
click at [234, 227] on p "Entrega gratuita - Paga al recibir" at bounding box center [223, 219] width 72 height 20
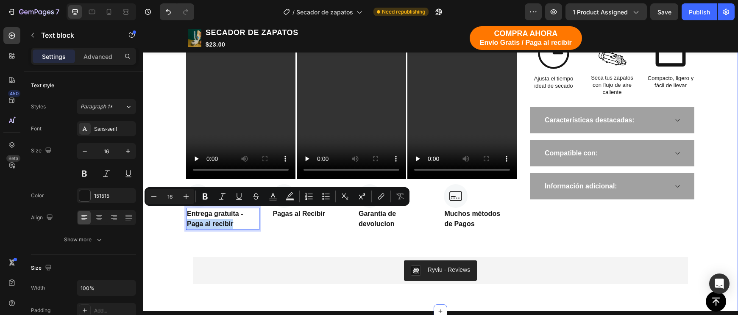
drag, startPoint x: 236, startPoint y: 225, endPoint x: 163, endPoint y: 220, distance: 73.0
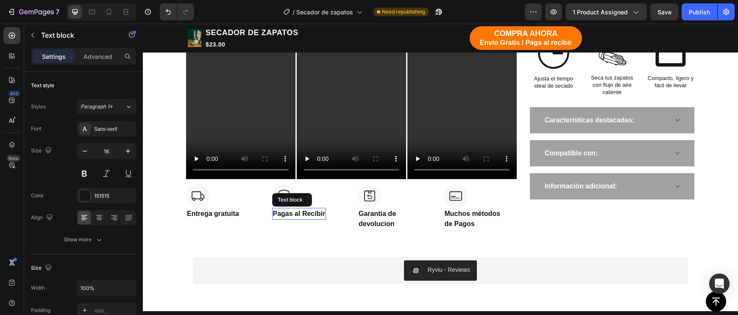
click at [324, 215] on p "Pagas al Recibir" at bounding box center [299, 214] width 53 height 10
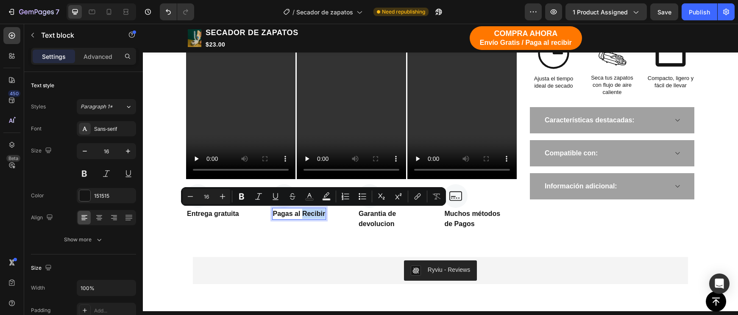
click at [324, 216] on p "Pagas al Recibir" at bounding box center [299, 214] width 53 height 10
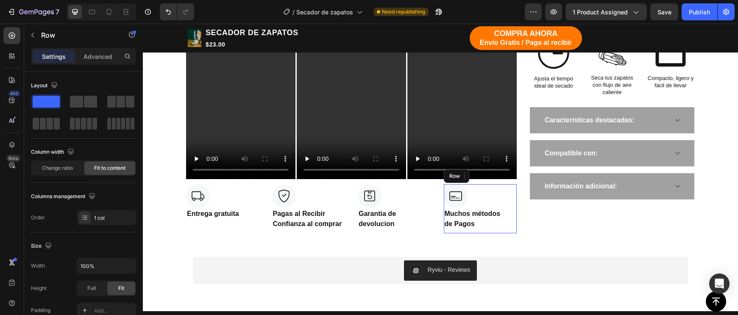
click at [512, 231] on div "Image Muchos métodos de Pagos Text block Row" at bounding box center [480, 208] width 73 height 49
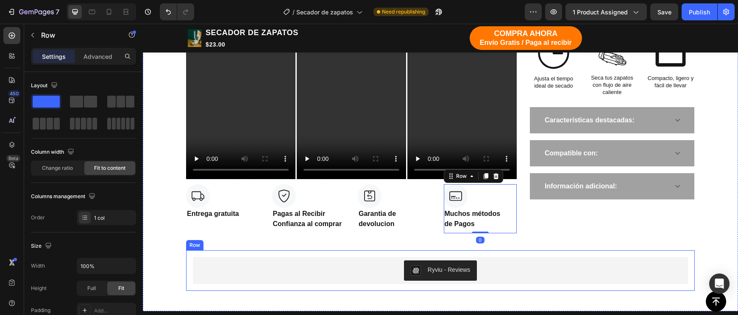
click at [568, 252] on div "Ryviu - Reviews Ryviu Row" at bounding box center [440, 270] width 508 height 41
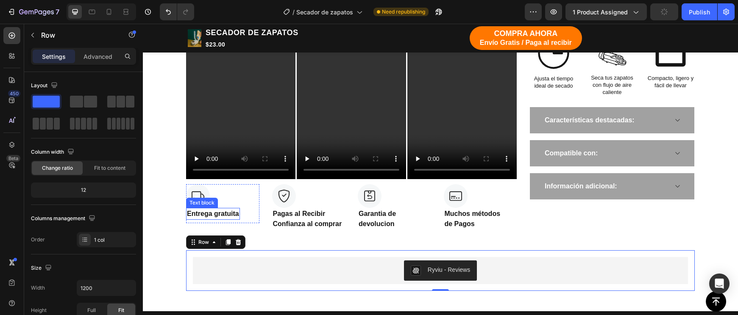
click at [233, 215] on p "Entrega gratuita" at bounding box center [213, 214] width 52 height 10
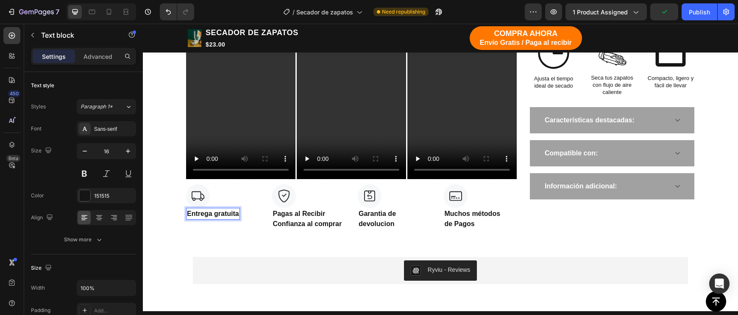
click at [233, 215] on p "Entrega gratuita" at bounding box center [213, 214] width 52 height 10
click at [377, 228] on p "Garantia de devolucion" at bounding box center [394, 219] width 72 height 20
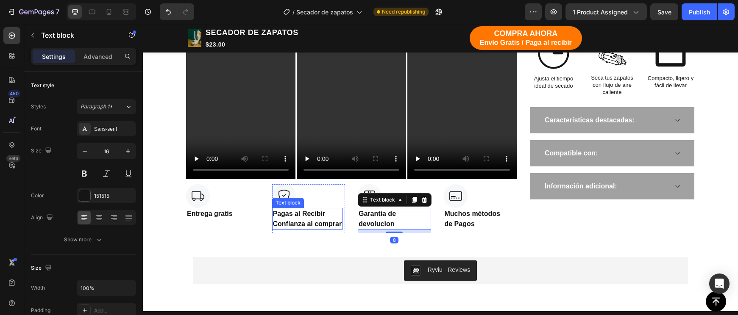
click at [339, 228] on p "Confianza al comprar" at bounding box center [307, 224] width 69 height 10
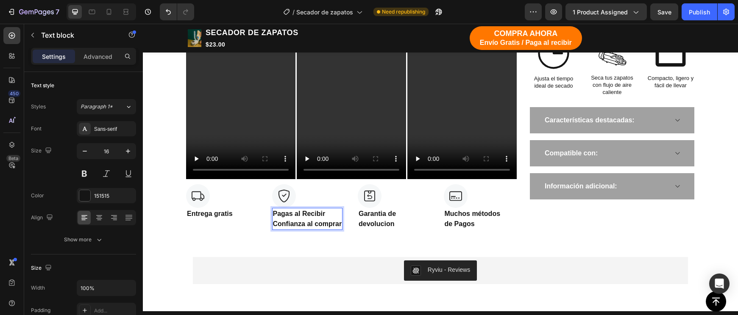
click at [294, 225] on p "Confianza al comprar" at bounding box center [307, 224] width 69 height 10
click at [307, 225] on p "Confianza al comprar" at bounding box center [307, 224] width 69 height 10
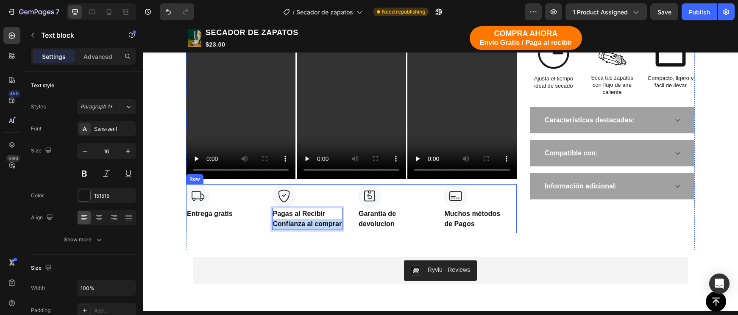
drag, startPoint x: 341, startPoint y: 225, endPoint x: 260, endPoint y: 223, distance: 81.4
click at [260, 223] on div "Image Entrega gratis Text block Row Image Pagas al Recibir Confianza al comprar…" at bounding box center [351, 208] width 330 height 49
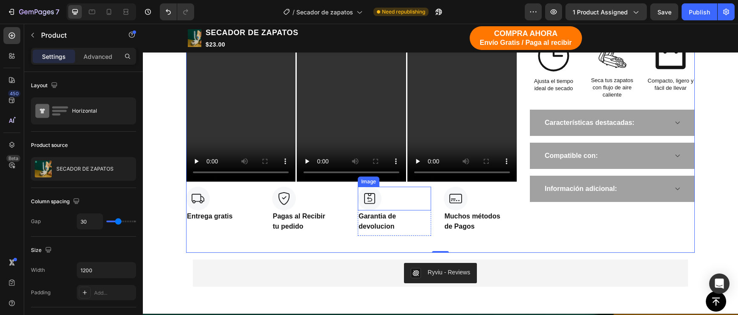
scroll to position [609, 0]
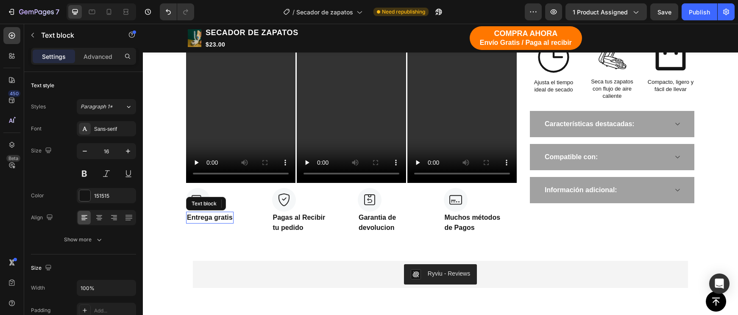
click at [224, 218] on p "Entrega gratis" at bounding box center [210, 218] width 46 height 10
click at [85, 149] on icon "button" at bounding box center [84, 151] width 8 height 8
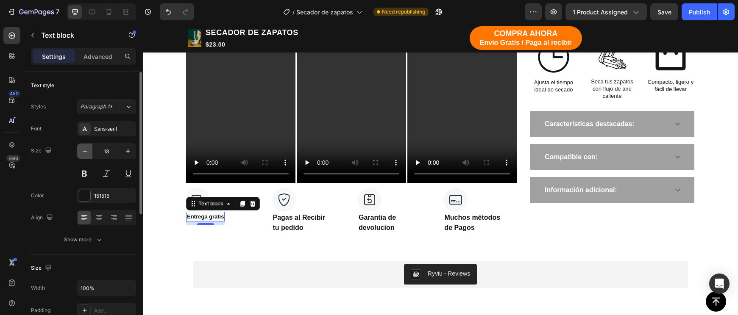
click at [85, 149] on icon "button" at bounding box center [84, 151] width 8 height 8
type input "12"
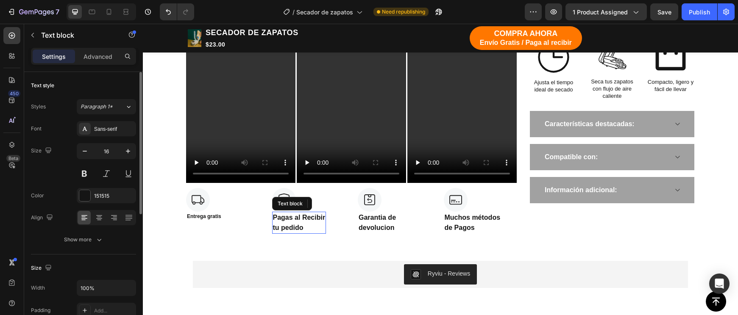
click at [287, 225] on p "tu pedido" at bounding box center [299, 228] width 53 height 10
click at [111, 153] on input "16" at bounding box center [106, 151] width 28 height 15
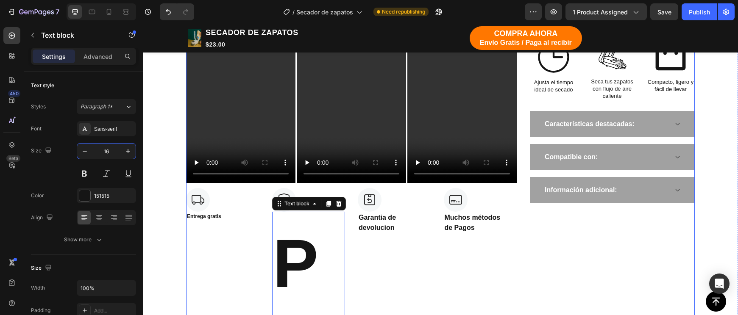
type input "1"
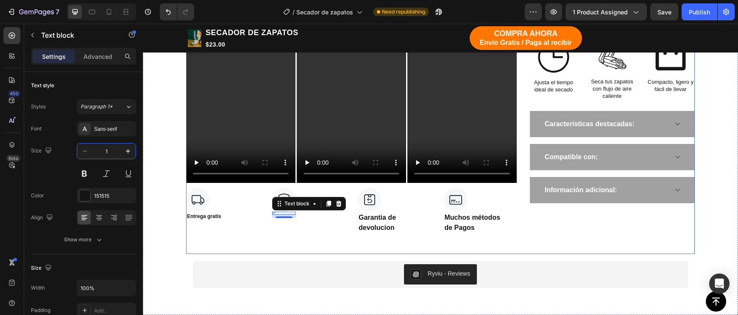
type input "12"
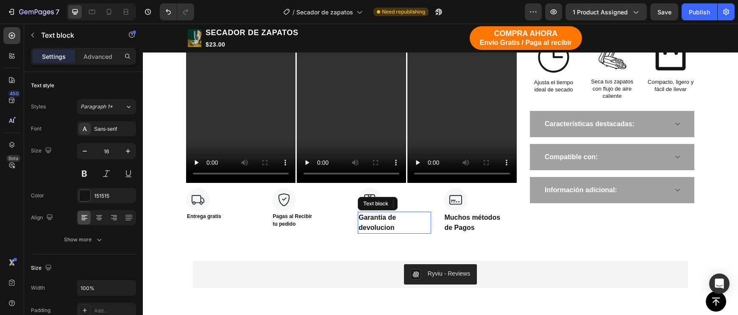
drag, startPoint x: 389, startPoint y: 219, endPoint x: 383, endPoint y: 219, distance: 5.9
click at [389, 219] on p "Garantia de devolucion" at bounding box center [394, 223] width 72 height 20
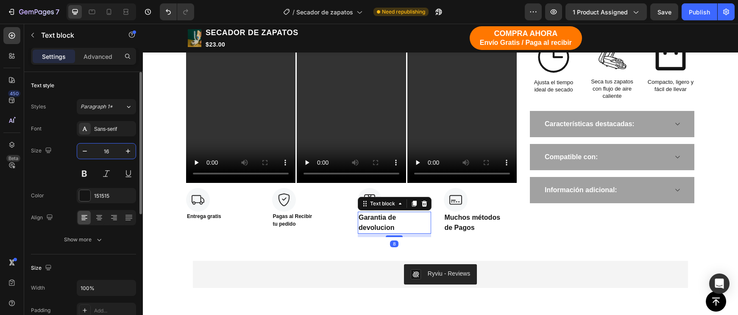
click at [110, 151] on input "16" at bounding box center [106, 151] width 28 height 15
type input "12"
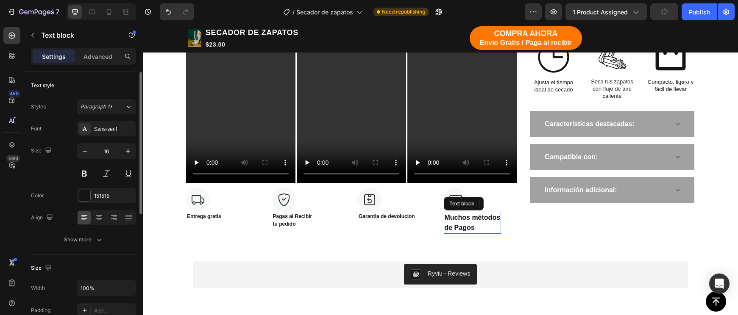
click at [458, 217] on p "Muchos métodos" at bounding box center [472, 218] width 56 height 10
click at [104, 154] on input "16" at bounding box center [106, 151] width 28 height 15
type input "12"
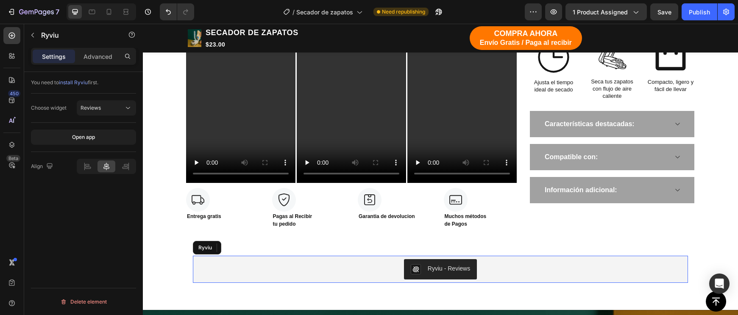
click at [551, 258] on div "Ryviu - Reviews" at bounding box center [440, 269] width 495 height 27
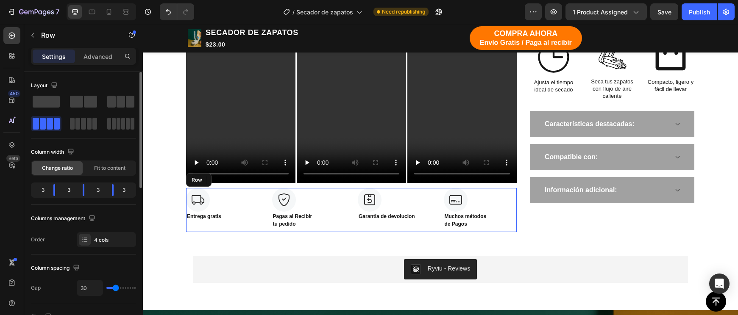
click at [347, 207] on div "Image Entrega gratis Text block Row Image Pagas al Recibir tu pedido Text block…" at bounding box center [351, 210] width 330 height 44
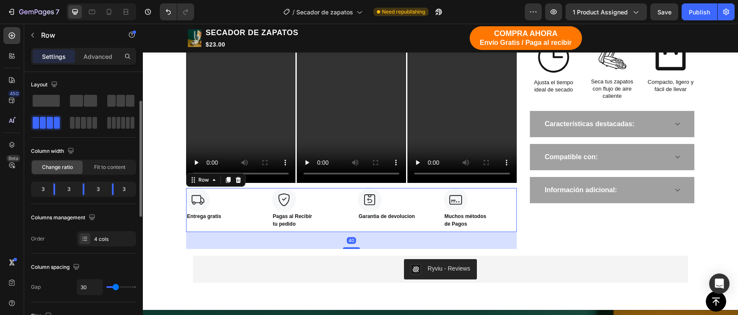
scroll to position [21, 0]
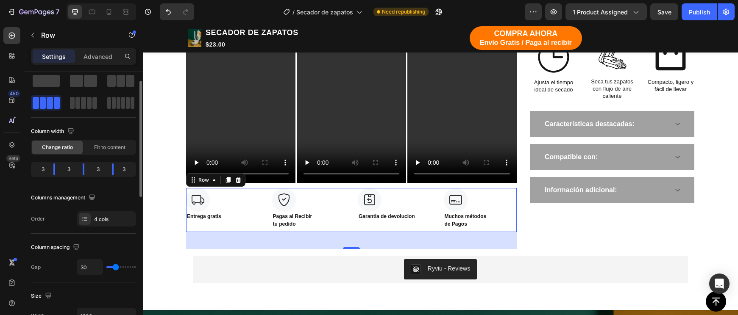
type input "33"
type input "28"
type input "26"
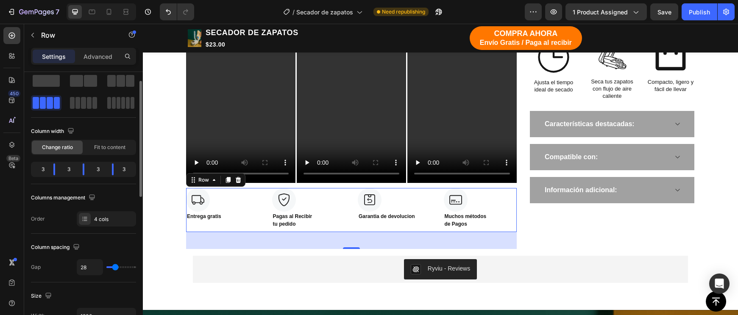
type input "26"
type input "22"
type input "20"
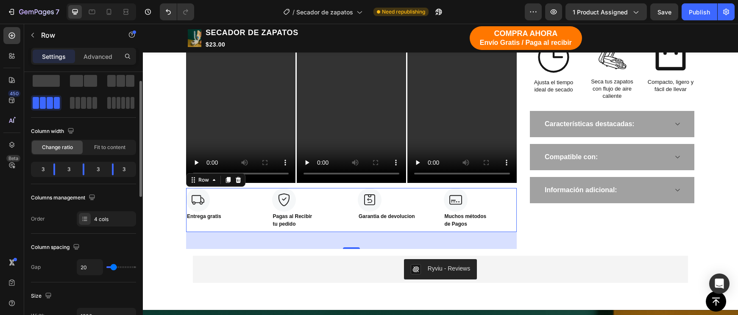
type input "14"
type input "12"
type input "9"
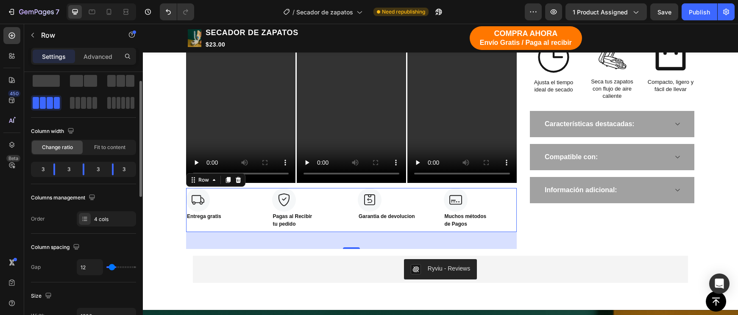
type input "9"
type input "7"
type input "5"
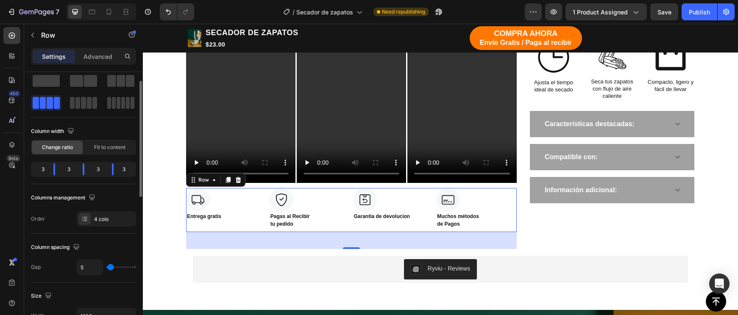
type input "3"
type input "1"
type input "0"
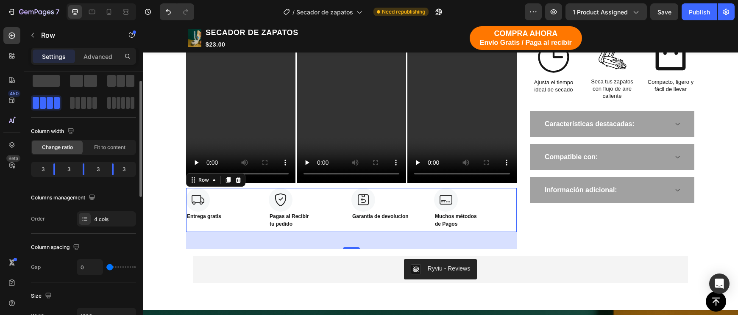
drag, startPoint x: 115, startPoint y: 269, endPoint x: 95, endPoint y: 270, distance: 19.5
type input "0"
click at [95, 270] on div "0" at bounding box center [106, 267] width 59 height 16
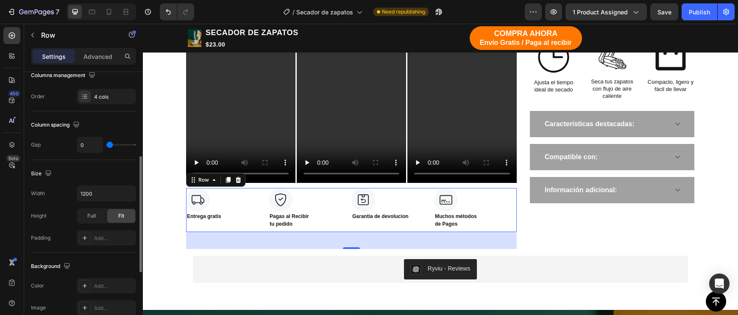
scroll to position [158, 0]
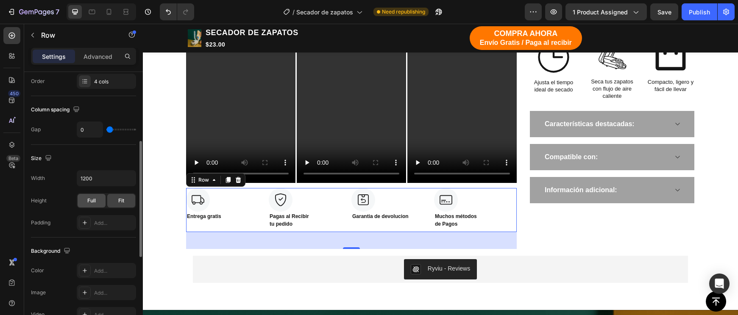
click at [99, 199] on div "Full" at bounding box center [92, 201] width 28 height 14
click at [119, 200] on span "Fit" at bounding box center [121, 201] width 6 height 8
click at [86, 181] on input "1200" at bounding box center [106, 178] width 58 height 15
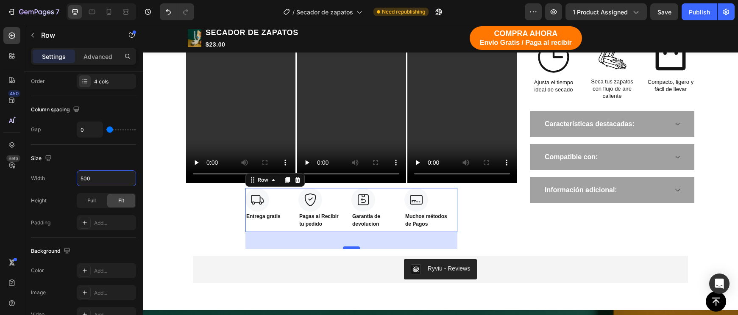
type input "500"
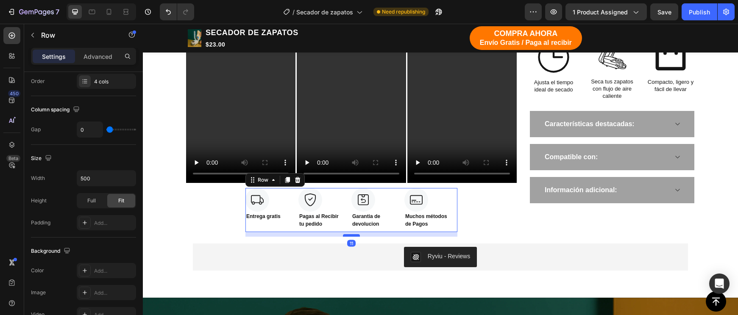
drag, startPoint x: 355, startPoint y: 247, endPoint x: 356, endPoint y: 235, distance: 12.8
click at [356, 235] on div at bounding box center [351, 235] width 17 height 3
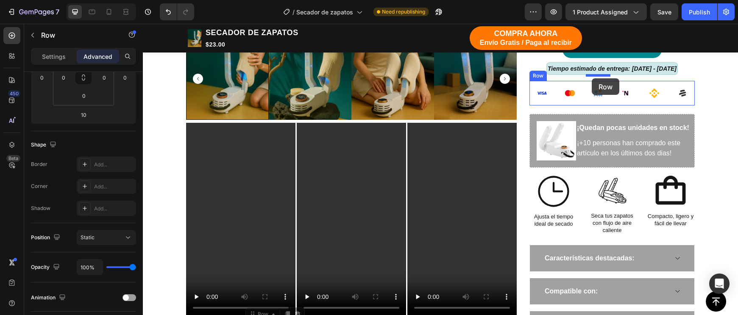
scroll to position [475, 0]
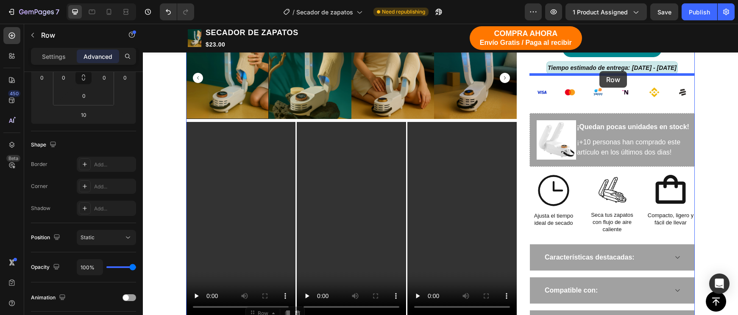
drag, startPoint x: 599, startPoint y: 115, endPoint x: 599, endPoint y: 71, distance: 44.1
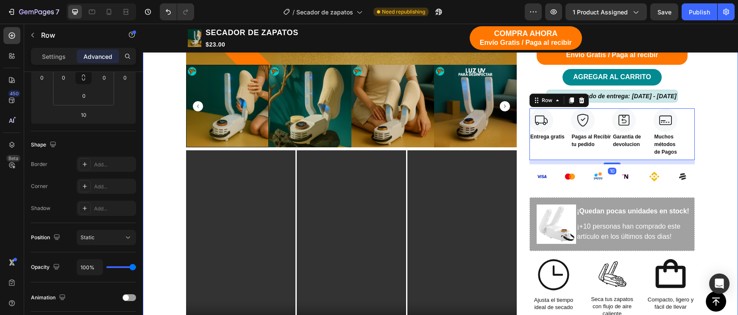
scroll to position [402, 0]
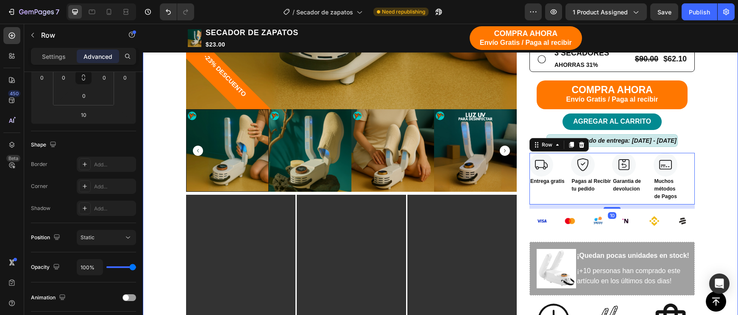
click at [721, 158] on div "TIENDA Button CARRITO Button Row Echa pa' allá la humedad y malos olores Headin…" at bounding box center [440, 103] width 582 height 805
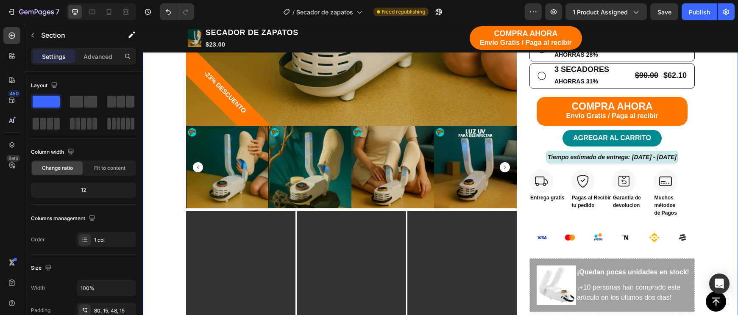
scroll to position [374, 0]
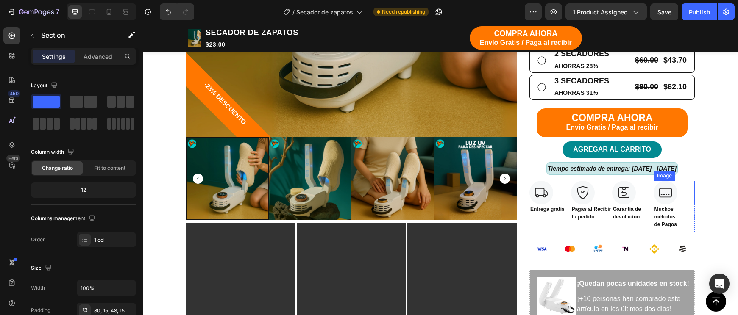
click at [681, 190] on div at bounding box center [674, 193] width 42 height 24
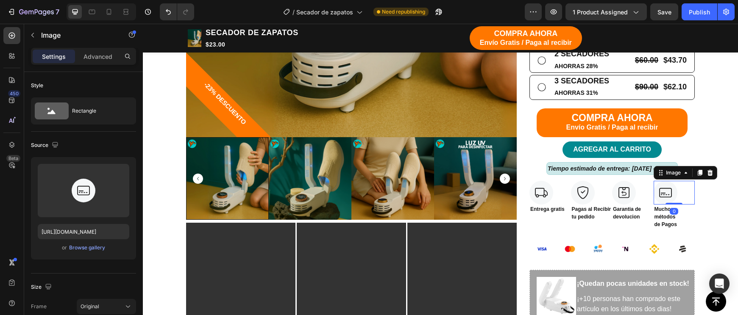
scroll to position [372, 0]
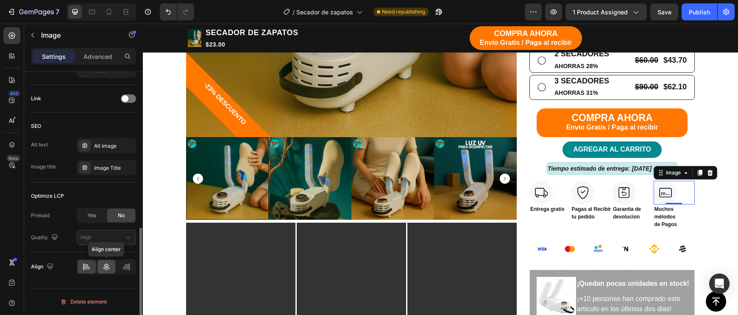
click at [115, 266] on div at bounding box center [106, 267] width 18 height 14
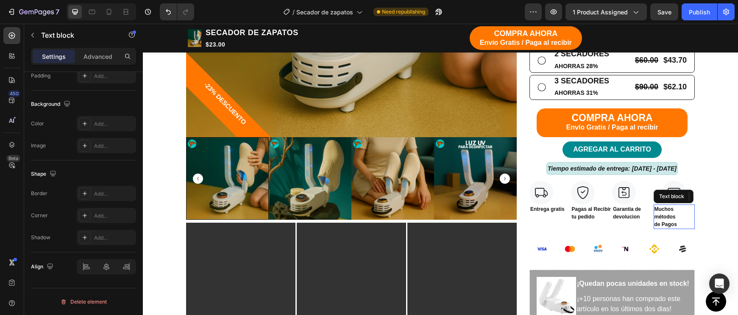
click at [686, 214] on p "Muchos métodos" at bounding box center [674, 212] width 40 height 15
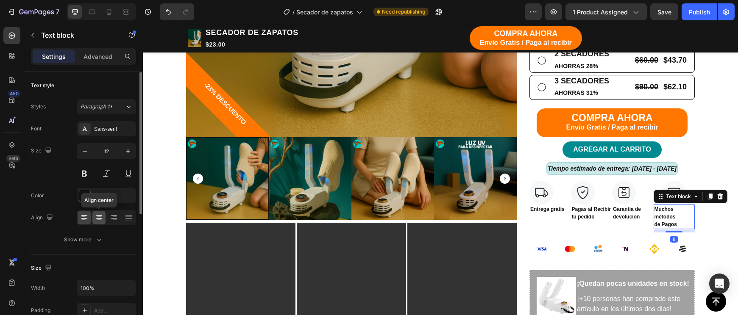
click at [102, 215] on icon at bounding box center [99, 218] width 8 height 8
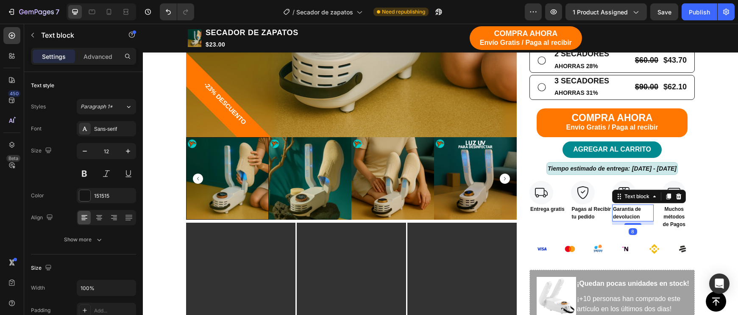
click at [638, 205] on p "Garantia de devolucion" at bounding box center [633, 212] width 40 height 15
click at [100, 221] on icon at bounding box center [99, 218] width 8 height 8
click at [624, 181] on img at bounding box center [624, 193] width 24 height 24
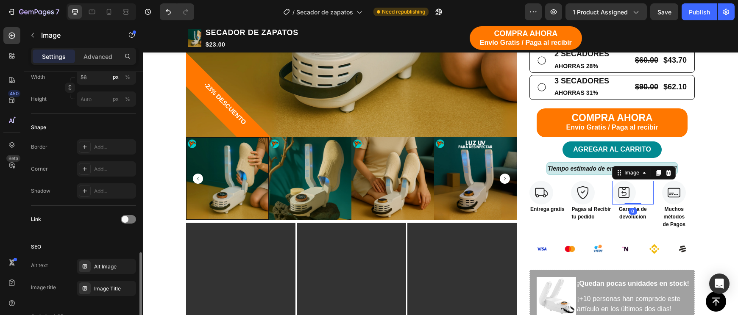
scroll to position [367, 0]
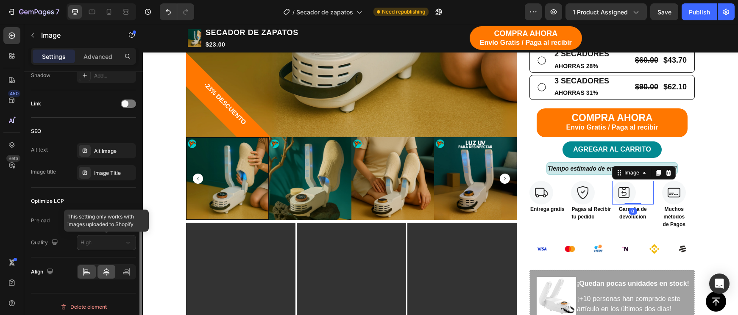
click at [106, 272] on icon at bounding box center [106, 272] width 6 height 8
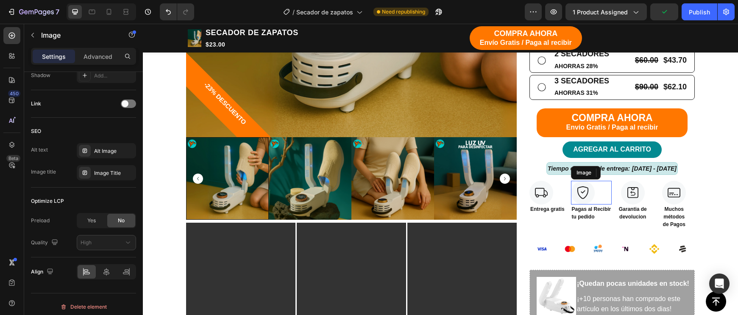
click at [582, 191] on img at bounding box center [583, 193] width 24 height 24
click at [102, 274] on div at bounding box center [106, 272] width 18 height 14
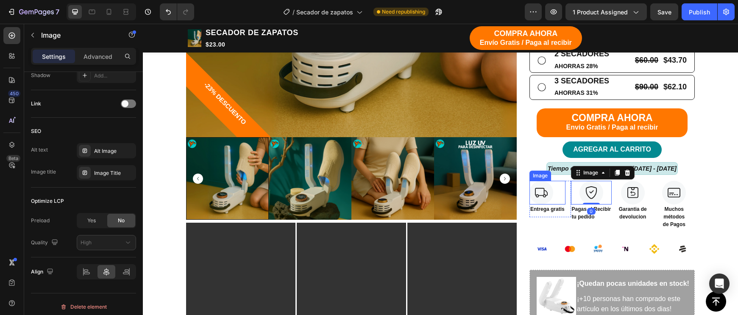
click at [530, 185] on img at bounding box center [541, 193] width 24 height 24
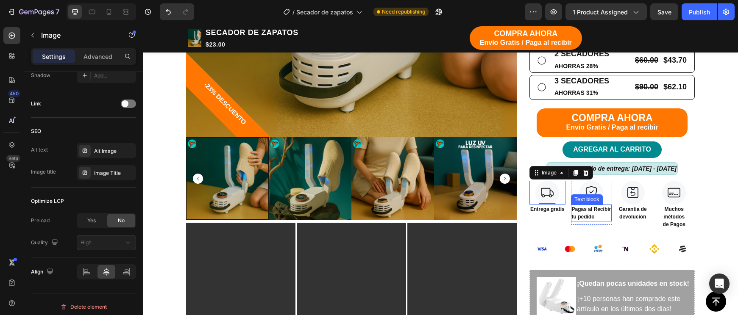
scroll to position [374, 0]
click at [601, 213] on p "tu pedido" at bounding box center [590, 217] width 39 height 8
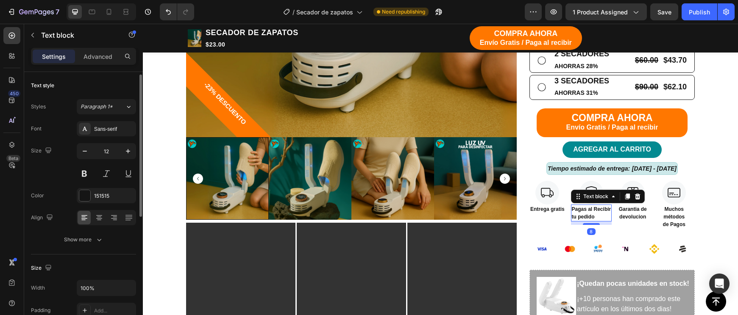
scroll to position [2, 0]
click at [103, 217] on icon at bounding box center [99, 216] width 8 height 8
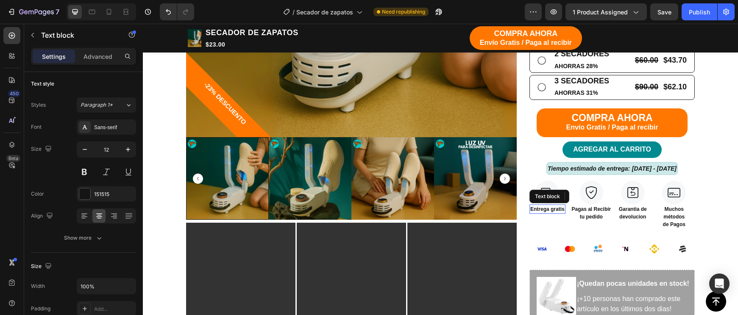
click at [533, 205] on p "Entrega gratis" at bounding box center [547, 209] width 34 height 8
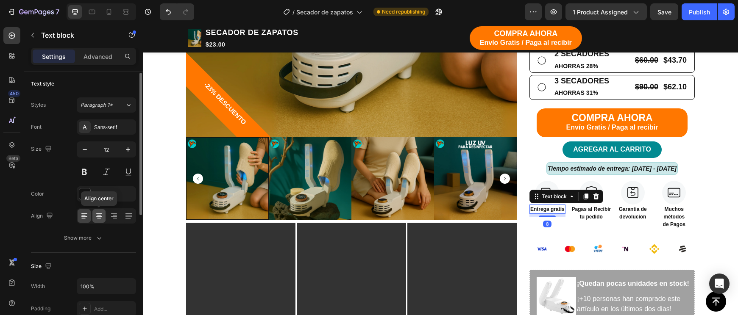
click at [98, 216] on icon at bounding box center [99, 216] width 8 height 8
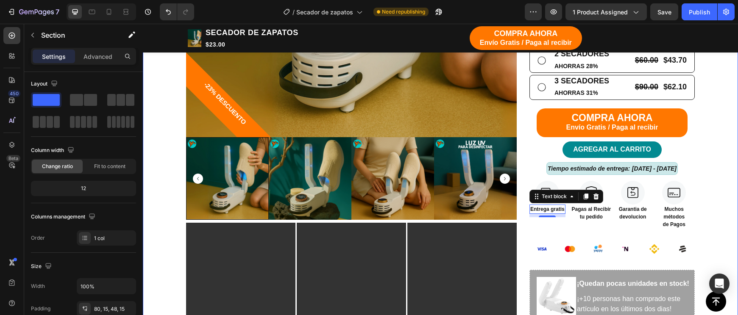
click at [709, 225] on div "TIENDA Button CARRITO Button Row Echa pa' allá la humedad y malos olores Headin…" at bounding box center [440, 131] width 582 height 805
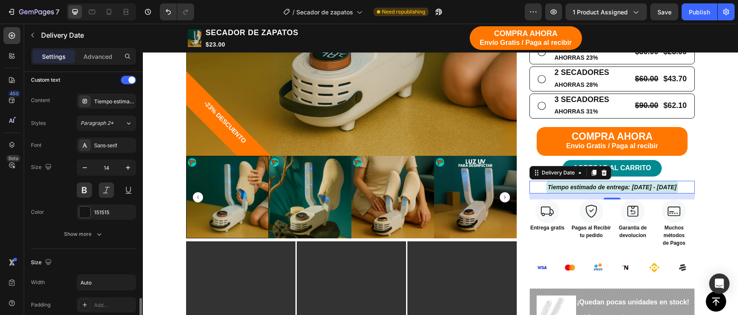
scroll to position [405, 0]
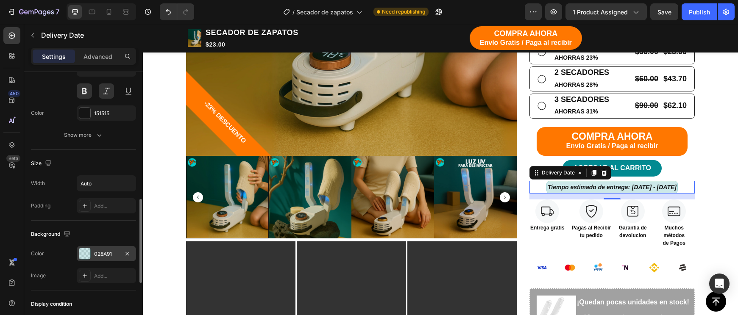
click at [98, 255] on div "028A91" at bounding box center [106, 254] width 25 height 8
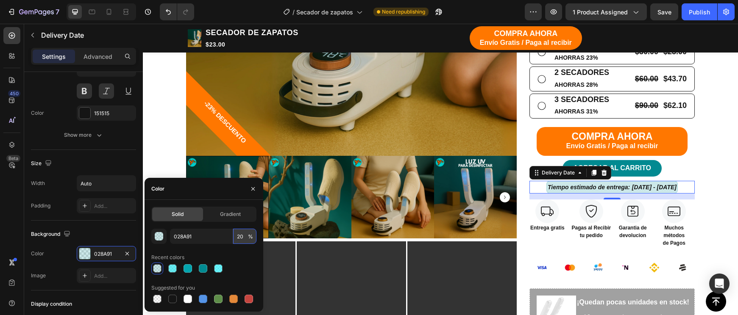
click at [238, 236] on input "20" at bounding box center [244, 236] width 23 height 15
type input "10"
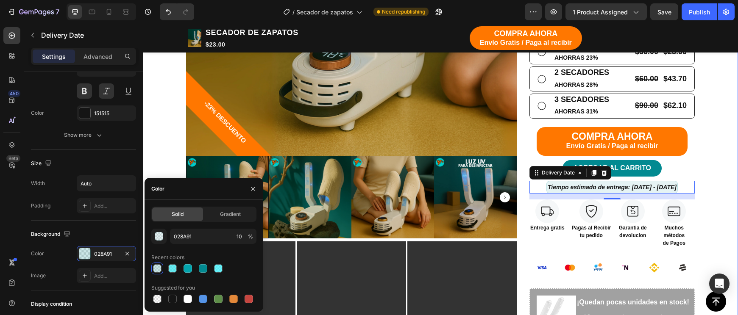
click at [731, 217] on div "TIENDA Button CARRITO Button Row Echa pa' allá la humedad y malos olores Headin…" at bounding box center [440, 143] width 595 height 859
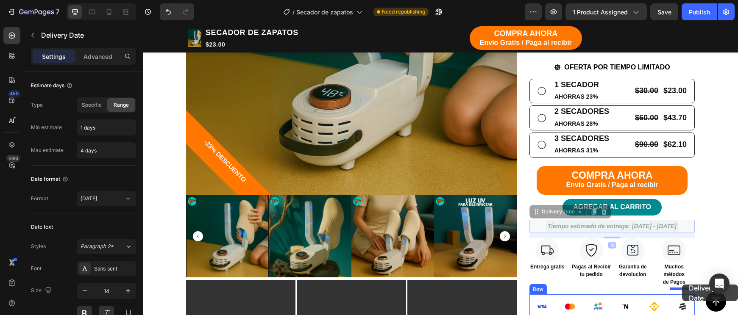
scroll to position [325, 0]
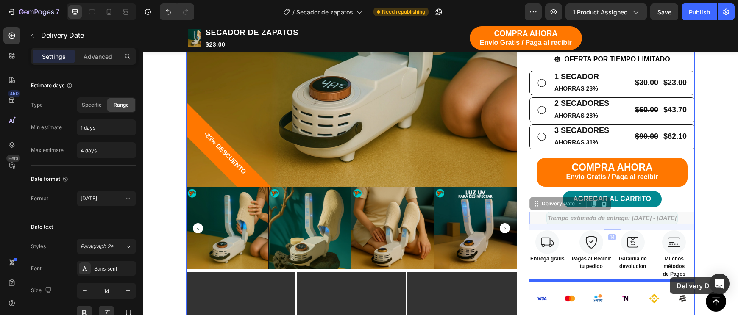
drag, startPoint x: 689, startPoint y: 219, endPoint x: 669, endPoint y: 277, distance: 62.0
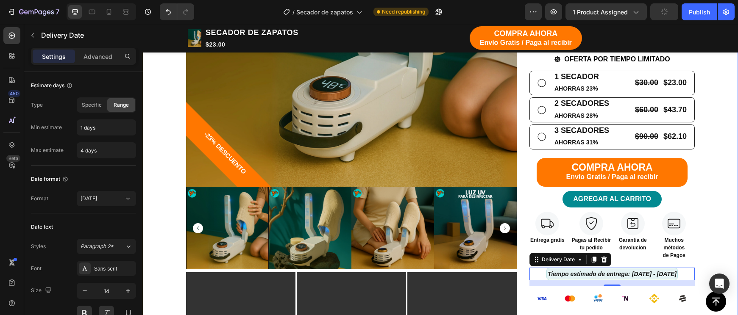
click at [721, 243] on div "TIENDA Button CARRITO Button Row Echa pa' allá la humedad y malos olores Headin…" at bounding box center [440, 181] width 582 height 805
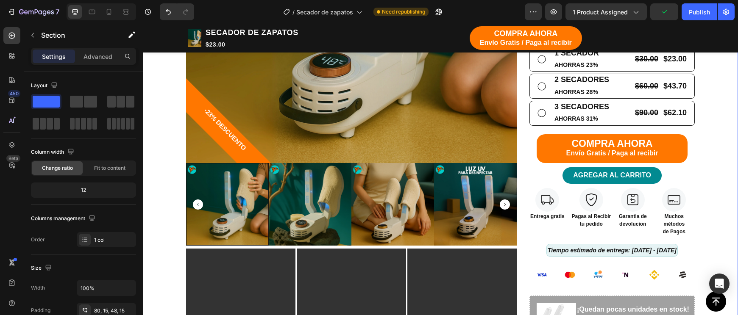
scroll to position [352, 0]
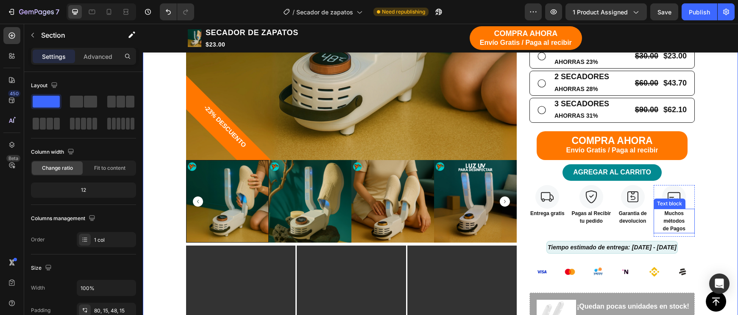
click at [669, 216] on p "Muchos métodos" at bounding box center [674, 217] width 40 height 15
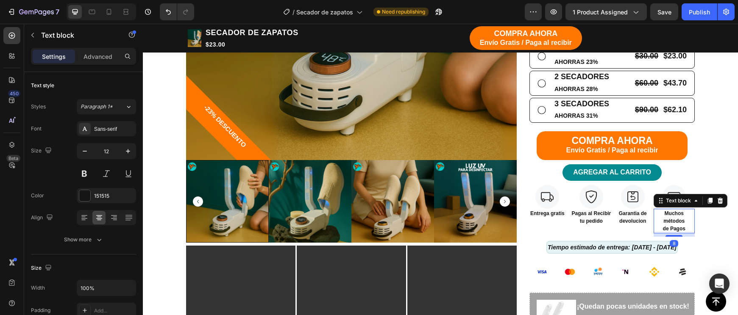
click at [668, 216] on p "Muchos métodos" at bounding box center [674, 217] width 40 height 15
click at [674, 216] on p "Muchos métodos" at bounding box center [674, 217] width 40 height 15
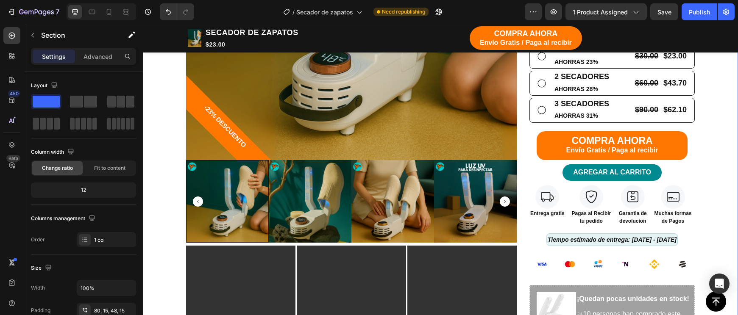
click at [722, 206] on div "TIENDA Button CARRITO Button Row Echa pa' allá la humedad y malos olores Headin…" at bounding box center [440, 150] width 582 height 797
click at [567, 210] on div "Image Entrega gratis Text block Row" at bounding box center [550, 203] width 42 height 36
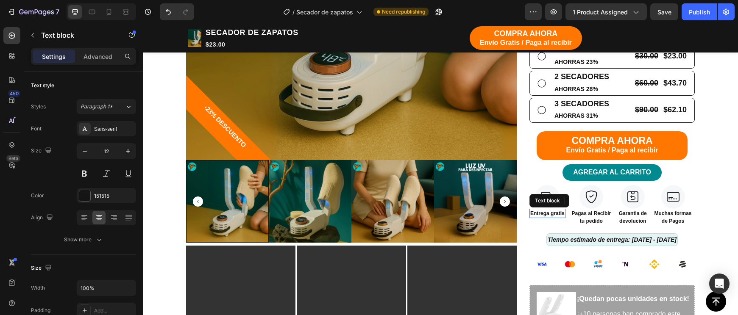
click at [563, 210] on p "Entrega gratis" at bounding box center [547, 214] width 34 height 8
click at [564, 211] on p "Entrega gratis" at bounding box center [547, 214] width 34 height 8
click at [563, 217] on p "en todo el pa" at bounding box center [547, 221] width 34 height 8
click at [564, 217] on p "en todo el p" at bounding box center [547, 221] width 34 height 8
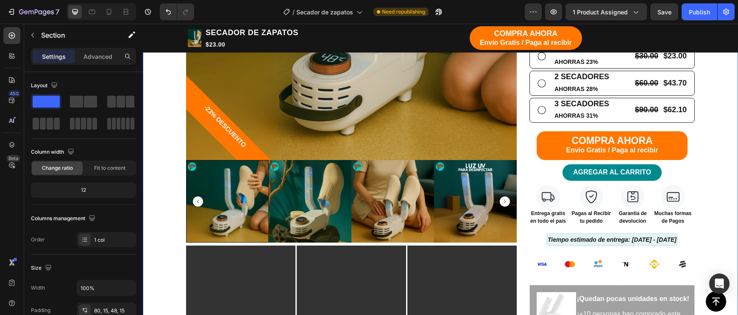
click at [723, 213] on div "TIENDA Button CARRITO Button Row Echa pa' allá la humedad y malos olores Headin…" at bounding box center [440, 150] width 582 height 797
click at [564, 219] on p "en todo el país" at bounding box center [548, 221] width 36 height 8
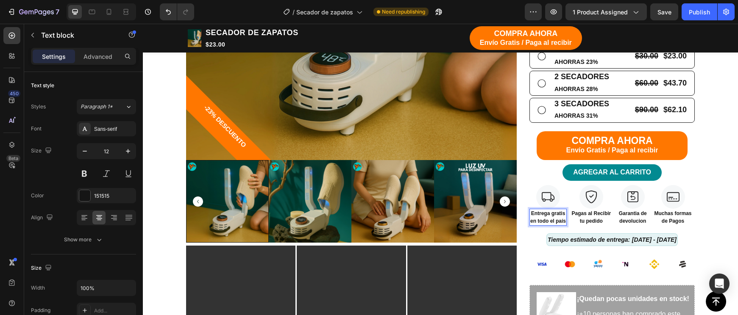
click at [565, 217] on p "en todo el país" at bounding box center [548, 221] width 36 height 8
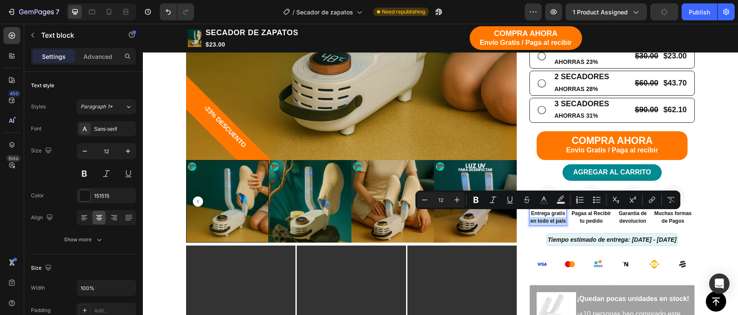
click at [565, 217] on p "en todo el país" at bounding box center [548, 221] width 36 height 8
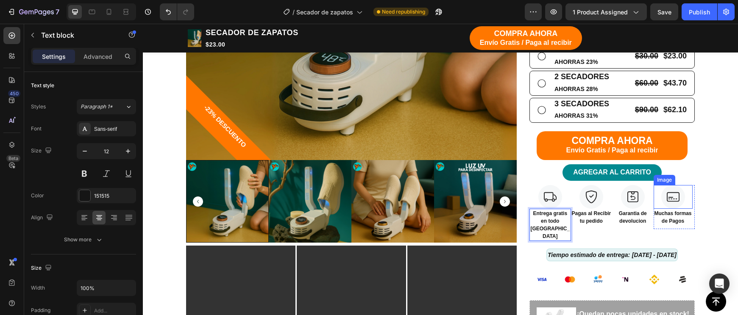
click at [707, 201] on div "TIENDA Button CARRITO Button Row Echa pa' allá la humedad y malos olores Headin…" at bounding box center [440, 158] width 582 height 813
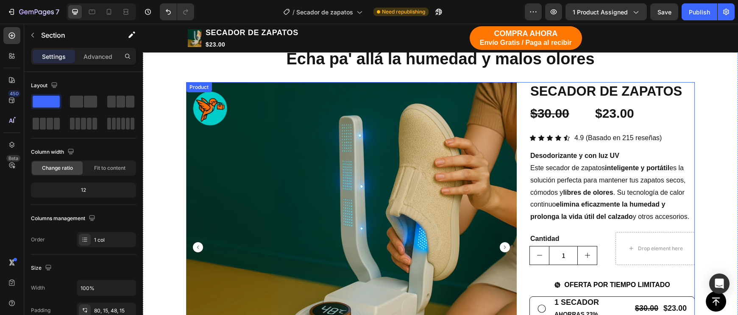
scroll to position [75, 0]
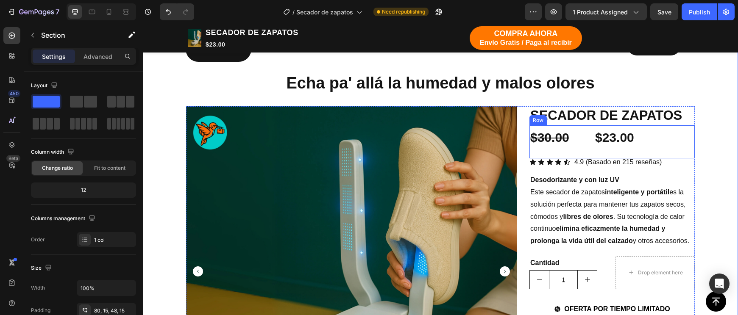
click at [684, 131] on div "$23.00 Product Price Product Price" at bounding box center [654, 141] width 79 height 33
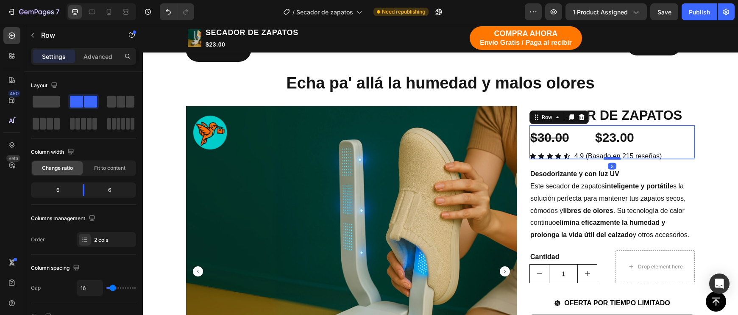
drag, startPoint x: 614, startPoint y: 163, endPoint x: 614, endPoint y: 157, distance: 5.9
click at [614, 157] on div at bounding box center [611, 158] width 17 height 3
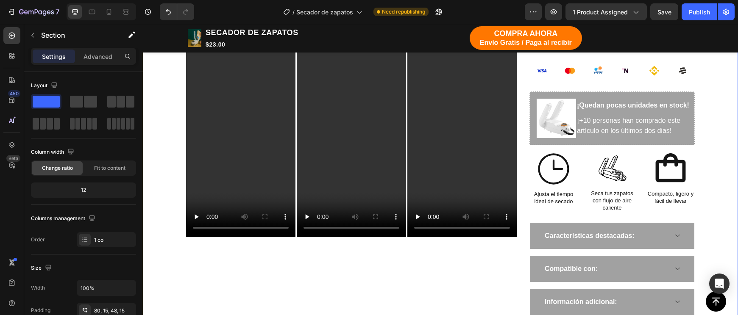
scroll to position [556, 0]
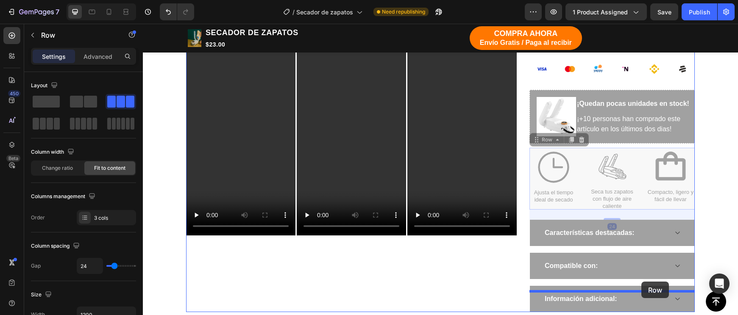
drag, startPoint x: 643, startPoint y: 186, endPoint x: 641, endPoint y: 282, distance: 96.2
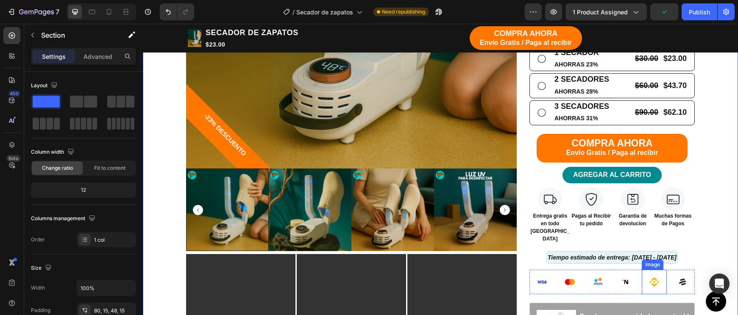
scroll to position [330, 0]
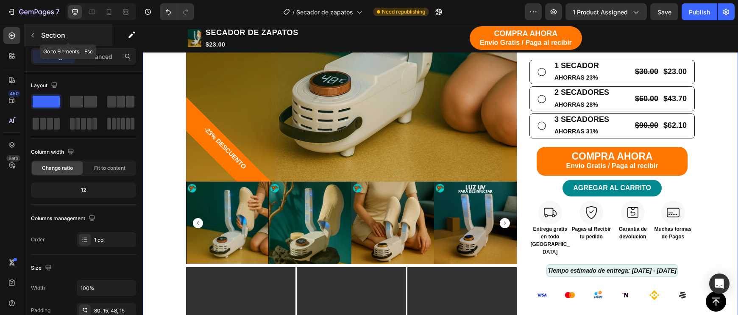
click at [35, 34] on icon "button" at bounding box center [32, 35] width 7 height 7
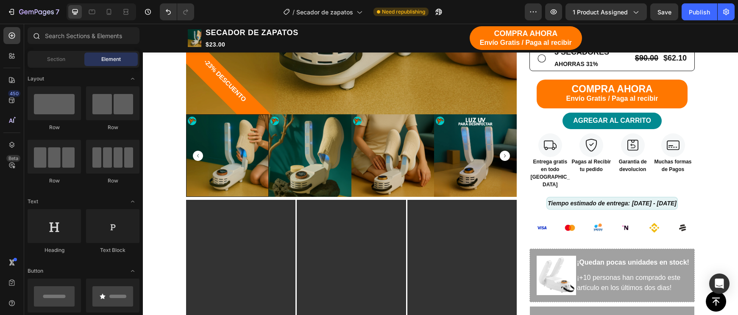
scroll to position [313, 0]
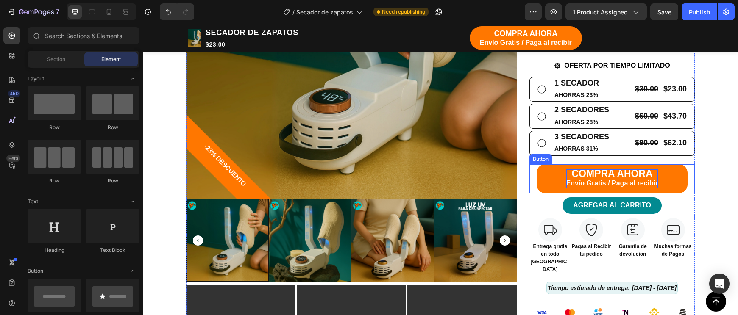
click at [644, 169] on span "COMPRA AHORA" at bounding box center [611, 173] width 81 height 11
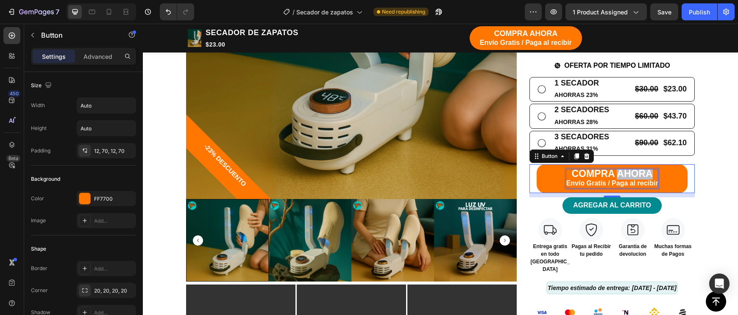
click at [644, 169] on span "COMPRA AHORA" at bounding box center [611, 173] width 81 height 11
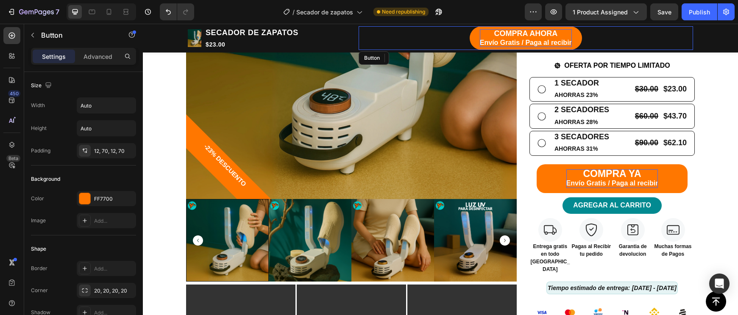
click at [541, 33] on span "COMPRA AHORA" at bounding box center [526, 33] width 64 height 8
click at [545, 33] on span "COMPRA AHORA" at bounding box center [526, 33] width 64 height 8
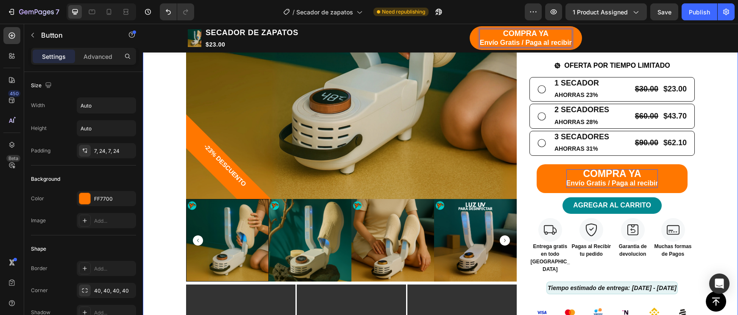
click at [711, 175] on div "TIENDA Button CARRITO Button Row Echa pa' allá la humedad y malos olores Headin…" at bounding box center [440, 194] width 582 height 807
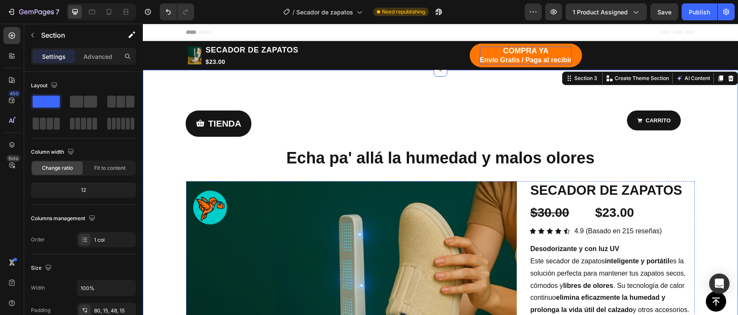
scroll to position [0, 0]
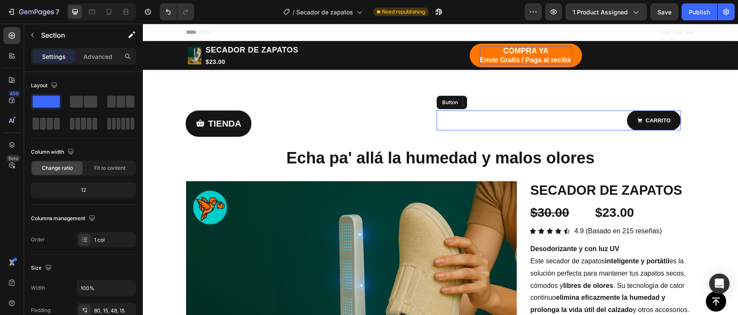
click at [621, 123] on div "CARRITO Button" at bounding box center [558, 121] width 244 height 20
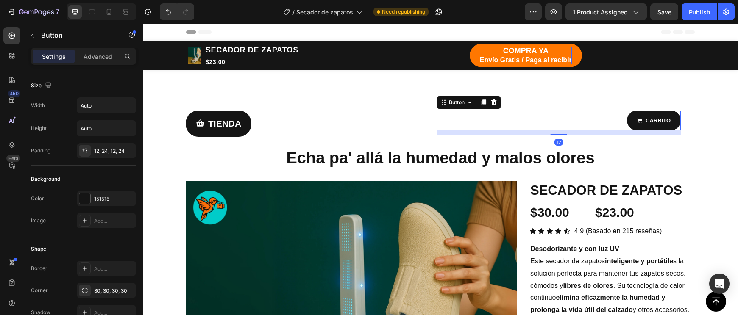
click at [677, 131] on div "12" at bounding box center [558, 132] width 244 height 5
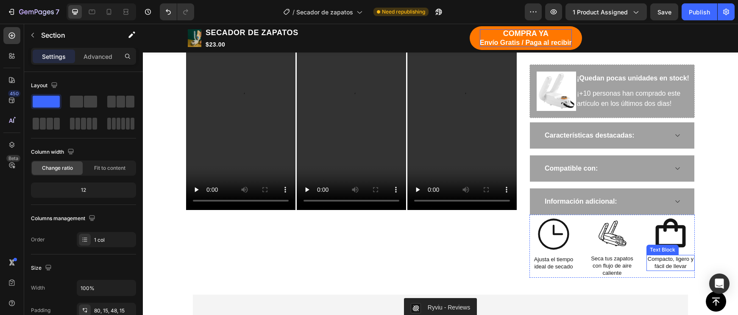
scroll to position [610, 0]
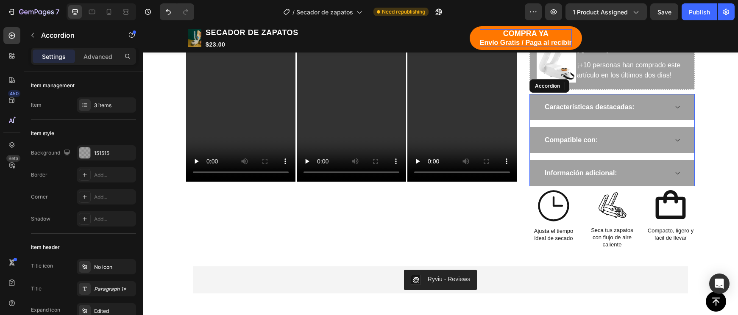
click at [691, 160] on div "Información adicional:" at bounding box center [612, 173] width 164 height 26
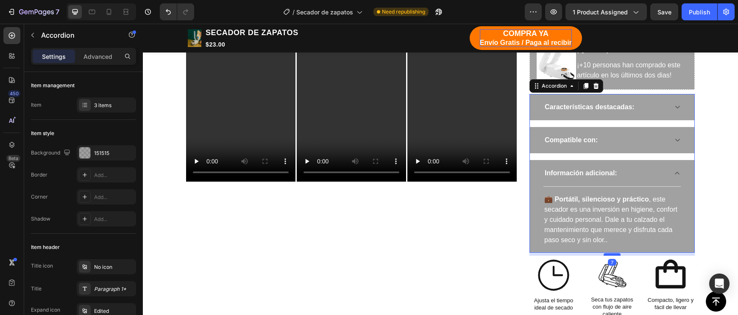
click at [616, 253] on div at bounding box center [611, 254] width 17 height 3
type input "100%"
type input "100"
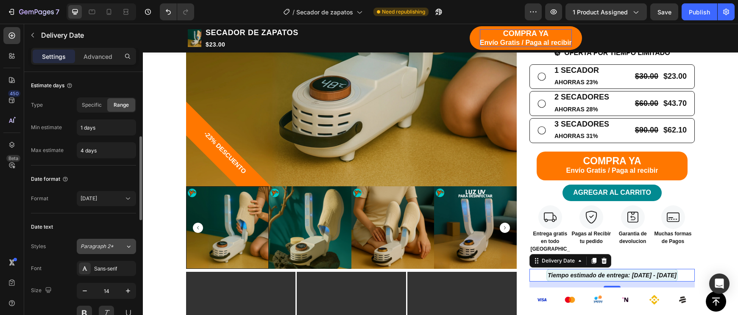
scroll to position [57, 0]
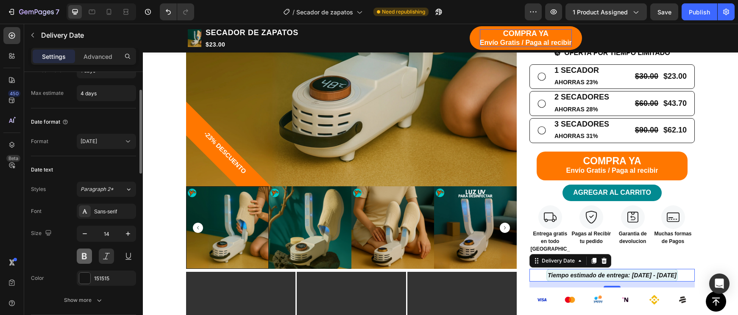
click at [85, 254] on button at bounding box center [84, 256] width 15 height 15
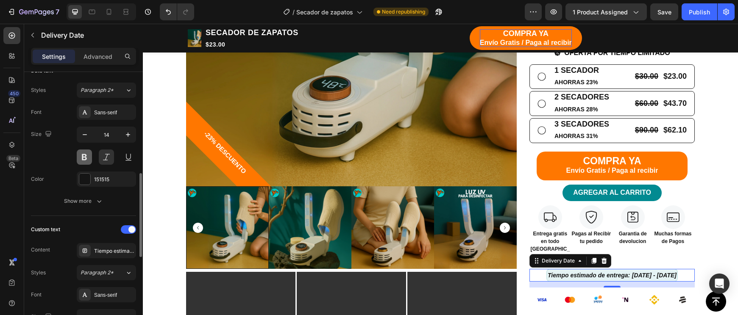
scroll to position [206, 0]
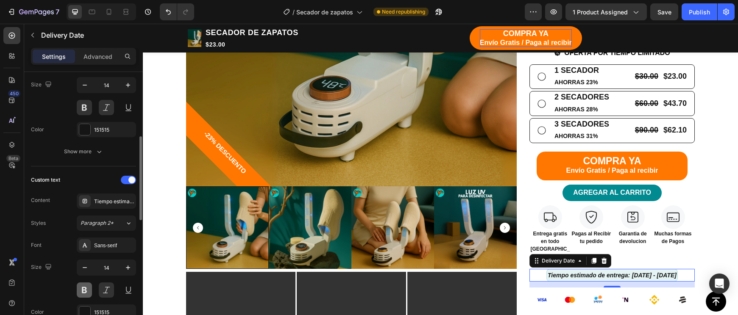
click at [84, 287] on button at bounding box center [84, 290] width 15 height 15
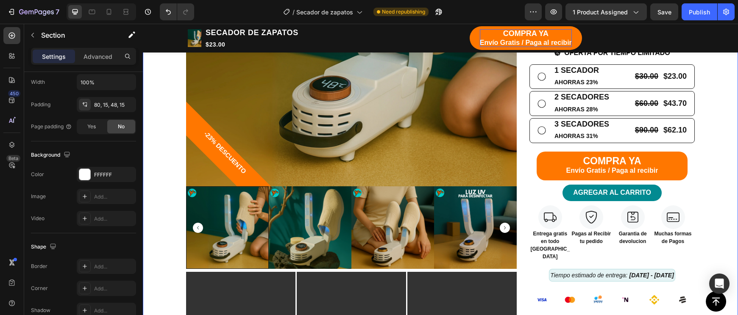
click at [709, 236] on div "TIENDA Button CARRITO Button Row Echa pa' allá la humedad y malos olores Headin…" at bounding box center [440, 183] width 582 height 810
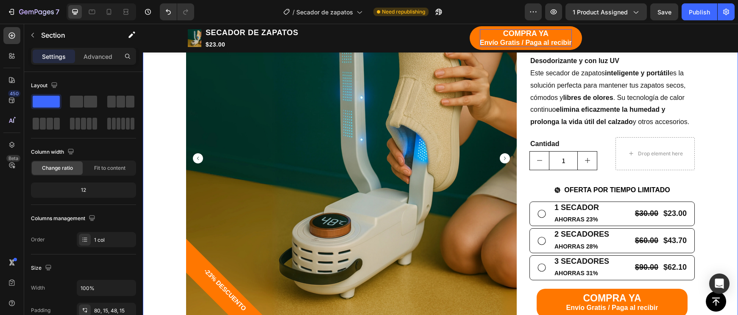
scroll to position [182, 0]
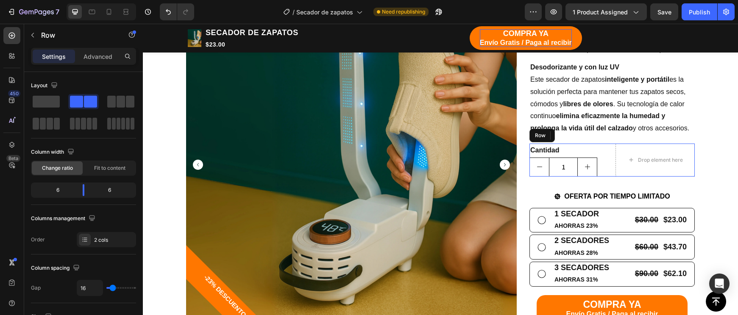
click at [613, 166] on div "Cantidad Text Block 1 Product Quantity Drop element here Row" at bounding box center [611, 160] width 165 height 33
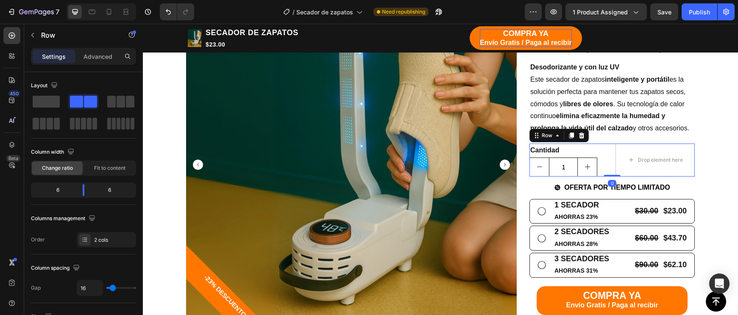
drag, startPoint x: 613, startPoint y: 180, endPoint x: 613, endPoint y: 169, distance: 11.0
click at [613, 169] on div "Cantidad Text Block 1 Product Quantity Drop element here Row 0" at bounding box center [611, 160] width 165 height 33
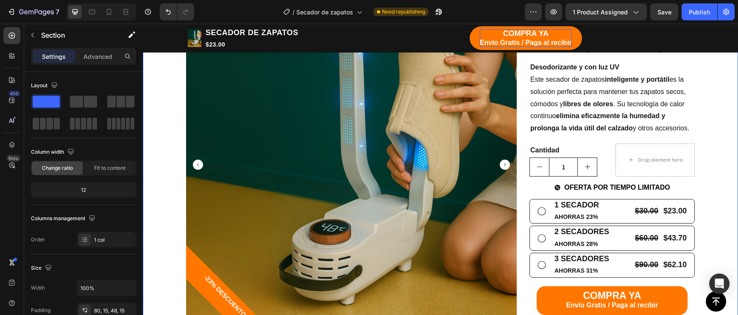
click at [611, 163] on div "Cantidad Text Block 1 Product Quantity Drop element here Row" at bounding box center [611, 160] width 165 height 33
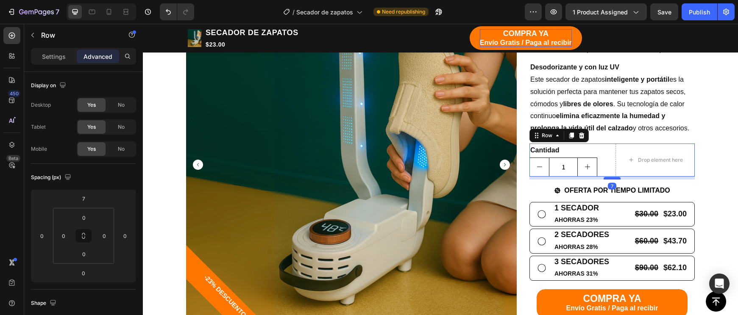
click at [612, 177] on div at bounding box center [611, 178] width 17 height 3
type input "7"
click at [692, 166] on div "Drop element here" at bounding box center [654, 160] width 79 height 33
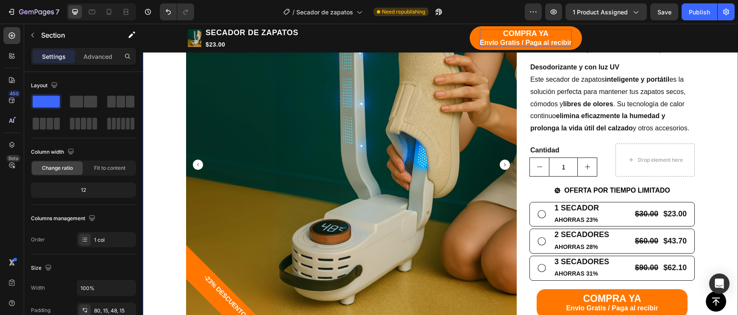
drag, startPoint x: 687, startPoint y: 113, endPoint x: 691, endPoint y: 117, distance: 5.4
click at [687, 113] on p "Este secador de zapatos inteligente y portátil es la solución perfecta para man…" at bounding box center [612, 104] width 164 height 61
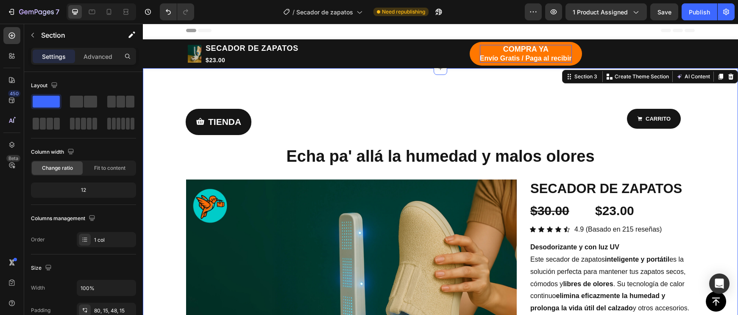
scroll to position [0, 0]
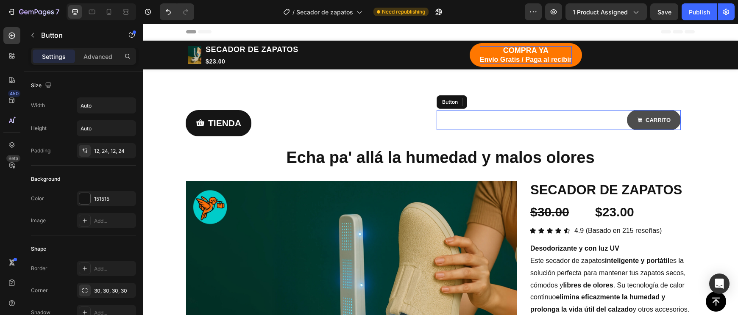
click at [674, 126] on link "CARRITO" at bounding box center [654, 120] width 54 height 20
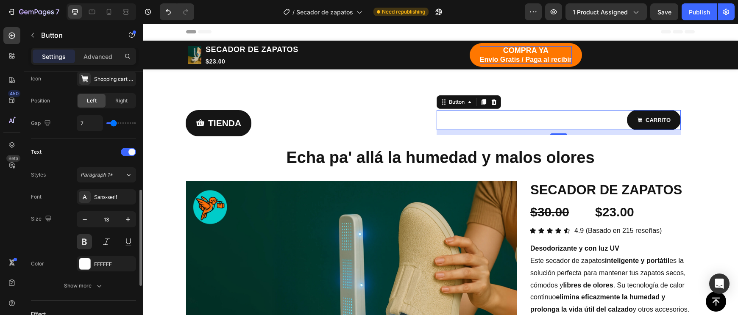
scroll to position [295, 0]
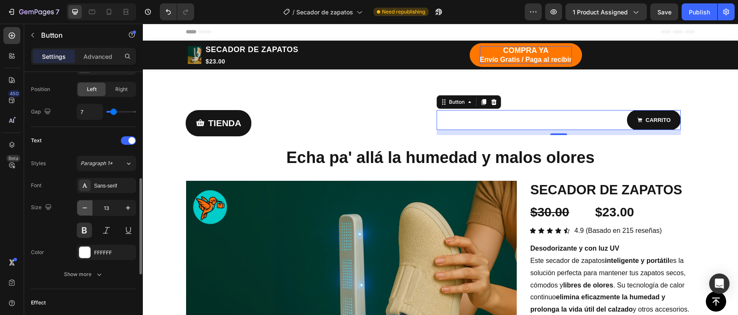
click at [86, 210] on icon "button" at bounding box center [84, 208] width 8 height 8
click at [84, 211] on icon "button" at bounding box center [84, 208] width 8 height 8
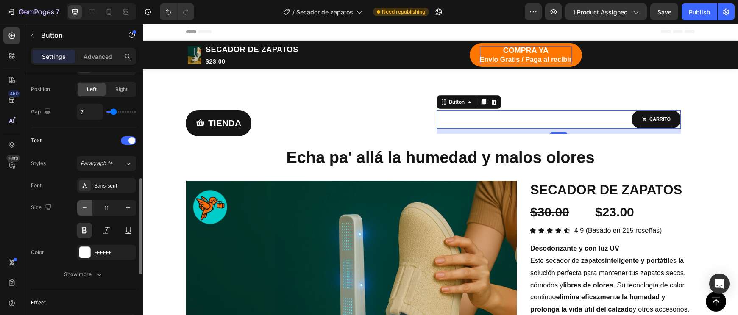
type input "10"
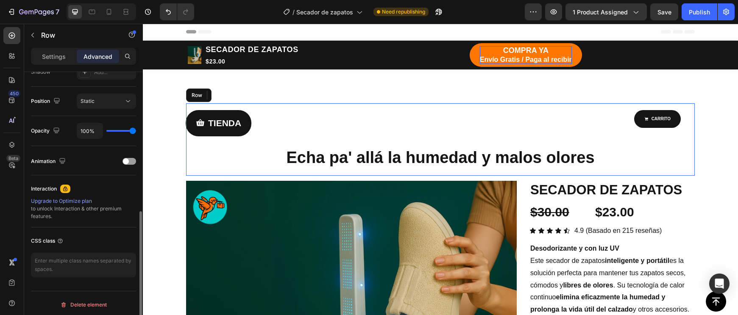
click at [687, 144] on div "TIENDA Button CARRITO Button 12 Row Echa pa' allá la humedad y malos olores Hea…" at bounding box center [440, 139] width 495 height 59
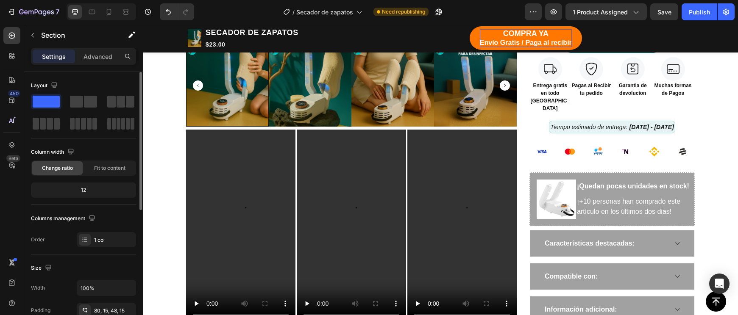
scroll to position [430, 0]
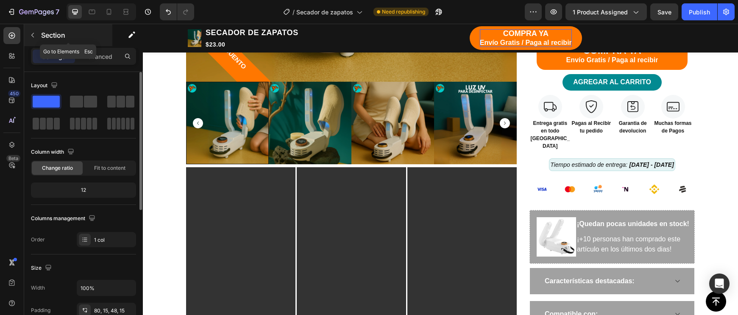
click at [36, 39] on button "button" at bounding box center [33, 35] width 14 height 14
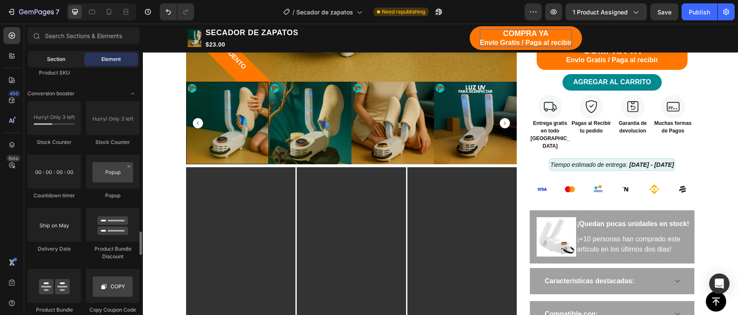
scroll to position [1722, 0]
click at [49, 59] on span "Section" at bounding box center [56, 59] width 18 height 8
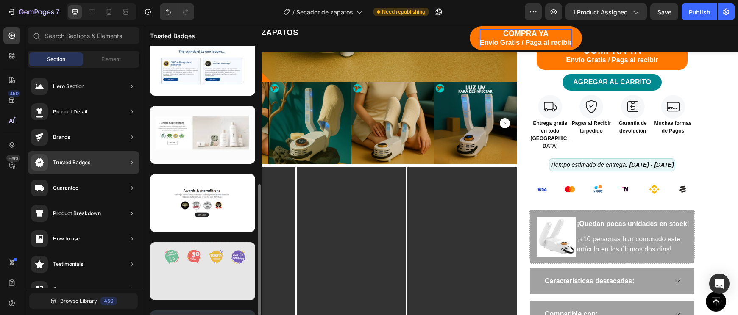
scroll to position [136, 0]
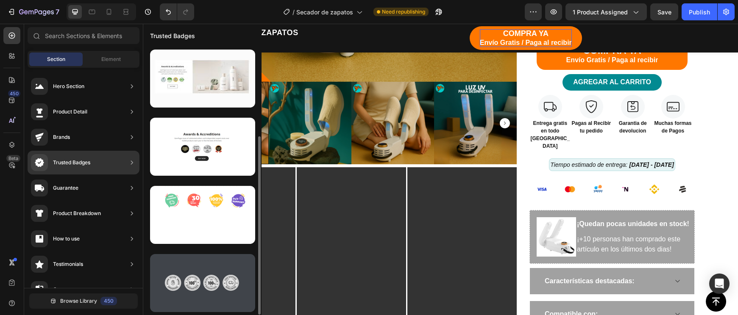
click at [186, 306] on div at bounding box center [202, 283] width 105 height 58
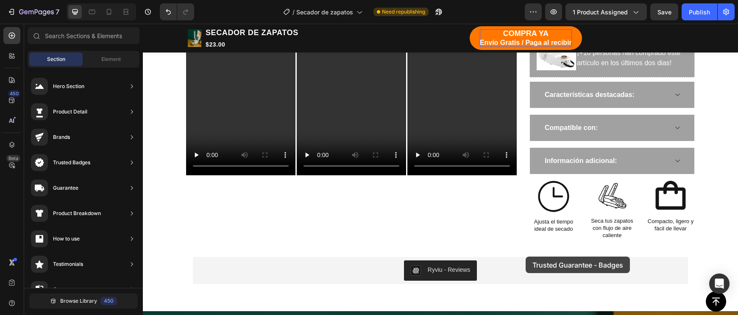
scroll to position [640, 0]
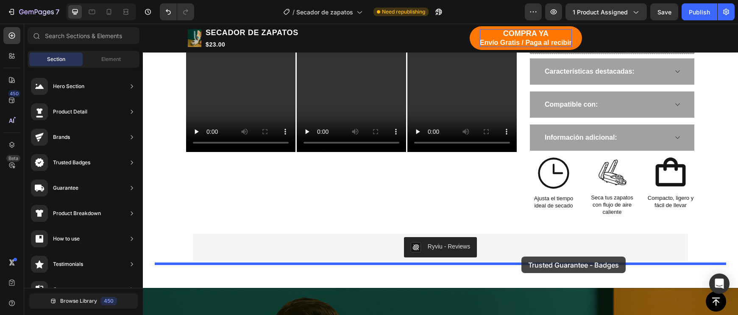
drag, startPoint x: 355, startPoint y: 300, endPoint x: 521, endPoint y: 257, distance: 171.6
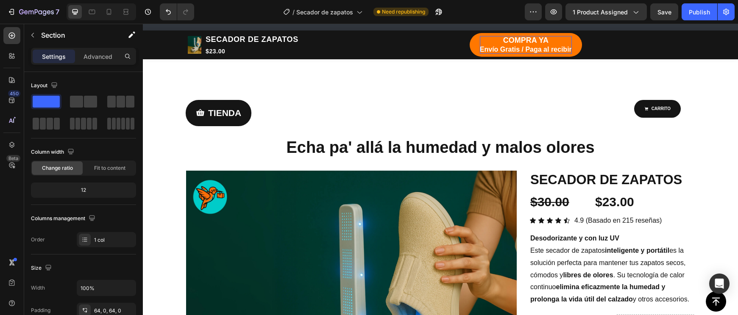
scroll to position [0, 0]
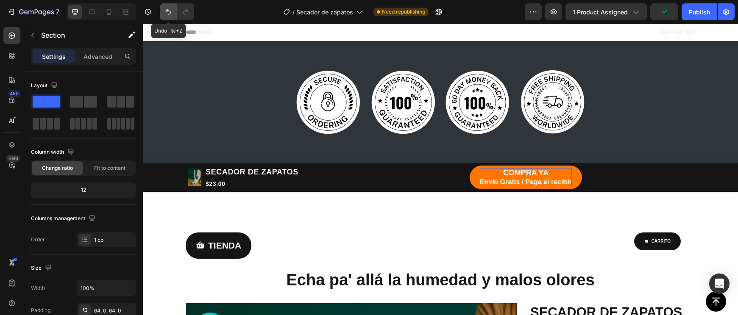
click at [167, 14] on icon "Undo/Redo" at bounding box center [168, 12] width 8 height 8
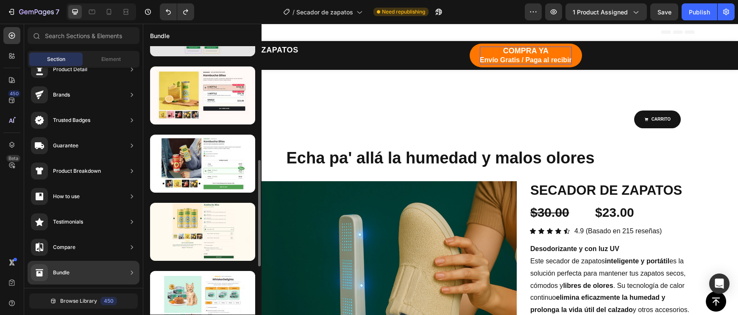
scroll to position [264, 0]
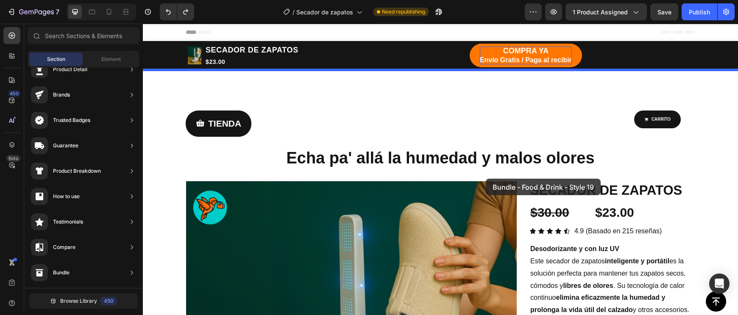
drag, startPoint x: 366, startPoint y: 119, endPoint x: 485, endPoint y: 179, distance: 133.4
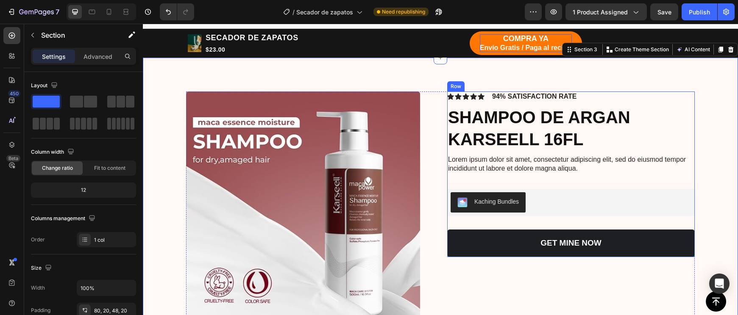
scroll to position [38, 0]
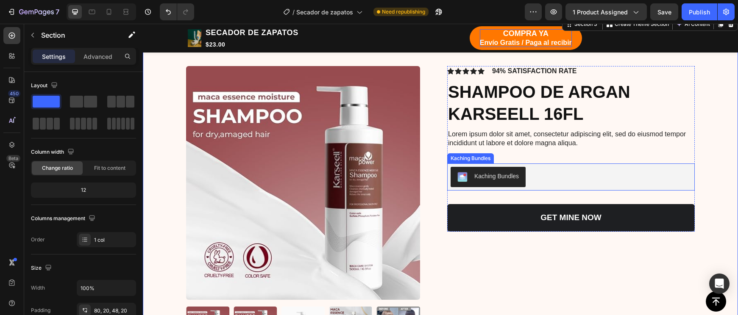
click at [498, 177] on div "Kaching Bundles" at bounding box center [496, 176] width 44 height 9
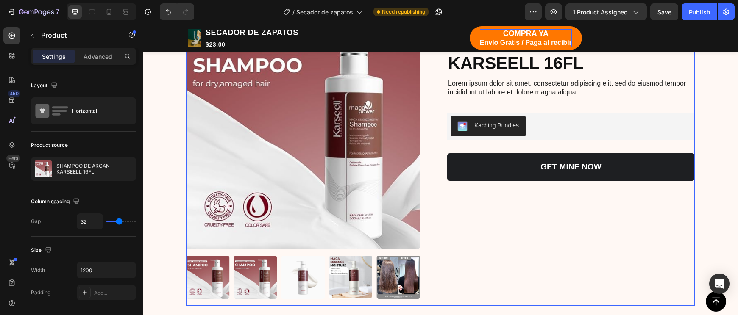
scroll to position [251, 0]
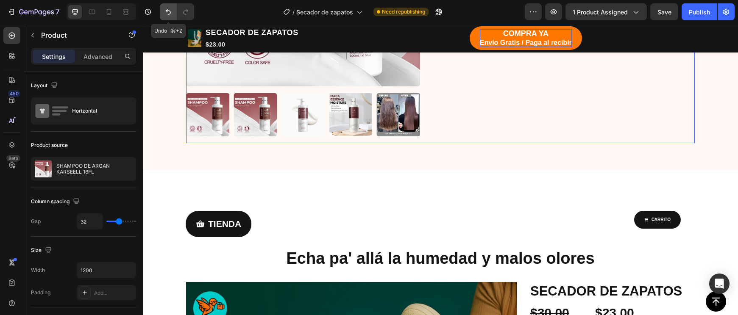
click at [166, 10] on icon "Undo/Redo" at bounding box center [168, 12] width 8 height 8
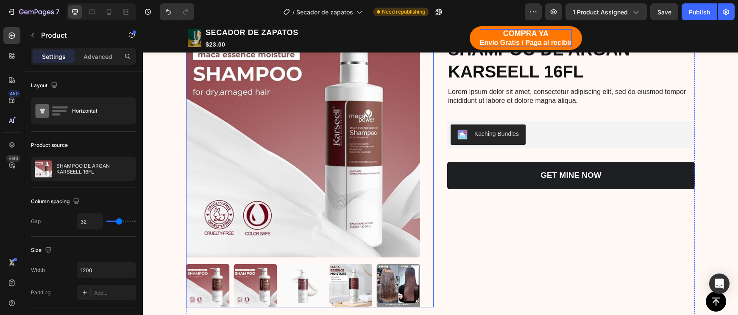
scroll to position [29, 0]
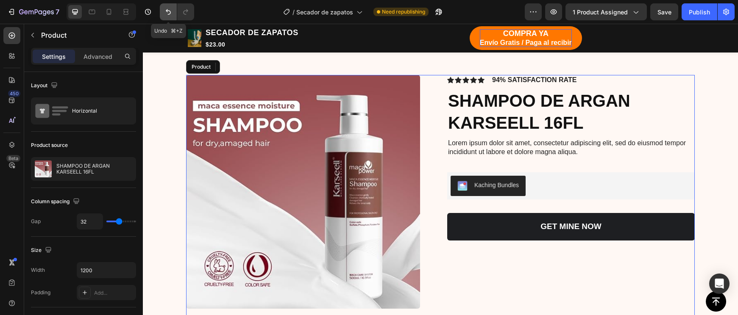
click at [163, 10] on button "Undo/Redo" at bounding box center [168, 11] width 17 height 17
click at [168, 17] on button "Undo/Redo" at bounding box center [168, 11] width 17 height 17
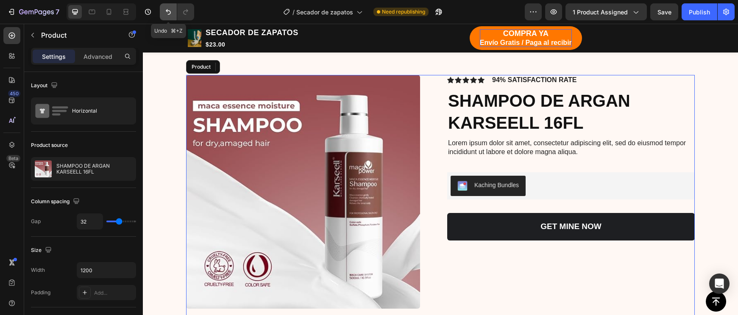
click at [168, 17] on button "Undo/Redo" at bounding box center [168, 11] width 17 height 17
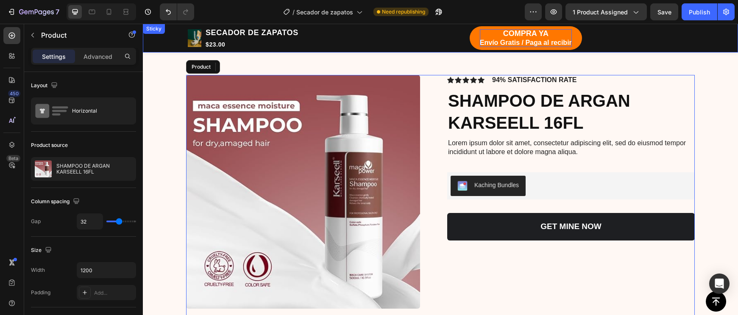
click at [172, 55] on div "Product Images Icon Icon Icon Icon Icon Icon List 94% SATISFACTION RATE Text Bl…" at bounding box center [440, 217] width 595 height 352
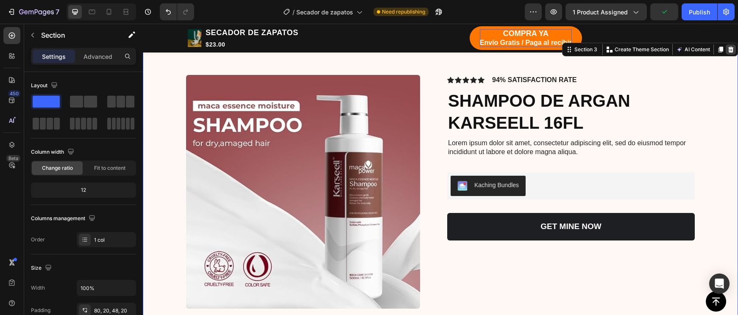
click at [732, 51] on icon at bounding box center [731, 50] width 6 height 6
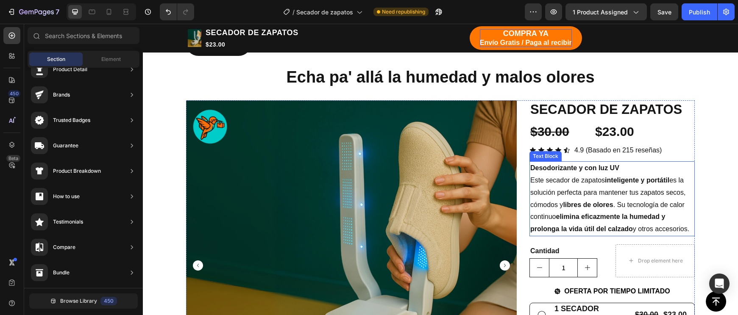
scroll to position [25, 0]
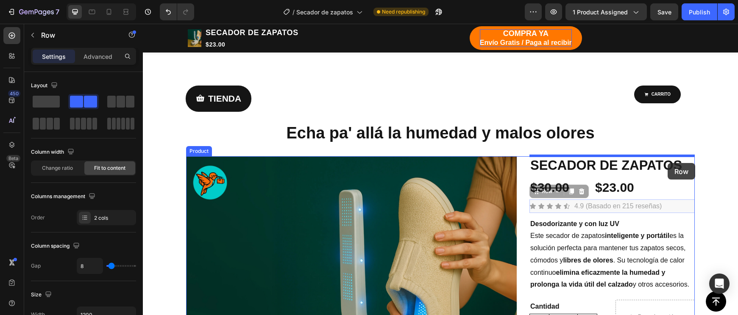
drag, startPoint x: 672, startPoint y: 204, endPoint x: 667, endPoint y: 163, distance: 41.0
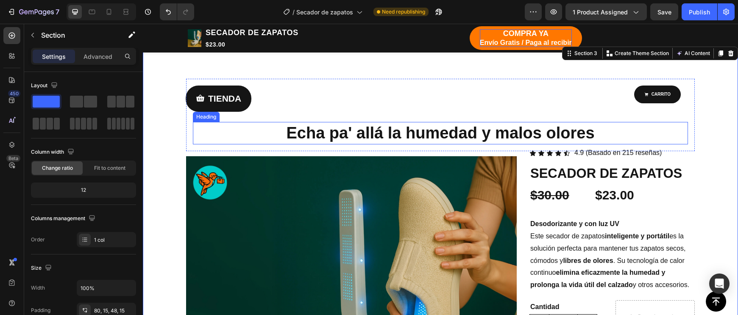
click at [595, 142] on h2 "Echa pa' allá la humedad y malos olores" at bounding box center [440, 133] width 495 height 22
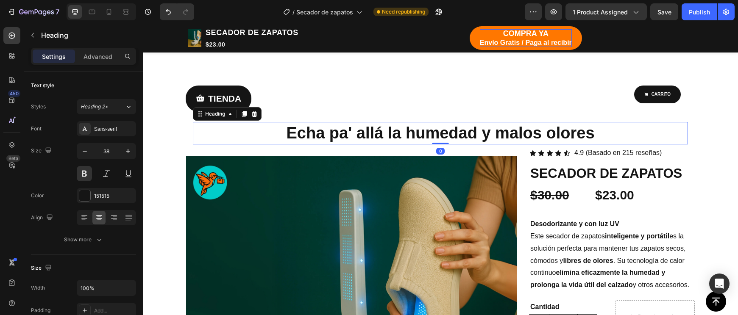
click at [444, 139] on div "Echa pa' allá la humedad y malos olores Heading 0" at bounding box center [440, 133] width 495 height 22
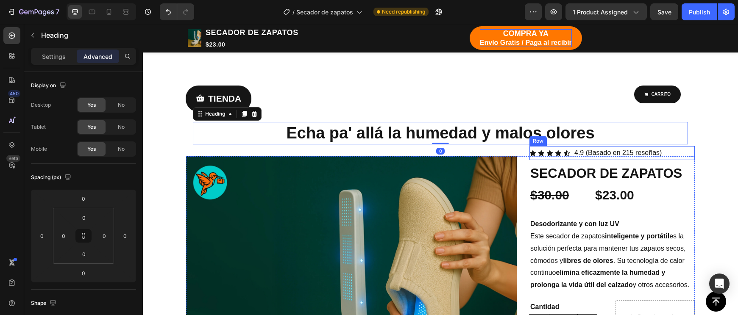
click at [679, 158] on div "Icon Icon Icon Icon Icon Icon List 4.9 (Basado en 215 reseñas) Text Block Row" at bounding box center [611, 153] width 165 height 14
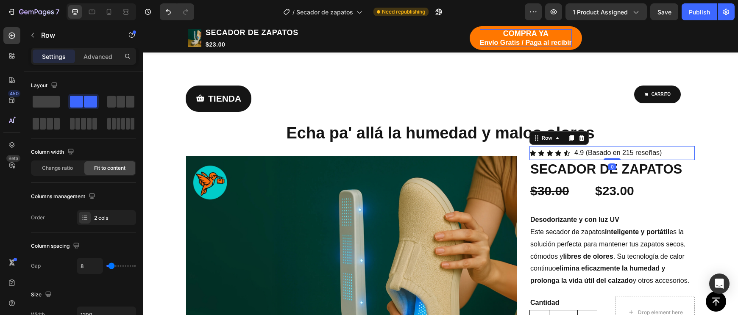
drag, startPoint x: 617, startPoint y: 162, endPoint x: 618, endPoint y: 156, distance: 5.9
click at [618, 156] on div "Icon Icon Icon Icon Icon Icon List 4.9 (Basado en 215 reseñas) Text Block Row 0" at bounding box center [611, 153] width 165 height 14
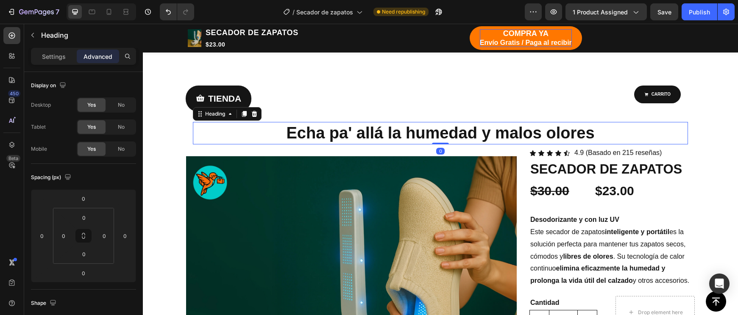
click at [659, 130] on p "Echa pa' allá la humedad y malos olores" at bounding box center [440, 133] width 493 height 21
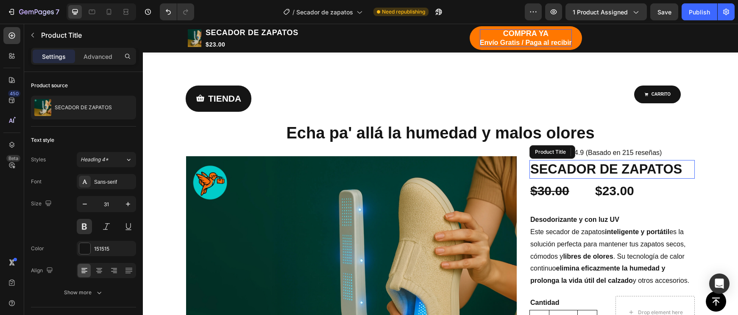
click at [694, 175] on h1 "SECADOR DE ZAPATOS" at bounding box center [611, 169] width 165 height 19
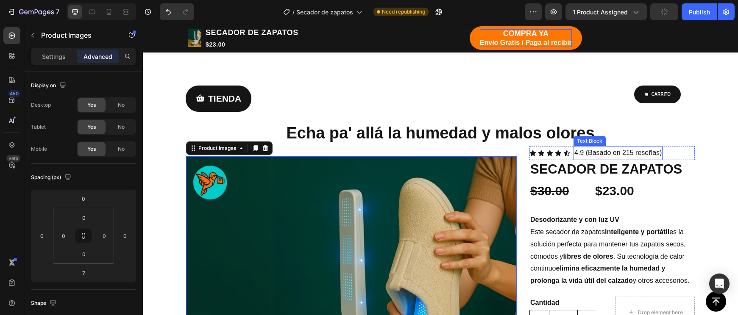
click at [647, 157] on p "4.9 (Basado en 215 reseñas)" at bounding box center [617, 153] width 87 height 12
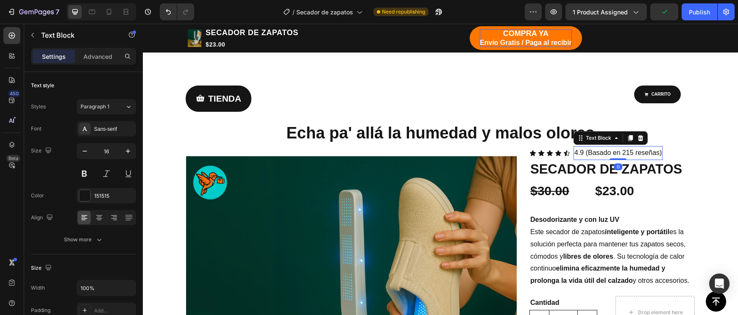
click at [670, 154] on div "Icon Icon Icon Icon Icon Icon List 4.9 (Basado en 215 reseñas) Text Block 0 Row" at bounding box center [611, 153] width 165 height 14
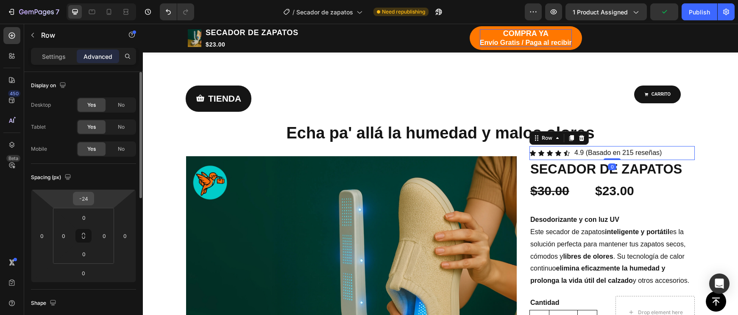
click at [89, 202] on input "-24" at bounding box center [83, 198] width 17 height 13
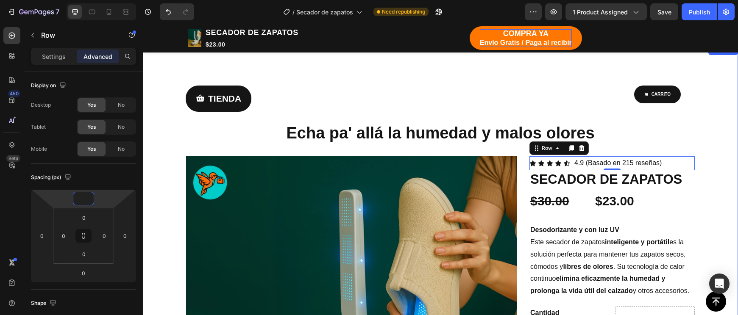
click at [682, 197] on div "$23.00 Product Price Product Price" at bounding box center [654, 205] width 79 height 33
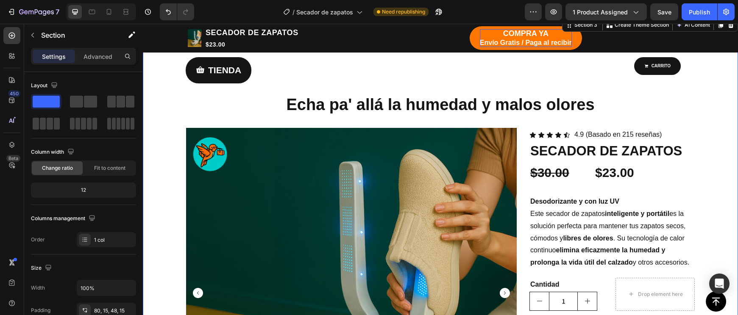
scroll to position [56, 0]
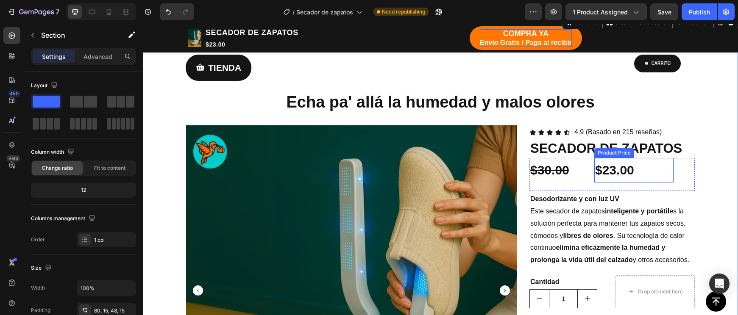
click at [668, 177] on div "$23.00" at bounding box center [633, 170] width 79 height 25
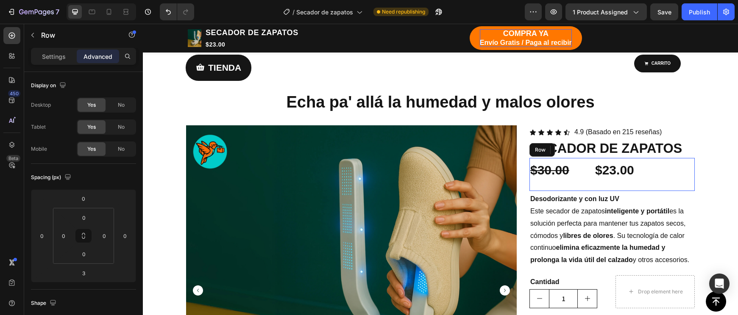
click at [685, 180] on div "$23.00 Product Price Edit content in Shopify 20 Product Price Edit content in S…" at bounding box center [654, 174] width 79 height 33
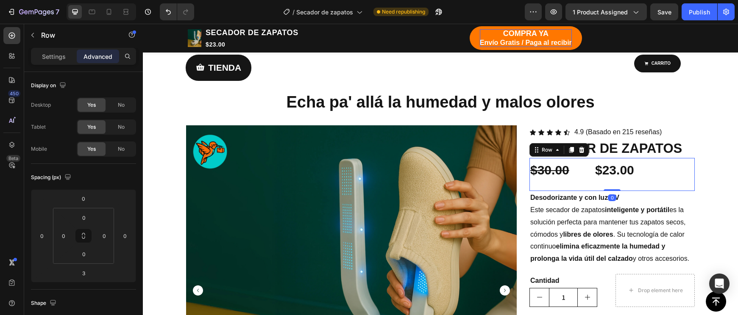
drag, startPoint x: 614, startPoint y: 191, endPoint x: 615, endPoint y: 184, distance: 6.5
click at [615, 184] on div "$30.00 Compare Price Compare Price $23.00 Product Price Product Price Row 0" at bounding box center [611, 174] width 165 height 33
type input "0"
click at [657, 175] on div "$23.00" at bounding box center [633, 170] width 79 height 25
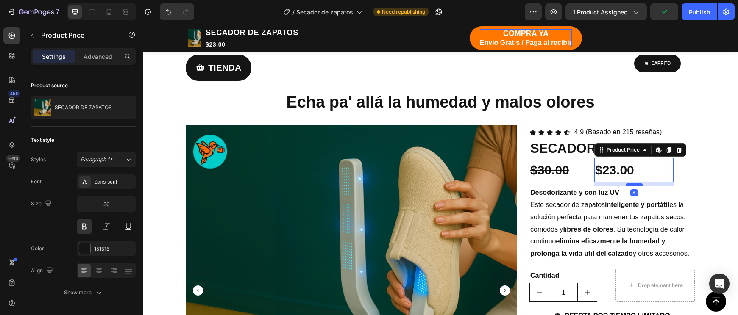
drag, startPoint x: 638, startPoint y: 189, endPoint x: 638, endPoint y: 183, distance: 5.1
click at [638, 183] on div at bounding box center [633, 184] width 17 height 3
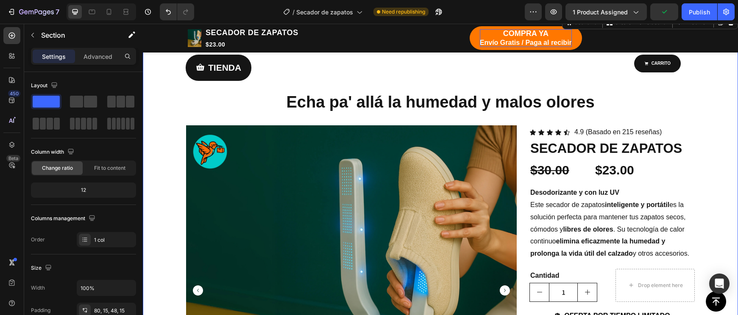
click at [654, 170] on div "$23.00" at bounding box center [633, 170] width 79 height 25
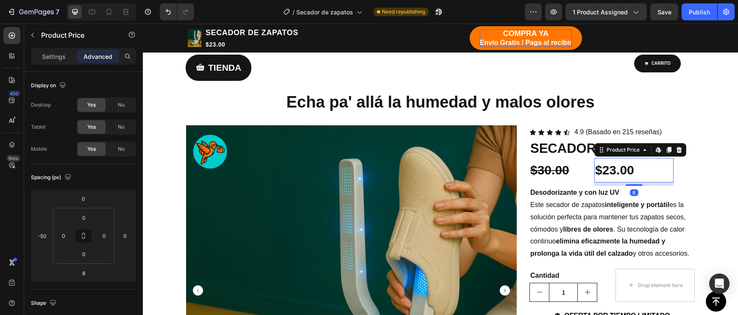
drag, startPoint x: 631, startPoint y: 183, endPoint x: 632, endPoint y: 171, distance: 12.3
click at [632, 172] on div "$23.00 Product Price Edit content in Shopify 8 Product Price Edit content in Sh…" at bounding box center [633, 170] width 79 height 25
type input "0"
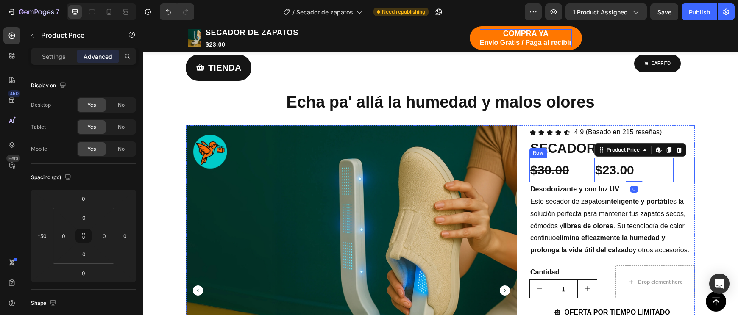
click at [690, 169] on div "$23.00 Product Price Edit content in Shopify 0 Product Price Edit content in Sh…" at bounding box center [654, 170] width 79 height 25
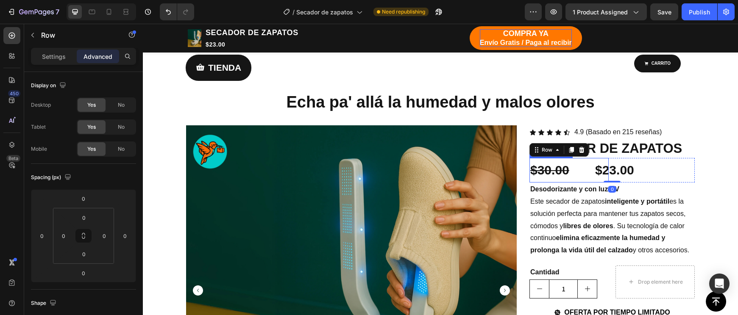
click at [557, 172] on div "$30.00" at bounding box center [568, 170] width 79 height 25
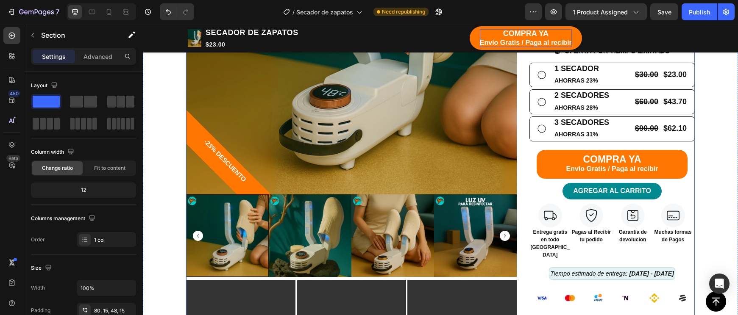
scroll to position [389, 0]
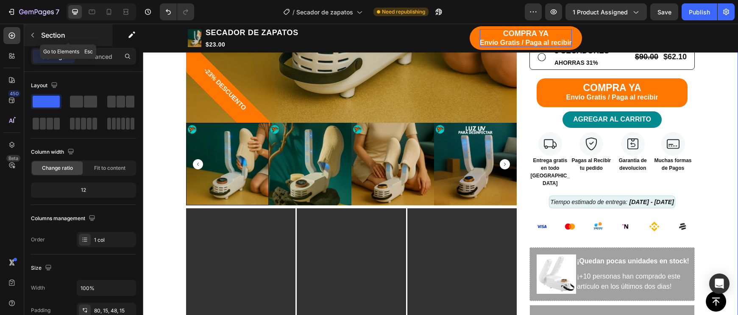
click at [30, 33] on icon "button" at bounding box center [32, 35] width 7 height 7
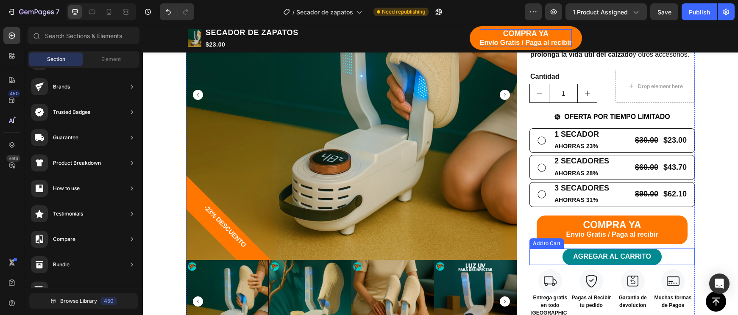
scroll to position [229, 0]
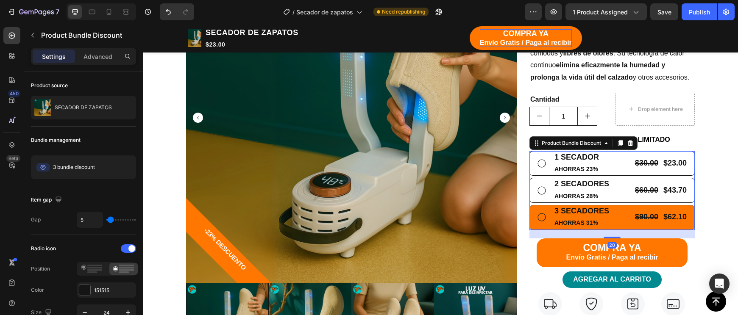
click at [541, 212] on icon at bounding box center [541, 217] width 10 height 10
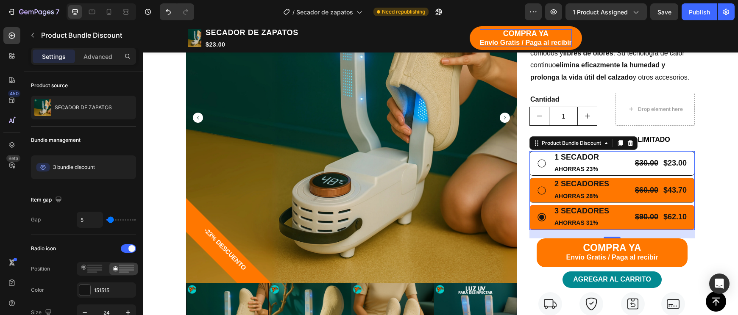
click at [543, 187] on icon at bounding box center [541, 191] width 10 height 10
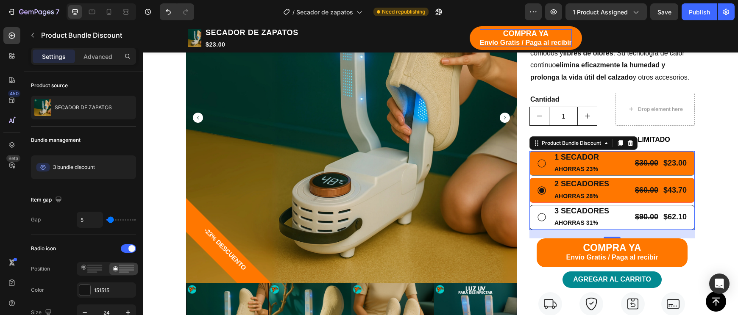
click at [546, 164] on div "1 SECADOR Text Block AHORRAS 23% Text Block $30.00 Product Price Product Price …" at bounding box center [611, 164] width 151 height 24
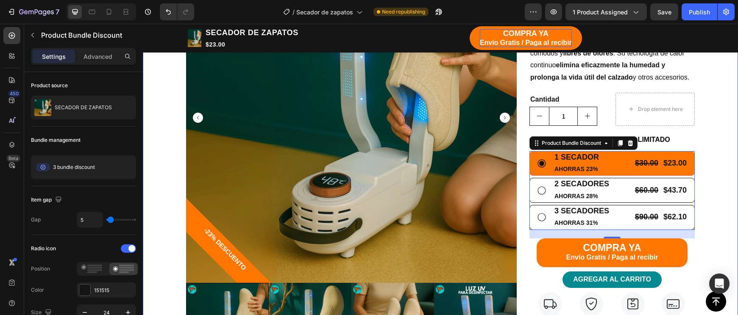
click at [710, 144] on div "TIENDA Button CARRITO Button Row Echa pa' allá la humedad y malos olores Headin…" at bounding box center [440, 275] width 582 height 800
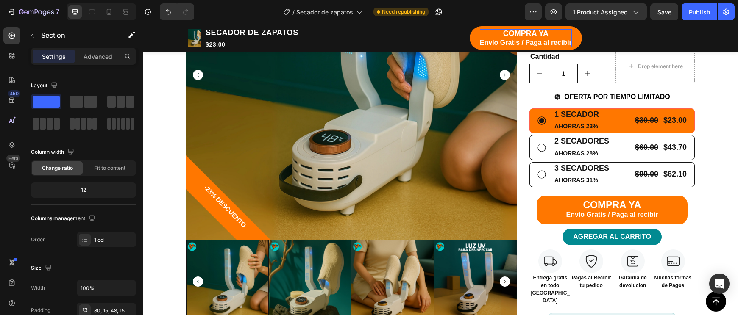
scroll to position [283, 0]
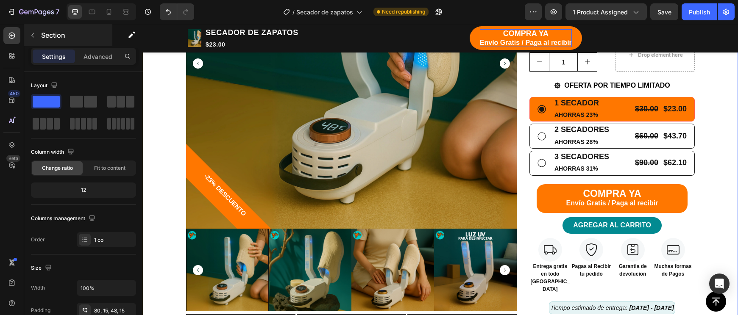
click at [39, 39] on button "button" at bounding box center [33, 35] width 14 height 14
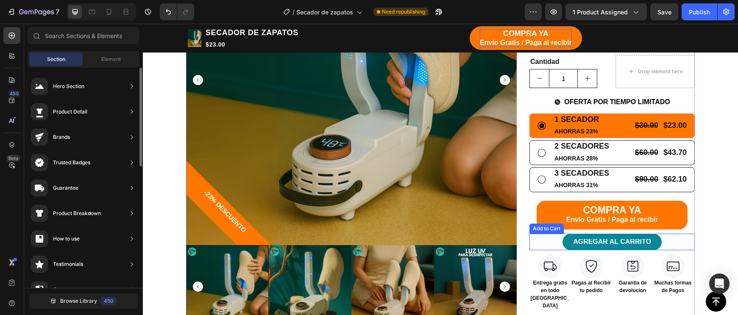
scroll to position [247, 0]
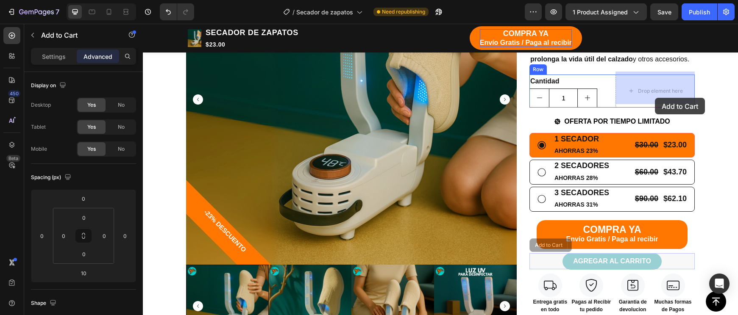
drag, startPoint x: 666, startPoint y: 258, endPoint x: 654, endPoint y: 98, distance: 160.5
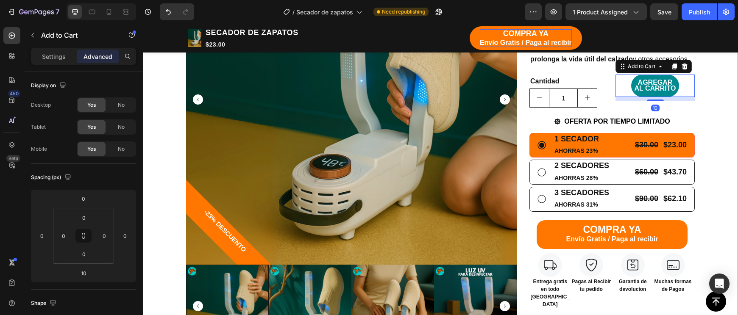
click at [722, 104] on div "TIENDA Button CARRITO Button Row Echa pa' allá la humedad y malos olores Headin…" at bounding box center [440, 246] width 582 height 779
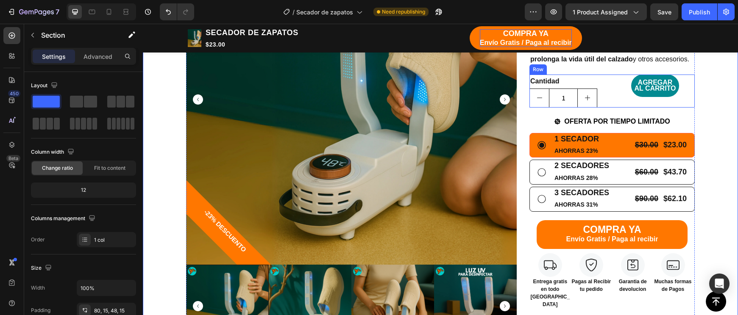
click at [683, 88] on div "AGREGAR AL CARRITO Add to Cart" at bounding box center [654, 86] width 79 height 22
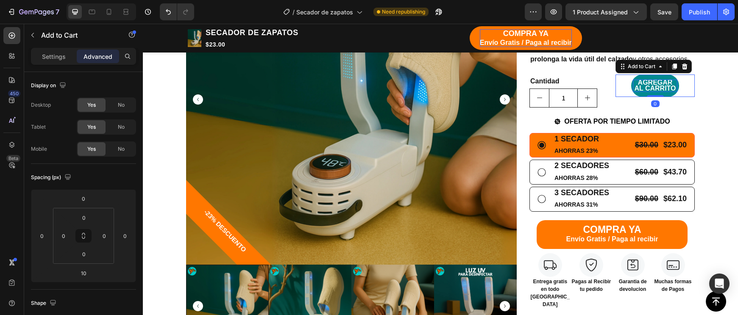
drag, startPoint x: 658, startPoint y: 96, endPoint x: 665, endPoint y: 88, distance: 10.3
type input "0"
click at [665, 88] on div "AGREGAR AL CARRITO Add to Cart 0" at bounding box center [654, 86] width 79 height 22
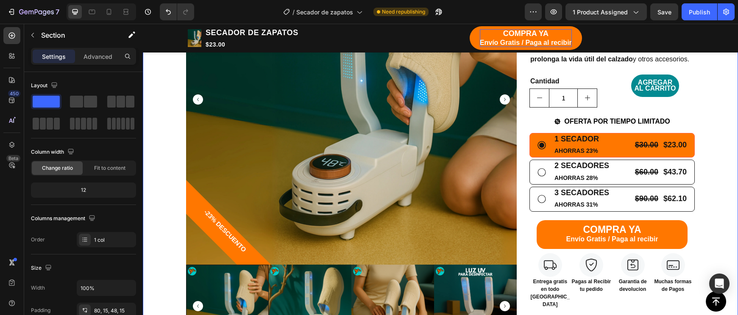
click at [723, 92] on div "TIENDA Button CARRITO Button Row Echa pa' allá la humedad y malos olores Headin…" at bounding box center [440, 246] width 582 height 779
click at [686, 82] on div "AGREGAR AL CARRITO Add to Cart" at bounding box center [654, 86] width 79 height 22
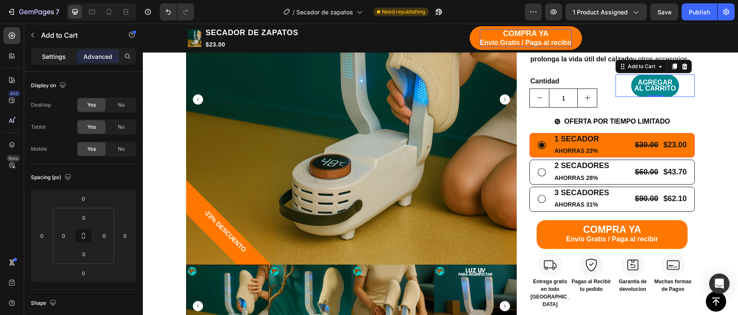
click at [62, 57] on p "Settings" at bounding box center [54, 56] width 24 height 9
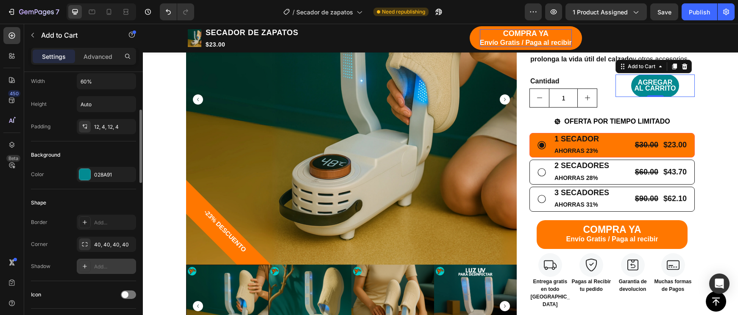
scroll to position [292, 0]
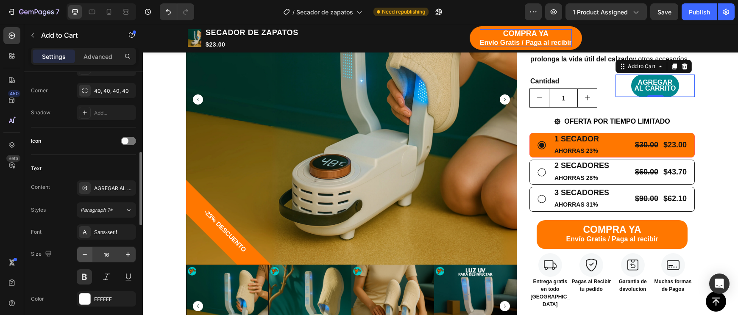
click at [86, 257] on icon "button" at bounding box center [84, 254] width 8 height 8
type input "13"
click at [102, 60] on p "Advanced" at bounding box center [97, 56] width 29 height 9
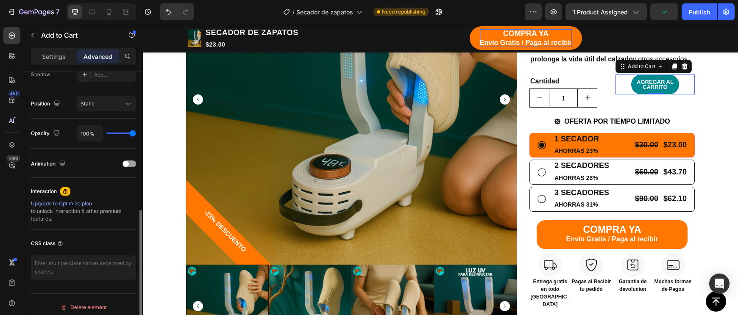
type input "52%"
type input "52"
type input "43%"
type input "43"
type input "39%"
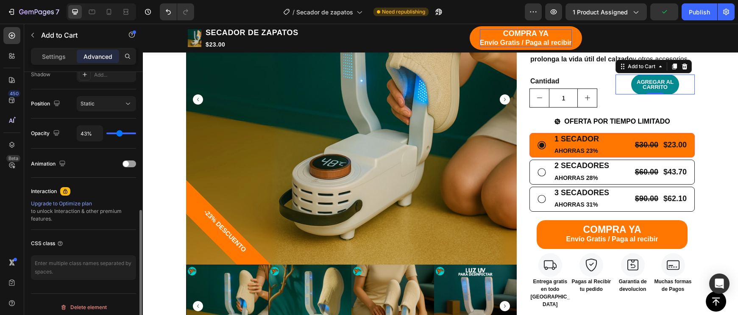
type input "39"
type input "36%"
type input "36"
type input "34%"
type input "34"
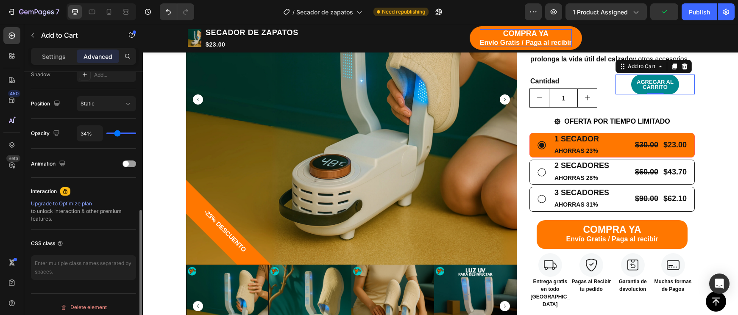
type input "32%"
type input "32"
type input "31%"
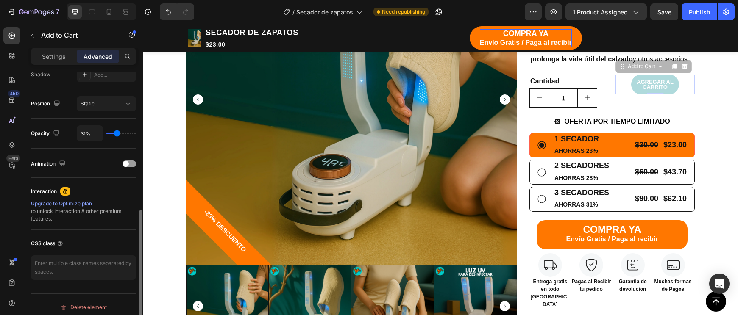
drag, startPoint x: 131, startPoint y: 133, endPoint x: 116, endPoint y: 136, distance: 15.4
type input "31"
click at [116, 134] on input "range" at bounding box center [121, 134] width 30 height 2
type input "34%"
type input "34"
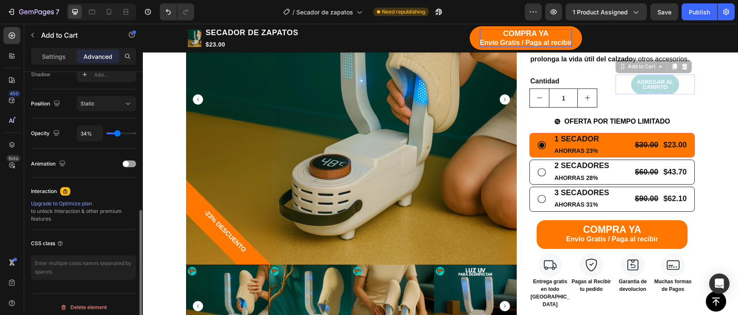
type input "36%"
type input "36"
type input "43%"
type input "43"
type input "57%"
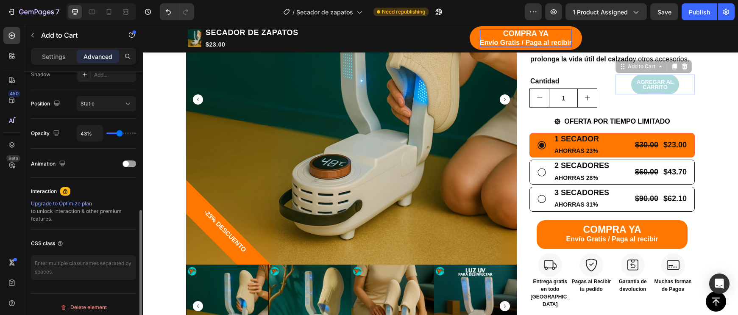
type input "57"
type input "71%"
type input "71"
type input "83%"
type input "83"
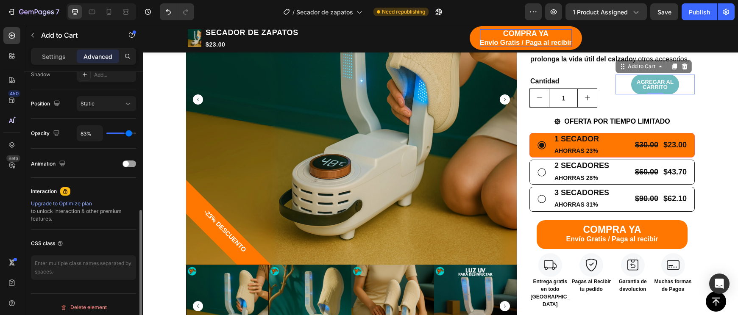
type input "90%"
type input "90"
type input "94%"
type input "94"
type input "96%"
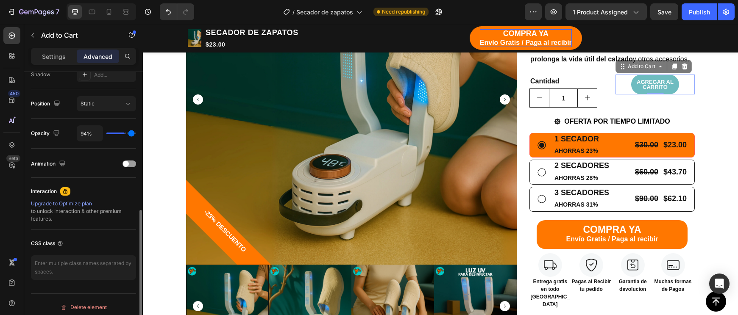
type input "96"
type input "97%"
type input "97"
type input "99%"
type input "99"
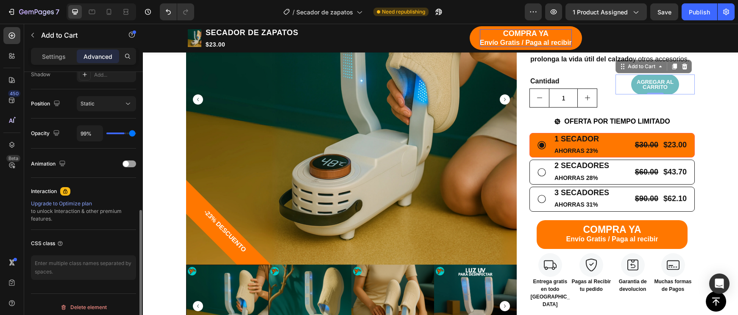
type input "100%"
drag, startPoint x: 116, startPoint y: 136, endPoint x: 162, endPoint y: 137, distance: 45.8
type input "100"
click at [162, 0] on div "7 Version history / Secador de zapatos Need republishing Preview 1 product assi…" at bounding box center [369, 0] width 738 height 0
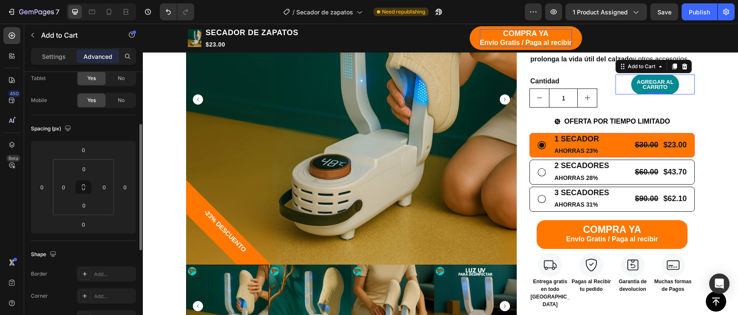
scroll to position [0, 0]
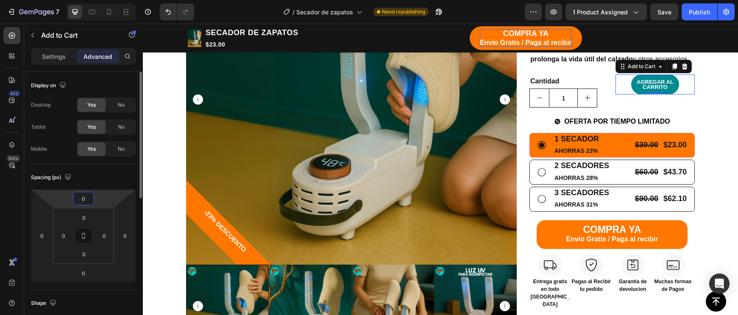
click at [83, 198] on input "0" at bounding box center [83, 198] width 17 height 13
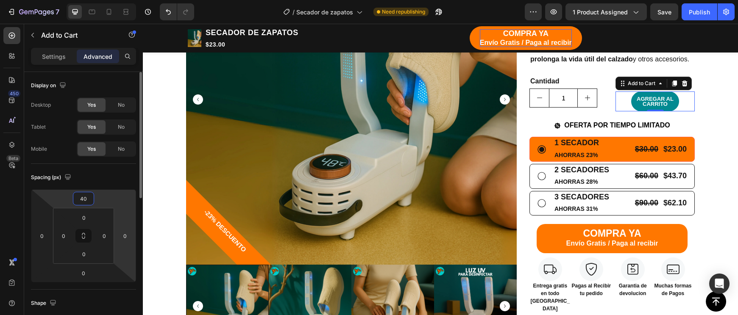
type input "4"
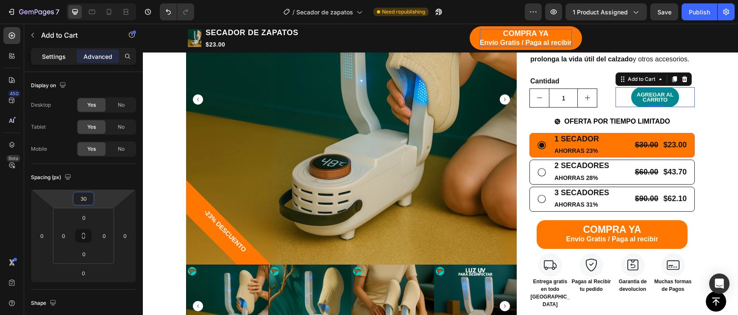
type input "30"
click at [56, 58] on p "Settings" at bounding box center [54, 56] width 24 height 9
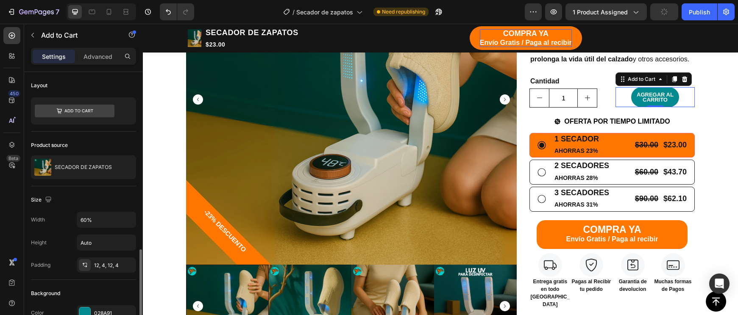
scroll to position [183, 0]
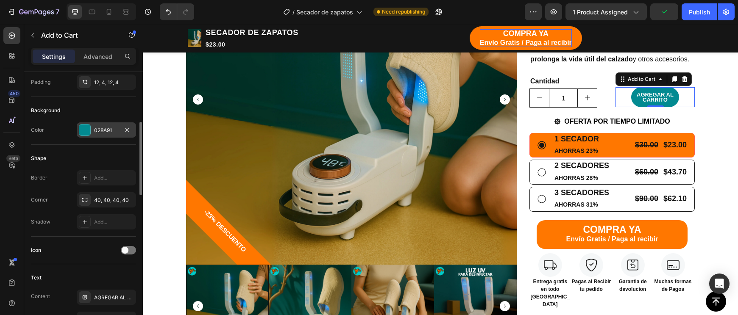
click at [92, 134] on div "028A91" at bounding box center [106, 129] width 59 height 15
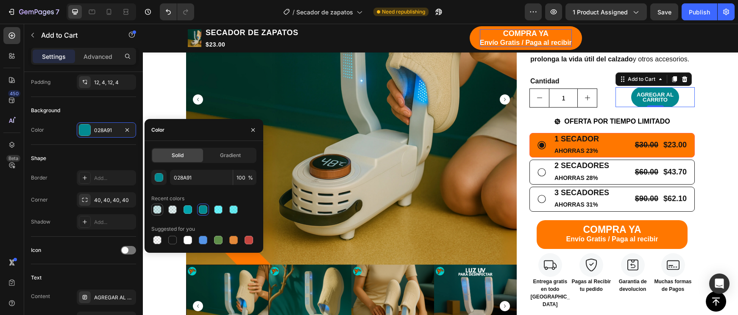
click at [158, 210] on div at bounding box center [157, 209] width 8 height 8
type input "20"
click at [190, 211] on div at bounding box center [187, 209] width 8 height 8
type input "03A4AD"
type input "100"
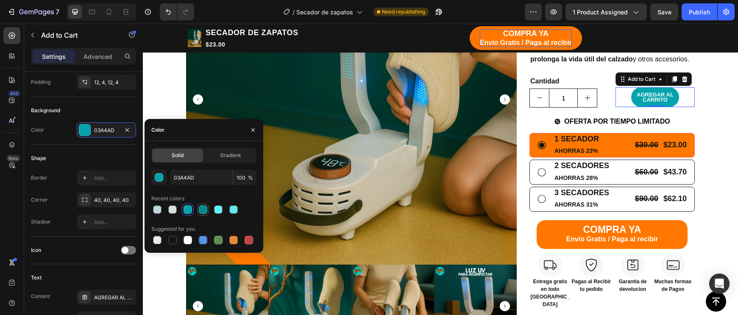
click at [207, 210] on div at bounding box center [203, 209] width 8 height 8
type input "028A91"
click at [240, 180] on input "100" at bounding box center [244, 177] width 23 height 15
type input "20"
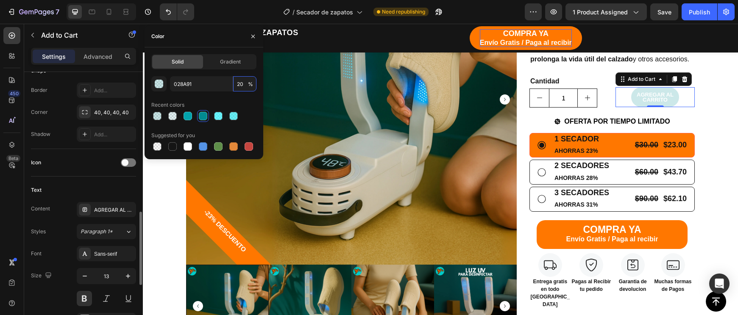
scroll to position [329, 0]
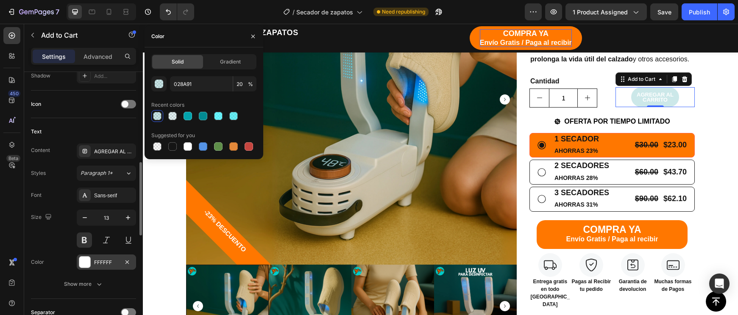
click at [83, 261] on div at bounding box center [84, 262] width 11 height 11
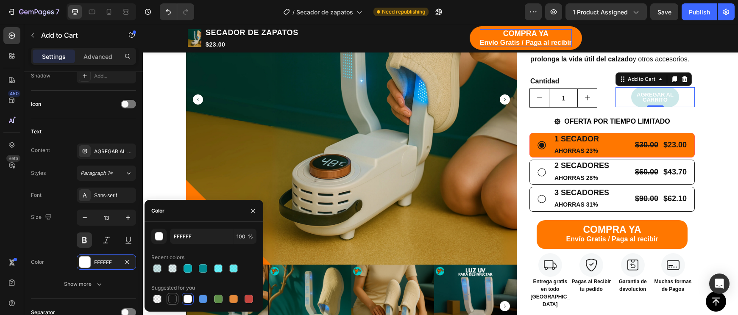
click at [173, 301] on div at bounding box center [172, 299] width 8 height 8
type input "151515"
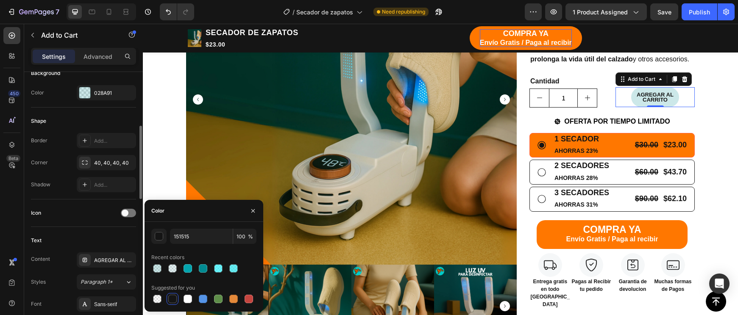
scroll to position [208, 0]
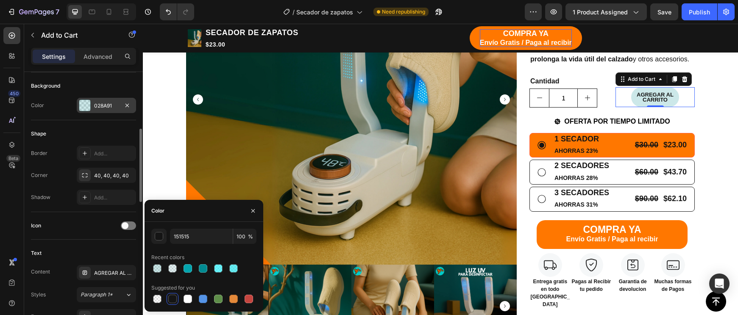
click at [97, 113] on div "028A91" at bounding box center [106, 105] width 59 height 15
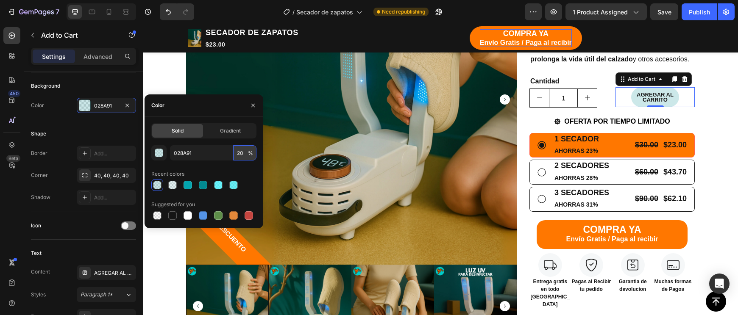
click at [239, 153] on input "20" at bounding box center [244, 152] width 23 height 15
type input "50"
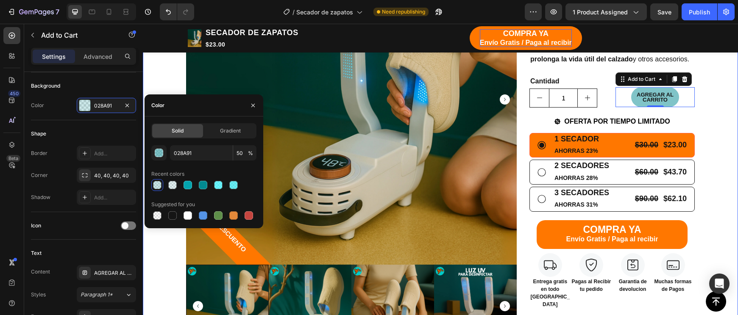
click at [729, 216] on div "TIENDA Button CARRITO Button Row Echa pa' allá la humedad y malos olores Headin…" at bounding box center [440, 246] width 582 height 779
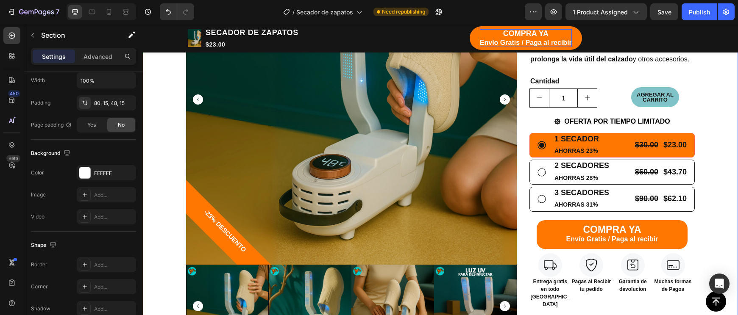
click at [721, 216] on div "TIENDA Button CARRITO Button Row Echa pa' allá la humedad y malos olores Headin…" at bounding box center [440, 246] width 582 height 779
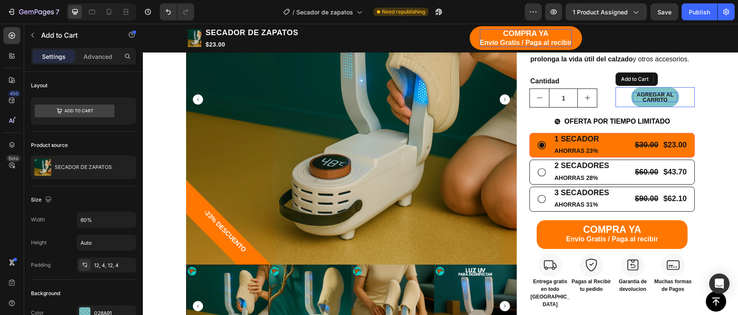
click at [648, 93] on div "AGREGAR AL CARRITO" at bounding box center [654, 97] width 44 height 10
click at [85, 221] on input "60%" at bounding box center [106, 219] width 58 height 15
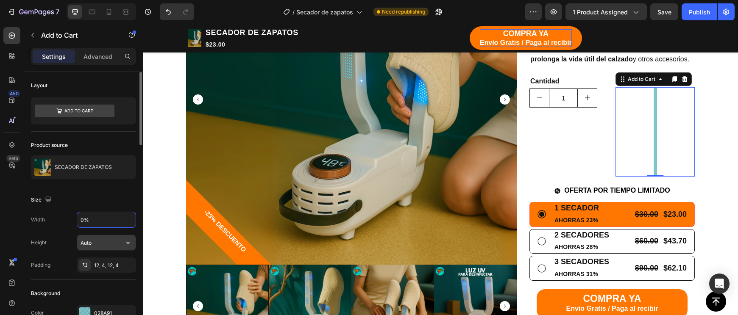
type input "80%"
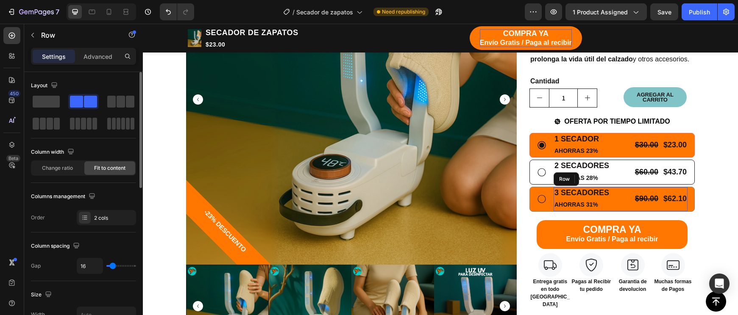
click at [678, 187] on div "$90.00 Product Price Product Price $62.10 Product Price Product Price Row" at bounding box center [660, 199] width 53 height 24
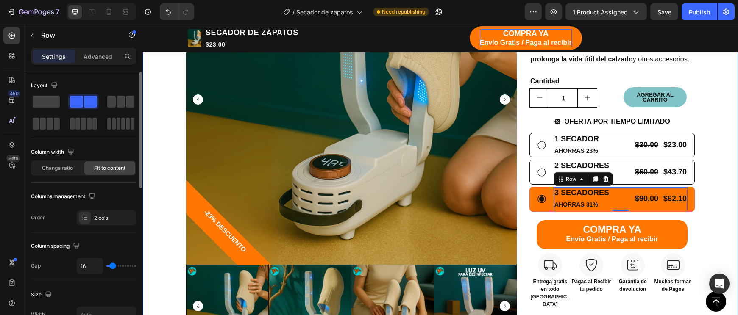
click at [713, 187] on div "TIENDA Button CARRITO Button Row Echa pa' allá la humedad y malos olores Headin…" at bounding box center [440, 246] width 582 height 779
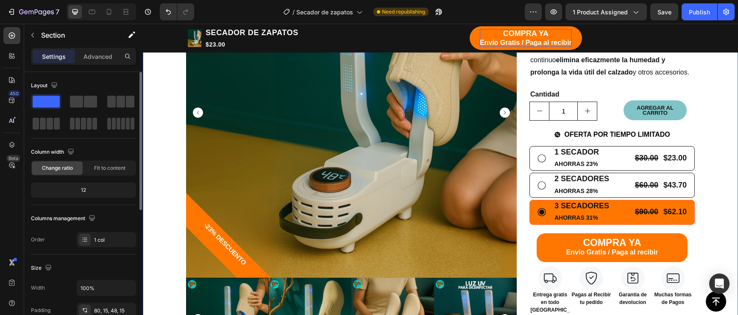
scroll to position [241, 0]
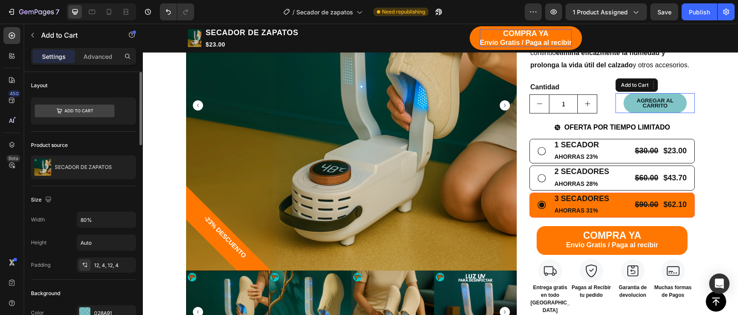
click at [682, 106] on button "AGREGAR AL CARRITO" at bounding box center [655, 103] width 64 height 20
click at [112, 309] on div "028A91" at bounding box center [106, 312] width 59 height 15
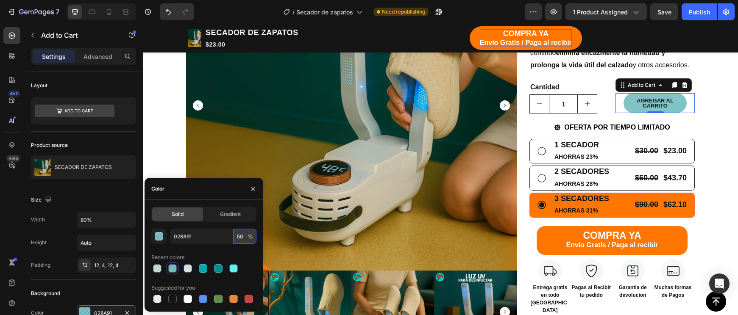
click at [240, 236] on input "50" at bounding box center [244, 236] width 23 height 15
type input "30"
click at [721, 167] on div "TIENDA Button CARRITO Button Row Echa pa' allá la humedad y malos olores Headin…" at bounding box center [440, 252] width 582 height 779
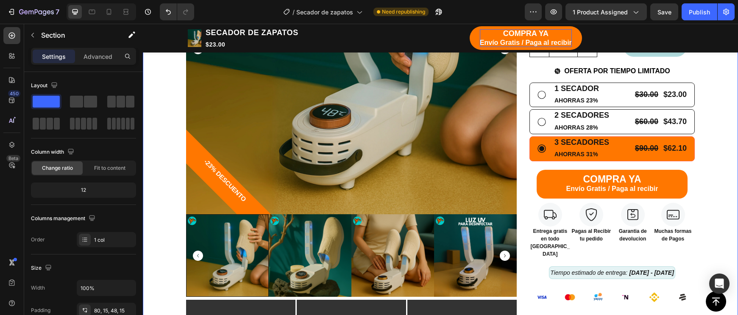
scroll to position [299, 0]
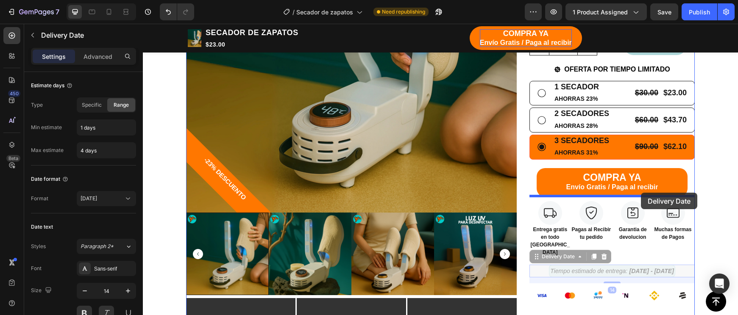
drag, startPoint x: 655, startPoint y: 251, endPoint x: 640, endPoint y: 193, distance: 60.4
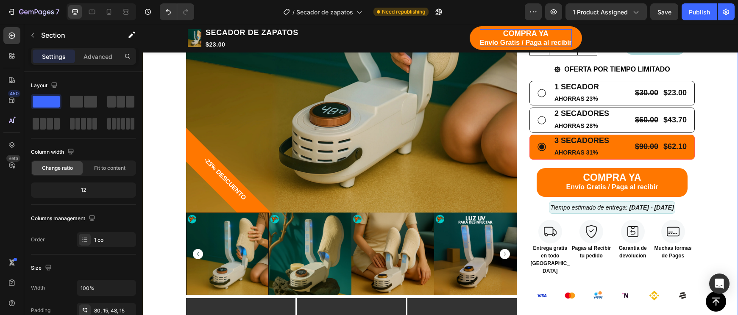
click at [713, 205] on div "TIENDA Button CARRITO Button Row Echa pa' allá la humedad y malos olores Headin…" at bounding box center [440, 194] width 582 height 779
click at [44, 36] on p "Section" at bounding box center [75, 35] width 69 height 10
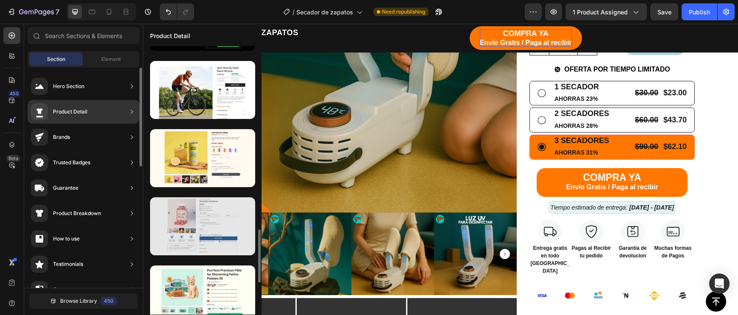
scroll to position [428, 0]
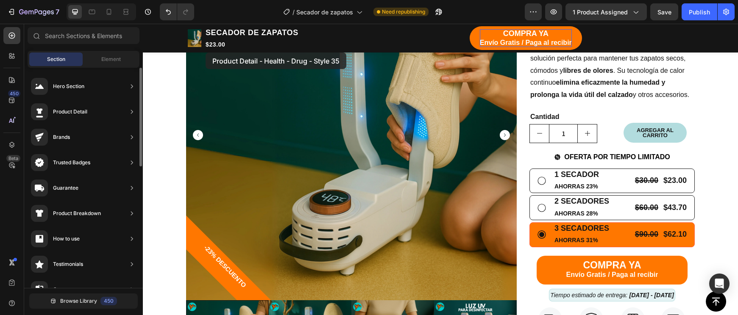
drag, startPoint x: 361, startPoint y: 177, endPoint x: 205, endPoint y: 53, distance: 199.5
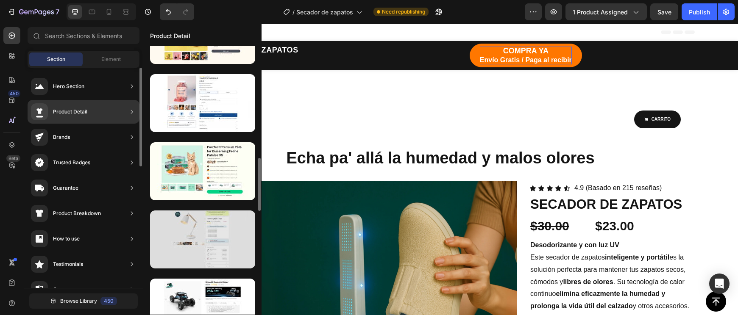
scroll to position [432, 0]
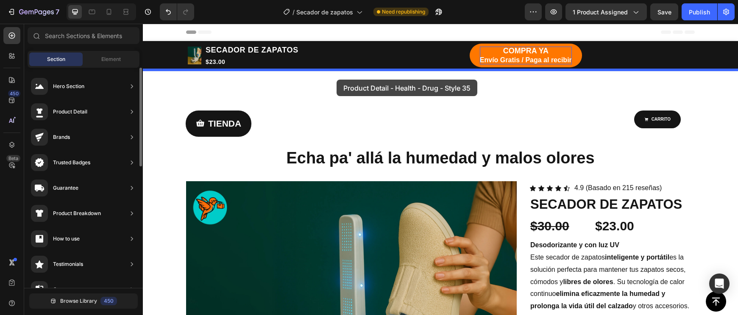
drag, startPoint x: 354, startPoint y: 171, endPoint x: 336, endPoint y: 78, distance: 95.0
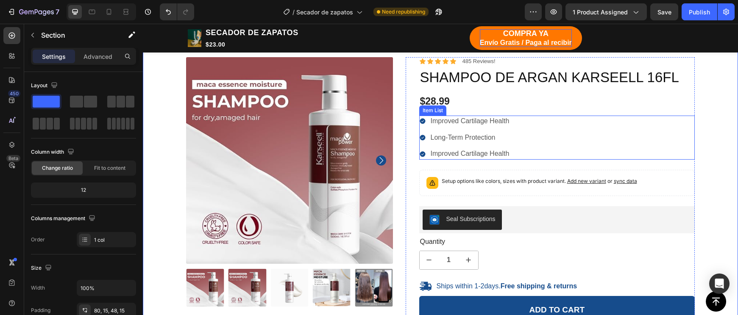
scroll to position [61, 0]
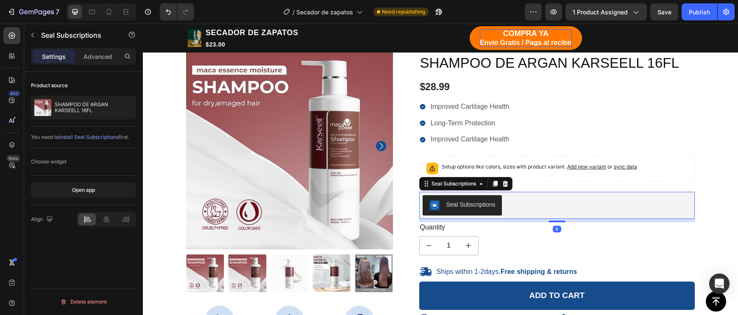
click at [496, 205] on button "Seal Subscriptions" at bounding box center [462, 205] width 80 height 20
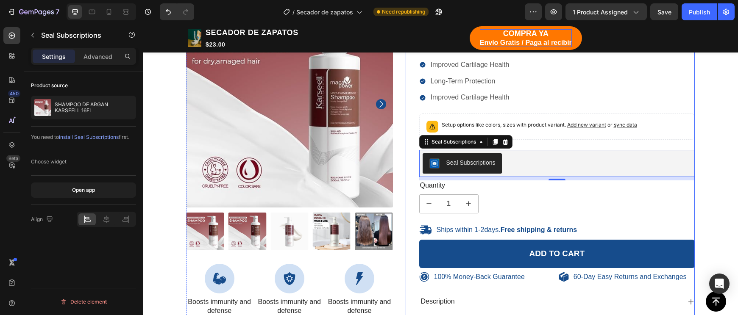
scroll to position [106, 0]
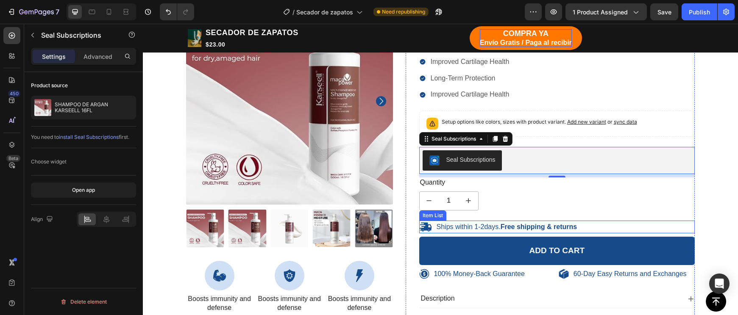
click at [597, 222] on div "Ships within 1-2days. Free shipping & returns" at bounding box center [557, 227] width 276 height 13
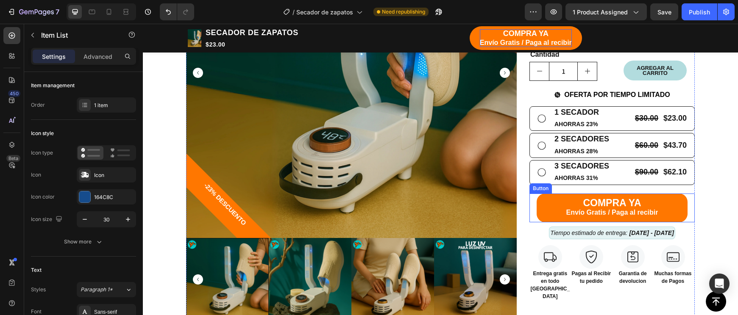
scroll to position [742, 0]
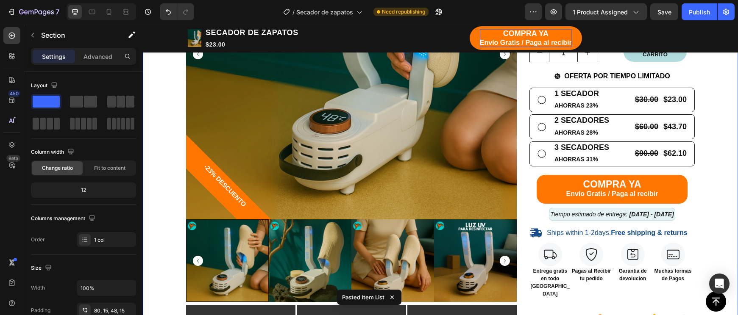
click at [701, 224] on div "TIENDA Button CARRITO Button Row Echa pa' allá la humedad y malos olores Headin…" at bounding box center [440, 208] width 582 height 795
click at [587, 229] on p "Ships within 1-2days. Free shipping & returns" at bounding box center [616, 233] width 141 height 9
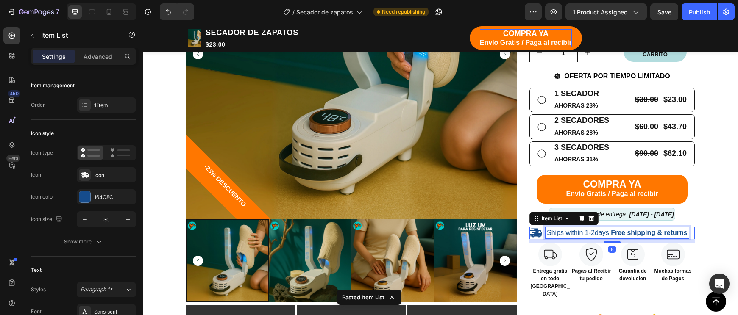
click at [588, 229] on p "Ships within 1-2days. Free shipping & returns" at bounding box center [616, 233] width 141 height 9
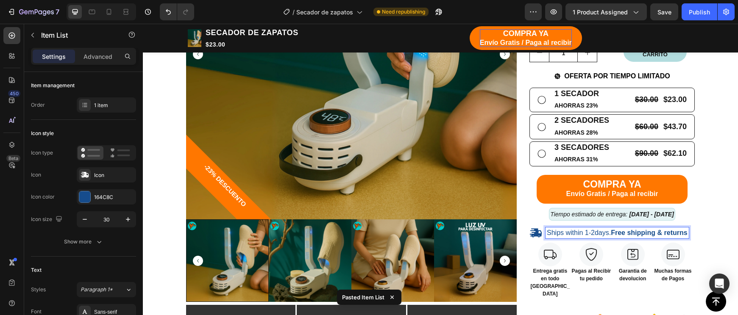
click at [560, 229] on p "Ships within 1-2days. Free shipping & returns" at bounding box center [616, 233] width 141 height 9
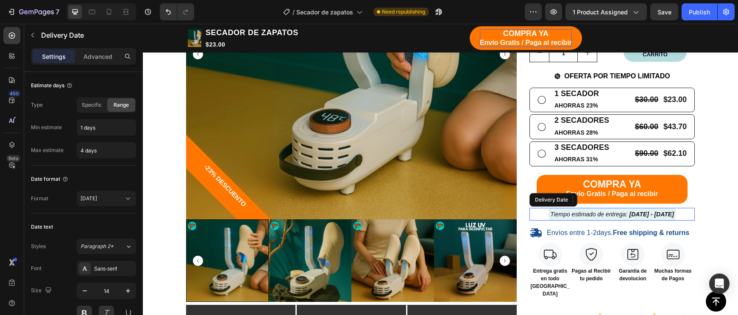
click at [589, 211] on span "Tiempo estimado de entrega:" at bounding box center [588, 214] width 77 height 7
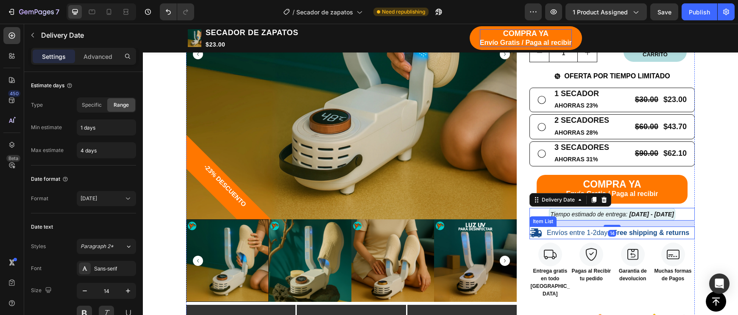
click at [603, 231] on p "Envíos entre 1-2days. Free shipping & returns" at bounding box center [617, 233] width 142 height 9
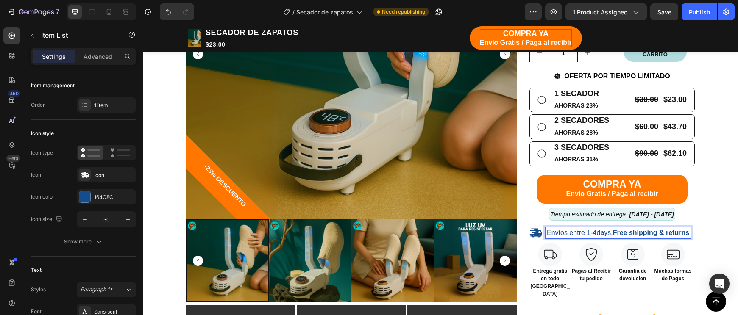
click at [600, 230] on p "Envíos entre 1-4days. Free shipping & returns" at bounding box center [617, 233] width 142 height 9
click at [597, 229] on p "Envíos entre 1-4días. Free shipping & returns" at bounding box center [616, 233] width 141 height 9
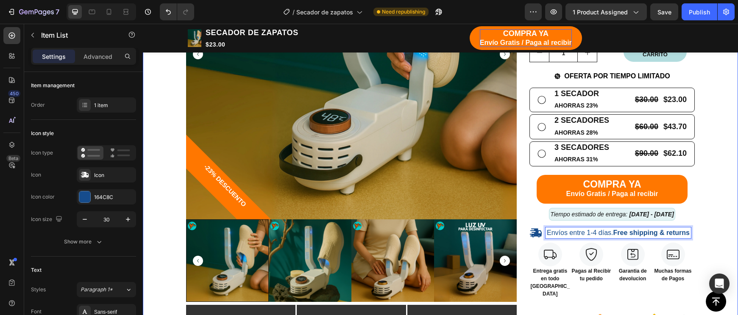
click at [700, 227] on div "TIENDA Button CARRITO Button Row Echa pa' allá la humedad y malos olores Headin…" at bounding box center [440, 208] width 582 height 795
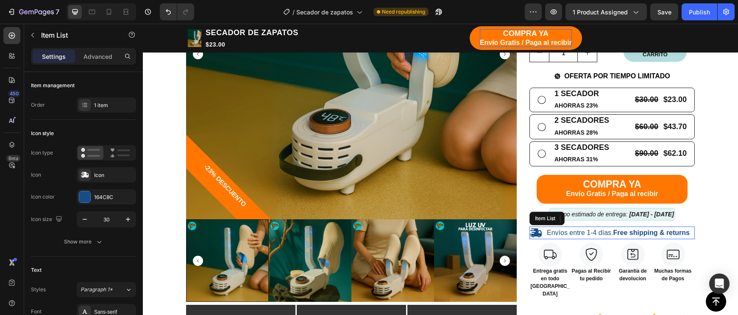
click at [573, 229] on p "Envíos entre 1-4 días. Free shipping & returns" at bounding box center [617, 233] width 143 height 9
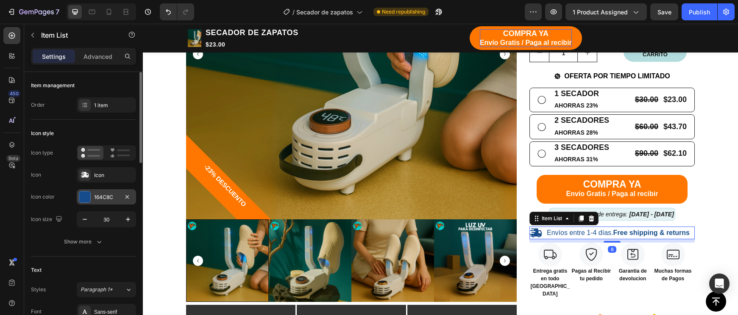
click at [102, 201] on div "164C8C" at bounding box center [106, 198] width 25 height 8
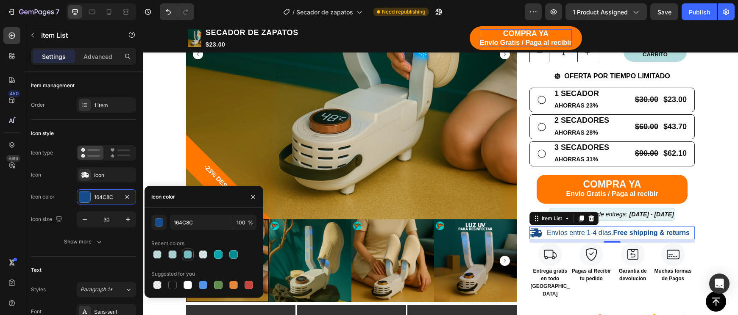
click at [189, 255] on div at bounding box center [187, 254] width 8 height 8
type input "028A91"
click at [172, 254] on div at bounding box center [172, 254] width 8 height 8
type input "20"
click at [173, 287] on div at bounding box center [172, 285] width 8 height 8
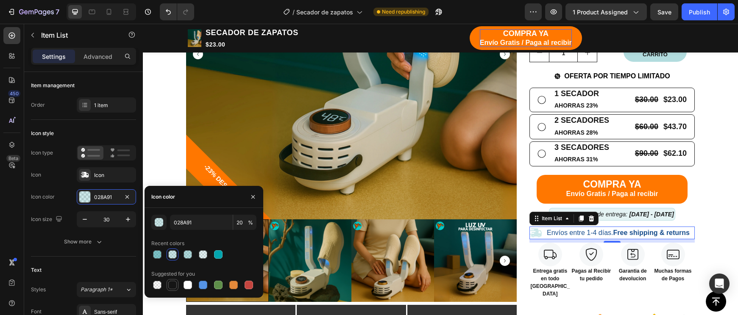
type input "151515"
type input "100"
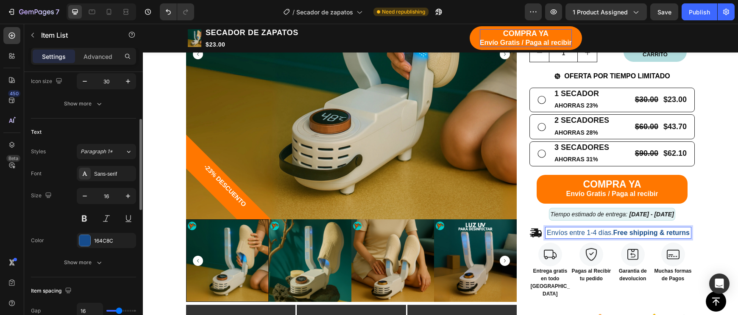
scroll to position [138, 0]
click at [91, 241] on div "164C8C" at bounding box center [106, 240] width 59 height 15
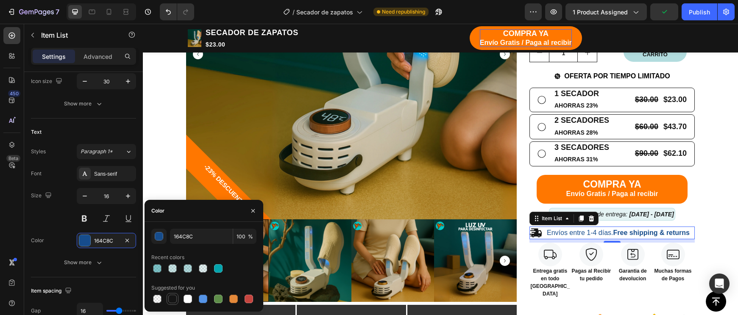
click at [172, 298] on div at bounding box center [172, 299] width 8 height 8
click at [160, 269] on div at bounding box center [157, 268] width 8 height 8
type input "028A91"
click at [171, 267] on div at bounding box center [172, 268] width 8 height 8
click at [186, 267] on div at bounding box center [187, 268] width 8 height 8
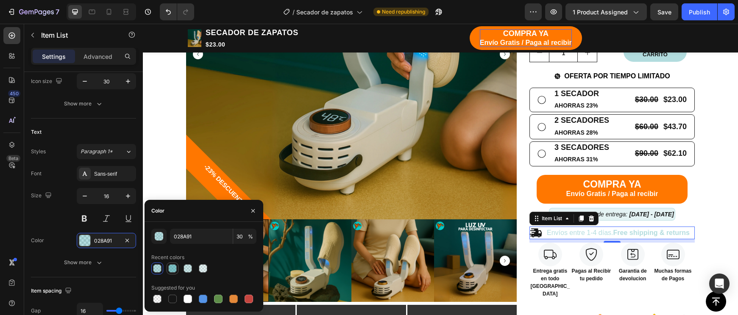
click at [177, 270] on div at bounding box center [172, 268] width 10 height 10
click at [0, 0] on input "50" at bounding box center [0, 0] width 0 height 0
type input "100"
click at [707, 221] on div "TIENDA Button CARRITO Button Row Echa pa' allá la humedad y malos olores Headin…" at bounding box center [440, 208] width 582 height 795
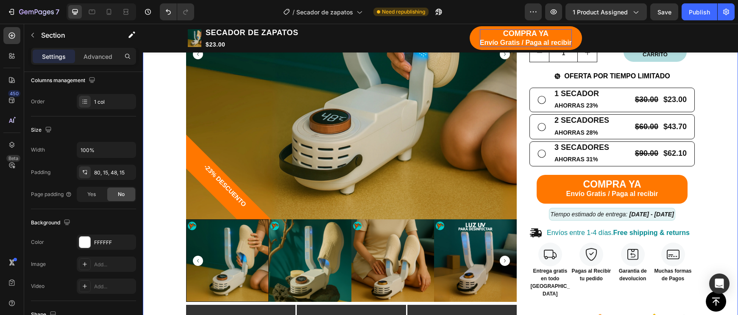
scroll to position [0, 0]
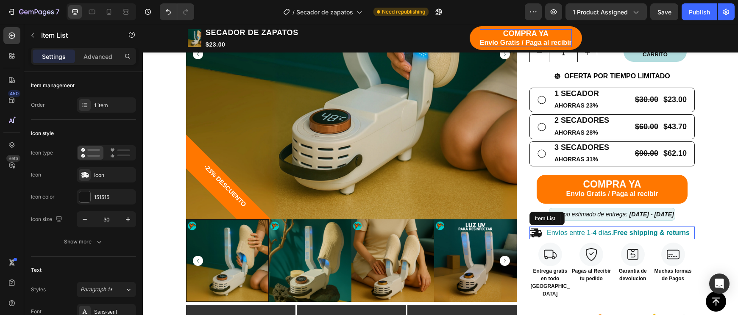
click at [536, 231] on icon at bounding box center [536, 233] width 12 height 9
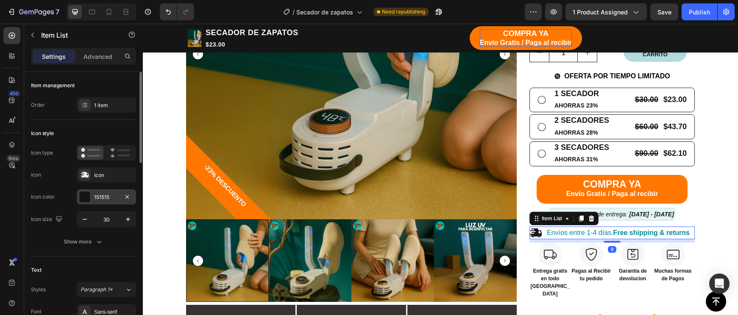
click at [89, 194] on div at bounding box center [84, 196] width 11 height 11
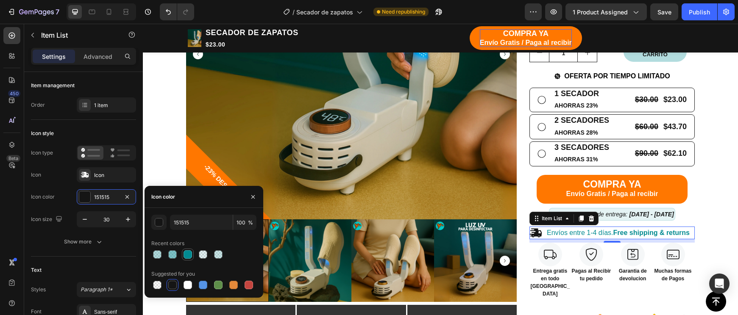
click at [186, 252] on div at bounding box center [187, 254] width 8 height 8
type input "028A91"
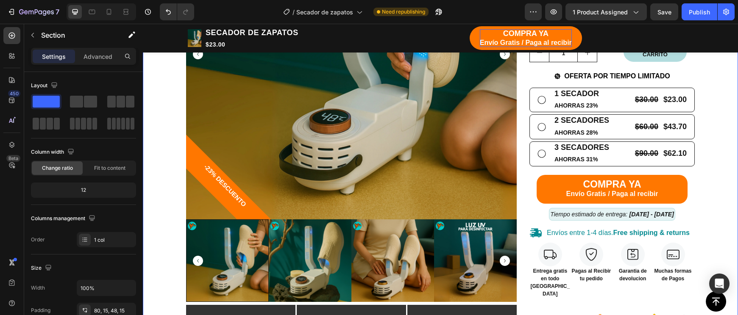
click at [711, 223] on div "TIENDA Button CARRITO Button Row Echa pa' allá la humedad y malos olores Headin…" at bounding box center [440, 208] width 582 height 795
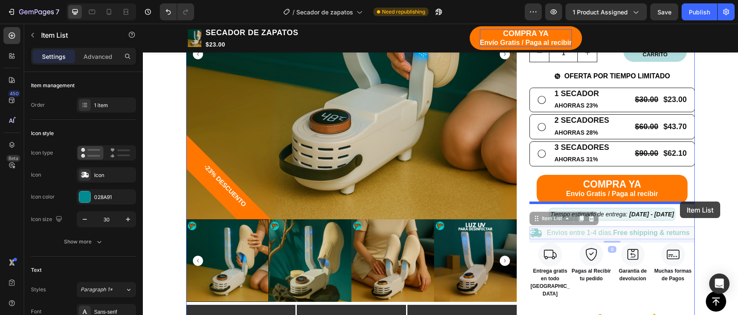
drag, startPoint x: 690, startPoint y: 234, endPoint x: 679, endPoint y: 202, distance: 33.4
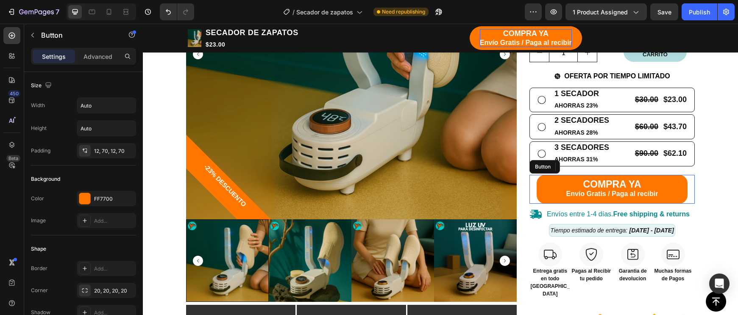
click at [682, 188] on button "COMPRA YA Envío Gratis / Paga al recibir" at bounding box center [611, 189] width 151 height 29
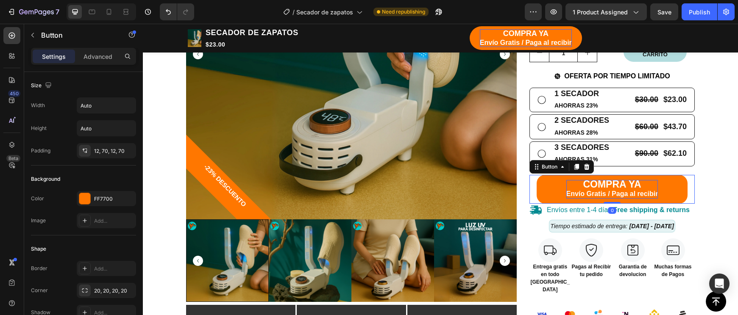
drag, startPoint x: 617, startPoint y: 201, endPoint x: 618, endPoint y: 191, distance: 9.8
click at [618, 191] on div "COMPRA YA Envío Gratis / Paga al recibir Button 0" at bounding box center [611, 189] width 165 height 29
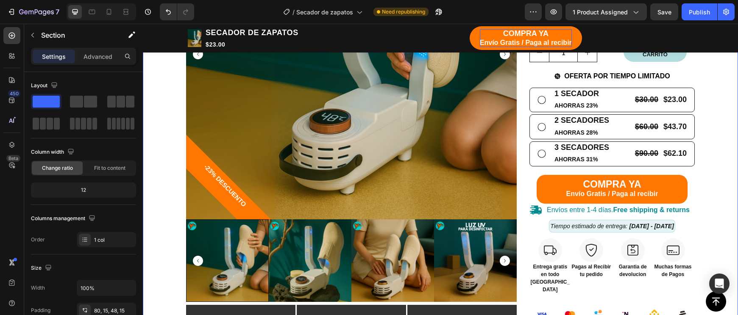
click at [730, 193] on div "TIENDA Button CARRITO Button Row Echa pa' allá la humedad y malos olores Headin…" at bounding box center [440, 206] width 582 height 791
click at [642, 206] on strong "Free shipping & returns" at bounding box center [651, 209] width 76 height 7
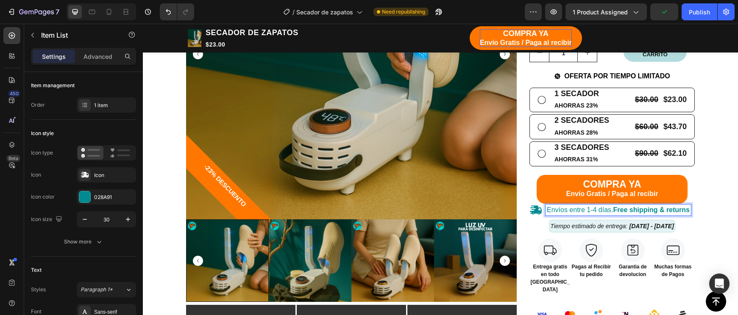
click at [624, 206] on strong "Free shipping & returns" at bounding box center [651, 209] width 76 height 7
click at [626, 206] on strong "Free shipping & returns" at bounding box center [651, 209] width 76 height 7
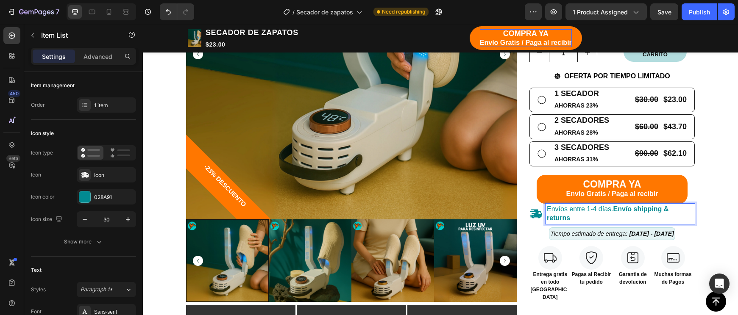
click at [645, 205] on strong "Envío shipping & returns" at bounding box center [607, 213] width 122 height 16
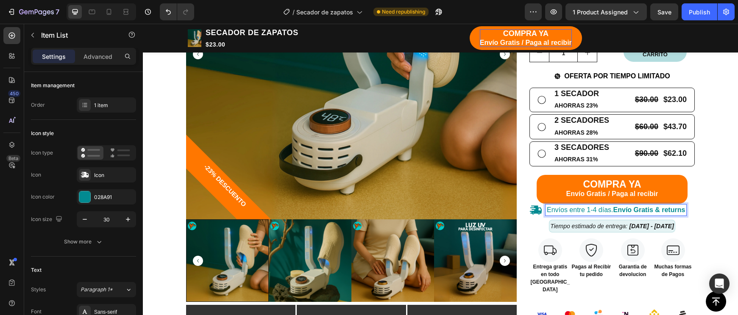
click at [672, 206] on strong "Envío Gratis & returns" at bounding box center [649, 209] width 72 height 7
click at [691, 207] on div "Envíos entre 1-4 días. Envío Gratis & devoluc" at bounding box center [611, 210] width 165 height 13
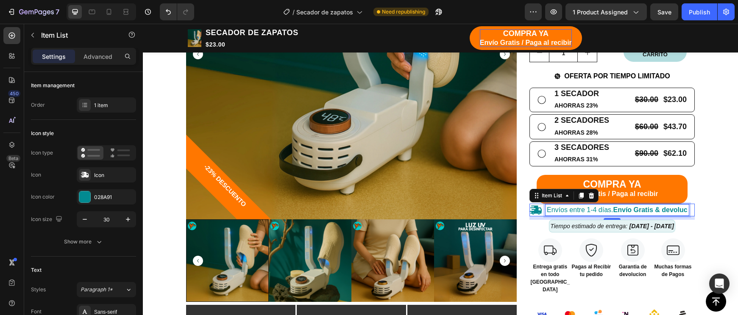
click at [688, 207] on div "Envíos entre 1-4 días. Envío Gratis & devoluc" at bounding box center [616, 210] width 143 height 11
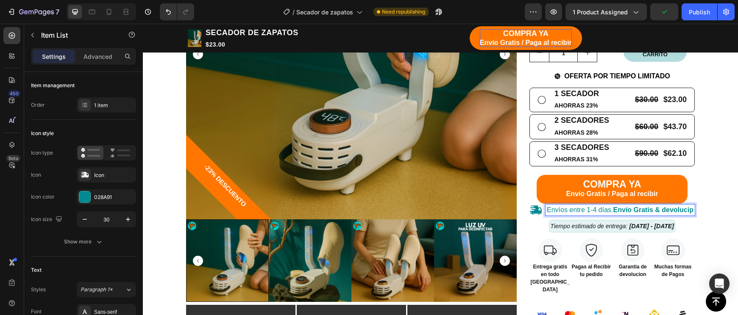
click at [621, 214] on p "Envíos entre 1-4 días. Envío Gratis & devolucip" at bounding box center [619, 210] width 147 height 9
drag, startPoint x: 621, startPoint y: 214, endPoint x: 542, endPoint y: 213, distance: 79.2
click at [537, 213] on div "Envíos entre 1-4 días. Envío Gratis & devolucip" at bounding box center [611, 210] width 165 height 13
click at [546, 213] on div "Envíos entre 1-4 días. Envío Gratis & devolucip" at bounding box center [619, 210] width 149 height 11
click at [613, 213] on strong "Envío Gratis & devolucip" at bounding box center [653, 209] width 80 height 7
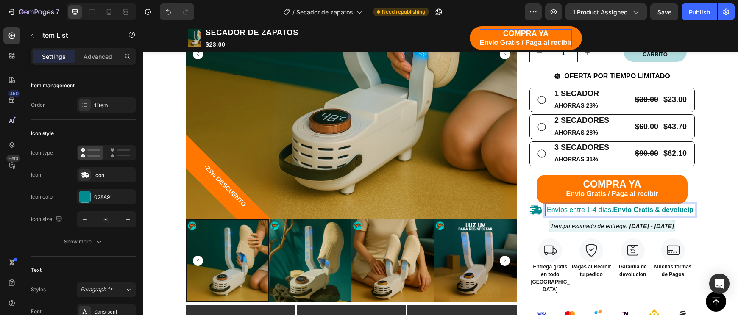
click at [613, 213] on strong "Envío Gratis & devolucip" at bounding box center [653, 209] width 80 height 7
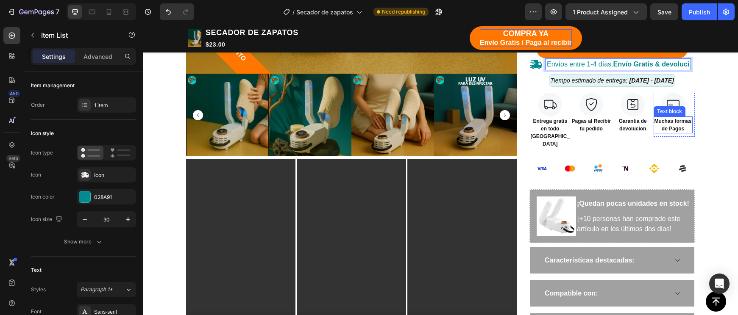
scroll to position [854, 0]
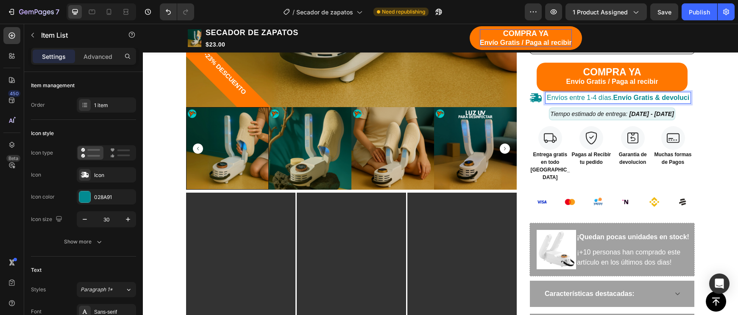
click at [688, 95] on strong "Envío Gratis & devoluci" at bounding box center [651, 97] width 76 height 7
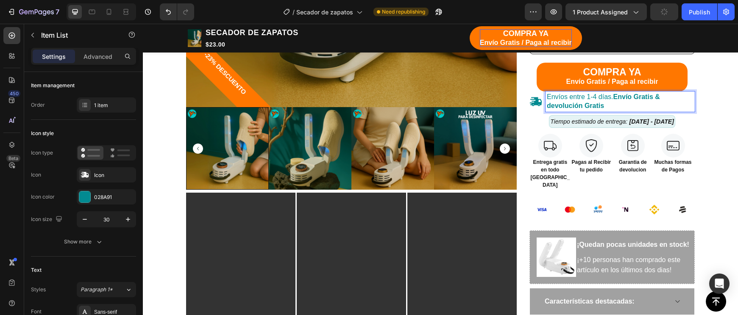
click at [647, 93] on strong "Envío Gratis & devolución Gratis" at bounding box center [602, 101] width 113 height 16
click at [626, 99] on p "Envíos entre 1-4 días. Envío & devolución Gratis" at bounding box center [619, 102] width 147 height 18
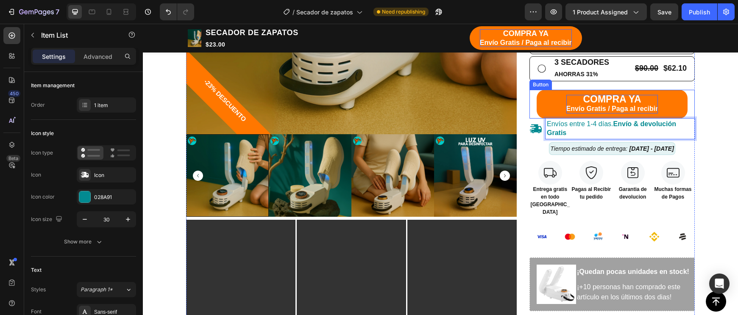
scroll to position [822, 0]
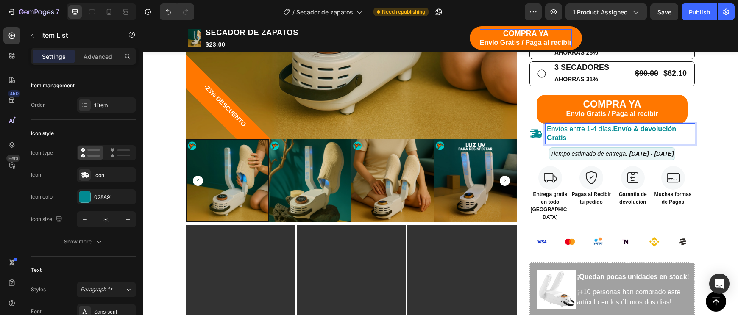
click at [560, 125] on p "Envíos entre 1-4 días. Envío & devolución Gratis" at bounding box center [619, 134] width 147 height 18
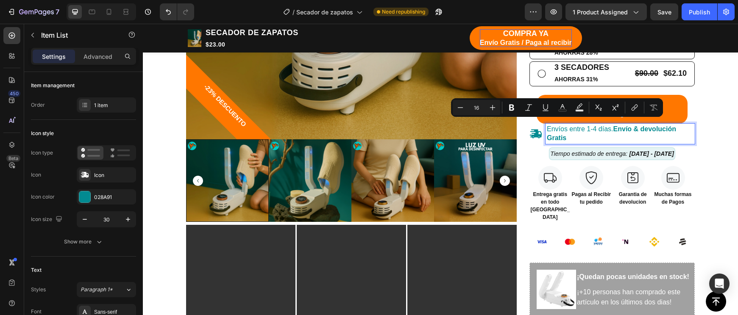
click at [582, 125] on p "Envíos entre 1-4 días. Envío & devolución Gratis" at bounding box center [619, 134] width 147 height 18
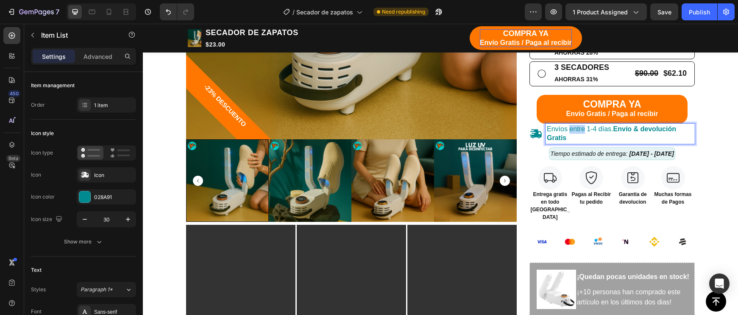
click at [582, 125] on p "Envíos entre 1-4 días. Envío & devolución Gratis" at bounding box center [619, 134] width 147 height 18
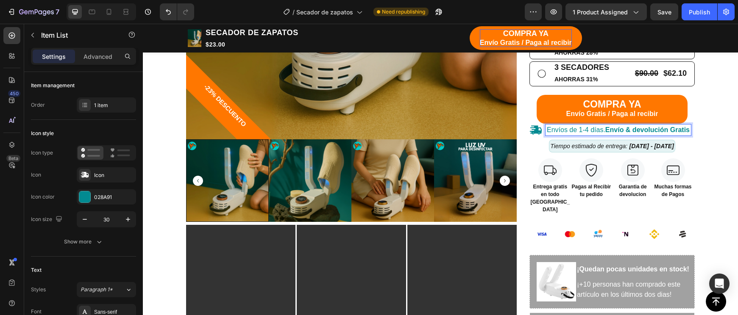
click at [585, 126] on p "Envíos de 1-4 días. Envío & devolución Gratis" at bounding box center [617, 130] width 143 height 9
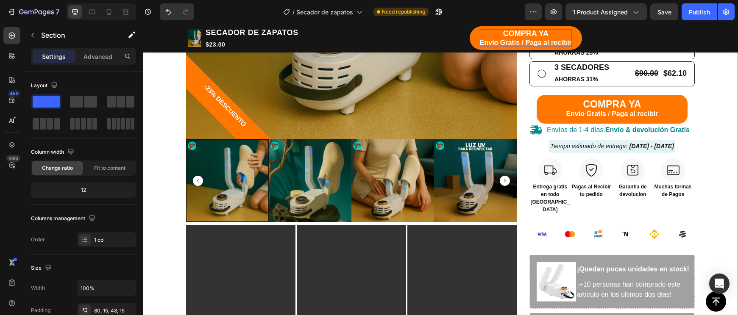
drag, startPoint x: 728, startPoint y: 151, endPoint x: 714, endPoint y: 160, distance: 16.6
click at [728, 151] on div "TIENDA Button CARRITO Button Row Echa pa' allá la humedad y malos olores Headin…" at bounding box center [440, 126] width 582 height 791
click at [714, 160] on div "TIENDA Button CARRITO Button Row Echa pa' allá la humedad y malos olores Headin…" at bounding box center [440, 126] width 582 height 791
click at [706, 153] on div "TIENDA Button CARRITO Button Row Echa pa' allá la humedad y malos olores Headin…" at bounding box center [440, 126] width 582 height 791
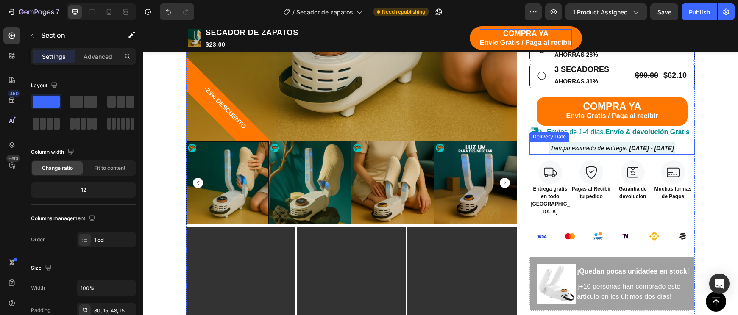
scroll to position [815, 0]
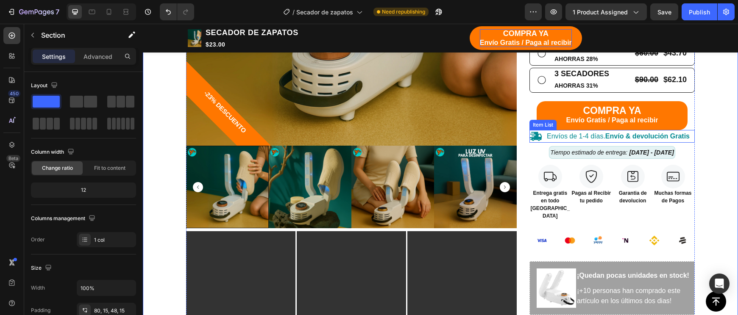
click at [621, 133] on strong "Envío & devolución Gratis" at bounding box center [647, 136] width 84 height 7
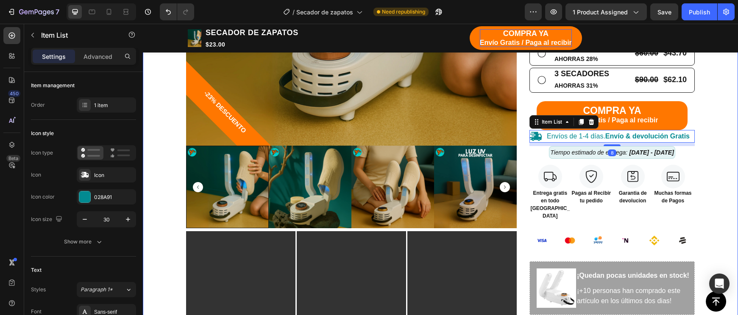
click at [733, 176] on div "TIENDA Button CARRITO Button Row Echa pa' allá la humedad y malos olores Headin…" at bounding box center [440, 126] width 595 height 845
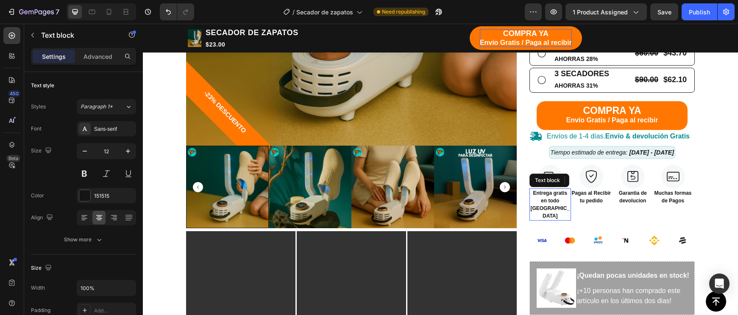
click at [548, 190] on p "Entrega gratis" at bounding box center [550, 193] width 40 height 8
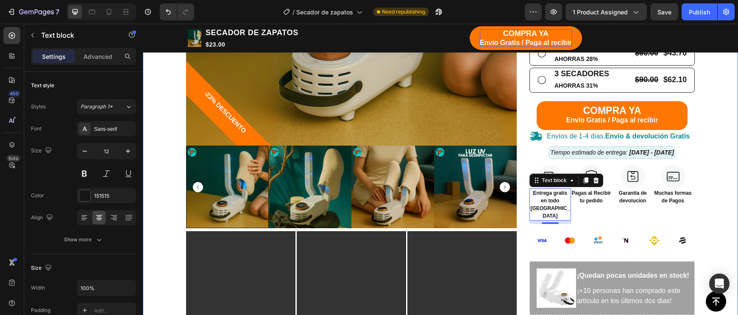
click at [713, 187] on div "TIENDA Button CARRITO Button Row Echa pa' allá la humedad y malos olores Headin…" at bounding box center [440, 133] width 582 height 791
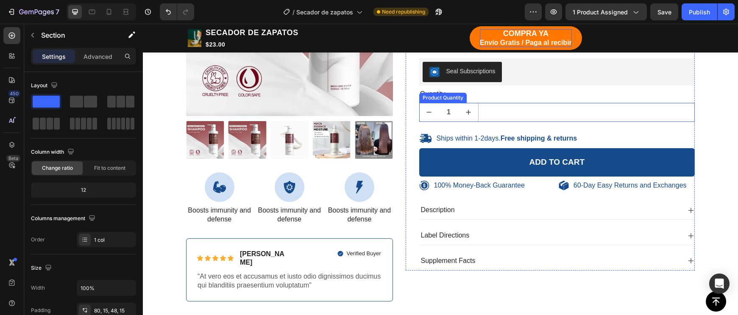
scroll to position [201, 0]
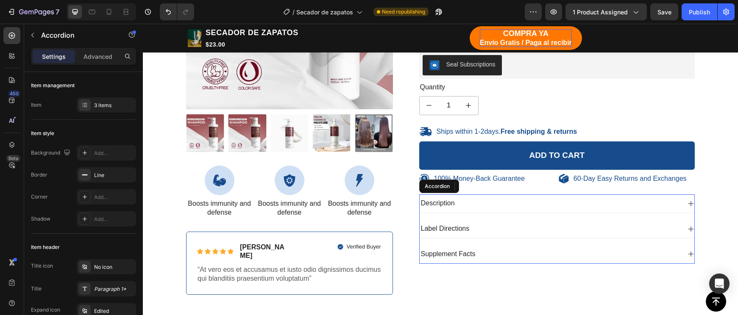
click at [468, 201] on div "Description" at bounding box center [549, 203] width 261 height 11
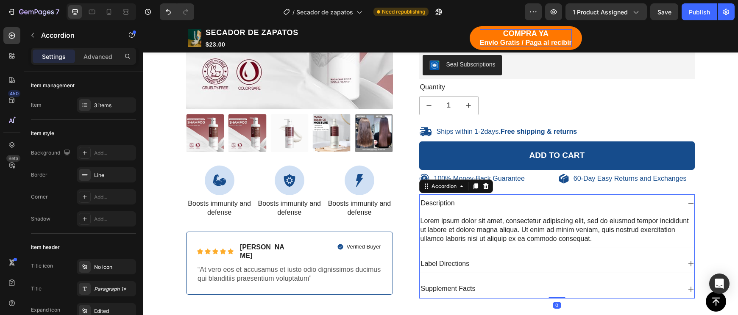
click at [468, 201] on div "Description" at bounding box center [549, 203] width 261 height 11
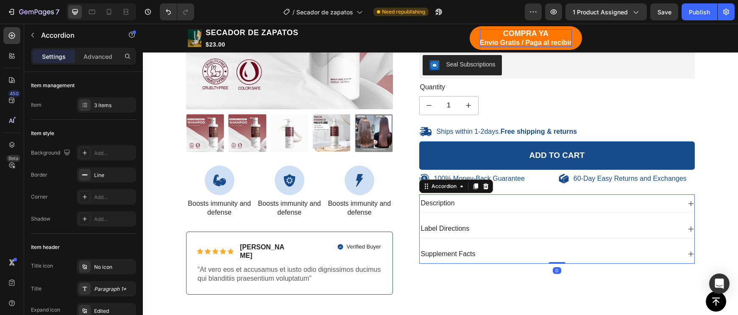
click at [468, 201] on div "Description" at bounding box center [549, 203] width 261 height 11
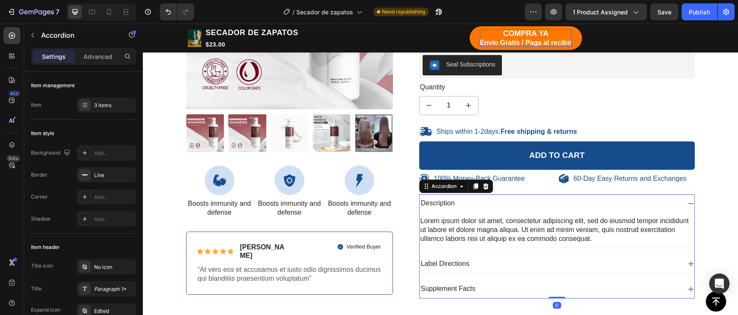
click at [468, 201] on div "Description" at bounding box center [549, 203] width 261 height 11
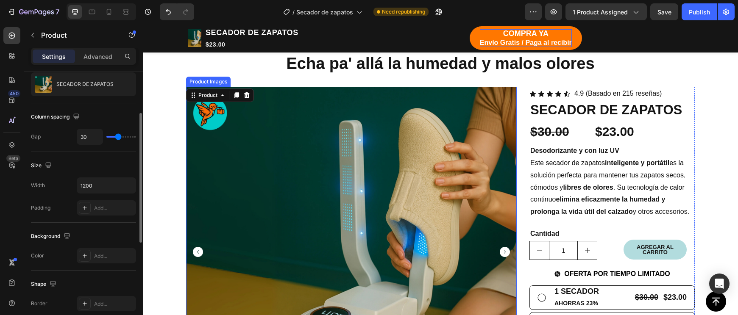
scroll to position [619, 0]
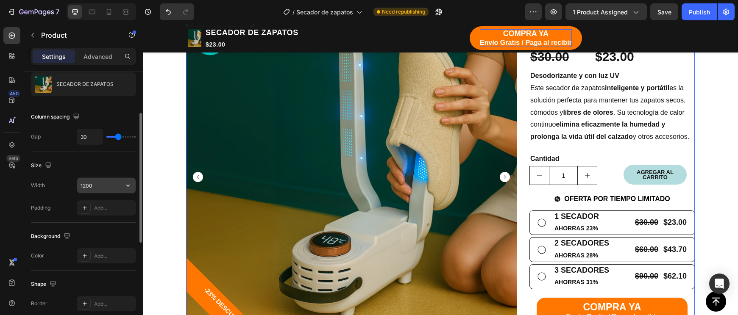
click at [85, 187] on input "1200" at bounding box center [106, 185] width 58 height 15
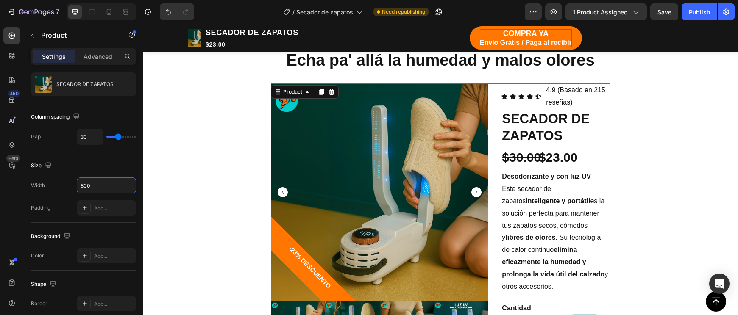
scroll to position [618, 0]
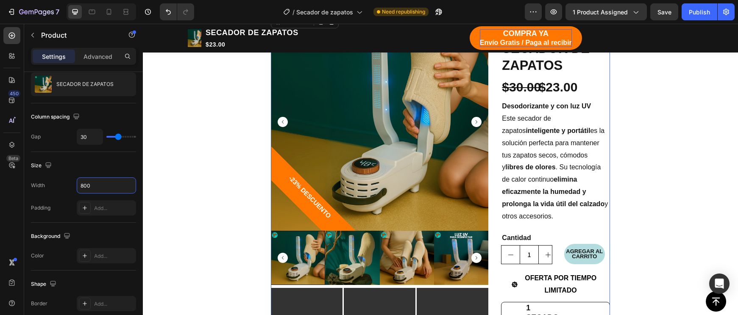
type input "800"
click at [502, 194] on p "Este secador de zapatos inteligente y portátil es la solución perfecta para man…" at bounding box center [555, 168] width 107 height 110
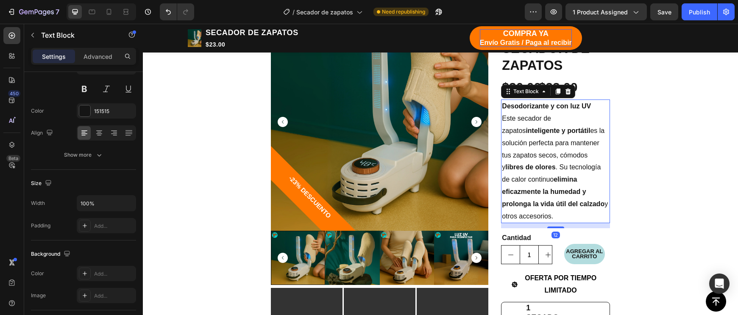
scroll to position [0, 0]
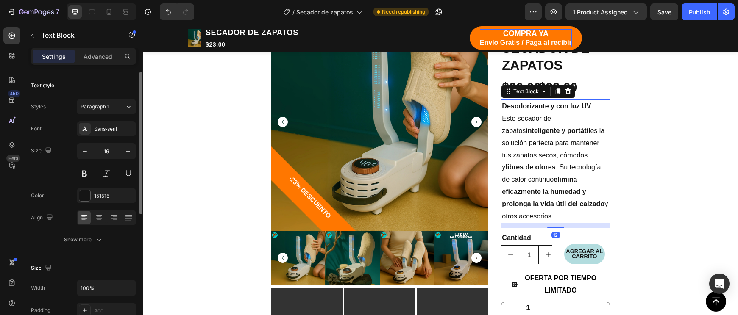
click at [474, 212] on img at bounding box center [379, 121] width 217 height 217
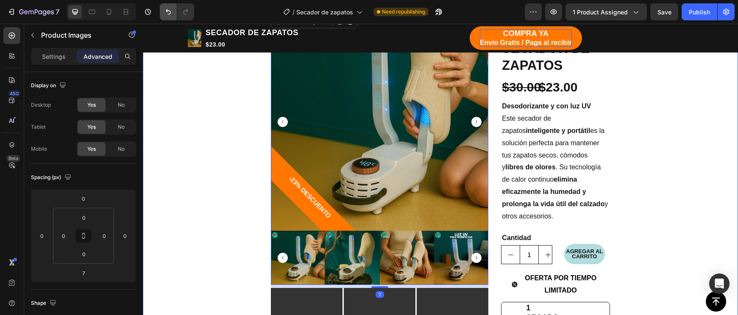
click at [163, 8] on button "Undo/Redo" at bounding box center [168, 11] width 17 height 17
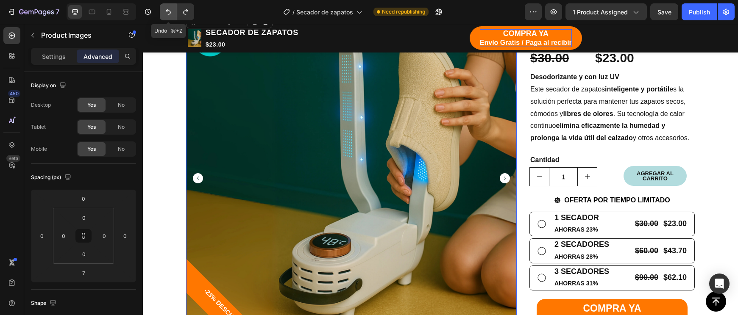
click at [163, 8] on button "Undo/Redo" at bounding box center [168, 11] width 17 height 17
click at [183, 14] on icon "Undo/Redo" at bounding box center [185, 12] width 8 height 8
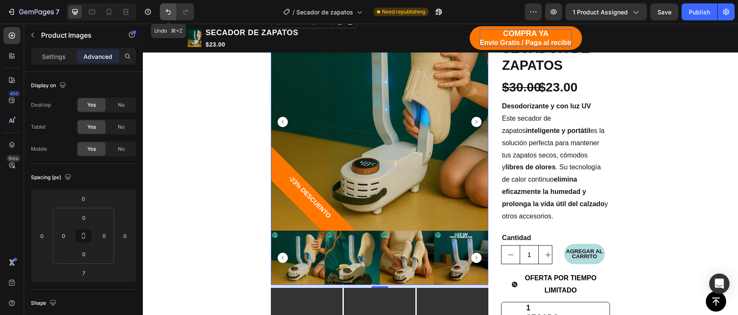
click at [171, 14] on icon "Undo/Redo" at bounding box center [168, 12] width 8 height 8
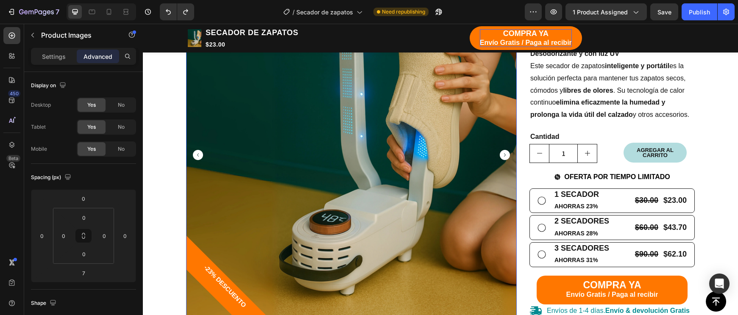
scroll to position [765, 0]
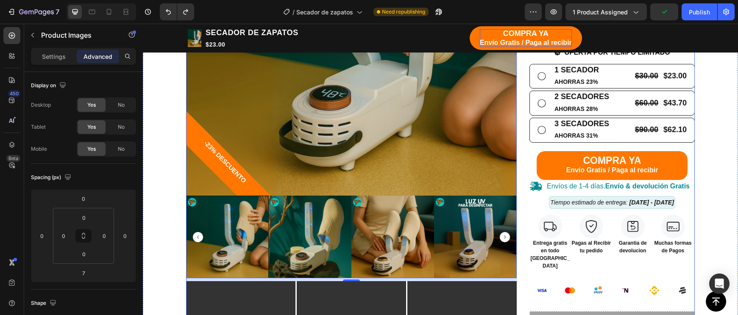
click at [521, 269] on div "-23% DESCUENTO Product Badge Product Images 7 Video Video Video Row Icon Icon I…" at bounding box center [440, 201] width 508 height 673
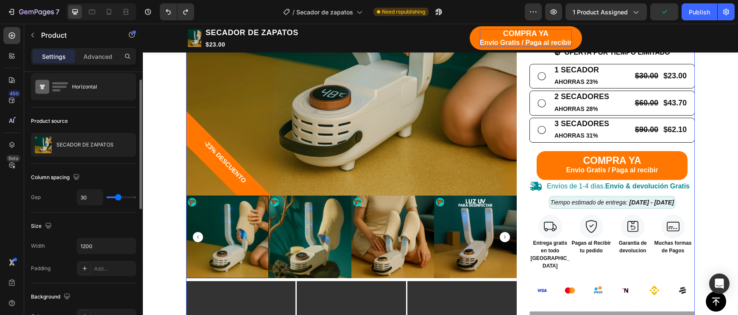
scroll to position [22, 0]
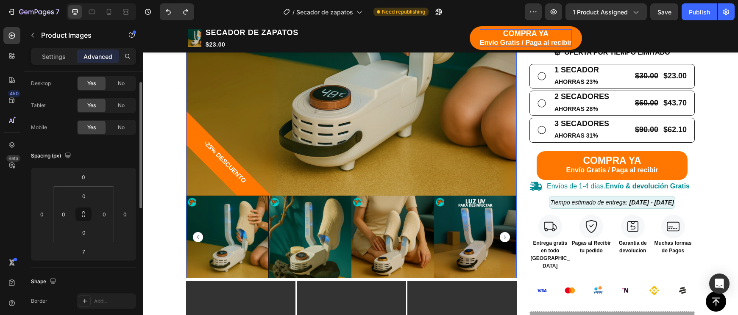
click at [407, 181] on img at bounding box center [351, 30] width 330 height 330
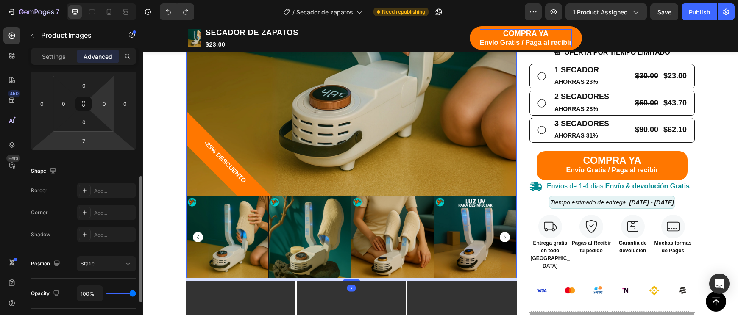
scroll to position [184, 0]
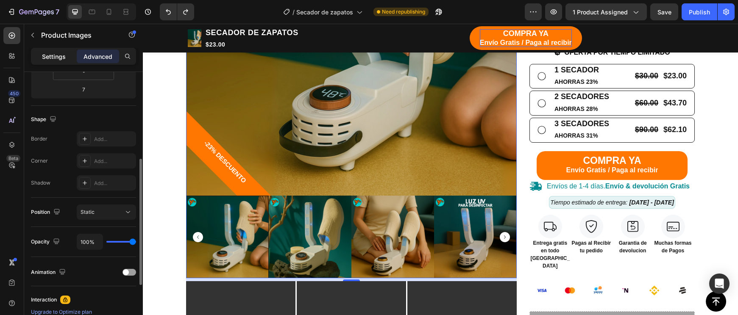
click at [50, 54] on p "Settings" at bounding box center [54, 56] width 24 height 9
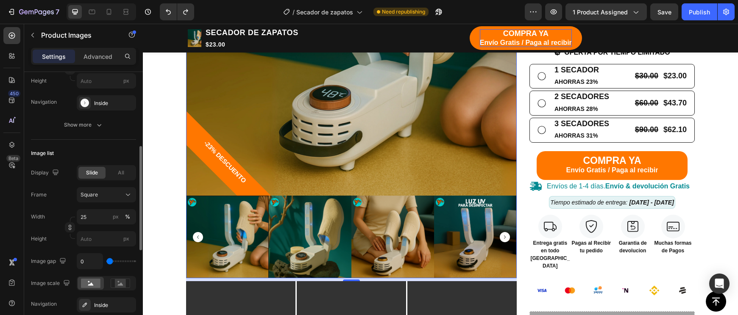
scroll to position [185, 0]
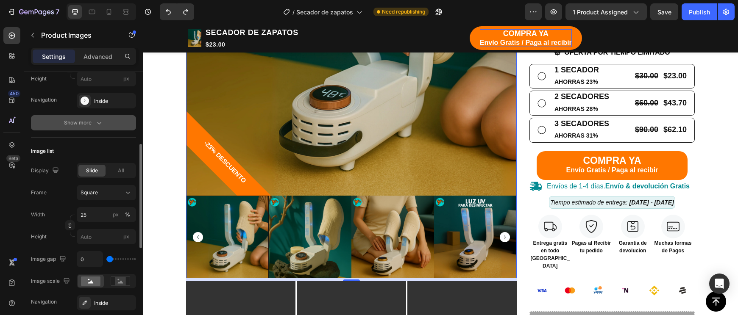
click at [90, 124] on div "Show more" at bounding box center [83, 123] width 39 height 8
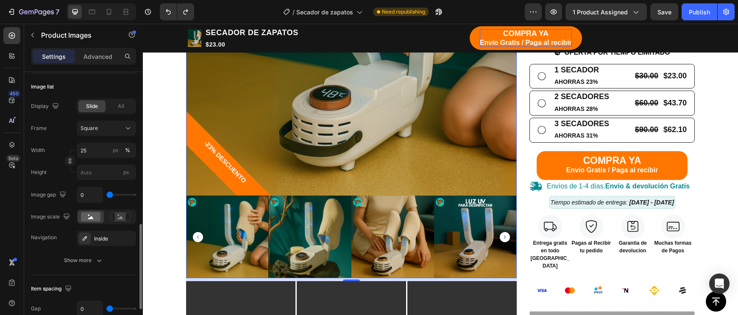
scroll to position [422, 0]
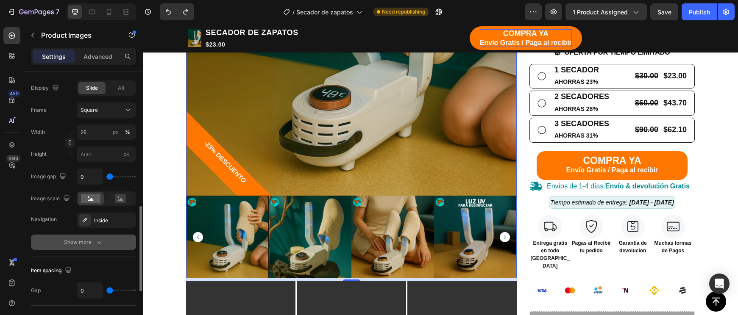
click at [89, 248] on button "Show more" at bounding box center [83, 242] width 105 height 15
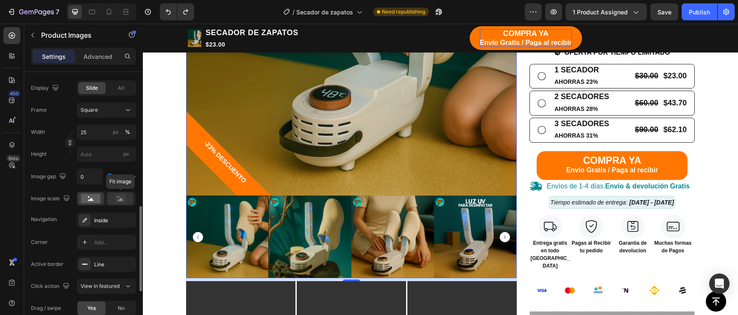
click at [119, 197] on circle at bounding box center [119, 198] width 2 height 2
click at [90, 200] on icon at bounding box center [91, 199] width 6 height 3
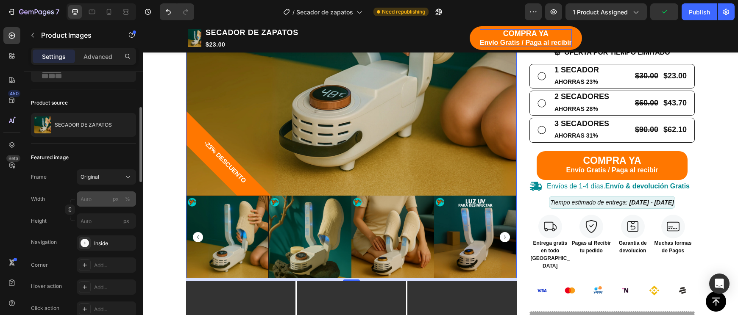
scroll to position [61, 0]
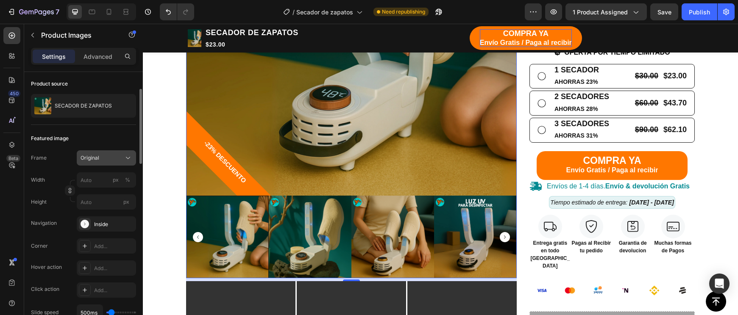
click at [119, 158] on div "Original" at bounding box center [101, 158] width 42 height 8
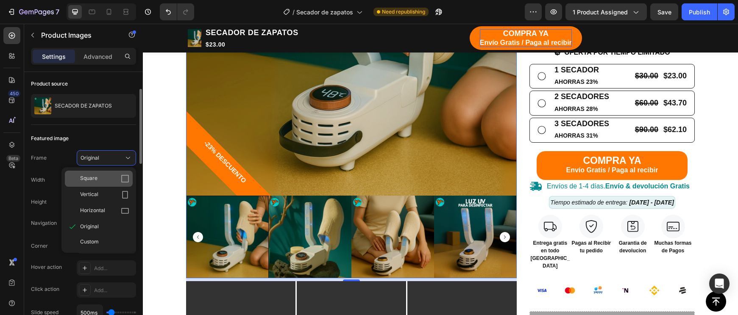
click at [101, 184] on div "Square" at bounding box center [99, 179] width 68 height 16
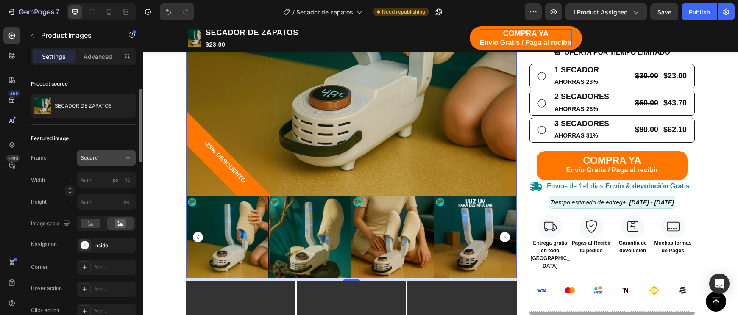
click at [123, 158] on div "Square" at bounding box center [106, 158] width 52 height 8
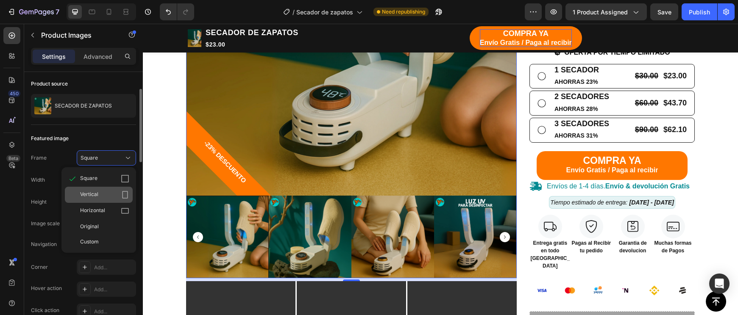
click at [97, 194] on span "Vertical" at bounding box center [89, 195] width 18 height 8
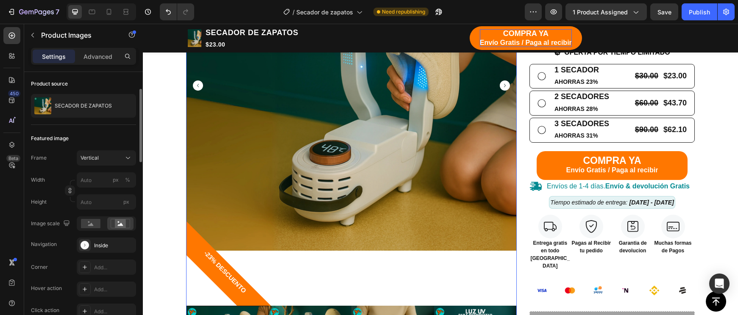
click at [129, 166] on div "Frame Vertical Width px % Height px" at bounding box center [83, 179] width 105 height 59
click at [120, 160] on div "Vertical" at bounding box center [101, 158] width 42 height 8
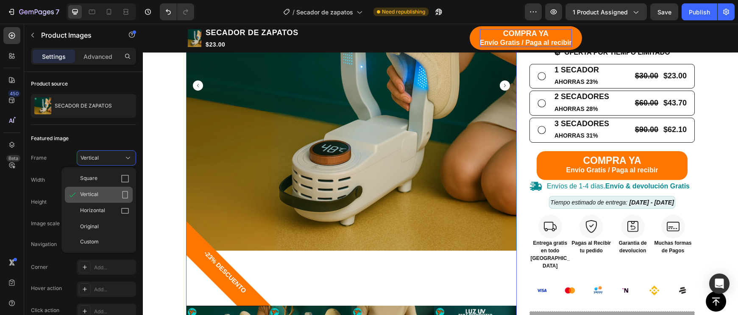
click at [105, 199] on div "Vertical" at bounding box center [99, 195] width 68 height 16
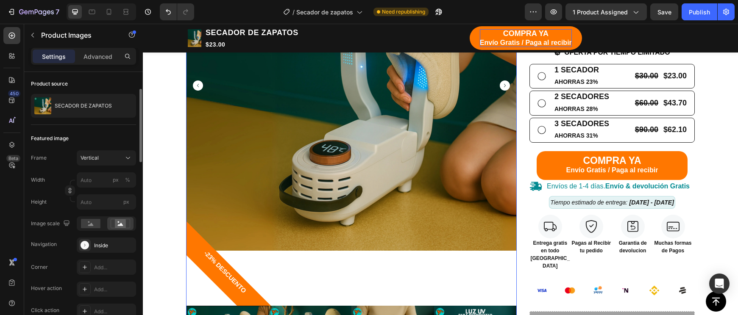
click at [116, 156] on div "Vertical" at bounding box center [101, 158] width 42 height 8
click at [129, 153] on button "Vertical" at bounding box center [106, 157] width 59 height 15
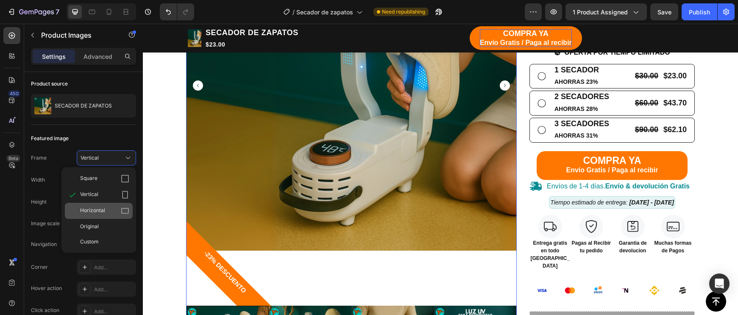
click at [98, 210] on span "Horizontal" at bounding box center [92, 211] width 25 height 8
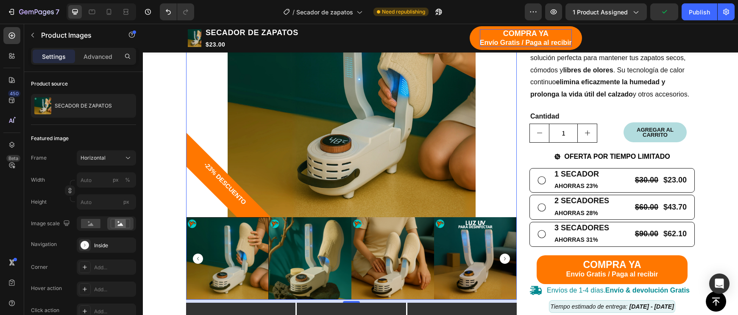
scroll to position [668, 0]
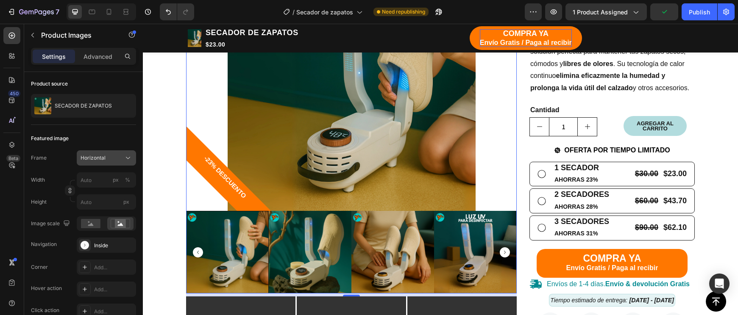
click at [119, 153] on button "Horizontal" at bounding box center [106, 157] width 59 height 15
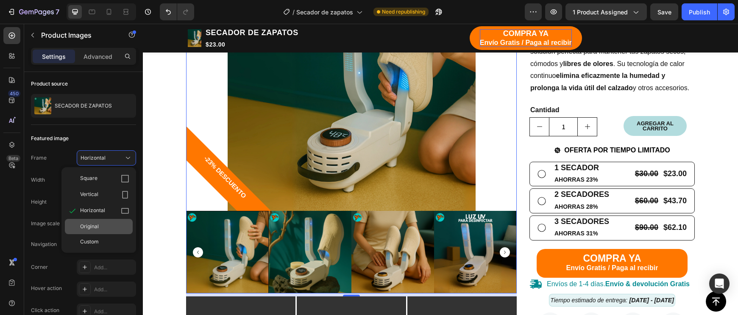
click at [99, 227] on div "Original" at bounding box center [104, 227] width 49 height 8
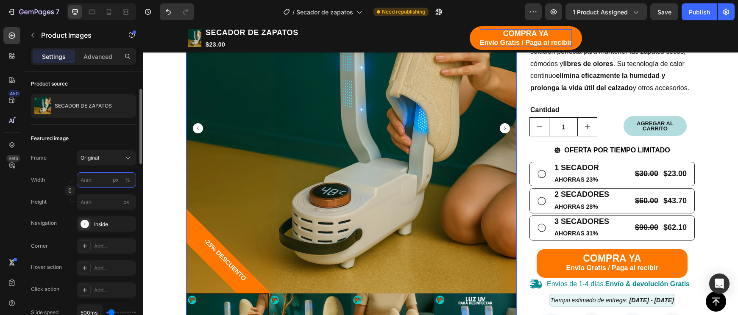
click at [93, 183] on input "px %" at bounding box center [106, 179] width 59 height 15
click at [100, 160] on div "Original" at bounding box center [101, 158] width 42 height 8
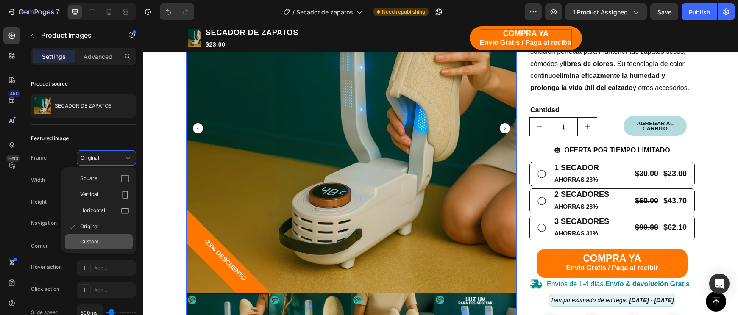
click at [87, 243] on span "Custom" at bounding box center [89, 242] width 19 height 8
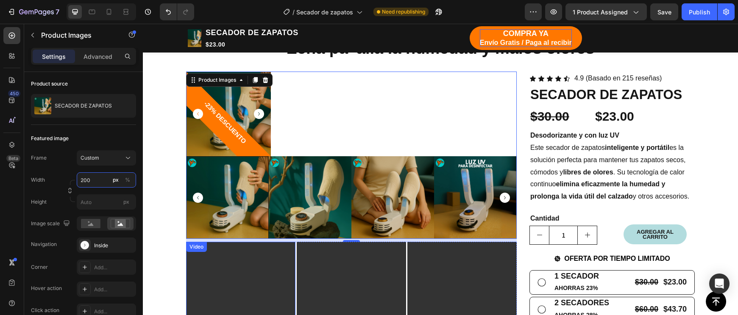
scroll to position [557, 0]
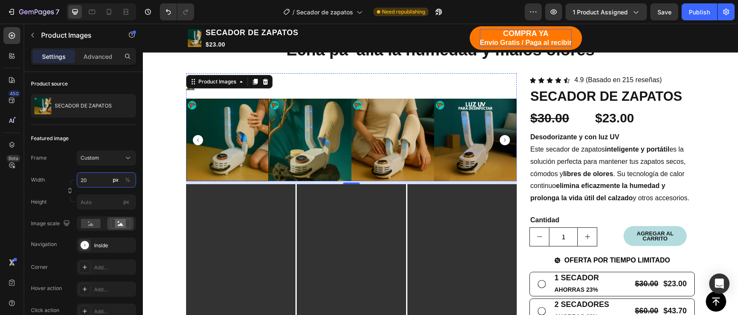
type input "2"
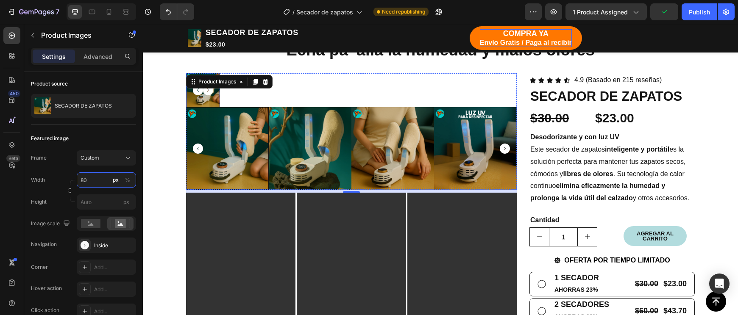
type input "8"
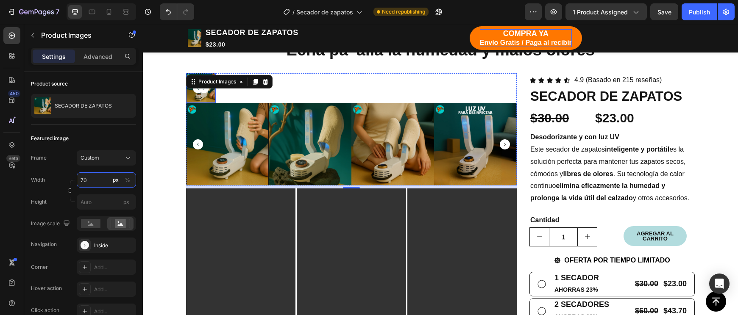
type input "7"
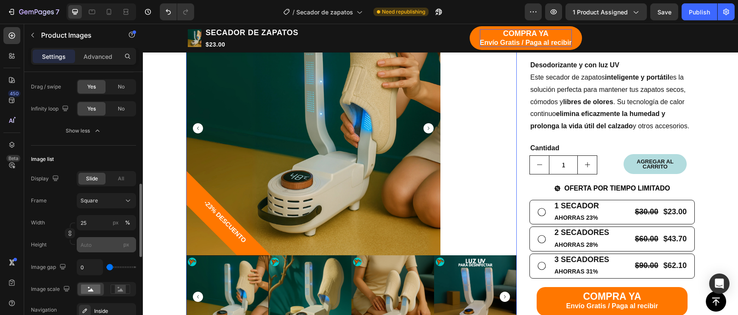
scroll to position [364, 0]
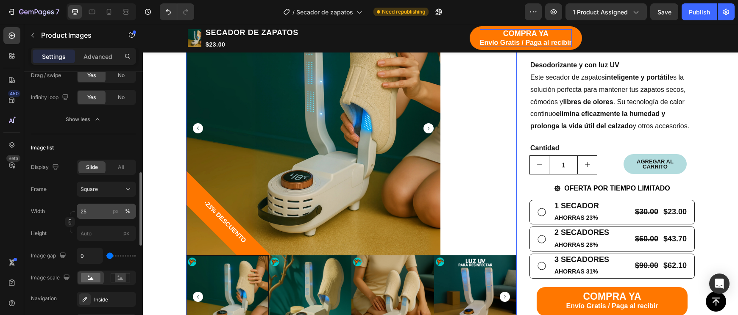
type input "600"
click at [91, 208] on input "25" at bounding box center [106, 211] width 59 height 15
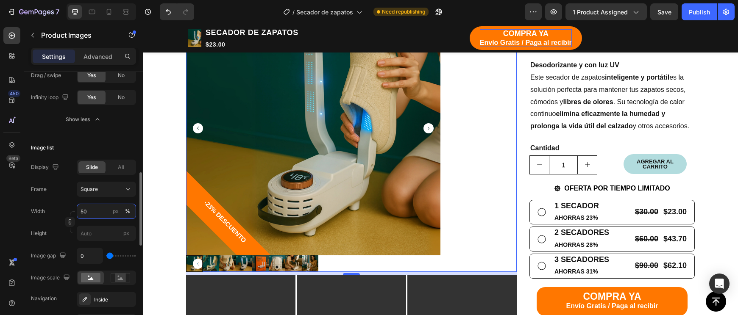
type input "5"
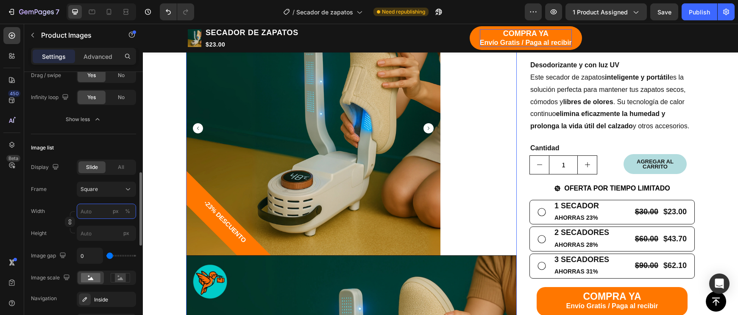
type input "1"
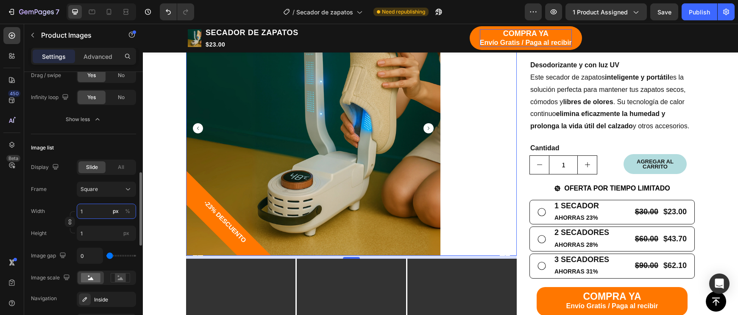
type input "10"
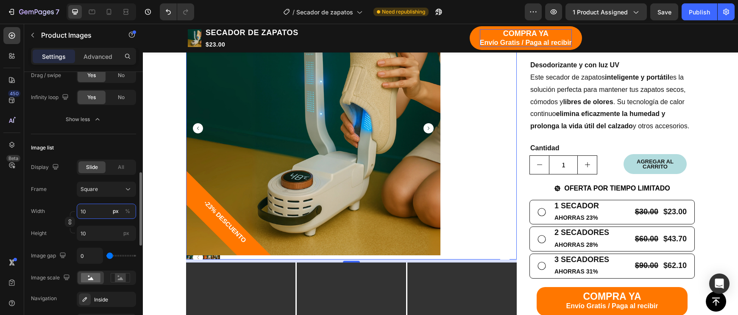
type input "1"
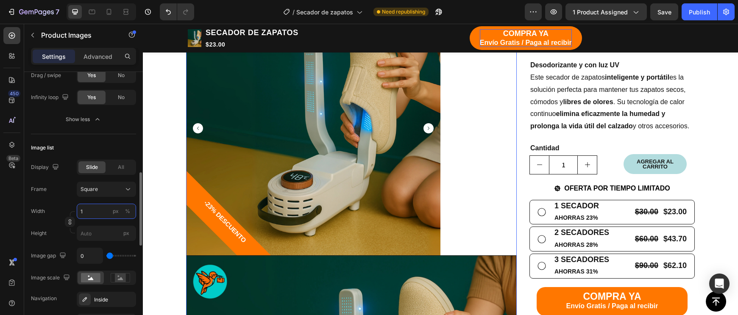
type input "12"
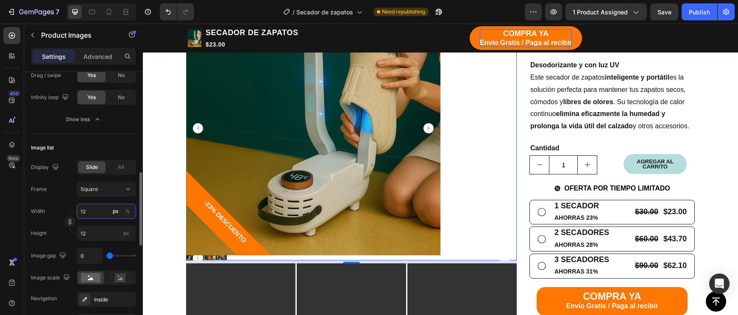
type input "120"
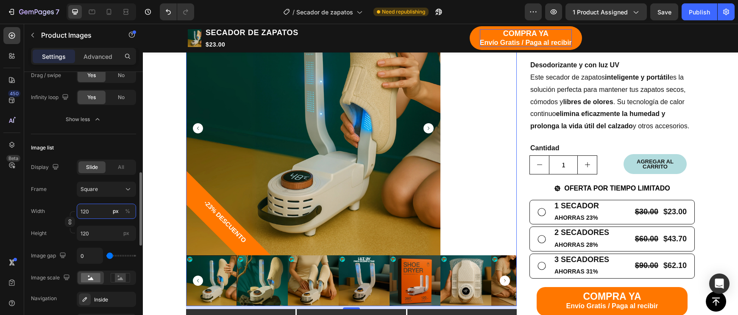
type input "12"
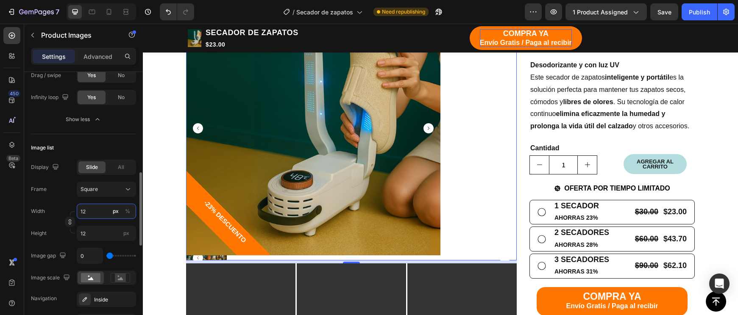
type input "1"
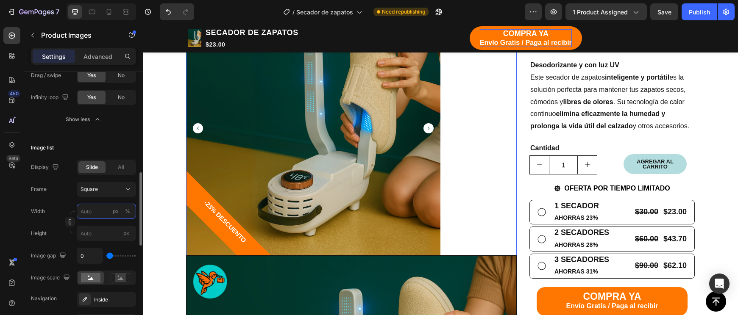
type input "2"
type input "20"
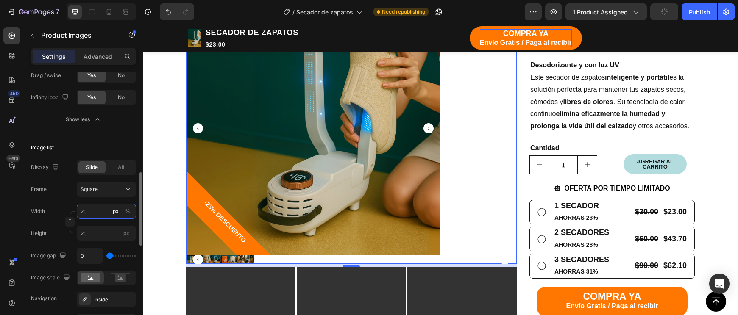
type input "2"
type input "50"
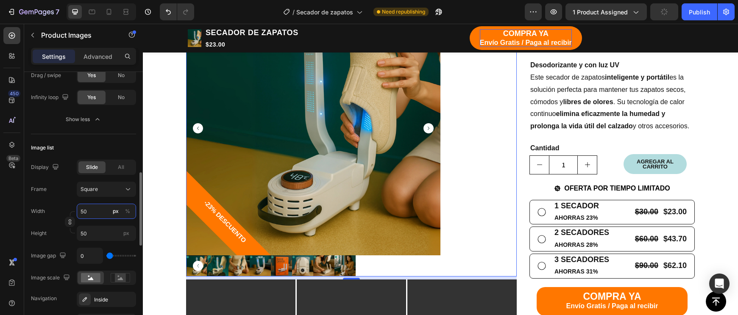
type input "5"
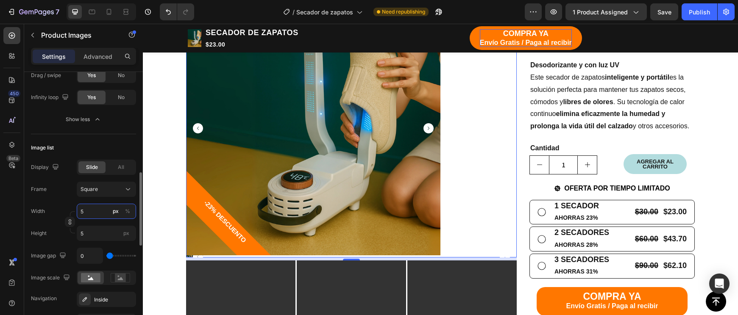
type input "50"
type input "5"
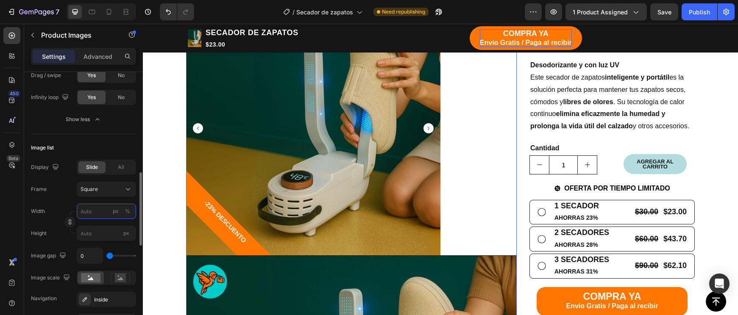
type input "1"
type input "10"
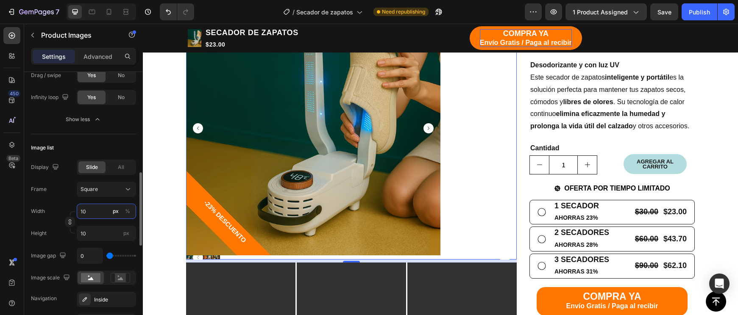
type input "100"
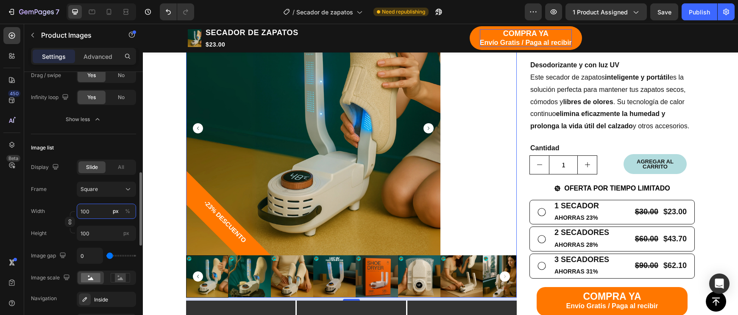
type input "10"
type input "1"
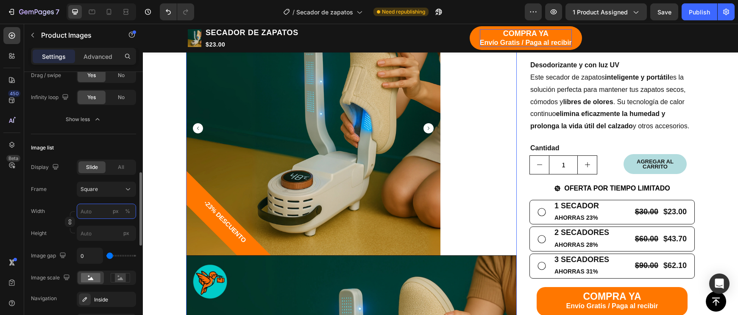
type input "7"
type input "70"
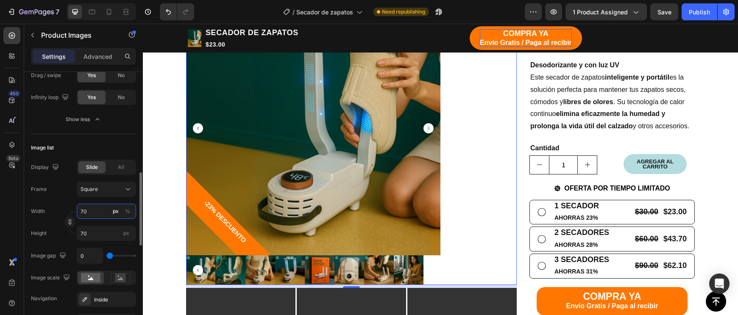
type input "7"
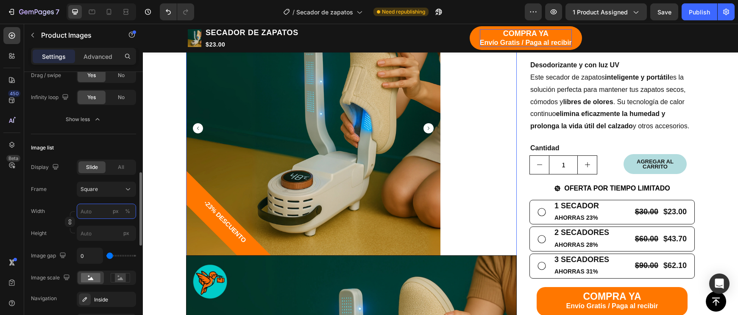
type input "8"
type input "80"
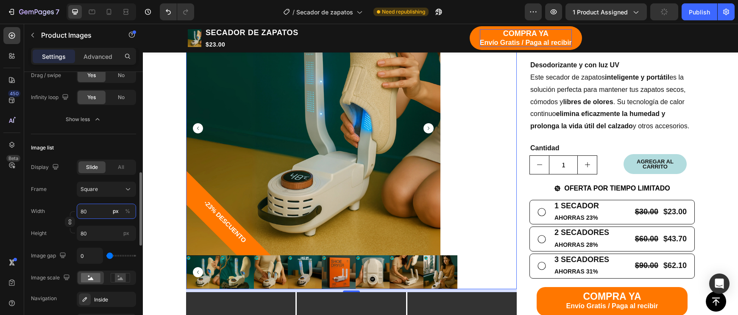
type input "8"
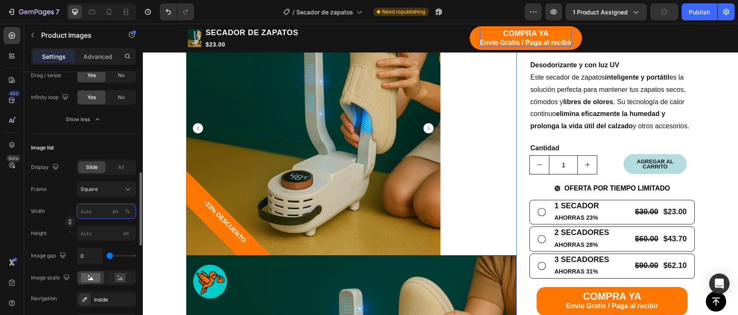
type input "7"
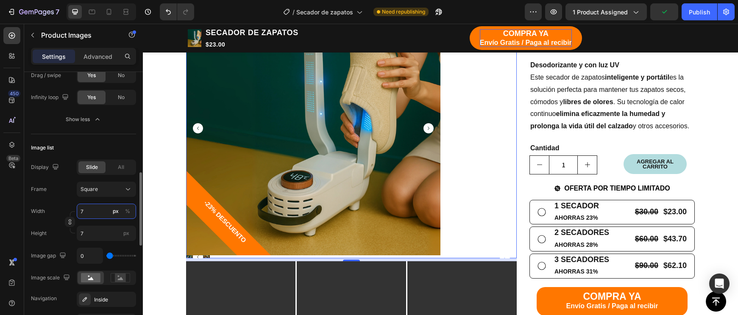
type input "75"
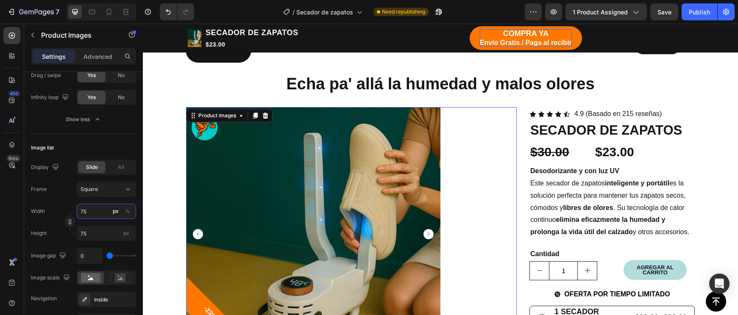
scroll to position [584, 0]
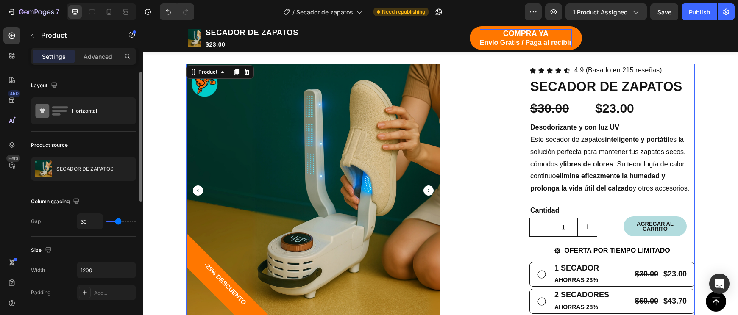
scroll to position [554, 0]
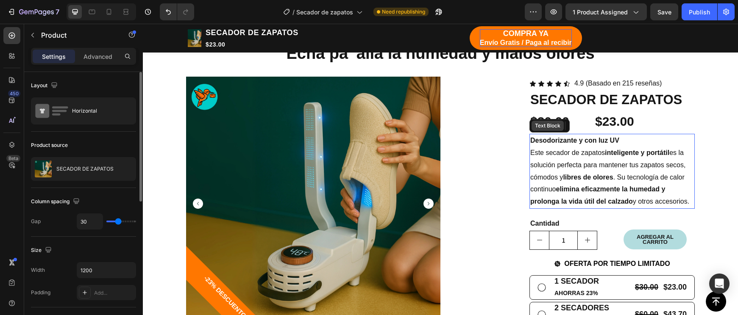
click at [555, 126] on div "Text Block" at bounding box center [547, 126] width 29 height 8
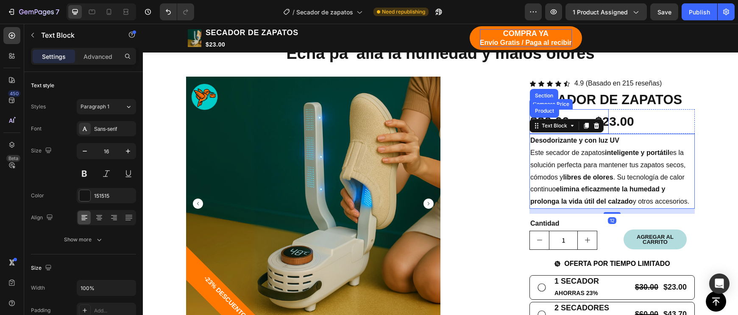
click at [584, 110] on div "$30.00" at bounding box center [568, 121] width 79 height 25
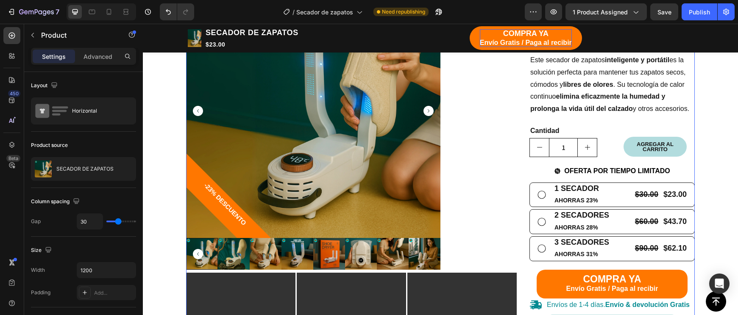
scroll to position [581, 0]
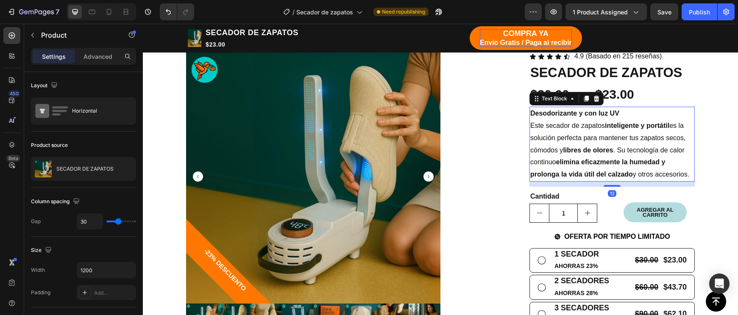
click at [533, 162] on p "Este secador de zapatos inteligente y portátil es la solución perfecta para man…" at bounding box center [612, 150] width 164 height 61
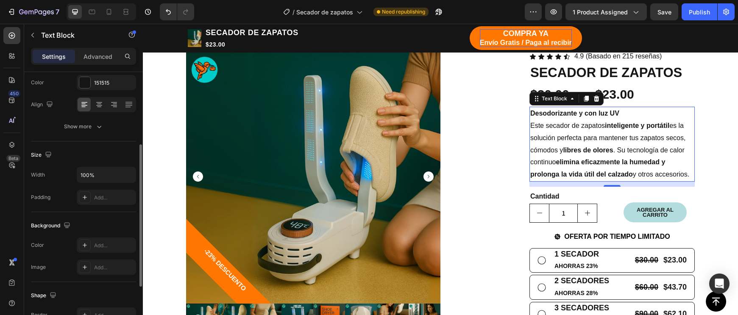
scroll to position [121, 0]
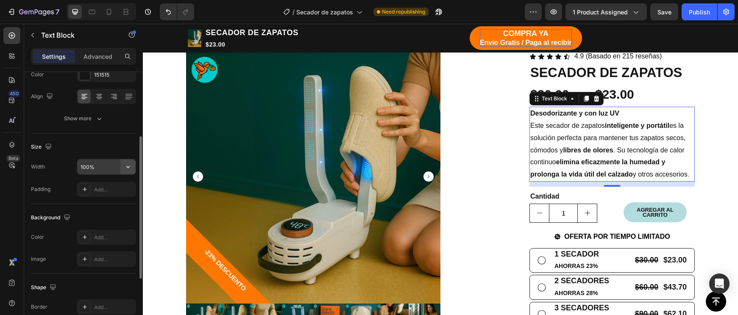
click at [133, 160] on button "button" at bounding box center [127, 166] width 15 height 15
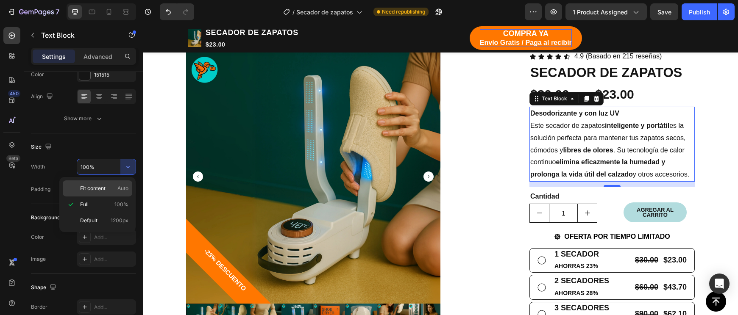
click at [102, 191] on span "Fit content" at bounding box center [92, 189] width 25 height 8
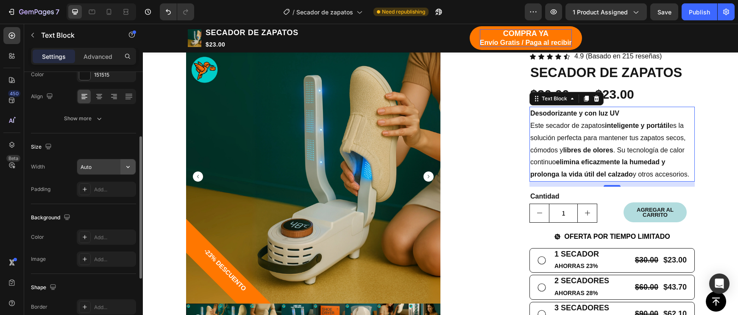
click at [122, 166] on button "button" at bounding box center [127, 166] width 15 height 15
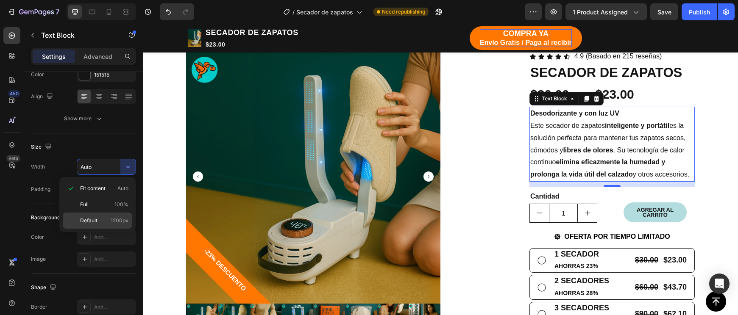
click at [108, 217] on p "Default 1200px" at bounding box center [104, 221] width 48 height 8
click at [105, 205] on p "Full 100%" at bounding box center [104, 205] width 48 height 8
type input "100%"
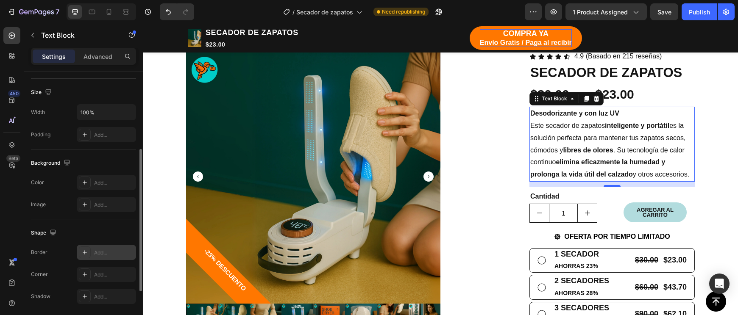
scroll to position [165, 0]
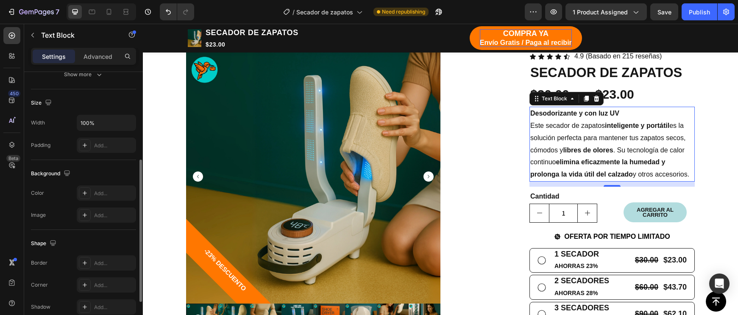
click at [93, 137] on div "Width 100% Padding Add..." at bounding box center [83, 134] width 105 height 38
click at [93, 141] on div "Add..." at bounding box center [106, 145] width 59 height 15
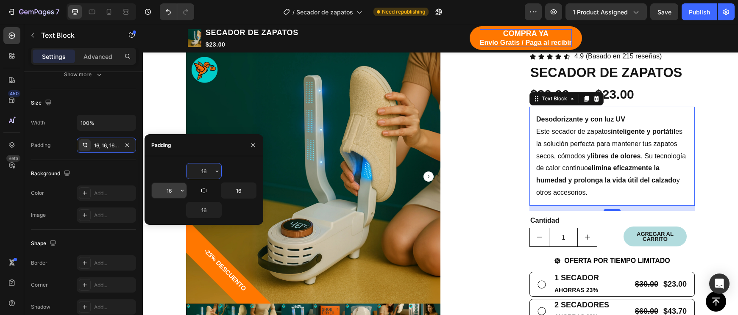
click at [175, 190] on input "16" at bounding box center [169, 190] width 35 height 15
type input "1"
type input "-"
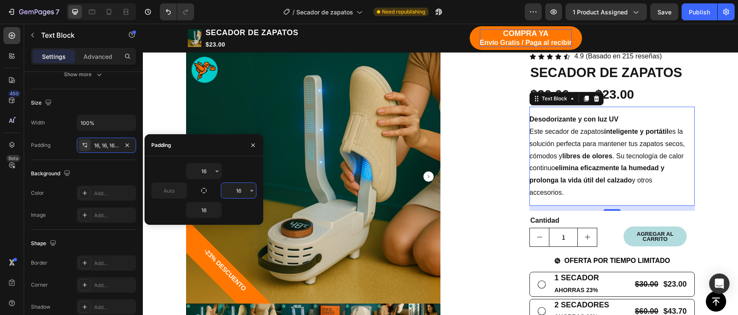
click at [245, 193] on input "16" at bounding box center [238, 190] width 35 height 15
type input "0"
click at [245, 193] on input "16" at bounding box center [238, 190] width 35 height 15
type input "2"
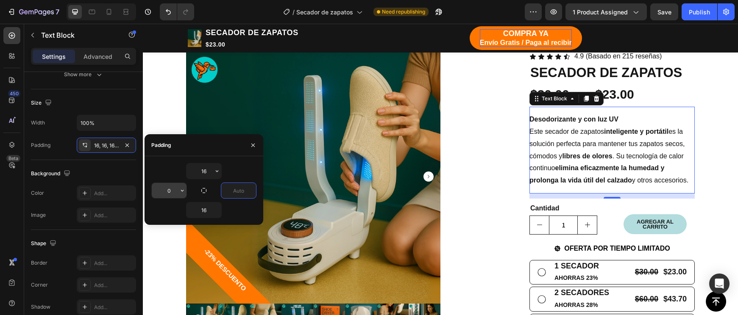
type input "0"
click at [163, 186] on input "0" at bounding box center [169, 190] width 35 height 15
click at [175, 197] on input "0" at bounding box center [169, 190] width 35 height 15
type input "0"
type input "-20000"
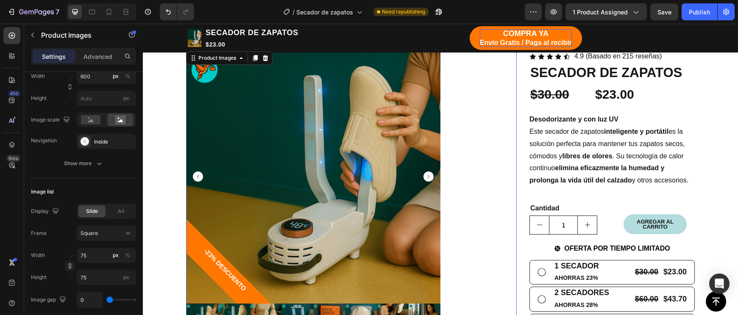
scroll to position [0, 0]
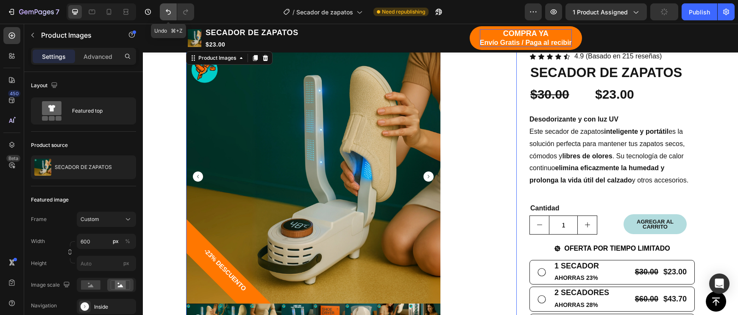
click at [164, 7] on button "Undo/Redo" at bounding box center [168, 11] width 17 height 17
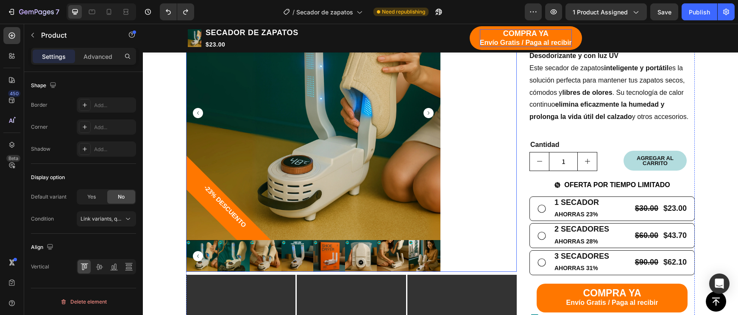
scroll to position [666, 0]
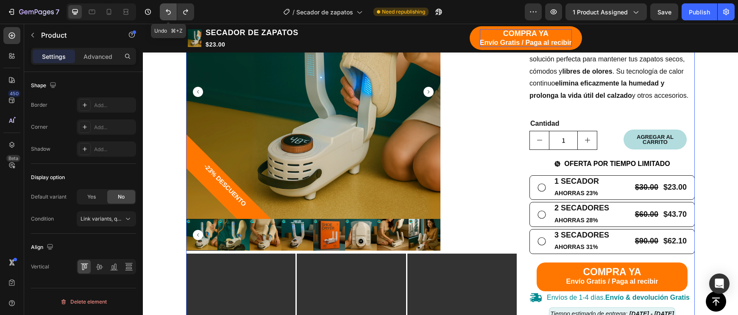
click at [165, 18] on button "Undo/Redo" at bounding box center [168, 11] width 17 height 17
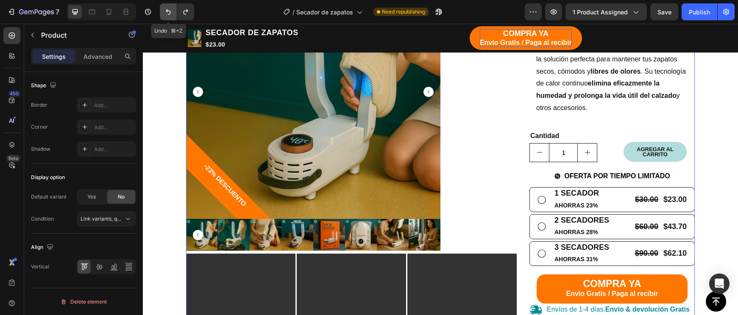
click at [165, 18] on button "Undo/Redo" at bounding box center [168, 11] width 17 height 17
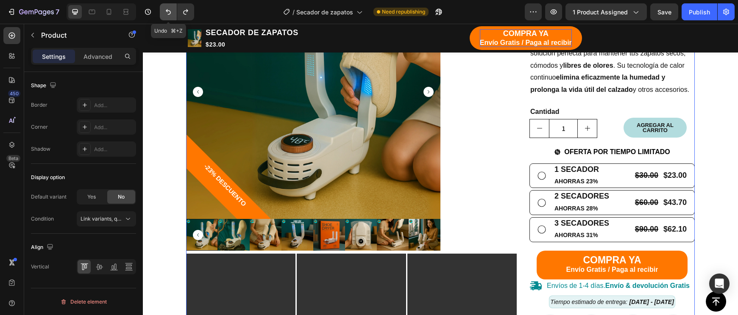
click at [165, 18] on button "Undo/Redo" at bounding box center [168, 11] width 17 height 17
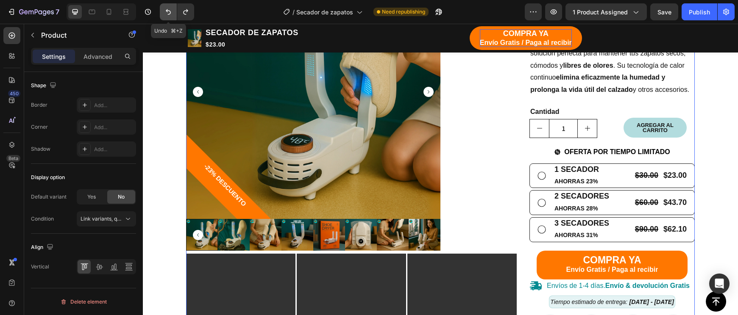
click at [165, 18] on button "Undo/Redo" at bounding box center [168, 11] width 17 height 17
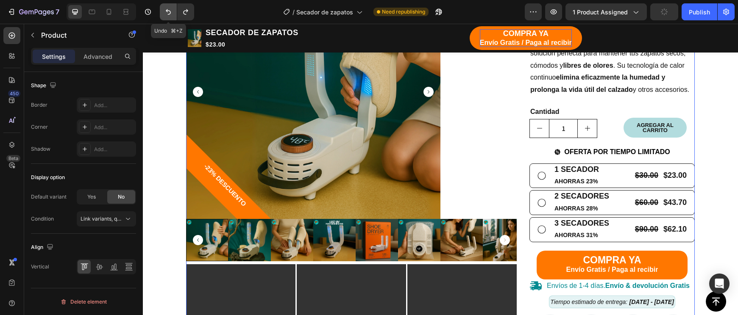
click at [165, 18] on button "Undo/Redo" at bounding box center [168, 11] width 17 height 17
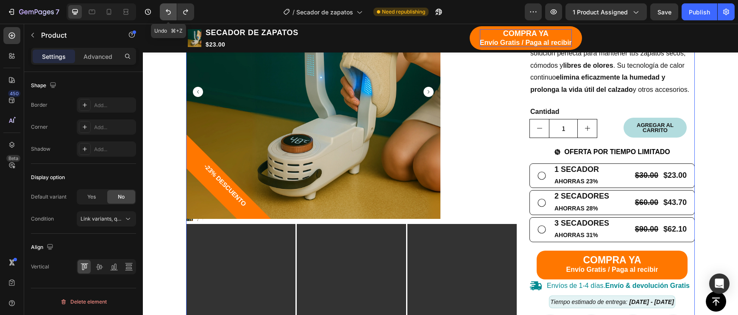
click at [165, 18] on button "Undo/Redo" at bounding box center [168, 11] width 17 height 17
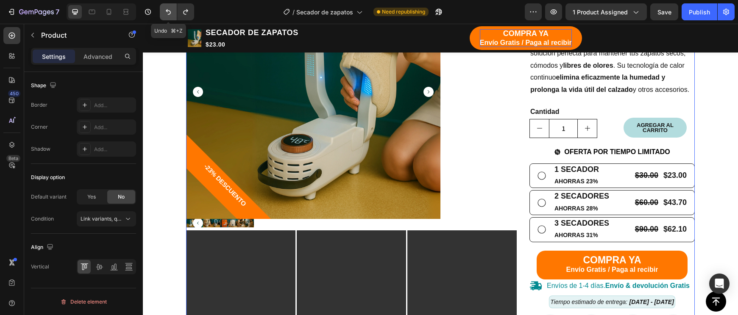
click at [165, 18] on button "Undo/Redo" at bounding box center [168, 11] width 17 height 17
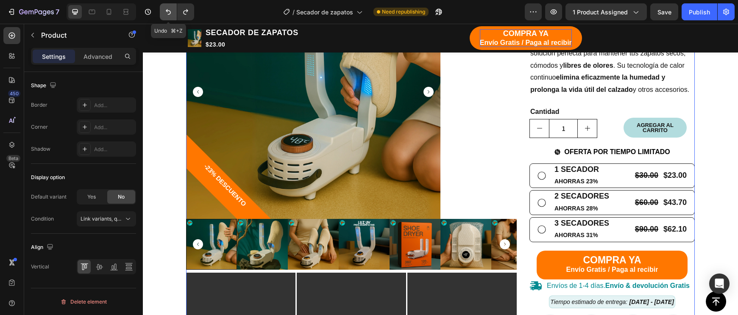
click at [165, 18] on button "Undo/Redo" at bounding box center [168, 11] width 17 height 17
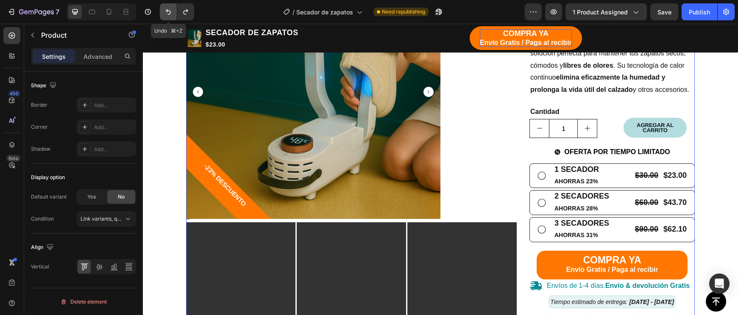
click at [165, 18] on button "Undo/Redo" at bounding box center [168, 11] width 17 height 17
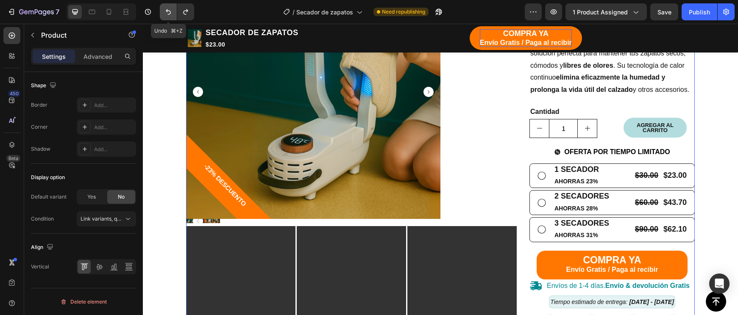
click at [165, 18] on button "Undo/Redo" at bounding box center [168, 11] width 17 height 17
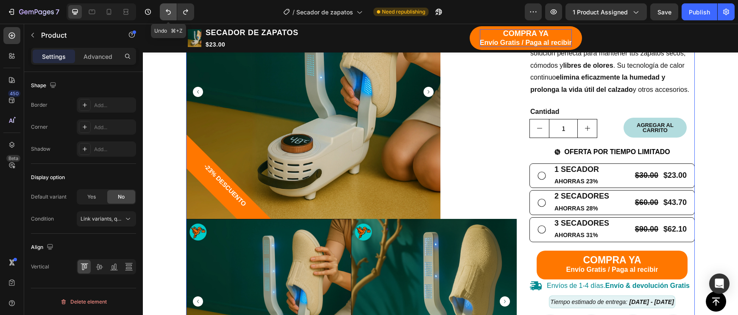
click at [165, 18] on button "Undo/Redo" at bounding box center [168, 11] width 17 height 17
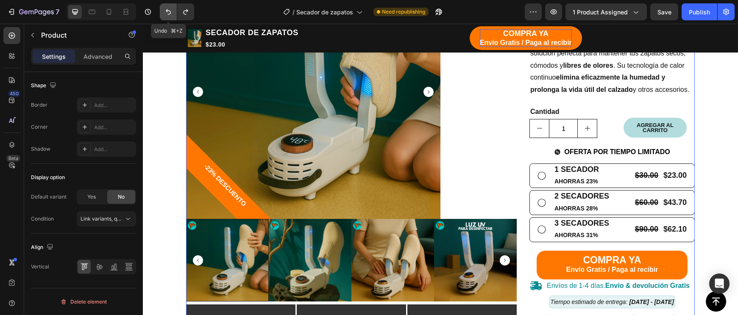
click at [165, 18] on button "Undo/Redo" at bounding box center [168, 11] width 17 height 17
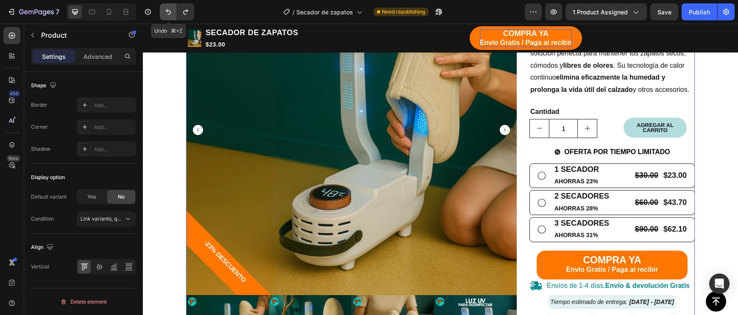
click at [165, 18] on button "Undo/Redo" at bounding box center [168, 11] width 17 height 17
click at [180, 17] on button "Undo/Redo" at bounding box center [185, 11] width 17 height 17
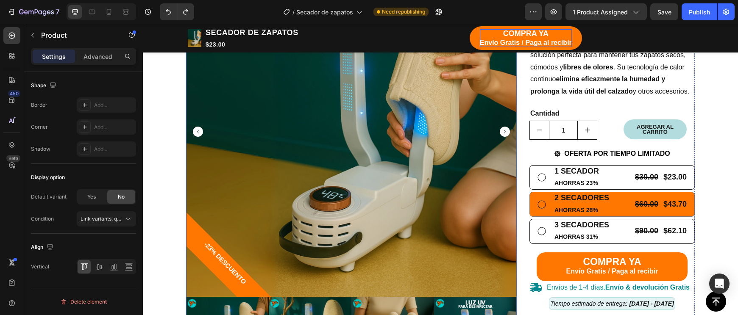
scroll to position [660, 0]
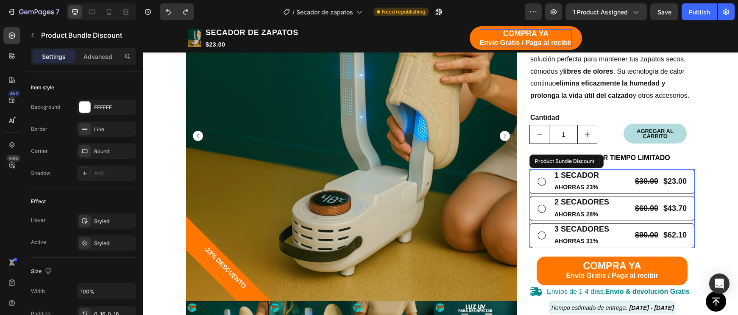
click at [687, 191] on div "1 SECADOR Text Block AHORRAS 23% Text Block $30.00 Product Price Product Price …" at bounding box center [611, 208] width 165 height 79
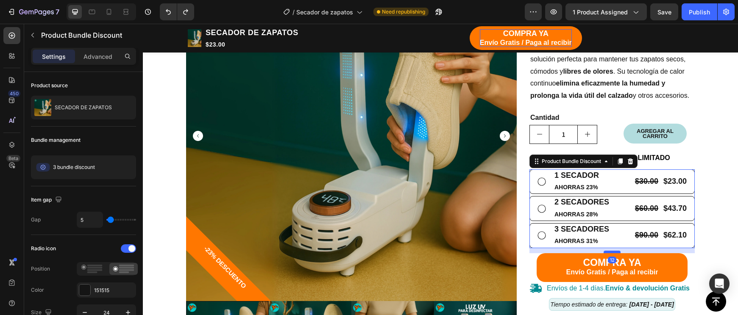
click at [613, 251] on div at bounding box center [611, 252] width 17 height 3
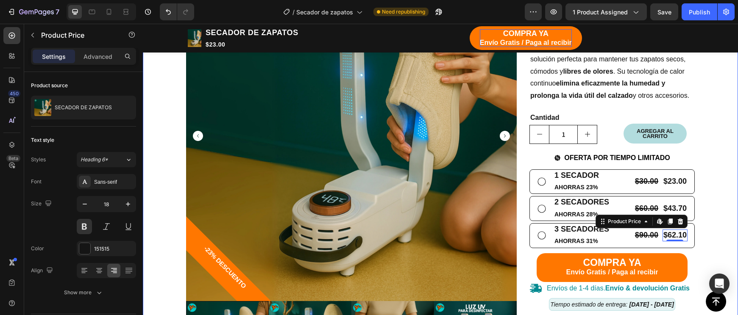
click at [728, 249] on div "TIENDA Button CARRITO Button Row Echa pa' allá la humedad y malos olores Headin…" at bounding box center [440, 287] width 582 height 788
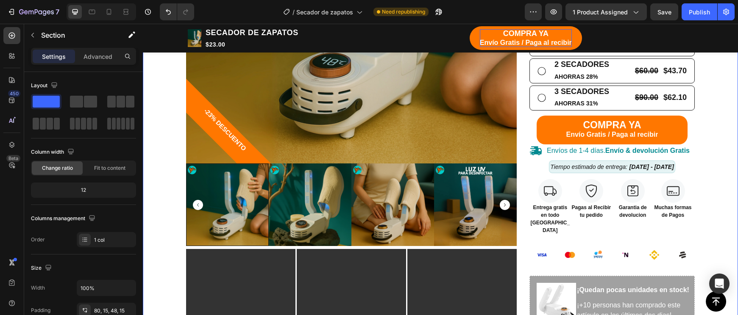
scroll to position [816, 0]
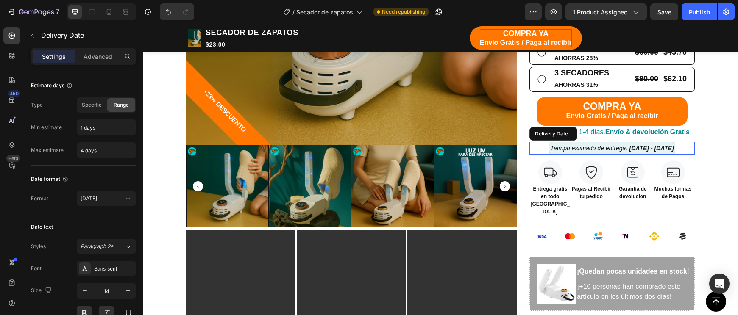
click at [689, 144] on div "Tiempo estimado de entrega: [DATE] - [DATE]" at bounding box center [611, 148] width 165 height 13
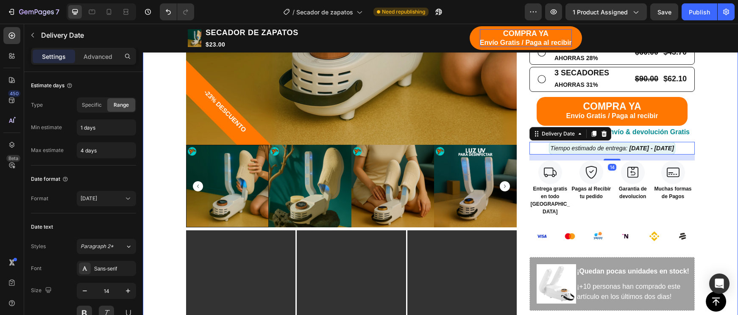
click at [726, 151] on div "TIENDA Button CARRITO Button Row Echa pa' allá la humedad y malos olores Headin…" at bounding box center [440, 131] width 582 height 788
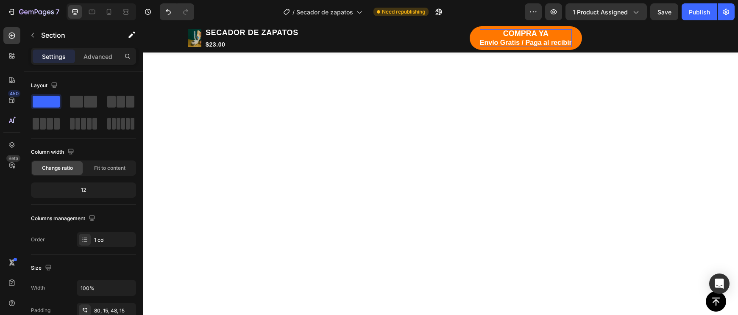
scroll to position [33, 0]
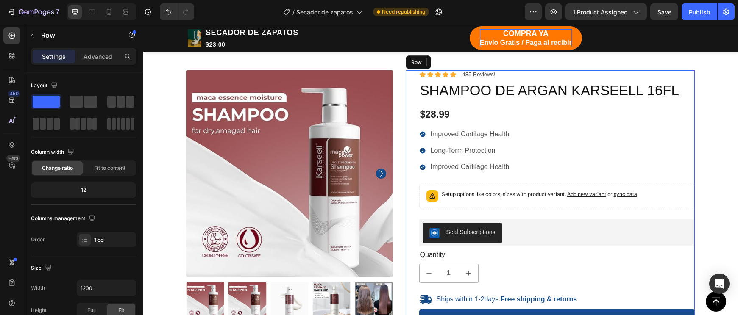
click at [413, 192] on div "Icon Icon Icon Icon Icon Icon List 485 Reviews! Text Block Row SHAMPOO DE ARGAN…" at bounding box center [549, 250] width 289 height 361
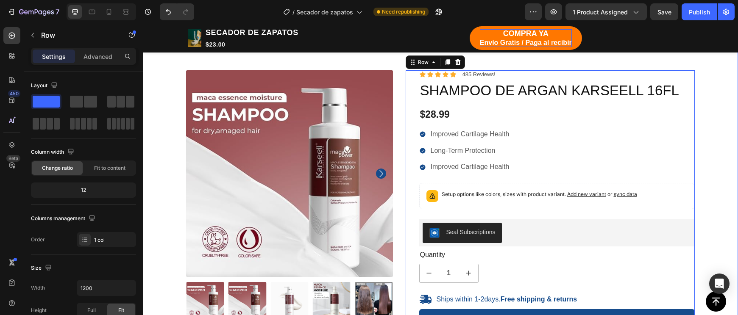
click at [395, 61] on div "100% Money-Back Guarantee Item List 60-Day Easy Returns Item List Row Product I…" at bounding box center [440, 266] width 595 height 460
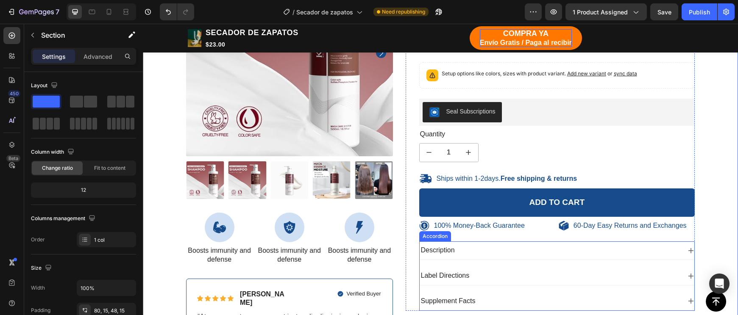
scroll to position [276, 0]
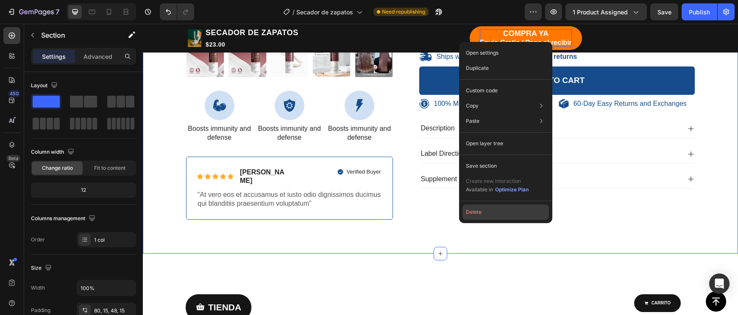
click at [470, 212] on button "Delete" at bounding box center [505, 212] width 86 height 15
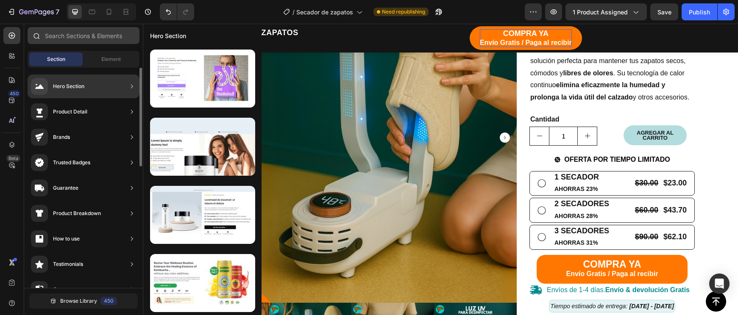
scroll to position [0, 0]
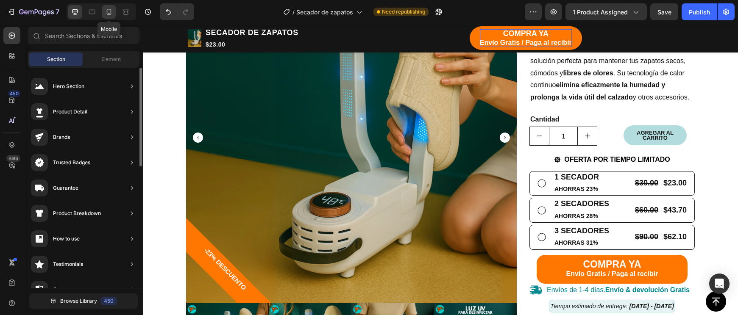
click at [107, 8] on icon at bounding box center [109, 12] width 8 height 8
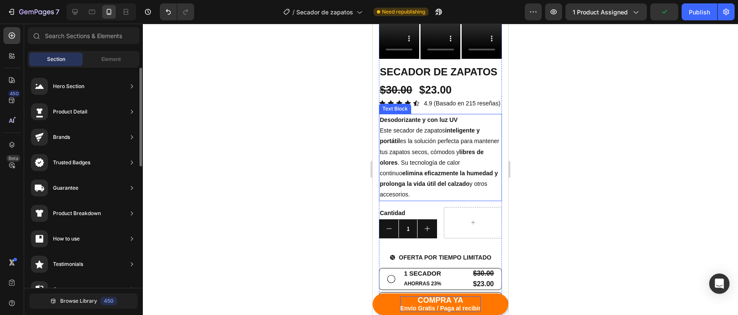
scroll to position [319, 0]
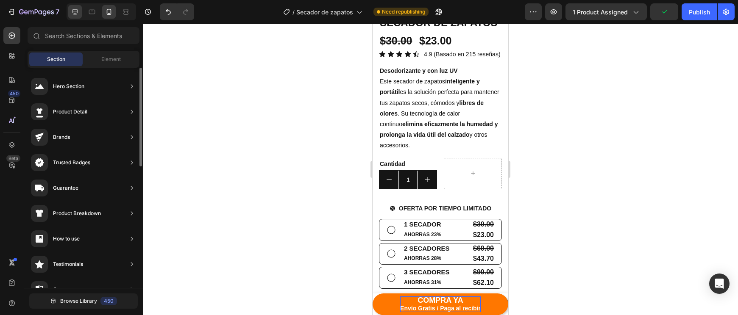
click at [75, 15] on icon at bounding box center [75, 12] width 8 height 8
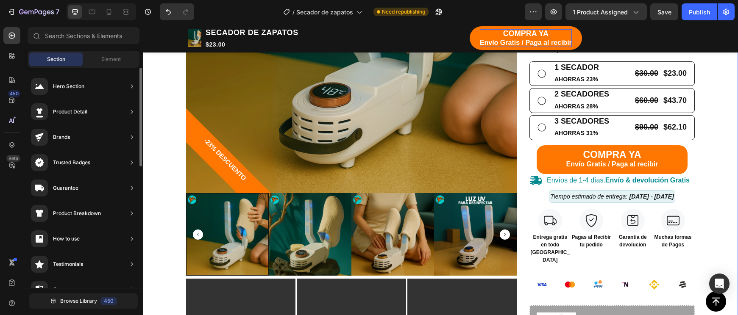
click at [166, 174] on div "TIENDA Button CARRITO Button Row Echa pa' allá la humedad y malos olores Headin…" at bounding box center [440, 179] width 582 height 788
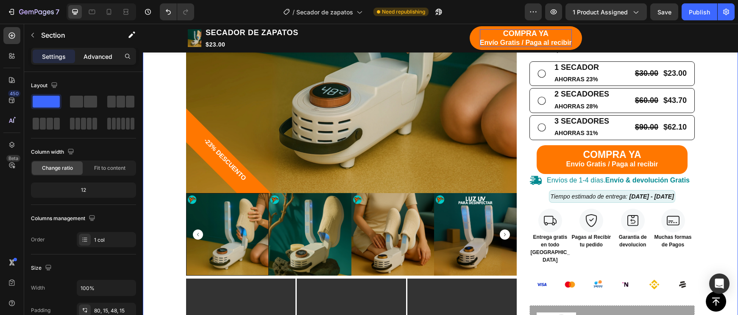
click at [91, 55] on p "Advanced" at bounding box center [97, 56] width 29 height 9
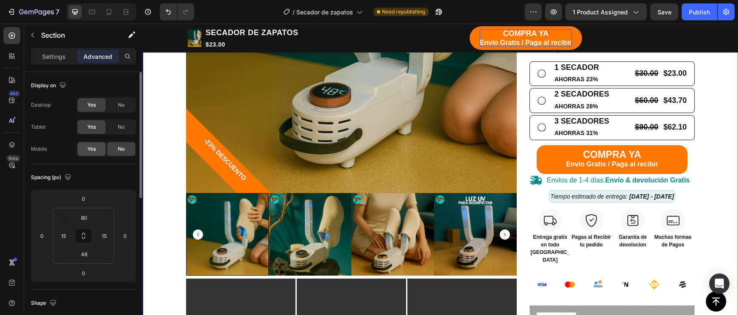
click at [97, 146] on div "Yes" at bounding box center [92, 149] width 28 height 14
click at [106, 6] on div at bounding box center [109, 12] width 14 height 14
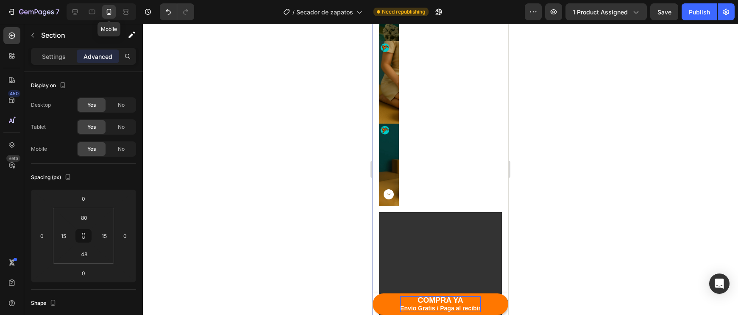
type input "21"
type input "14"
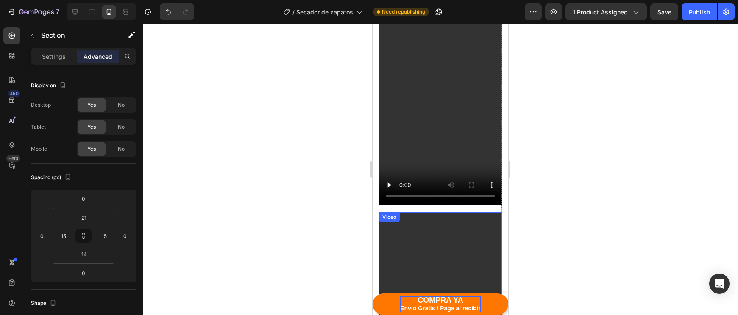
scroll to position [313, 0]
click at [416, 208] on div "Video Video Video Row" at bounding box center [440, 320] width 123 height 669
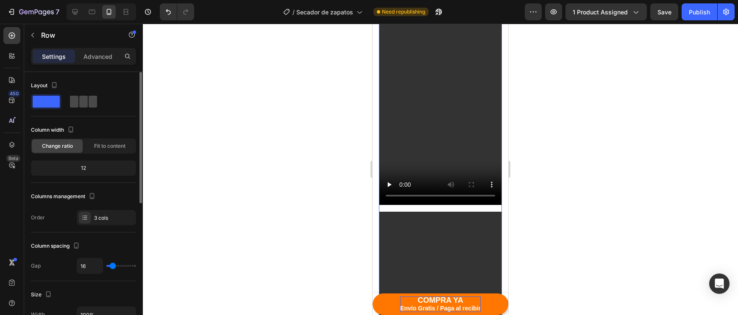
click at [91, 108] on div at bounding box center [83, 101] width 31 height 15
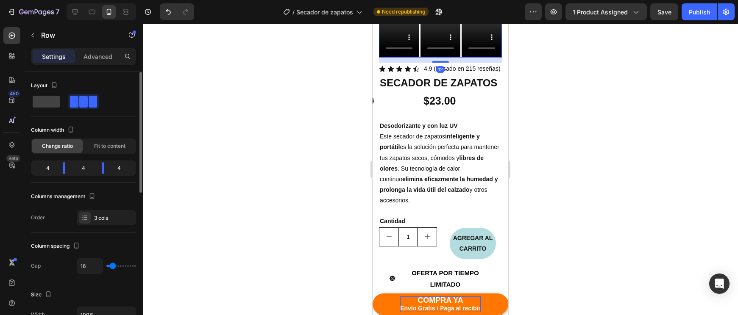
type input "3"
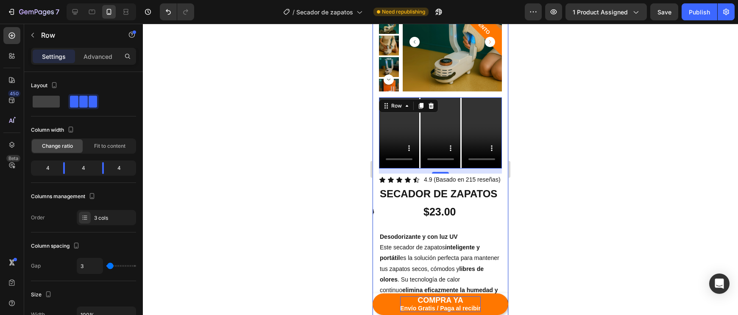
scroll to position [197, 0]
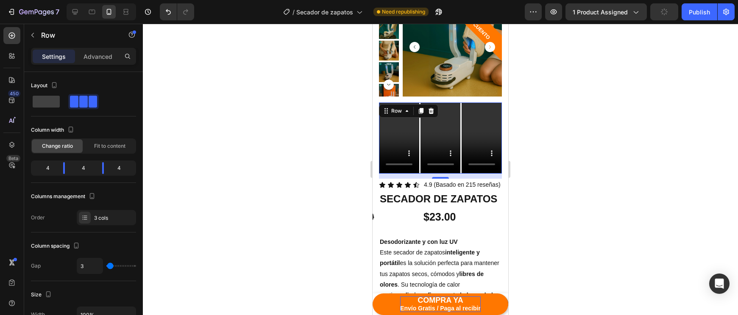
click at [525, 138] on div at bounding box center [440, 169] width 595 height 291
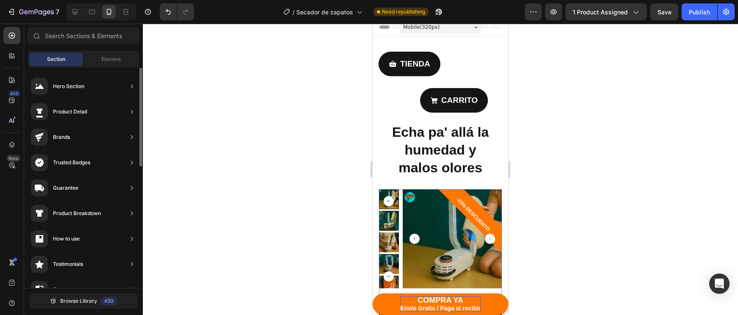
scroll to position [17, 0]
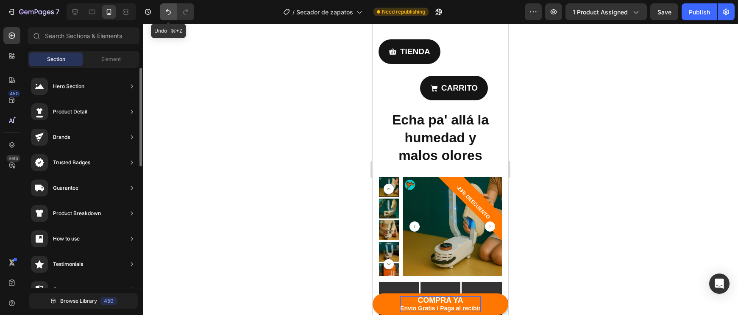
click at [168, 18] on button "Undo/Redo" at bounding box center [168, 11] width 17 height 17
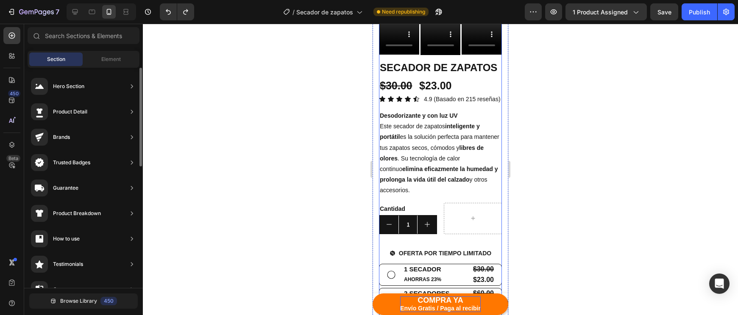
scroll to position [280, 0]
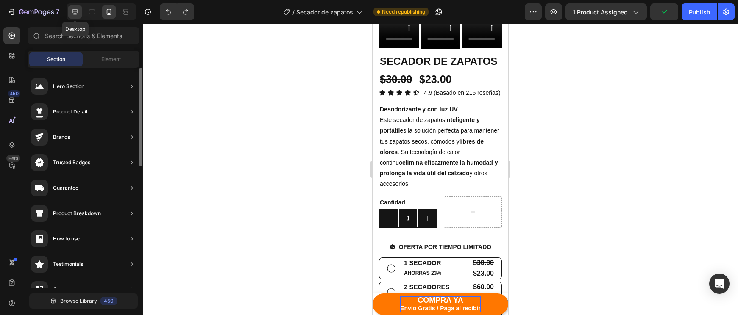
click at [75, 6] on div at bounding box center [75, 12] width 14 height 14
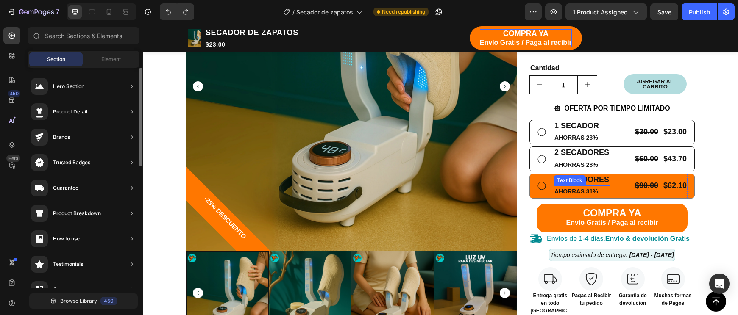
scroll to position [194, 0]
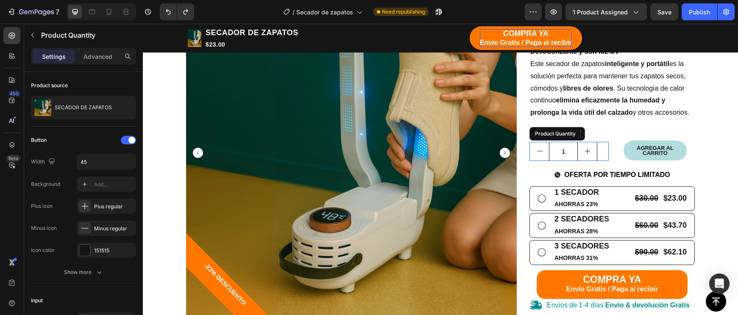
click at [607, 143] on div "1" at bounding box center [568, 151] width 79 height 19
click at [613, 133] on icon at bounding box center [611, 133] width 7 height 7
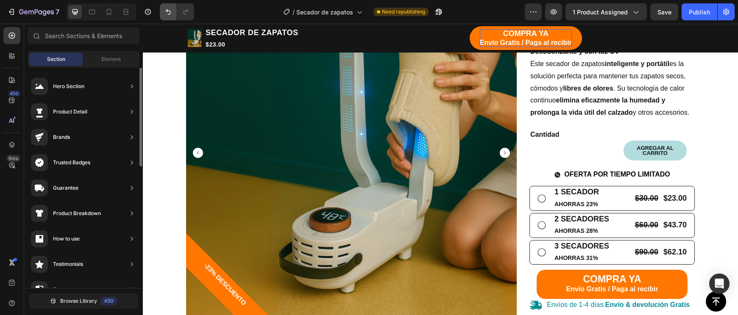
click at [169, 12] on icon "Undo/Redo" at bounding box center [168, 12] width 8 height 8
click at [606, 130] on p "Cantidad" at bounding box center [569, 135] width 78 height 12
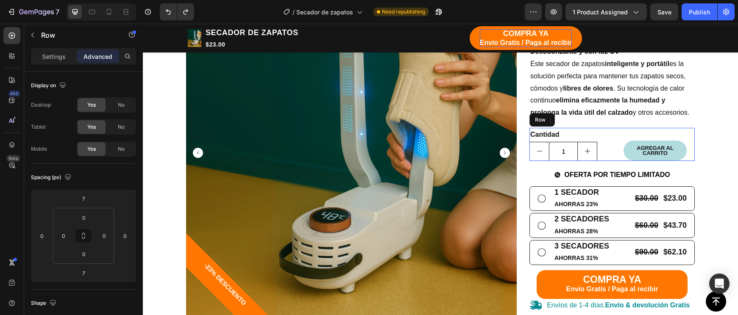
click at [618, 134] on div "AGREGAR AL CARRITO Add to Cart" at bounding box center [654, 144] width 79 height 33
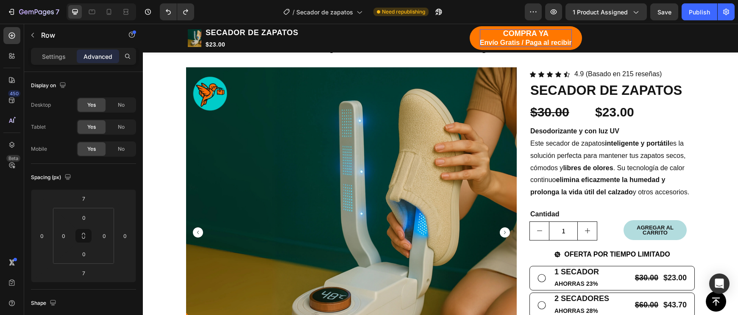
scroll to position [215, 0]
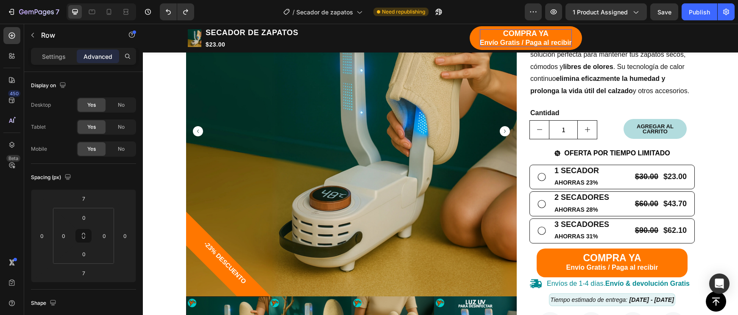
click at [614, 124] on div "Cantidad Text Block 1 Product Quantity AGREGAR AL CARRITO Add to Cart Row" at bounding box center [611, 122] width 165 height 33
click at [612, 116] on div "Cantidad Text Block 1 Product Quantity AGREGAR AL CARRITO Add to Cart Row" at bounding box center [611, 122] width 165 height 33
click at [612, 111] on div "Cantidad Text Block 1 Product Quantity AGREGAR AL CARRITO Add to Cart Row" at bounding box center [611, 122] width 165 height 33
click at [616, 106] on div "AGREGAR AL CARRITO Add to Cart" at bounding box center [654, 122] width 79 height 33
click at [632, 111] on div "AGREGAR AL CARRITO Add to Cart" at bounding box center [654, 122] width 79 height 33
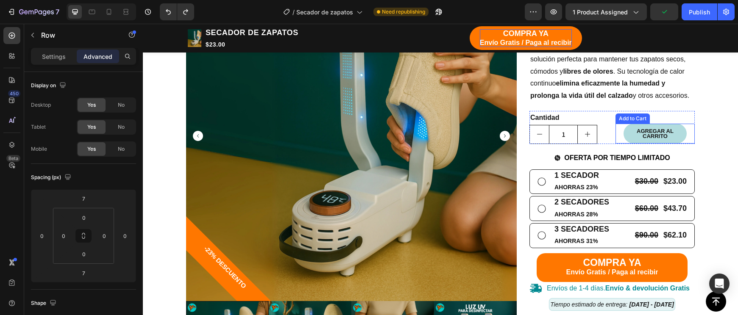
scroll to position [201, 0]
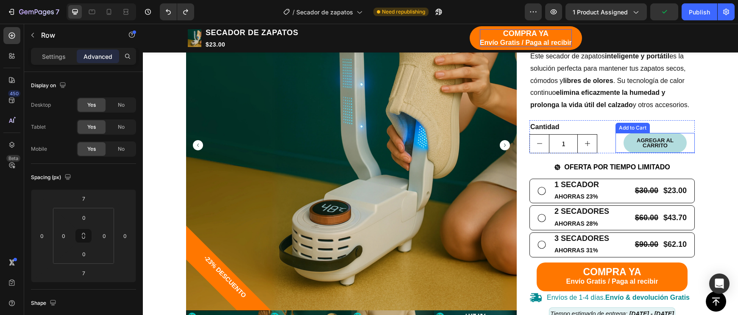
click at [613, 140] on div "Cantidad Text Block 1 Product Quantity AGREGAR AL CARRITO Add to Cart Row" at bounding box center [611, 136] width 165 height 33
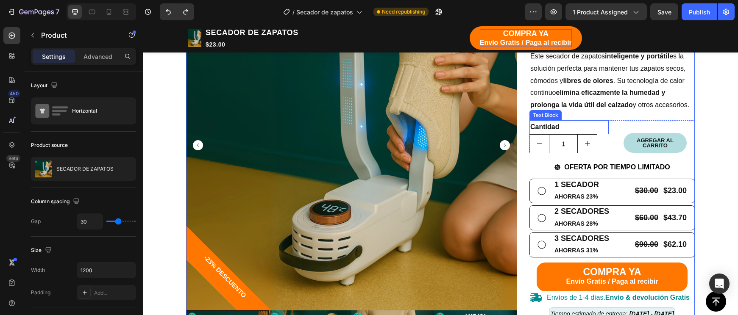
click at [632, 130] on div "AGREGAR AL CARRITO Add to Cart" at bounding box center [654, 136] width 79 height 33
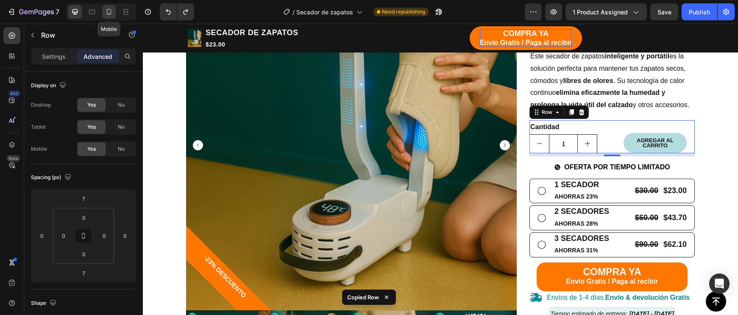
click at [106, 13] on icon at bounding box center [109, 12] width 8 height 8
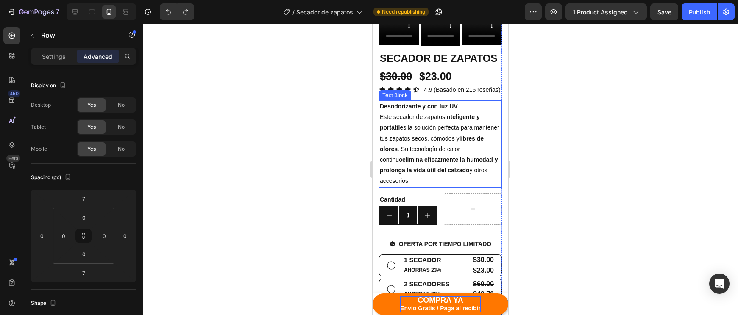
scroll to position [301, 0]
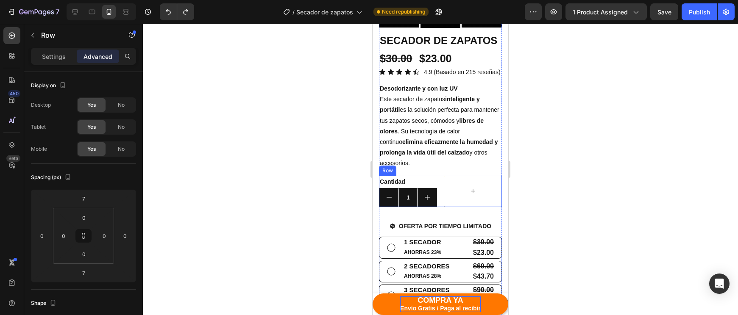
click at [437, 179] on div "Cantidad Text Block 1 Product Quantity Row" at bounding box center [440, 191] width 123 height 31
click at [439, 179] on div "Cantidad Text Block 1 Product Quantity Row 21" at bounding box center [440, 191] width 123 height 31
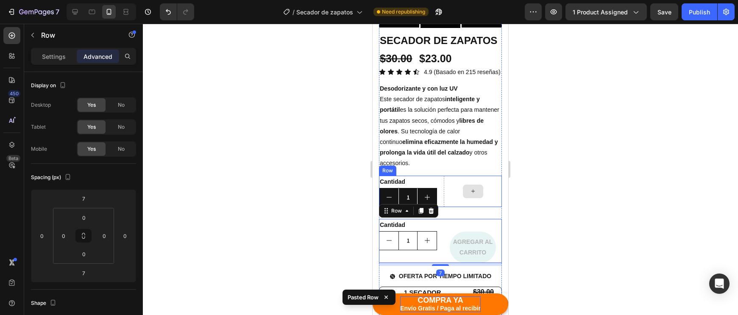
click at [445, 200] on div at bounding box center [473, 191] width 58 height 31
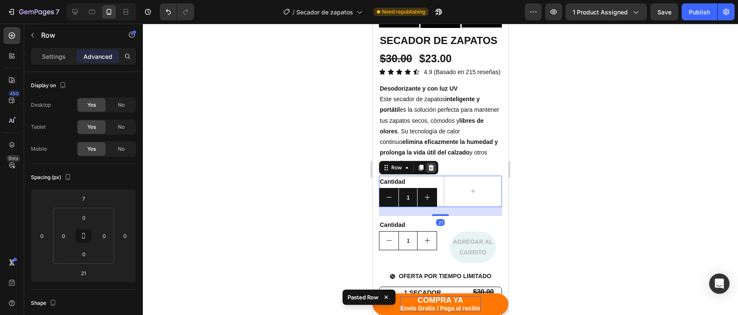
click at [429, 170] on div at bounding box center [431, 168] width 10 height 10
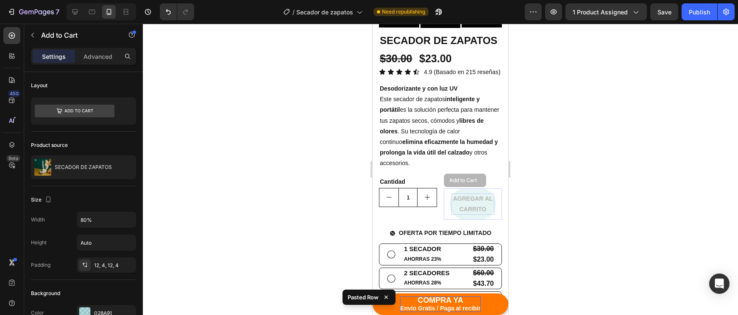
click at [483, 208] on div "AGREGAR AL CARRITO" at bounding box center [472, 204] width 43 height 21
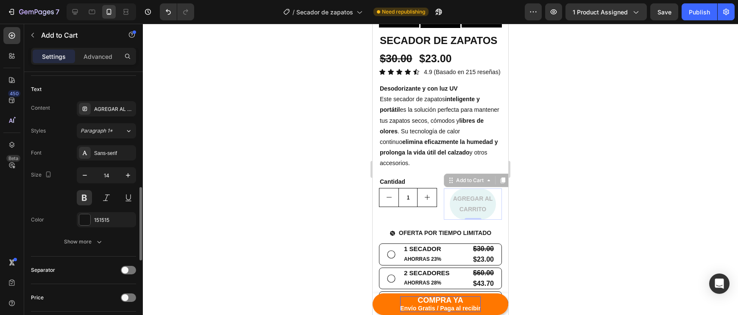
scroll to position [432, 0]
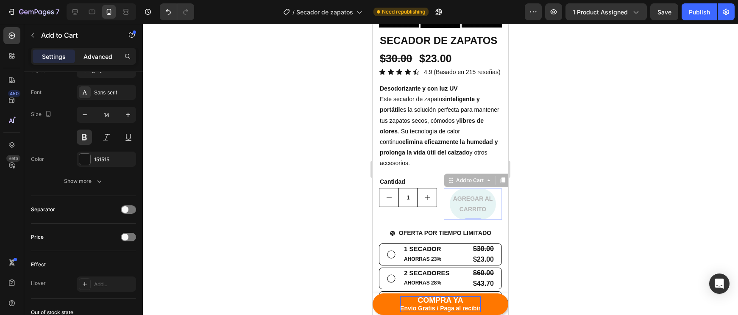
click at [104, 55] on p "Advanced" at bounding box center [97, 56] width 29 height 9
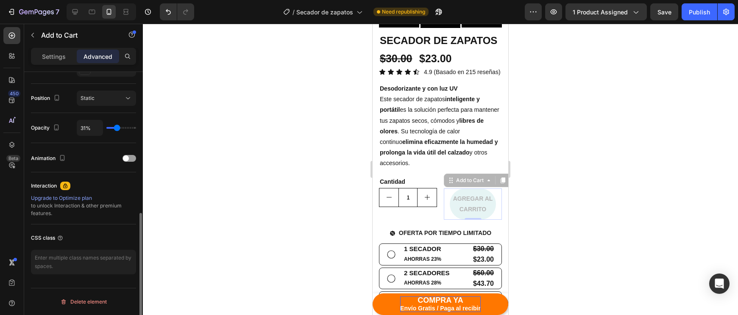
scroll to position [288, 0]
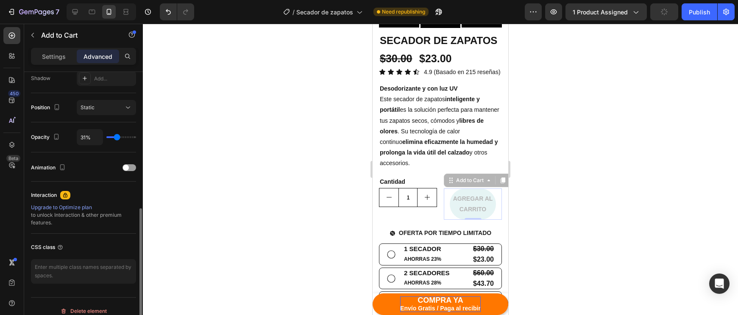
drag, startPoint x: 115, startPoint y: 132, endPoint x: 159, endPoint y: 136, distance: 43.8
click at [159, 0] on div "7 Version history / Secador de zapatos Need republishing Preview 1 product assi…" at bounding box center [369, 0] width 738 height 0
type input "32%"
type input "32"
type input "38%"
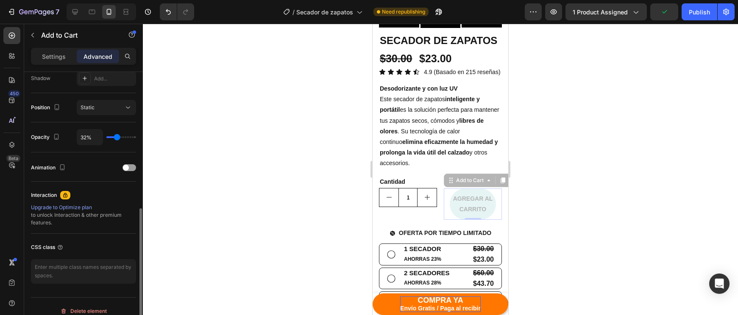
type input "38"
type input "73%"
type input "73"
type input "100%"
drag, startPoint x: 116, startPoint y: 138, endPoint x: 188, endPoint y: 138, distance: 72.0
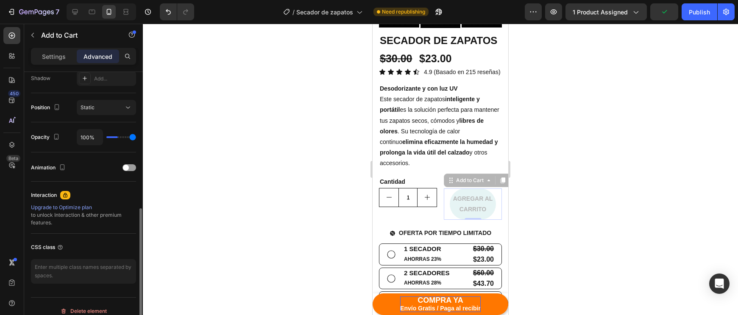
type input "100"
click at [188, 0] on div "7 Version history / Secador de zapatos Need republishing Preview 1 product assi…" at bounding box center [369, 0] width 738 height 0
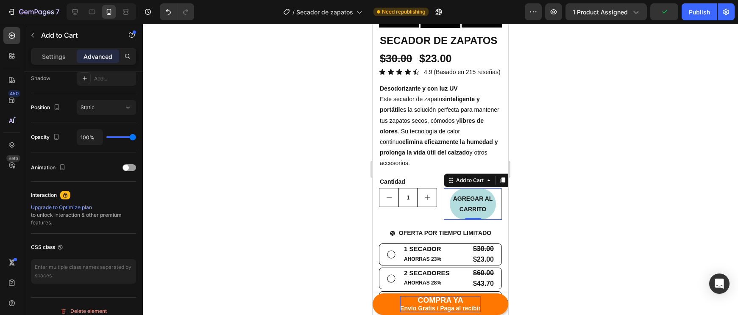
click at [259, 148] on div at bounding box center [440, 169] width 595 height 291
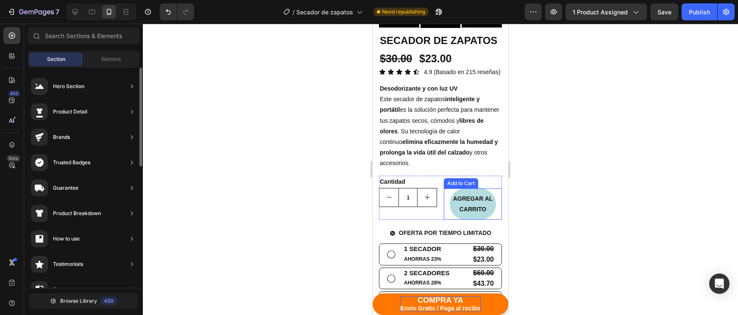
click at [495, 206] on button "AGREGAR AL CARRITO" at bounding box center [472, 204] width 47 height 31
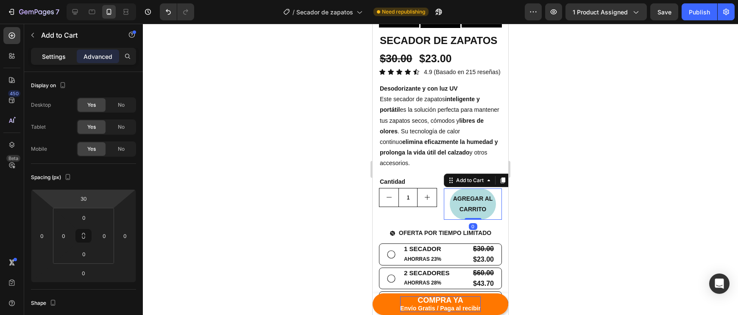
click at [44, 55] on p "Settings" at bounding box center [54, 56] width 24 height 9
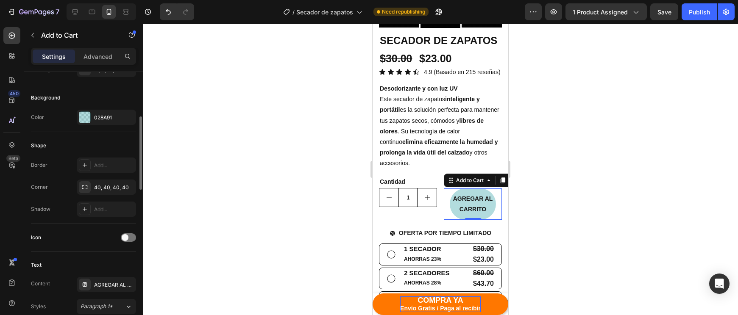
scroll to position [273, 0]
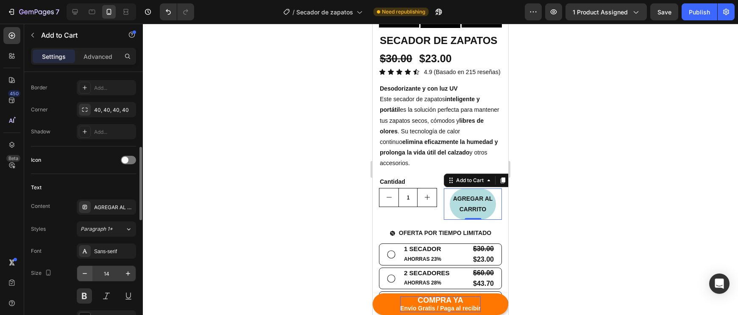
click at [87, 274] on icon "button" at bounding box center [84, 273] width 8 height 8
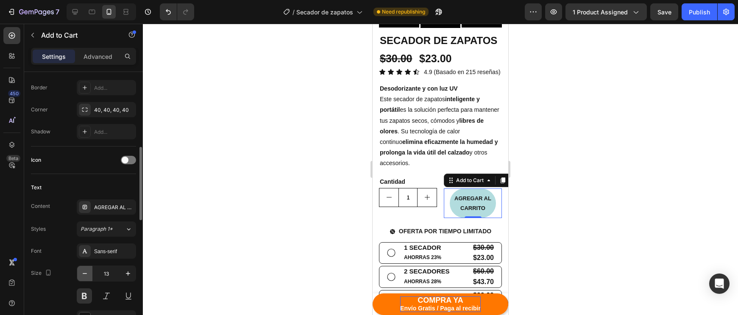
click at [87, 274] on icon "button" at bounding box center [84, 273] width 8 height 8
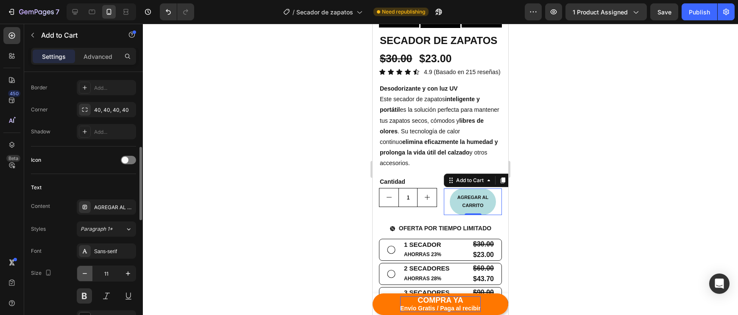
click at [87, 274] on icon "button" at bounding box center [84, 273] width 8 height 8
type input "10"
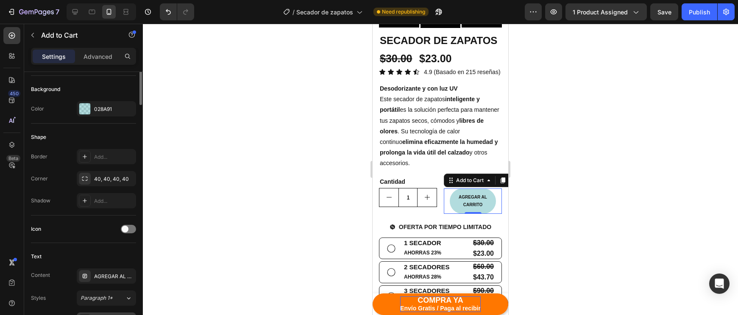
scroll to position [125, 0]
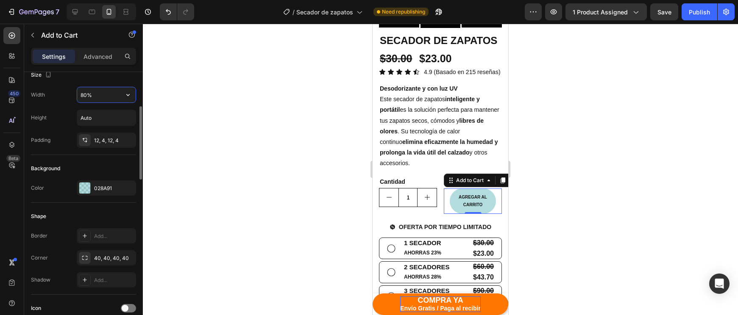
click at [83, 94] on input "80%" at bounding box center [106, 94] width 58 height 15
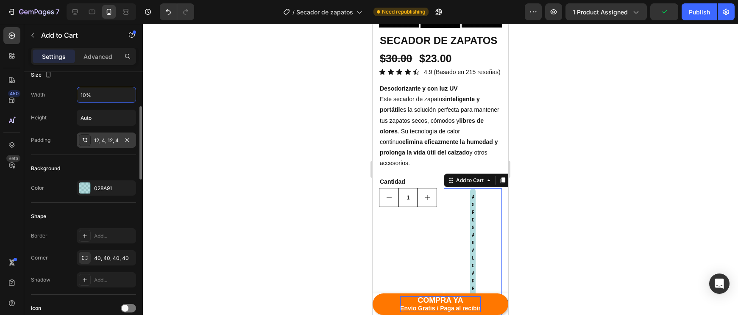
type input "100%"
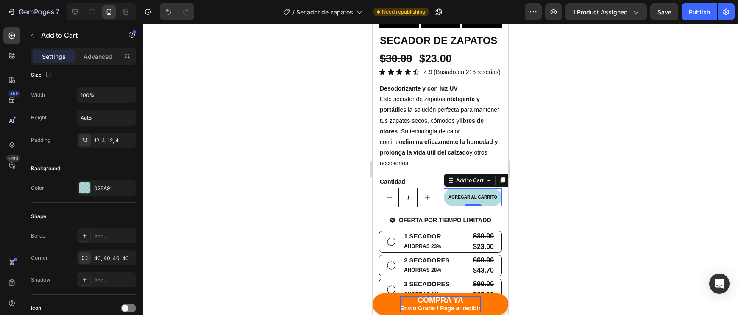
click at [604, 211] on div at bounding box center [440, 169] width 595 height 291
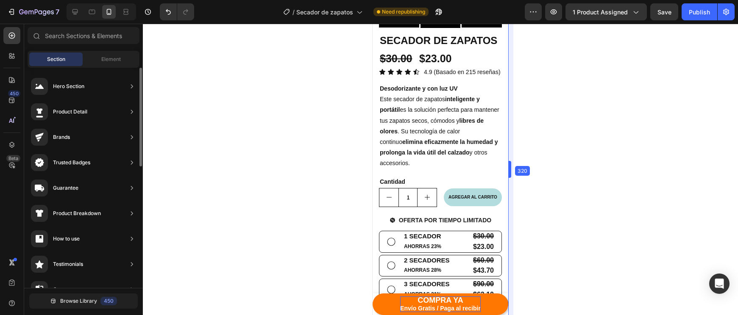
drag, startPoint x: 510, startPoint y: 171, endPoint x: 454, endPoint y: 169, distance: 55.9
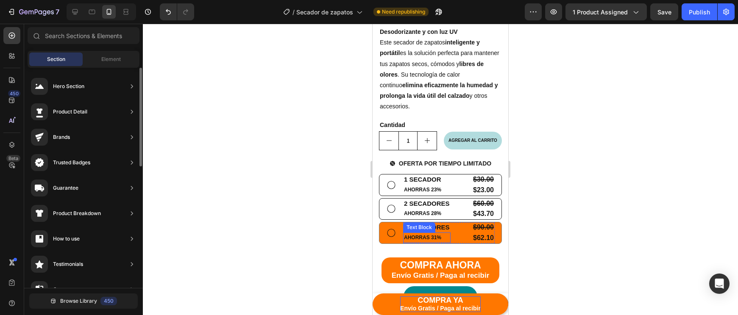
scroll to position [389, 0]
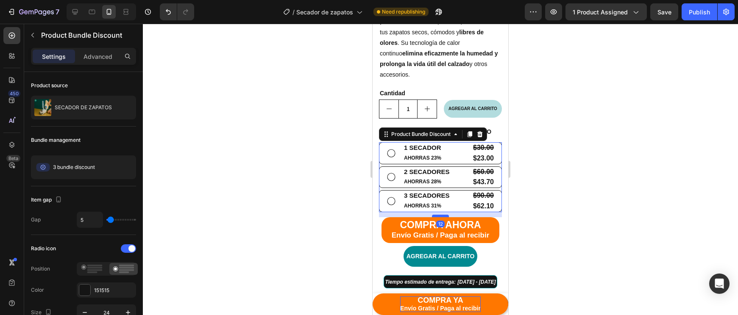
drag, startPoint x: 440, startPoint y: 221, endPoint x: 443, endPoint y: 213, distance: 9.0
click at [443, 215] on div at bounding box center [440, 216] width 17 height 3
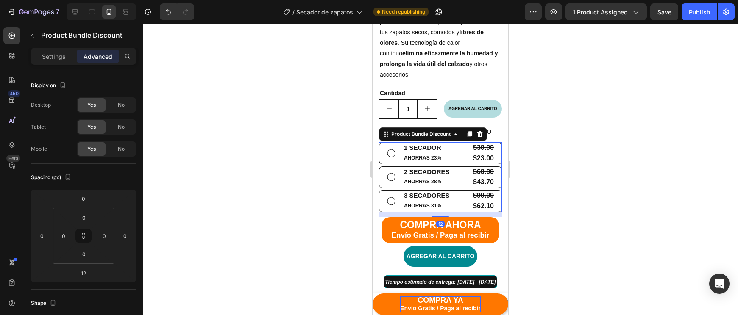
click at [537, 200] on div at bounding box center [440, 169] width 595 height 291
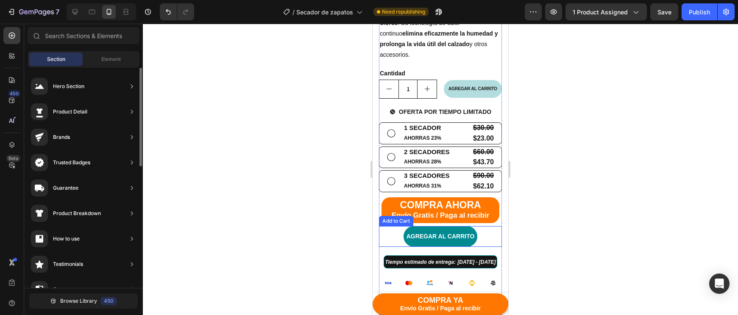
scroll to position [409, 0]
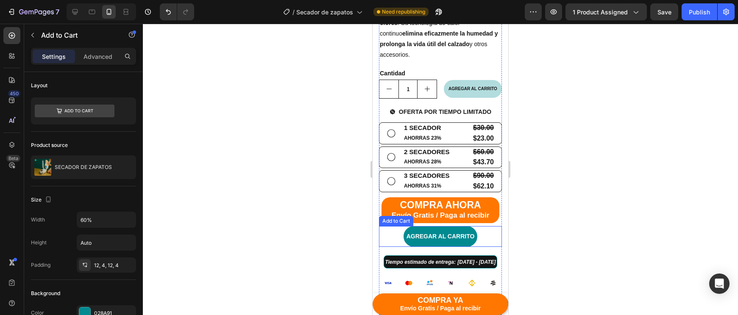
click at [489, 237] on div "AGREGAR AL CARRITO Add to Cart" at bounding box center [440, 236] width 123 height 21
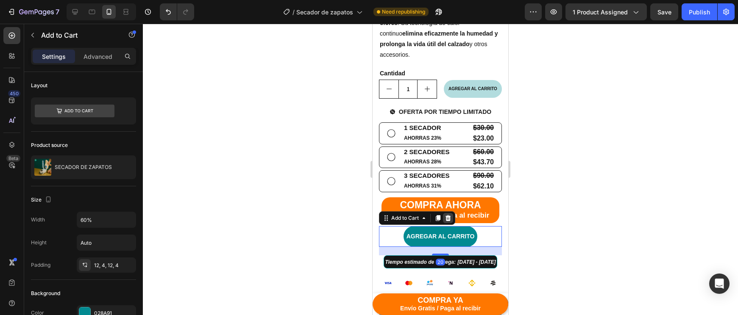
click at [447, 216] on icon at bounding box center [448, 218] width 6 height 6
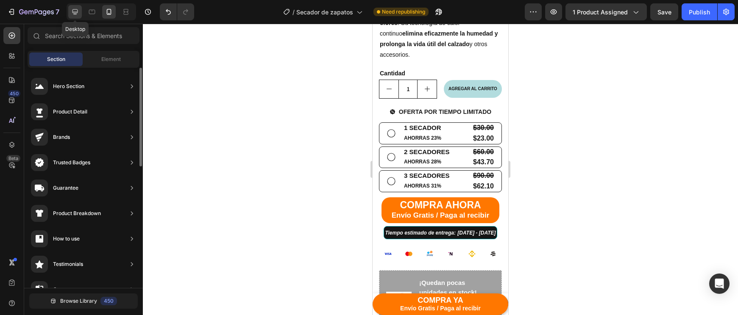
click at [73, 11] on icon at bounding box center [75, 12] width 8 height 8
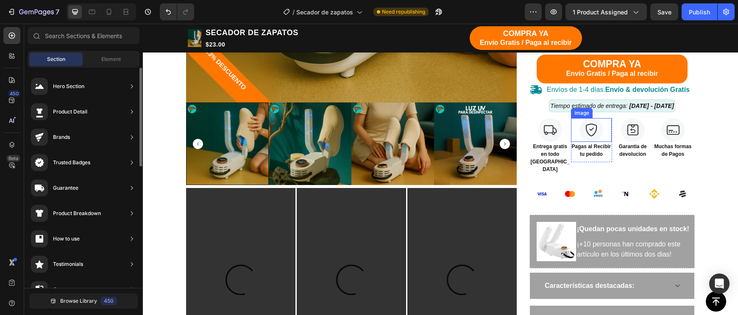
scroll to position [393, 0]
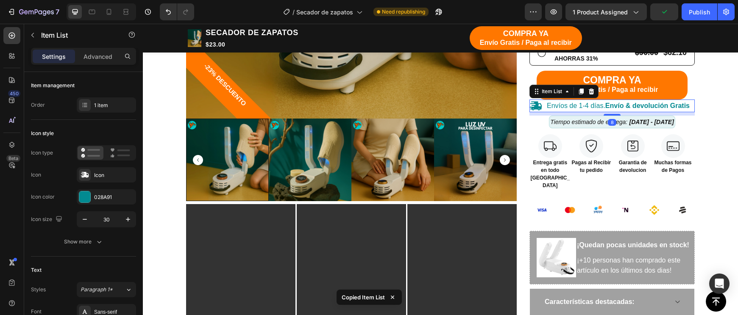
click at [101, 7] on div at bounding box center [101, 11] width 69 height 17
click at [104, 9] on div at bounding box center [109, 12] width 14 height 14
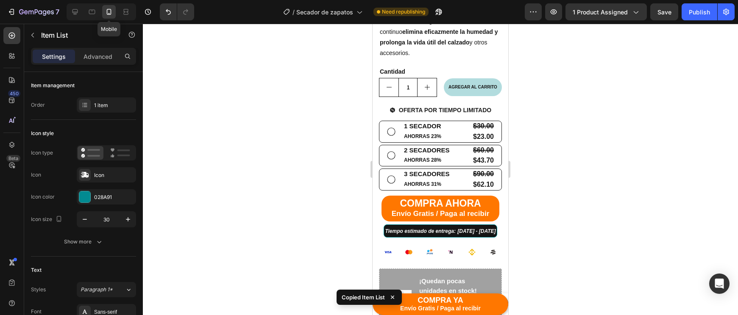
type input "16"
type input "14"
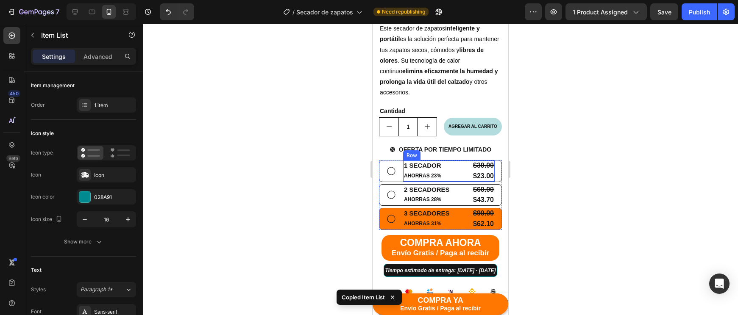
scroll to position [363, 0]
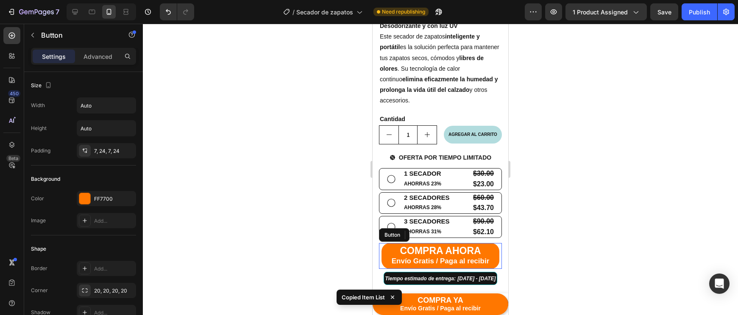
click at [493, 264] on button "COMPRA AHORA Envío Gratis / Paga al recibir" at bounding box center [440, 256] width 118 height 26
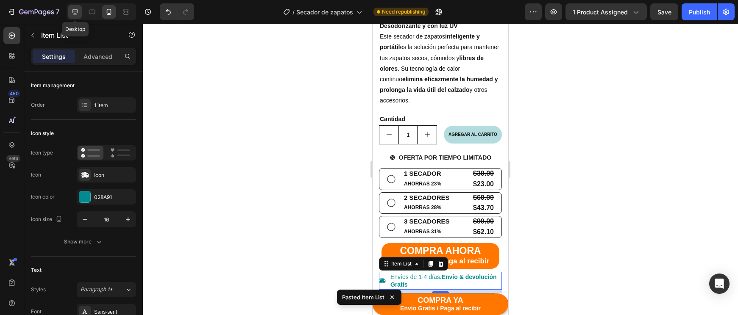
click at [77, 16] on div at bounding box center [75, 12] width 14 height 14
type input "30"
type input "16"
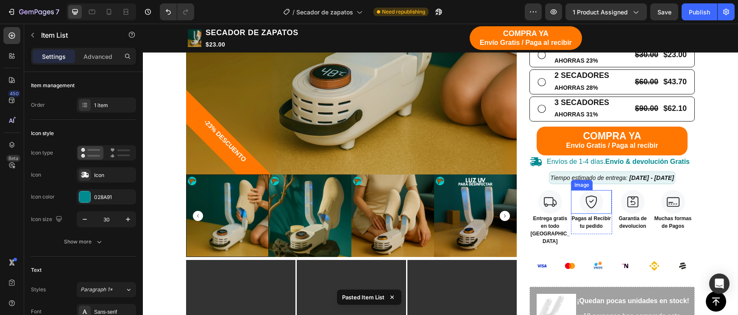
scroll to position [334, 0]
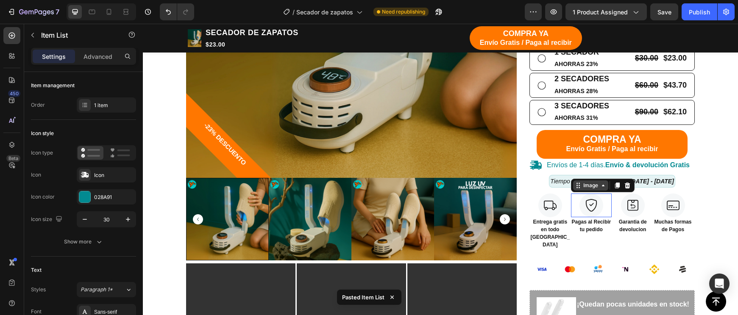
click at [579, 183] on div "Image" at bounding box center [590, 185] width 35 height 10
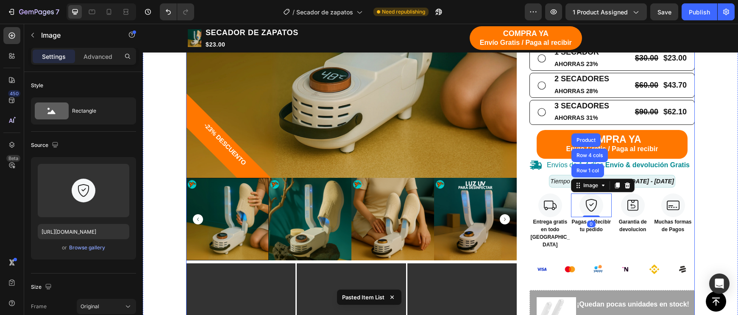
click at [657, 185] on div "Icon Icon Icon Icon Icon Icon List 4.9 (Basado en 215 reseñas) Text Block Row S…" at bounding box center [611, 181] width 165 height 669
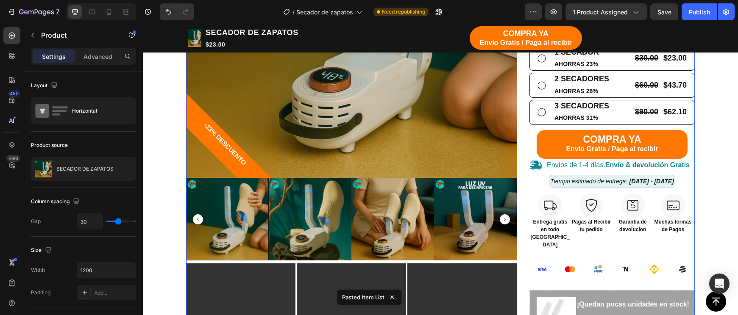
click at [657, 178] on span "[DATE] - [DATE]" at bounding box center [651, 181] width 44 height 7
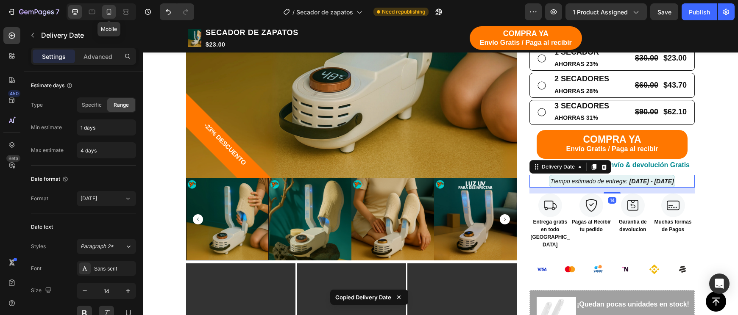
click at [103, 12] on div at bounding box center [109, 12] width 14 height 14
type input "12"
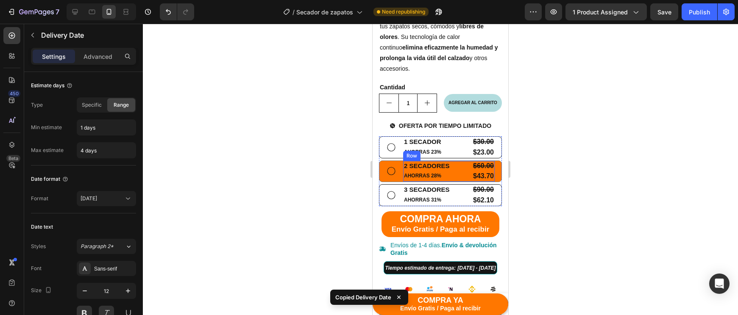
scroll to position [407, 0]
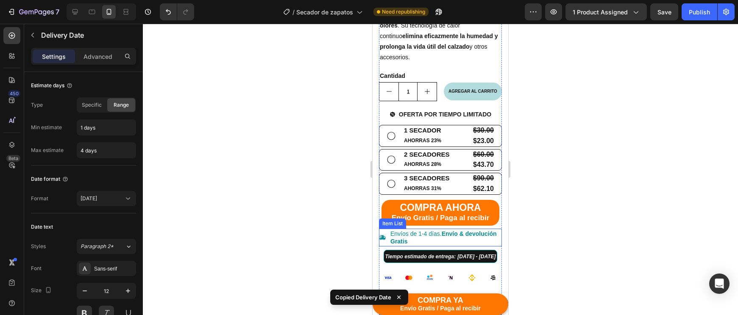
click at [471, 239] on p "Envíos de 1-4 días. Envío & devolución Gratis" at bounding box center [445, 237] width 110 height 15
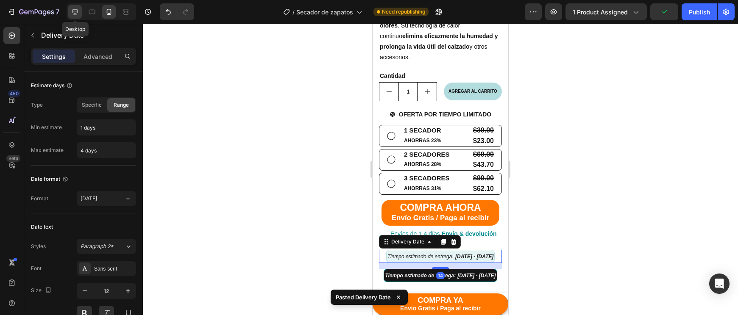
click at [70, 6] on div at bounding box center [75, 12] width 14 height 14
type input "14"
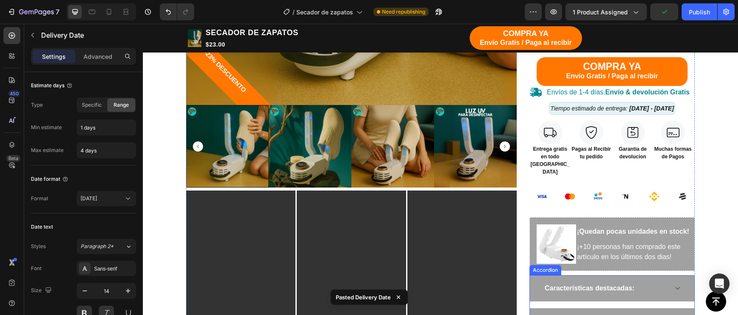
scroll to position [377, 0]
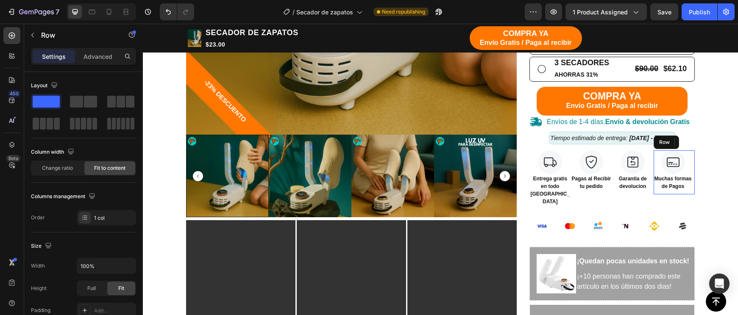
click at [693, 186] on div "Image Muchas formas de Pagos Text block Row" at bounding box center [674, 172] width 42 height 44
click at [655, 188] on div "Image Muchas formas de Pagos Text block" at bounding box center [672, 172] width 39 height 44
click at [651, 188] on div "Image Garantia de devolucion Text block" at bounding box center [633, 172] width 42 height 44
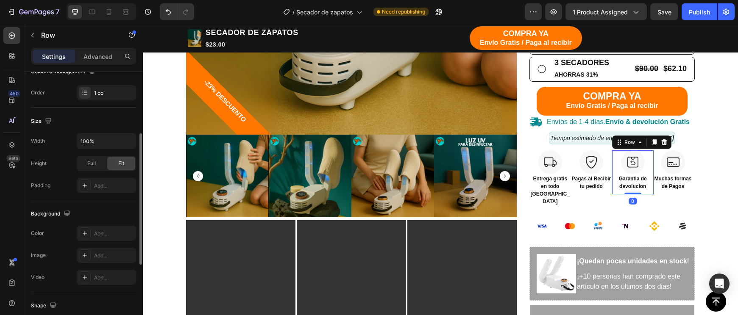
click at [618, 186] on div "Image Garantia de devolucion Text block" at bounding box center [633, 172] width 42 height 44
click at [607, 187] on div "Image Pagas al Recibir tu pedido Text block" at bounding box center [591, 172] width 41 height 44
click at [613, 187] on div "Image Garantia de devolucion Text block" at bounding box center [633, 172] width 42 height 44
click at [613, 189] on div "Image Garantia de devolucion Text block" at bounding box center [633, 172] width 42 height 44
click at [619, 136] on div "Row" at bounding box center [641, 143] width 59 height 14
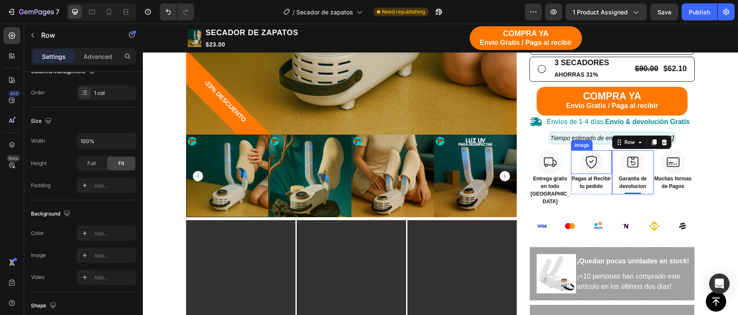
click at [607, 150] on div at bounding box center [591, 162] width 41 height 24
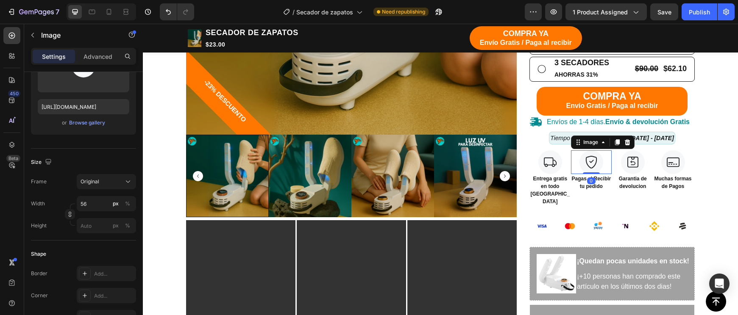
scroll to position [0, 0]
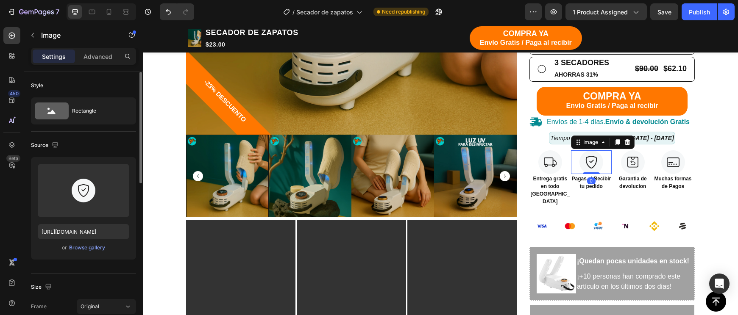
click at [571, 150] on div at bounding box center [591, 162] width 41 height 24
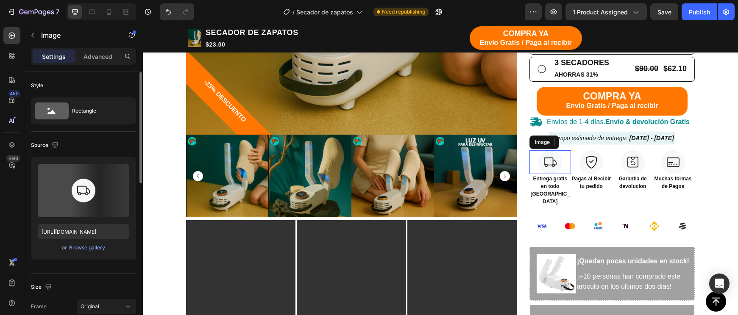
click at [567, 150] on div at bounding box center [550, 162] width 42 height 24
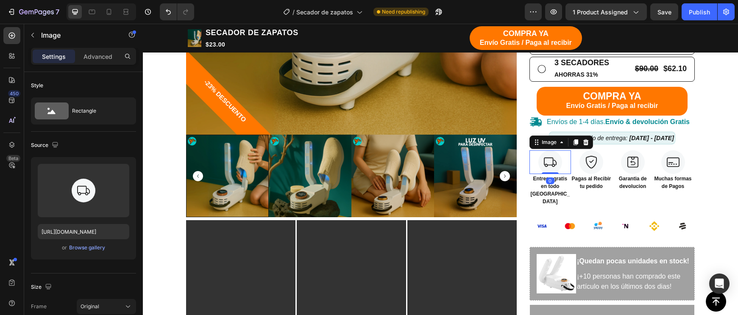
click at [571, 150] on div at bounding box center [591, 162] width 41 height 24
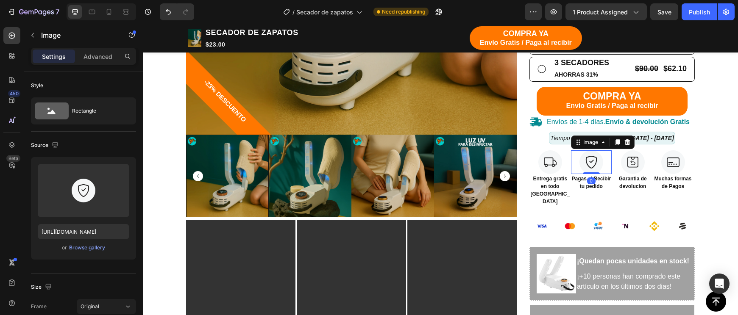
click at [571, 150] on div at bounding box center [591, 162] width 41 height 24
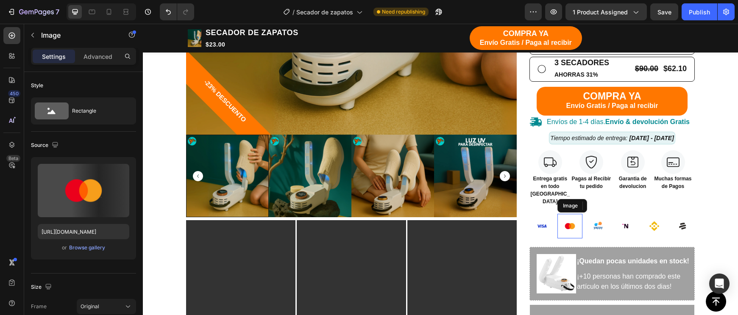
click at [570, 214] on img at bounding box center [569, 226] width 25 height 25
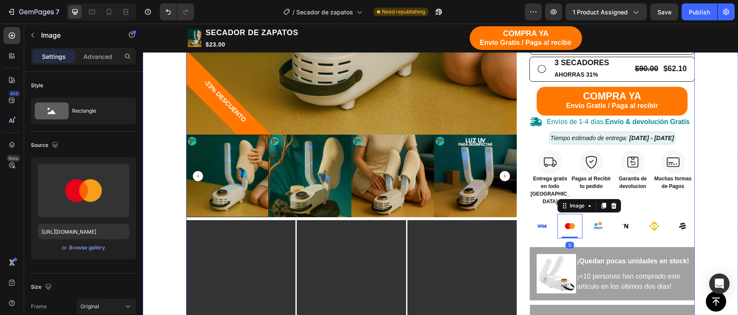
click at [538, 186] on div "Image Entrega gratis en todo [GEOGRAPHIC_DATA] Text block" at bounding box center [550, 179] width 42 height 59
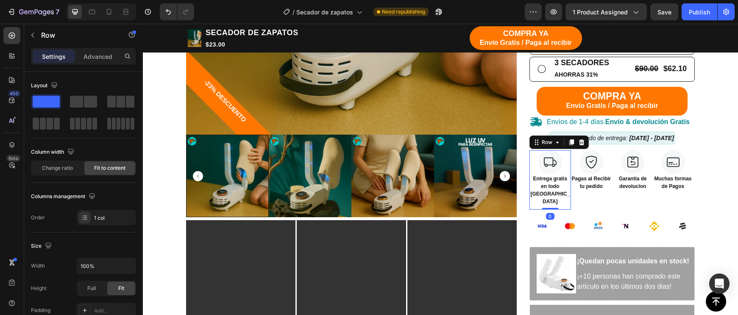
click at [538, 186] on div "Image Entrega gratis en todo [GEOGRAPHIC_DATA] Text block" at bounding box center [550, 179] width 42 height 59
drag, startPoint x: 534, startPoint y: 190, endPoint x: 572, endPoint y: 186, distance: 38.8
click at [533, 190] on div "Icon Icon Icon Icon Icon Icon List 4.9 (Basado en 215 reseñas) Text Block Row S…" at bounding box center [611, 138] width 165 height 669
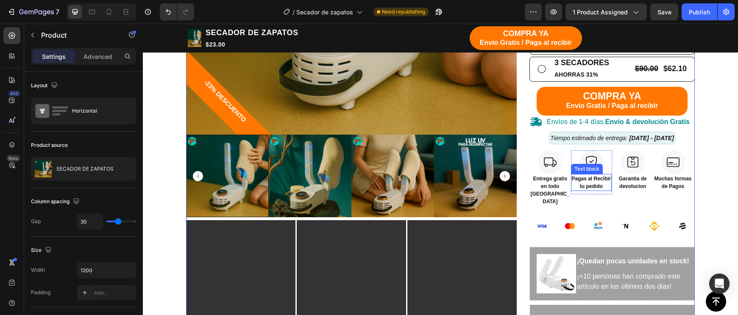
click at [572, 186] on div "Pagas al Recibir tu pedido" at bounding box center [591, 182] width 41 height 17
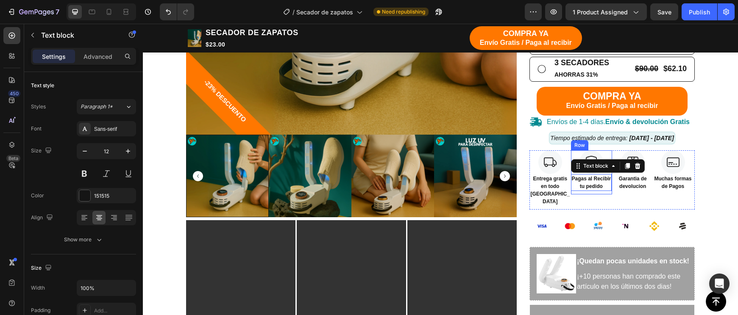
click at [143, 24] on div "0" at bounding box center [143, 24] width 0 height 0
click at [573, 183] on p "tu pedido" at bounding box center [590, 187] width 39 height 8
click at [566, 160] on div at bounding box center [550, 162] width 42 height 24
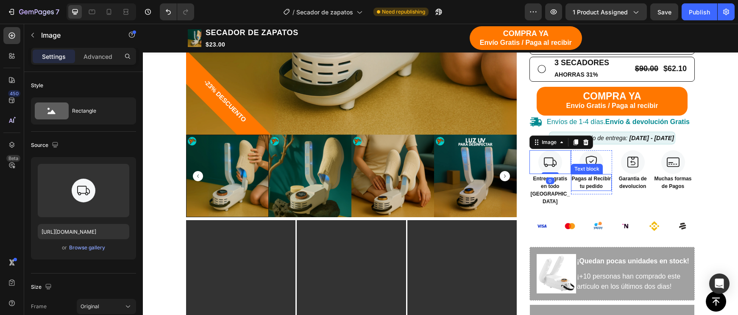
click at [571, 183] on p "tu pedido" at bounding box center [590, 187] width 39 height 8
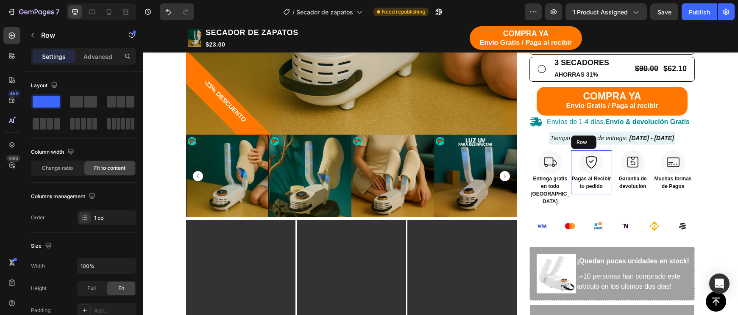
click at [571, 188] on div "Image Pagas al Recibir tu pedido Text block 8" at bounding box center [591, 172] width 41 height 44
click at [571, 188] on div "Image Pagas al Recibir tu pedido Text block" at bounding box center [591, 172] width 41 height 44
click at [569, 189] on div "Image Entrega gratis en todo [GEOGRAPHIC_DATA] Text block" at bounding box center [550, 179] width 42 height 59
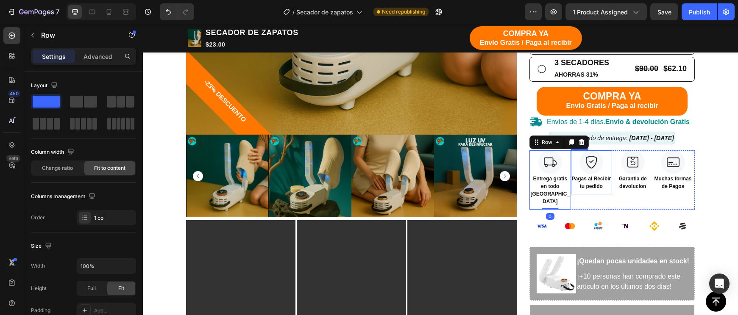
click at [571, 189] on div "Image Pagas al Recibir tu pedido Text block" at bounding box center [591, 172] width 41 height 44
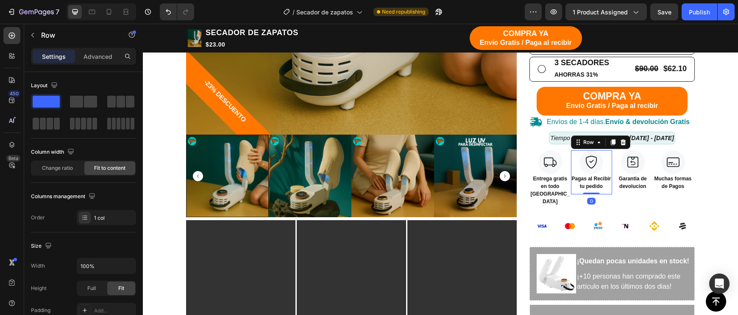
click at [571, 189] on div "Image Pagas al Recibir tu pedido Text block" at bounding box center [591, 172] width 41 height 44
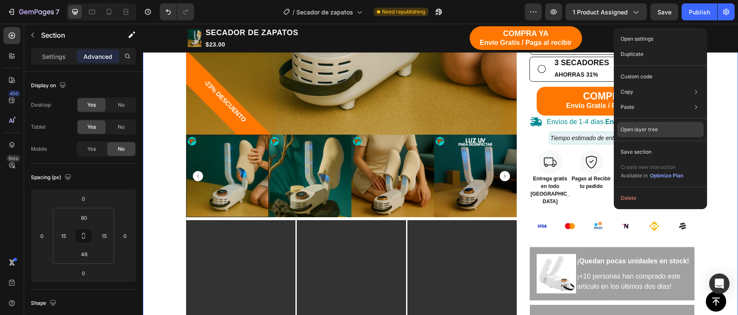
click at [655, 126] on p "Open layer tree" at bounding box center [638, 130] width 37 height 8
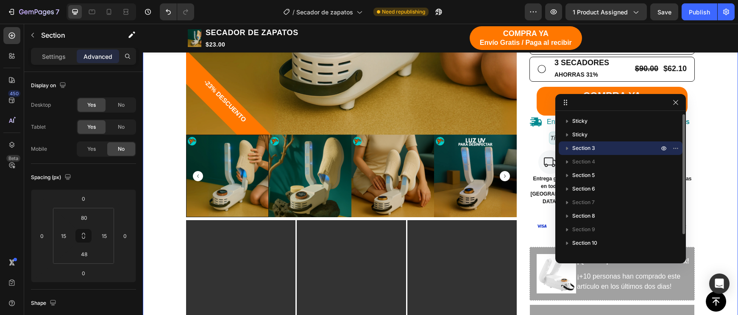
click at [567, 150] on icon "button" at bounding box center [567, 148] width 8 height 8
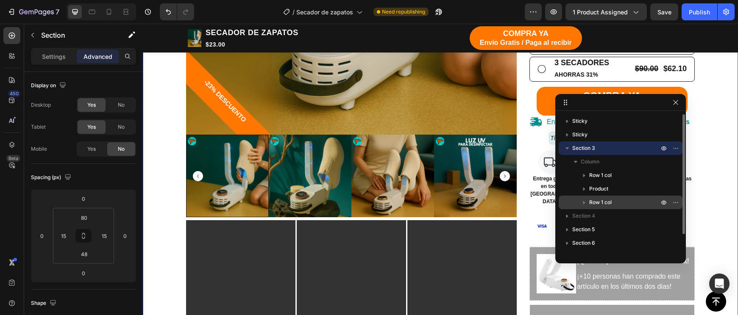
click at [585, 202] on icon "button" at bounding box center [584, 202] width 8 height 8
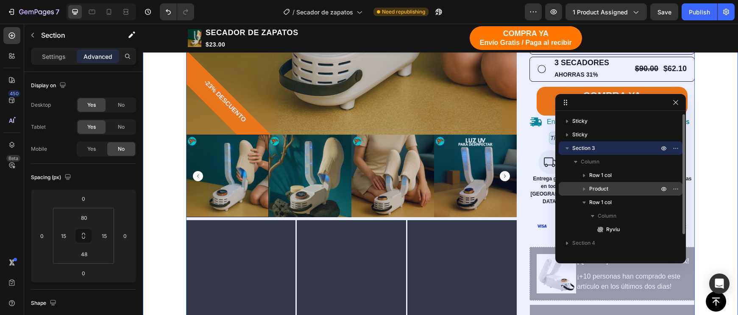
click at [581, 187] on icon "button" at bounding box center [584, 189] width 8 height 8
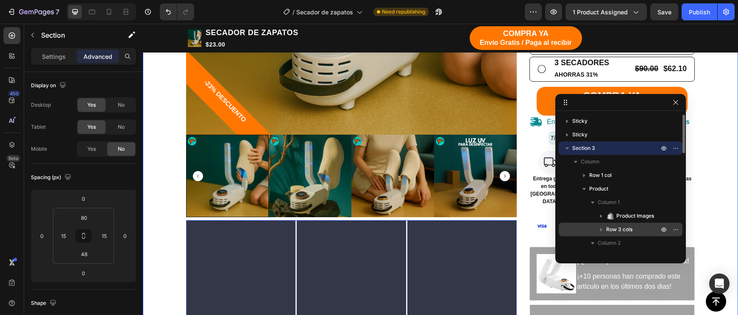
scroll to position [13, 0]
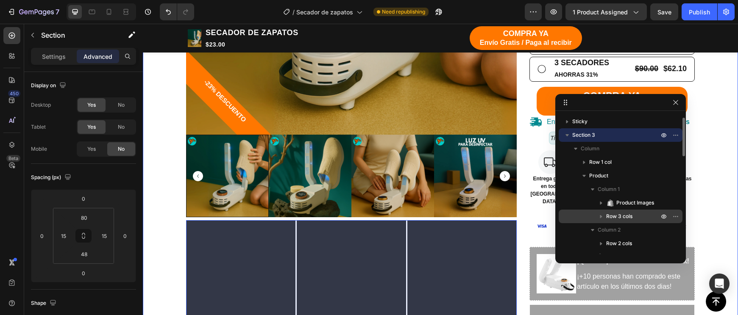
click at [604, 218] on icon "button" at bounding box center [600, 216] width 8 height 8
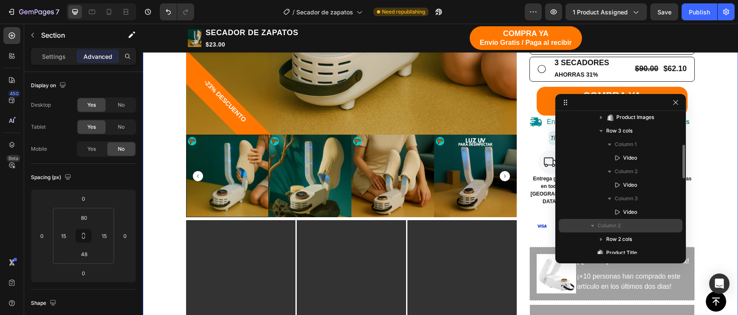
scroll to position [134, 0]
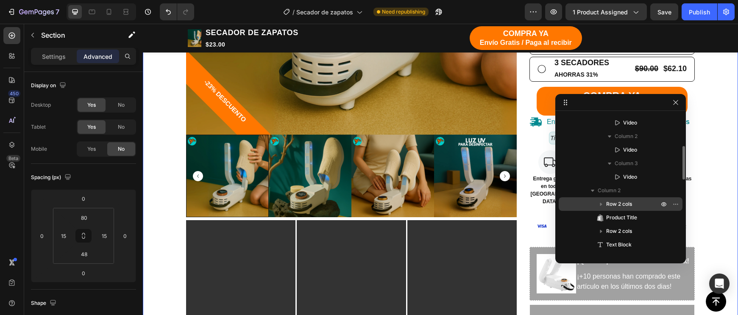
click at [615, 208] on span "Row 2 cols" at bounding box center [619, 204] width 26 height 8
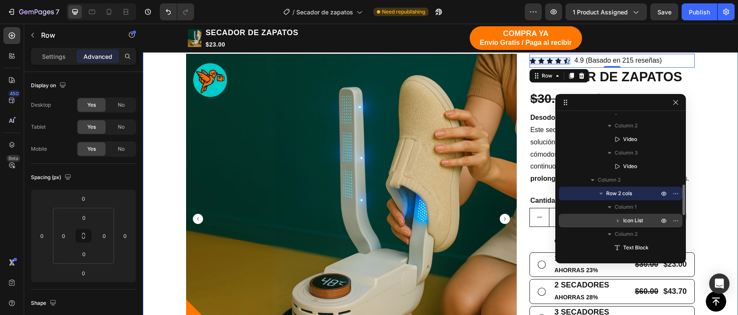
scroll to position [176, 0]
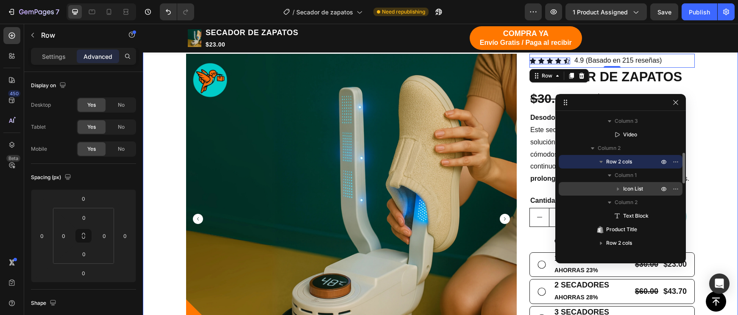
click at [630, 194] on div "Icon List" at bounding box center [620, 189] width 117 height 14
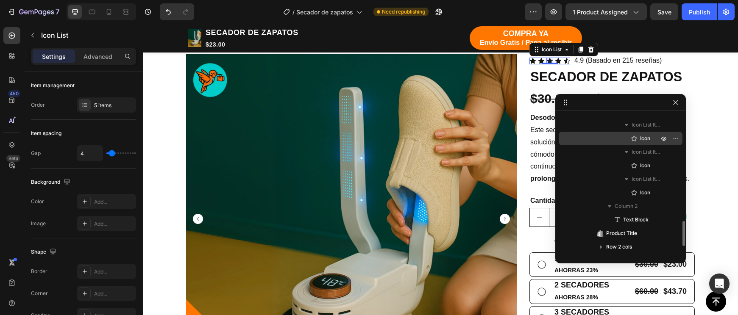
scroll to position [388, 0]
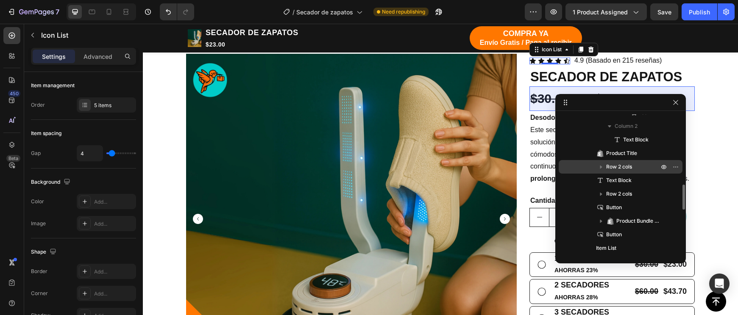
click at [630, 167] on span "Row 2 cols" at bounding box center [619, 167] width 26 height 8
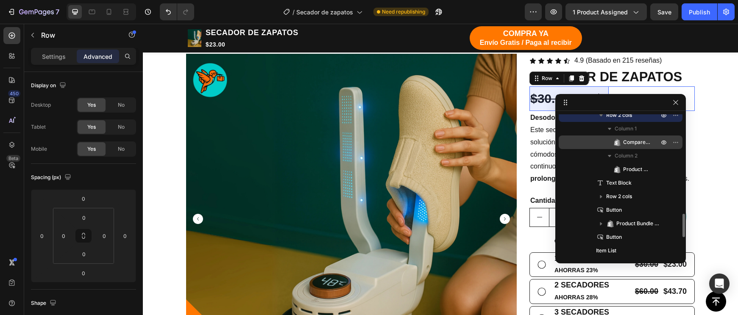
scroll to position [461, 0]
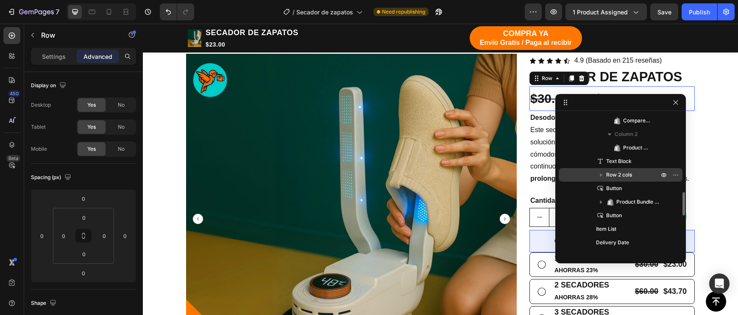
click at [623, 177] on span "Row 2 cols" at bounding box center [619, 175] width 26 height 8
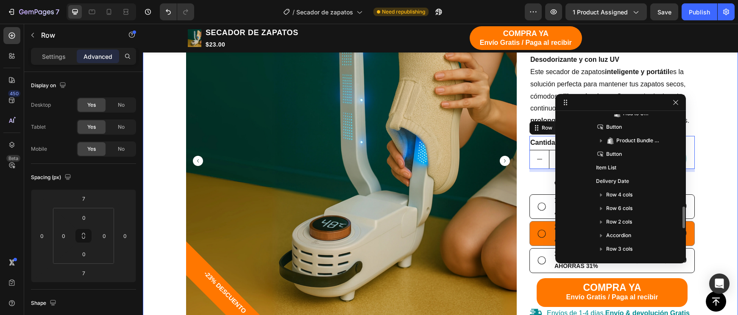
scroll to position [212, 0]
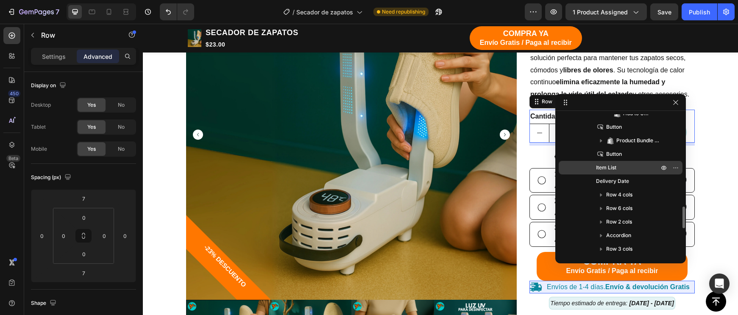
drag, startPoint x: 617, startPoint y: 177, endPoint x: 616, endPoint y: 166, distance: 10.2
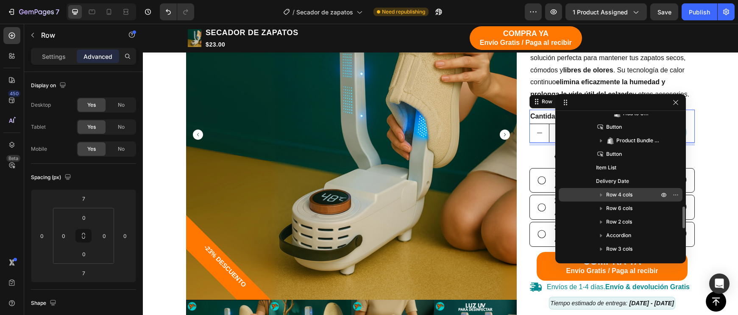
click at [616, 191] on span "Row 4 cols" at bounding box center [619, 195] width 26 height 8
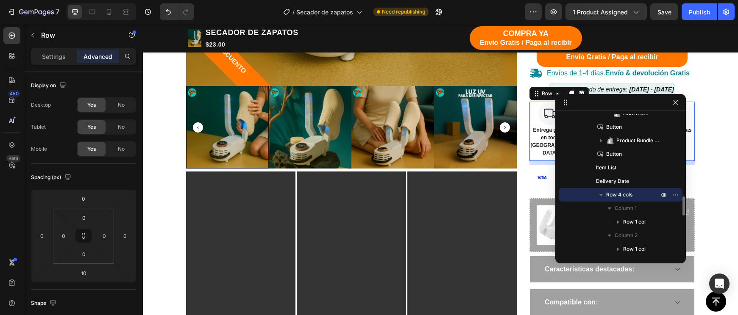
scroll to position [469, 0]
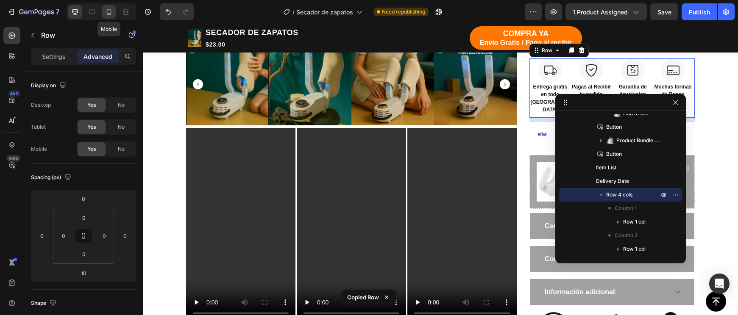
click at [106, 11] on icon at bounding box center [109, 12] width 8 height 8
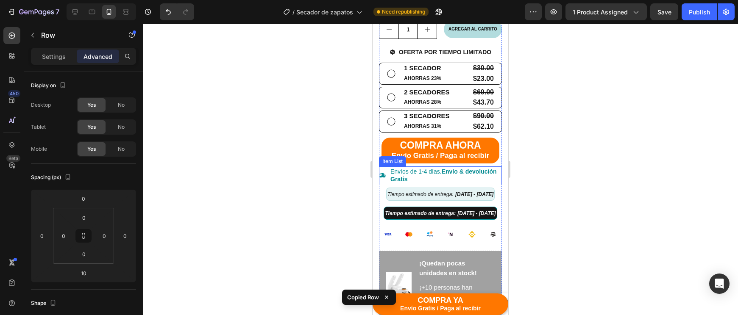
scroll to position [439, 0]
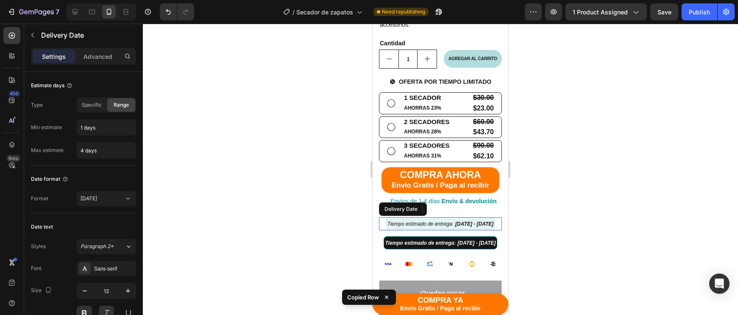
click at [449, 230] on div "Tiempo estimado de entrega: [DATE] - [DATE]" at bounding box center [440, 223] width 109 height 13
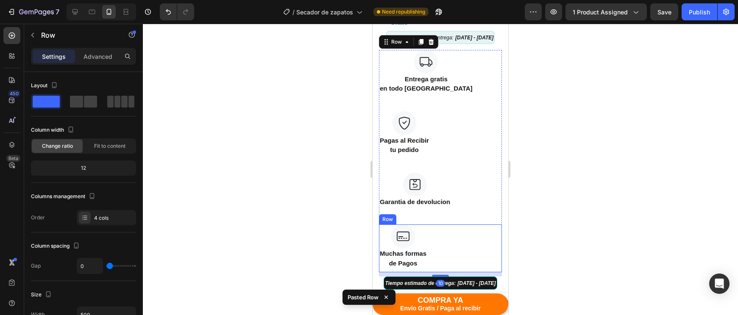
scroll to position [628, 0]
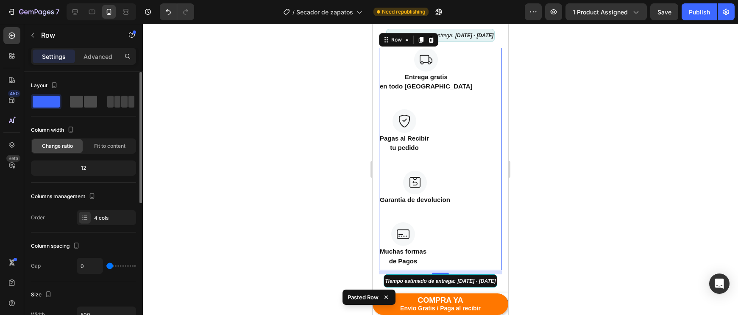
click at [83, 100] on span at bounding box center [76, 102] width 13 height 12
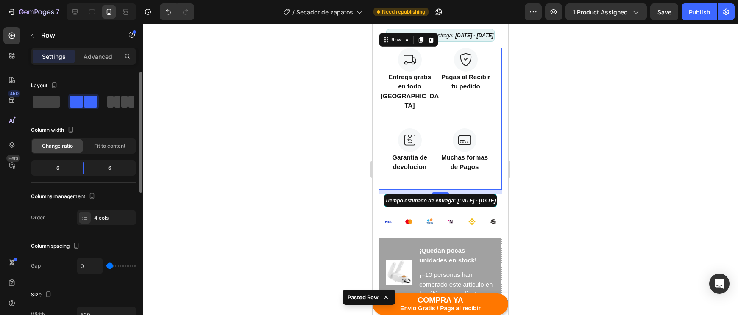
click at [128, 104] on span at bounding box center [131, 102] width 6 height 12
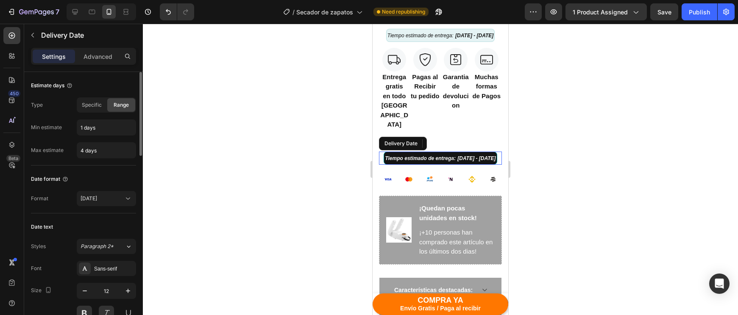
click at [481, 155] on div "Tiempo estimado de entrega: [DATE] - [DATE]" at bounding box center [439, 158] width 113 height 13
click at [452, 141] on icon at bounding box center [454, 144] width 6 height 6
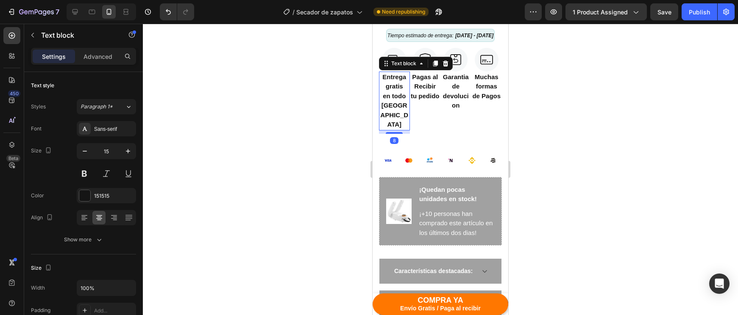
click at [382, 97] on p "en todo [GEOGRAPHIC_DATA]" at bounding box center [394, 111] width 29 height 38
click at [83, 159] on div "15" at bounding box center [106, 151] width 59 height 16
click at [83, 157] on button "button" at bounding box center [84, 151] width 15 height 15
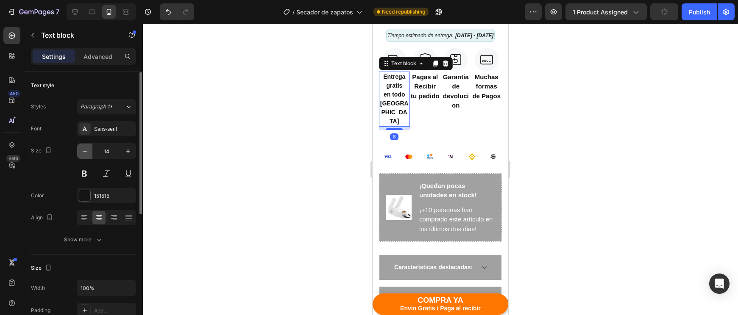
click at [83, 157] on button "button" at bounding box center [84, 151] width 15 height 15
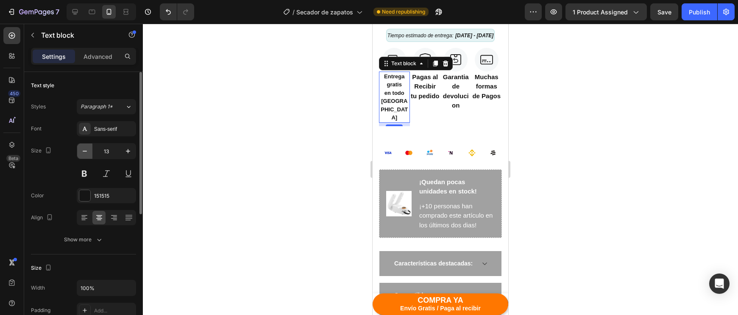
click at [83, 157] on button "button" at bounding box center [84, 151] width 15 height 15
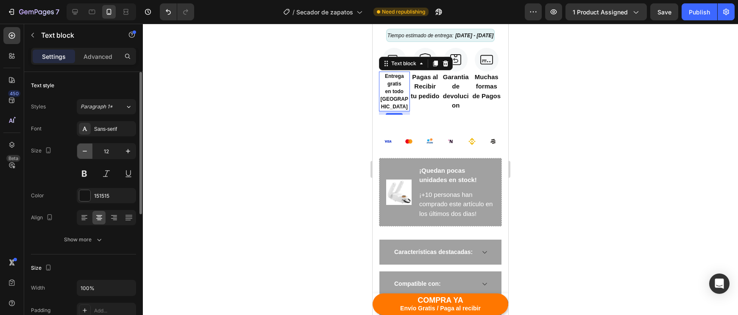
click at [85, 155] on icon "button" at bounding box center [84, 151] width 8 height 8
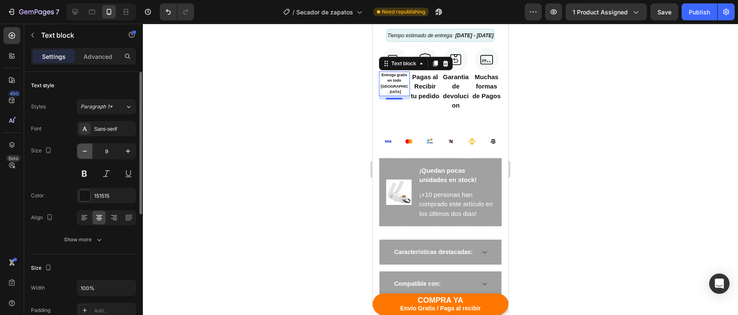
type input "8"
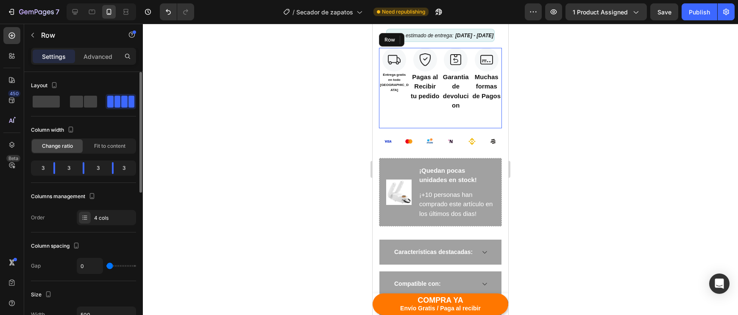
click at [406, 95] on div "Image Entrega gratis en todo [GEOGRAPHIC_DATA] Text block 8 Row" at bounding box center [394, 88] width 31 height 80
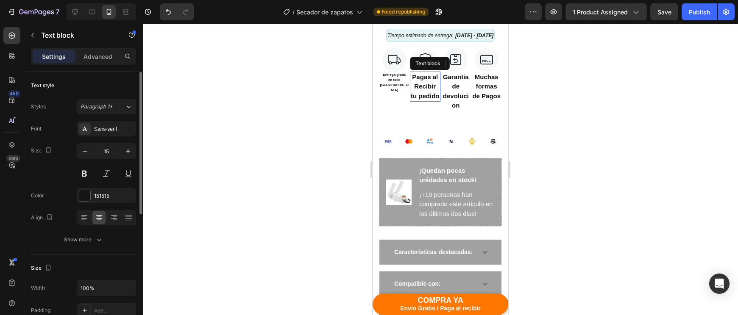
click at [414, 92] on p "Pagas al Recibir" at bounding box center [424, 81] width 29 height 19
click at [109, 152] on input "15" at bounding box center [106, 151] width 28 height 15
type input "8"
click at [463, 85] on p "Garantia de devolucion" at bounding box center [455, 91] width 29 height 38
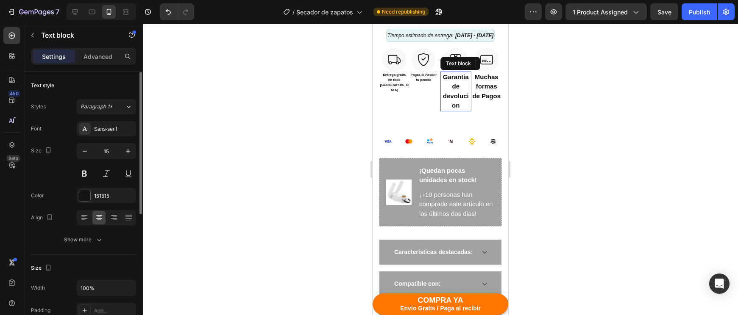
click at [463, 85] on p "Garantia de devolucion" at bounding box center [455, 91] width 29 height 38
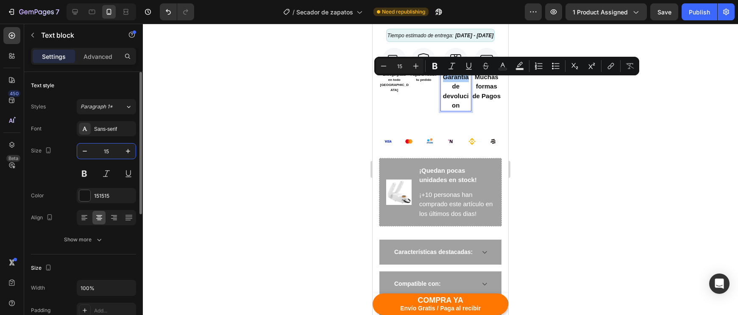
click at [107, 151] on input "15" at bounding box center [106, 151] width 28 height 15
type input "8"
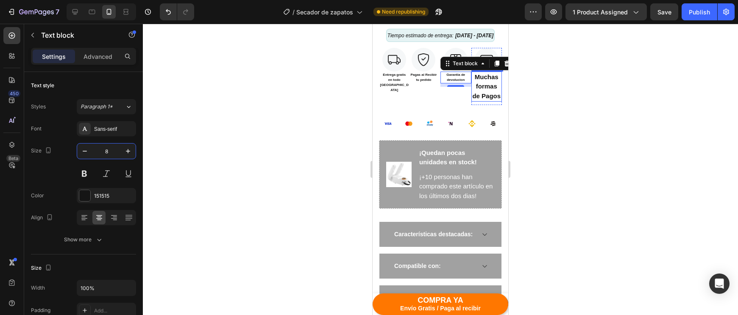
click at [481, 90] on p "Muchas formas" at bounding box center [486, 81] width 29 height 19
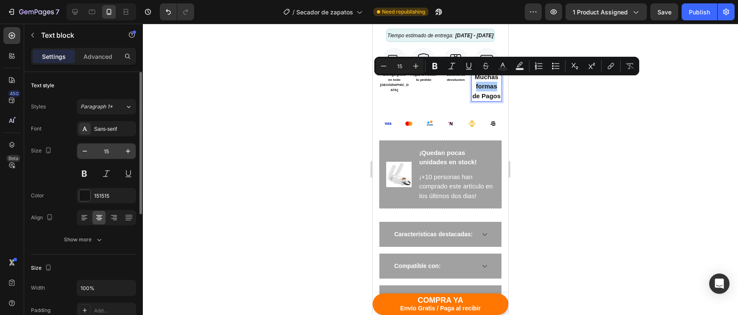
click at [111, 153] on input "15" at bounding box center [106, 151] width 28 height 15
type input "8"
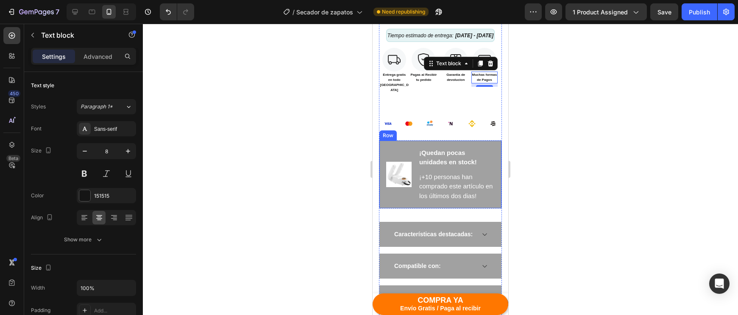
click at [556, 161] on div at bounding box center [440, 169] width 595 height 291
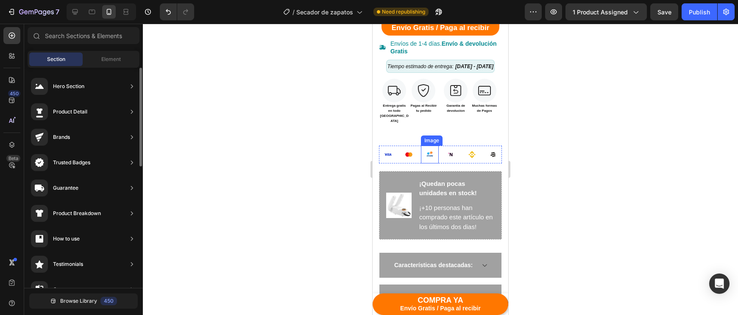
scroll to position [589, 0]
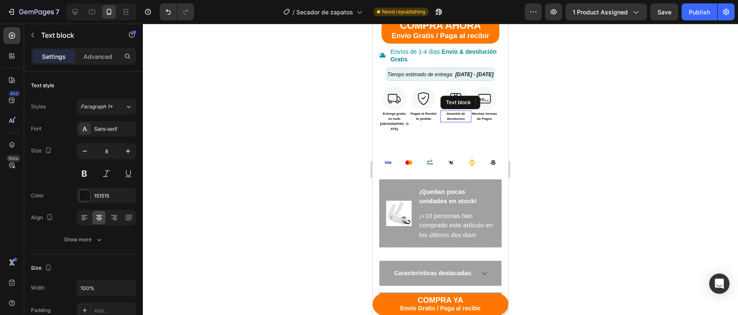
click at [441, 122] on p "Garantia de devolucion" at bounding box center [455, 116] width 29 height 10
click at [438, 126] on div "Image Pagas al Recibir tu pedido Text block Row" at bounding box center [425, 106] width 31 height 39
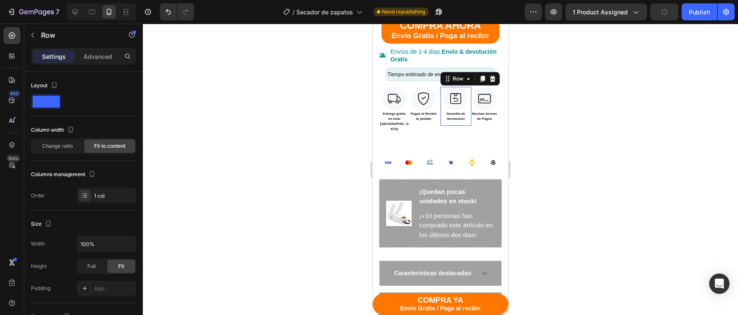
click at [442, 126] on div "Image Garantia de devolucion Text block" at bounding box center [455, 106] width 31 height 39
click at [441, 138] on div "32" at bounding box center [455, 133] width 31 height 14
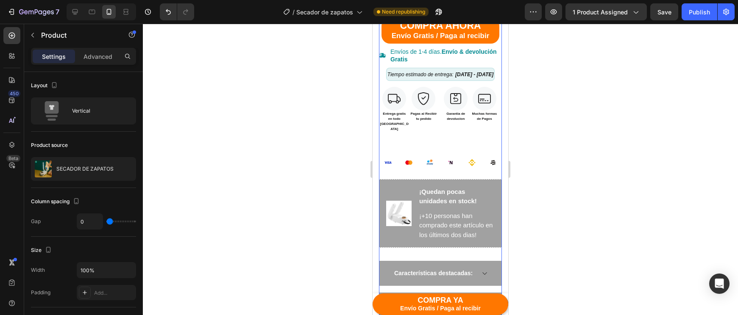
click at [433, 146] on div "Video Video Video Row SECADOR DE ZAPATOS Product Title $30.00 Compare Price Com…" at bounding box center [440, 29] width 123 height 722
click at [437, 142] on div "Image Pagas al Recibir tu pedido Text block Row" at bounding box center [425, 118] width 31 height 63
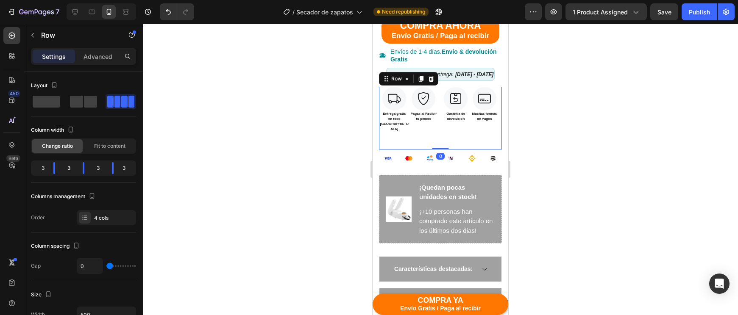
drag, startPoint x: 439, startPoint y: 148, endPoint x: 439, endPoint y: 130, distance: 18.2
click at [439, 130] on div "Image Entrega gratis en todo [GEOGRAPHIC_DATA] Text block Row Image Pagas al Re…" at bounding box center [440, 118] width 123 height 63
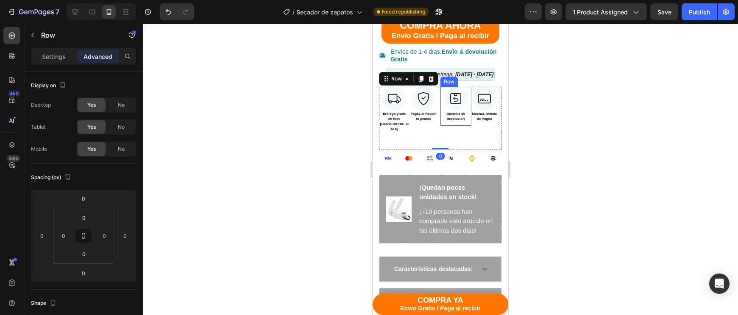
click at [451, 126] on div "Image Garantia de devolucion Text block" at bounding box center [455, 106] width 31 height 39
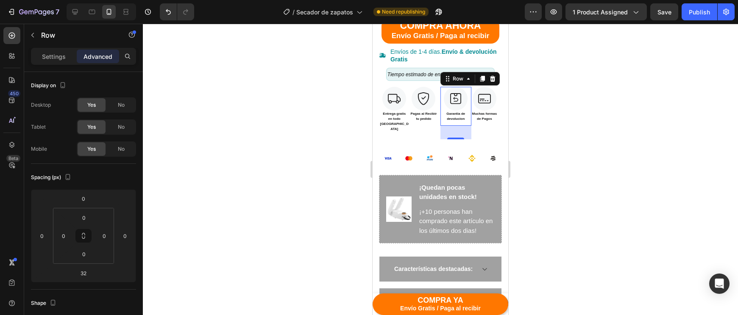
click at [466, 139] on div "32" at bounding box center [455, 133] width 31 height 14
drag, startPoint x: 458, startPoint y: 144, endPoint x: 458, endPoint y: 122, distance: 22.0
click at [458, 122] on div "Image Garantia de devolucion Text block Row 5" at bounding box center [455, 106] width 31 height 39
type input "0"
click at [425, 122] on p "tu pedido" at bounding box center [423, 118] width 26 height 5
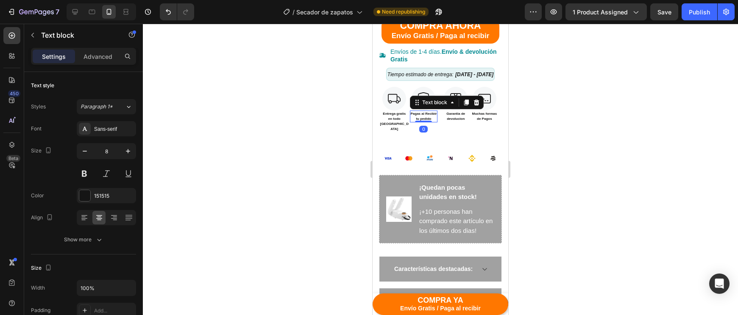
drag, startPoint x: 427, startPoint y: 129, endPoint x: 427, endPoint y: 124, distance: 5.5
click at [427, 122] on div "Pagas al Recibir tu pedido Text block 0" at bounding box center [424, 117] width 28 height 12
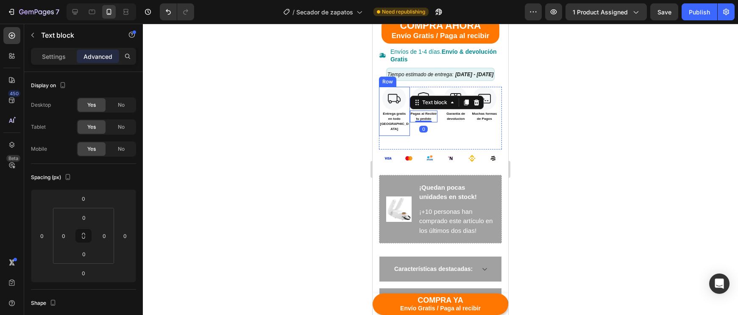
click at [407, 125] on div "Image Entrega gratis en todo [GEOGRAPHIC_DATA] Text block Row" at bounding box center [394, 111] width 31 height 49
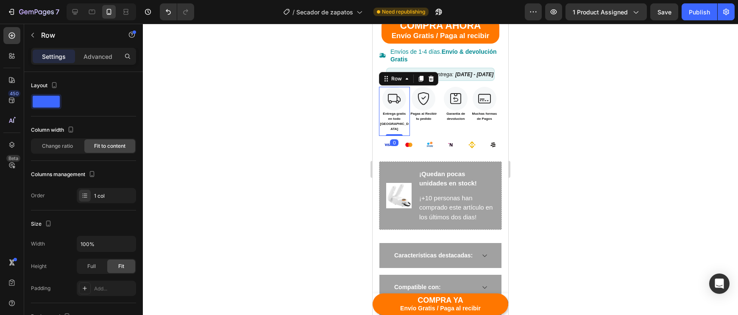
drag, startPoint x: 393, startPoint y: 144, endPoint x: 394, endPoint y: 121, distance: 22.5
click at [394, 121] on div "Image Entrega gratis en todo [GEOGRAPHIC_DATA] Text block Row 0" at bounding box center [394, 111] width 31 height 49
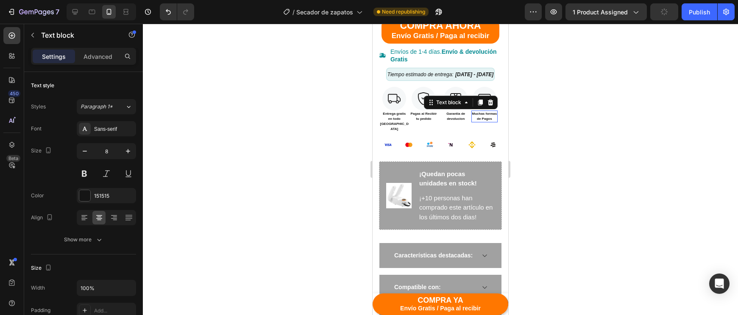
click at [483, 122] on p "de Pagos" at bounding box center [484, 118] width 25 height 5
click at [479, 122] on div "Muchas formas de Pagos Text block 8" at bounding box center [484, 117] width 27 height 12
drag, startPoint x: 479, startPoint y: 130, endPoint x: 480, endPoint y: 121, distance: 9.8
click at [480, 121] on div "Muchas formas de Pagos Text block 0" at bounding box center [484, 117] width 27 height 12
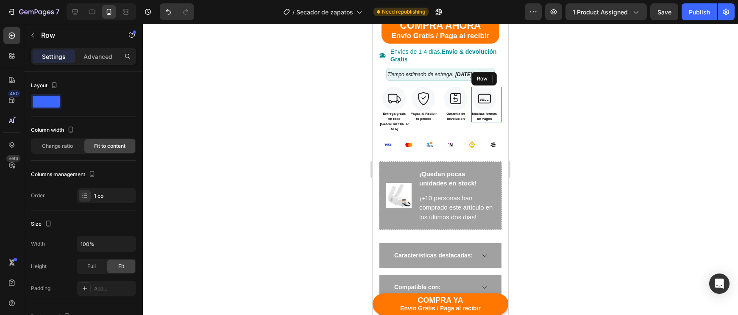
click at [499, 121] on div "Image Muchas formas de Pagos Text block 0 Row" at bounding box center [486, 105] width 31 height 36
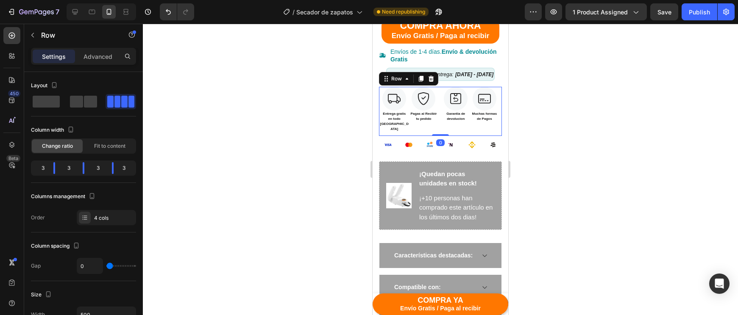
click at [494, 133] on div "Image Muchas formas de Pagos Text block Row" at bounding box center [486, 111] width 31 height 49
click at [479, 136] on div "Image Muchas formas de Pagos Text block Row" at bounding box center [486, 111] width 31 height 49
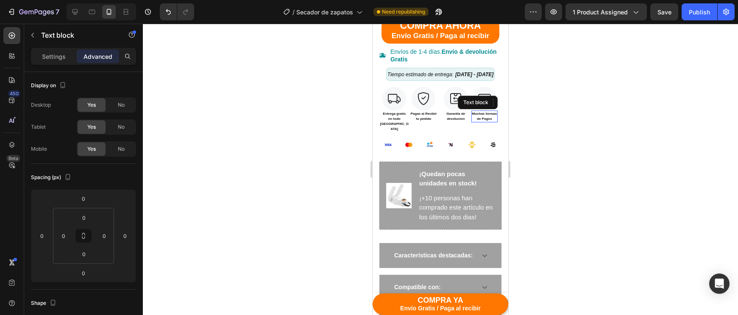
click at [476, 122] on p "de Pagos" at bounding box center [484, 118] width 25 height 5
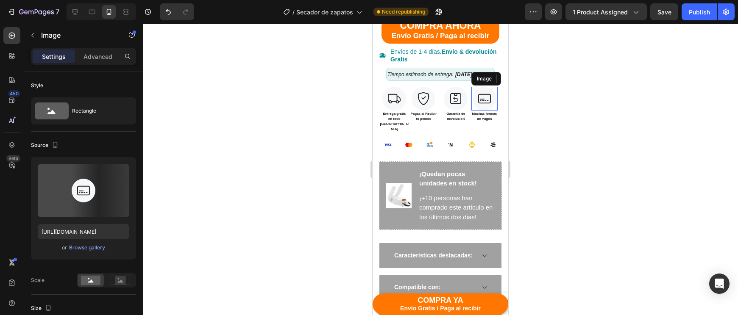
click at [474, 98] on img at bounding box center [484, 99] width 24 height 24
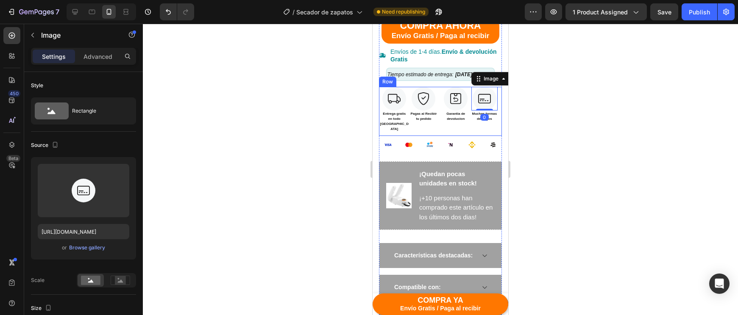
click at [474, 130] on div "Image 0 Muchas formas de Pagos Text block Row" at bounding box center [486, 111] width 31 height 49
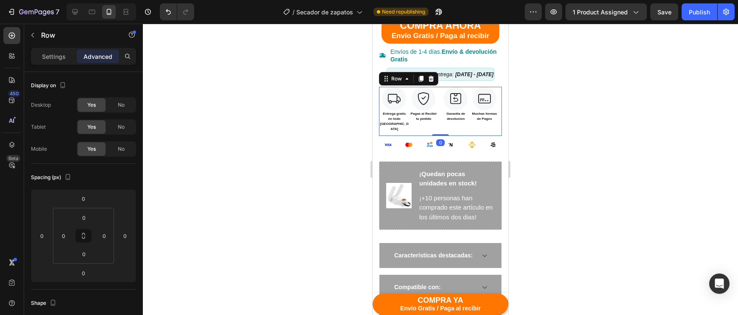
click at [485, 130] on div "Image Muchas formas de Pagos Text block Row" at bounding box center [486, 111] width 31 height 49
click at [494, 130] on div "Image Muchas formas de Pagos Text block Row" at bounding box center [486, 111] width 31 height 49
click at [494, 122] on p "de Pagos" at bounding box center [484, 118] width 25 height 5
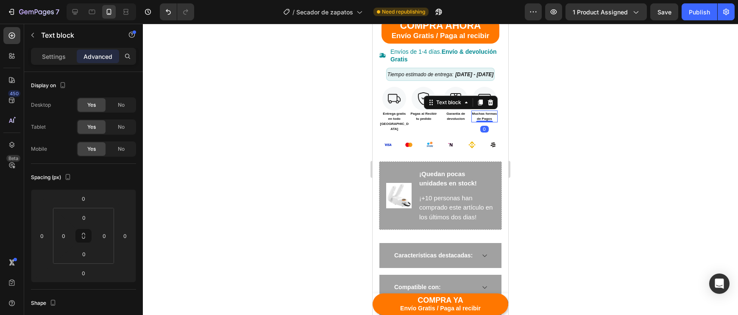
click at [495, 122] on p "de Pagos" at bounding box center [484, 118] width 25 height 5
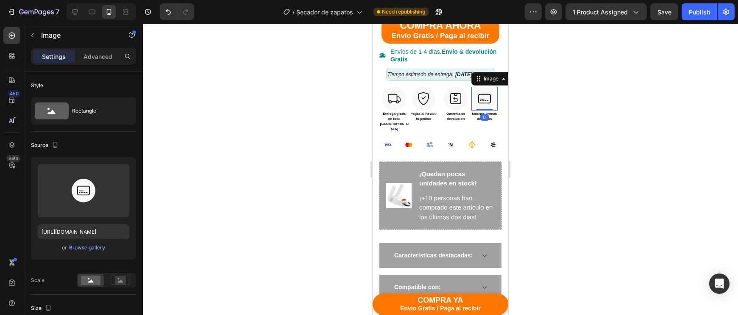
click at [494, 111] on img at bounding box center [484, 99] width 24 height 24
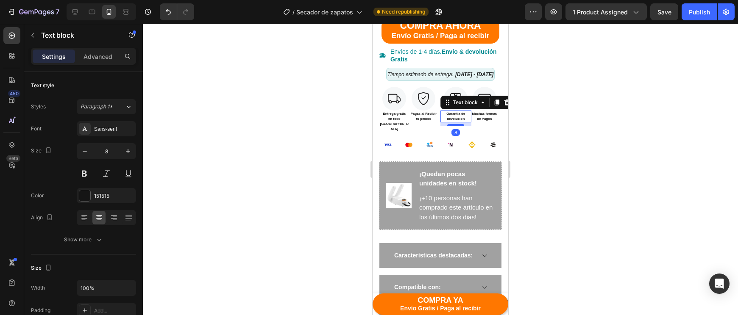
click at [455, 120] on p "Garantia de devolucion" at bounding box center [455, 116] width 29 height 10
click at [431, 116] on p "Pagas al Recibir" at bounding box center [423, 113] width 26 height 5
click at [410, 116] on p "Pagas al Recibir" at bounding box center [423, 113] width 26 height 5
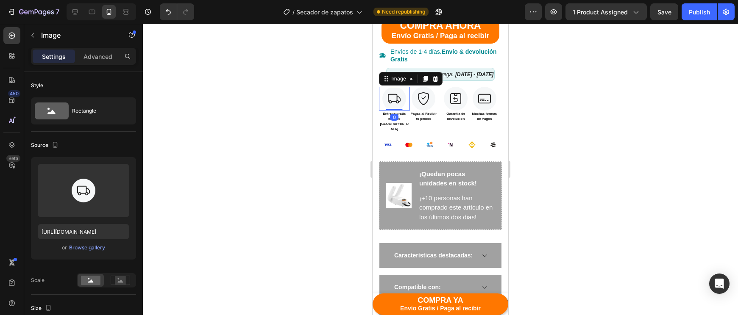
click at [405, 111] on div at bounding box center [394, 99] width 31 height 24
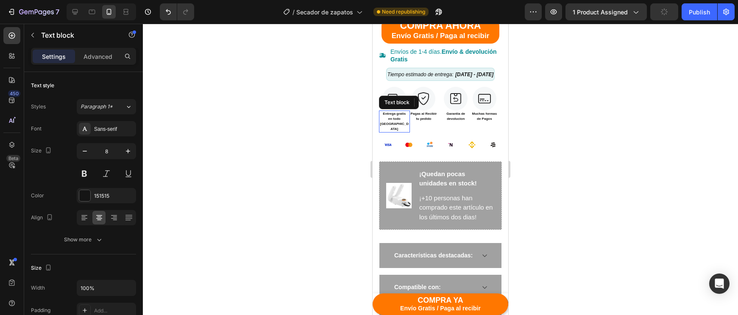
click at [405, 122] on p "en todo [GEOGRAPHIC_DATA]" at bounding box center [394, 123] width 29 height 15
click at [402, 133] on div "8" at bounding box center [394, 134] width 31 height 3
click at [396, 133] on div "8" at bounding box center [394, 134] width 31 height 3
drag, startPoint x: 396, startPoint y: 130, endPoint x: 396, endPoint y: 118, distance: 12.7
click at [396, 118] on div "Entrega gratis en todo [GEOGRAPHIC_DATA] Text block 0" at bounding box center [394, 122] width 31 height 22
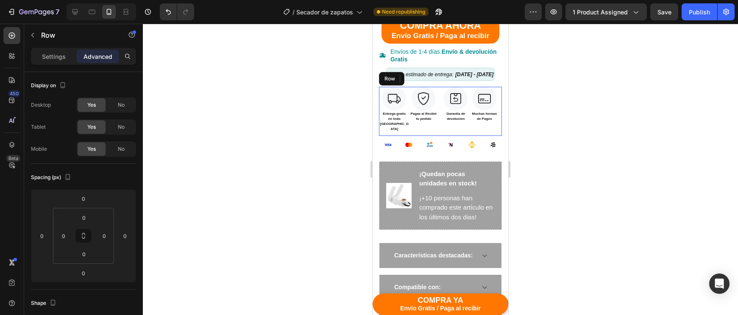
click at [386, 135] on div "Image Entrega gratis en todo [GEOGRAPHIC_DATA] Text block 0 Row" at bounding box center [394, 111] width 31 height 49
click at [385, 130] on div "Image Entrega gratis en todo [GEOGRAPHIC_DATA] Text block Row" at bounding box center [394, 111] width 31 height 49
click at [408, 122] on div "Image Entrega gratis en todo [GEOGRAPHIC_DATA] Text block Row" at bounding box center [394, 110] width 31 height 46
click at [405, 111] on div "Text block" at bounding box center [395, 105] width 32 height 10
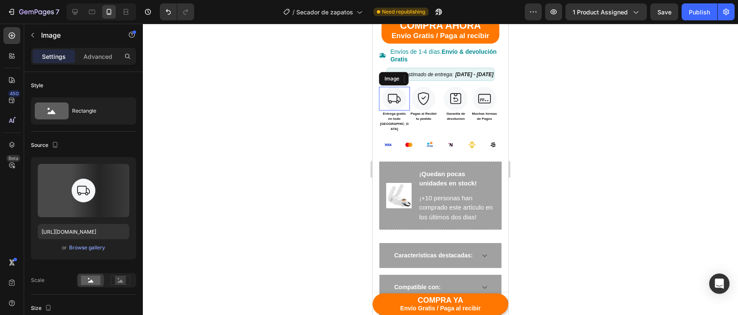
click at [406, 111] on div at bounding box center [394, 99] width 31 height 24
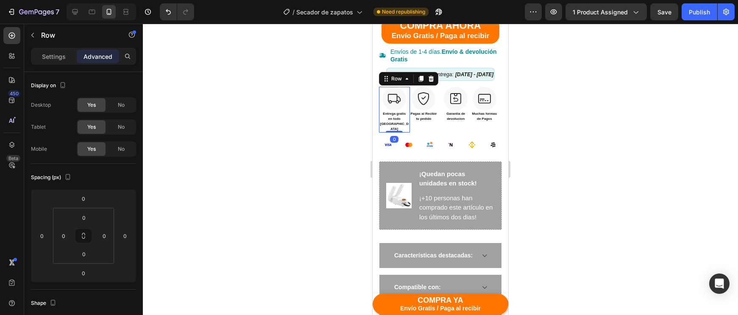
click at [407, 116] on div "Image Entrega gratis en todo [GEOGRAPHIC_DATA] Text block Row 0" at bounding box center [394, 110] width 31 height 46
click at [498, 115] on div "Image Muchas formas de Pagos Text block Row" at bounding box center [486, 105] width 31 height 36
click at [439, 118] on div "Image Pagas al Recibir tu pedido Text block Row" at bounding box center [425, 105] width 31 height 36
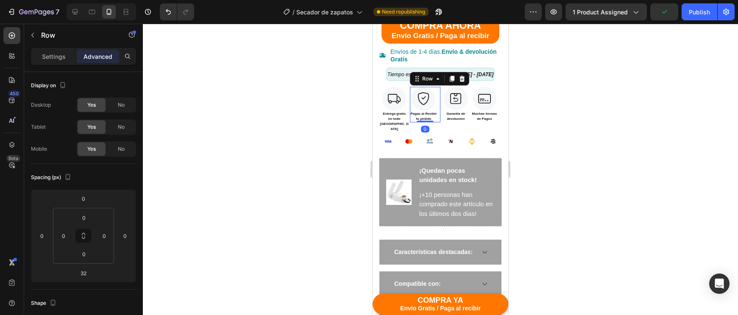
drag, startPoint x: 428, startPoint y: 140, endPoint x: 431, endPoint y: 124, distance: 16.5
click at [431, 122] on div "Image Pagas al Recibir tu pedido Text block Row 0" at bounding box center [425, 105] width 31 height 36
type input "0"
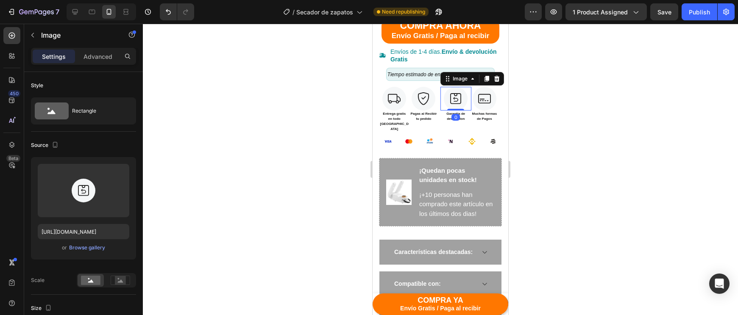
click at [470, 111] on div at bounding box center [455, 99] width 31 height 24
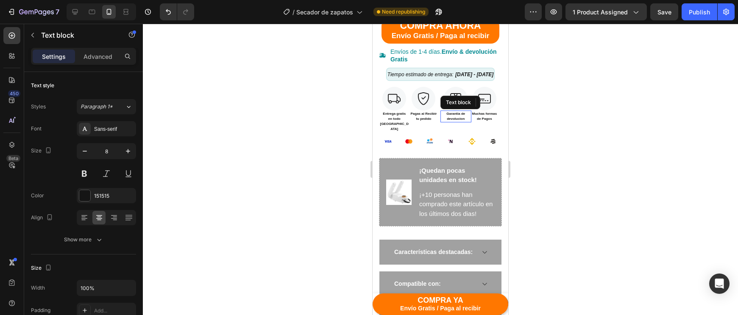
click at [470, 117] on p "Garantia de devolucion" at bounding box center [455, 116] width 29 height 10
click at [470, 111] on div at bounding box center [455, 99] width 31 height 24
click at [470, 116] on div "Garantia de devolucion Text block 0" at bounding box center [455, 117] width 31 height 12
drag, startPoint x: 460, startPoint y: 130, endPoint x: 461, endPoint y: 119, distance: 11.9
click at [461, 119] on div "Garantia de devolucion Text block 0" at bounding box center [455, 117] width 31 height 12
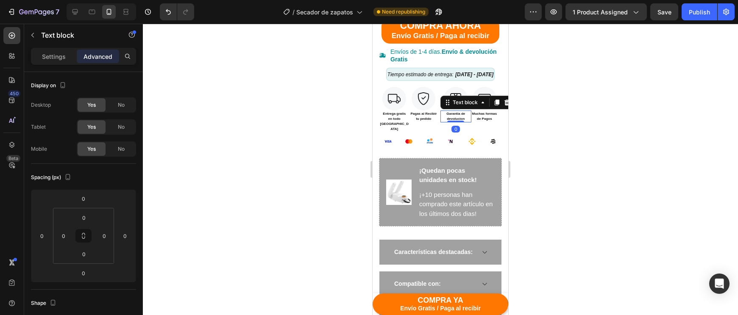
click at [528, 135] on div at bounding box center [440, 169] width 595 height 291
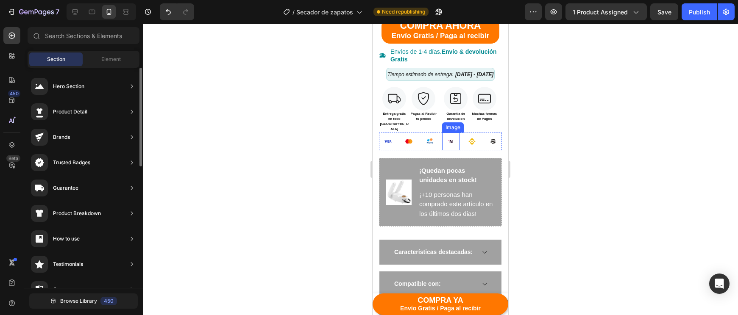
scroll to position [549, 0]
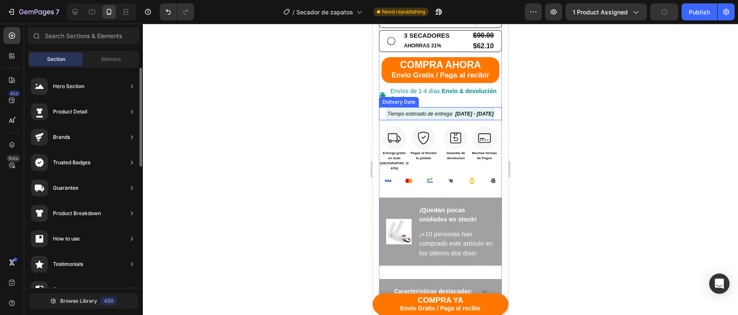
click at [449, 109] on div "Video Video Video Row SECADOR DE ZAPATOS Product Title $30.00 Compare Price Com…" at bounding box center [440, 58] width 123 height 701
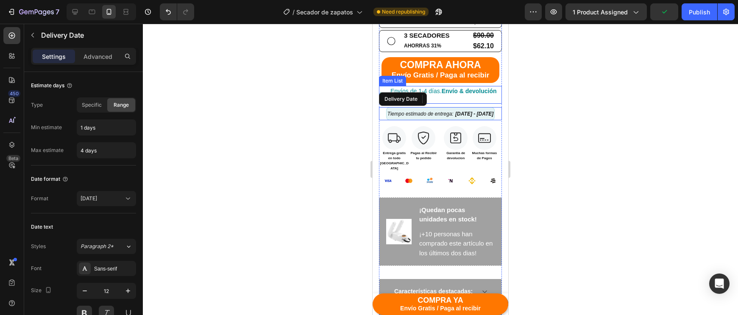
click at [449, 102] on strong "Envío & devolución Gratis" at bounding box center [443, 95] width 106 height 14
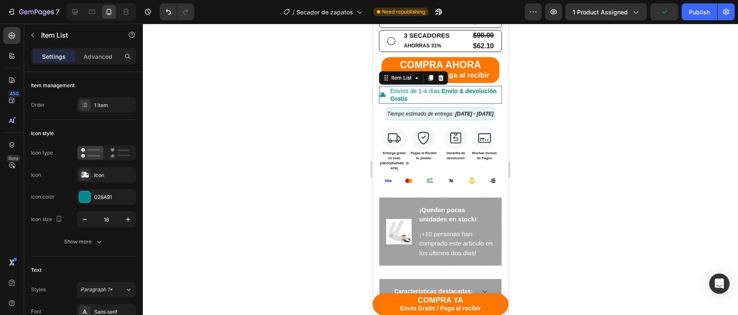
scroll to position [517, 0]
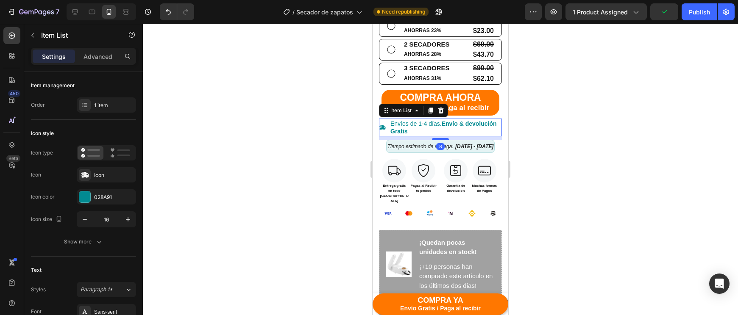
click at [528, 144] on div at bounding box center [440, 169] width 595 height 291
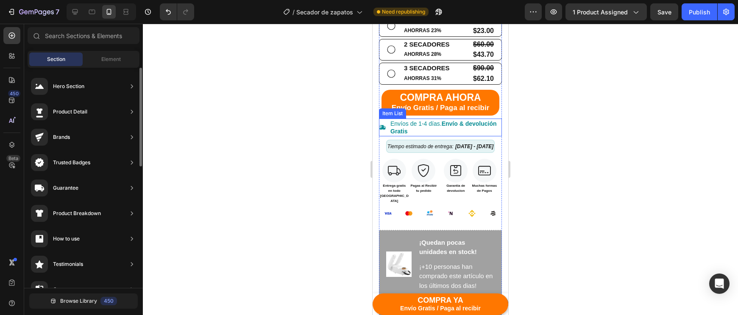
click at [489, 114] on div "COMPRA AHORA Envío Gratis / Paga al recibir Button" at bounding box center [440, 104] width 123 height 29
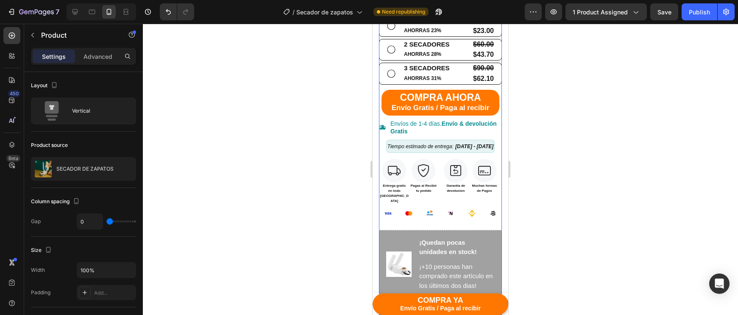
click at [486, 112] on div "COMPRA AHORA Envío Gratis / Paga al recibir Button" at bounding box center [440, 104] width 123 height 29
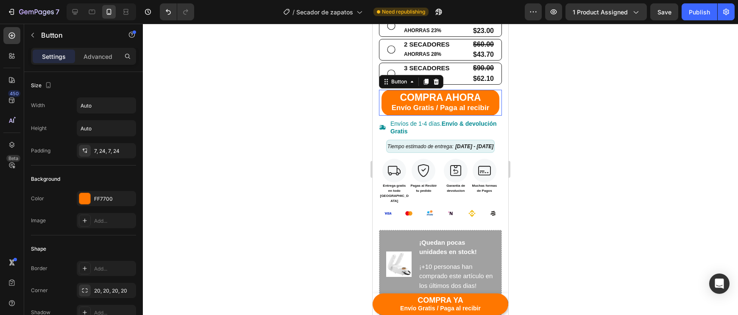
click at [454, 110] on button "COMPRA AHORA Envío Gratis / Paga al recibir" at bounding box center [440, 103] width 118 height 26
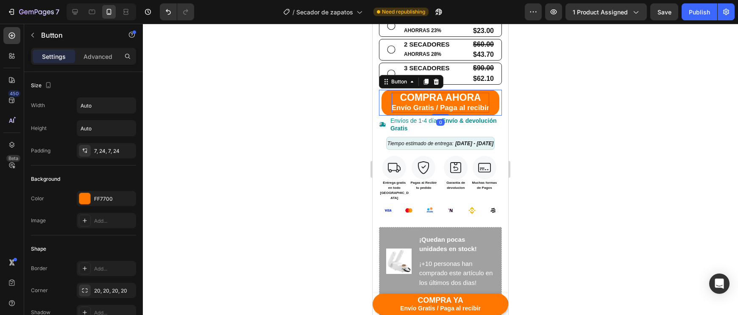
drag, startPoint x: 444, startPoint y: 114, endPoint x: 449, endPoint y: 89, distance: 25.1
click at [449, 91] on div "COMPRA AHORA Envío Gratis / Paga al recibir Button 0" at bounding box center [440, 103] width 123 height 26
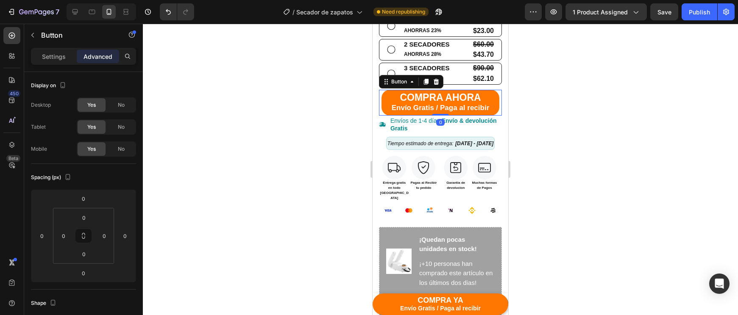
click at [590, 100] on div at bounding box center [440, 169] width 595 height 291
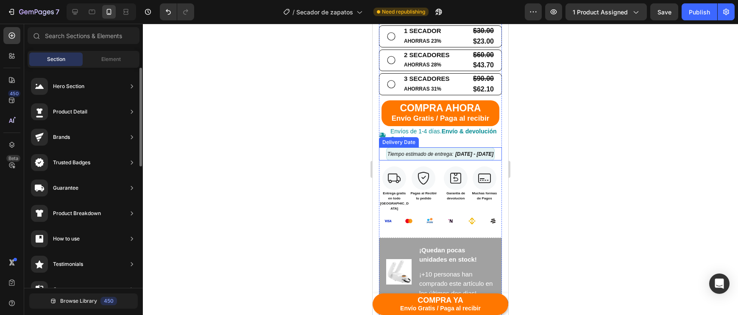
scroll to position [522, 0]
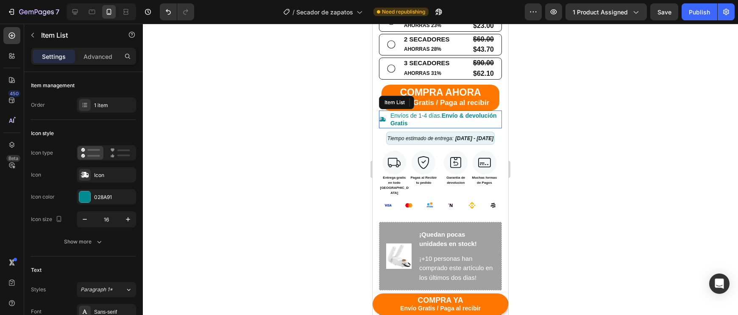
click at [413, 116] on p "Envíos de 1-4 días. Envío & devolución Gratis" at bounding box center [445, 119] width 110 height 15
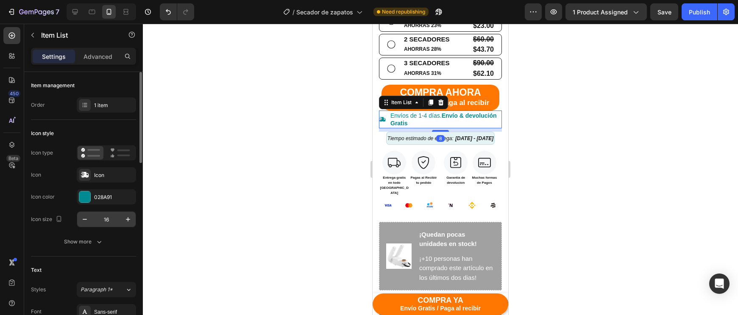
click at [93, 216] on input "16" at bounding box center [106, 219] width 28 height 15
click at [88, 222] on icon "button" at bounding box center [84, 219] width 8 height 8
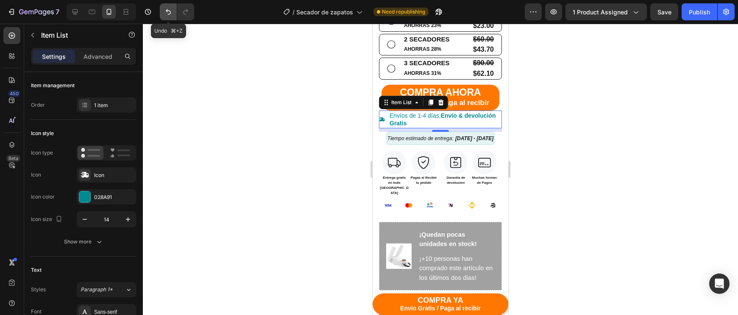
click at [162, 6] on button "Undo/Redo" at bounding box center [168, 11] width 17 height 17
type input "16"
click at [162, 6] on button "Undo/Redo" at bounding box center [168, 11] width 17 height 17
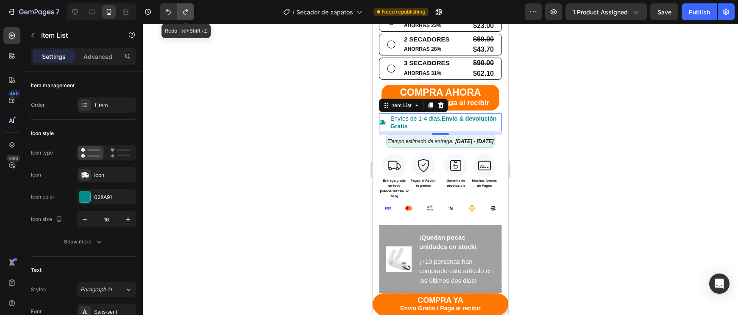
click at [187, 11] on icon "Undo/Redo" at bounding box center [185, 12] width 5 height 6
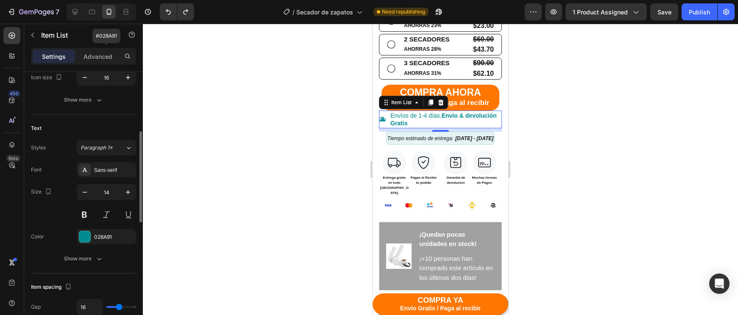
scroll to position [150, 0]
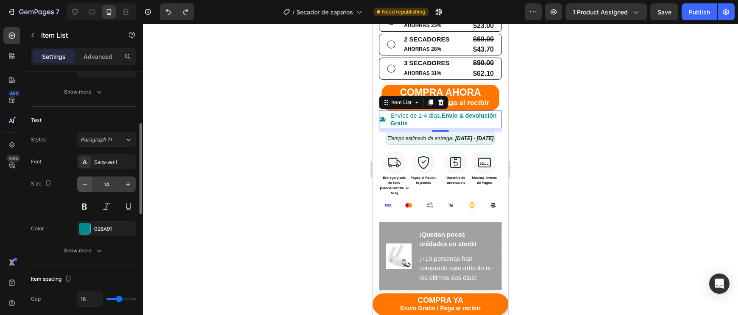
click at [84, 191] on button "button" at bounding box center [84, 184] width 15 height 15
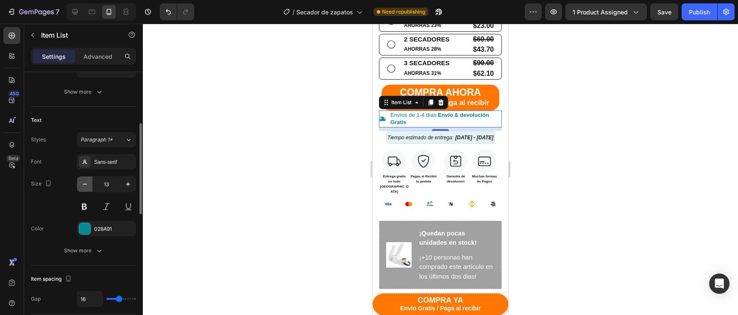
click at [84, 190] on button "button" at bounding box center [84, 184] width 15 height 15
type input "12"
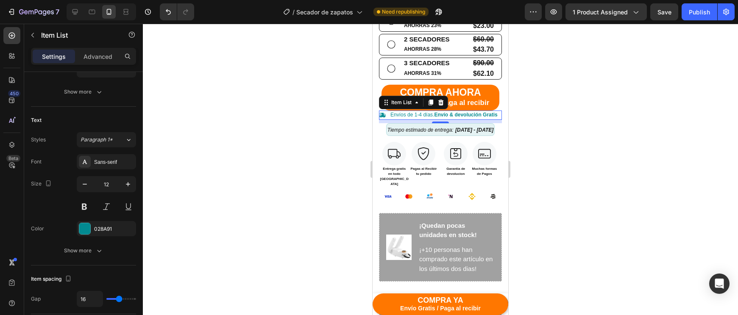
click at [529, 134] on div at bounding box center [440, 169] width 595 height 291
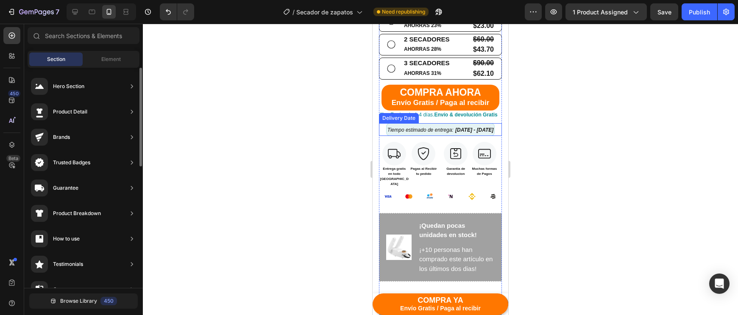
click at [472, 135] on div "Tiempo estimado de entrega: [DATE] - [DATE]" at bounding box center [440, 129] width 109 height 13
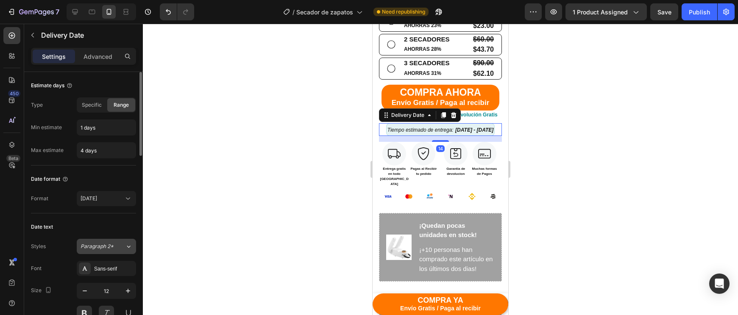
scroll to position [35, 0]
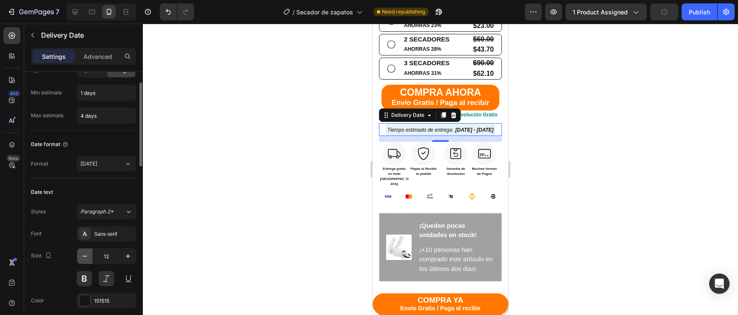
click at [84, 260] on icon "button" at bounding box center [84, 256] width 8 height 8
click at [126, 257] on icon "button" at bounding box center [128, 256] width 8 height 8
type input "11"
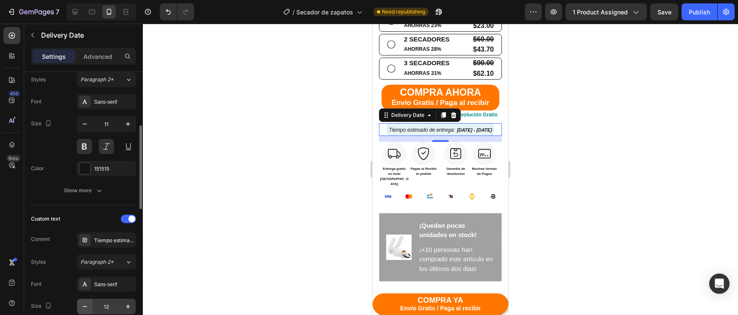
scroll to position [168, 0]
click at [85, 304] on icon "button" at bounding box center [84, 306] width 8 height 8
type input "11"
click at [252, 169] on div at bounding box center [440, 169] width 595 height 291
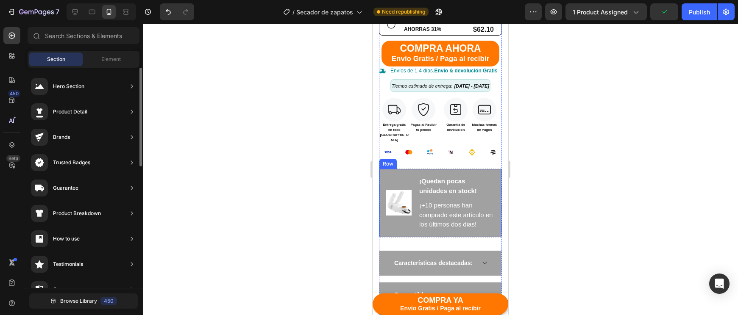
scroll to position [580, 0]
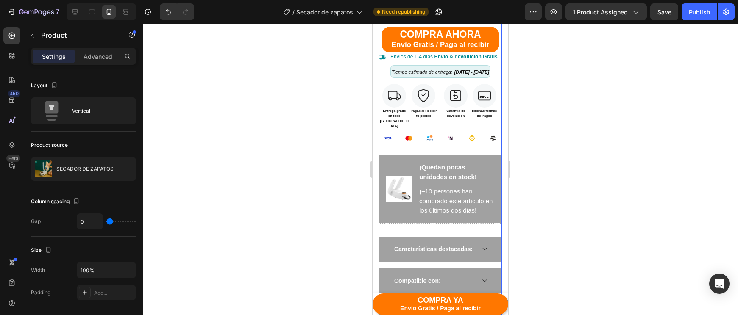
click at [458, 210] on div "Video Video Video Row SECADOR DE ZAPATOS Product Title $30.00 Compare Price Com…" at bounding box center [440, 21] width 123 height 688
click at [458, 206] on div "Image ¡Quedan pocas unidades en stock! Text block ¡+10 personas han comprado es…" at bounding box center [440, 189] width 123 height 69
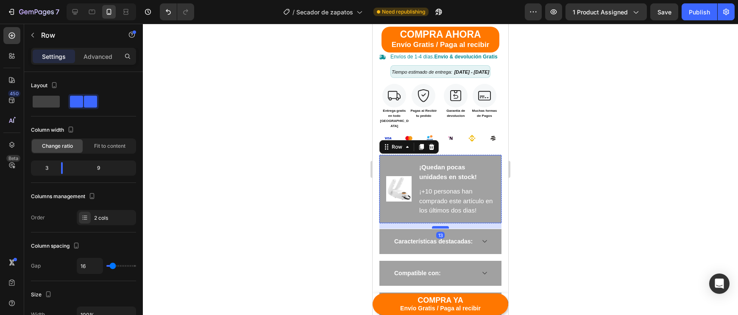
drag, startPoint x: 442, startPoint y: 219, endPoint x: 442, endPoint y: 211, distance: 7.6
click at [442, 226] on div at bounding box center [440, 227] width 17 height 3
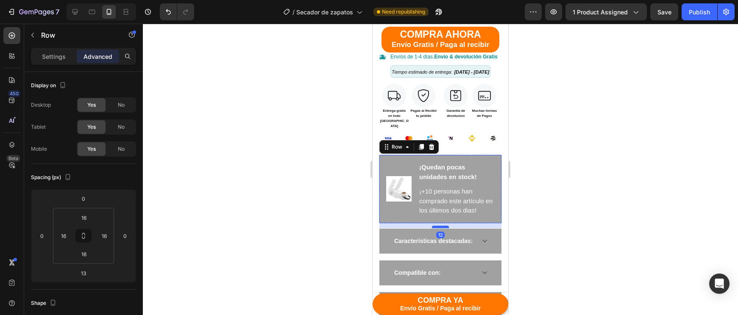
click at [442, 226] on div at bounding box center [440, 227] width 17 height 3
type input "12"
click at [563, 192] on div at bounding box center [440, 169] width 595 height 291
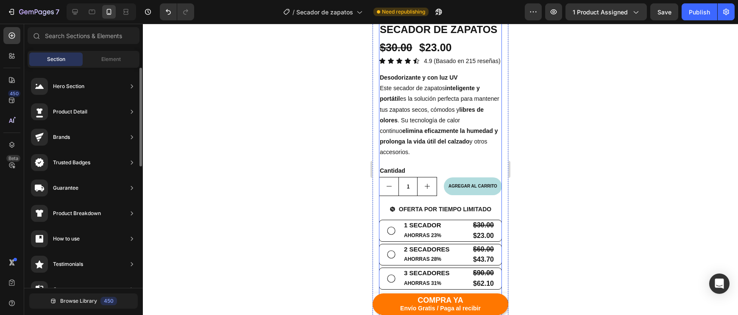
scroll to position [287, 0]
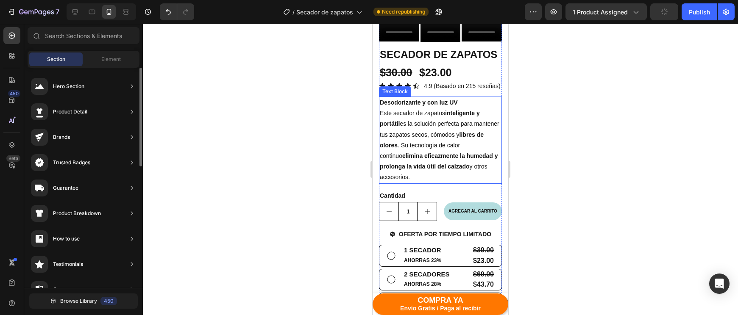
click at [444, 175] on p "Este secador de zapatos inteligente y portátil es la solución perfecta para man…" at bounding box center [440, 145] width 121 height 75
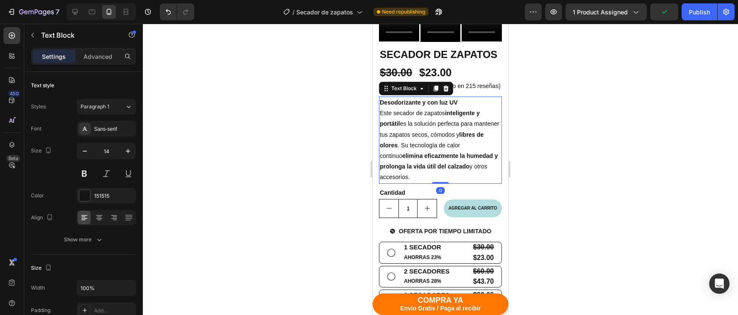
drag, startPoint x: 439, startPoint y: 185, endPoint x: 439, endPoint y: 155, distance: 29.2
click at [439, 157] on div "Desodorizante y con luz UV Este secador de zapatos inteligente y portátil es la…" at bounding box center [440, 140] width 123 height 87
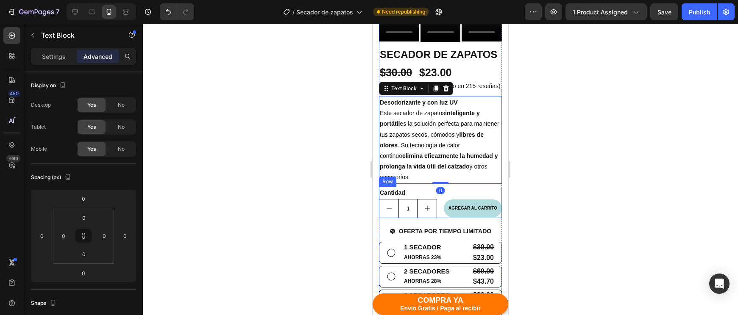
click at [441, 214] on div "Cantidad Text Block 1 Product Quantity AGREGAR AL CARRITO Add to Cart Row" at bounding box center [440, 202] width 123 height 31
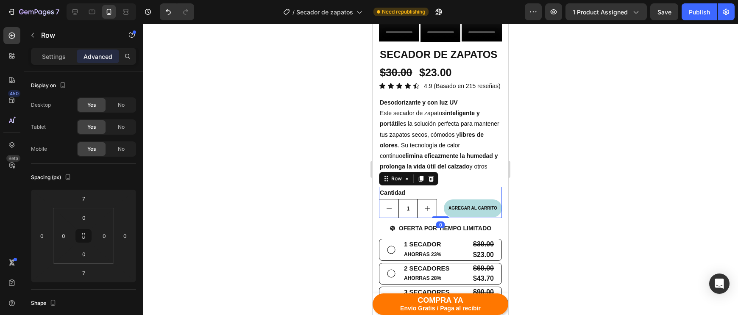
drag, startPoint x: 441, startPoint y: 219, endPoint x: 445, endPoint y: 187, distance: 32.0
click at [445, 187] on div "Cantidad Text Block 1 Product Quantity AGREGAR AL CARRITO Add to Cart Row 0" at bounding box center [440, 202] width 123 height 31
type input "0"
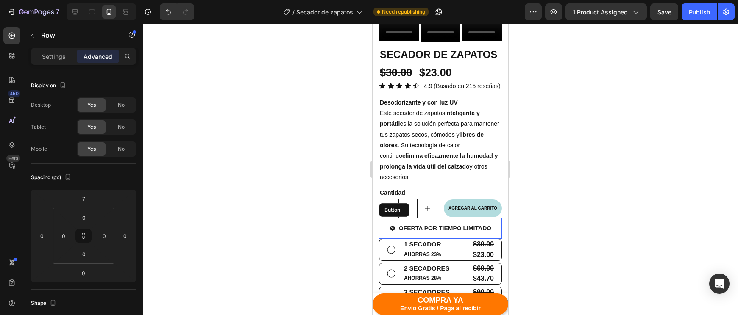
click at [496, 226] on button "OFERTA POR TIEMPO LIMITADO" at bounding box center [440, 228] width 122 height 21
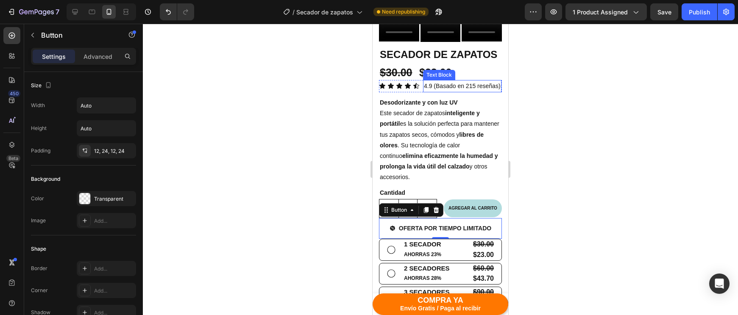
scroll to position [251, 0]
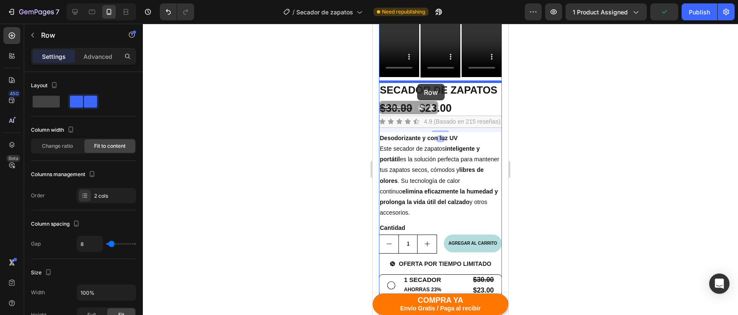
drag, startPoint x: 421, startPoint y: 124, endPoint x: 417, endPoint y: 84, distance: 40.0
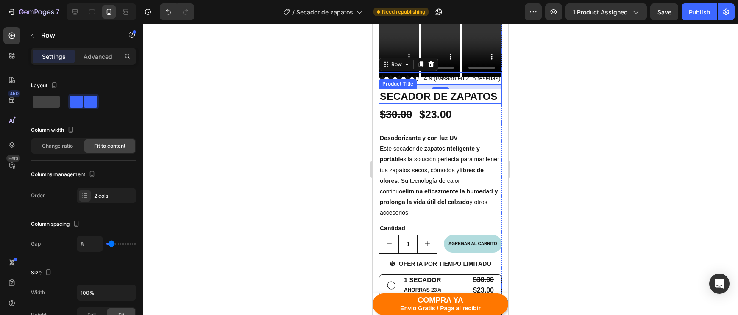
click at [535, 117] on div at bounding box center [440, 169] width 595 height 291
click at [422, 82] on div "Icon Icon Icon Icon Icon Icon List 4.9 (Basado en 215 reseñas) Text Block Row" at bounding box center [440, 78] width 123 height 12
click at [435, 83] on div "Icon Icon Icon Icon Icon Icon List 4.9 (Basado en 215 reseñas) Text Block Row 10" at bounding box center [440, 78] width 123 height 12
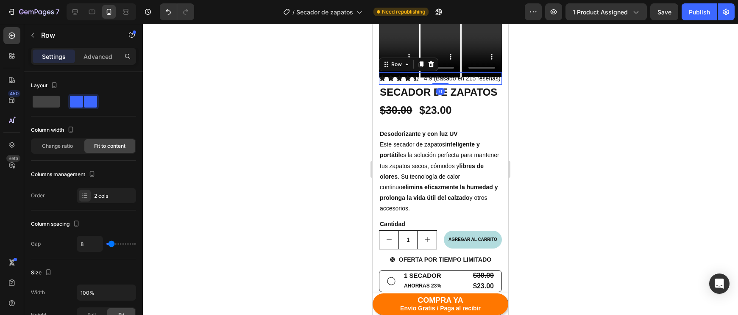
drag, startPoint x: 435, startPoint y: 87, endPoint x: 437, endPoint y: 74, distance: 13.2
click at [437, 74] on div "Icon Icon Icon Icon Icon Icon List 4.9 (Basado en 215 reseñas) Text Block Row 0" at bounding box center [440, 78] width 123 height 12
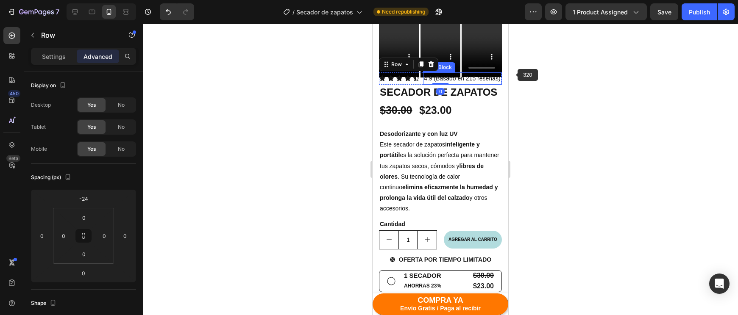
click at [550, 83] on div at bounding box center [440, 169] width 595 height 291
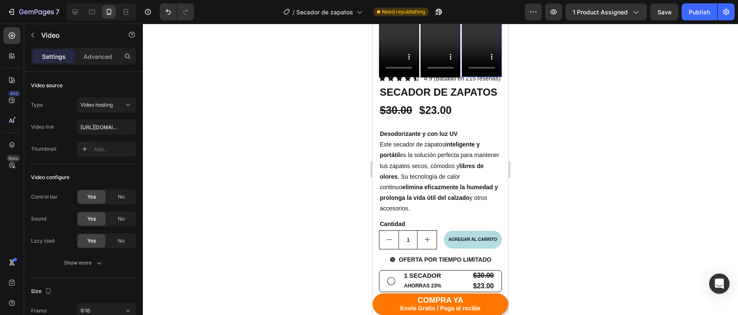
click at [462, 51] on video at bounding box center [481, 41] width 40 height 71
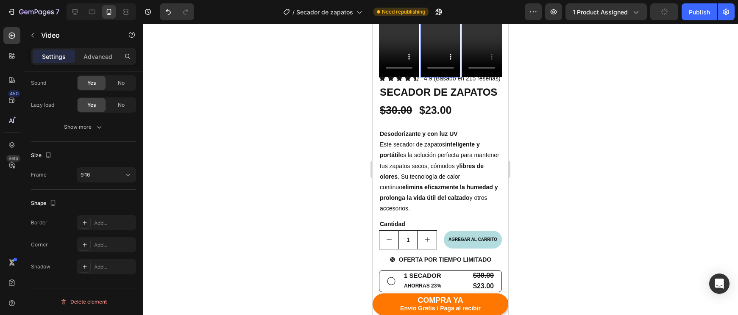
click at [458, 55] on video at bounding box center [440, 41] width 40 height 71
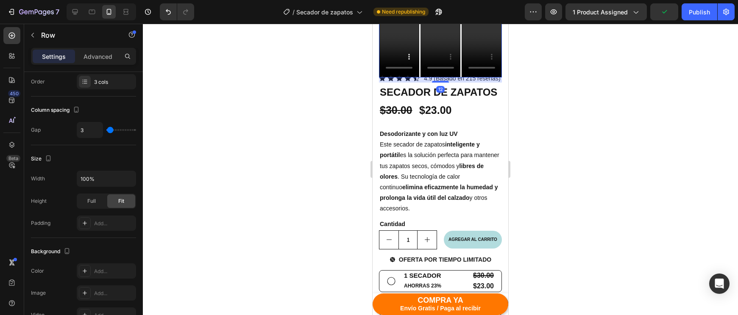
click at [461, 57] on div "Video Video Video Row 12" at bounding box center [440, 41] width 123 height 71
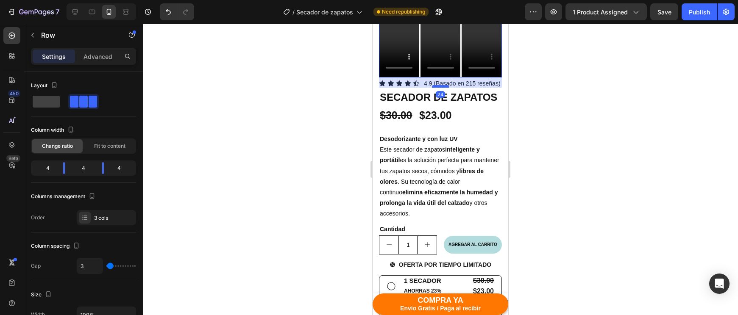
drag, startPoint x: 446, startPoint y: 80, endPoint x: 446, endPoint y: 86, distance: 5.1
click at [446, 86] on div at bounding box center [440, 86] width 17 height 3
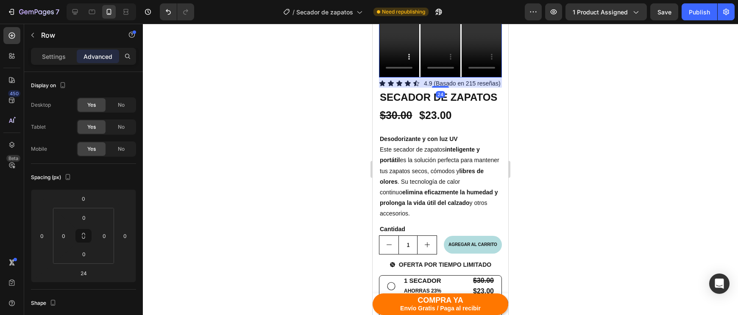
click at [540, 87] on div at bounding box center [440, 169] width 595 height 291
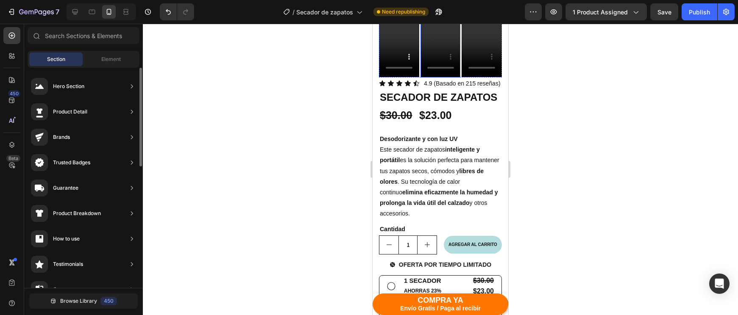
click at [441, 53] on video at bounding box center [440, 41] width 40 height 71
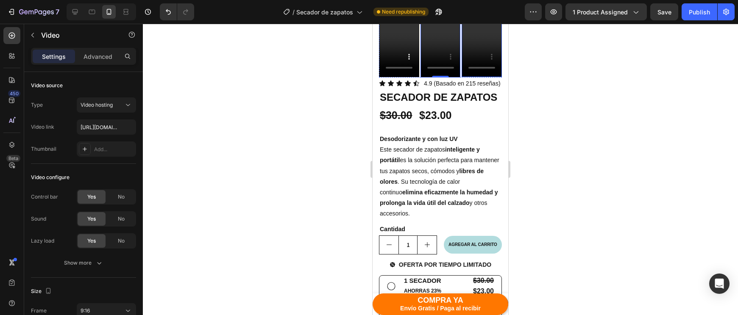
click at [468, 58] on video at bounding box center [481, 41] width 40 height 71
click at [562, 79] on div at bounding box center [440, 169] width 595 height 291
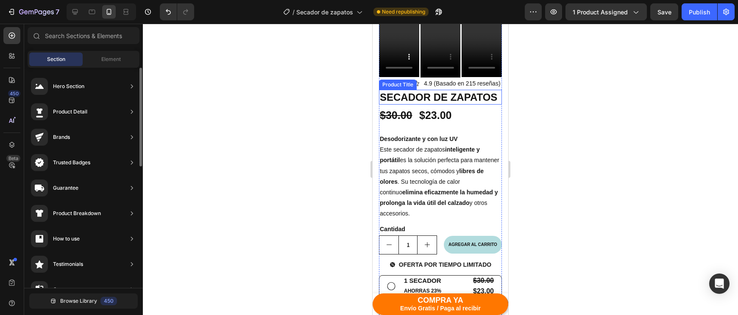
click at [497, 100] on h1 "SECADOR DE ZAPATOS" at bounding box center [440, 97] width 123 height 15
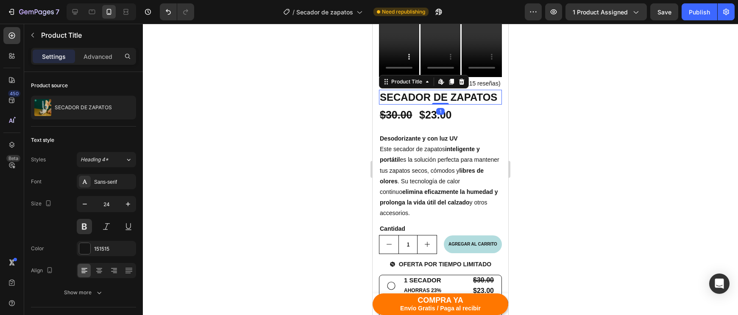
drag, startPoint x: 444, startPoint y: 103, endPoint x: 444, endPoint y: 94, distance: 8.9
click at [444, 94] on div "SECADOR DE ZAPATOS Product Title Edit content in Shopify 1" at bounding box center [440, 97] width 123 height 15
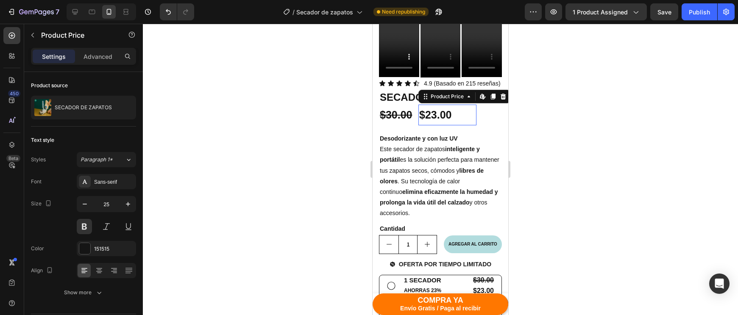
click at [420, 111] on div "$23.00" at bounding box center [447, 115] width 58 height 21
click at [417, 116] on div "$30.00" at bounding box center [408, 115] width 58 height 21
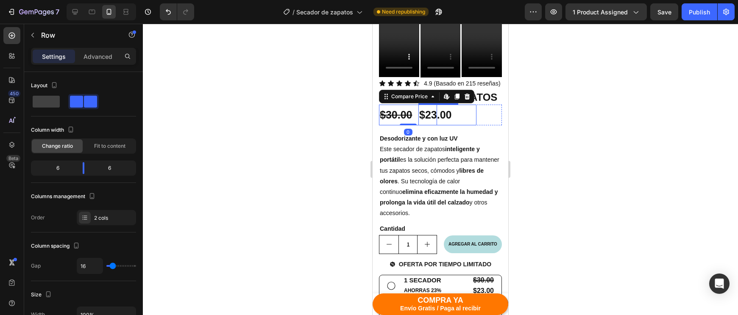
click at [478, 113] on div "$23.00 Product Price Product Price" at bounding box center [473, 115] width 58 height 21
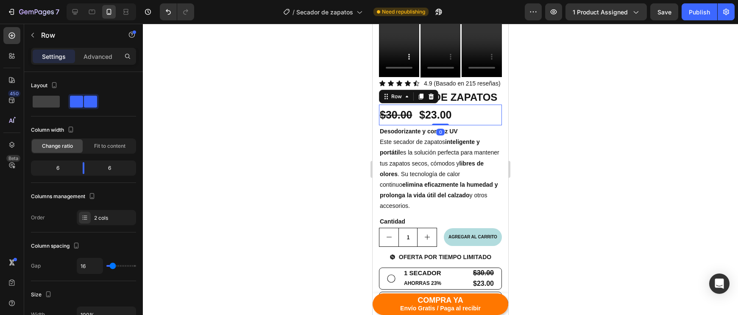
drag, startPoint x: 444, startPoint y: 130, endPoint x: 445, endPoint y: 120, distance: 9.8
click at [445, 120] on div "$30.00 Compare Price Compare Price $23.00 Product Price Product Price Row 0" at bounding box center [440, 115] width 123 height 21
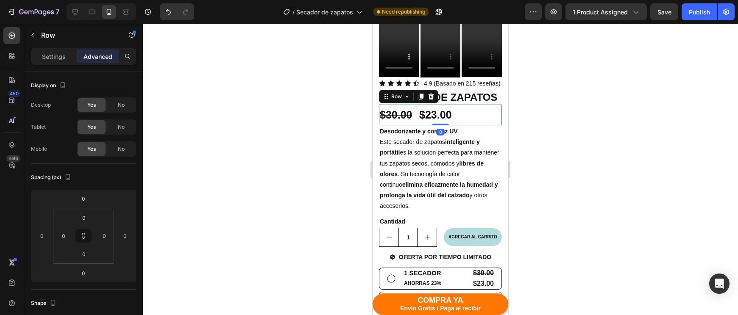
click at [535, 113] on div at bounding box center [440, 169] width 595 height 291
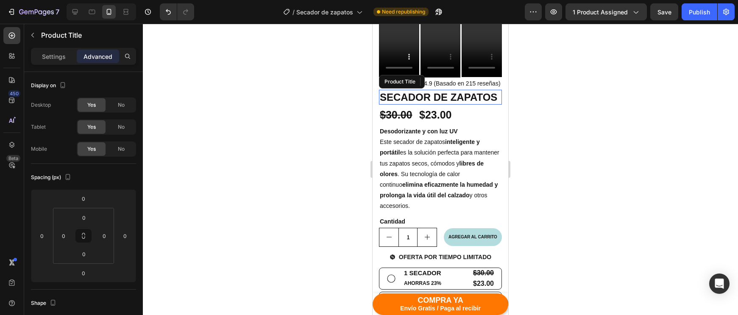
click at [485, 98] on h1 "SECADOR DE ZAPATOS" at bounding box center [440, 97] width 123 height 15
click at [518, 115] on div at bounding box center [440, 169] width 595 height 291
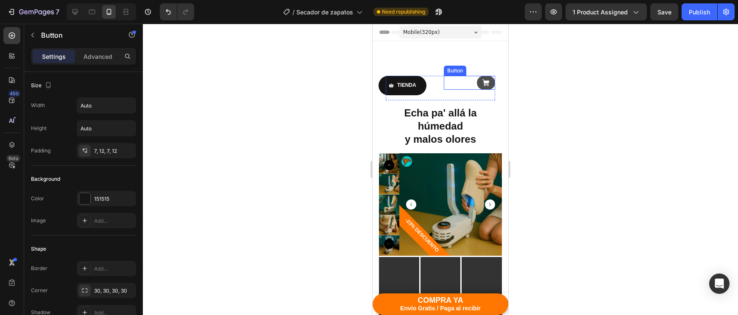
click at [489, 86] on icon at bounding box center [486, 83] width 8 height 8
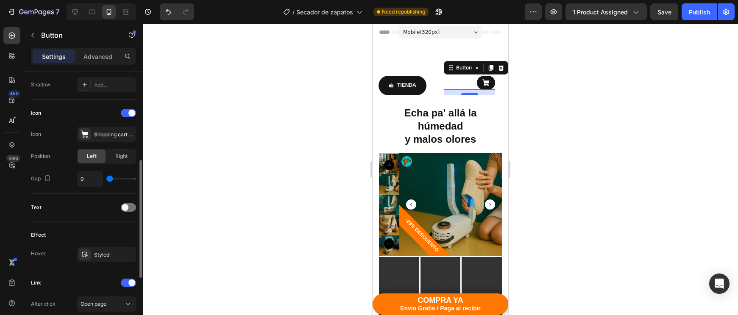
scroll to position [247, 0]
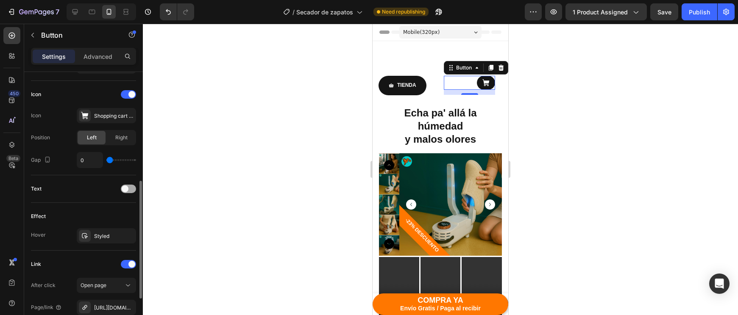
click at [124, 192] on div at bounding box center [128, 189] width 15 height 8
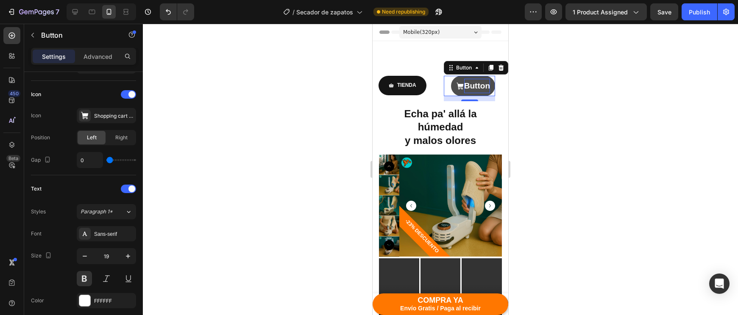
click at [474, 89] on p "Button" at bounding box center [477, 86] width 26 height 14
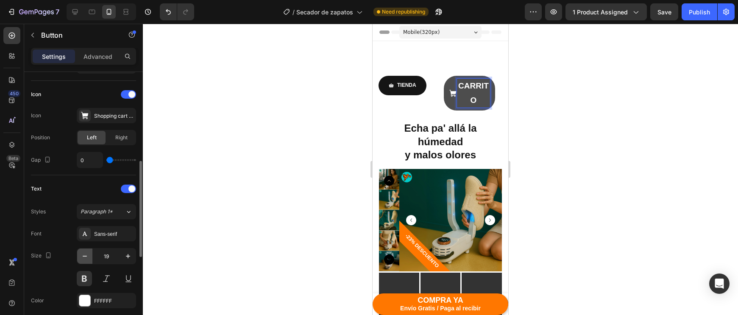
click at [87, 261] on button "button" at bounding box center [84, 256] width 15 height 15
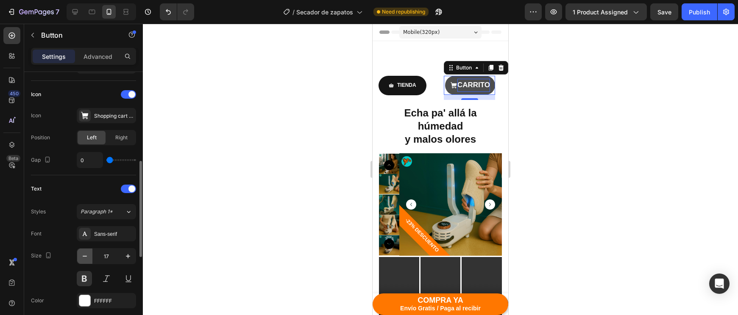
click at [86, 258] on icon "button" at bounding box center [84, 256] width 8 height 8
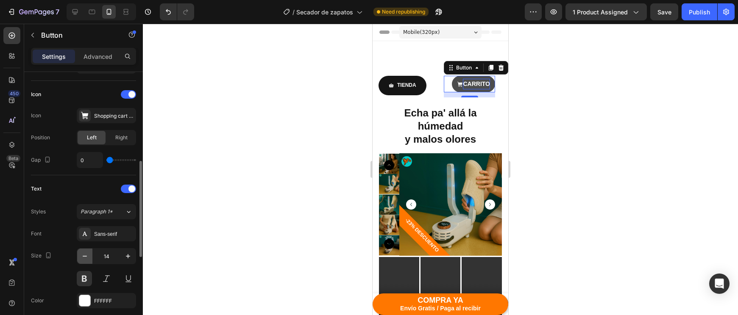
click at [86, 258] on icon "button" at bounding box center [84, 256] width 8 height 8
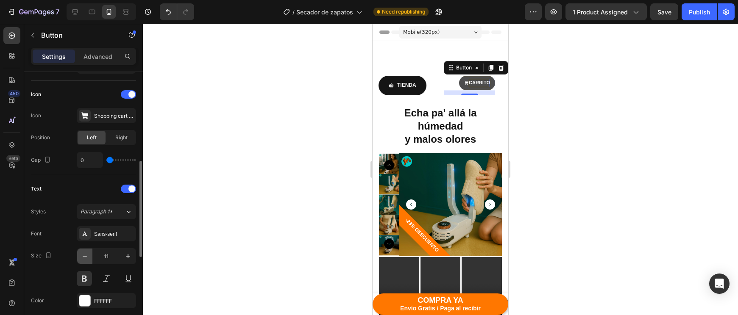
click at [86, 258] on icon "button" at bounding box center [84, 256] width 8 height 8
type input "9"
click at [546, 183] on div at bounding box center [440, 169] width 595 height 291
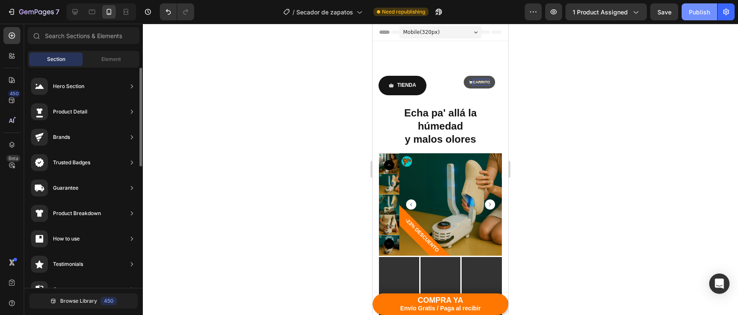
click at [696, 18] on button "Publish" at bounding box center [699, 11] width 36 height 17
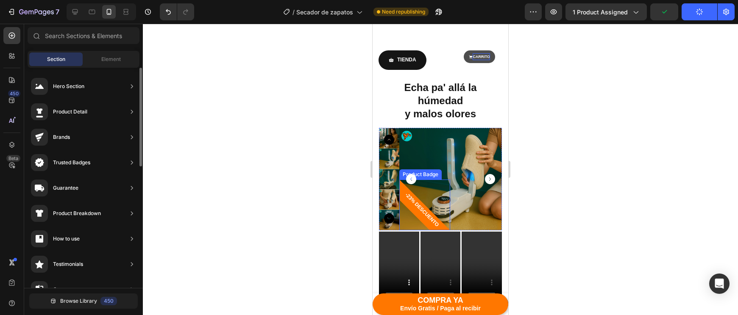
scroll to position [55, 0]
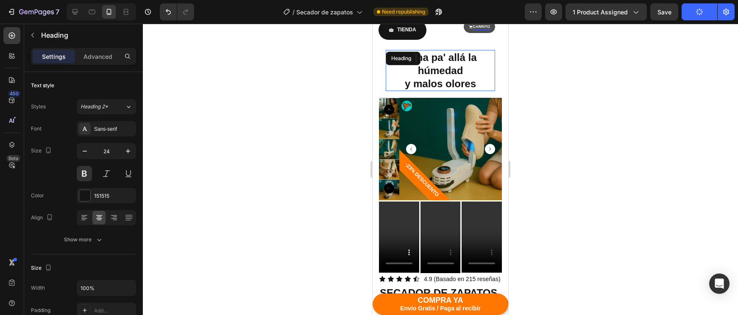
click at [487, 75] on h2 "Echa pa' allá la húmedad y malos olores" at bounding box center [439, 71] width 109 height 42
click at [574, 103] on div at bounding box center [440, 169] width 595 height 291
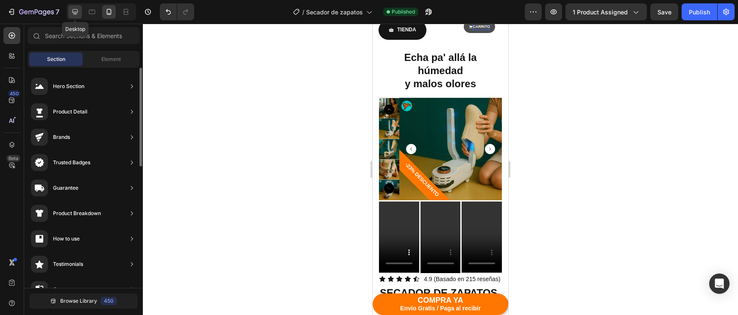
click at [74, 11] on icon at bounding box center [75, 12] width 8 height 8
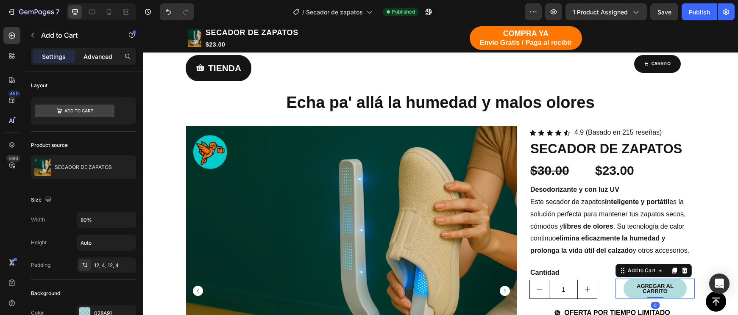
click at [90, 52] on p "Advanced" at bounding box center [97, 56] width 29 height 9
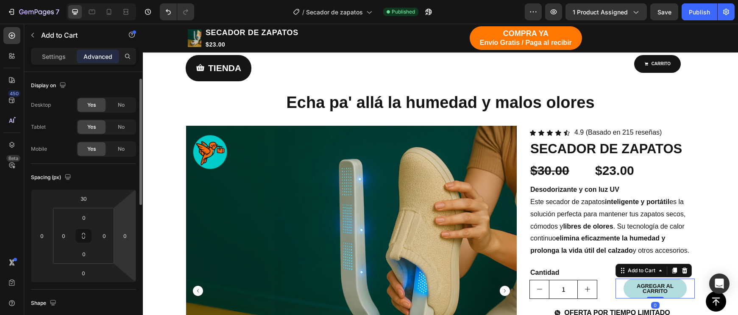
scroll to position [132, 0]
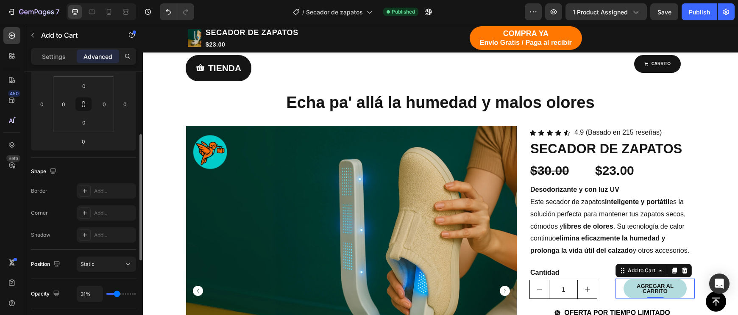
type input "39%"
type input "39"
type input "43%"
type input "43"
type input "100%"
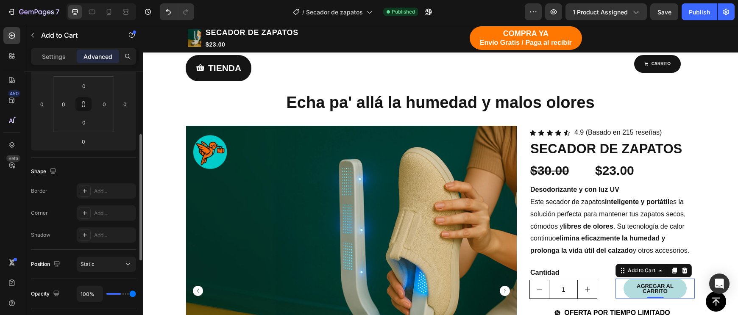
drag, startPoint x: 117, startPoint y: 293, endPoint x: 272, endPoint y: 302, distance: 155.3
type input "100"
click at [272, 0] on div "7 Version history / Secador de zapatos Published Preview 1 product assigned Sav…" at bounding box center [369, 0] width 738 height 0
click at [688, 19] on button "Publish" at bounding box center [699, 11] width 36 height 17
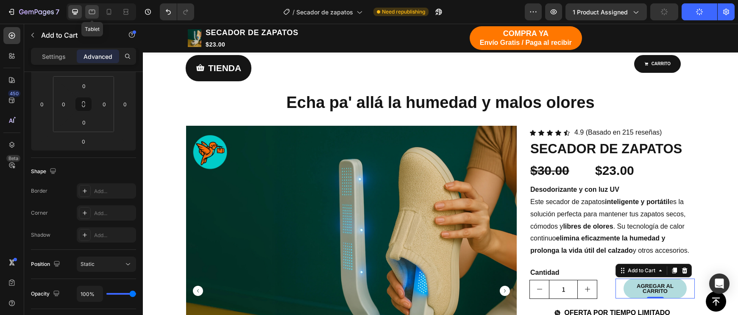
click at [91, 8] on icon at bounding box center [92, 12] width 8 height 8
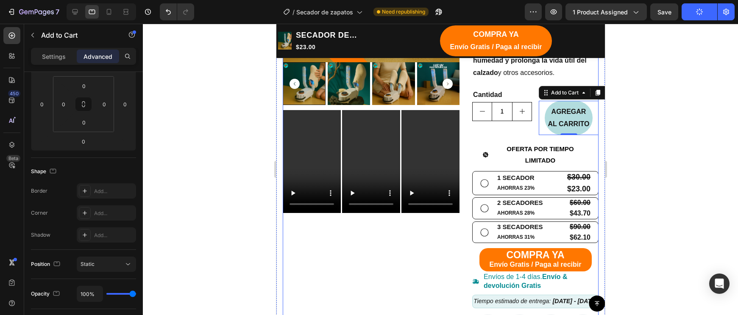
scroll to position [311, 0]
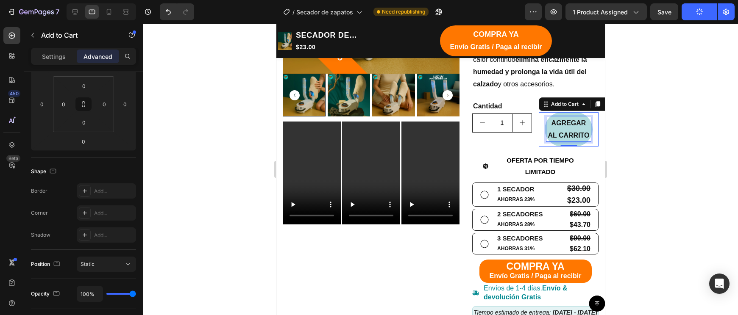
click at [574, 122] on div "AGREGAR AL CARRITO" at bounding box center [568, 129] width 44 height 25
click at [589, 128] on p "AGREGAR AL CARRITO" at bounding box center [568, 129] width 44 height 25
click at [556, 107] on div "AGREGAR AL CARRITO Add to Cart 0" at bounding box center [568, 123] width 60 height 47
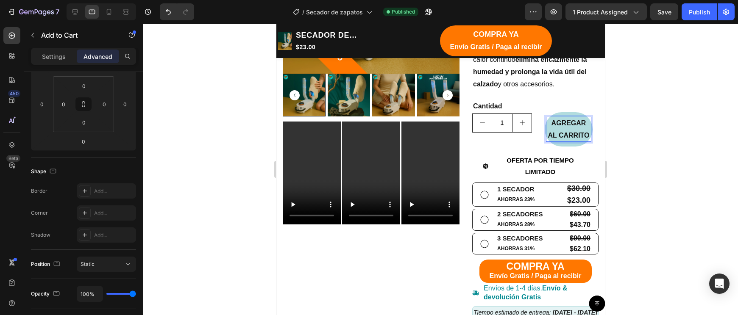
click at [560, 112] on button "AGREGAR AL CARRITO" at bounding box center [568, 129] width 48 height 35
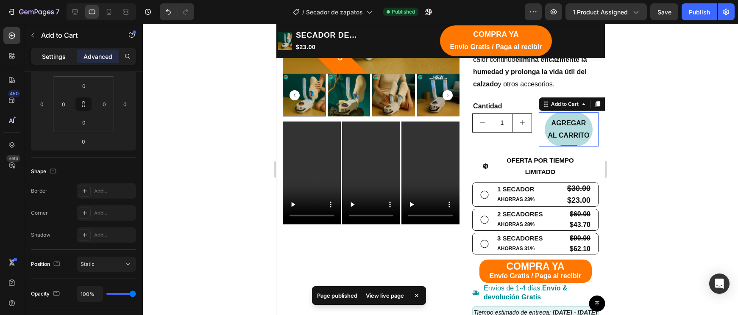
click at [44, 58] on p "Settings" at bounding box center [54, 56] width 24 height 9
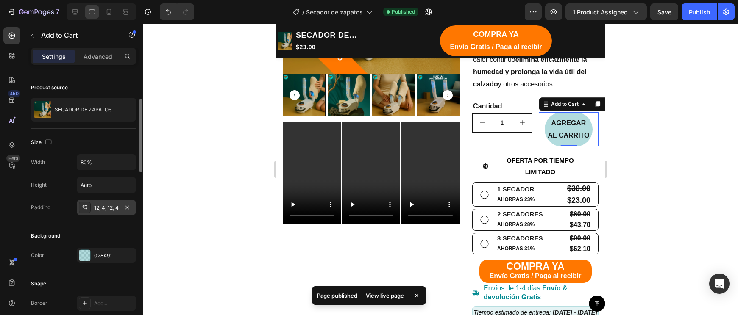
scroll to position [23, 0]
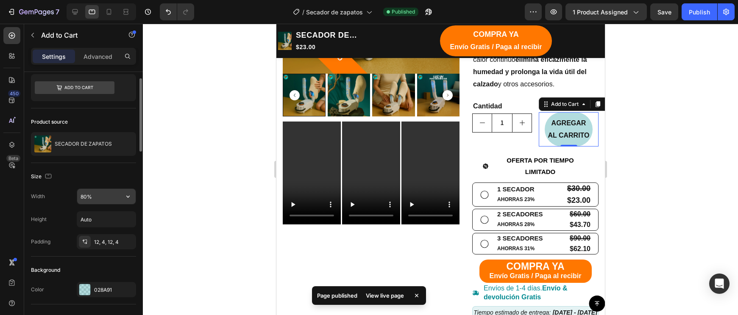
click at [85, 196] on input "80%" at bounding box center [106, 196] width 58 height 15
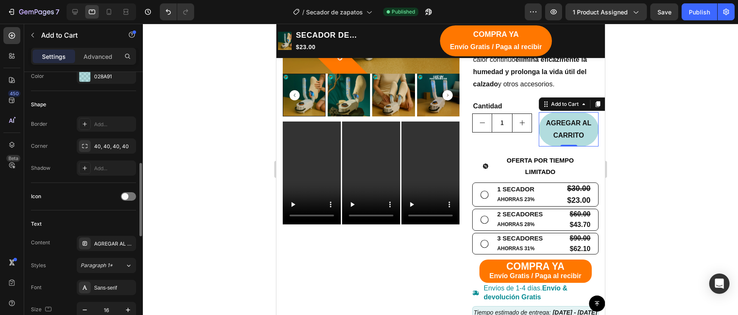
scroll to position [258, 0]
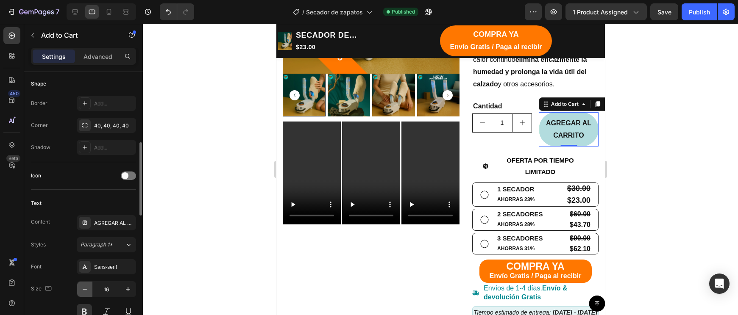
type input "100%"
click at [87, 286] on icon "button" at bounding box center [84, 289] width 8 height 8
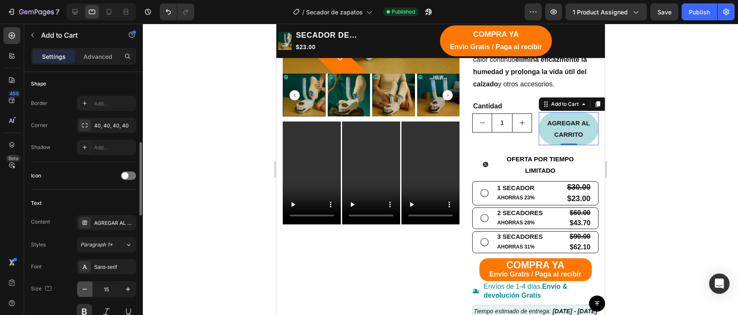
click at [87, 286] on icon "button" at bounding box center [84, 289] width 8 height 8
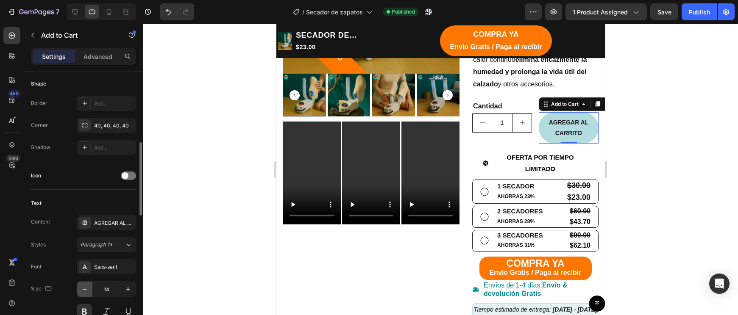
click at [87, 286] on icon "button" at bounding box center [84, 289] width 8 height 8
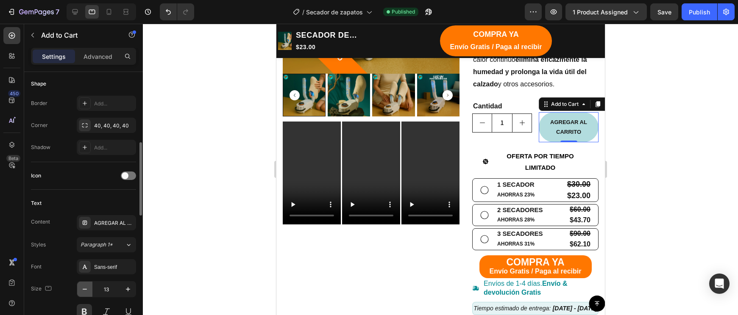
click at [87, 286] on icon "button" at bounding box center [84, 289] width 8 height 8
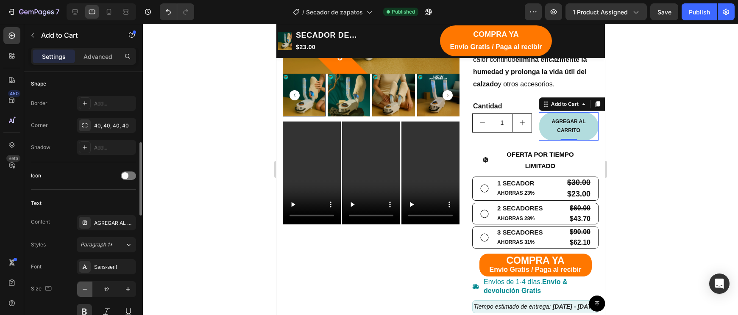
click at [87, 286] on icon "button" at bounding box center [84, 289] width 8 height 8
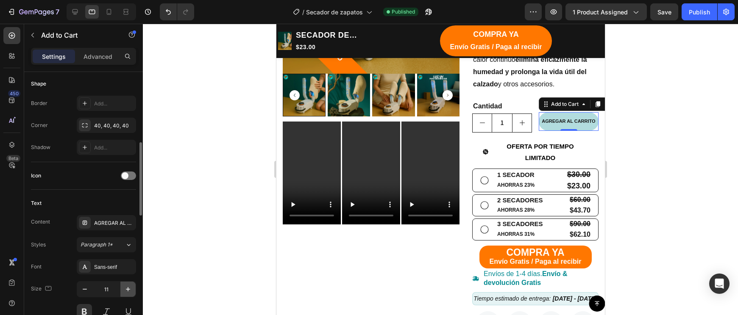
click at [124, 291] on icon "button" at bounding box center [128, 289] width 8 height 8
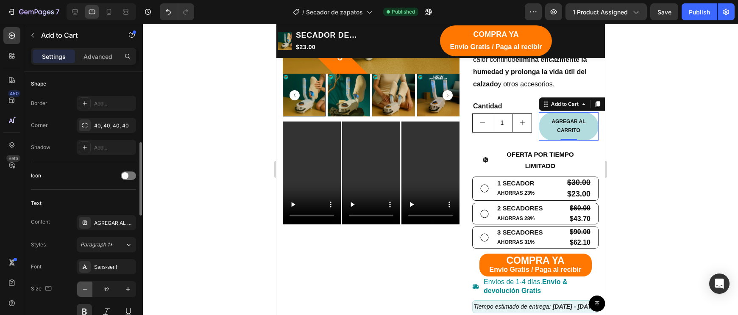
click at [84, 295] on button "button" at bounding box center [84, 289] width 15 height 15
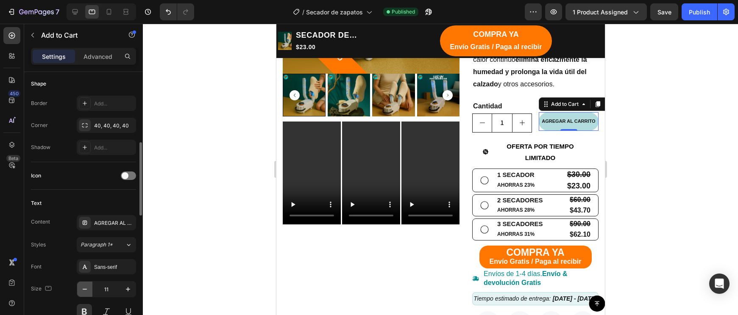
click at [84, 295] on button "button" at bounding box center [84, 289] width 15 height 15
type input "10"
click at [650, 204] on div at bounding box center [440, 169] width 595 height 291
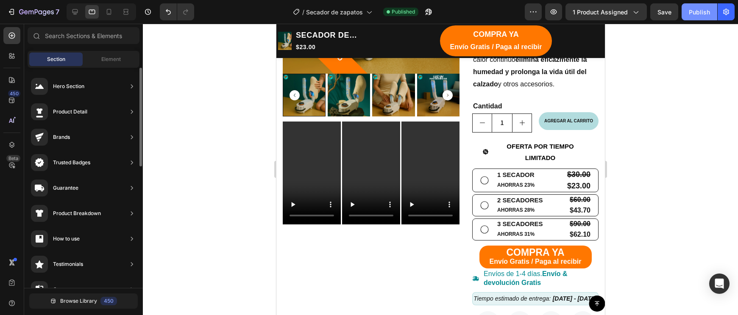
click at [702, 17] on button "Publish" at bounding box center [699, 11] width 36 height 17
click at [75, 15] on icon at bounding box center [75, 12] width 8 height 8
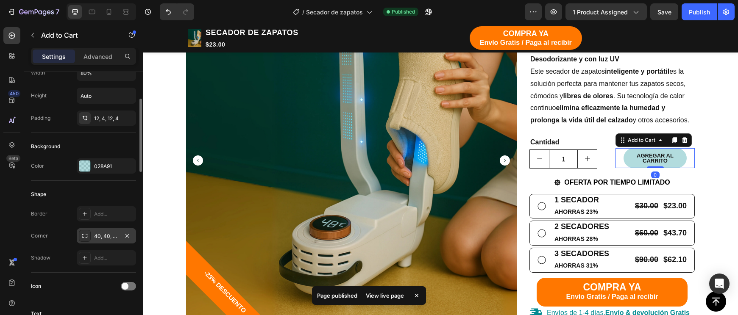
scroll to position [110, 0]
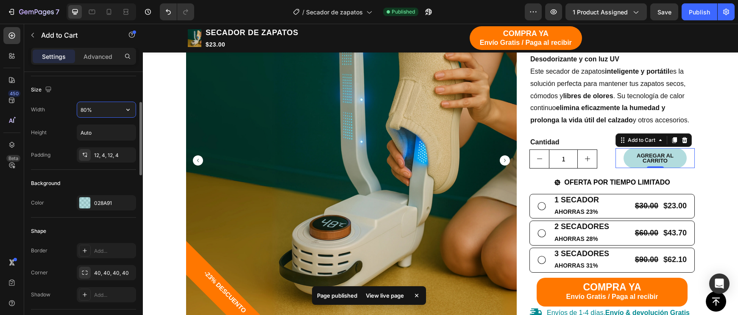
click at [82, 112] on input "80%" at bounding box center [106, 109] width 58 height 15
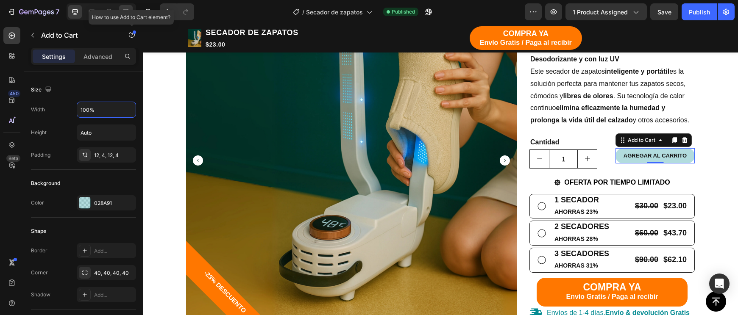
type input "100%"
click at [125, 8] on icon at bounding box center [126, 12] width 8 height 8
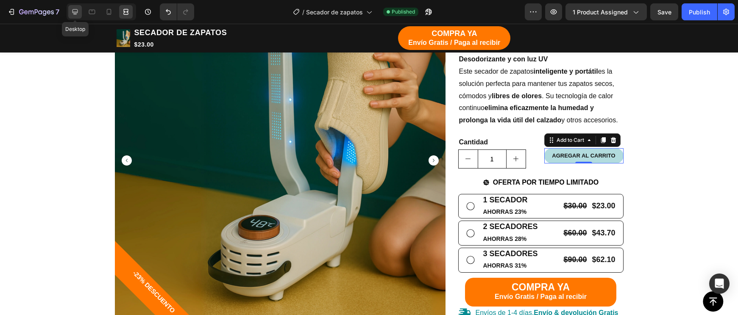
click at [76, 11] on icon at bounding box center [75, 12] width 8 height 8
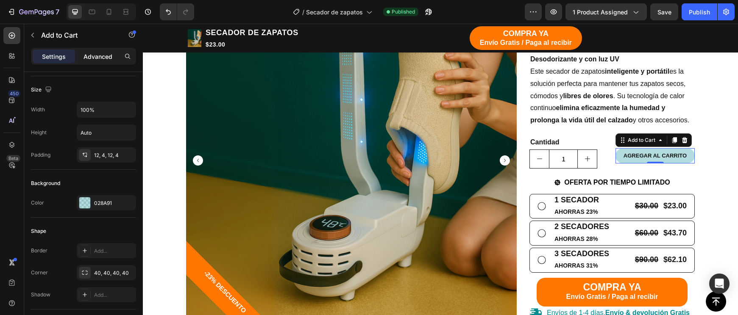
click at [105, 59] on p "Advanced" at bounding box center [97, 56] width 29 height 9
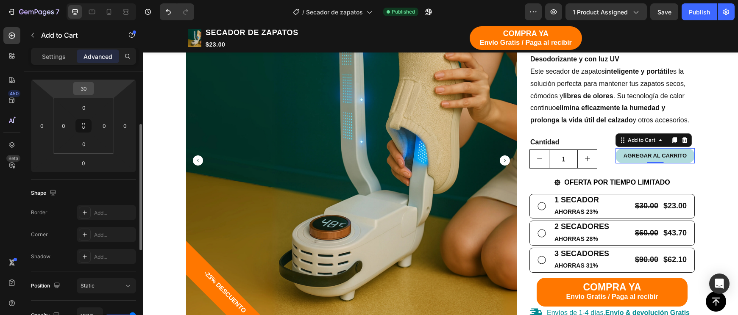
click at [82, 87] on input "30" at bounding box center [83, 88] width 17 height 13
type input "4"
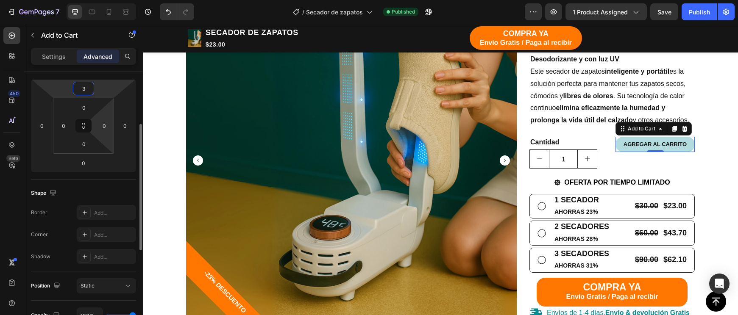
type input "35"
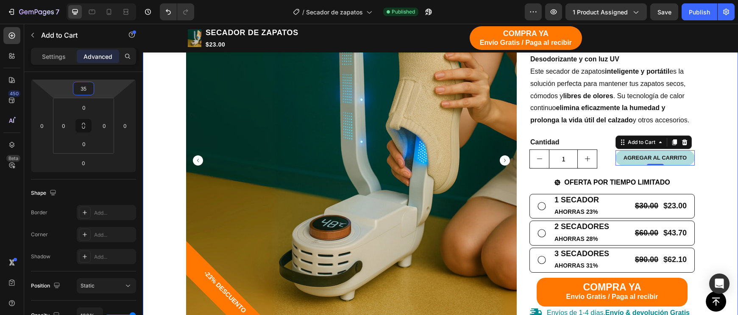
click at [718, 173] on div "TIENDA Button CARRITO Button Row Echa pa' allá la humedad y malos olores Headin…" at bounding box center [440, 312] width 582 height 788
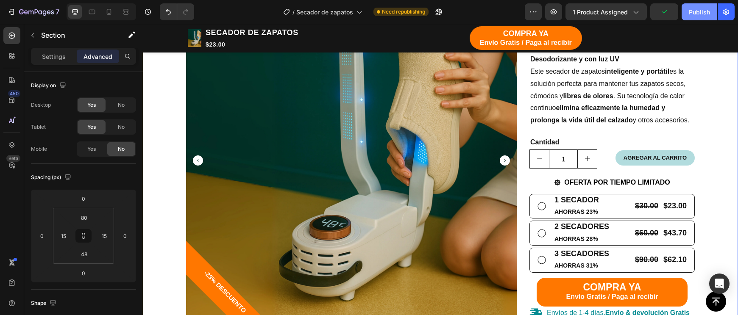
click at [700, 17] on button "Publish" at bounding box center [699, 11] width 36 height 17
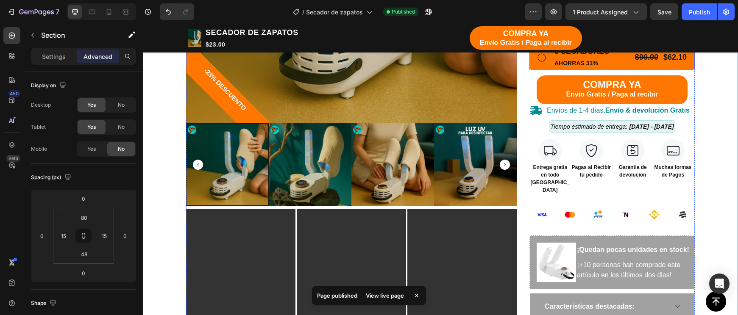
scroll to position [477, 0]
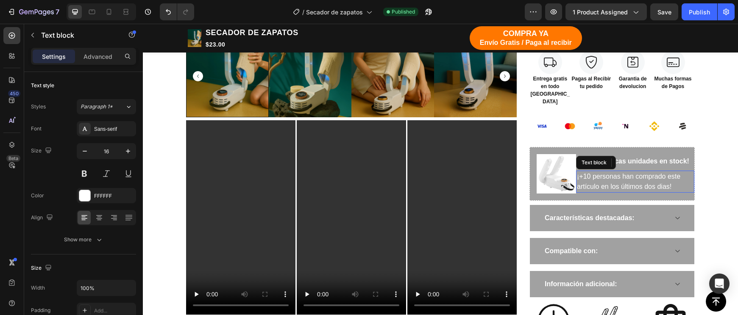
click at [580, 172] on p "¡+10 personas han comprado este artículo en los últimos dos dias!" at bounding box center [635, 182] width 116 height 20
click at [579, 172] on p "¡+10 personas han comprado este artículo en los últimos dos dias!" at bounding box center [635, 182] width 116 height 20
click at [677, 172] on p "+10 personas han comprado este artículo en los últimos dos dias!" at bounding box center [635, 182] width 116 height 20
click at [552, 154] on img at bounding box center [555, 173] width 39 height 39
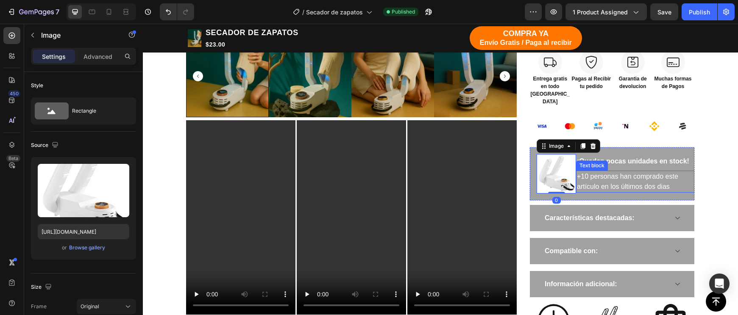
click at [577, 172] on p "+10 personas han comprado este artículo en los últimos dos dias" at bounding box center [635, 182] width 116 height 20
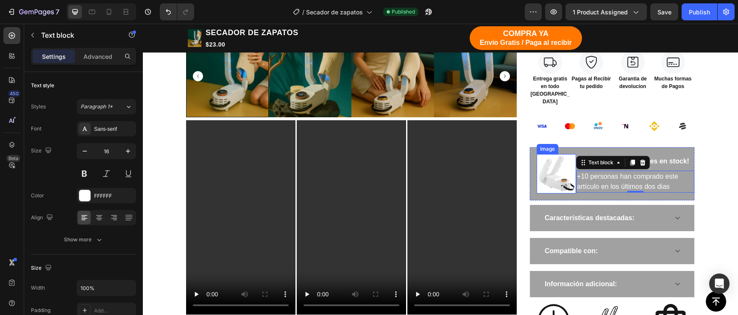
click at [549, 161] on img at bounding box center [555, 173] width 39 height 39
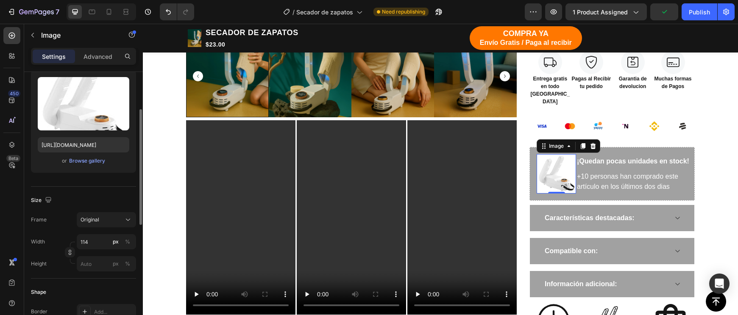
scroll to position [87, 0]
click at [86, 241] on input "114" at bounding box center [106, 241] width 59 height 15
click at [93, 244] on input "114" at bounding box center [106, 241] width 59 height 15
type input "1"
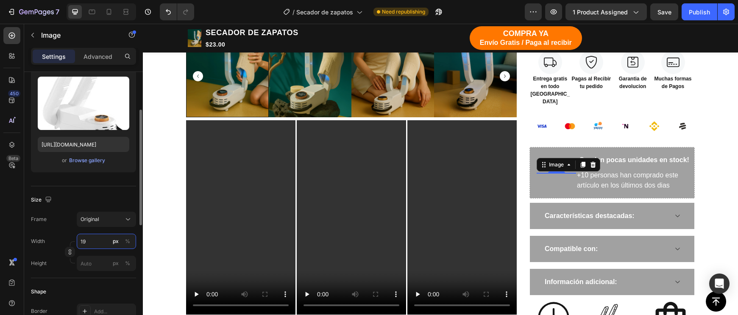
type input "190"
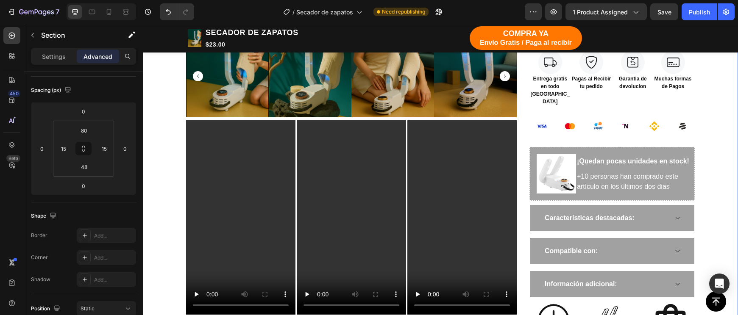
click at [723, 235] on div "TIENDA Button CARRITO Button Row Echa pa' allá la humedad y malos olores Headin…" at bounding box center [440, 21] width 582 height 788
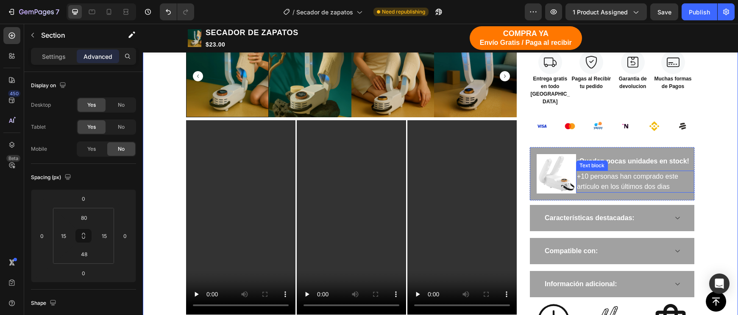
click at [650, 172] on p "+10 personas han comprado este artículo en los últimos dos dias" at bounding box center [635, 182] width 116 height 20
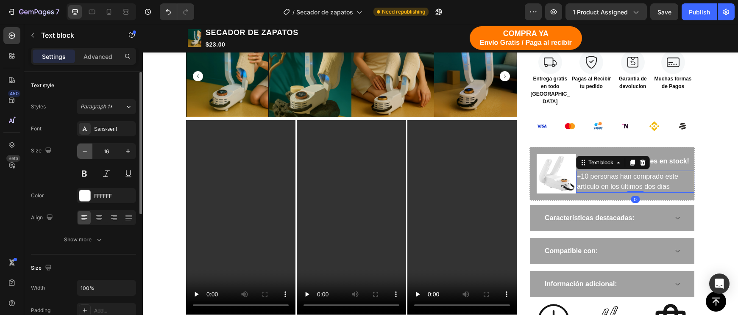
click at [88, 148] on icon "button" at bounding box center [84, 151] width 8 height 8
click at [119, 151] on input "15" at bounding box center [106, 151] width 28 height 15
click at [125, 151] on icon "button" at bounding box center [128, 151] width 8 height 8
type input "16"
click at [102, 219] on icon at bounding box center [99, 218] width 8 height 8
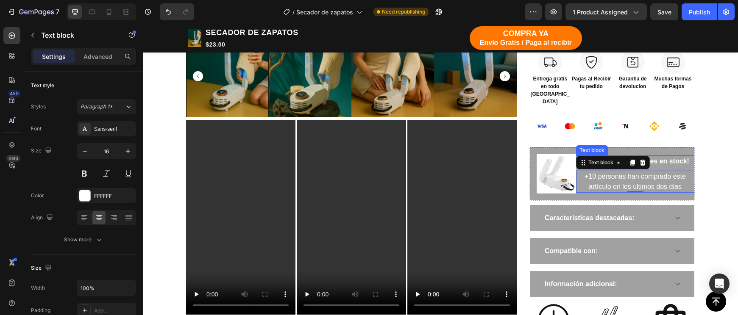
click at [664, 156] on p "¡Quedan pocas unidades en stock!" at bounding box center [635, 161] width 116 height 10
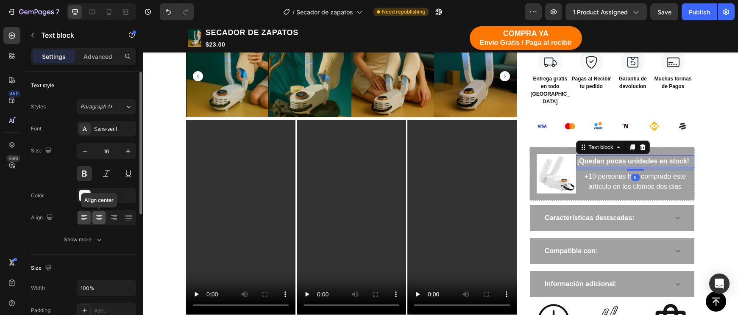
click at [100, 223] on div at bounding box center [98, 218] width 13 height 14
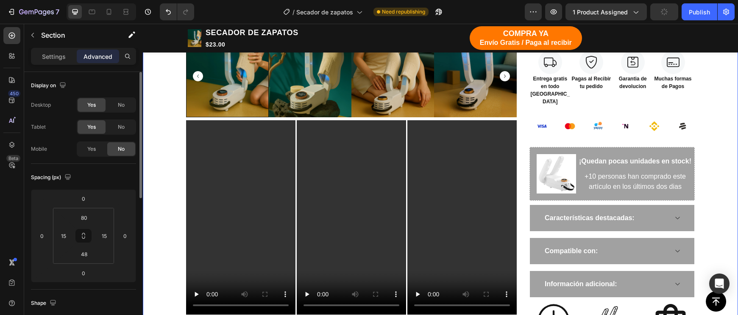
click at [721, 169] on div "TIENDA Button CARRITO Button Row Echa pa' allá la humedad y malos olores Headin…" at bounding box center [440, 21] width 582 height 788
click at [709, 17] on button "Publish" at bounding box center [699, 11] width 36 height 17
